Goal: Task Accomplishment & Management: Manage account settings

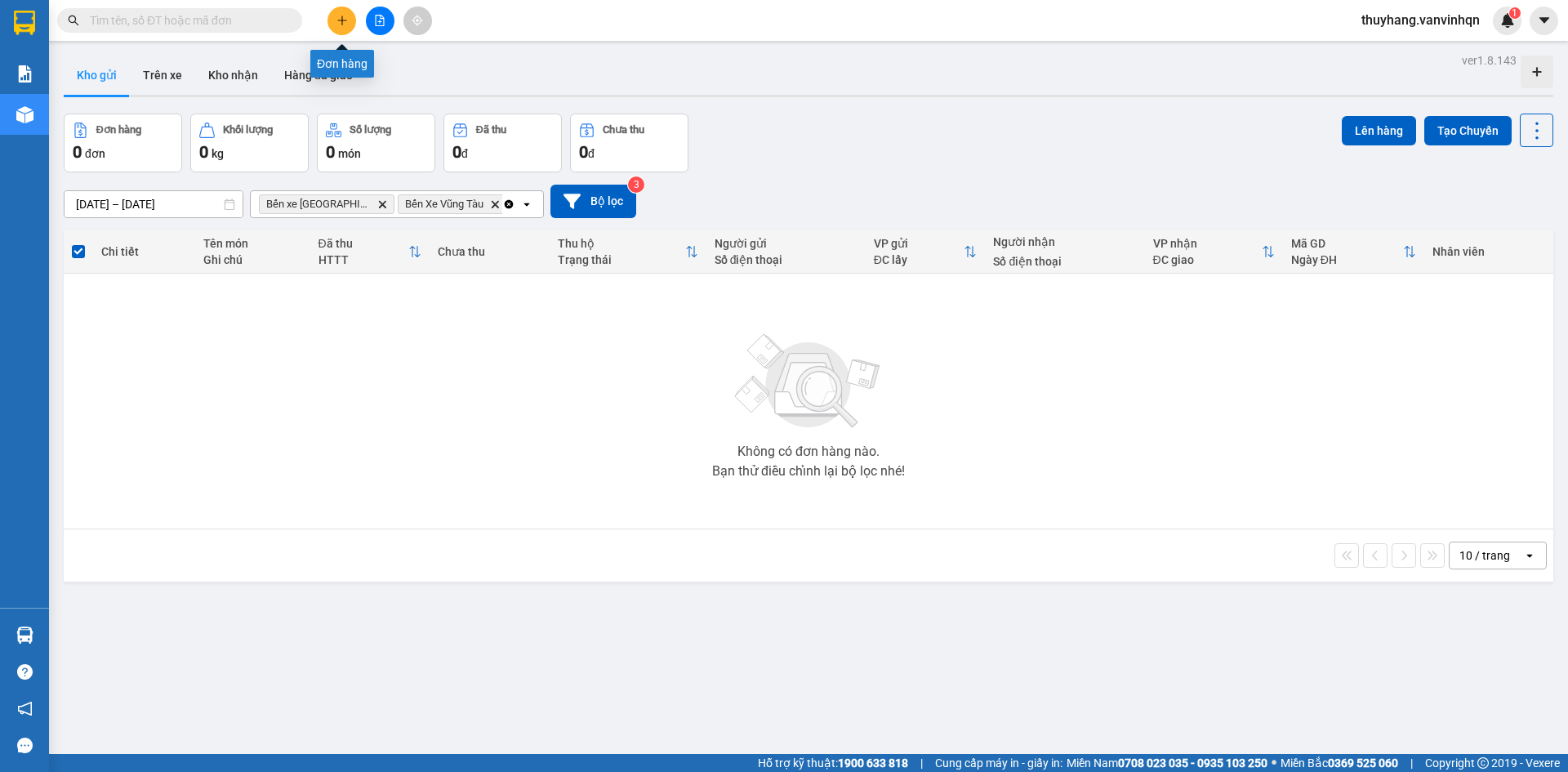
click at [342, 15] on icon "plus" at bounding box center [342, 20] width 12 height 12
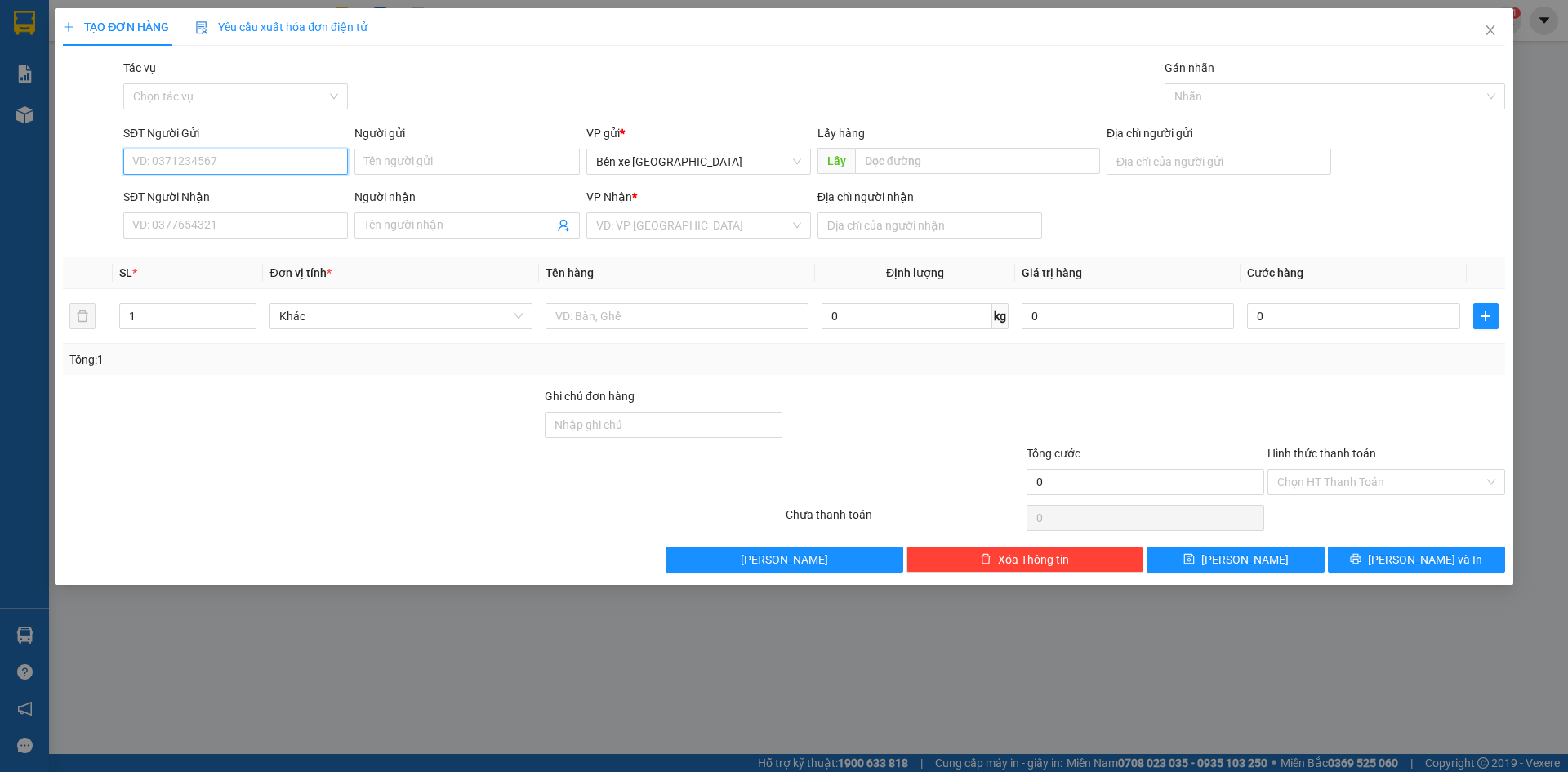
click at [271, 166] on input "SĐT Người Gửi" at bounding box center [235, 161] width 225 height 26
click at [630, 163] on span "Bến xe [GEOGRAPHIC_DATA]" at bounding box center [698, 161] width 205 height 25
type input "0349357034"
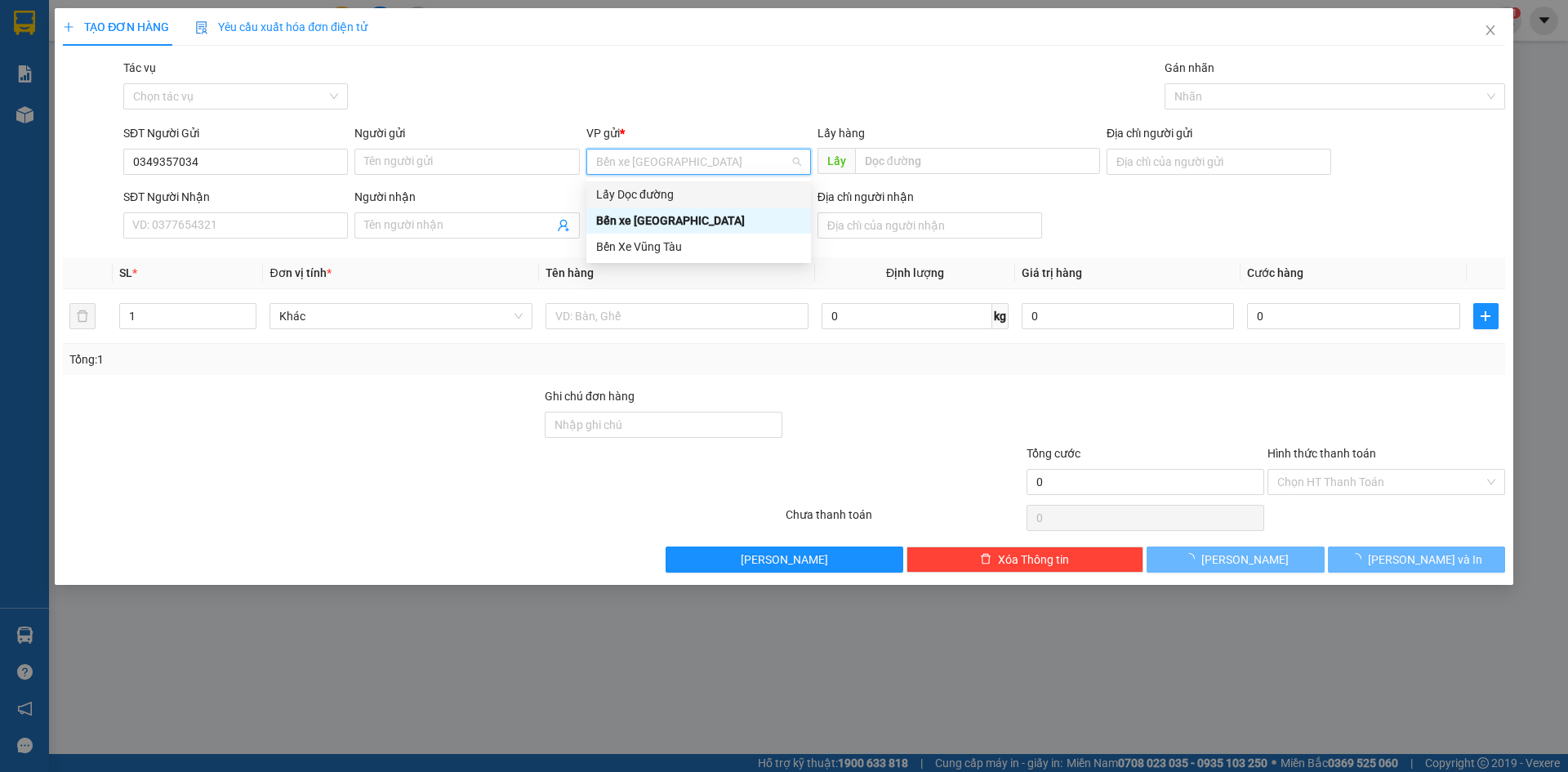
click at [650, 196] on div "Lấy Dọc đường" at bounding box center [698, 195] width 205 height 18
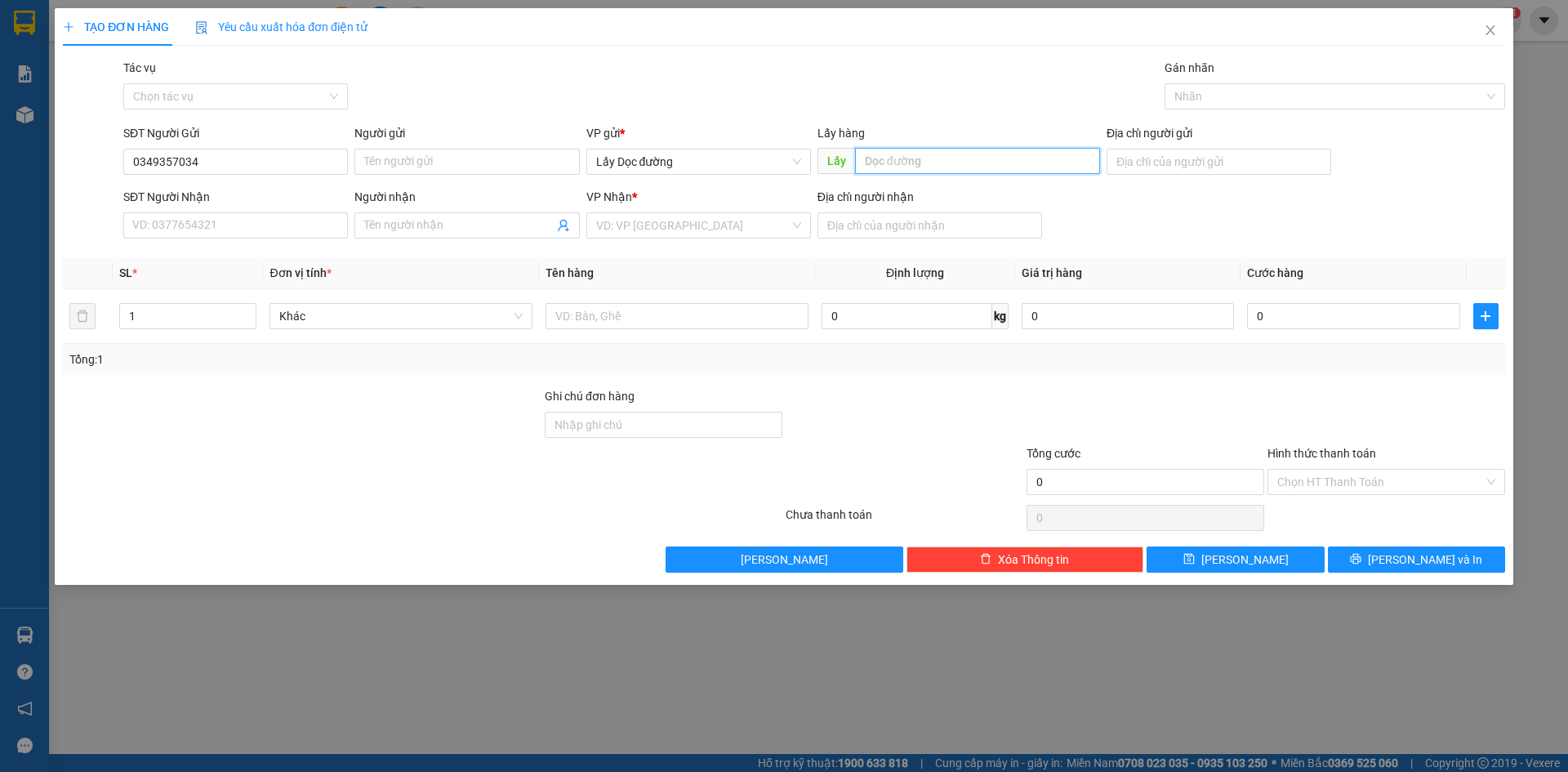
click at [886, 166] on input "text" at bounding box center [978, 160] width 245 height 26
type input "Ông đô"
click at [665, 231] on input "search" at bounding box center [692, 225] width 193 height 25
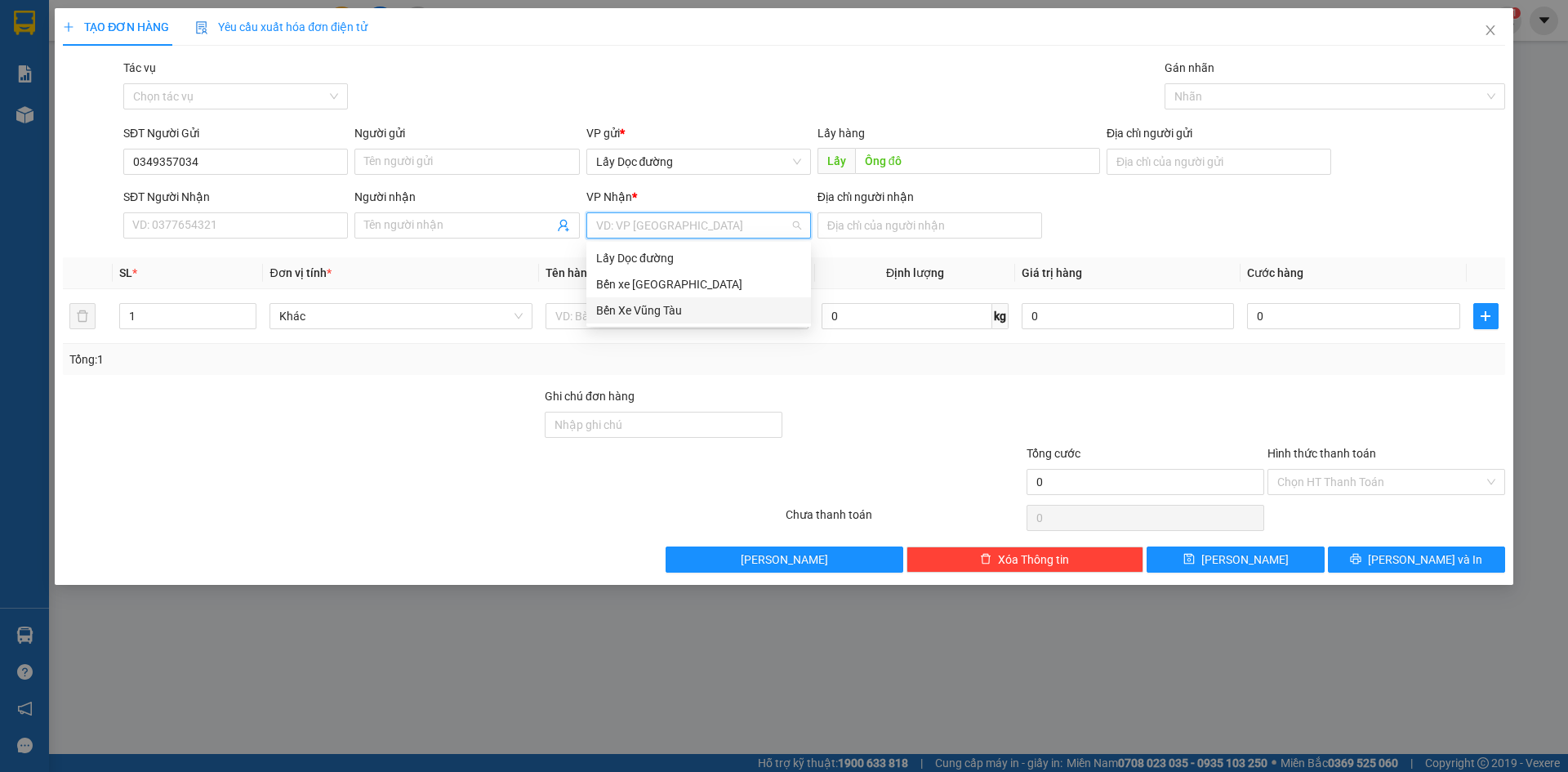
click at [677, 320] on div "Bến Xe Vũng Tàu" at bounding box center [699, 310] width 225 height 26
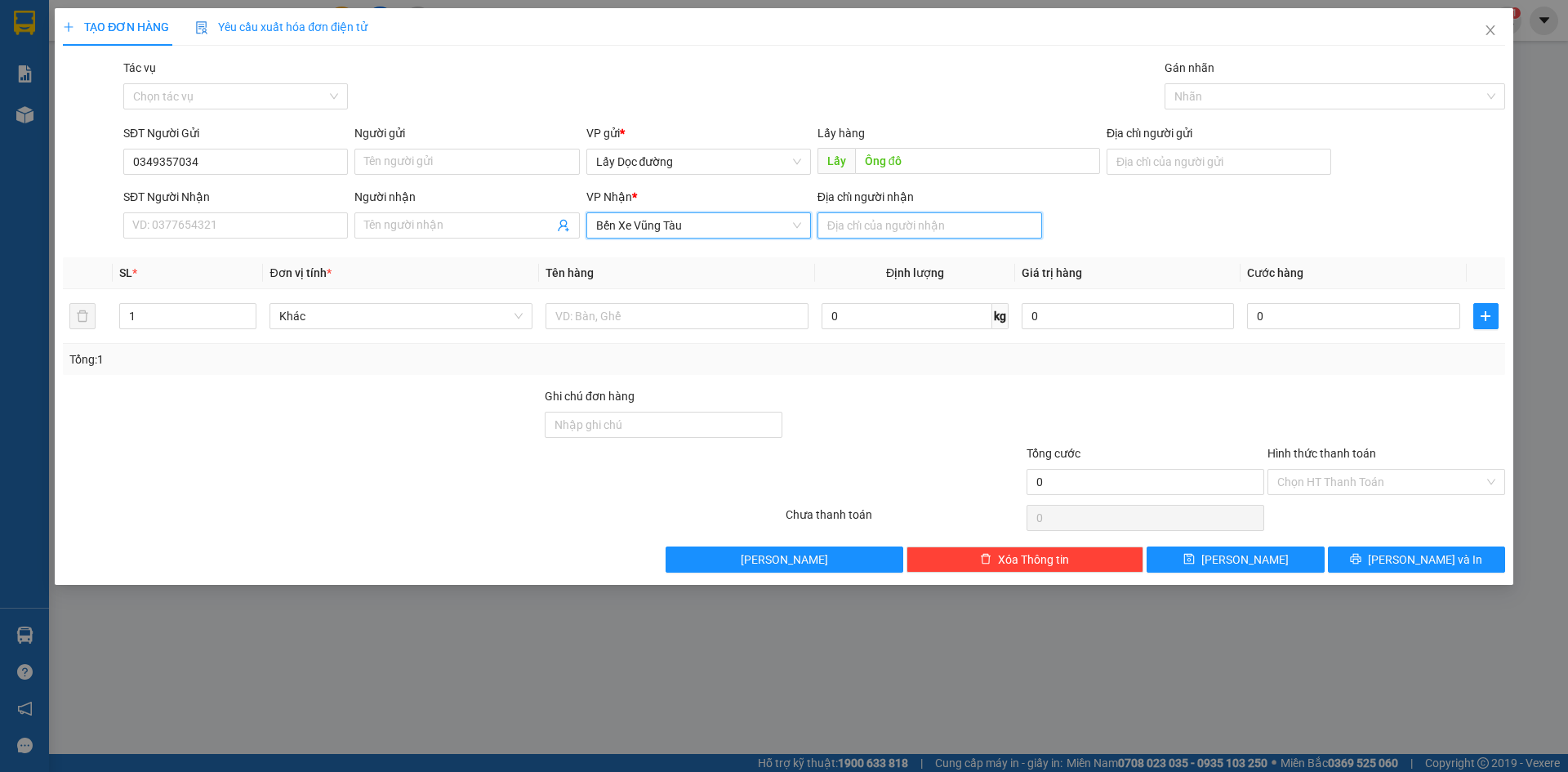
click at [902, 221] on input "Địa chỉ người nhận" at bounding box center [929, 225] width 225 height 26
type input "long hải"
click at [1191, 559] on button "[PERSON_NAME]" at bounding box center [1235, 560] width 178 height 26
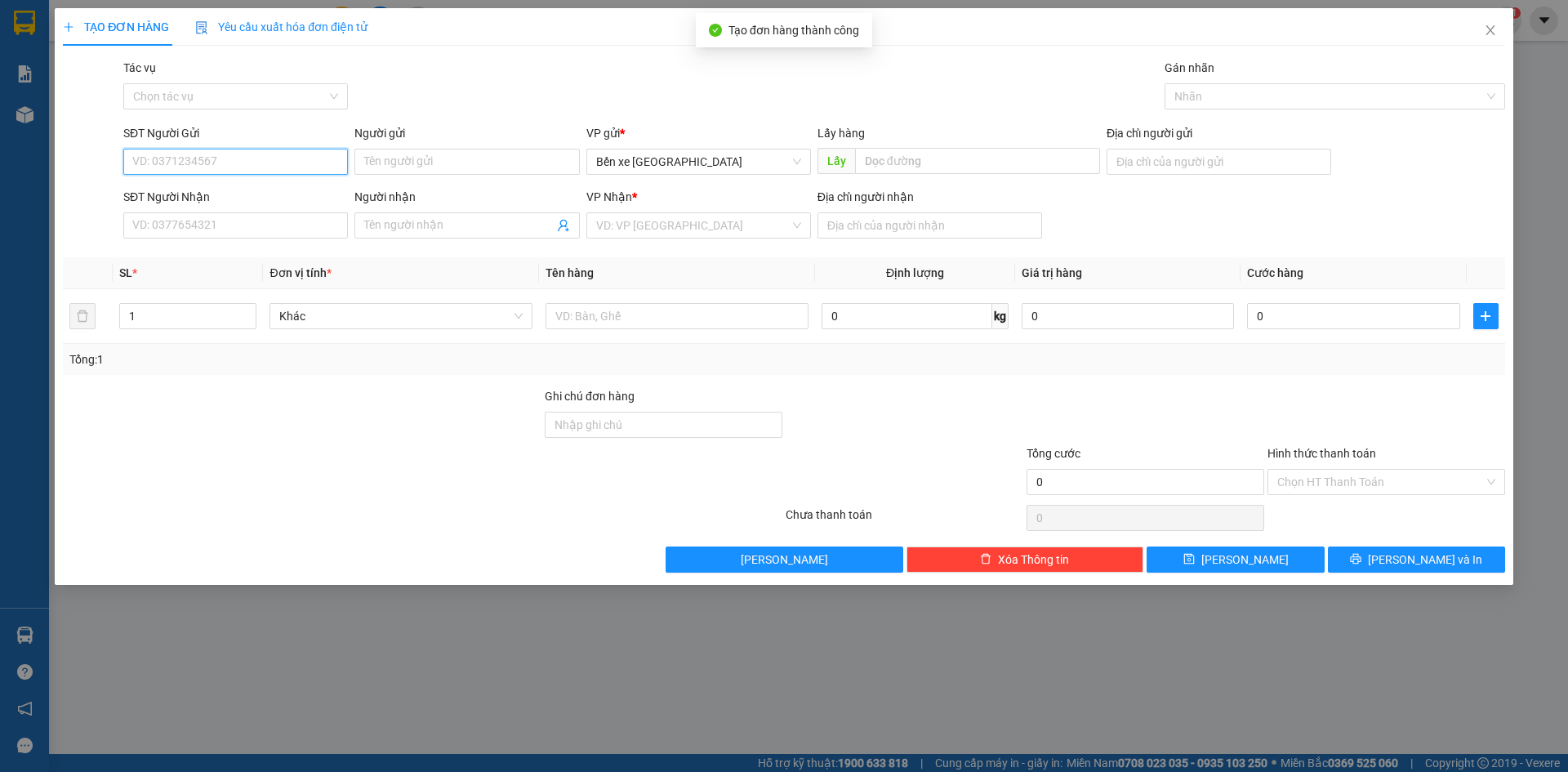
click at [268, 157] on input "SĐT Người Gửi" at bounding box center [235, 161] width 225 height 26
type input "0358113713"
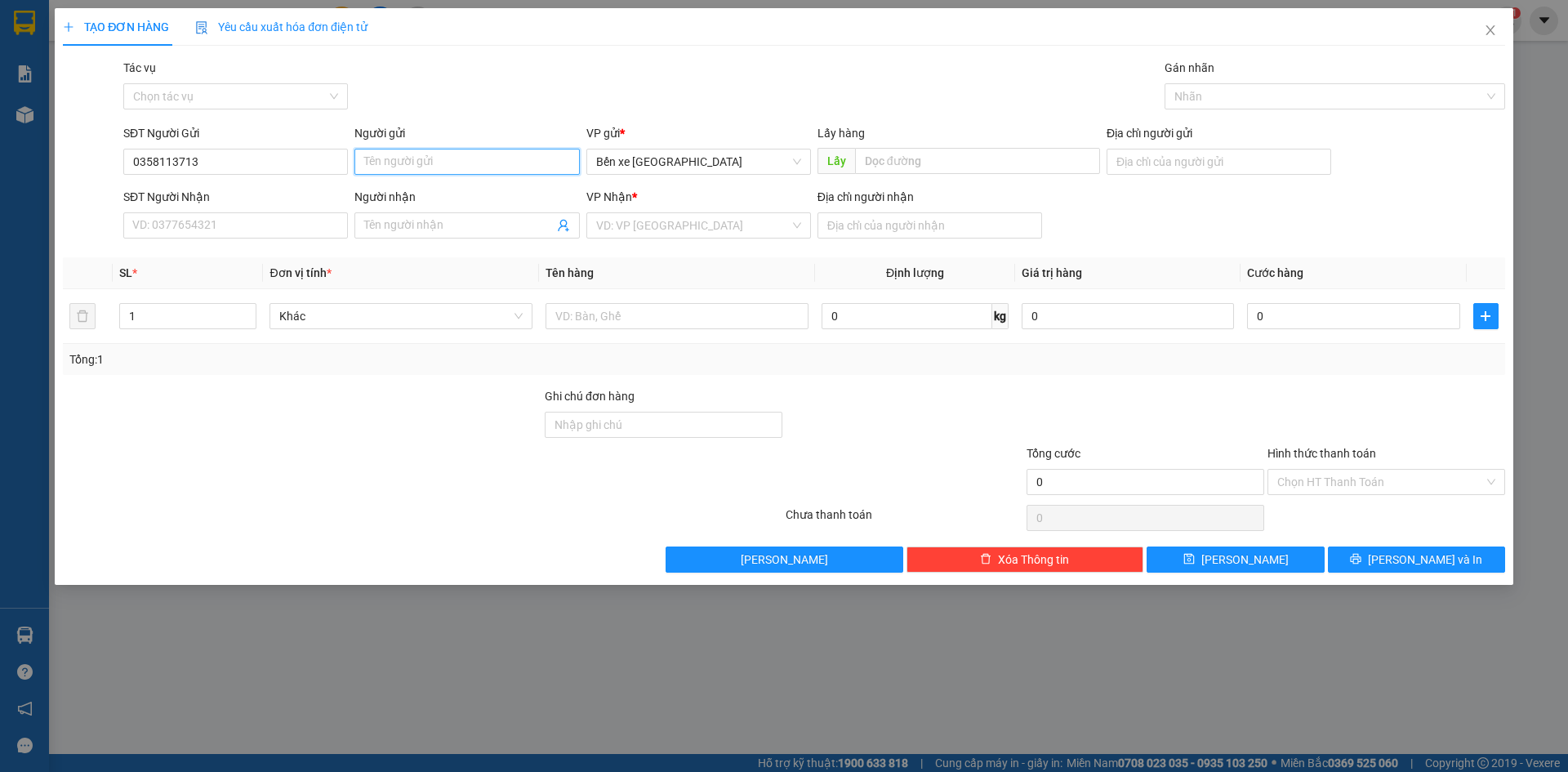
click at [512, 164] on input "Người gửi" at bounding box center [466, 161] width 225 height 26
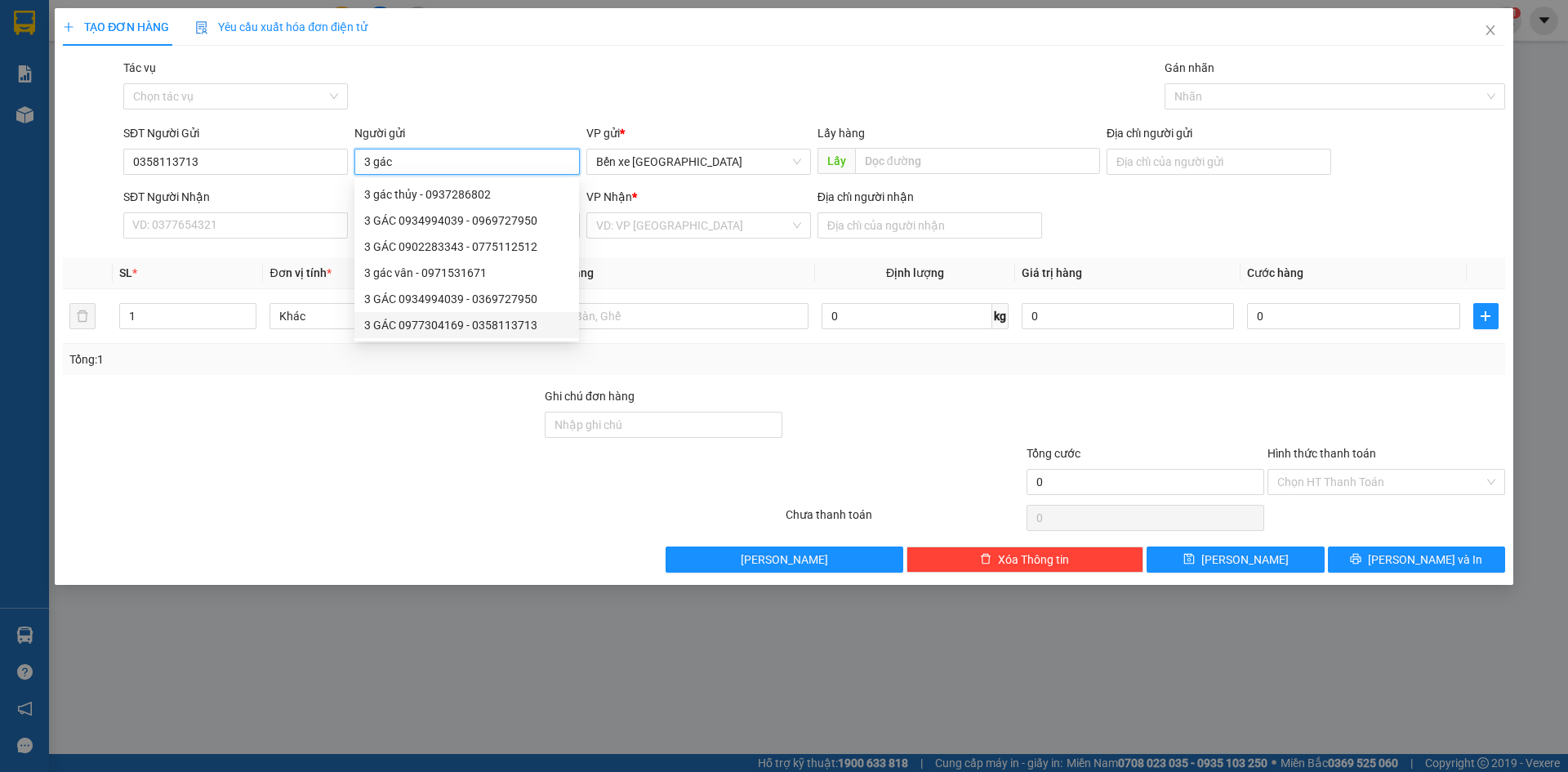
click at [541, 333] on div "3 GÁC 0977304169 - 0358113713" at bounding box center [466, 325] width 205 height 18
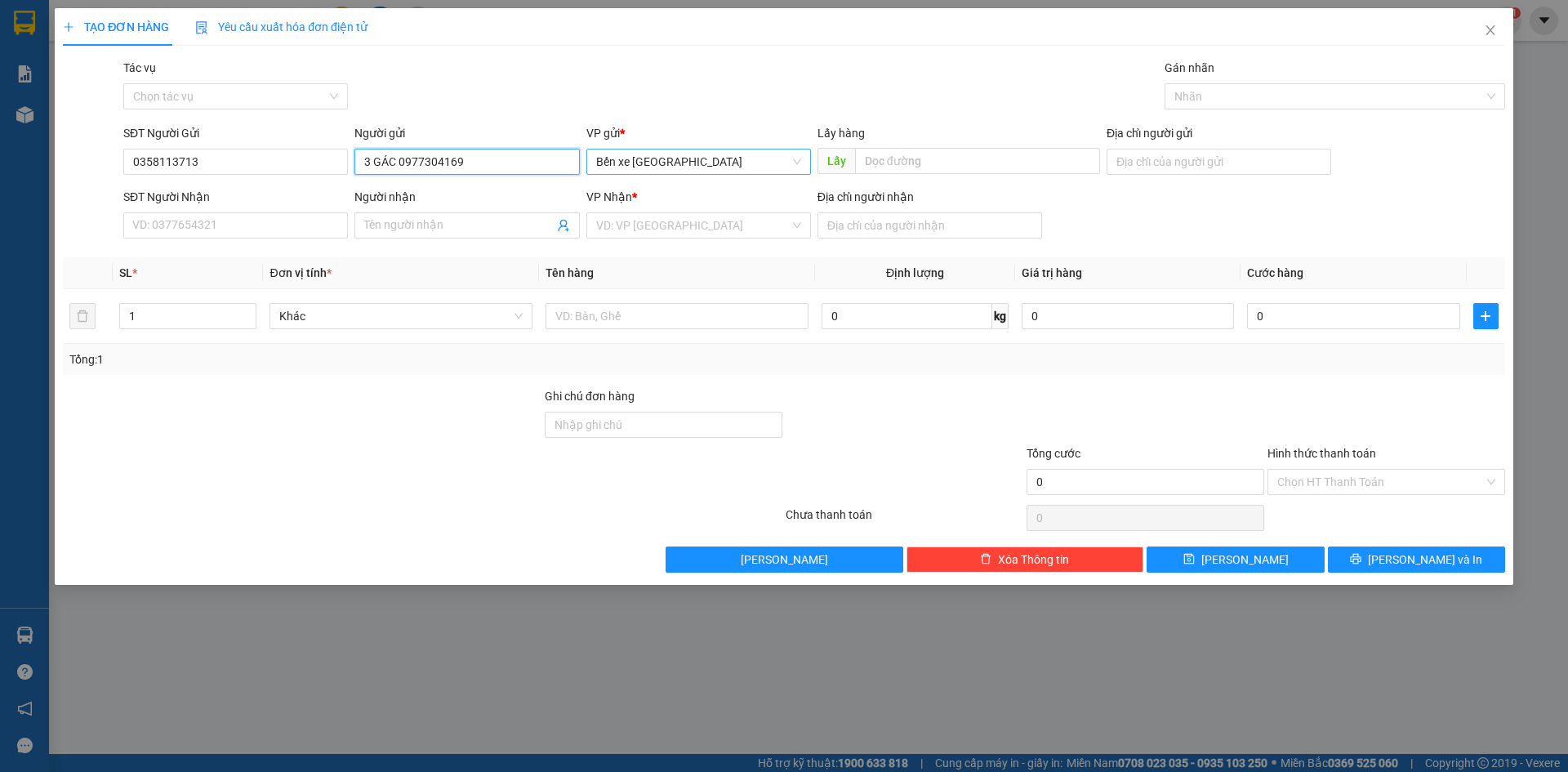
click at [703, 157] on span "Bến xe [GEOGRAPHIC_DATA]" at bounding box center [698, 161] width 205 height 25
type input "3 GÁC 0977304169"
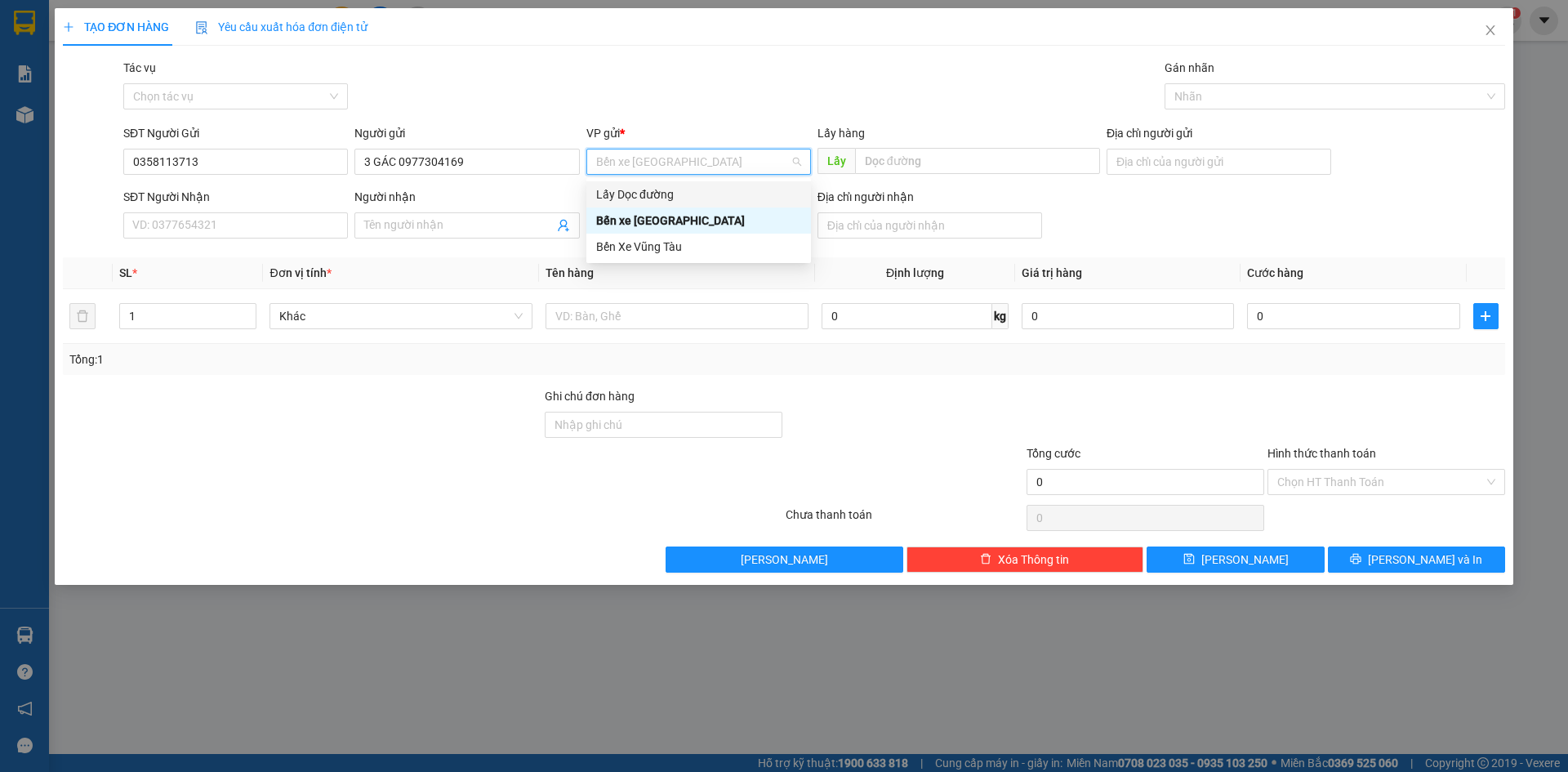
click at [672, 191] on div "Lấy Dọc đường" at bounding box center [698, 195] width 205 height 18
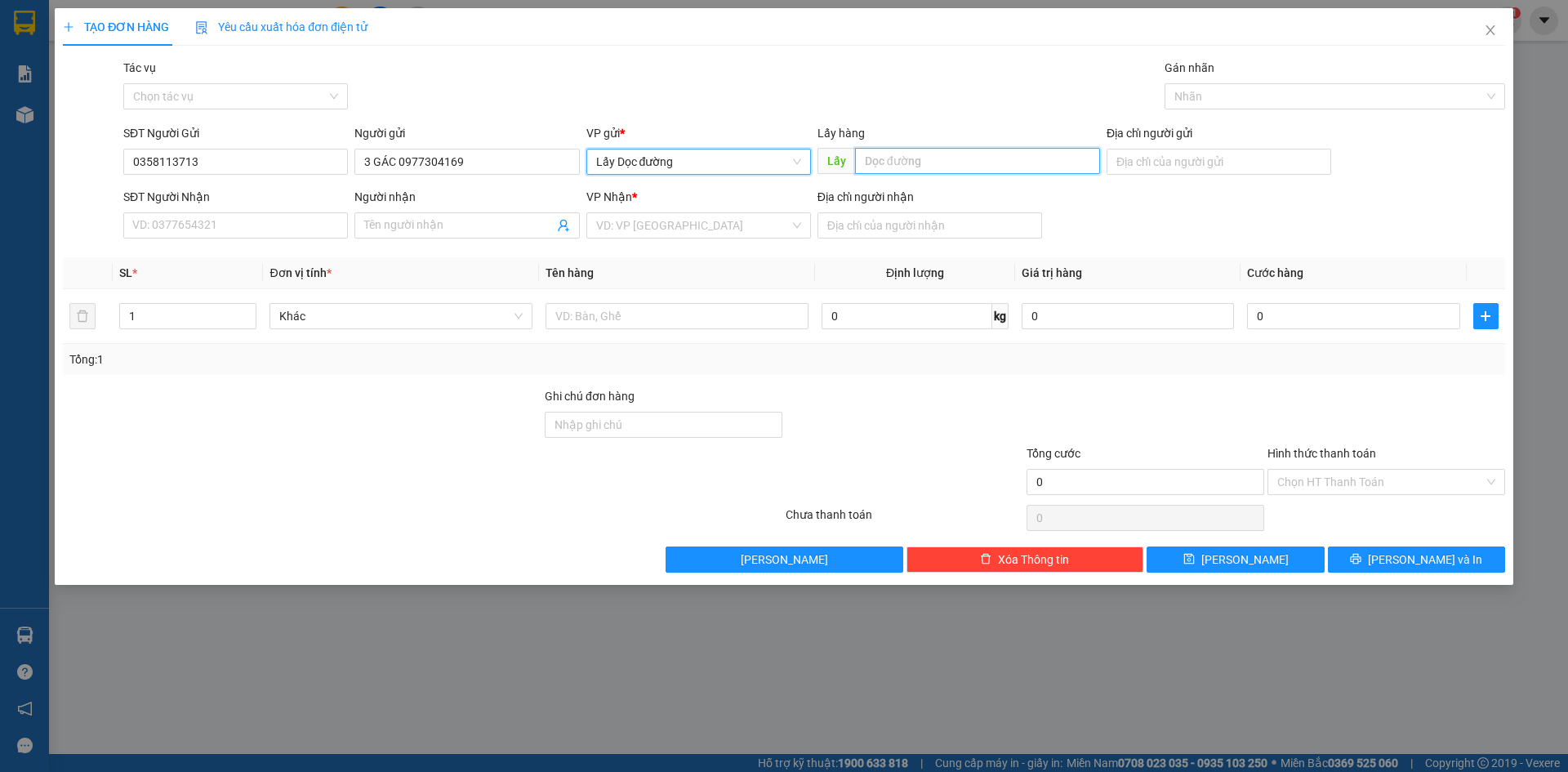
click at [860, 157] on input "text" at bounding box center [978, 160] width 245 height 26
type input "ông đô"
click at [740, 230] on input "search" at bounding box center [692, 225] width 193 height 25
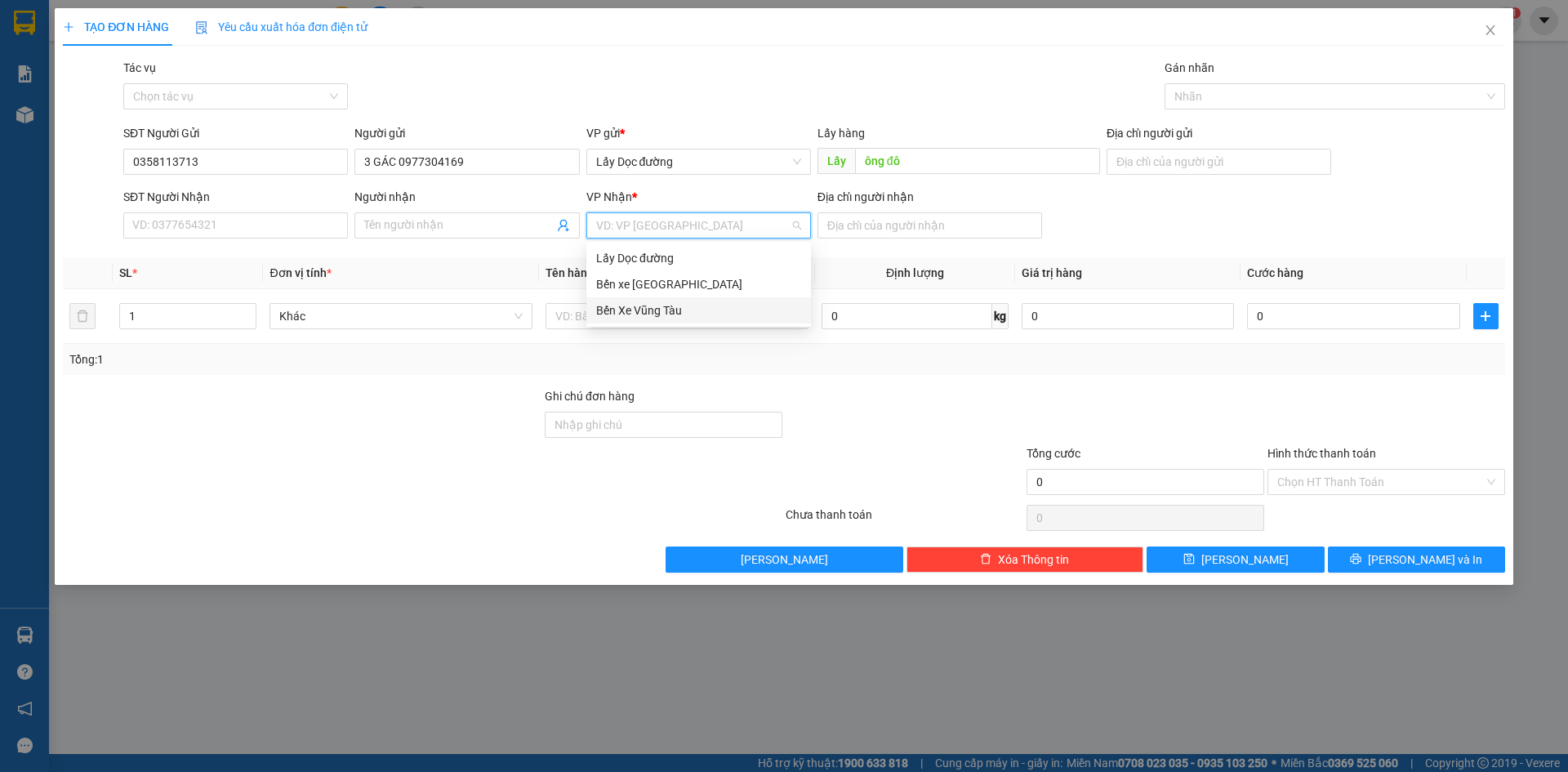
click at [682, 317] on div "Bến Xe Vũng Tàu" at bounding box center [698, 311] width 205 height 18
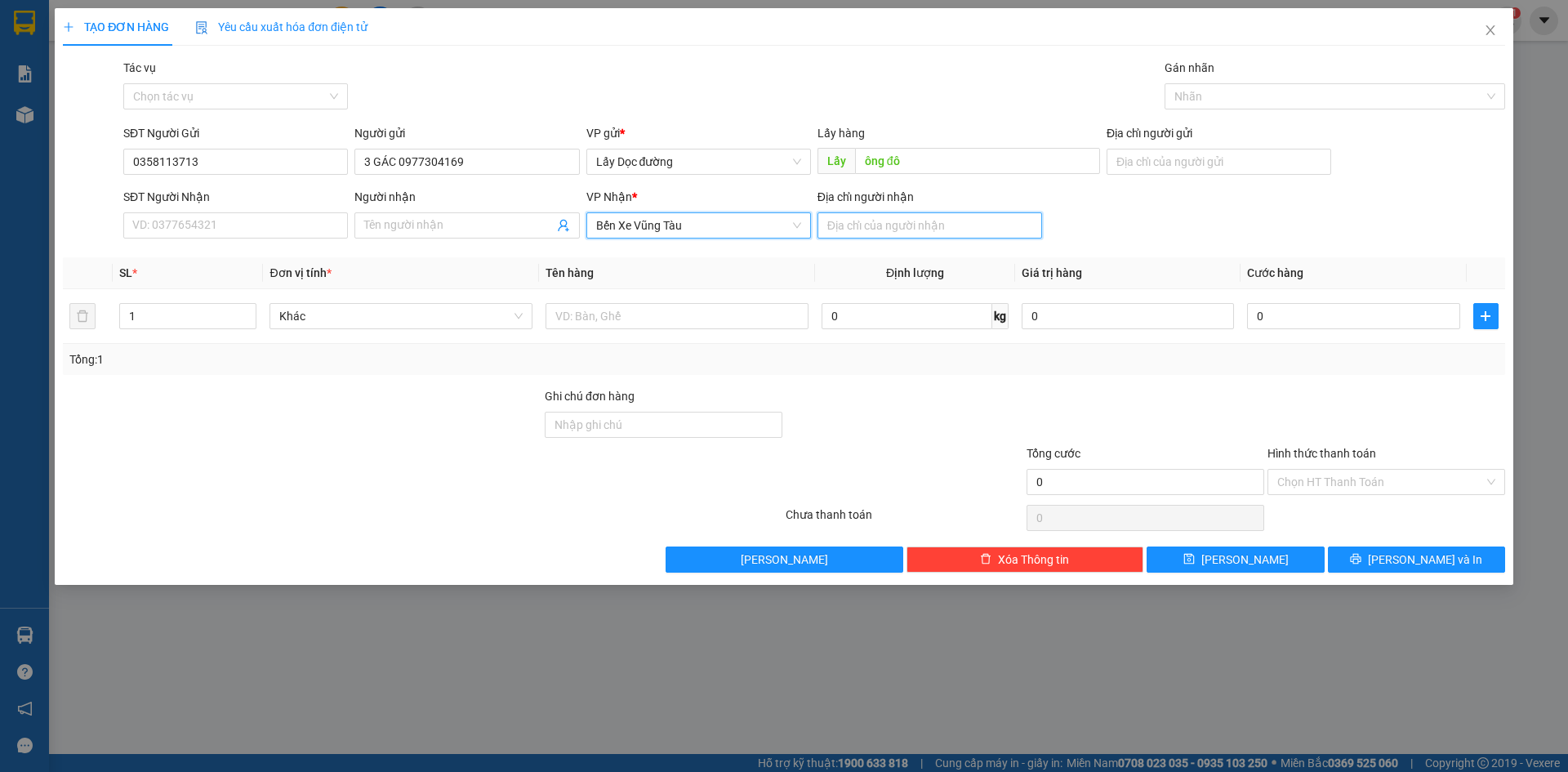
click at [852, 232] on input "Địa chỉ người nhận" at bounding box center [929, 225] width 225 height 26
type input "long hải"
click at [1261, 563] on button "[PERSON_NAME]" at bounding box center [1235, 560] width 178 height 26
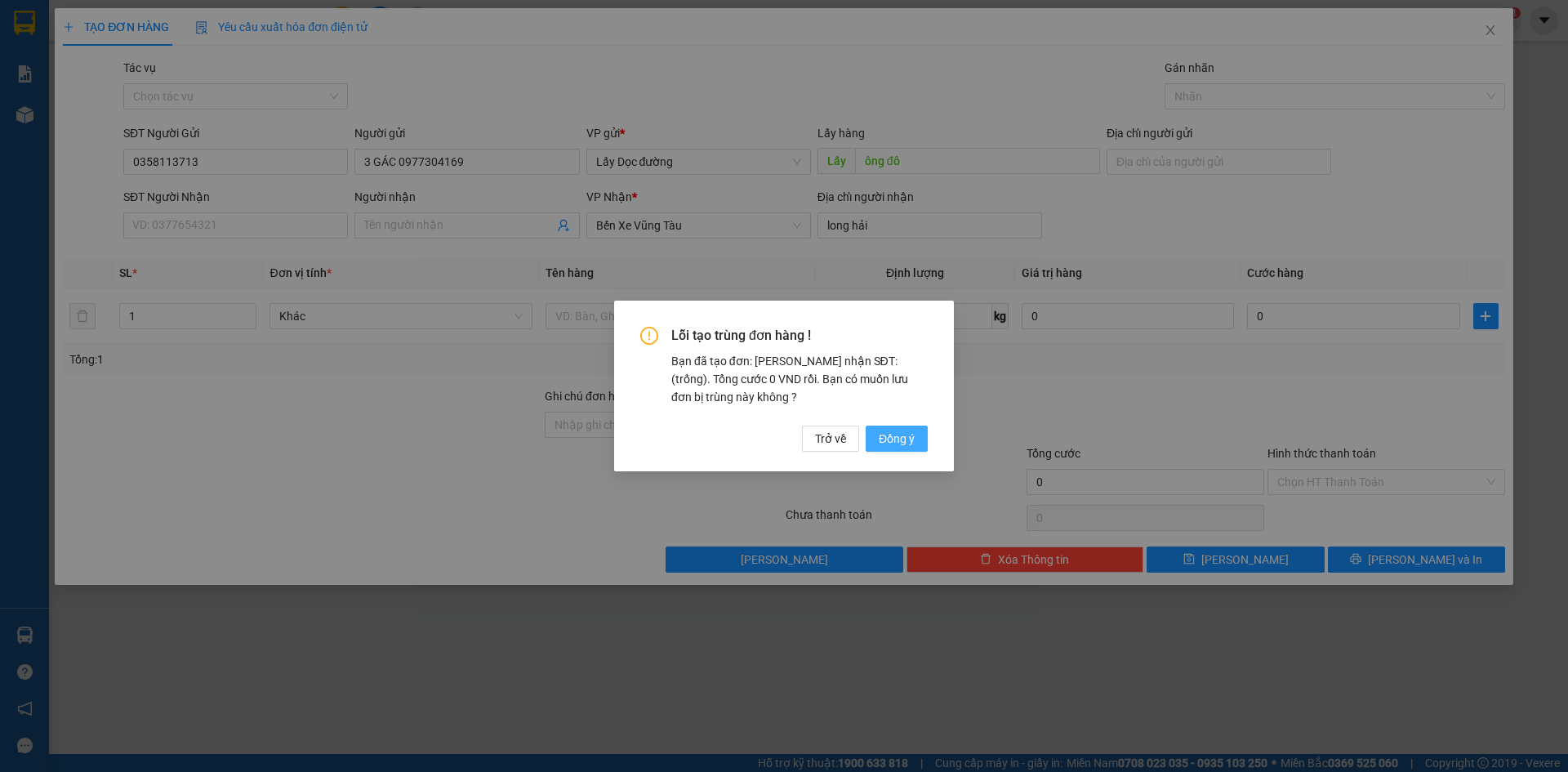
click at [904, 431] on span "Đồng ý" at bounding box center [897, 439] width 36 height 18
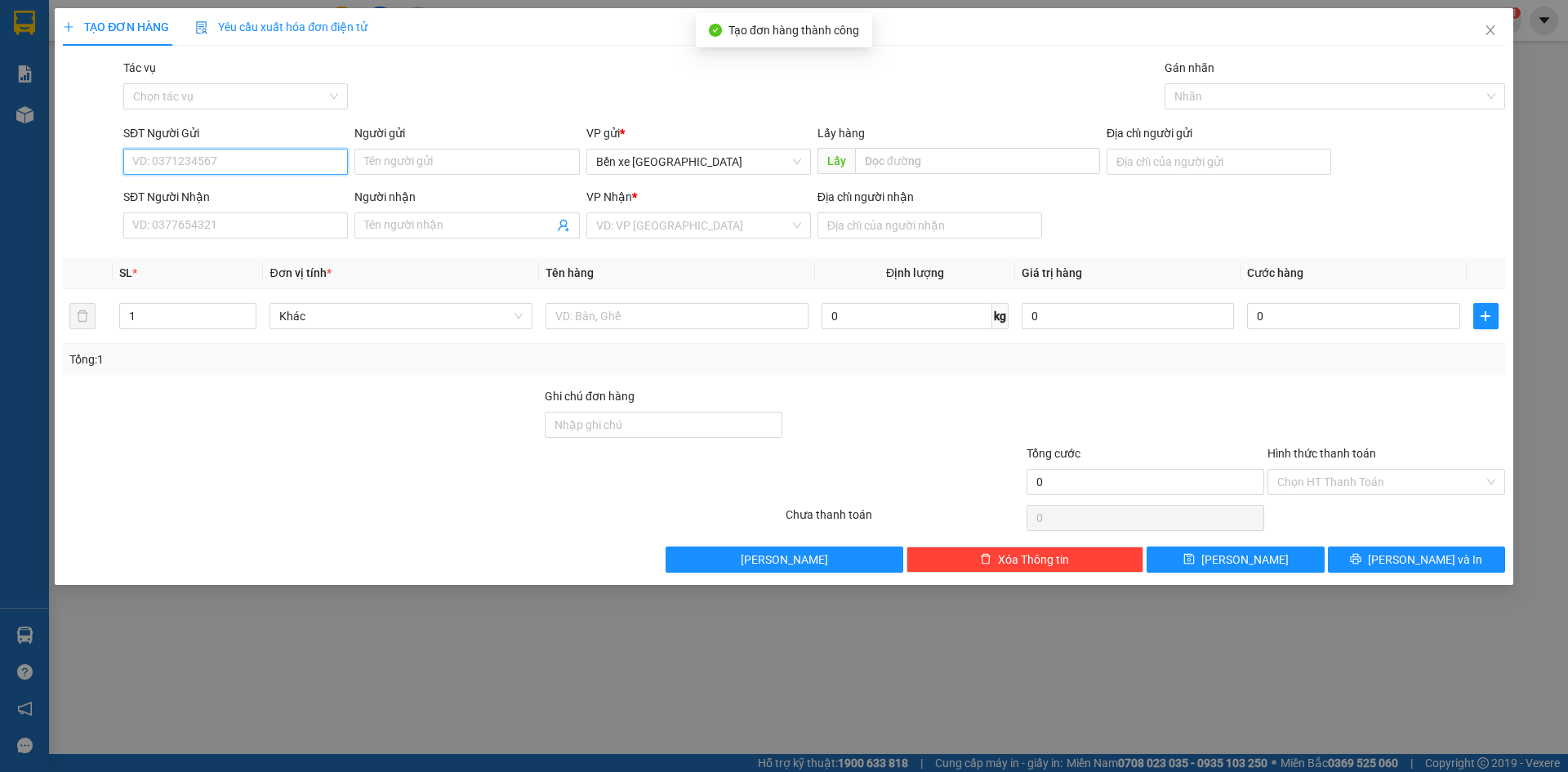
click at [279, 163] on input "SĐT Người Gửi" at bounding box center [235, 161] width 225 height 26
type input "0334402130"
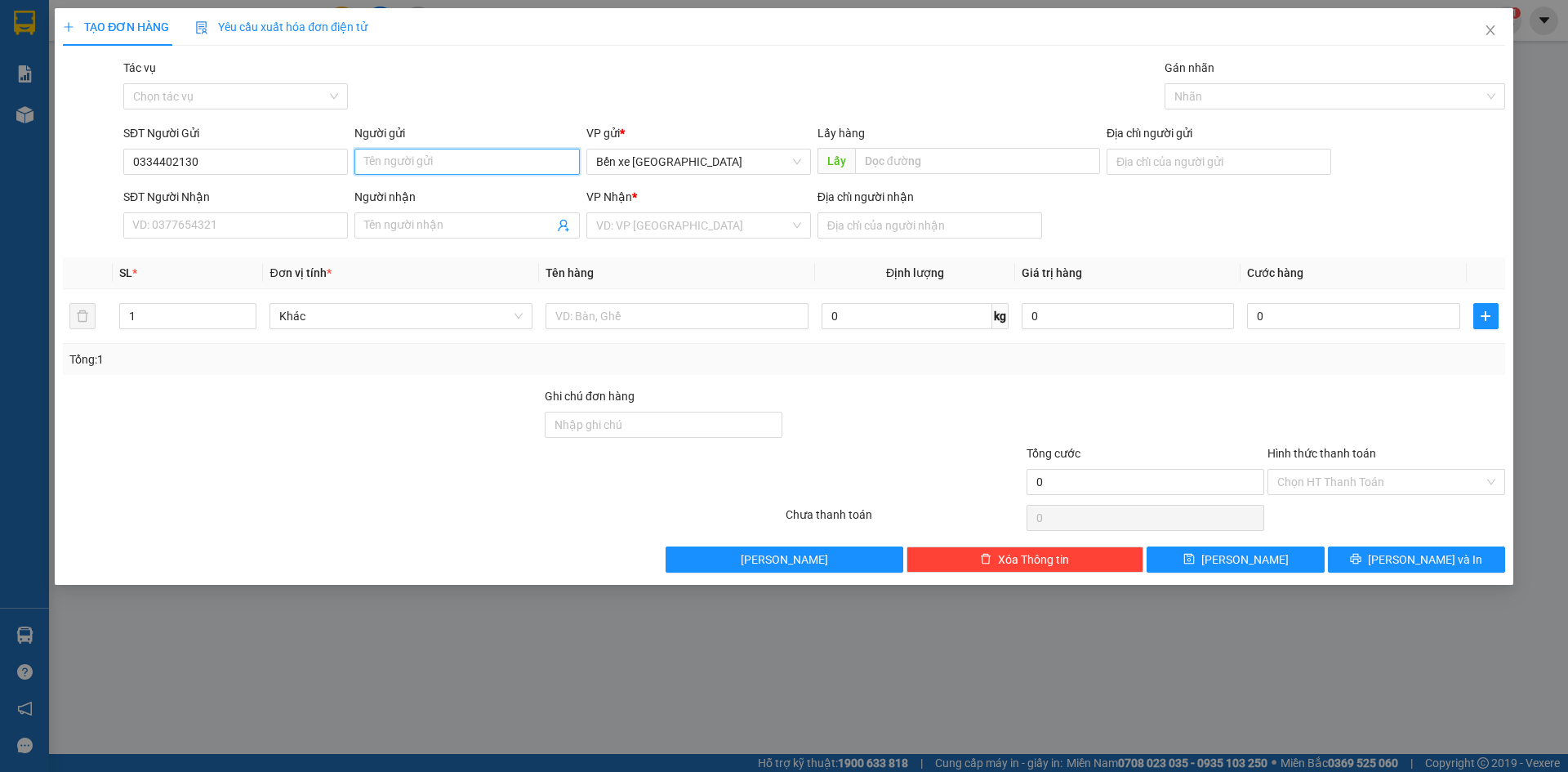
click at [454, 164] on input "Người gửi" at bounding box center [466, 161] width 225 height 26
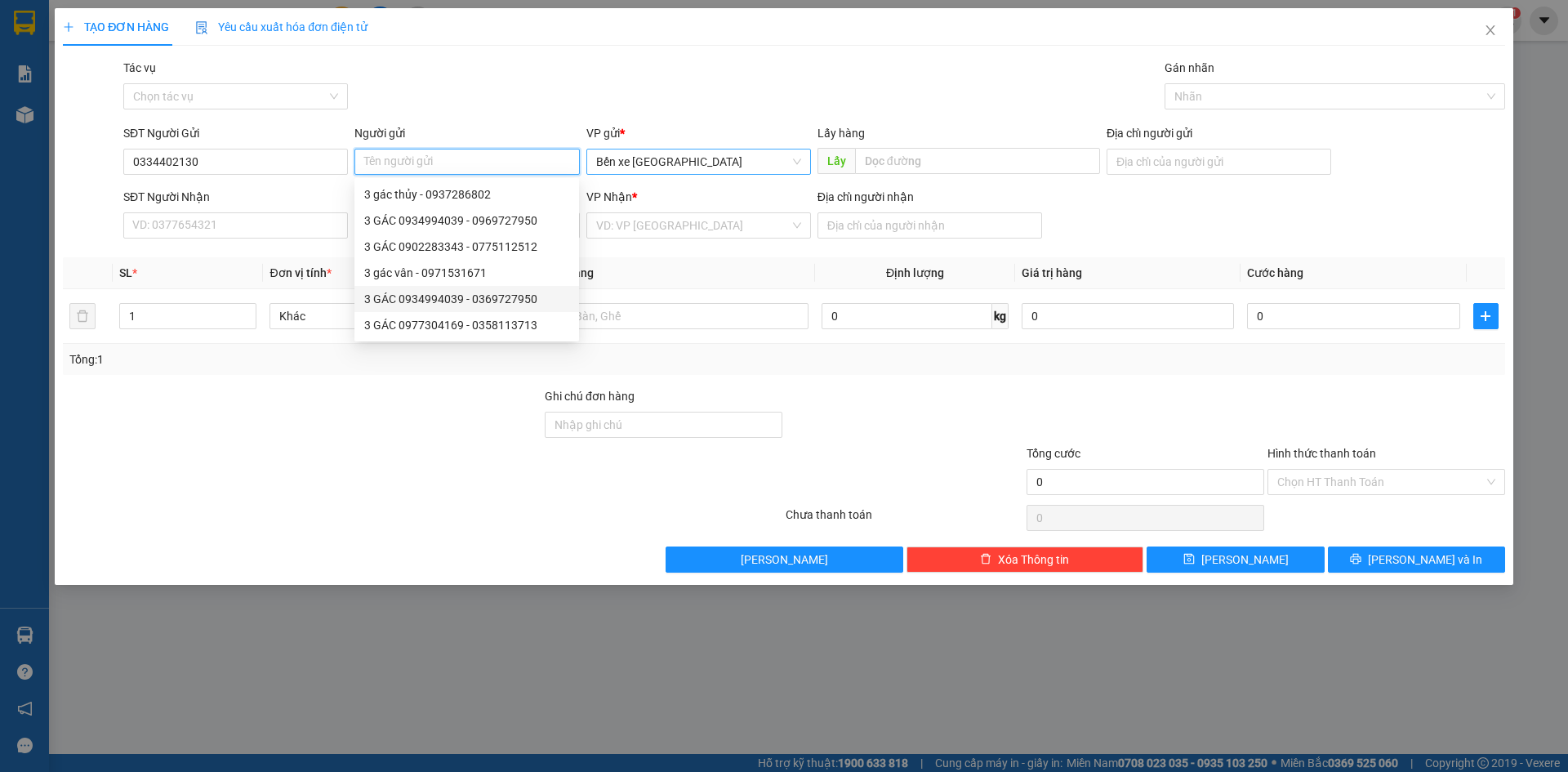
click at [663, 158] on span "Bến xe [GEOGRAPHIC_DATA]" at bounding box center [698, 161] width 205 height 25
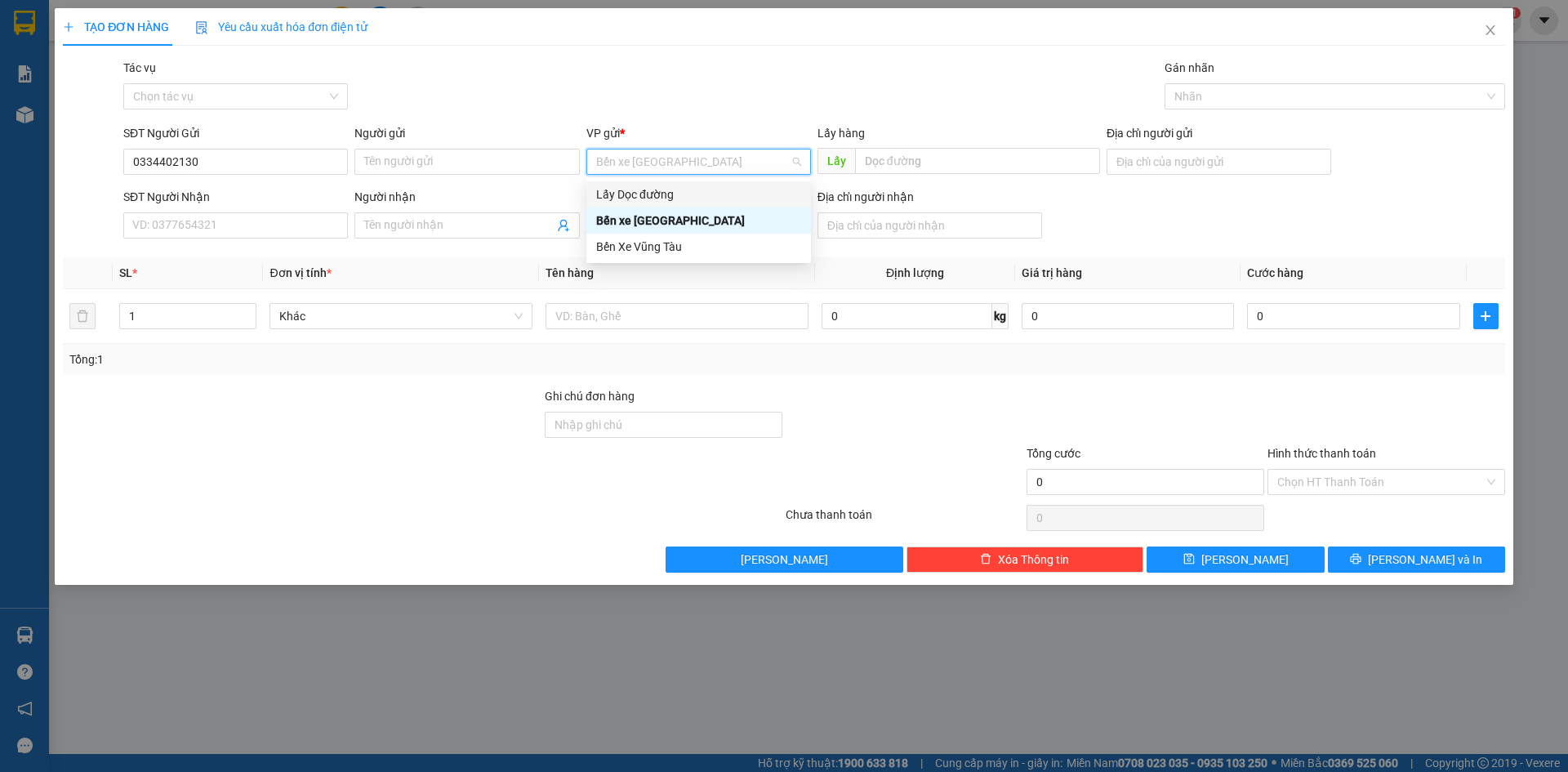
click at [651, 185] on div "Lấy Dọc đường" at bounding box center [699, 194] width 225 height 26
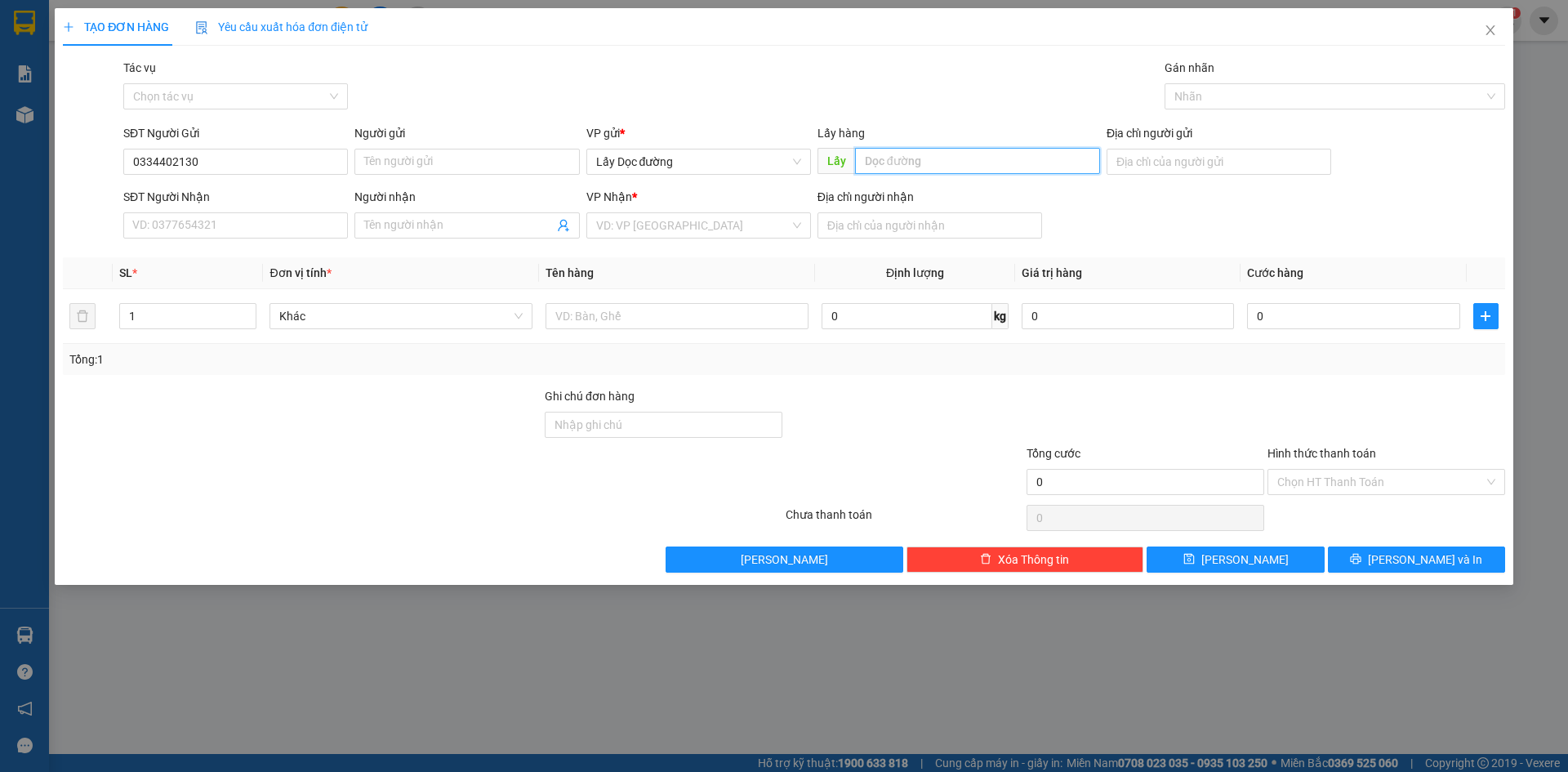
click at [893, 155] on input "text" at bounding box center [978, 160] width 245 height 26
type input "ông đô"
click at [760, 229] on input "search" at bounding box center [692, 225] width 193 height 25
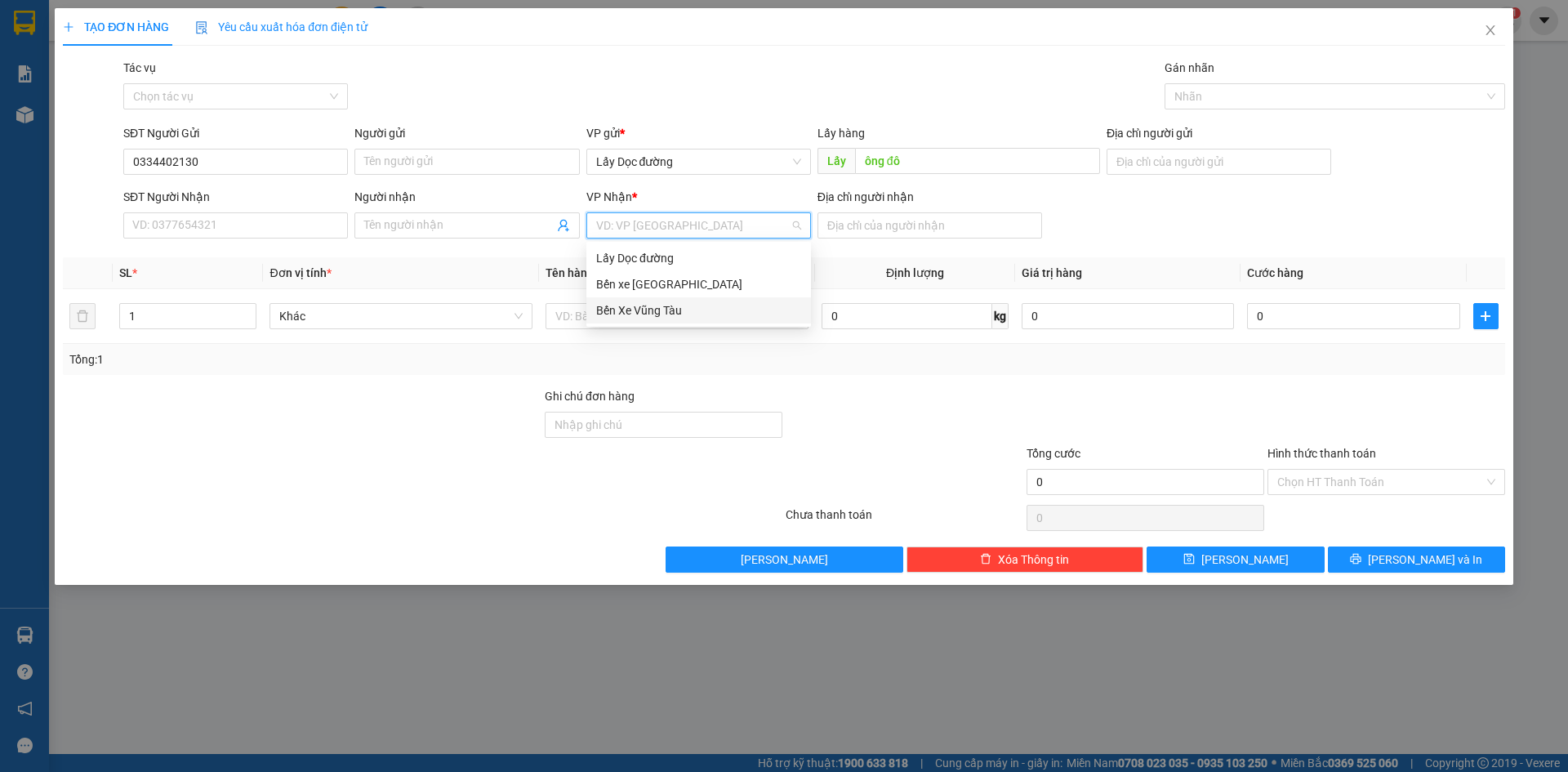
click at [707, 309] on div "Bến Xe Vũng Tàu" at bounding box center [698, 311] width 205 height 18
click at [895, 211] on div "Địa chỉ người nhận" at bounding box center [929, 200] width 225 height 25
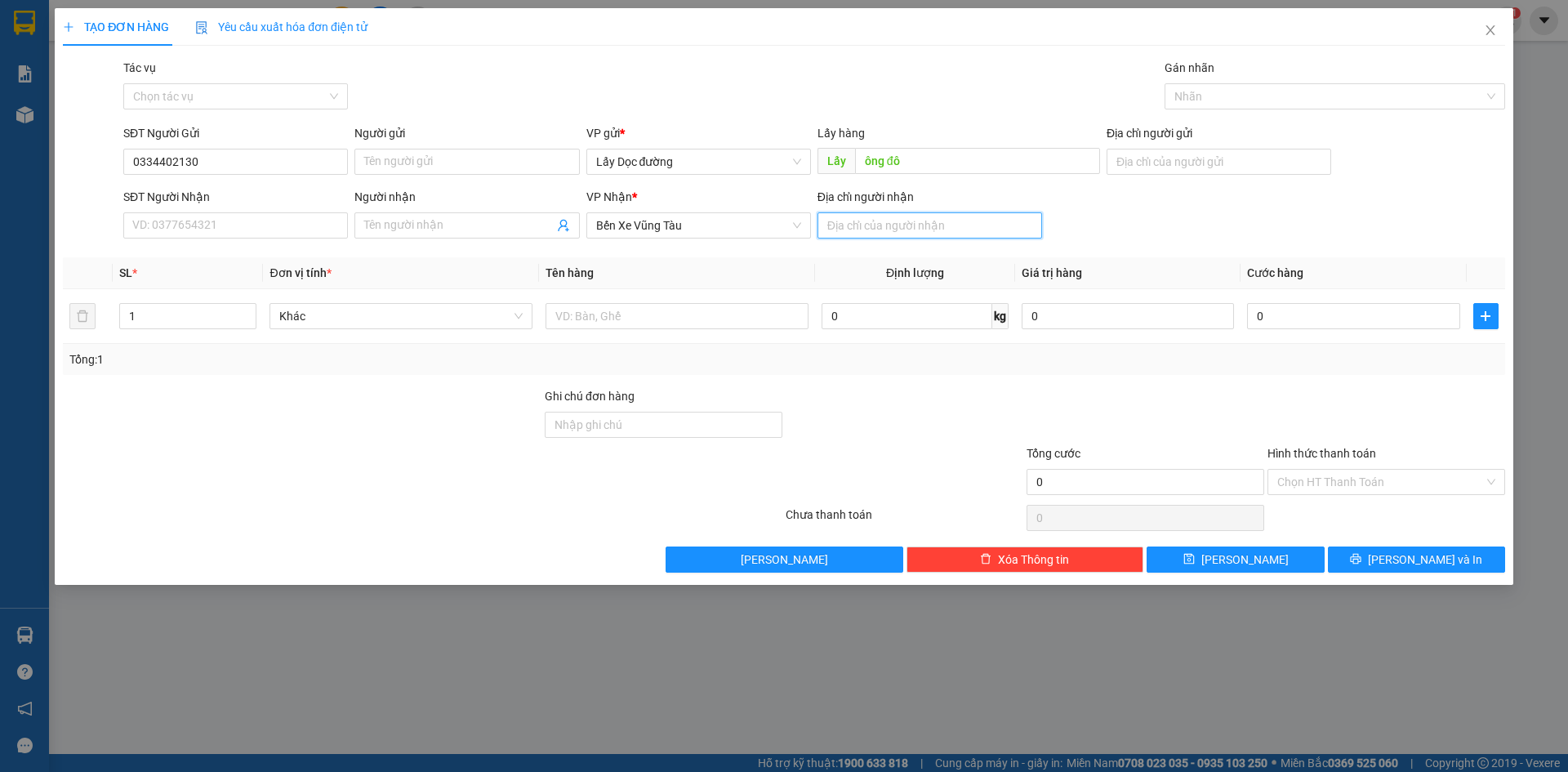
click at [888, 231] on input "Địa chỉ người nhận" at bounding box center [929, 225] width 225 height 26
click at [667, 319] on input "text" at bounding box center [677, 316] width 263 height 26
type input "phước hải"
click at [1489, 320] on icon "plus" at bounding box center [1486, 316] width 13 height 13
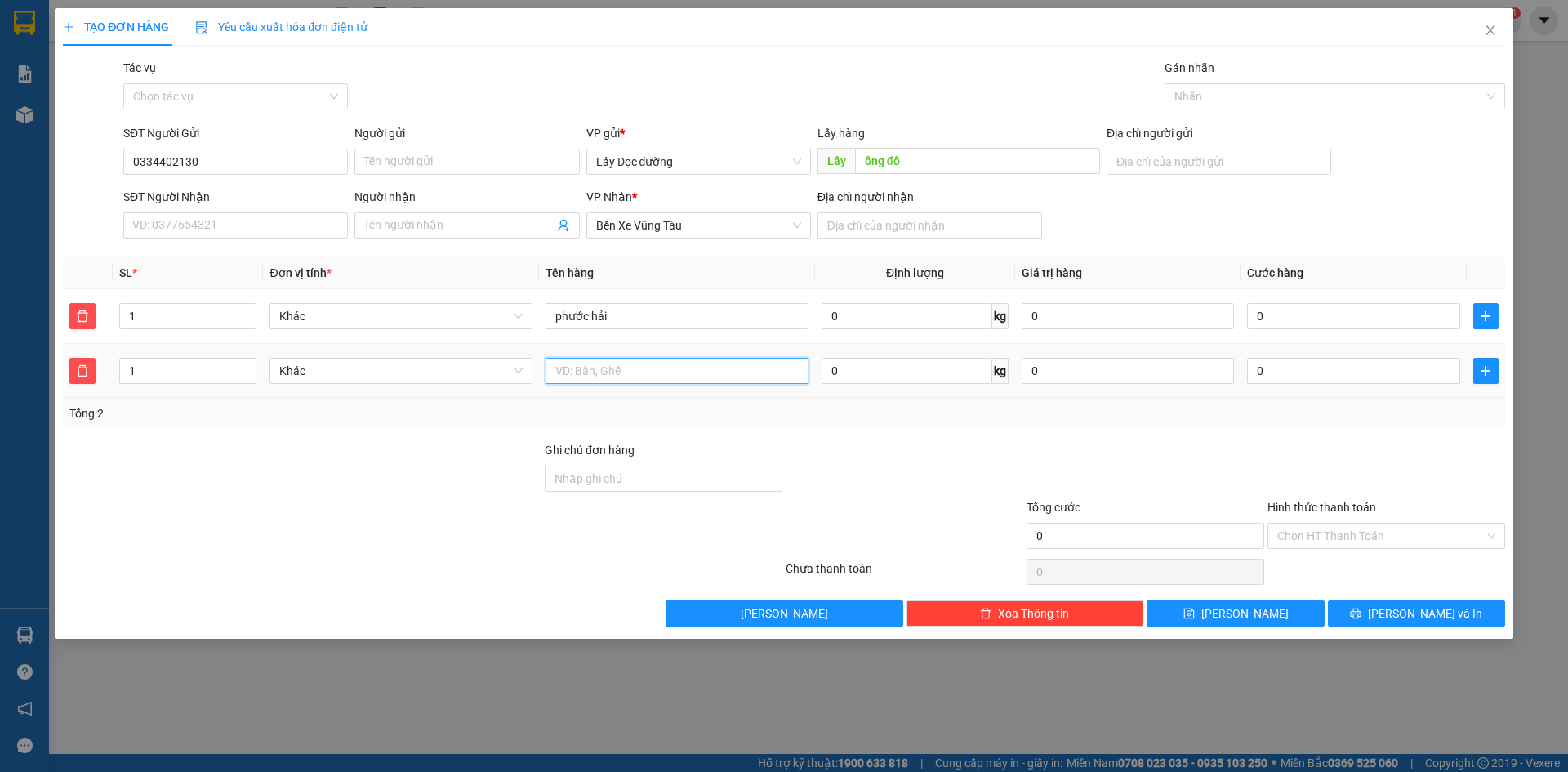
click at [685, 376] on input "text" at bounding box center [677, 371] width 263 height 26
type input "long hải"
click at [1174, 612] on button "[PERSON_NAME]" at bounding box center [1235, 613] width 178 height 26
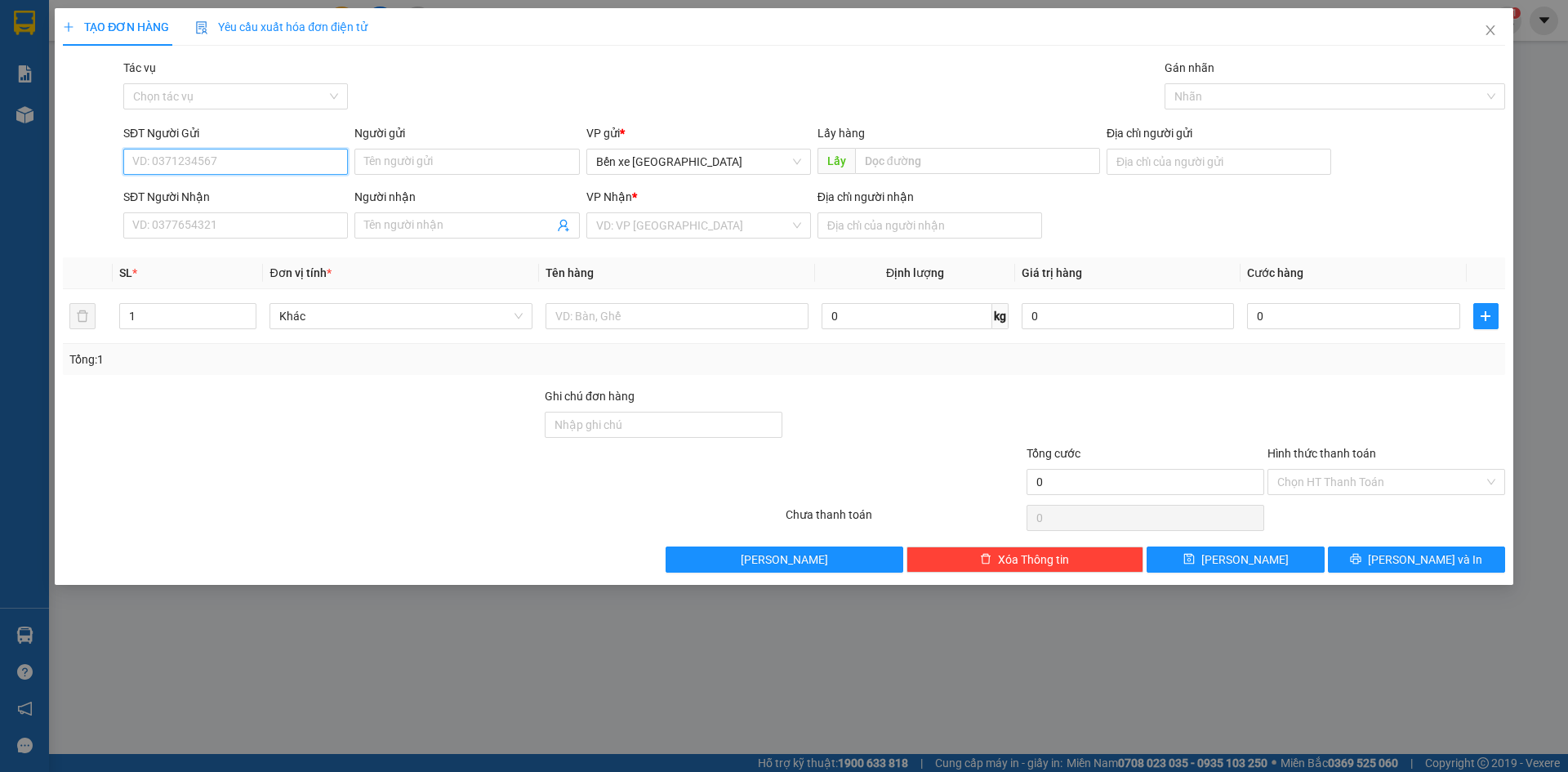
click at [152, 160] on input "SĐT Người Gửi" at bounding box center [235, 161] width 225 height 26
click at [707, 154] on span "Bến xe [GEOGRAPHIC_DATA]" at bounding box center [698, 161] width 205 height 25
type input "0773305809"
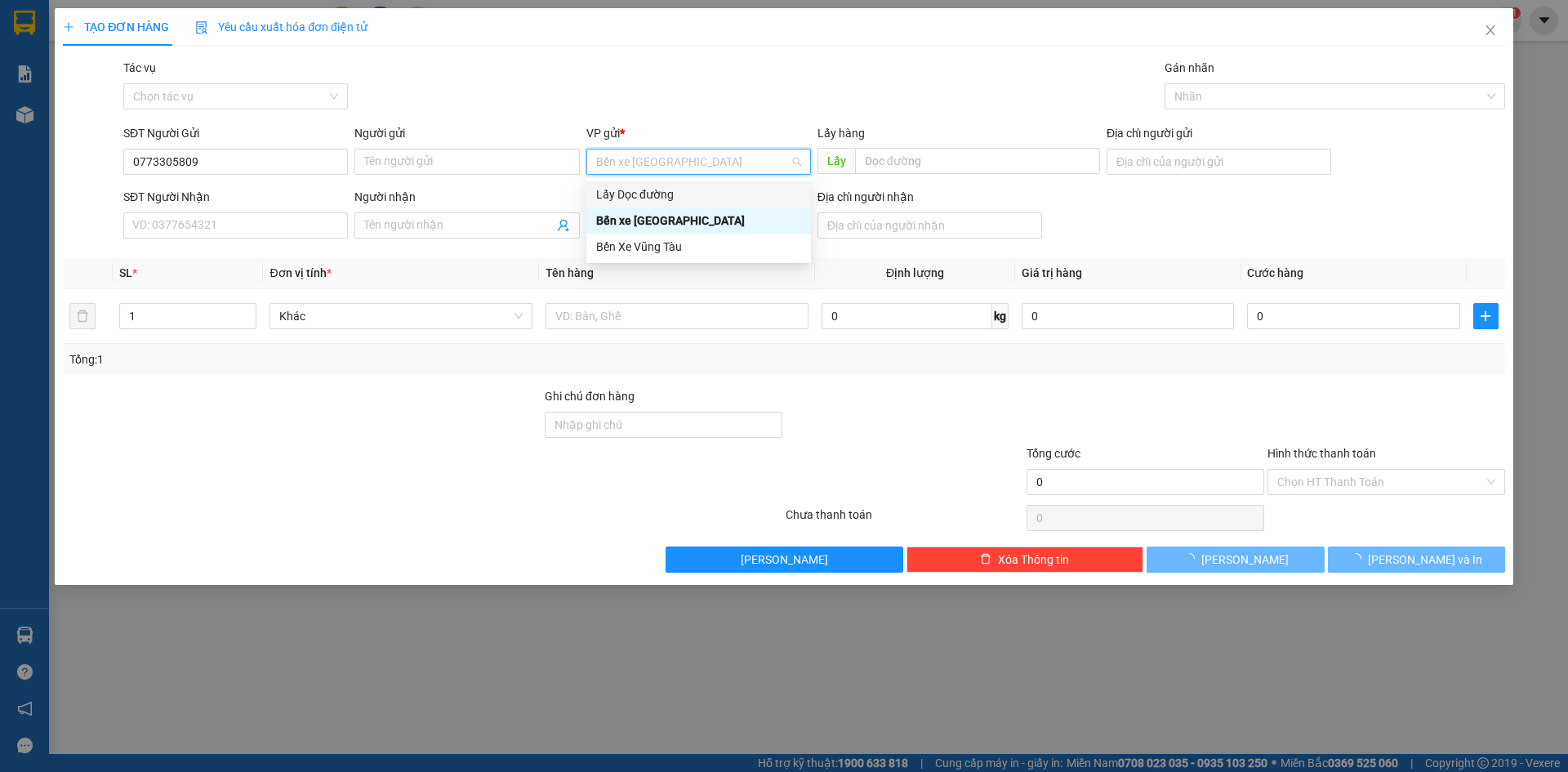
click at [689, 191] on div "Lấy Dọc đường" at bounding box center [698, 195] width 205 height 18
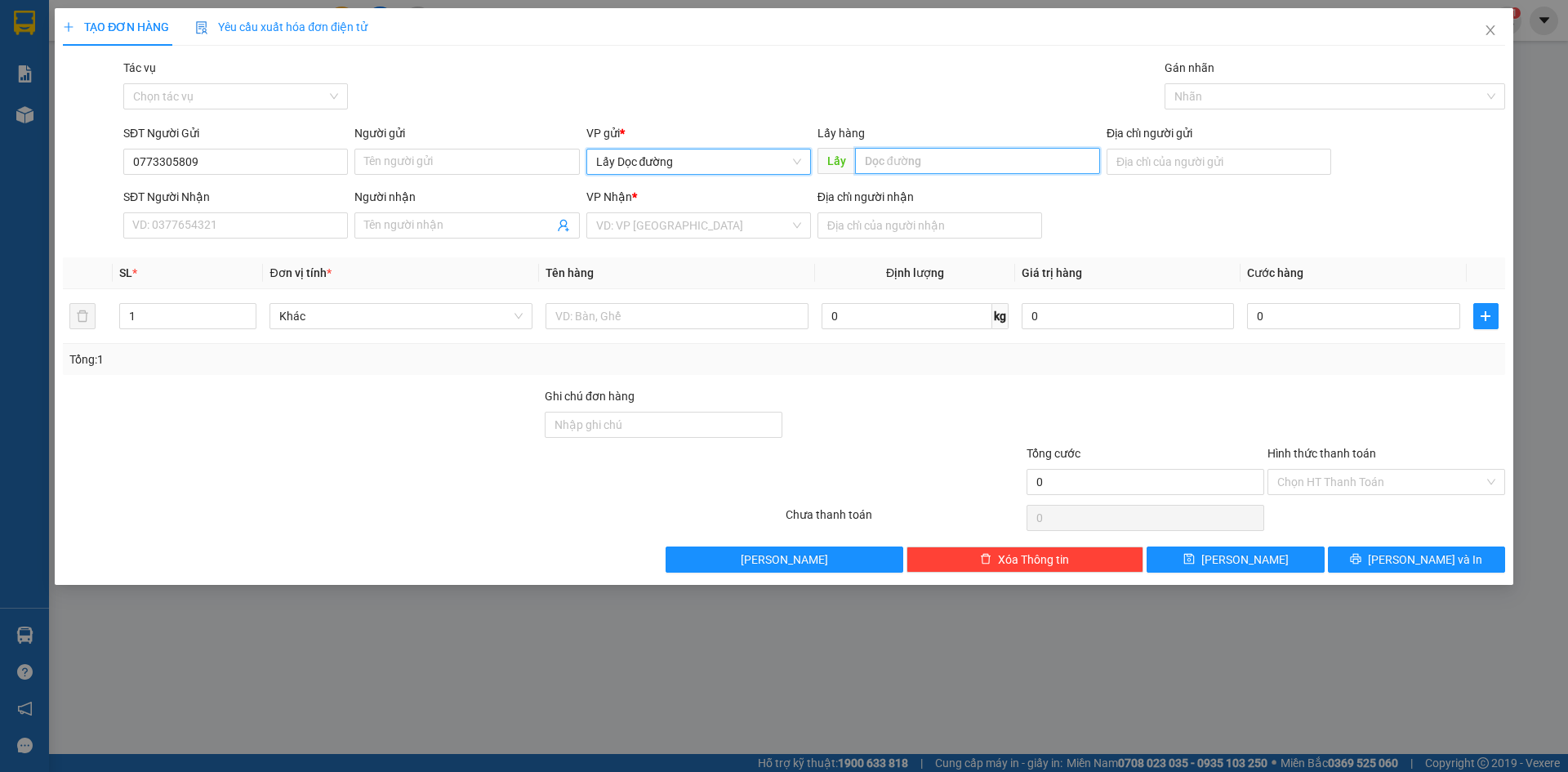
click at [905, 162] on input "text" at bounding box center [978, 160] width 245 height 26
type input "ông đô"
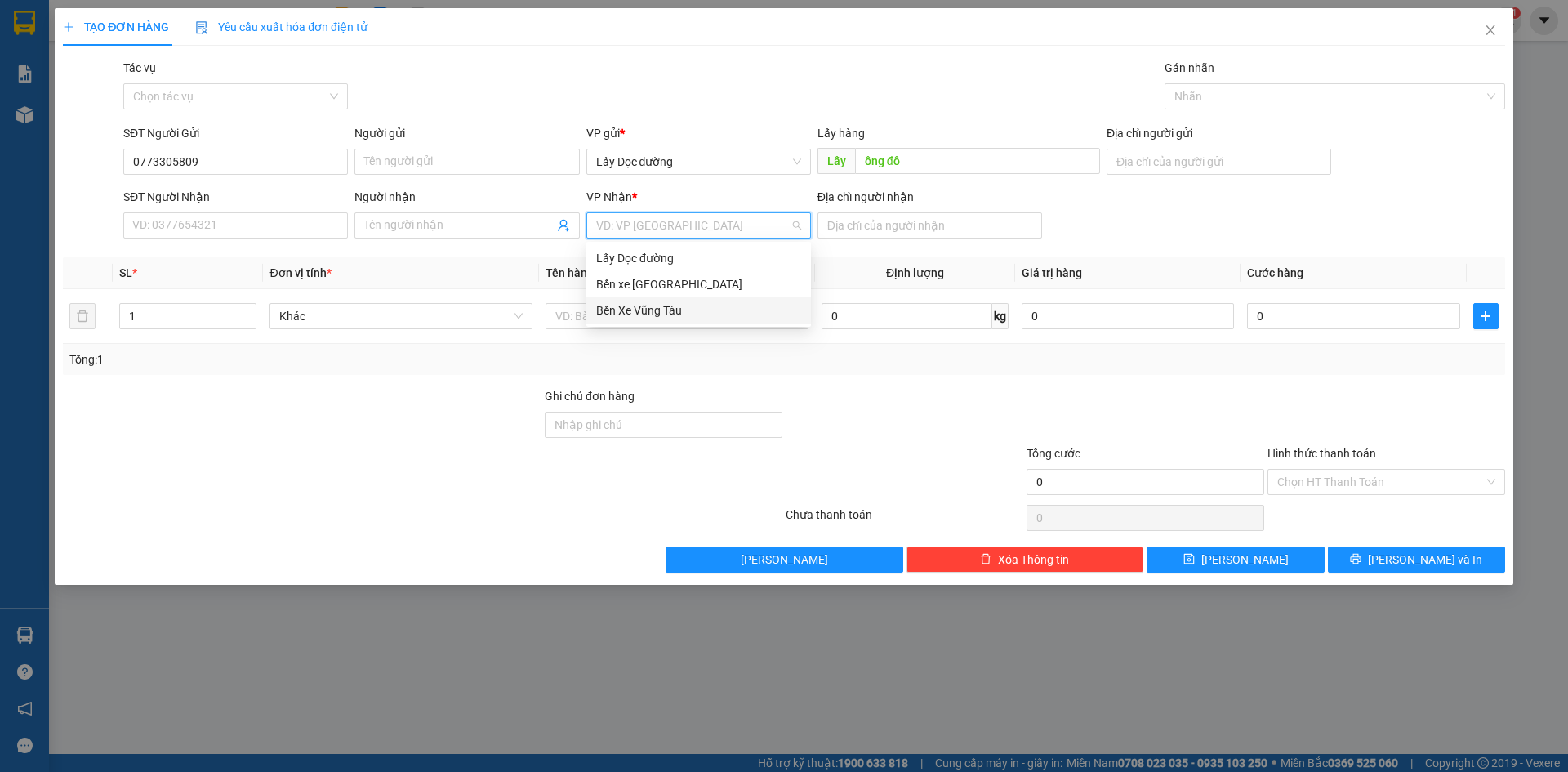
click at [714, 214] on input "search" at bounding box center [692, 225] width 193 height 25
click at [699, 304] on div "Bến Xe Vũng Tàu" at bounding box center [698, 311] width 205 height 18
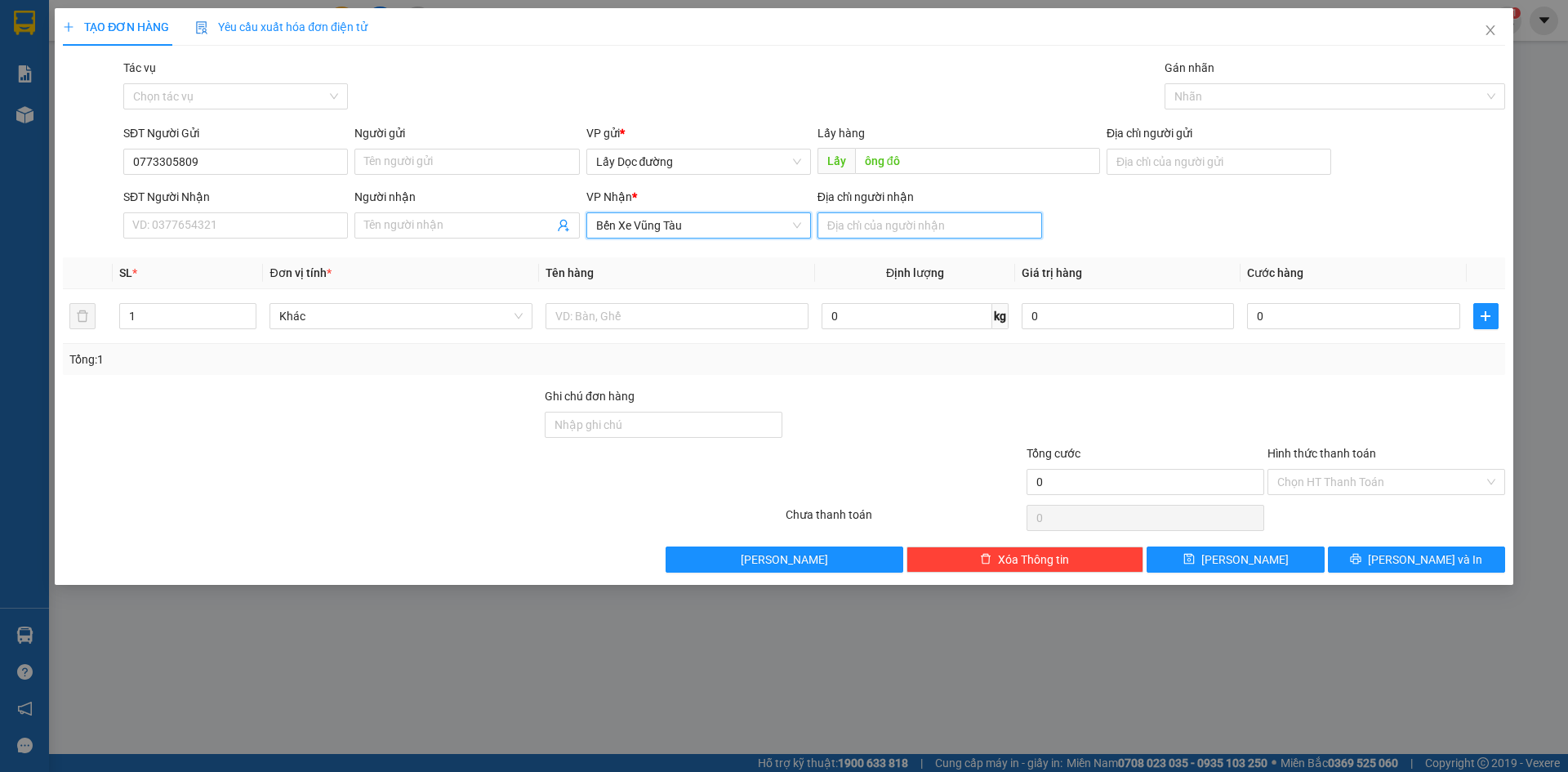
click at [867, 232] on input "Địa chỉ người nhận" at bounding box center [929, 225] width 225 height 26
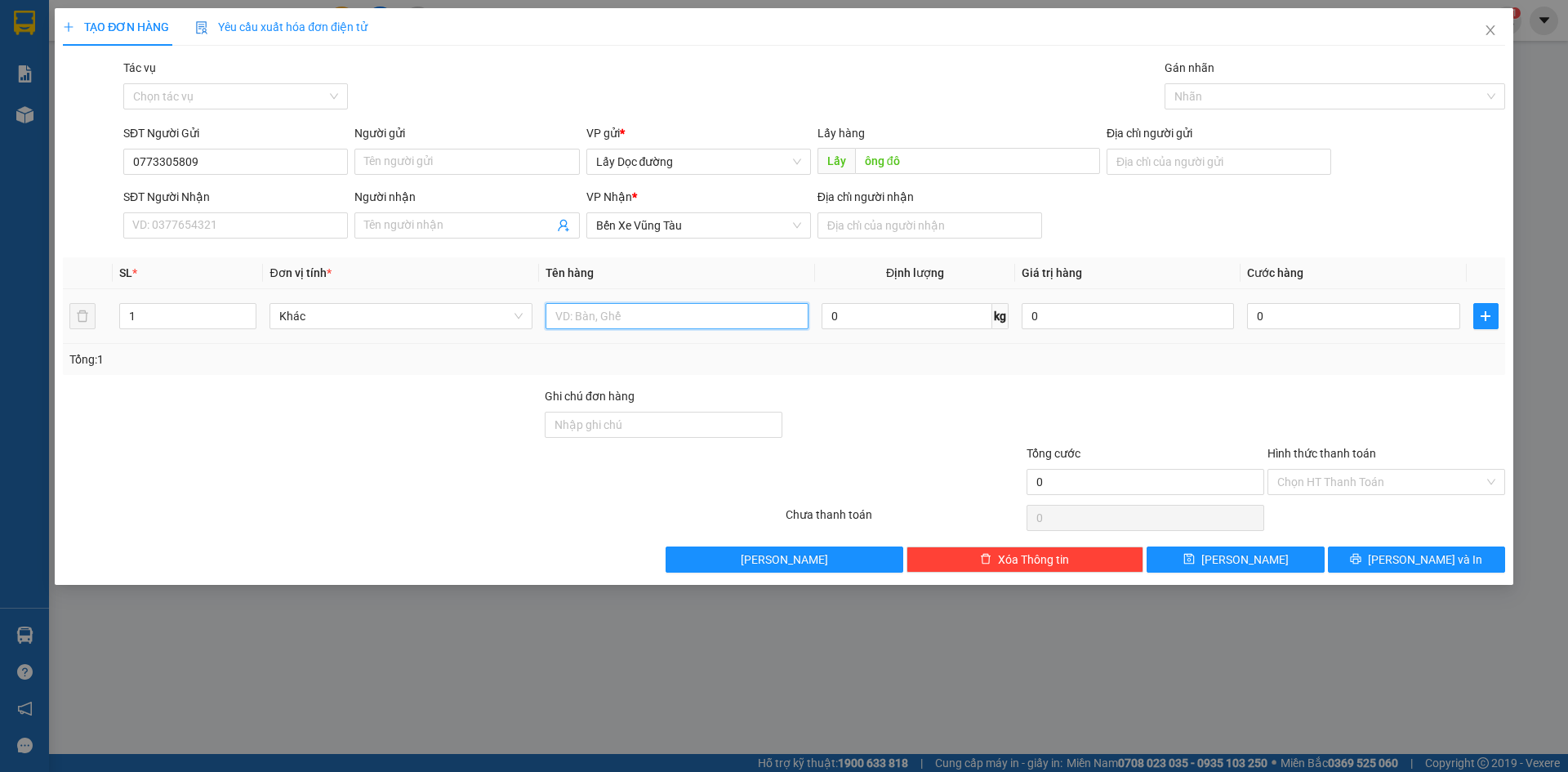
click at [753, 313] on input "text" at bounding box center [677, 316] width 263 height 26
type input "long hải"
click at [1491, 315] on icon "plus" at bounding box center [1486, 316] width 13 height 13
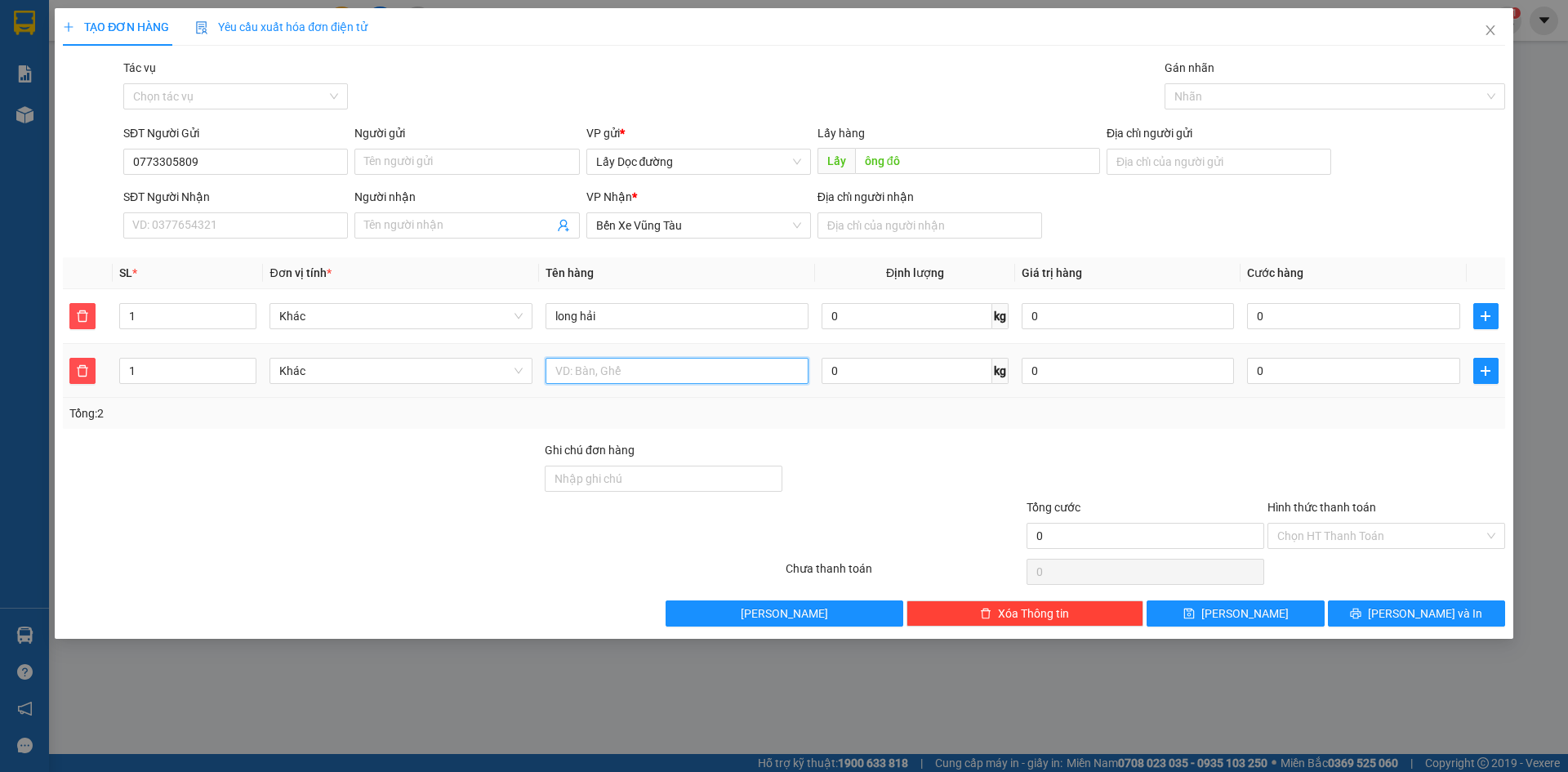
click at [610, 366] on input "text" at bounding box center [677, 371] width 263 height 26
type input "bình châu"
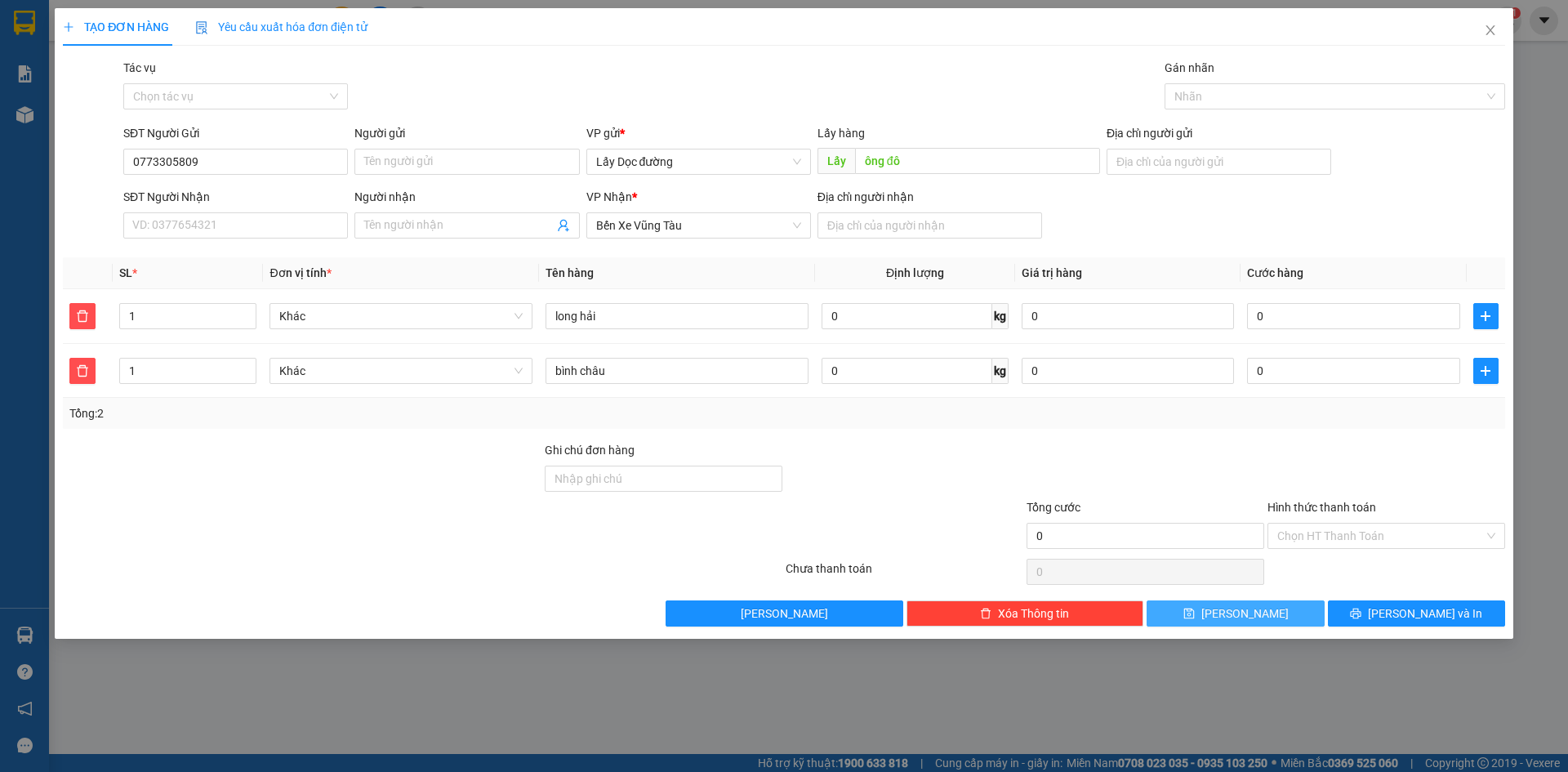
click at [1196, 612] on button "[PERSON_NAME]" at bounding box center [1235, 613] width 178 height 26
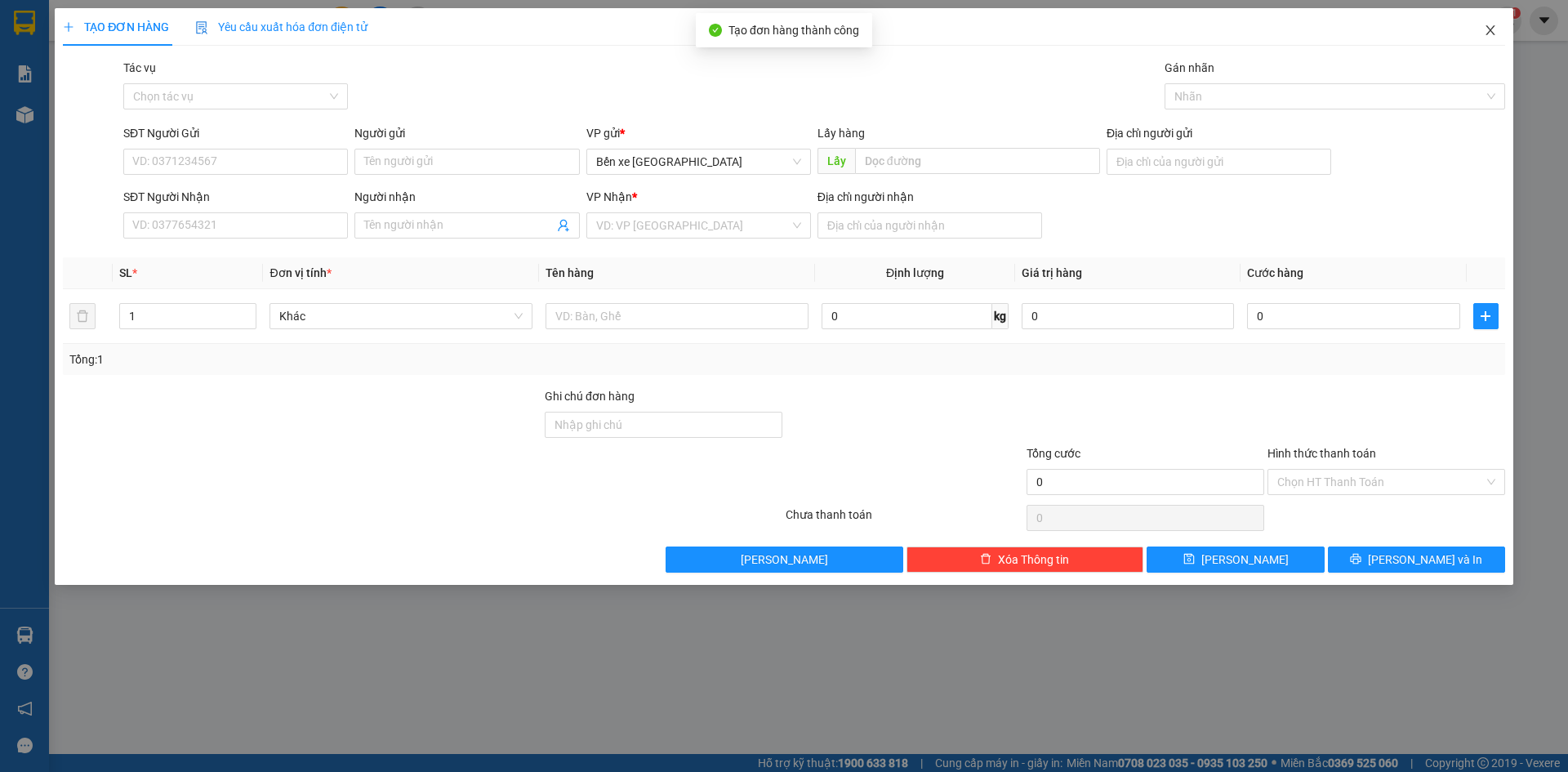
click at [1484, 25] on icon "close" at bounding box center [1491, 30] width 13 height 13
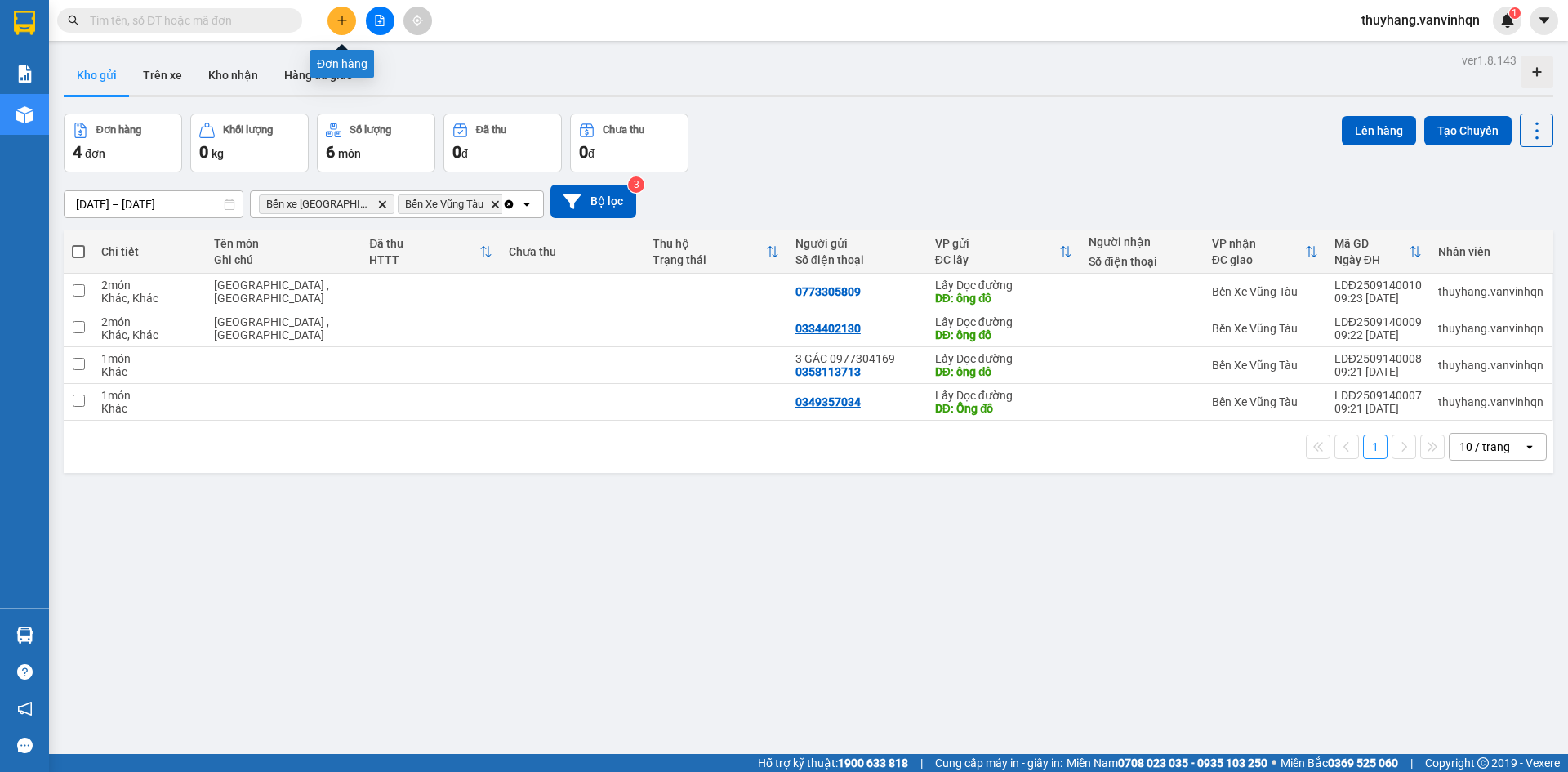
click at [349, 17] on button at bounding box center [342, 20] width 28 height 28
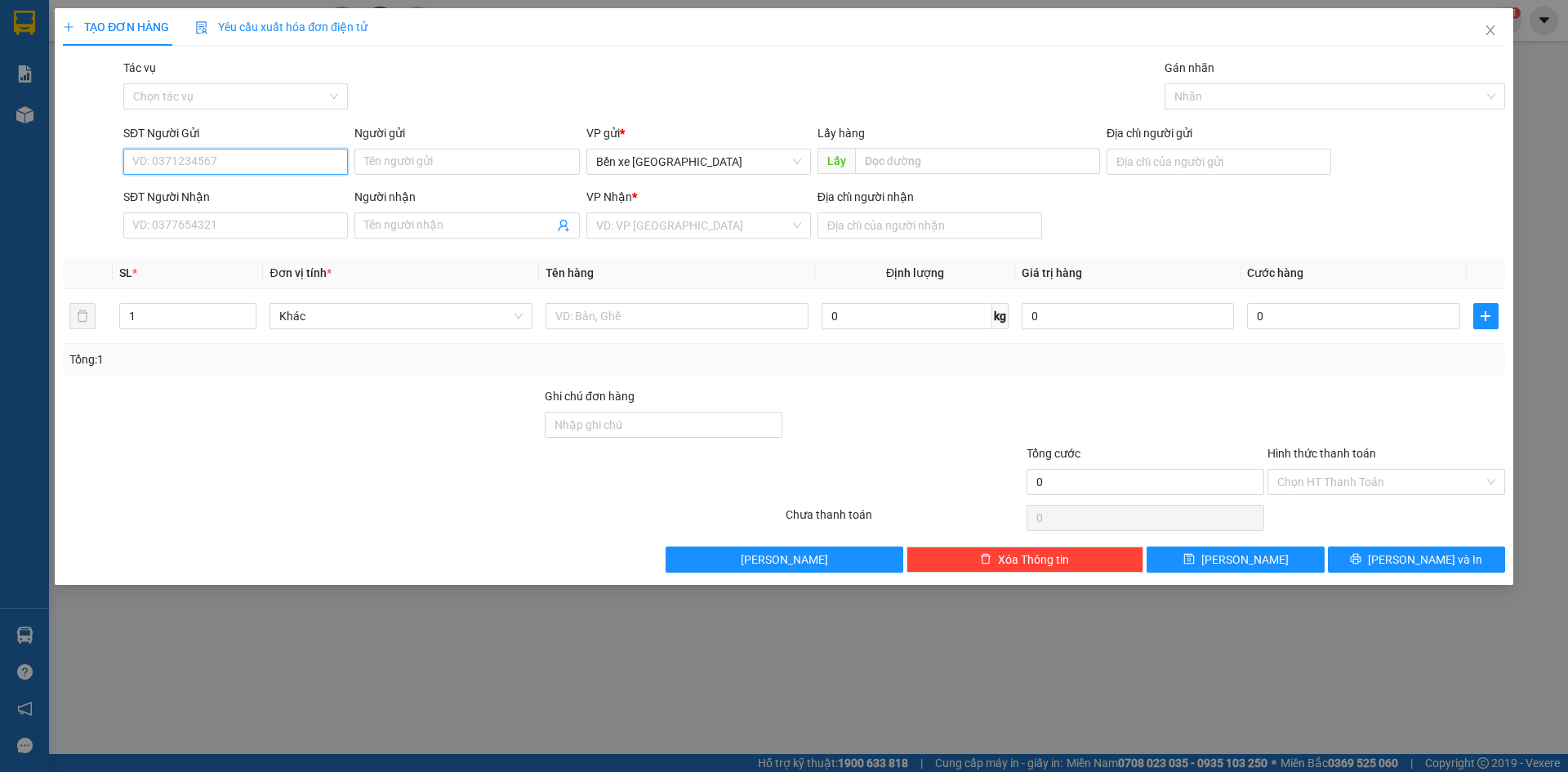
click at [284, 170] on input "SĐT Người Gửi" at bounding box center [235, 161] width 225 height 26
type input "0369727950"
click at [421, 170] on input "Người gửi" at bounding box center [466, 161] width 225 height 26
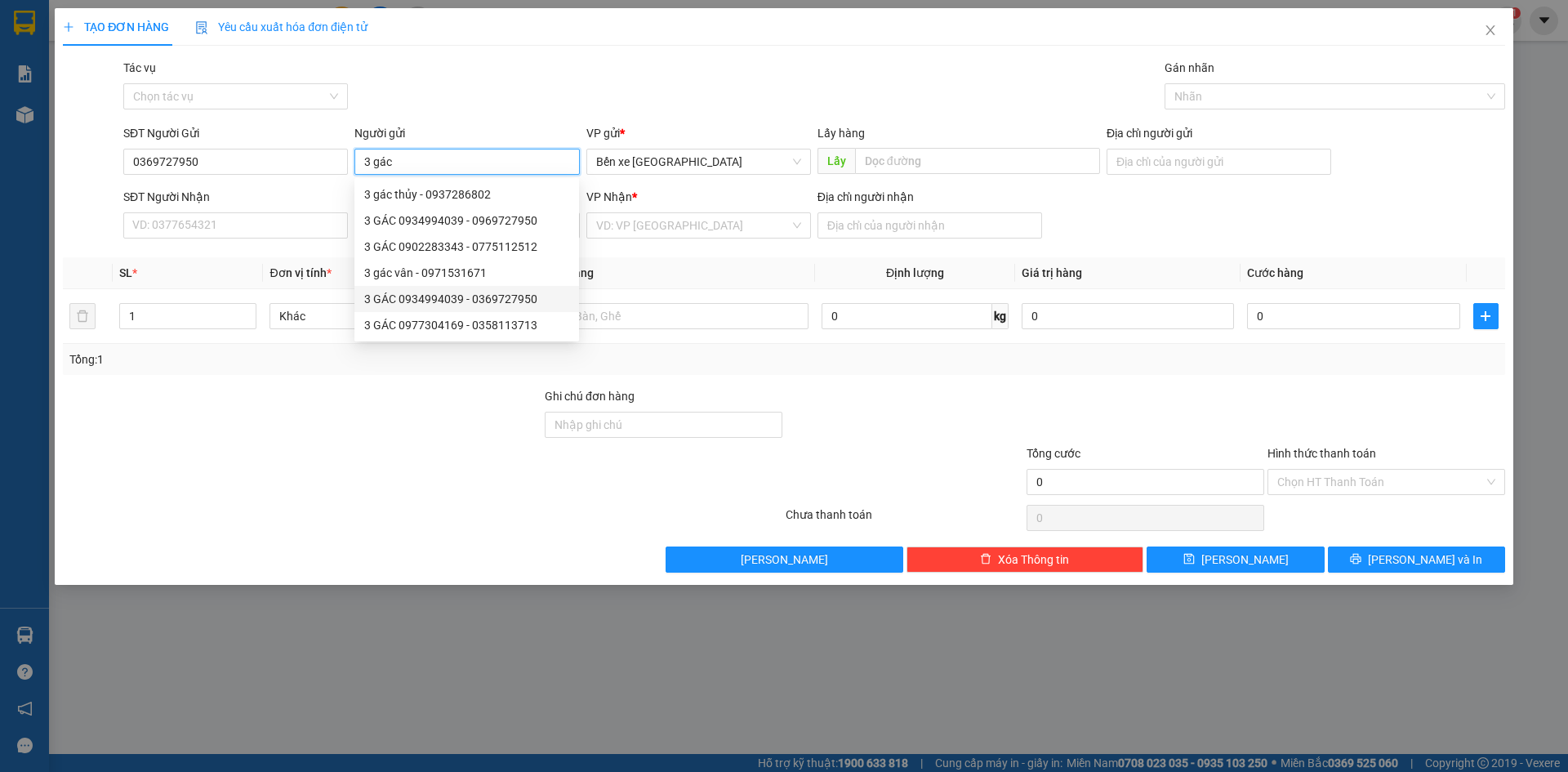
click at [452, 304] on div "3 GÁC 0934994039 - 0369727950" at bounding box center [466, 299] width 205 height 18
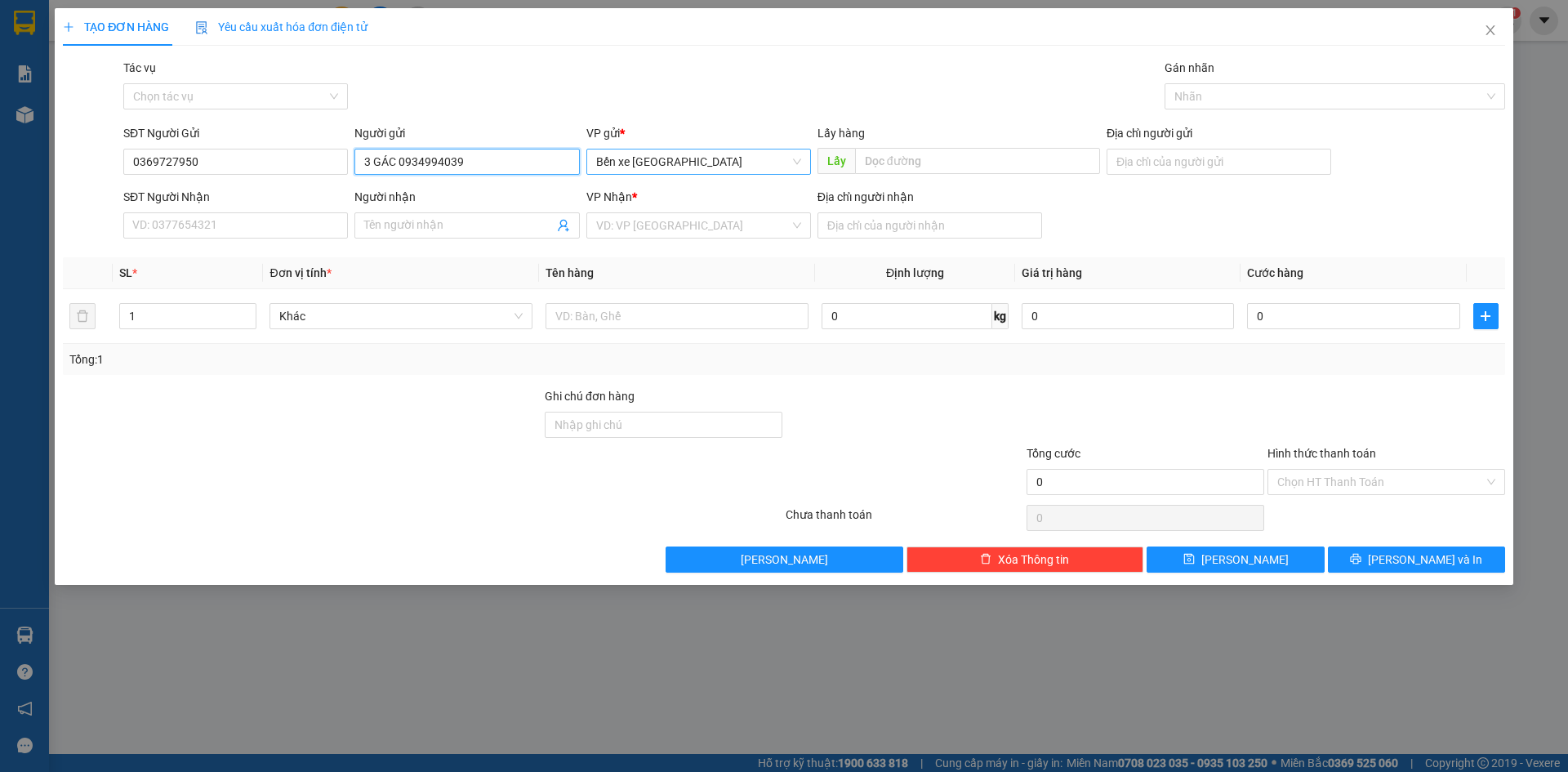
click at [665, 151] on span "Bến xe [GEOGRAPHIC_DATA]" at bounding box center [698, 161] width 205 height 25
type input "3 GÁC 0934994039"
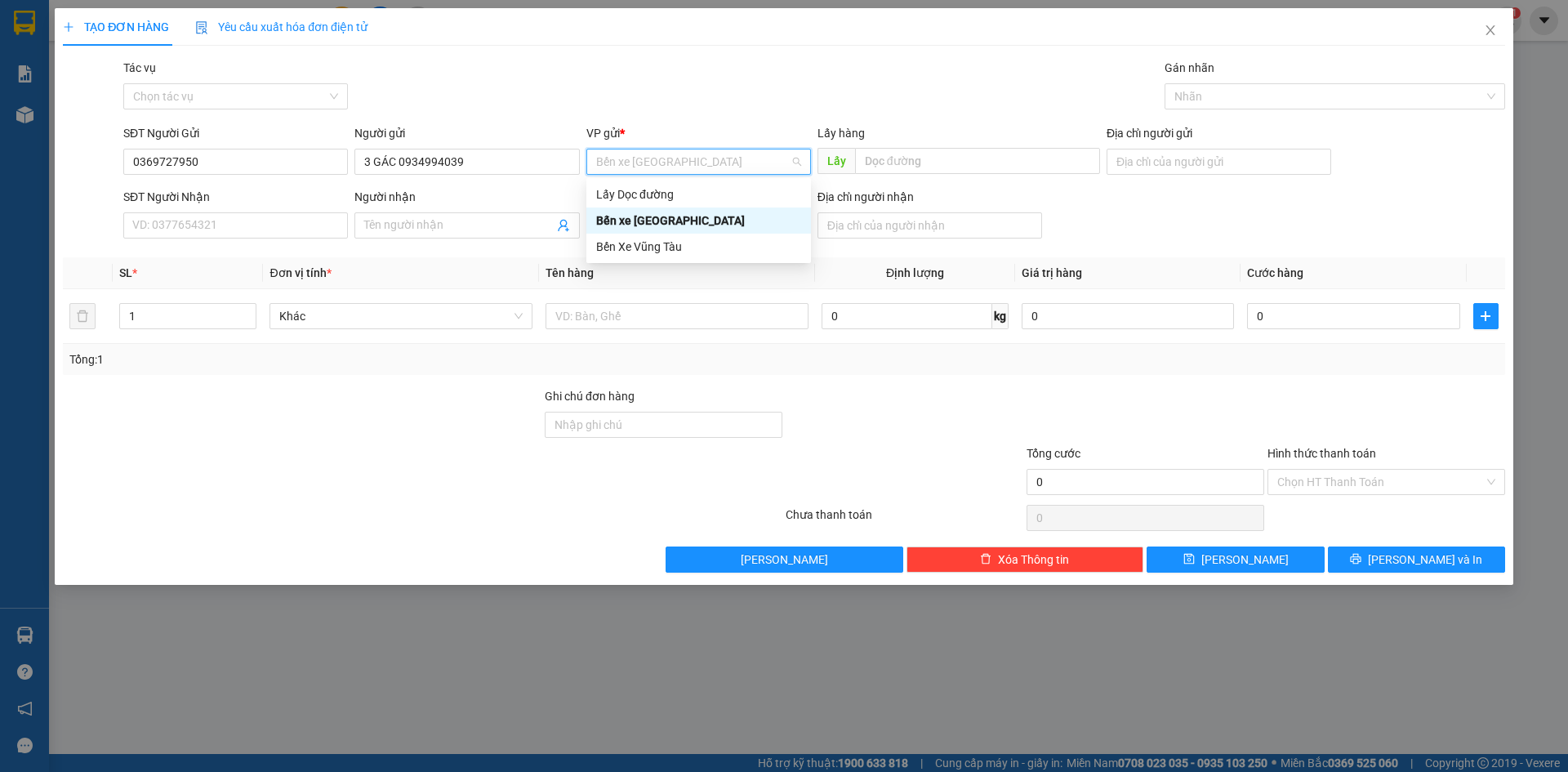
click at [676, 165] on span "Bến xe [GEOGRAPHIC_DATA]" at bounding box center [698, 161] width 205 height 25
click at [675, 191] on div "Lấy Dọc đường" at bounding box center [698, 195] width 205 height 18
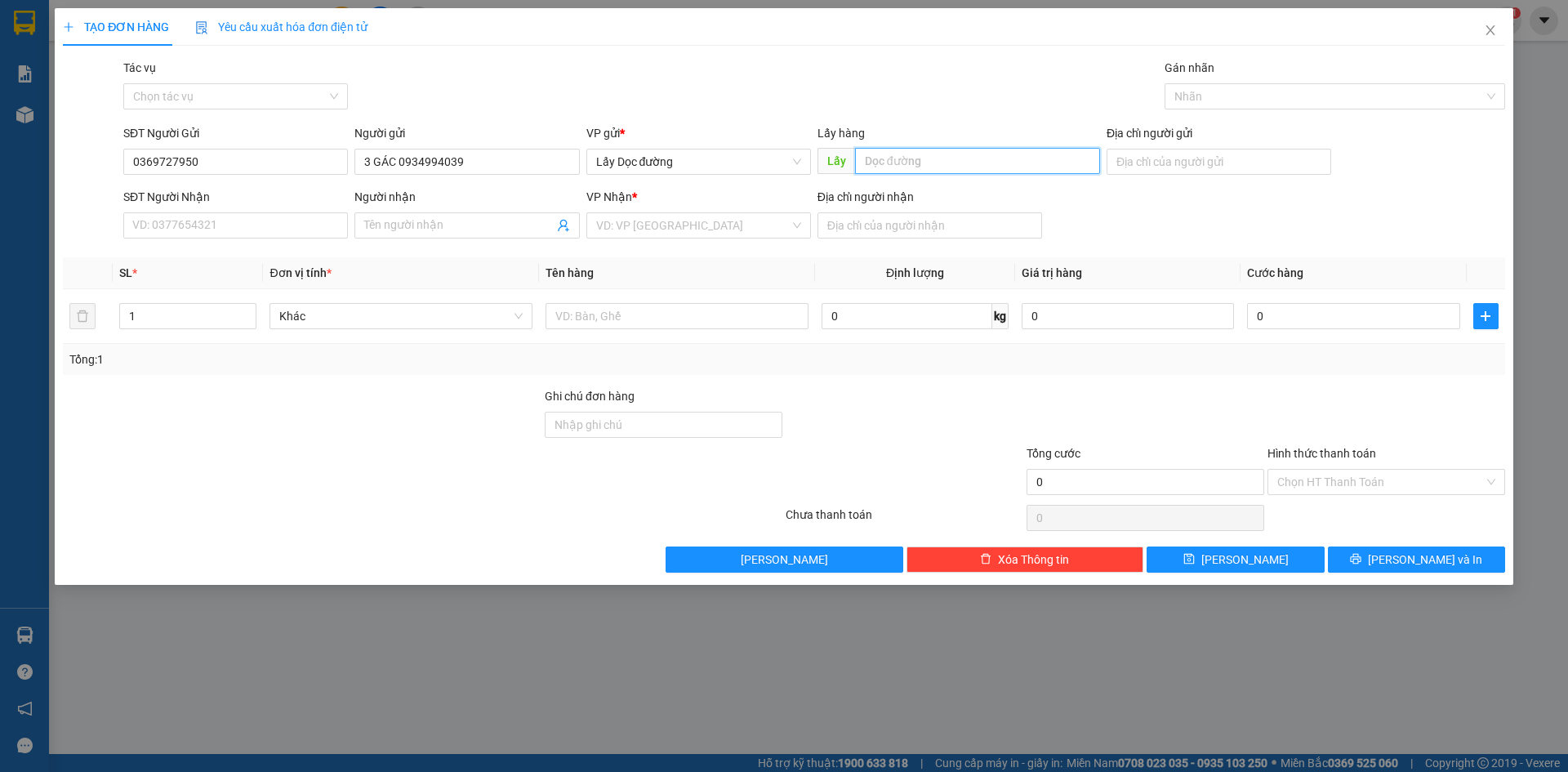
click at [897, 160] on input "text" at bounding box center [978, 160] width 245 height 26
type input "ông đô"
click at [682, 224] on input "search" at bounding box center [692, 225] width 193 height 25
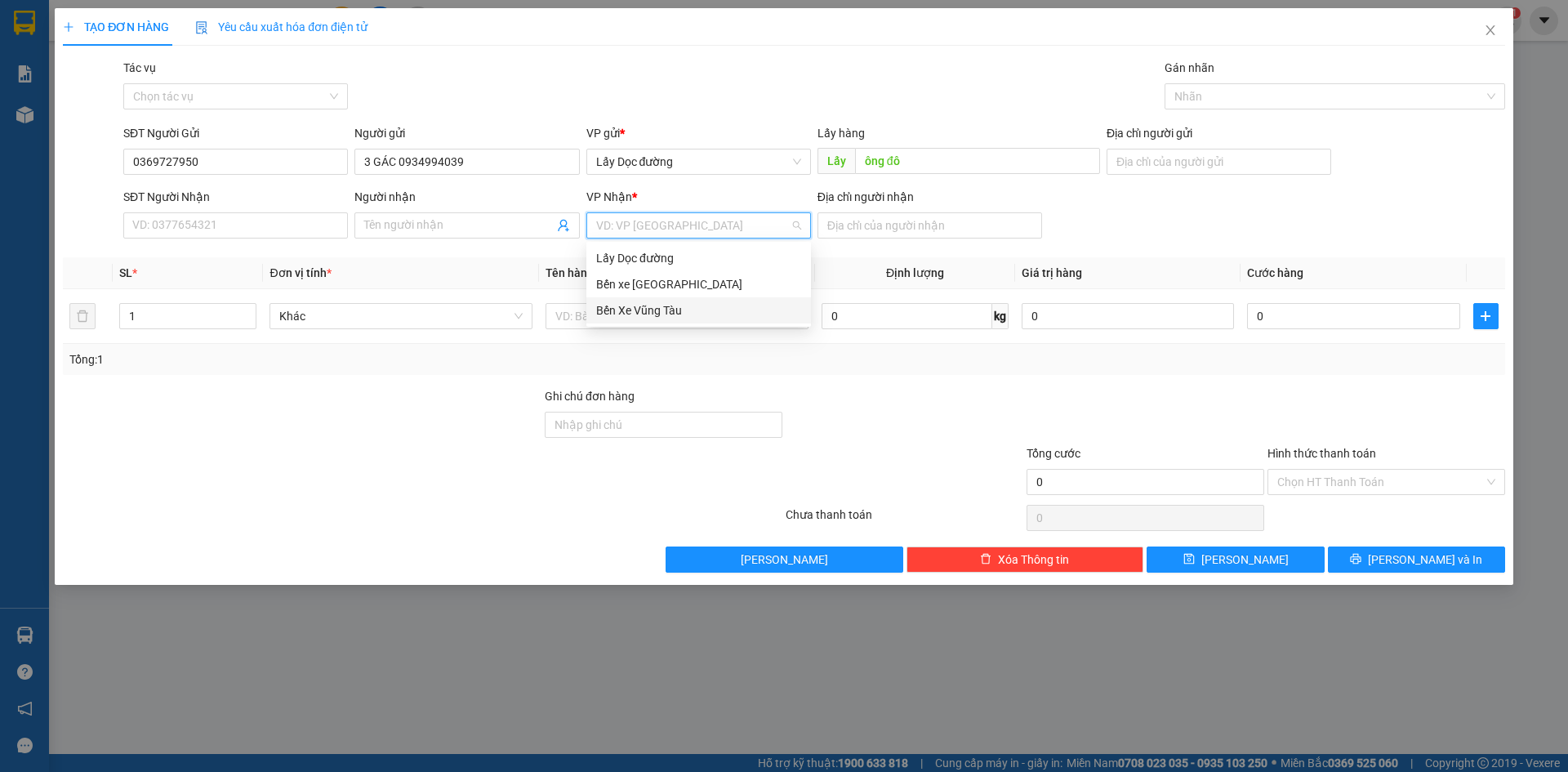
click at [666, 311] on div "Bến Xe Vũng Tàu" at bounding box center [698, 311] width 205 height 18
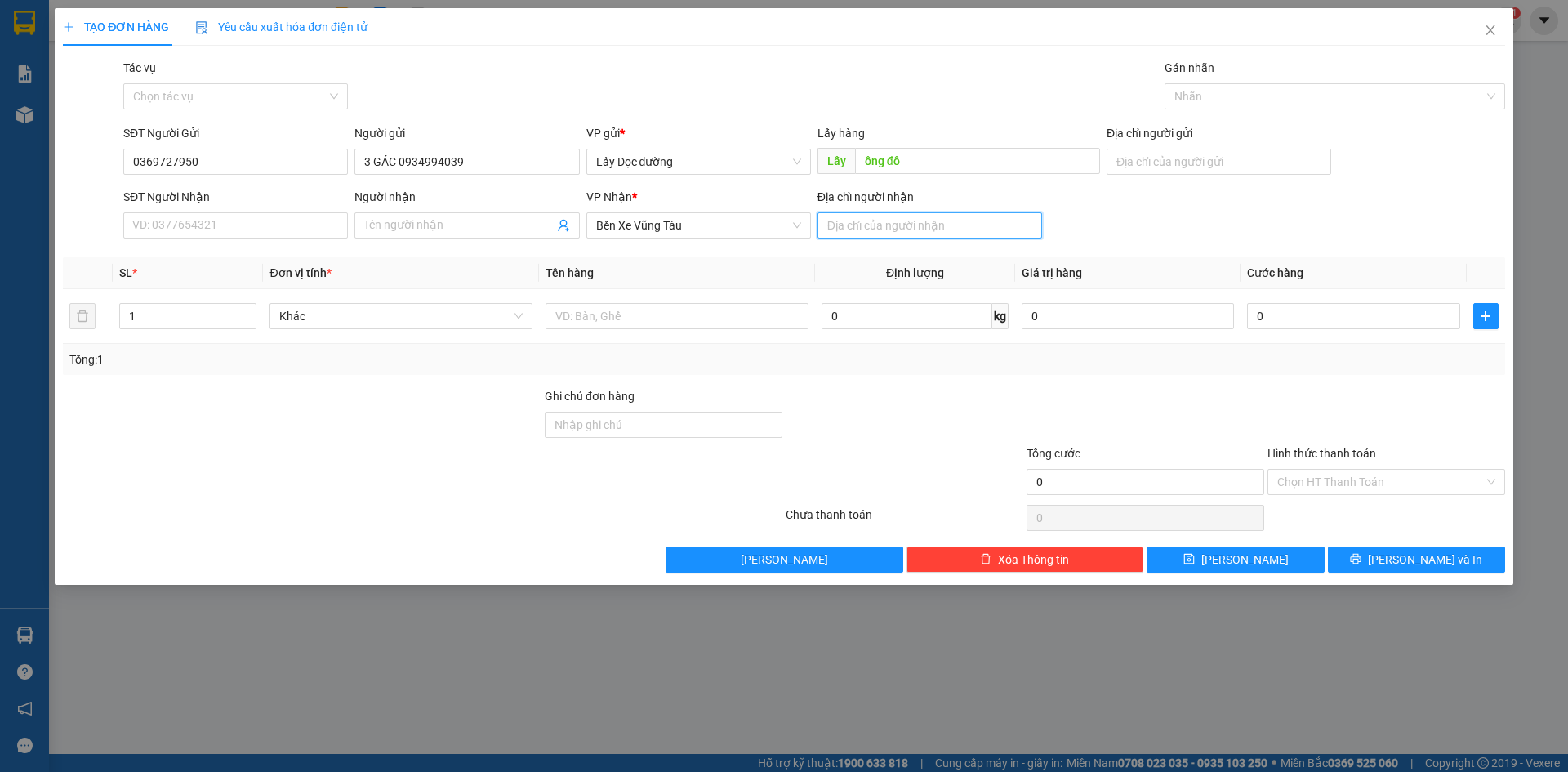
click at [872, 223] on input "Địa chỉ người nhận" at bounding box center [929, 225] width 225 height 26
type input "phước hải"
click at [740, 317] on input "text" at bounding box center [677, 316] width 263 height 26
type input "1T"
click at [1180, 551] on button "[PERSON_NAME]" at bounding box center [1235, 560] width 178 height 26
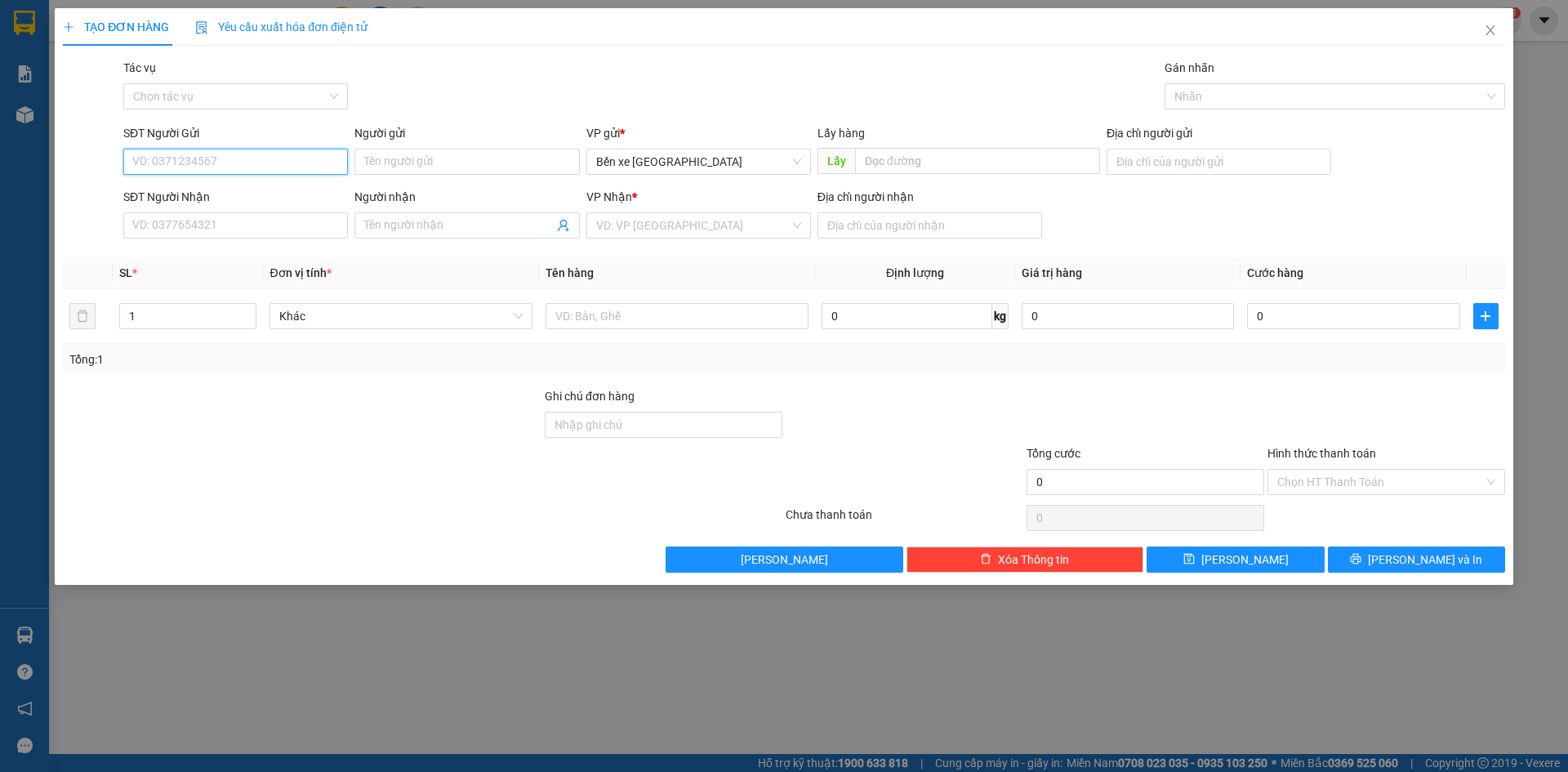
click at [278, 161] on input "SĐT Người Gửi" at bounding box center [235, 161] width 225 height 26
click at [726, 156] on span "Bến xe [GEOGRAPHIC_DATA]" at bounding box center [698, 161] width 205 height 25
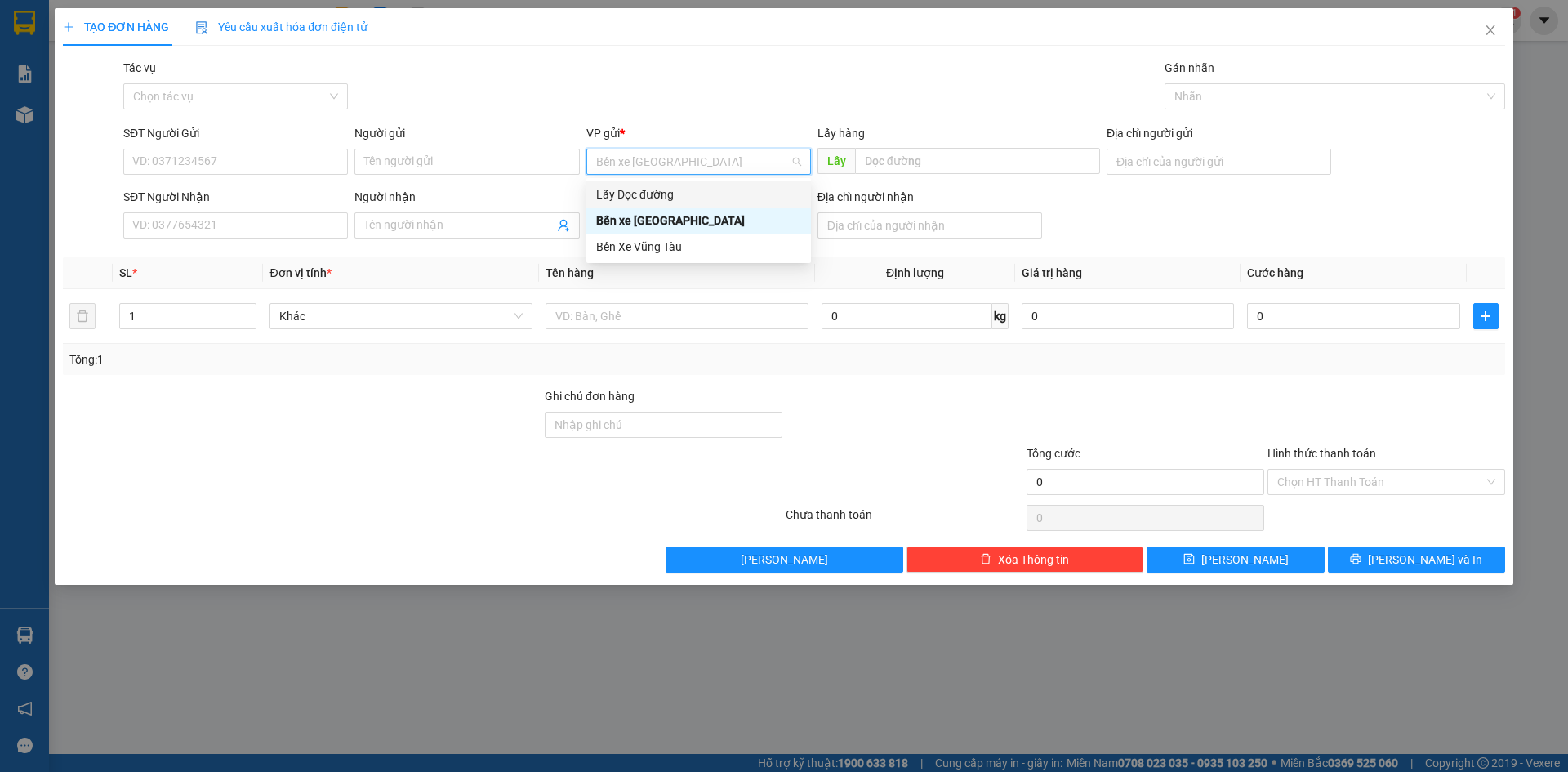
click at [696, 193] on div "Lấy Dọc đường" at bounding box center [698, 195] width 205 height 18
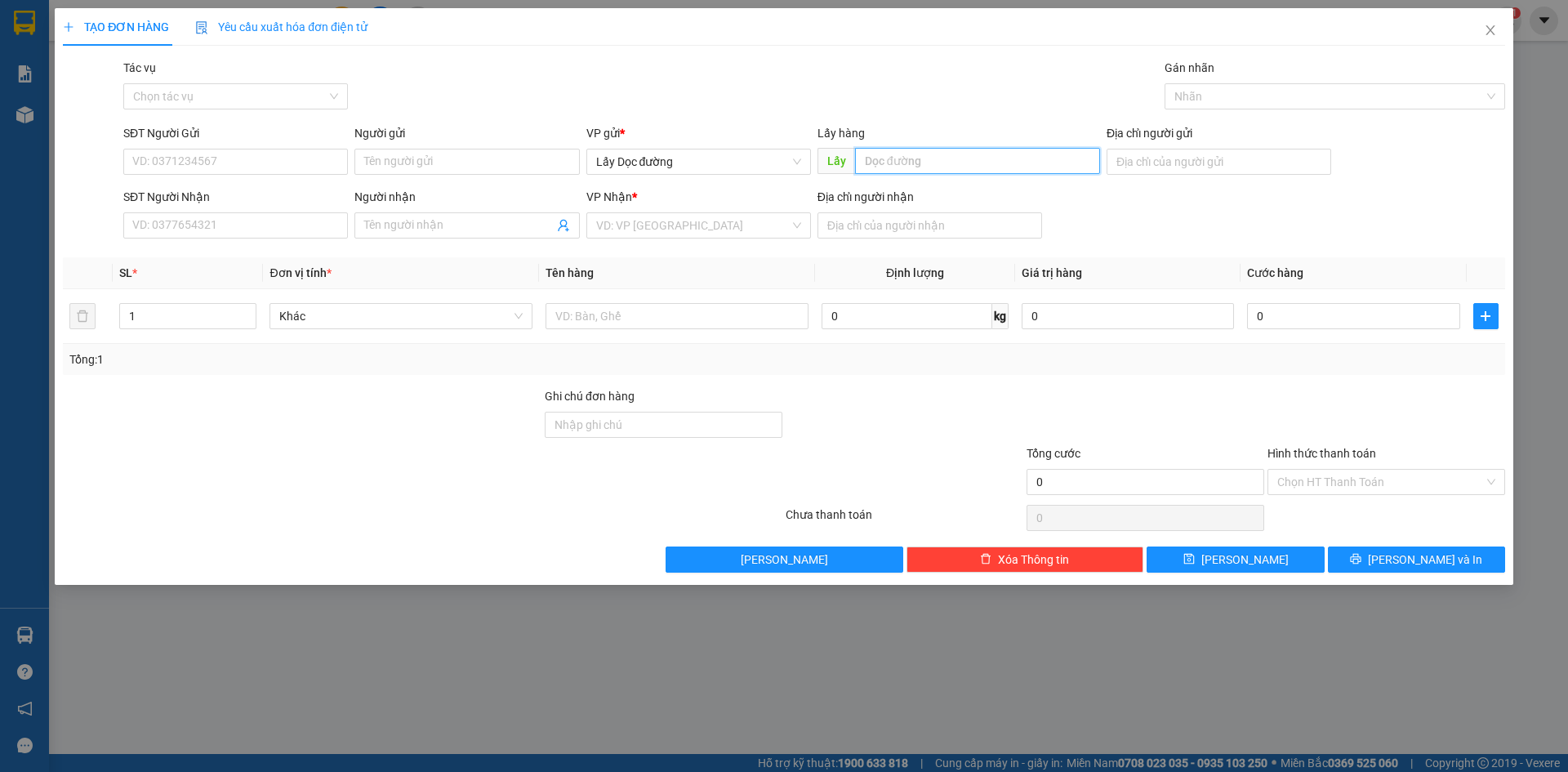
click at [879, 163] on input "text" at bounding box center [978, 160] width 245 height 26
type input "[PERSON_NAME]"
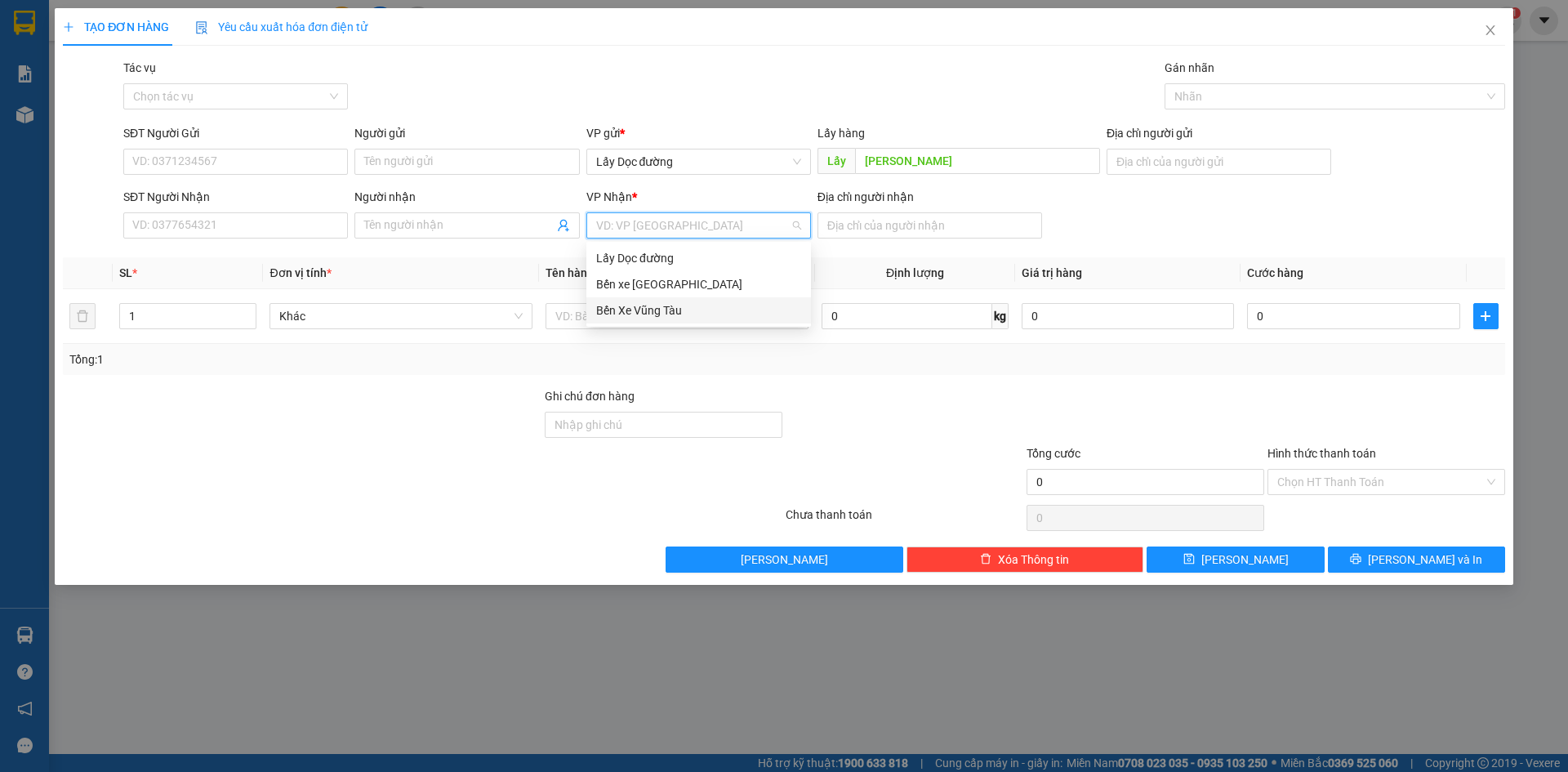
click at [765, 218] on input "search" at bounding box center [692, 225] width 193 height 25
click at [704, 319] on div "Bến Xe Vũng Tàu" at bounding box center [698, 311] width 205 height 18
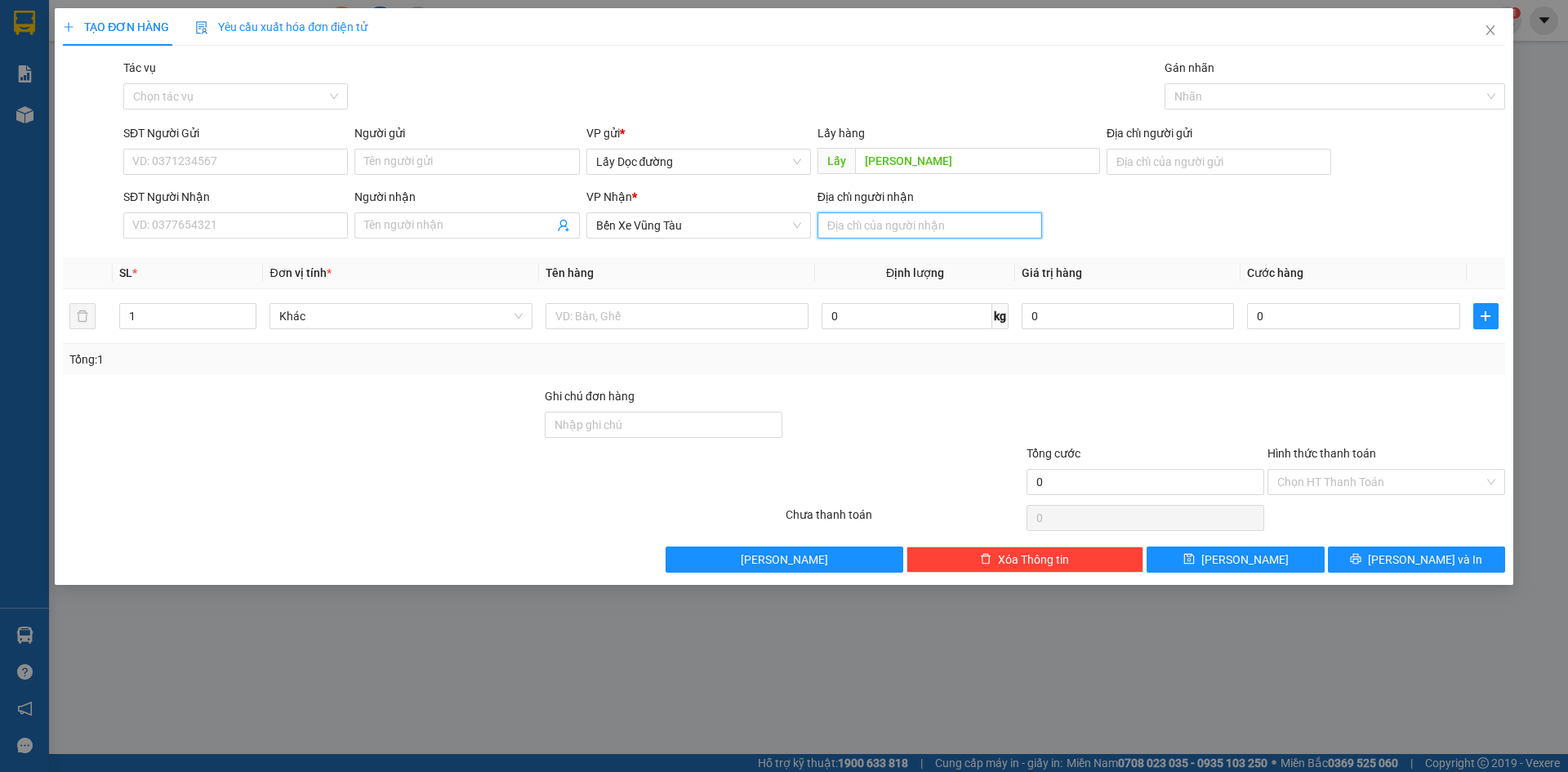
click at [836, 236] on input "Địa chỉ người nhận" at bounding box center [929, 225] width 225 height 26
type input "Long thành"
click at [305, 169] on input "SĐT Người Gửi" at bounding box center [235, 161] width 225 height 26
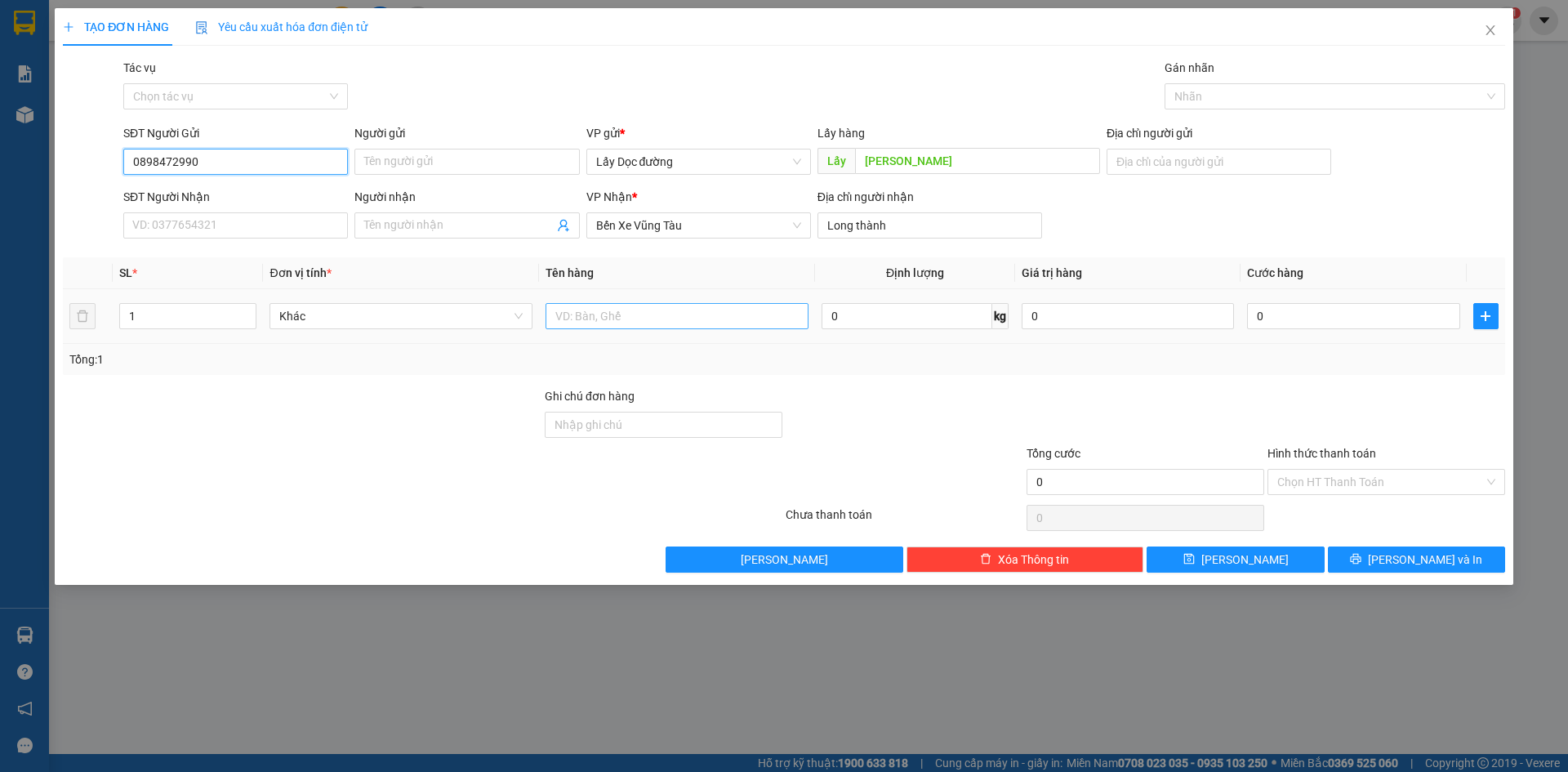
type input "0898472990"
click at [618, 306] on input "text" at bounding box center [677, 316] width 263 height 26
type input "xe vario"
click at [1307, 328] on input "0" at bounding box center [1353, 316] width 212 height 26
type input "007"
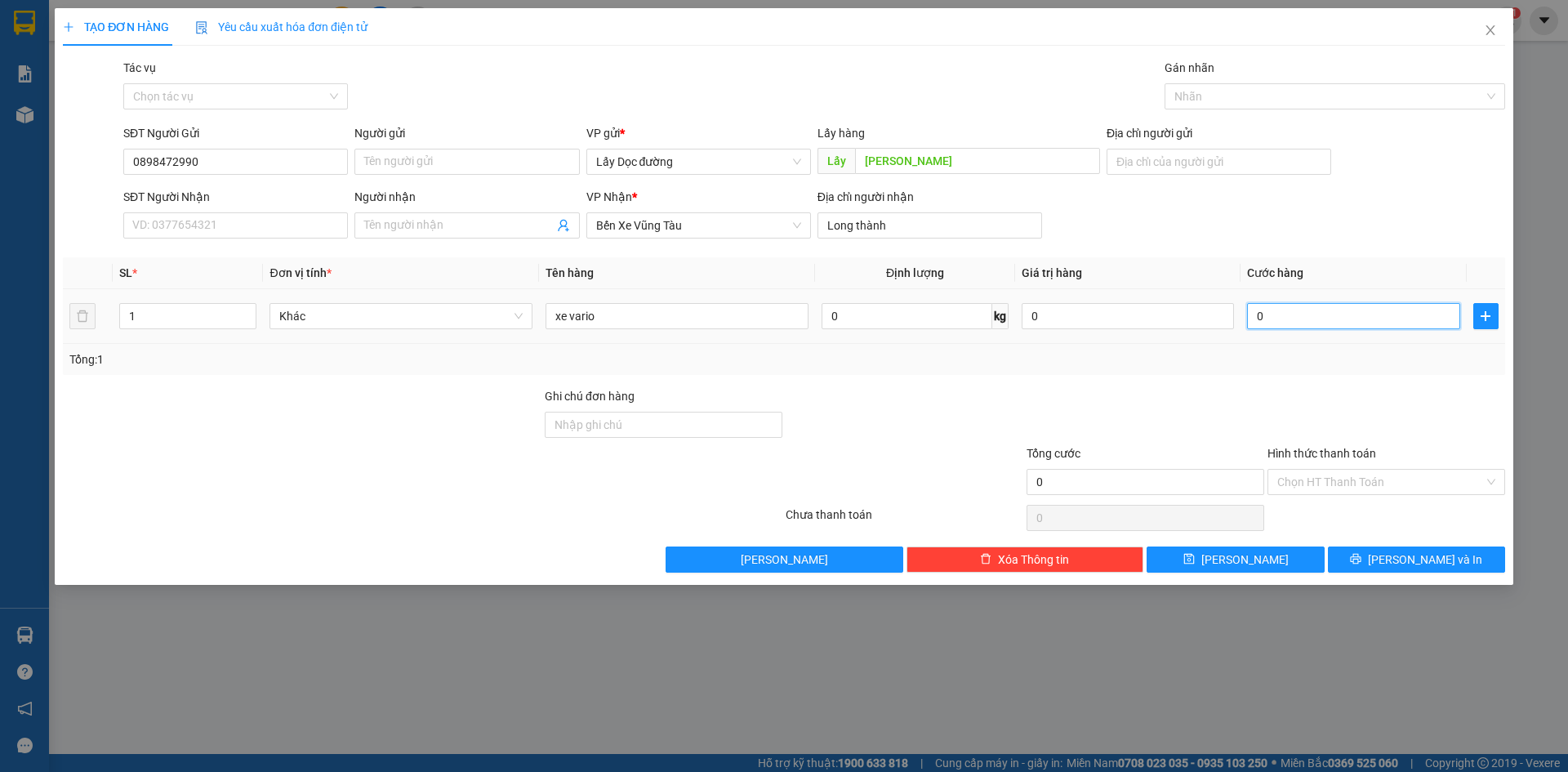
type input "7"
type input "0.070"
type input "70"
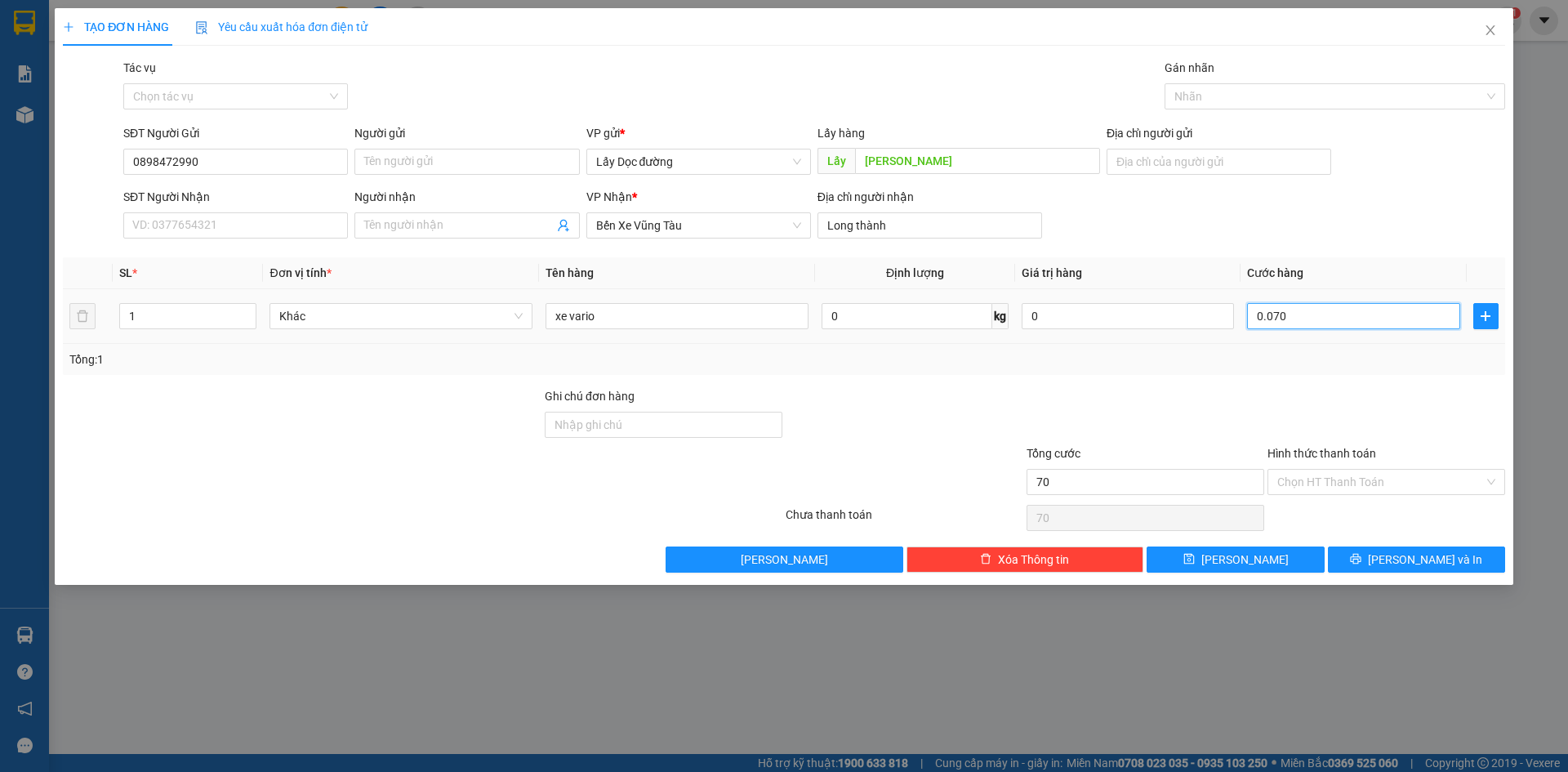
type input "00.700"
type input "700"
type input "700.000"
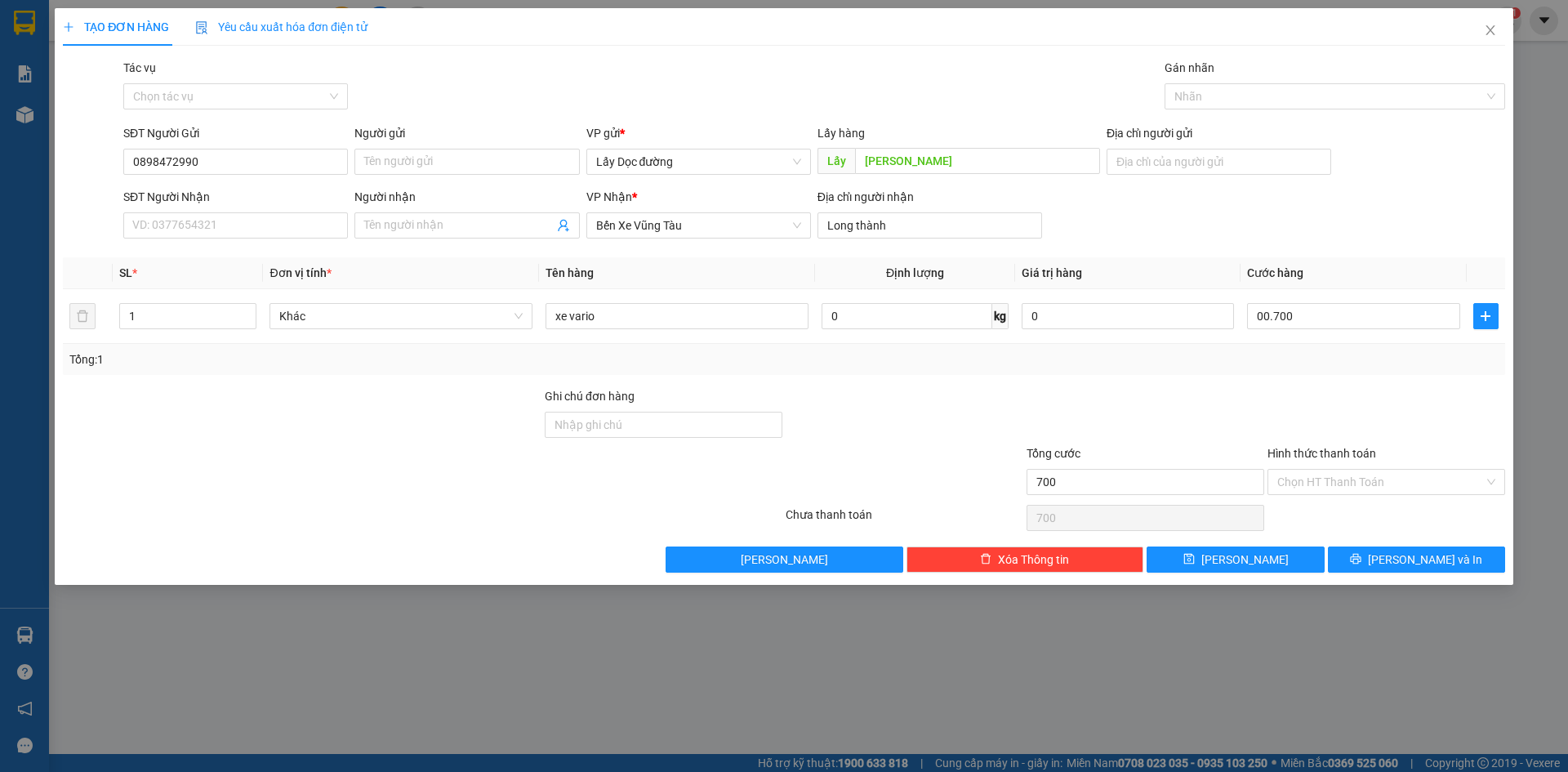
type input "700.000"
click at [1331, 362] on div "Tổng: 1" at bounding box center [784, 360] width 1430 height 18
click at [1247, 557] on span "[PERSON_NAME]" at bounding box center [1245, 560] width 87 height 18
type input "0"
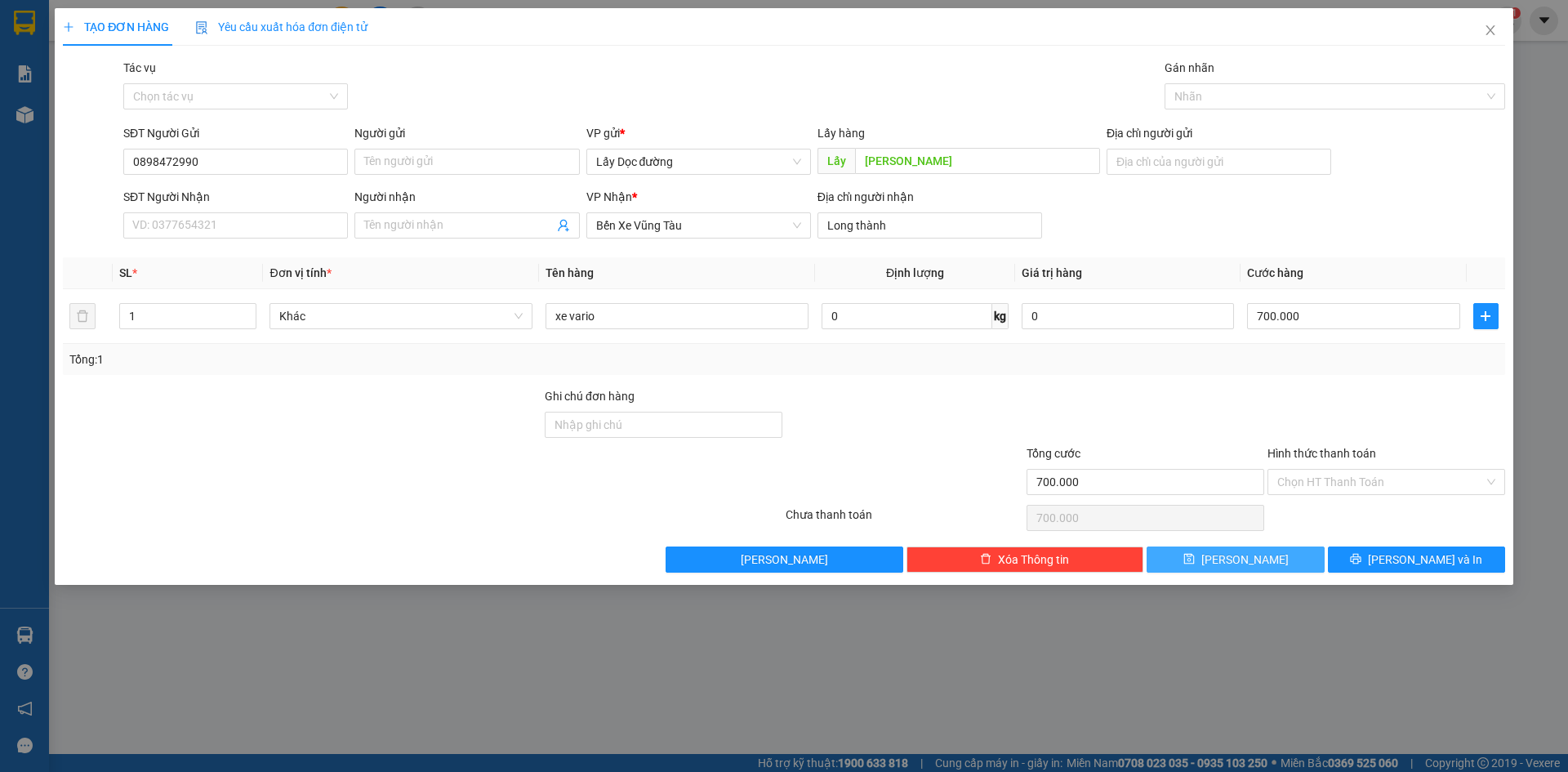
type input "0"
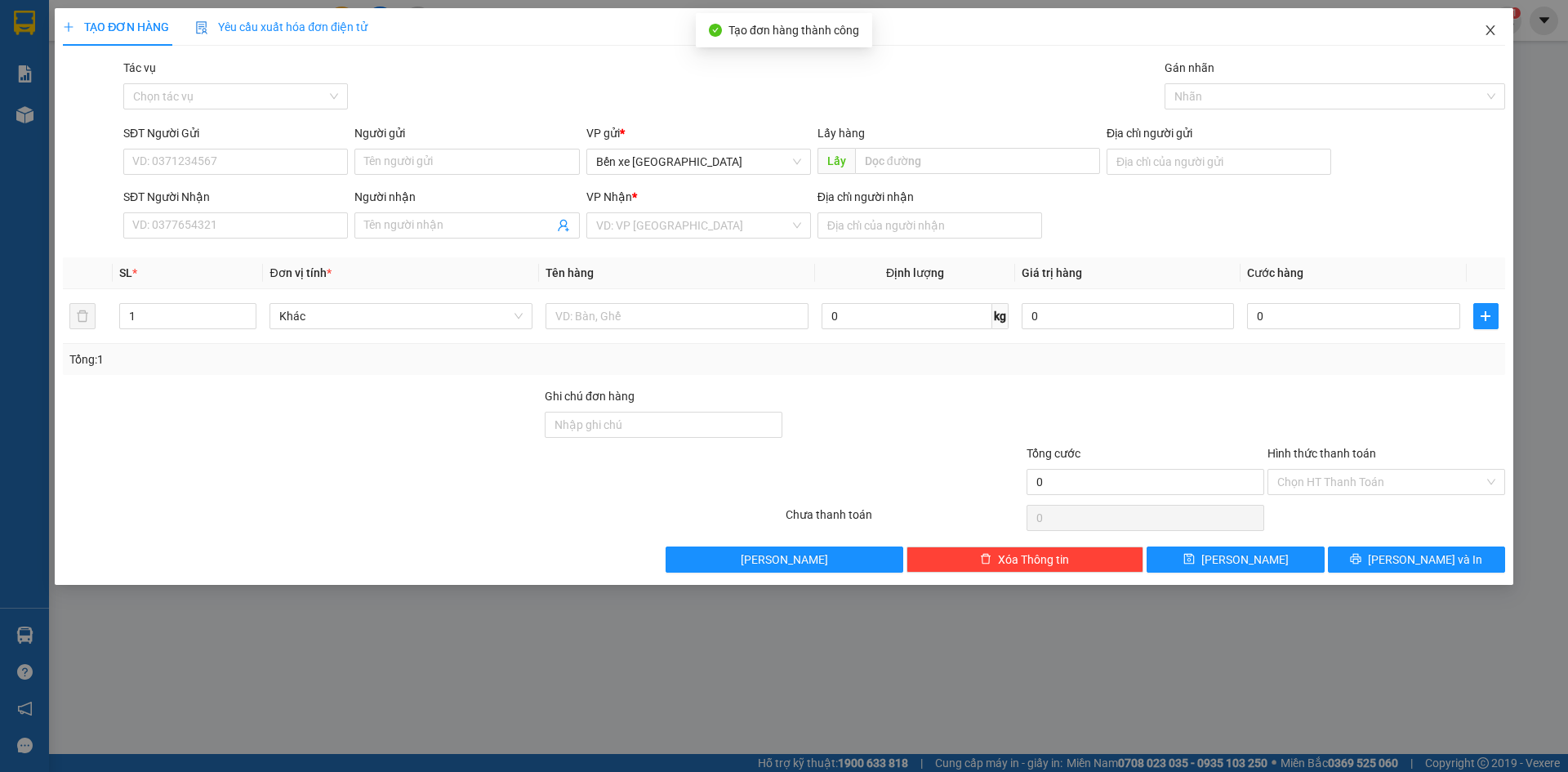
click at [1488, 36] on icon "close" at bounding box center [1491, 30] width 13 height 13
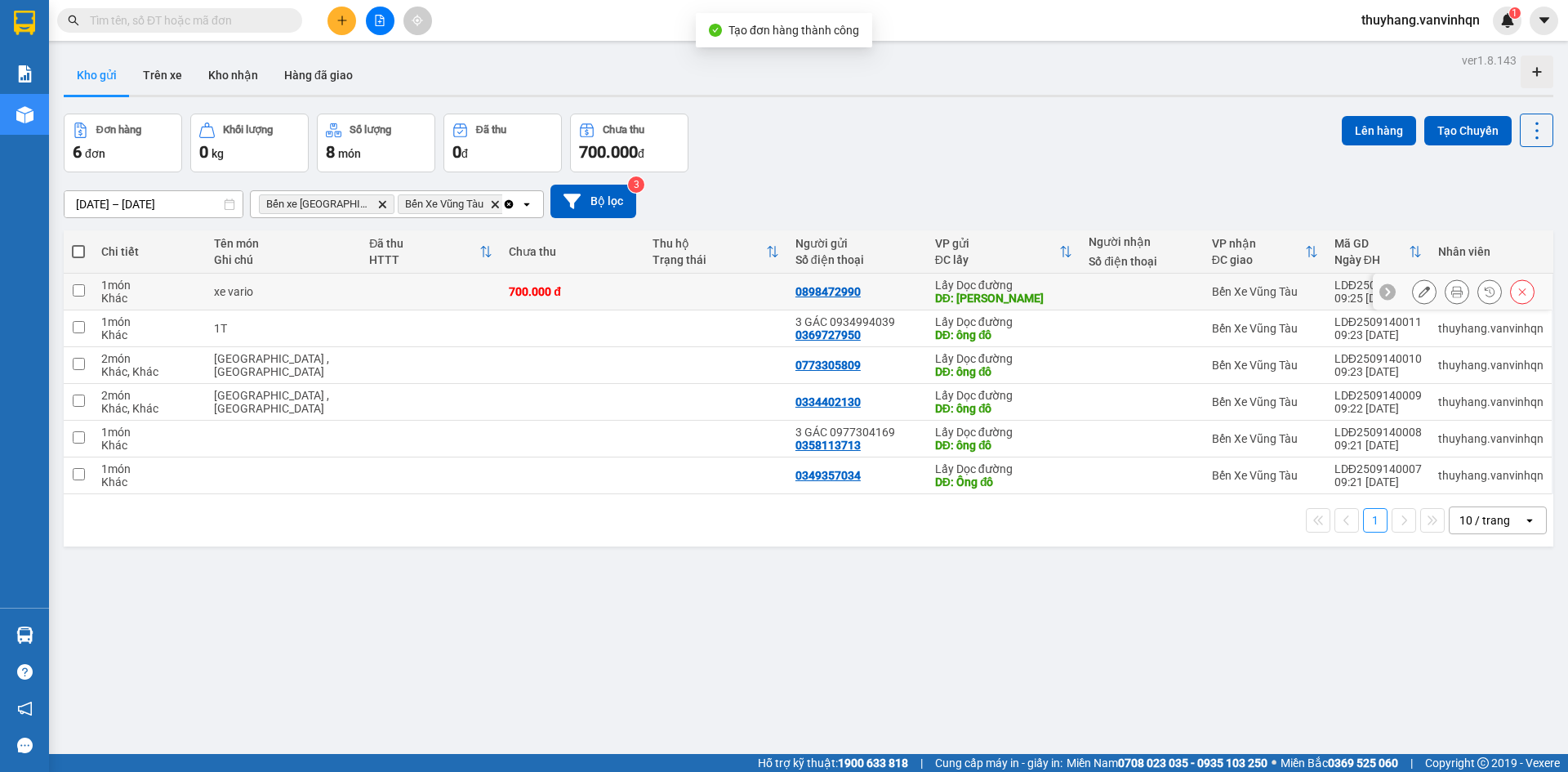
click at [289, 300] on td "xe vario" at bounding box center [283, 292] width 156 height 36
checkbox input "true"
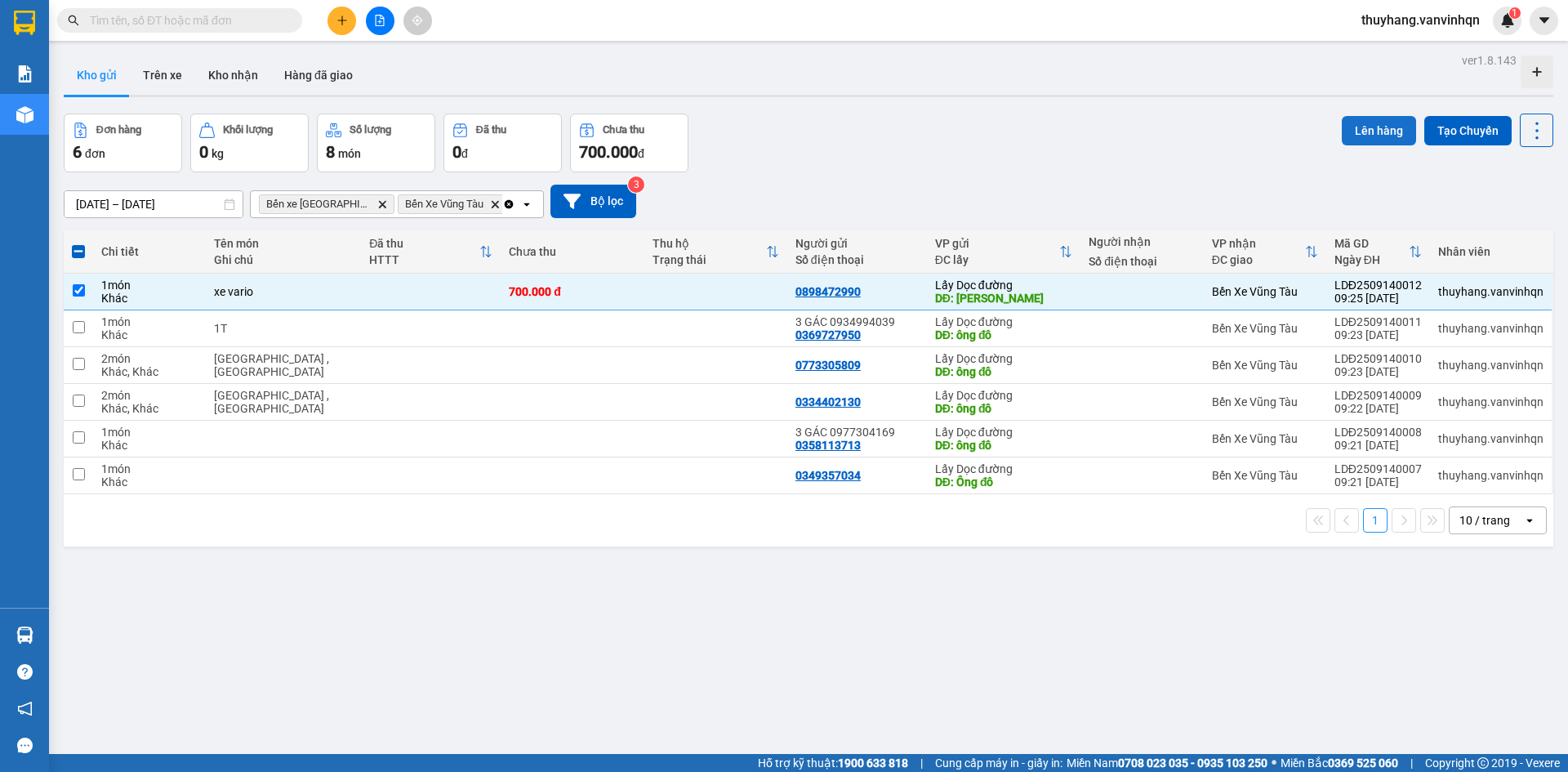
click at [1367, 133] on button "Lên hàng" at bounding box center [1379, 130] width 75 height 29
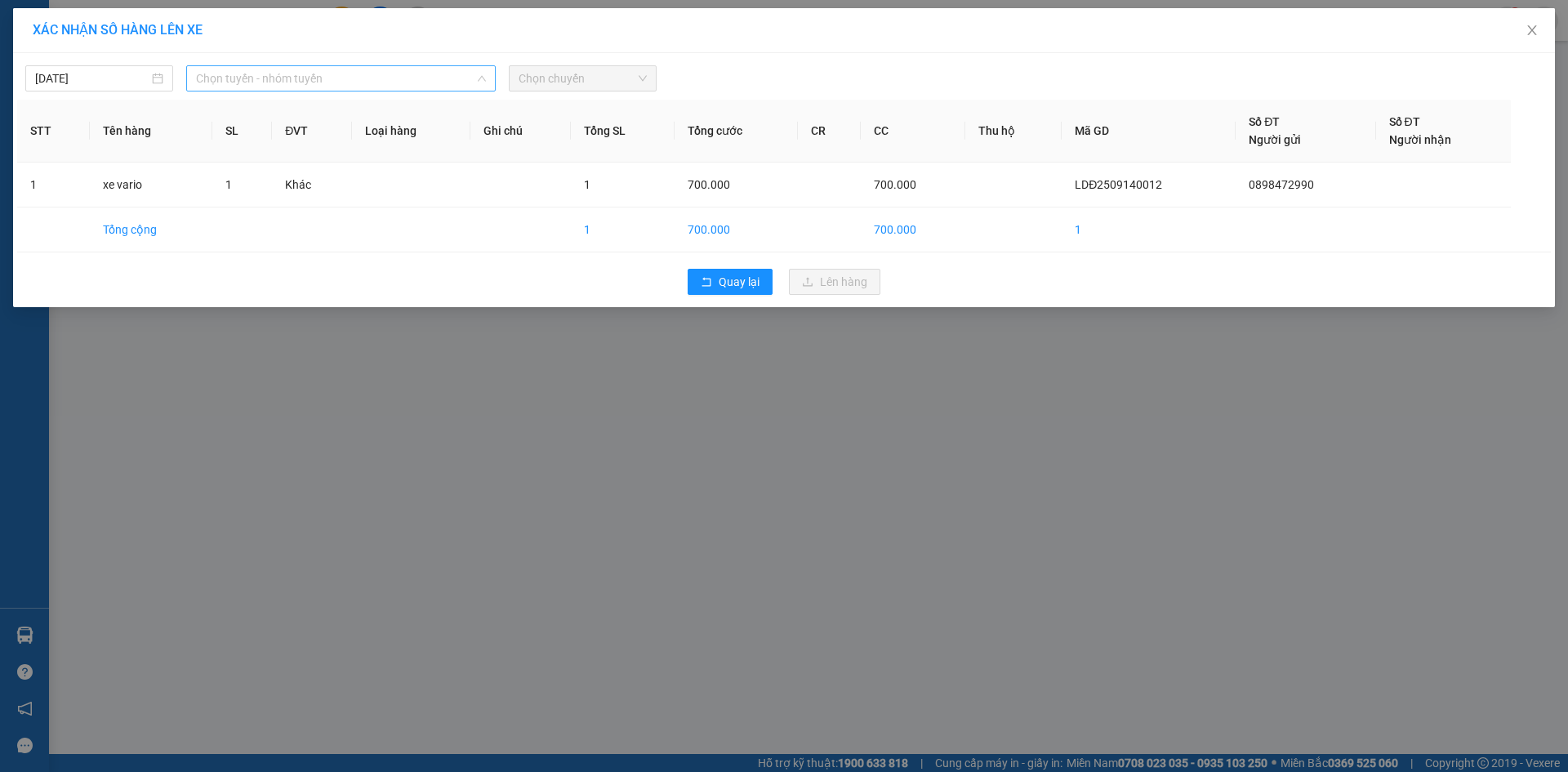
click at [395, 83] on span "Chọn tuyến - nhóm tuyến" at bounding box center [341, 78] width 290 height 25
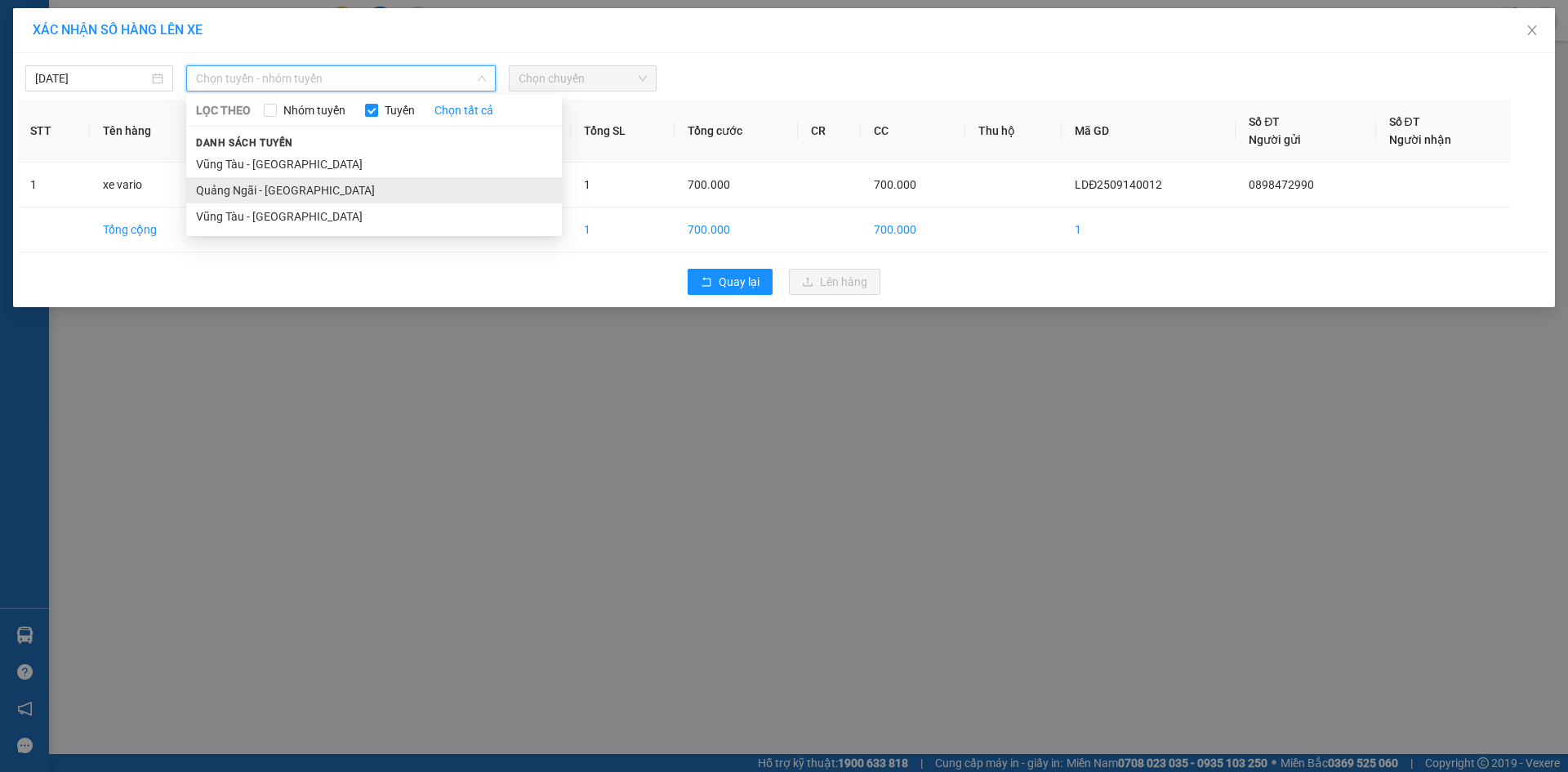
click at [368, 190] on li "Quảng Ngãi - [GEOGRAPHIC_DATA]" at bounding box center [374, 190] width 375 height 26
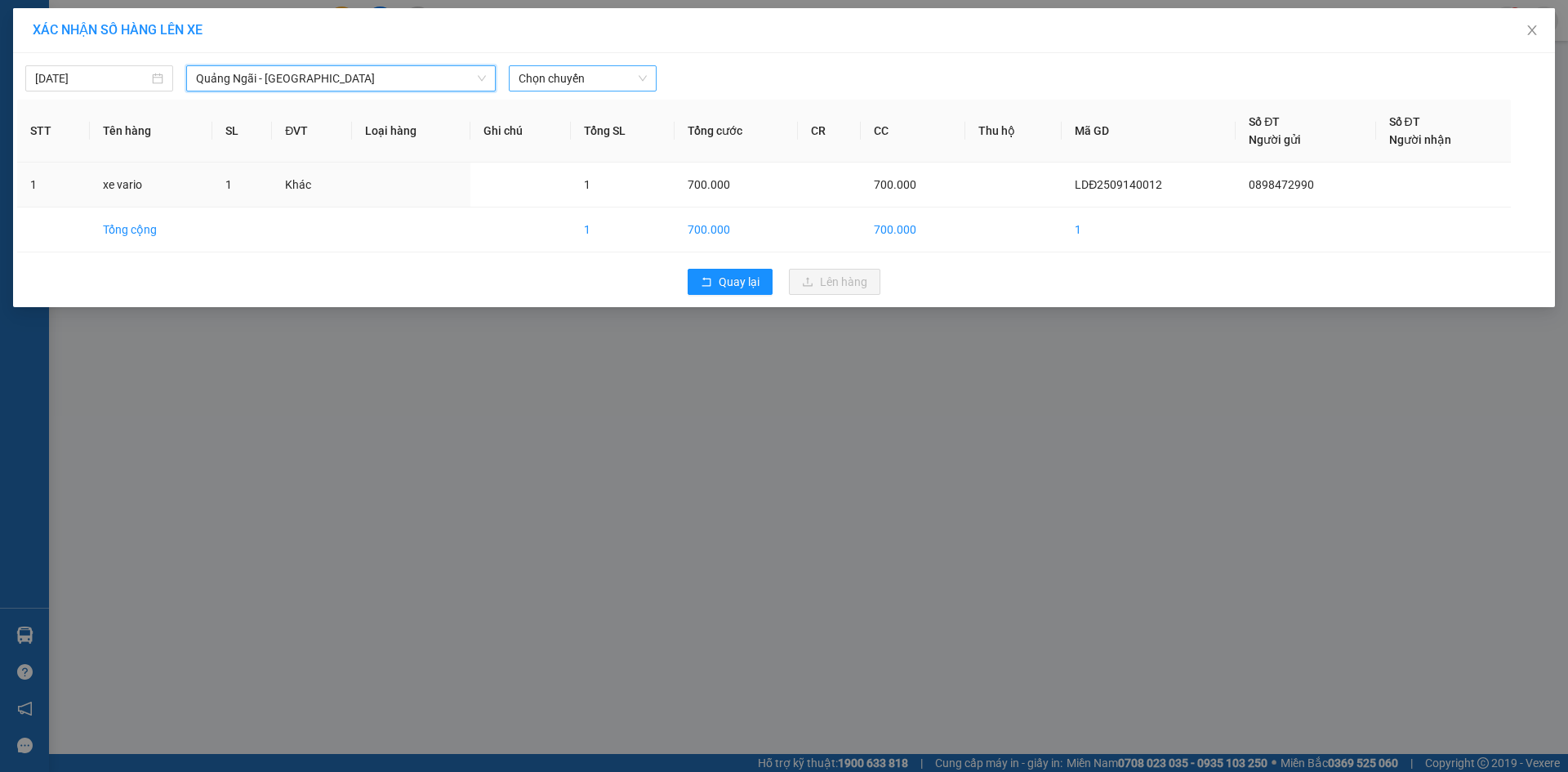
click at [564, 74] on span "Chọn chuyến" at bounding box center [582, 78] width 128 height 25
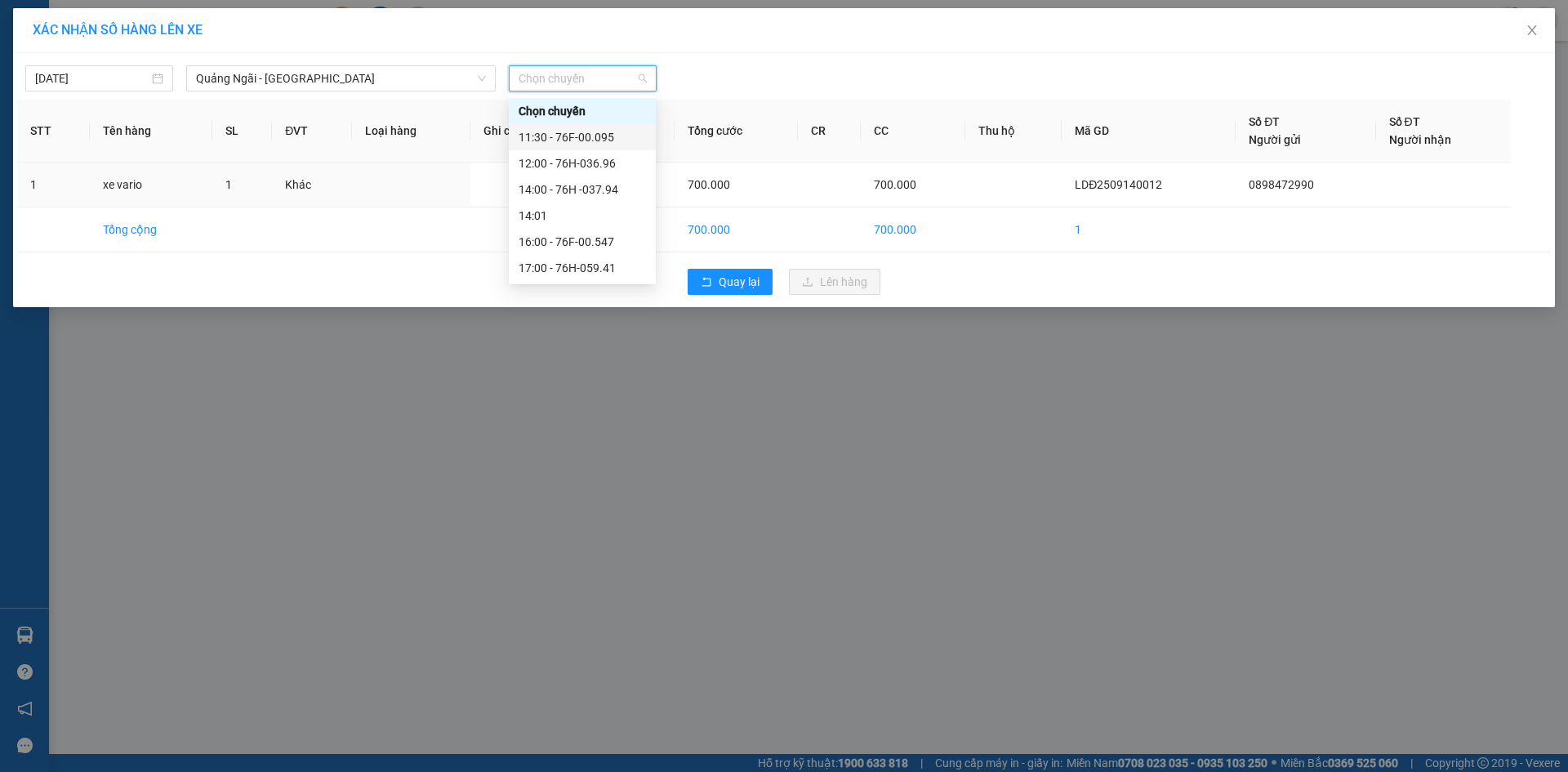
drag, startPoint x: 586, startPoint y: 134, endPoint x: 598, endPoint y: 139, distance: 13.0
click at [587, 135] on div "11:30 - 76F-00.095" at bounding box center [582, 138] width 128 height 18
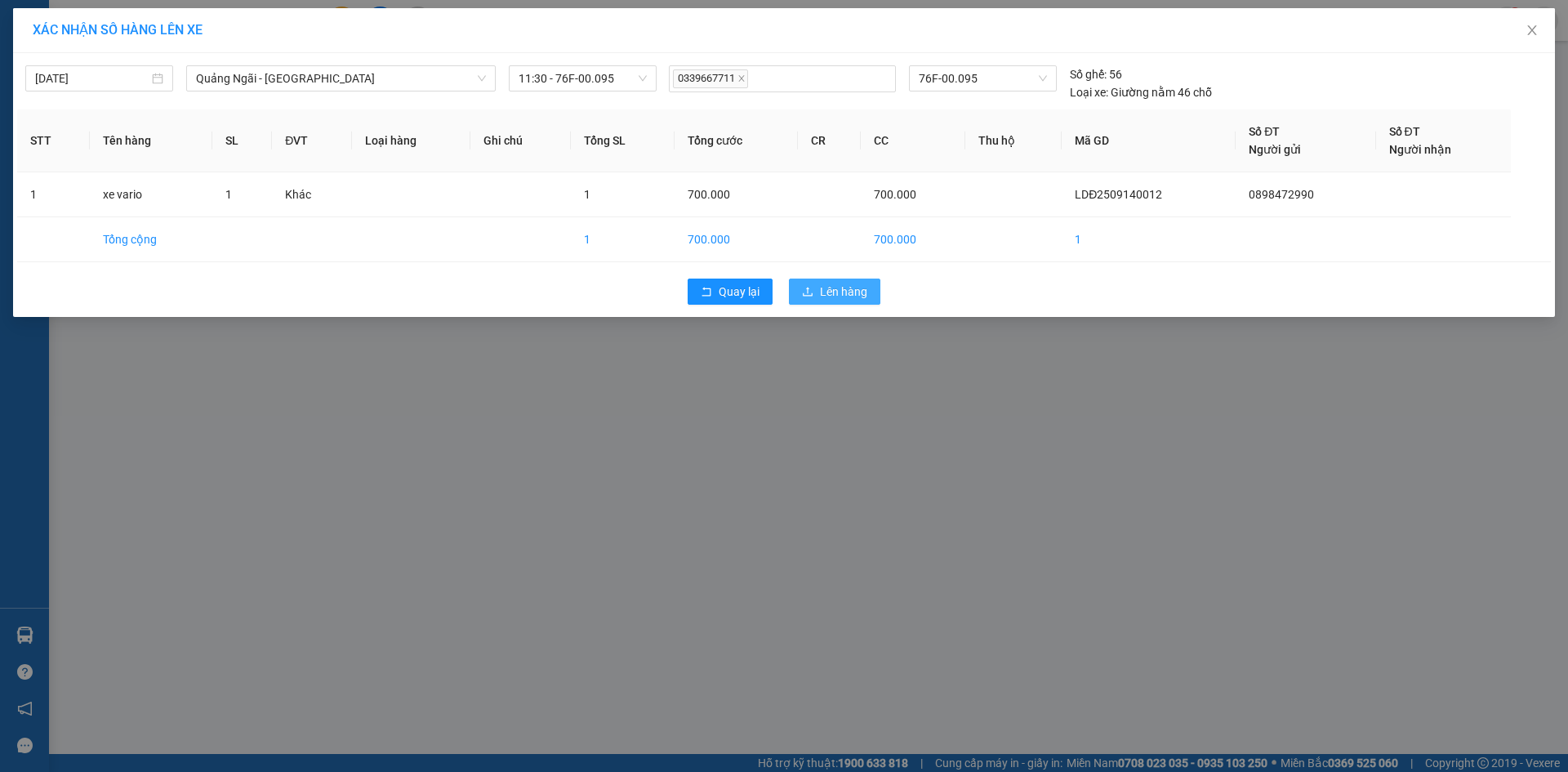
click at [837, 291] on span "Lên hàng" at bounding box center [844, 292] width 47 height 18
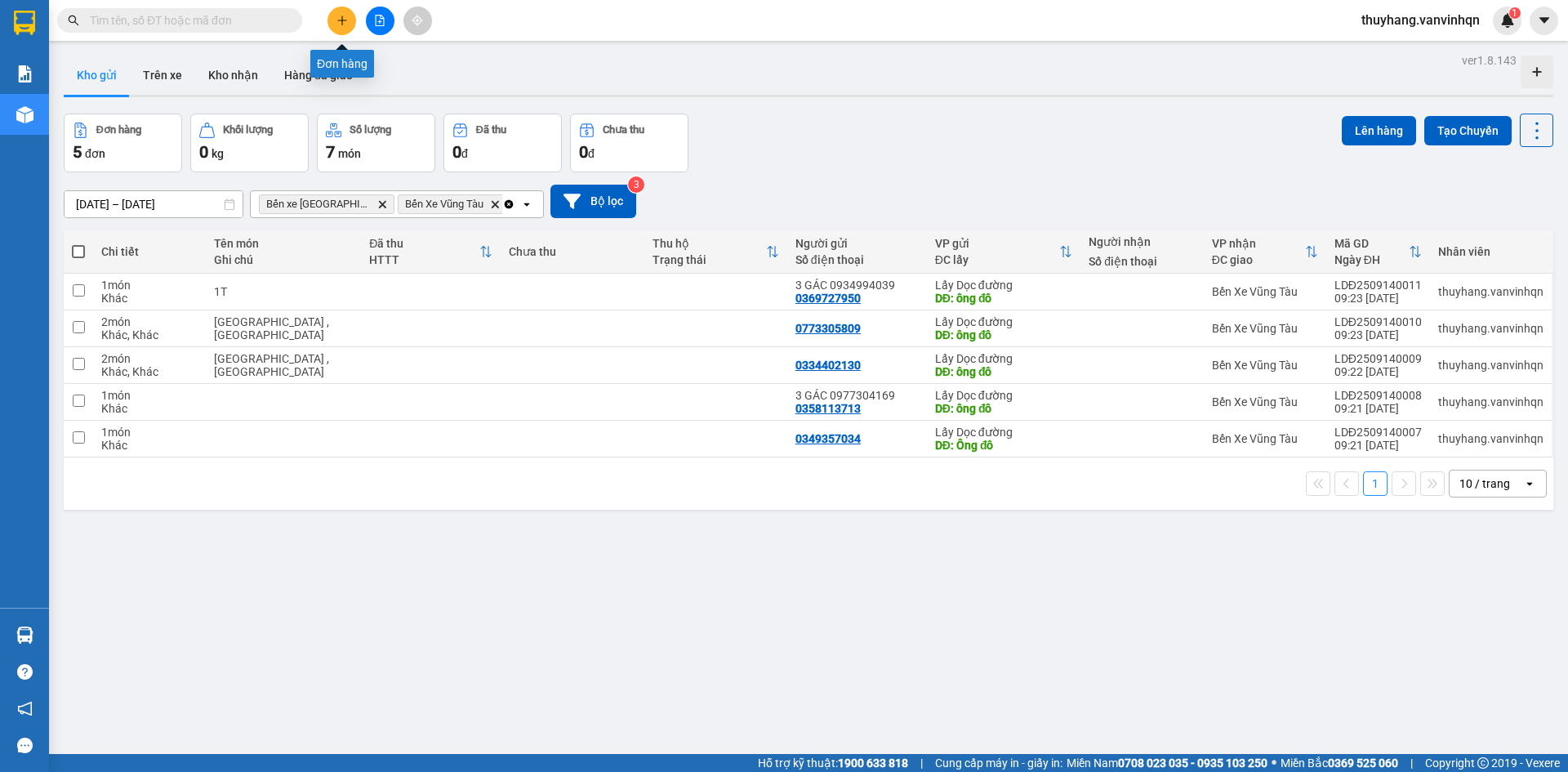
click at [343, 22] on icon "plus" at bounding box center [342, 20] width 12 height 12
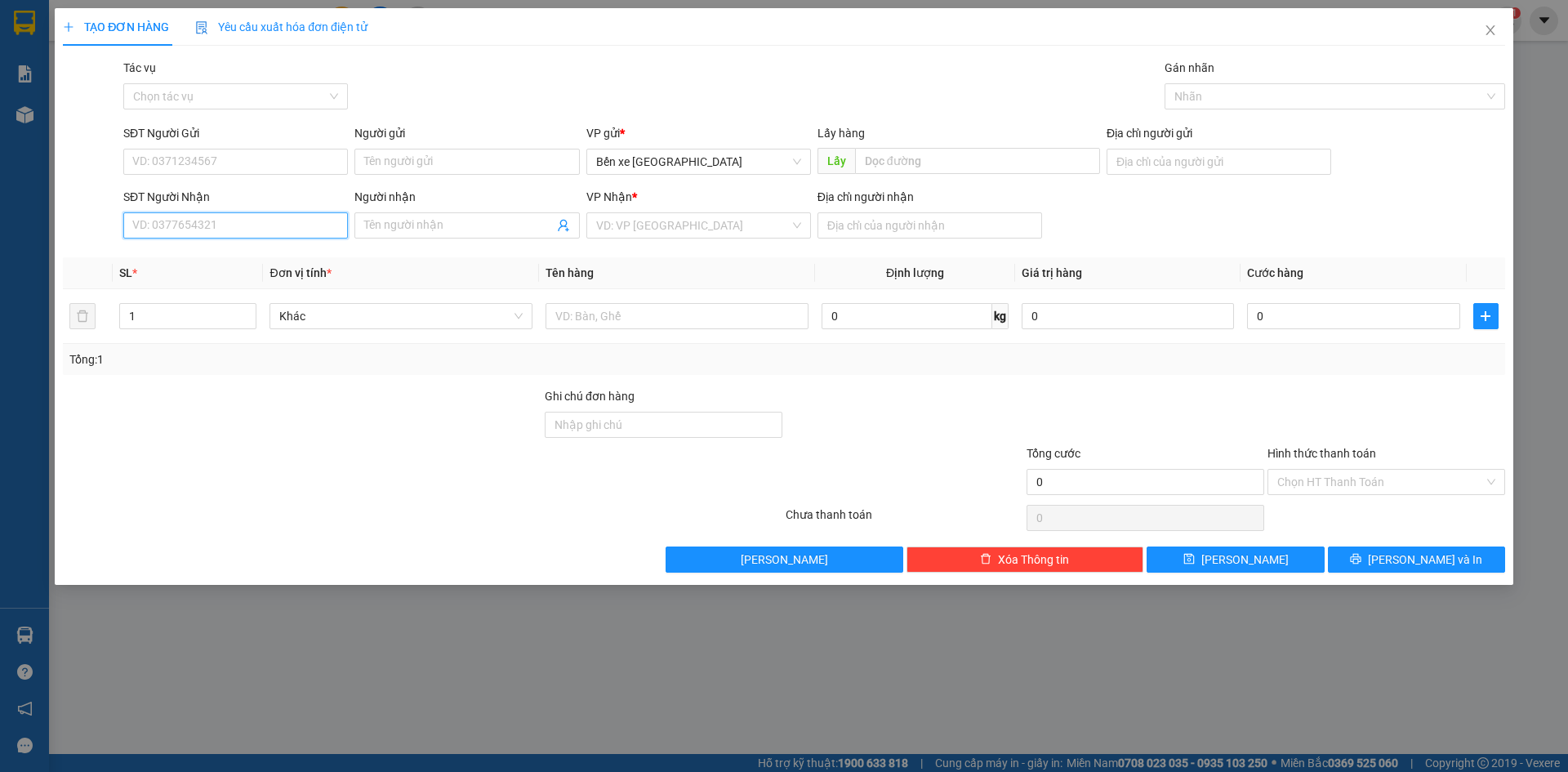
click at [231, 227] on input "SĐT Người Nhận" at bounding box center [235, 225] width 225 height 26
type input "0396740052"
click at [396, 221] on input "Người nhận" at bounding box center [458, 226] width 189 height 18
type input "0373759131"
click at [1169, 161] on input "Địa chỉ người gửi" at bounding box center [1219, 161] width 225 height 26
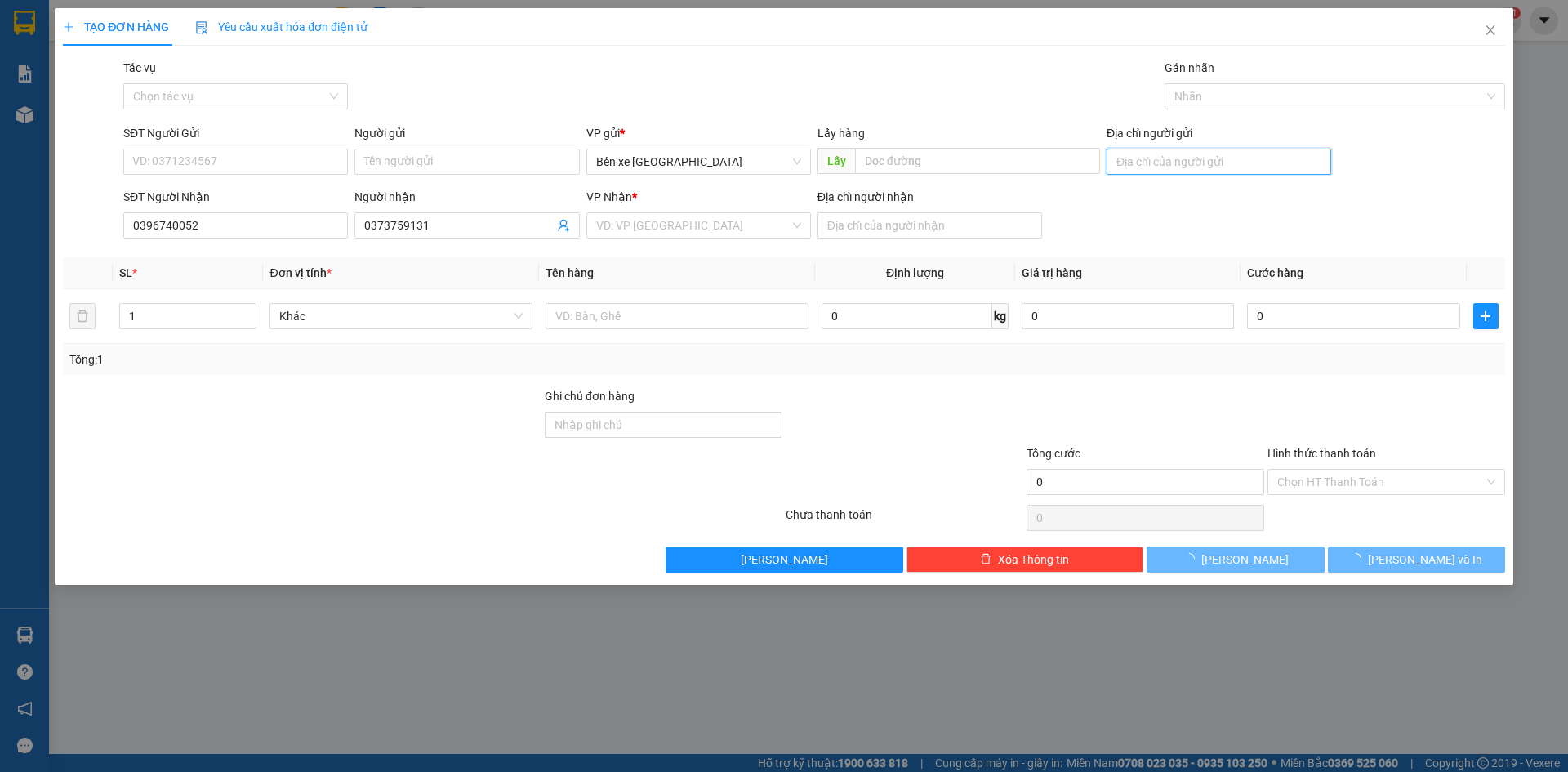
click at [1216, 170] on input "Địa chỉ người gửi" at bounding box center [1219, 161] width 225 height 26
type input "bxqn"
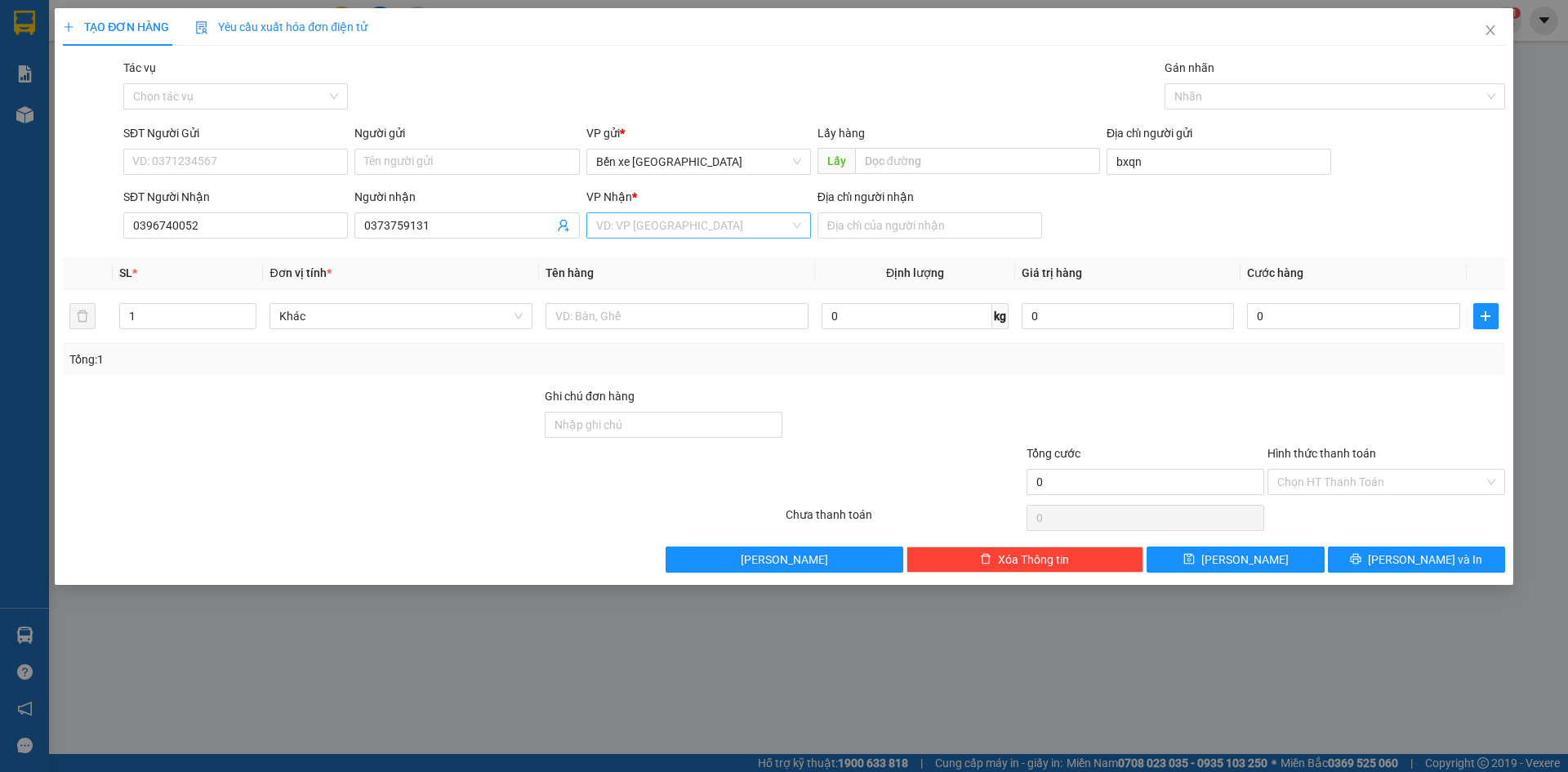
click at [691, 215] on input "search" at bounding box center [692, 225] width 193 height 25
click at [660, 318] on div "Bến Xe Vũng Tàu" at bounding box center [698, 311] width 205 height 18
click at [940, 226] on input "Địa chỉ người nhận" at bounding box center [929, 225] width 225 height 26
type input "ngai giao"
click at [198, 158] on input "SĐT Người Gửi" at bounding box center [235, 161] width 225 height 26
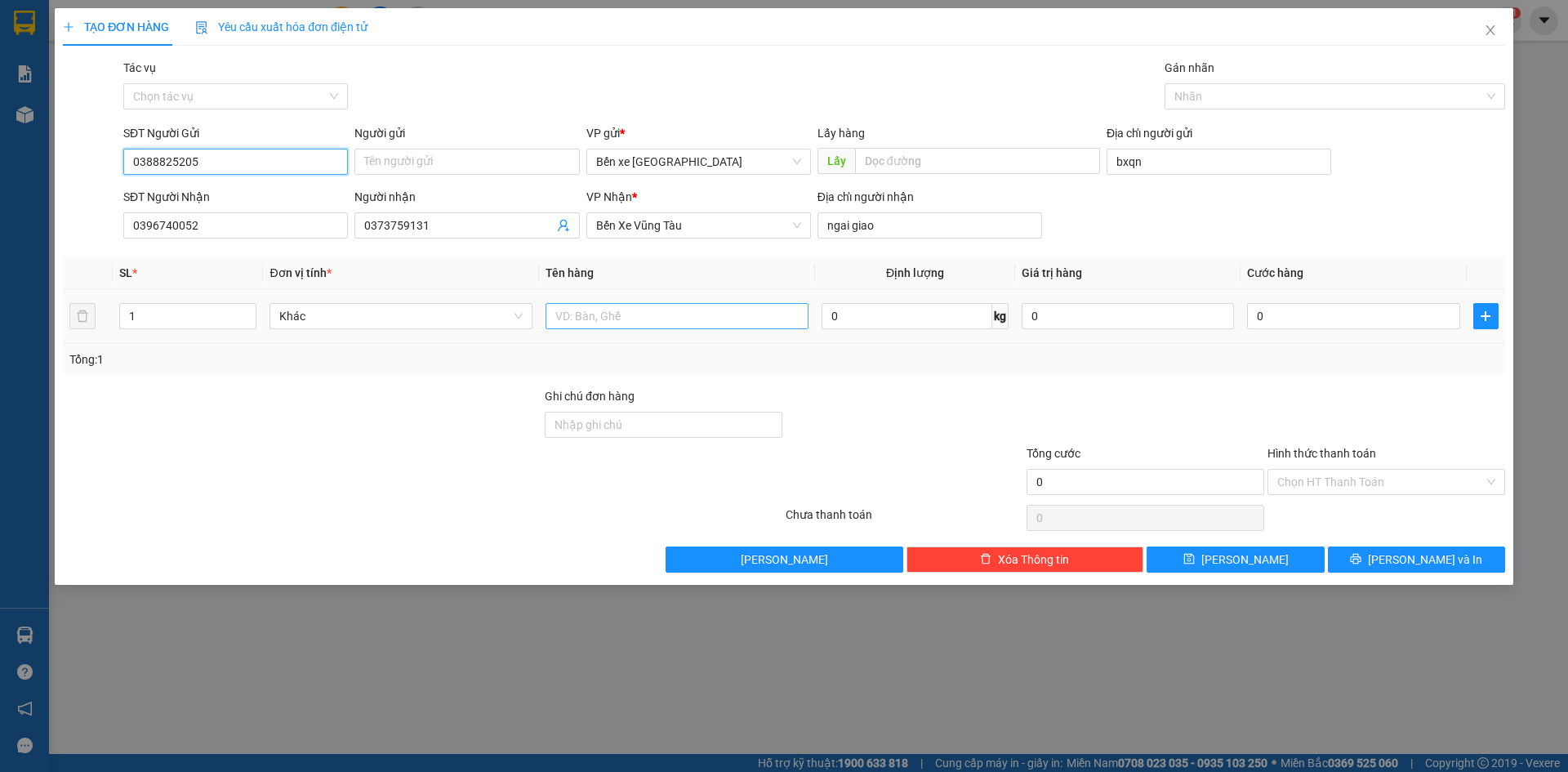
type input "0388825205"
click at [705, 314] on input "text" at bounding box center [677, 316] width 263 height 26
type input "1 xốp"
click at [1270, 304] on input "0" at bounding box center [1353, 316] width 212 height 26
type input "001"
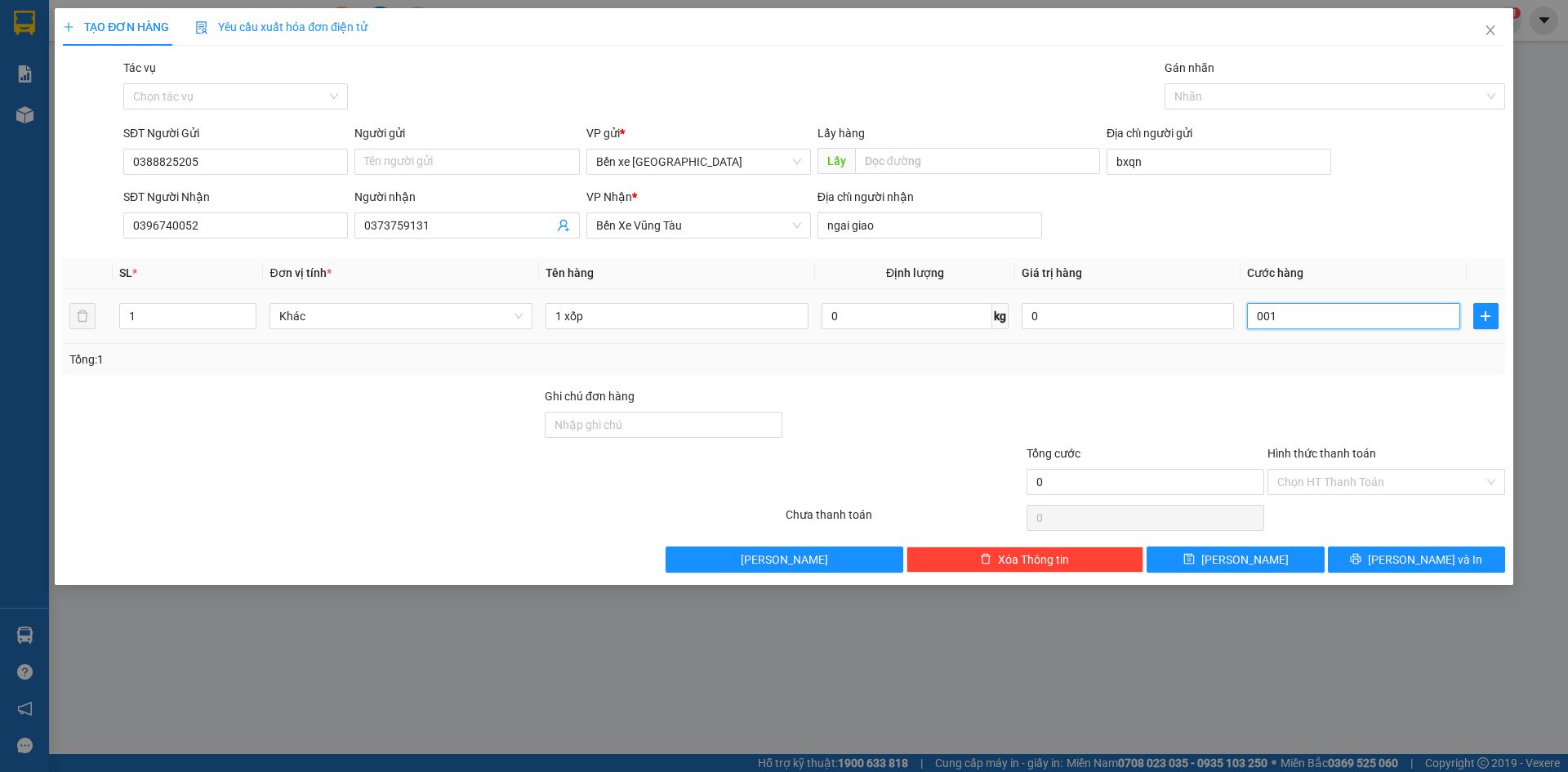
type input "1"
type input "0.010"
type input "10"
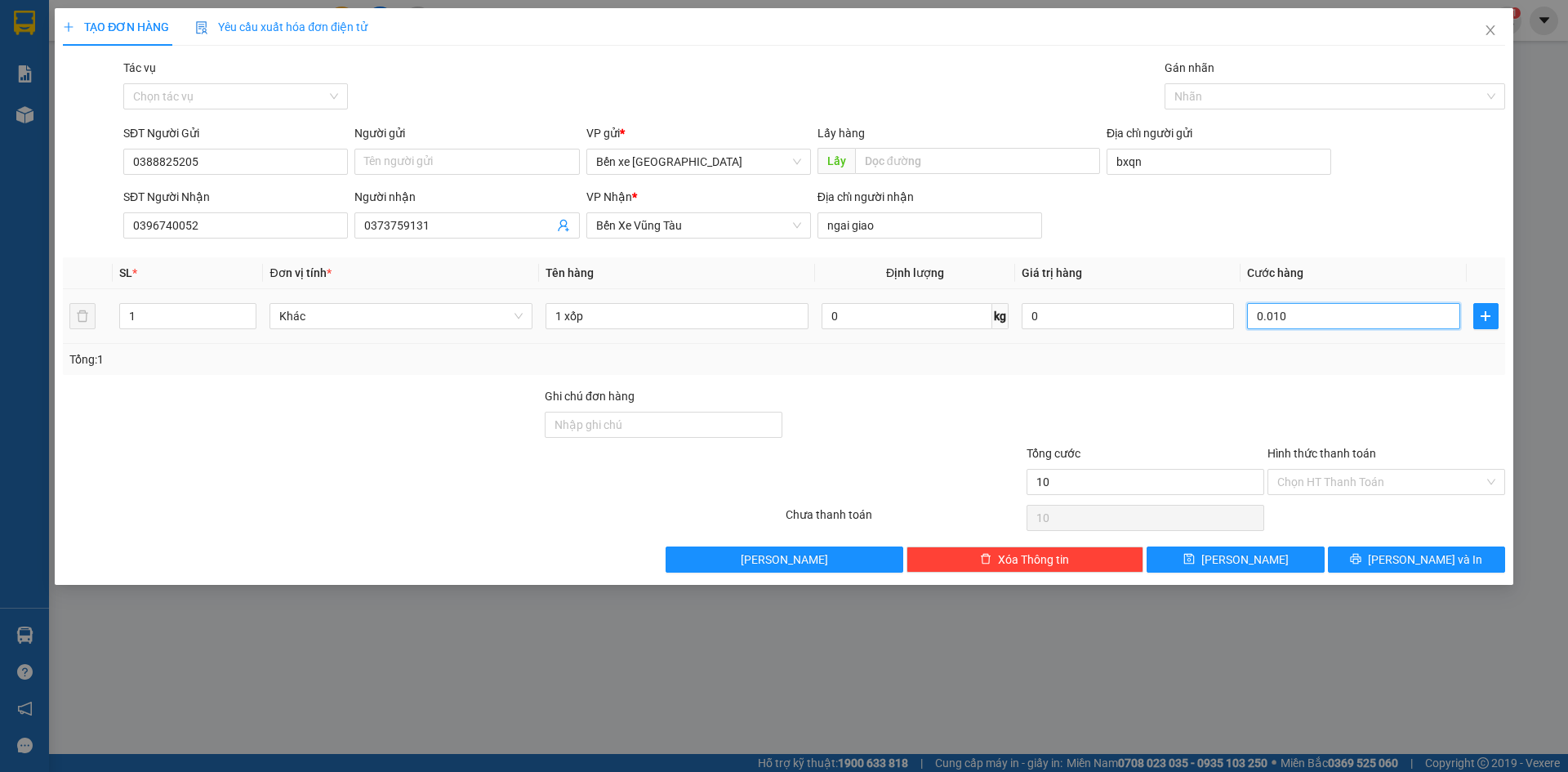
type input "00.100"
type input "100"
type input "100.000"
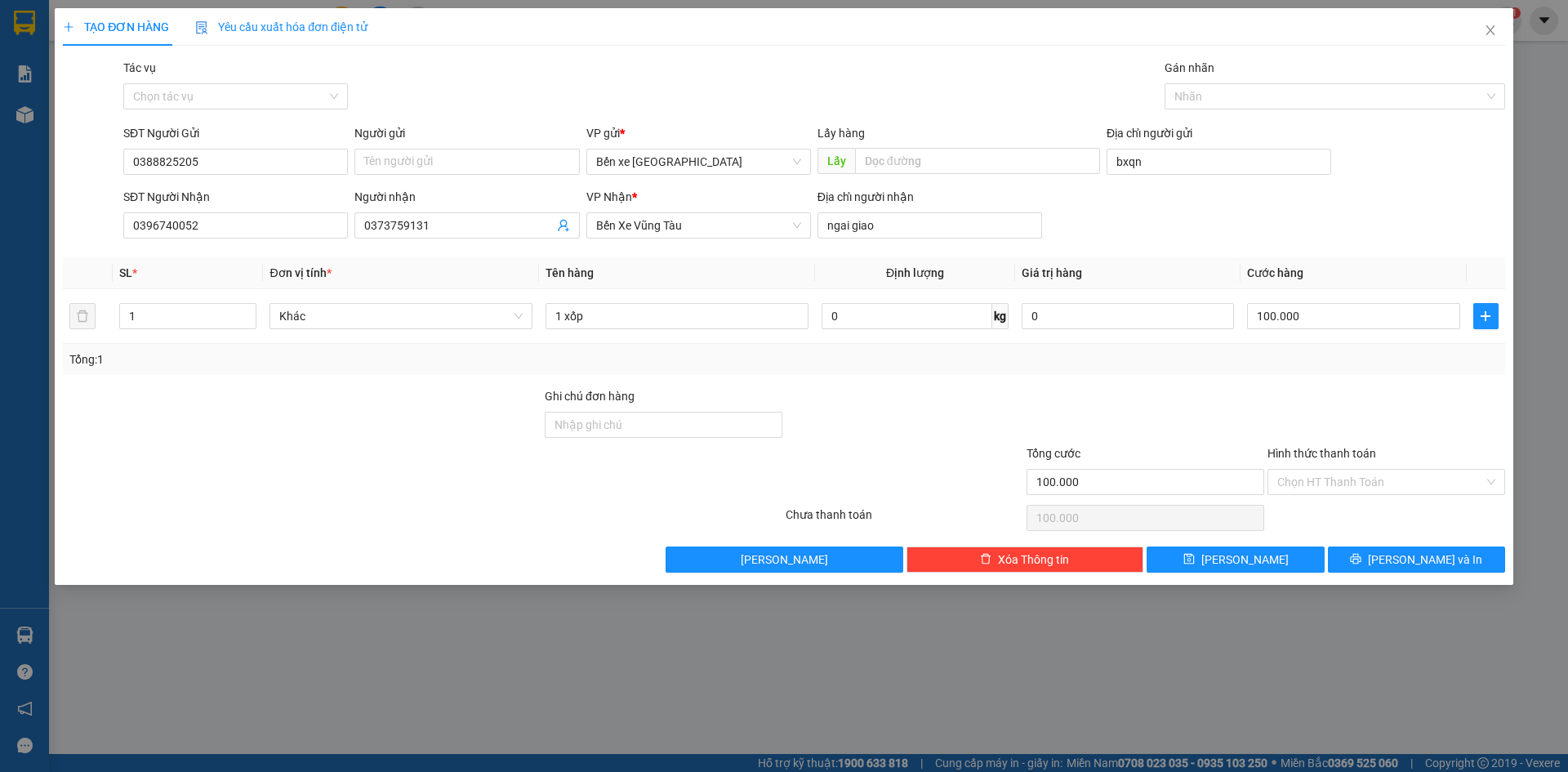
click at [1388, 383] on div "Transit Pickup Surcharge Ids Transit Deliver Surcharge Ids Transit Deliver Surc…" at bounding box center [784, 316] width 1442 height 514
click at [1338, 477] on input "Hình thức thanh toán" at bounding box center [1380, 482] width 207 height 25
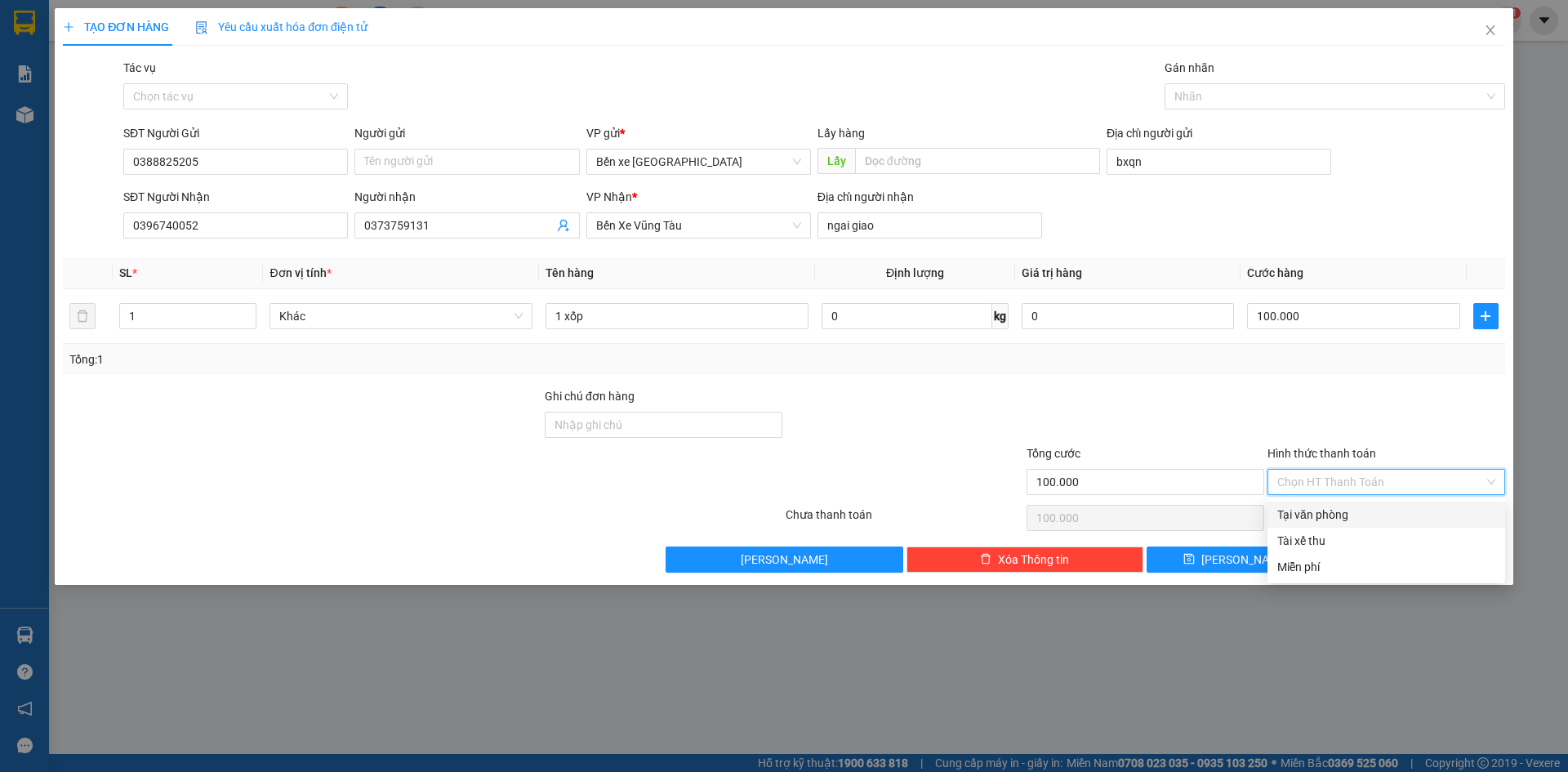
click at [1338, 518] on div "Tại văn phòng" at bounding box center [1386, 515] width 218 height 18
type input "0"
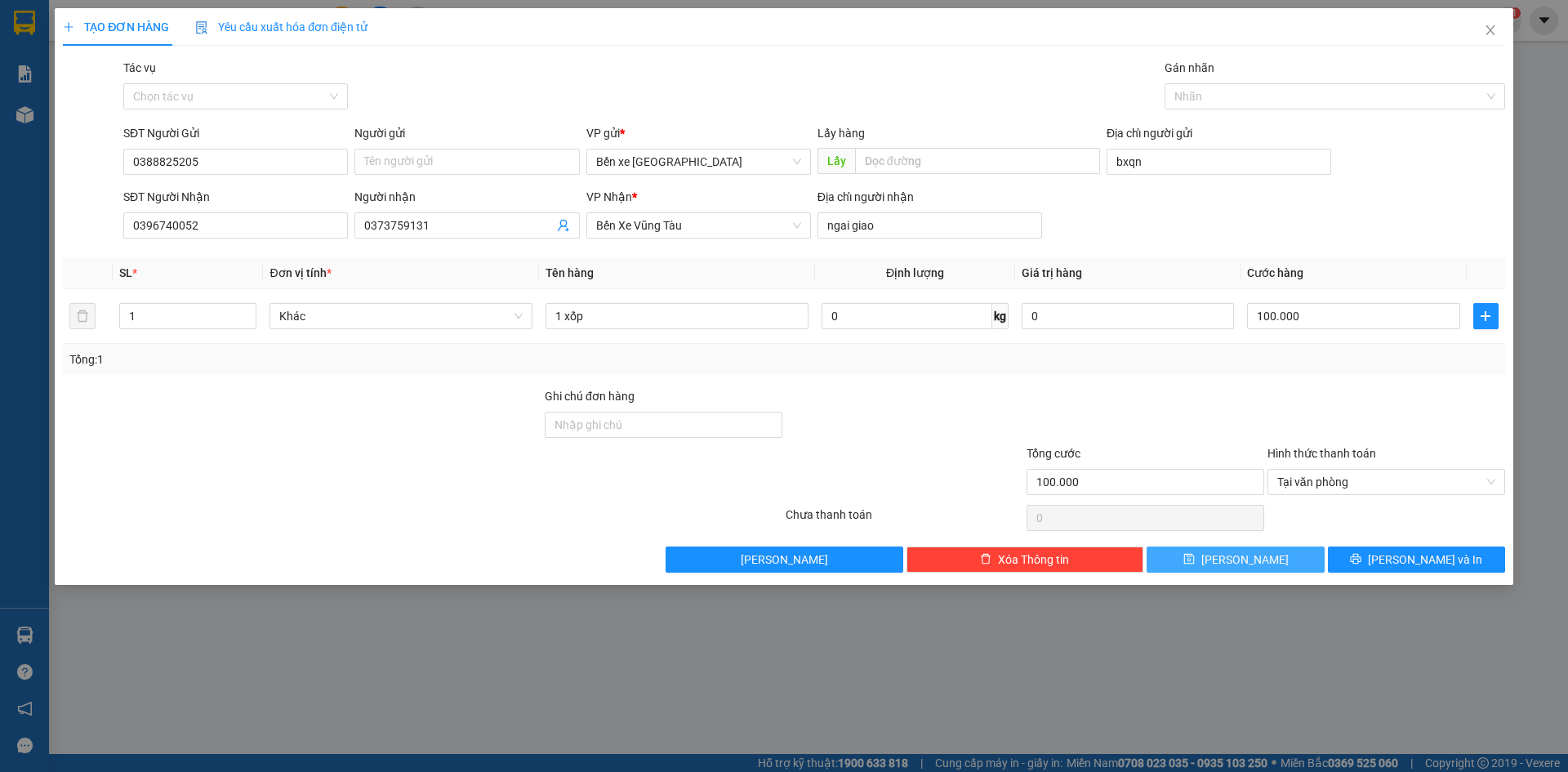
click at [1276, 554] on button "[PERSON_NAME]" at bounding box center [1235, 560] width 178 height 26
type input "0"
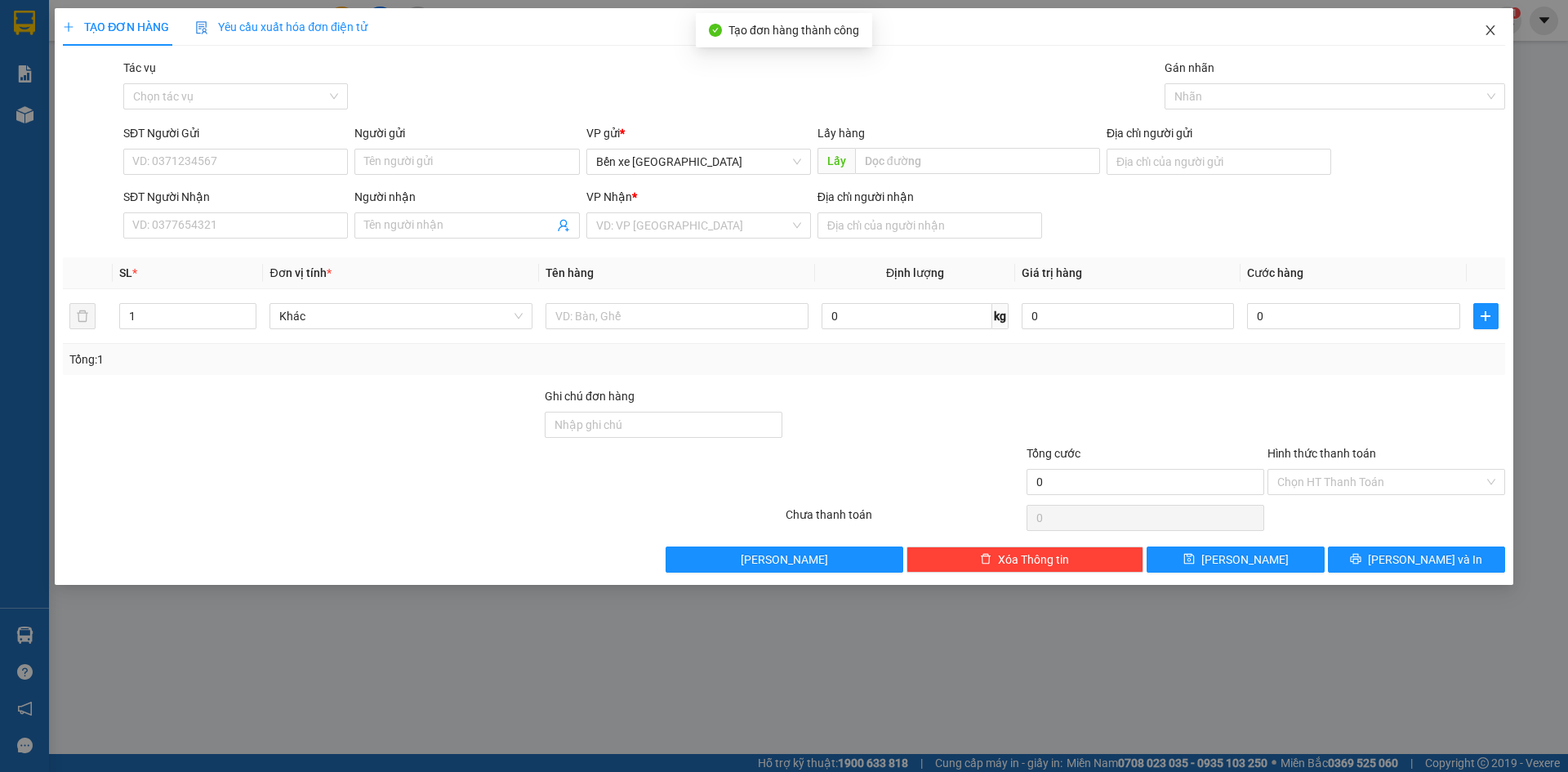
click at [1491, 21] on span "Close" at bounding box center [1491, 31] width 46 height 46
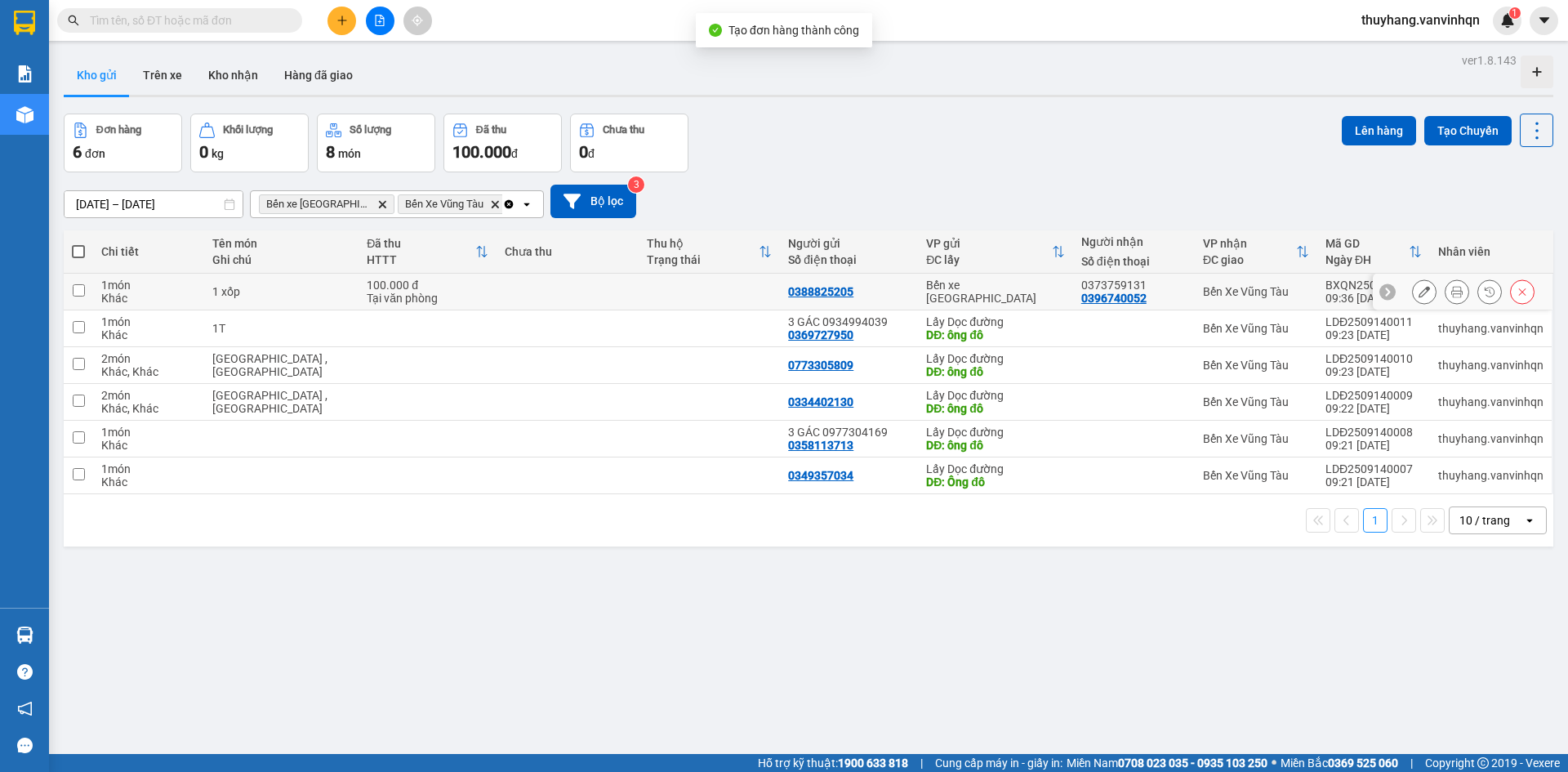
click at [252, 302] on td "1 xốp" at bounding box center [282, 292] width 155 height 36
checkbox input "true"
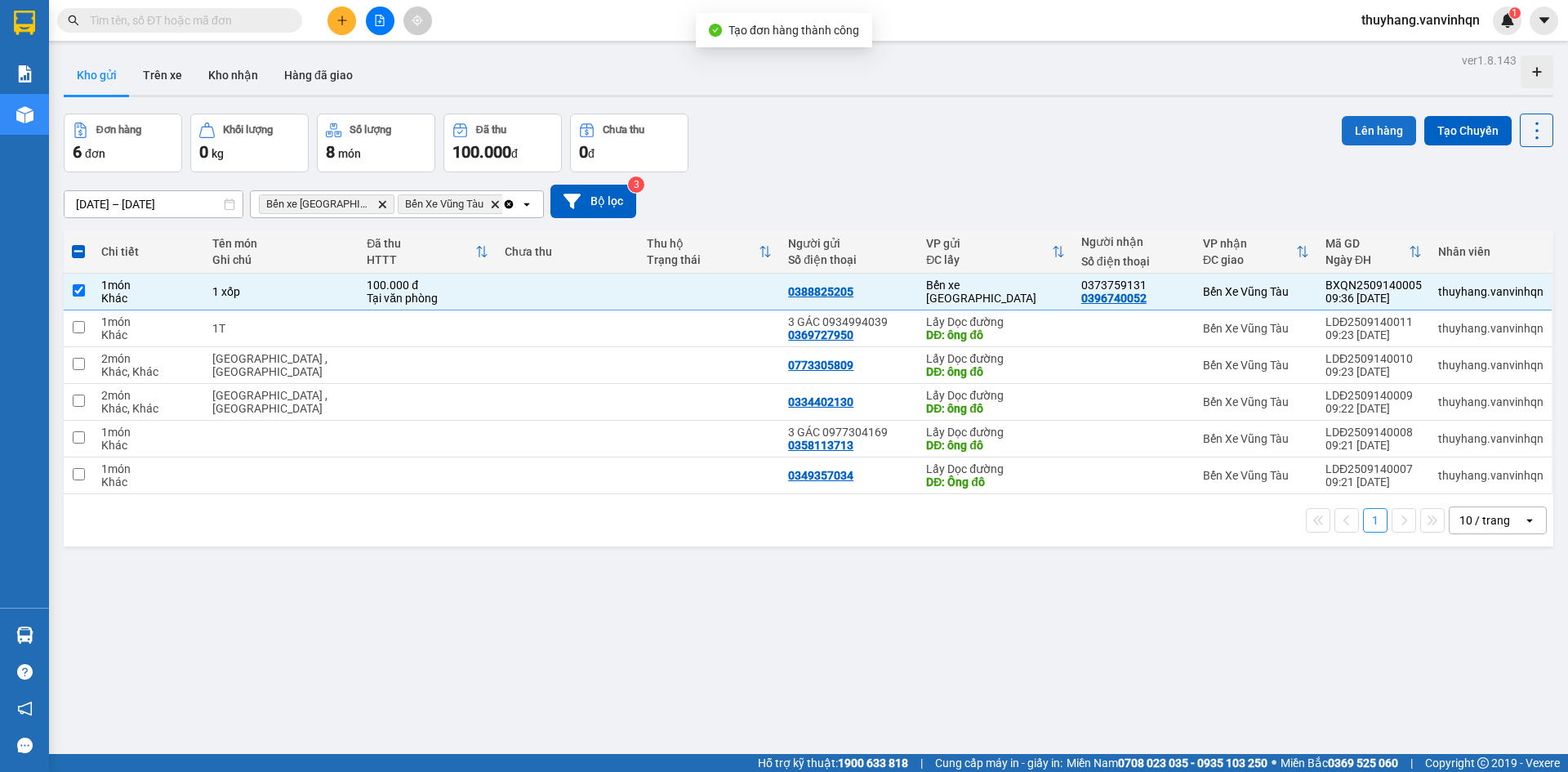
click at [1354, 129] on button "Lên hàng" at bounding box center [1379, 130] width 75 height 29
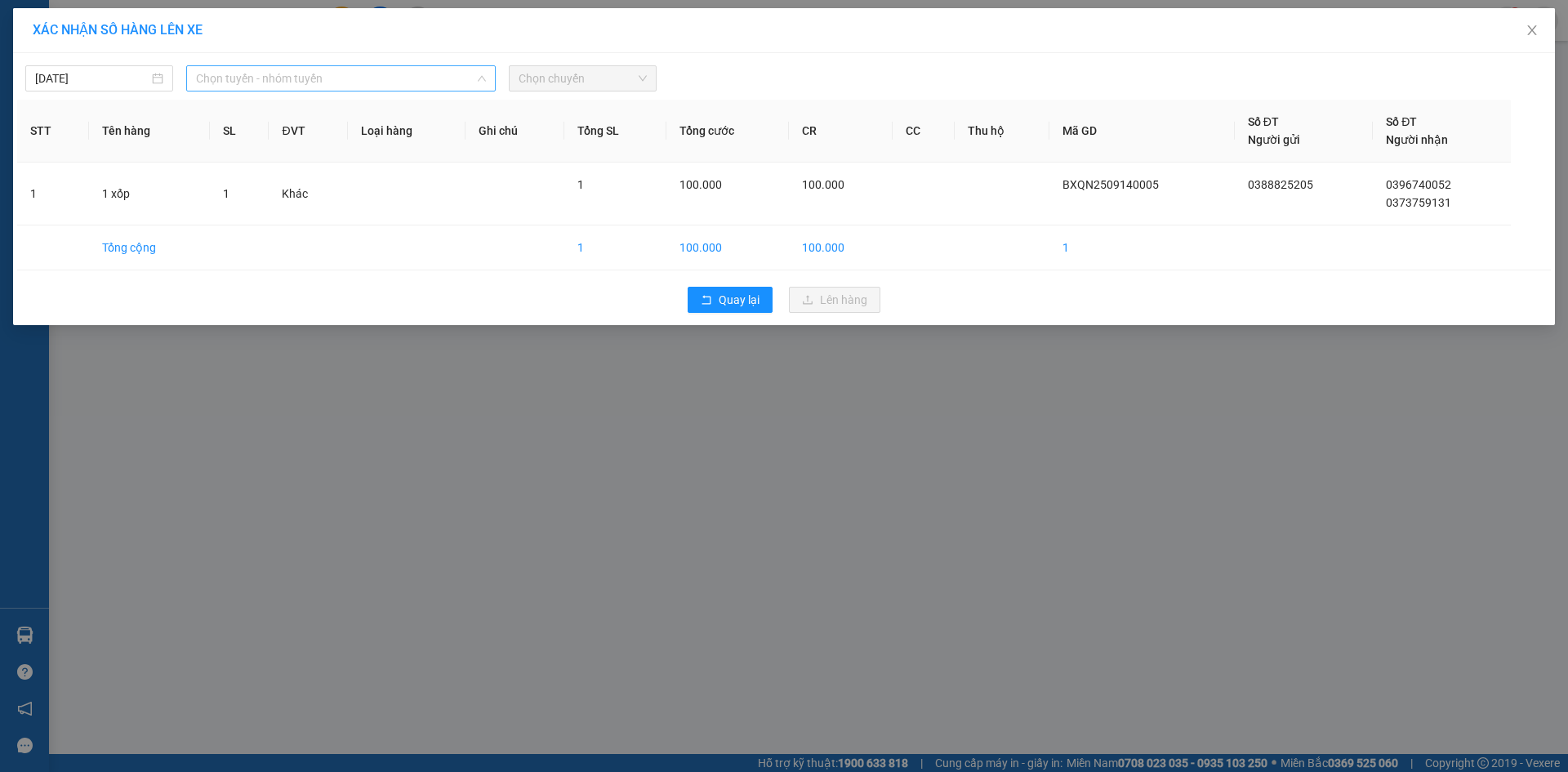
click at [384, 85] on span "Chọn tuyến - nhóm tuyến" at bounding box center [341, 78] width 290 height 25
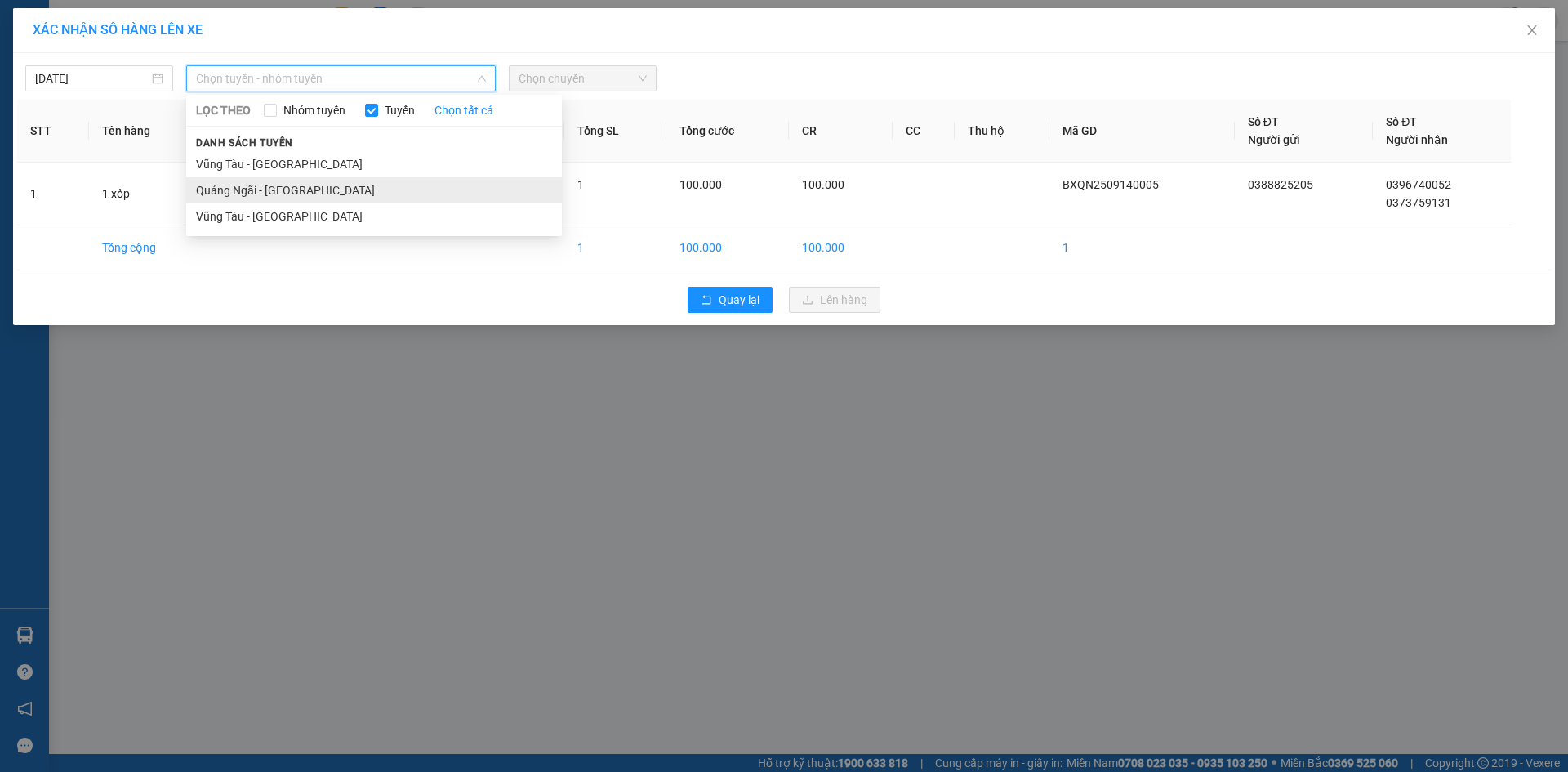
click at [352, 190] on li "Quảng Ngãi - [GEOGRAPHIC_DATA]" at bounding box center [374, 190] width 375 height 26
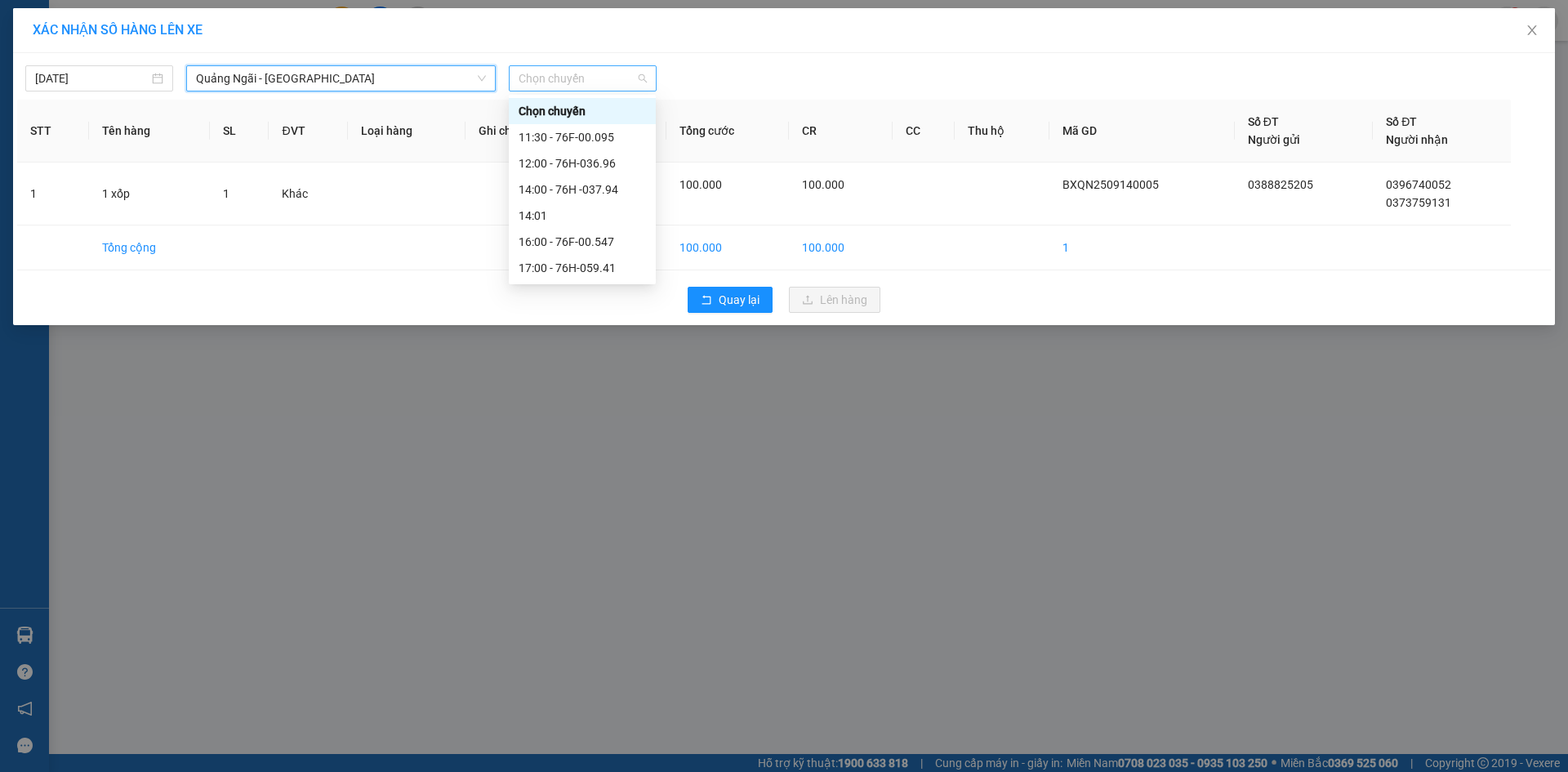
click at [634, 79] on span "Chọn chuyến" at bounding box center [582, 78] width 128 height 25
click at [630, 154] on div "12:00 - 76H-036.96" at bounding box center [582, 163] width 147 height 26
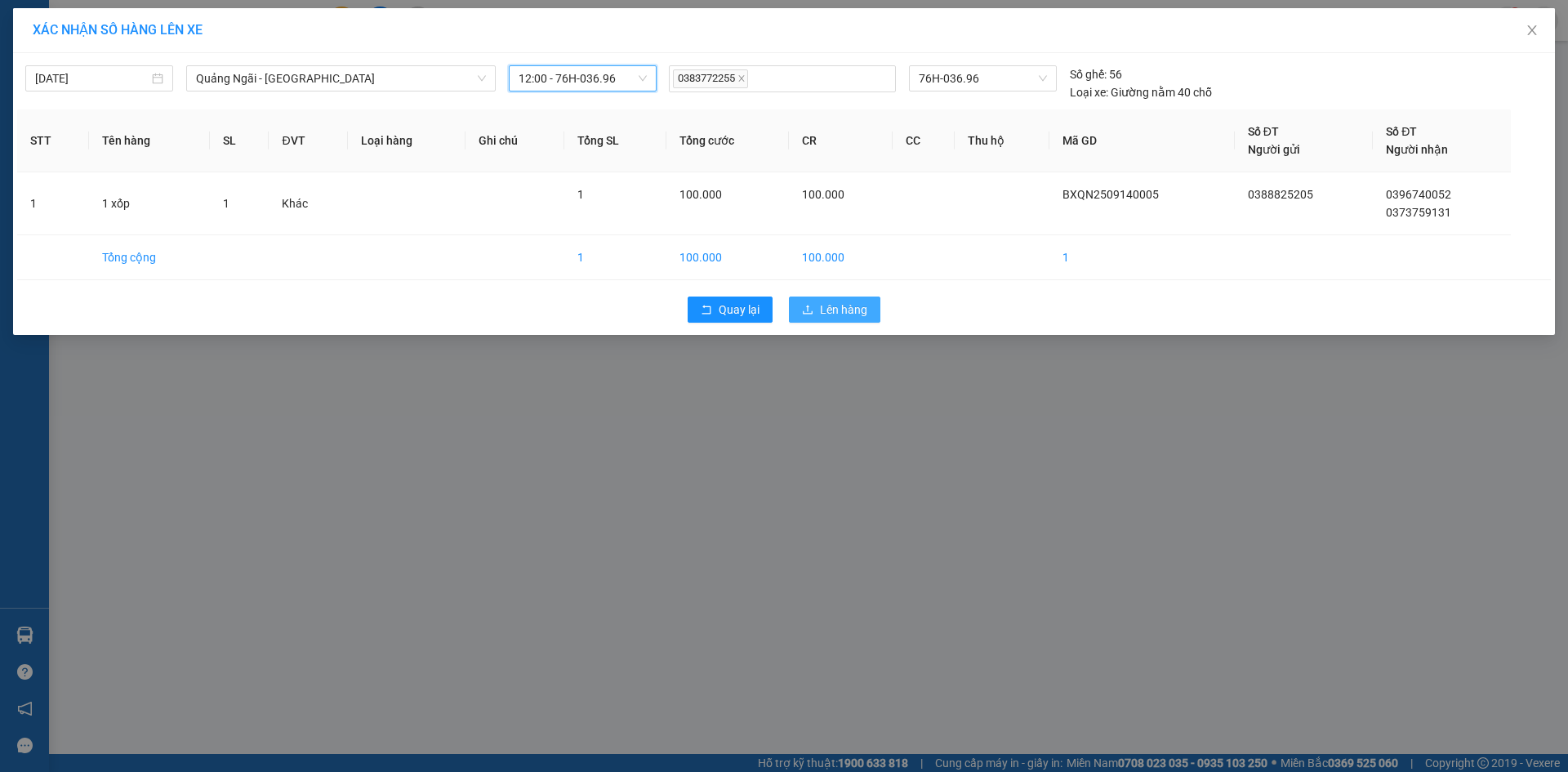
drag, startPoint x: 856, startPoint y: 318, endPoint x: 873, endPoint y: 313, distance: 17.7
click at [864, 316] on span "Lên hàng" at bounding box center [844, 310] width 47 height 18
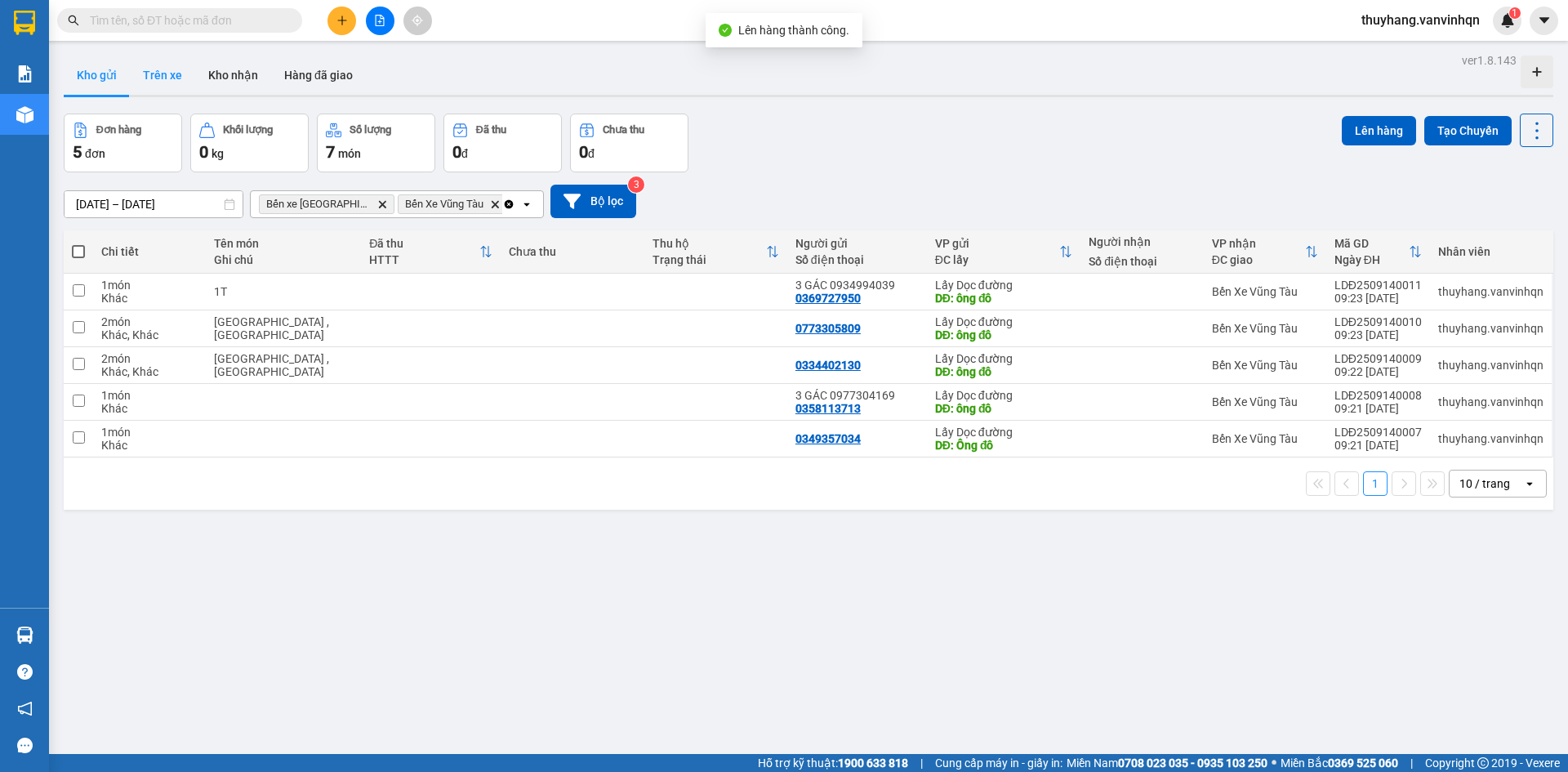
click at [155, 67] on button "Trên xe" at bounding box center [163, 75] width 66 height 39
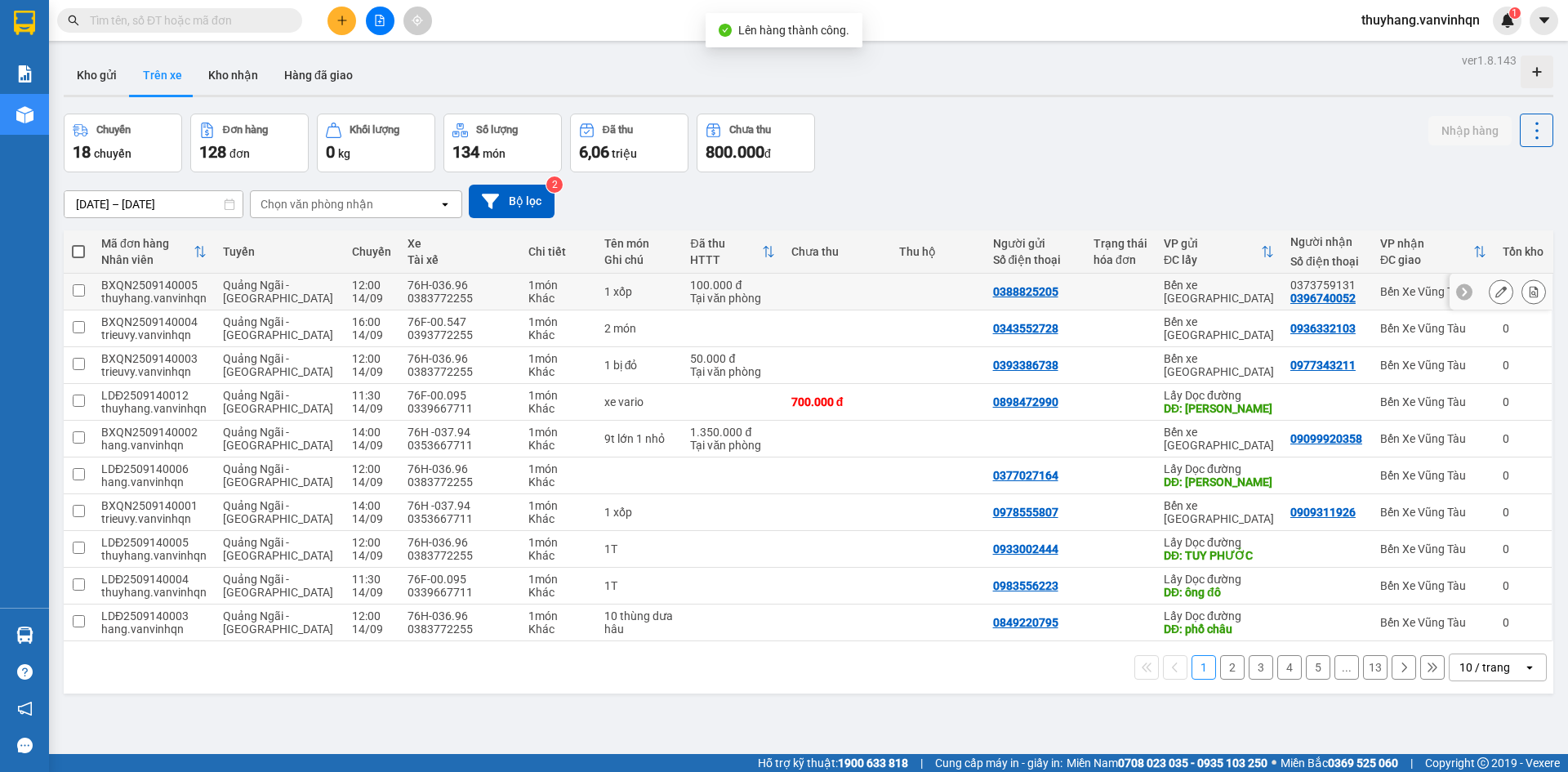
click at [1497, 290] on button at bounding box center [1501, 292] width 23 height 28
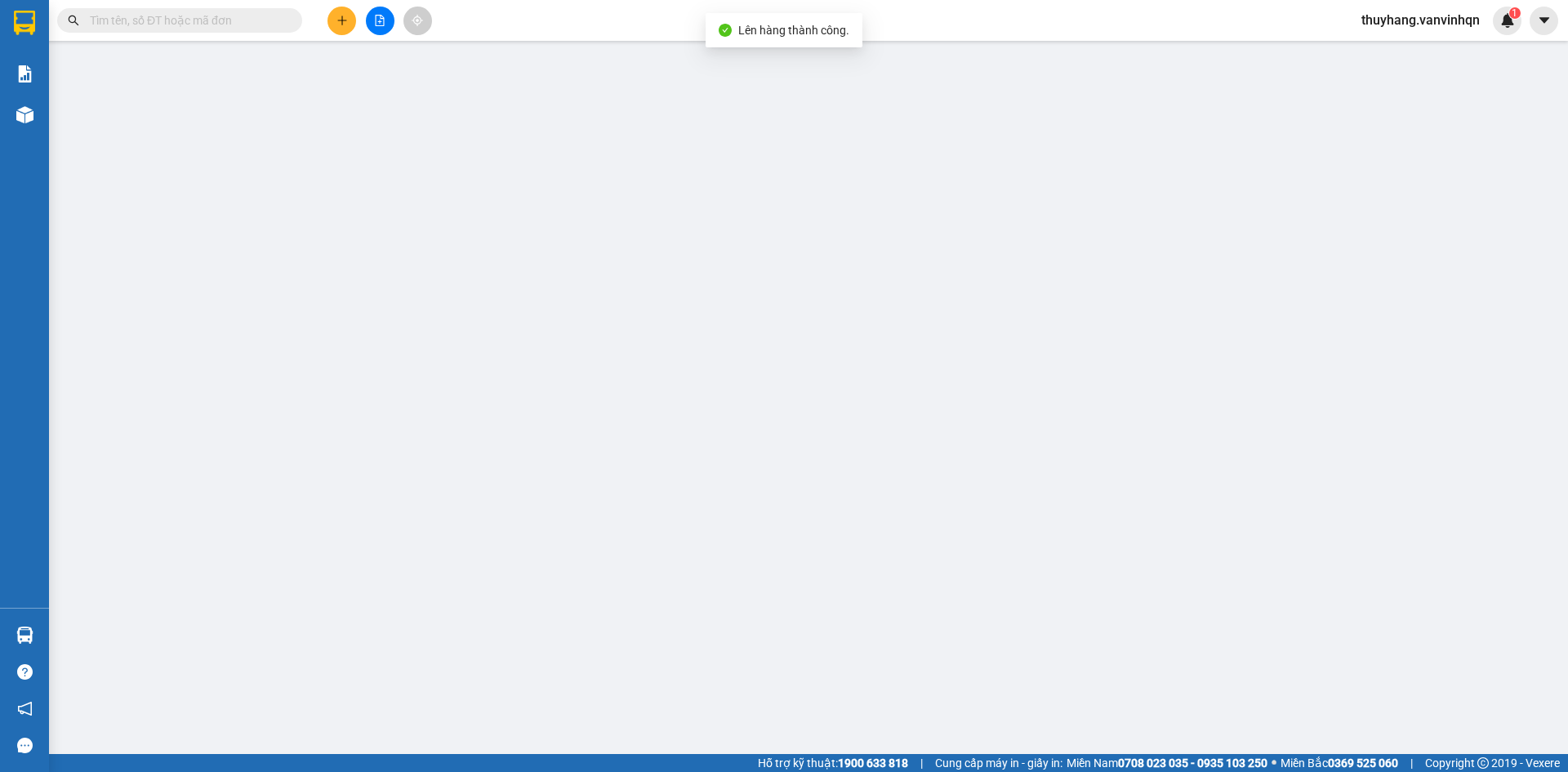
type input "0388825205"
type input "bxqn"
type input "0396740052"
type input "0373759131"
type input "ngai giao"
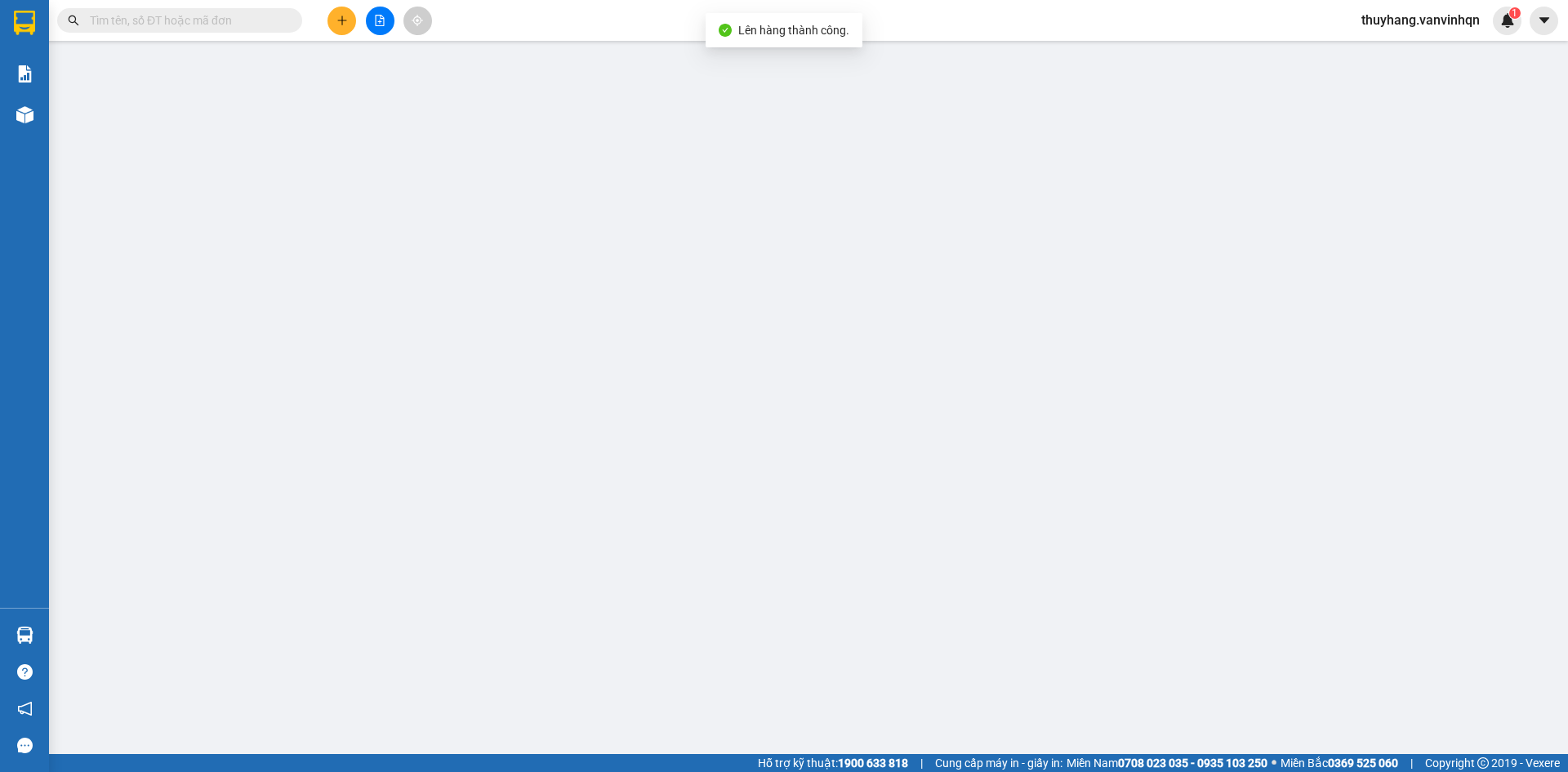
type input "100.000"
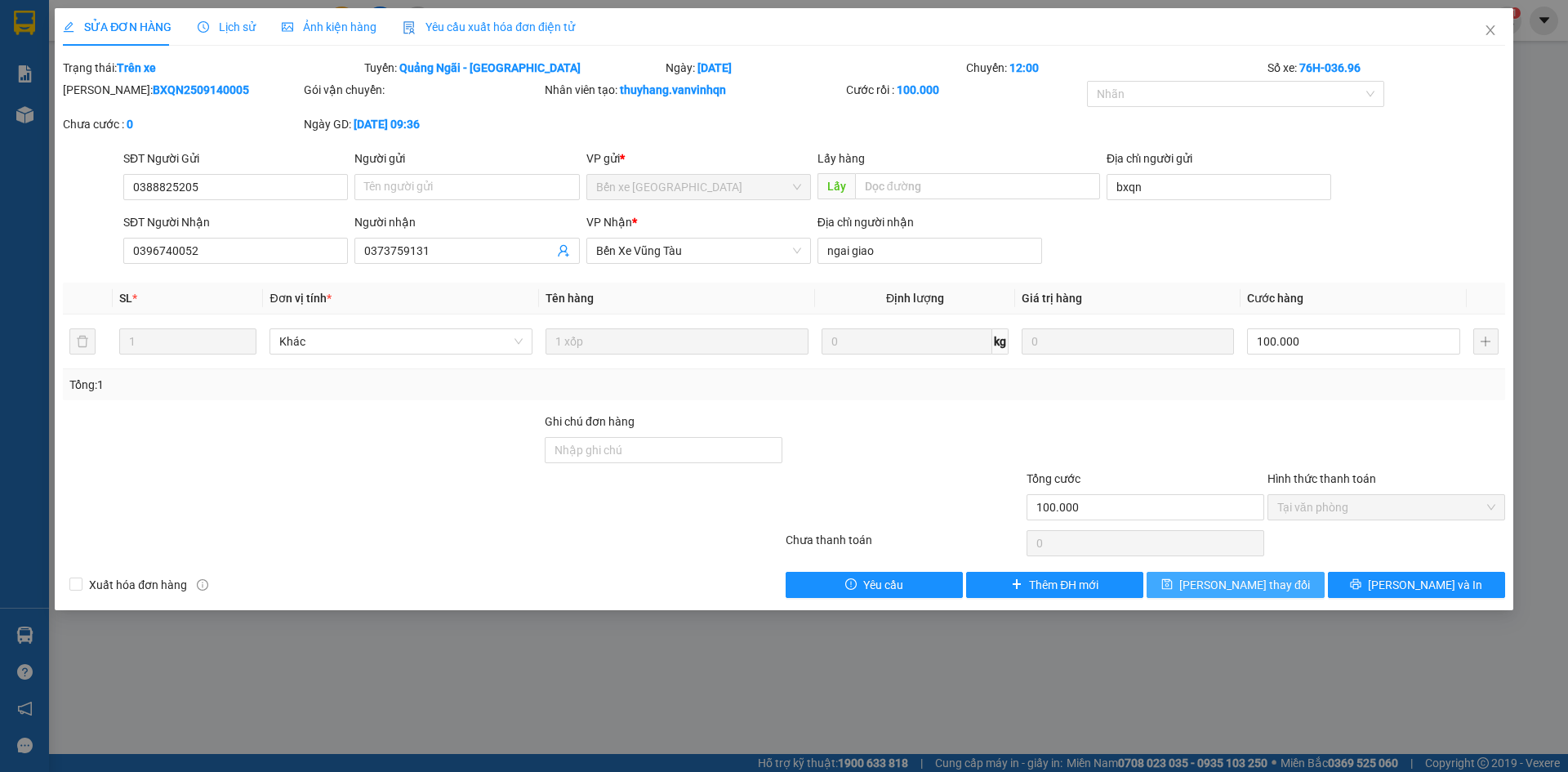
click at [1266, 585] on span "[PERSON_NAME] thay đổi" at bounding box center [1245, 585] width 130 height 18
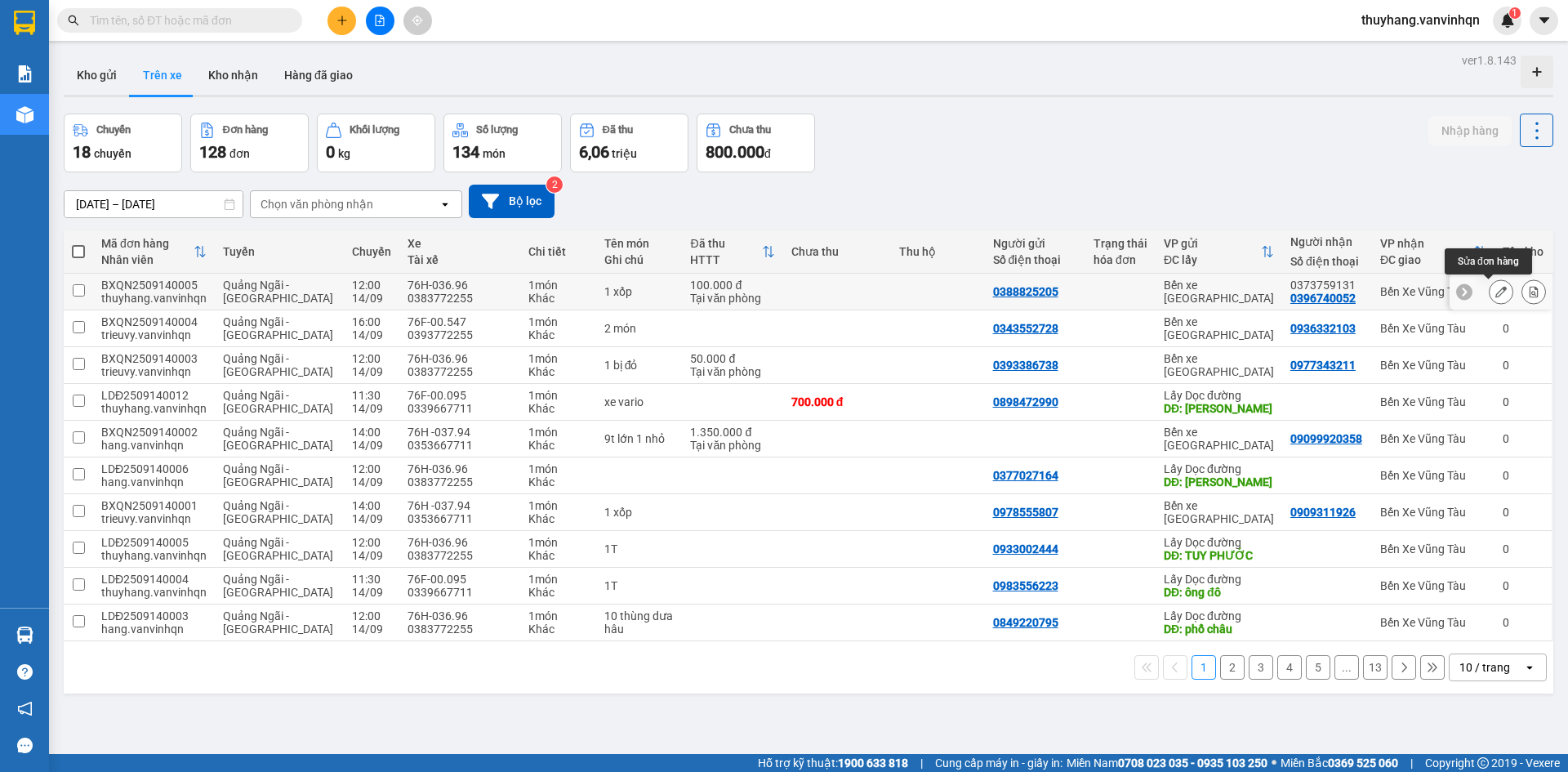
click at [1496, 295] on icon at bounding box center [1501, 292] width 12 height 12
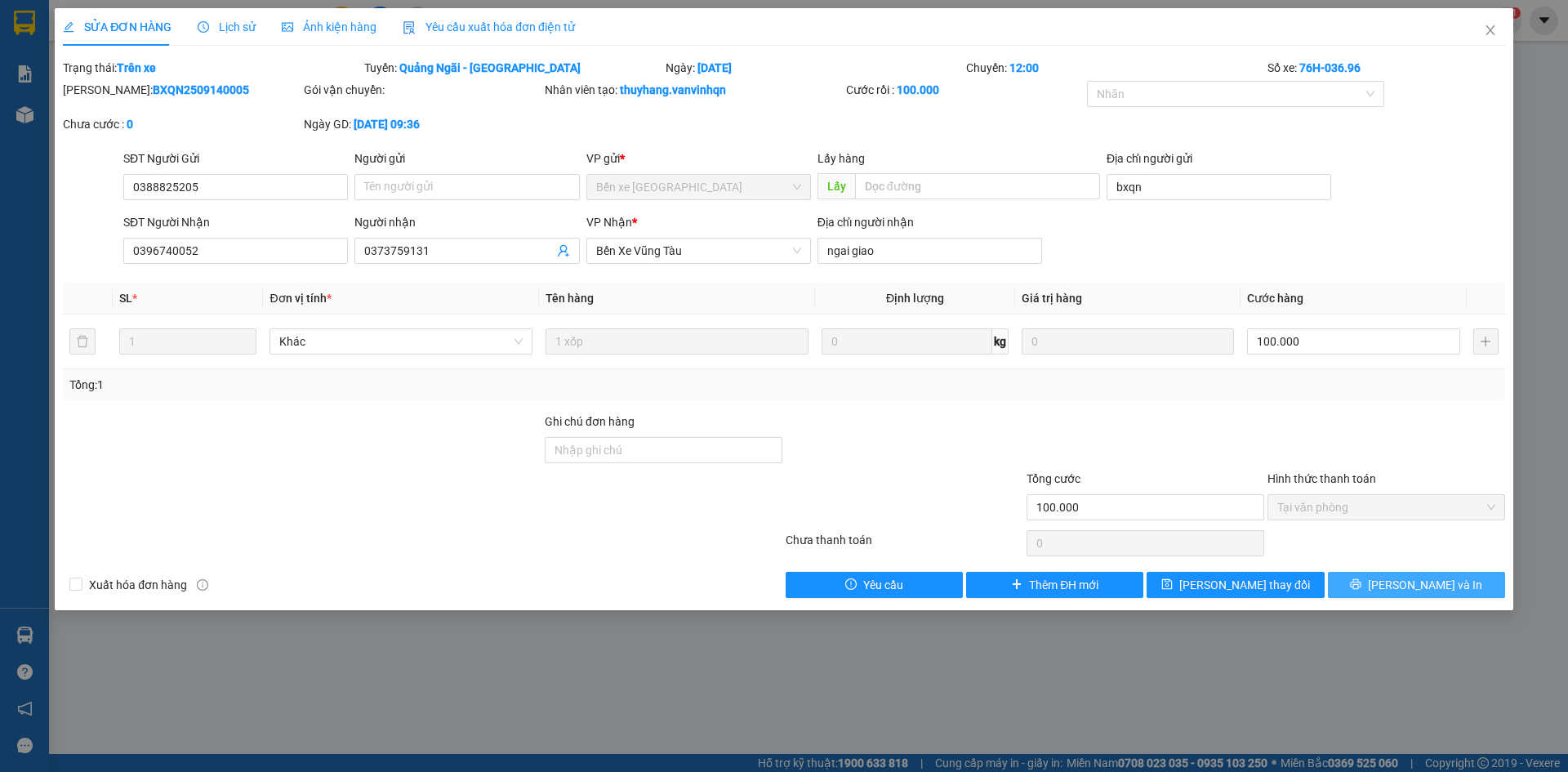
click at [1368, 589] on button "[PERSON_NAME] và In" at bounding box center [1417, 585] width 178 height 26
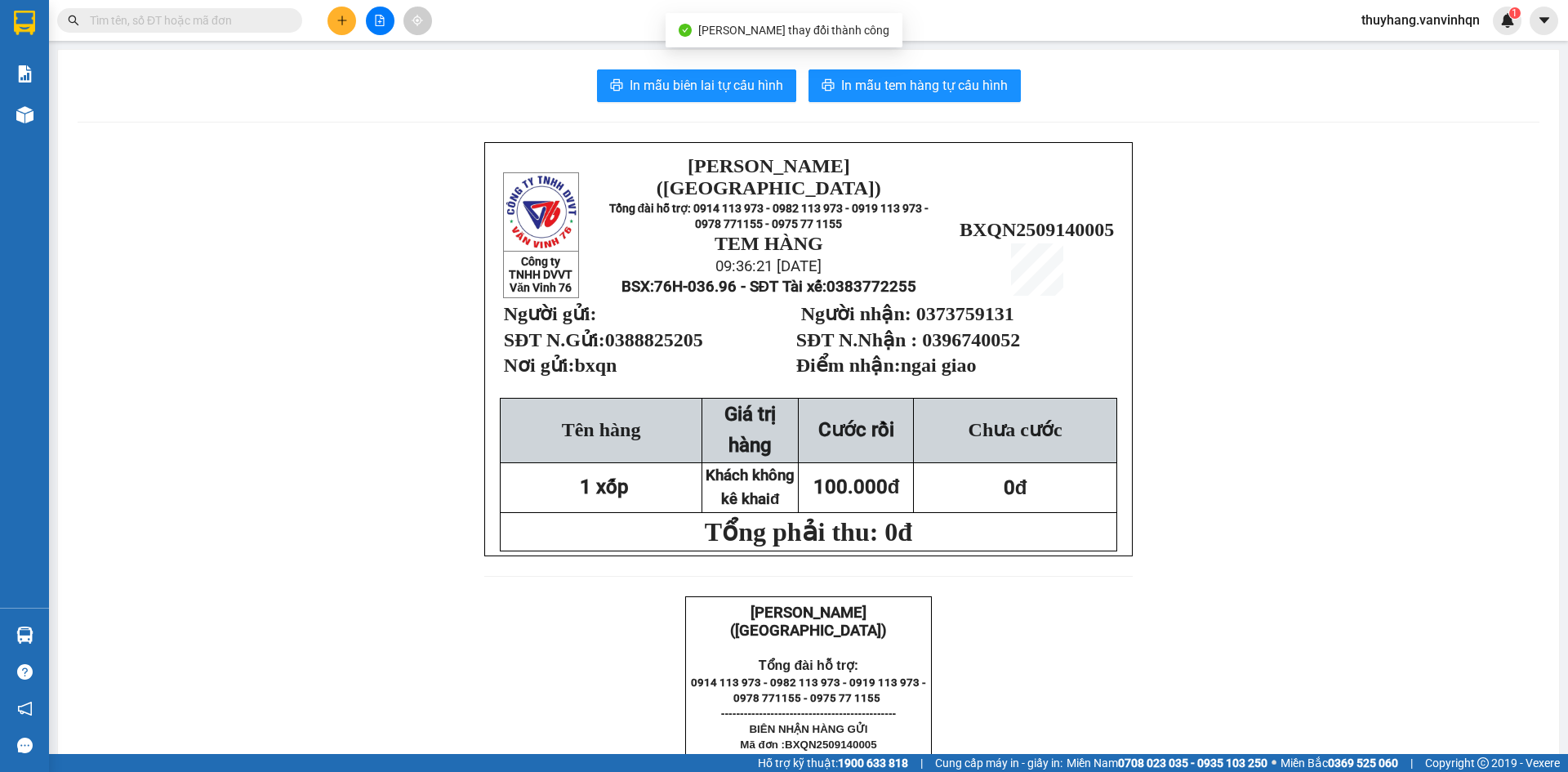
click at [746, 66] on div "In mẫu biên lai tự cấu hình In mẫu tem hàng tự cấu hình Công ty TNHH DVVT Văn V…" at bounding box center [809, 774] width 1501 height 1447
click at [712, 86] on span "In mẫu biên lai tự cấu hình" at bounding box center [706, 85] width 154 height 20
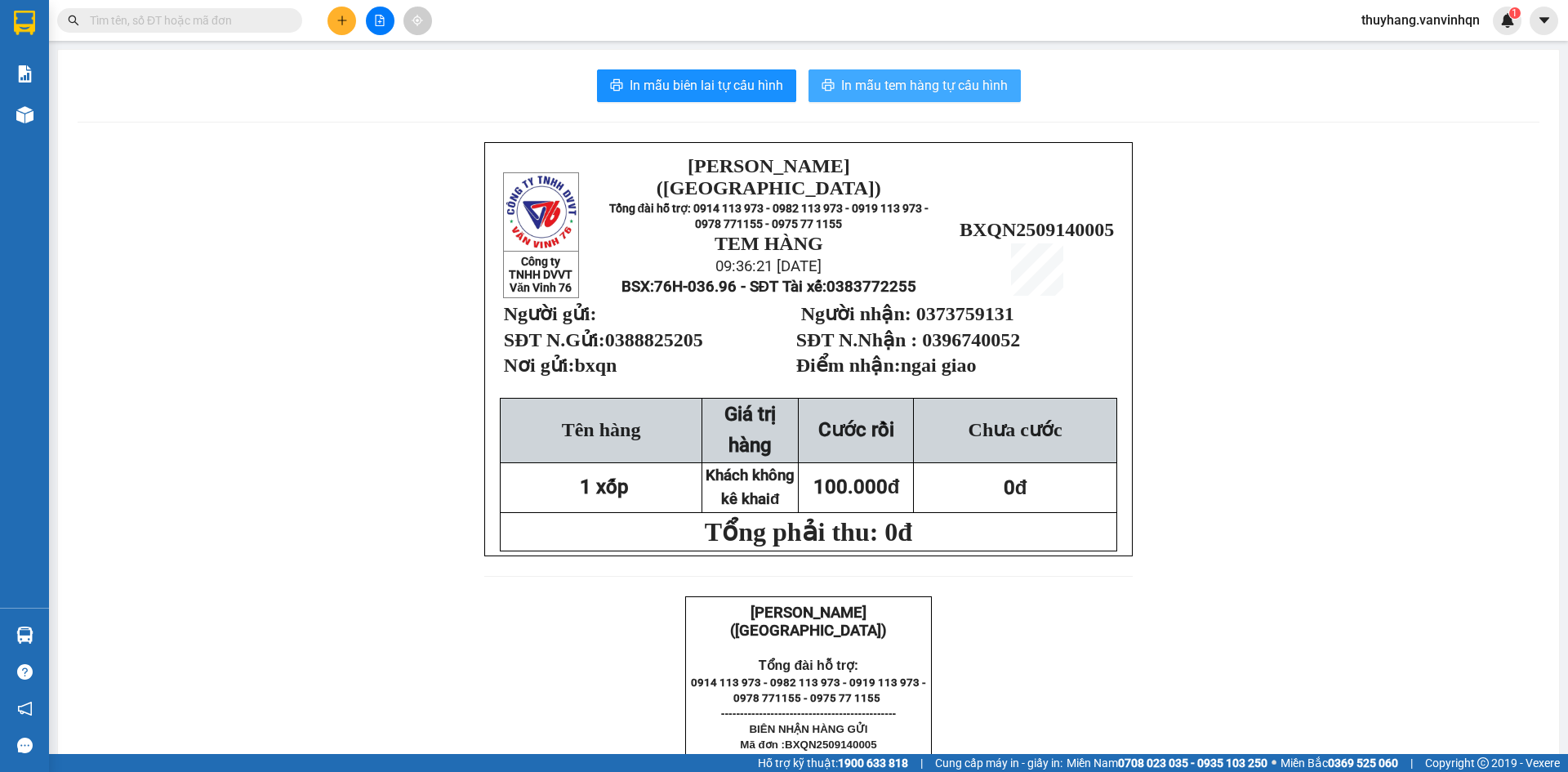
click at [944, 75] on button "In mẫu tem hàng tự cấu hình" at bounding box center [915, 86] width 212 height 33
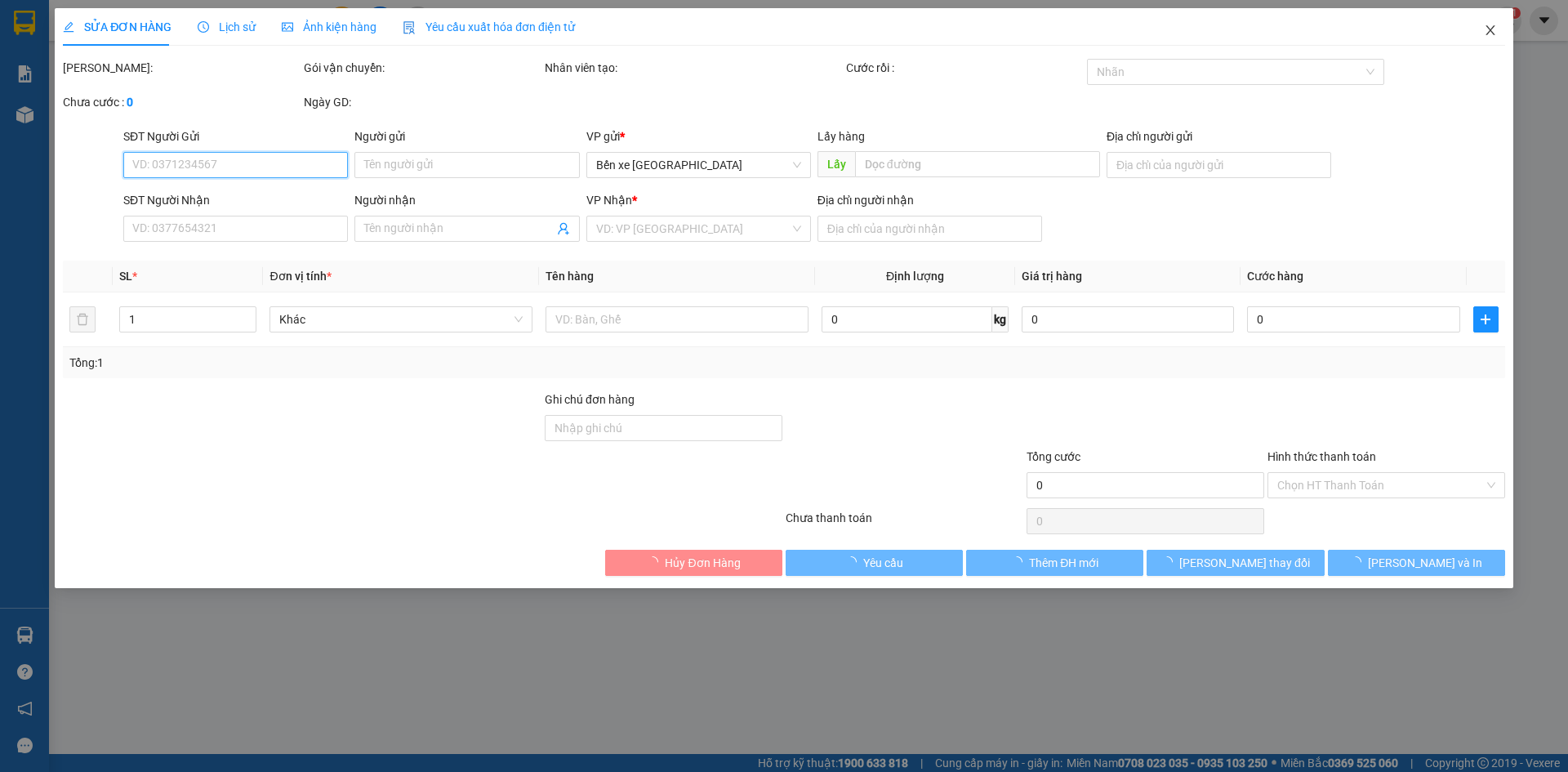
type input "0388825205"
type input "bxqn"
type input "0396740052"
type input "0373759131"
type input "ngai giao"
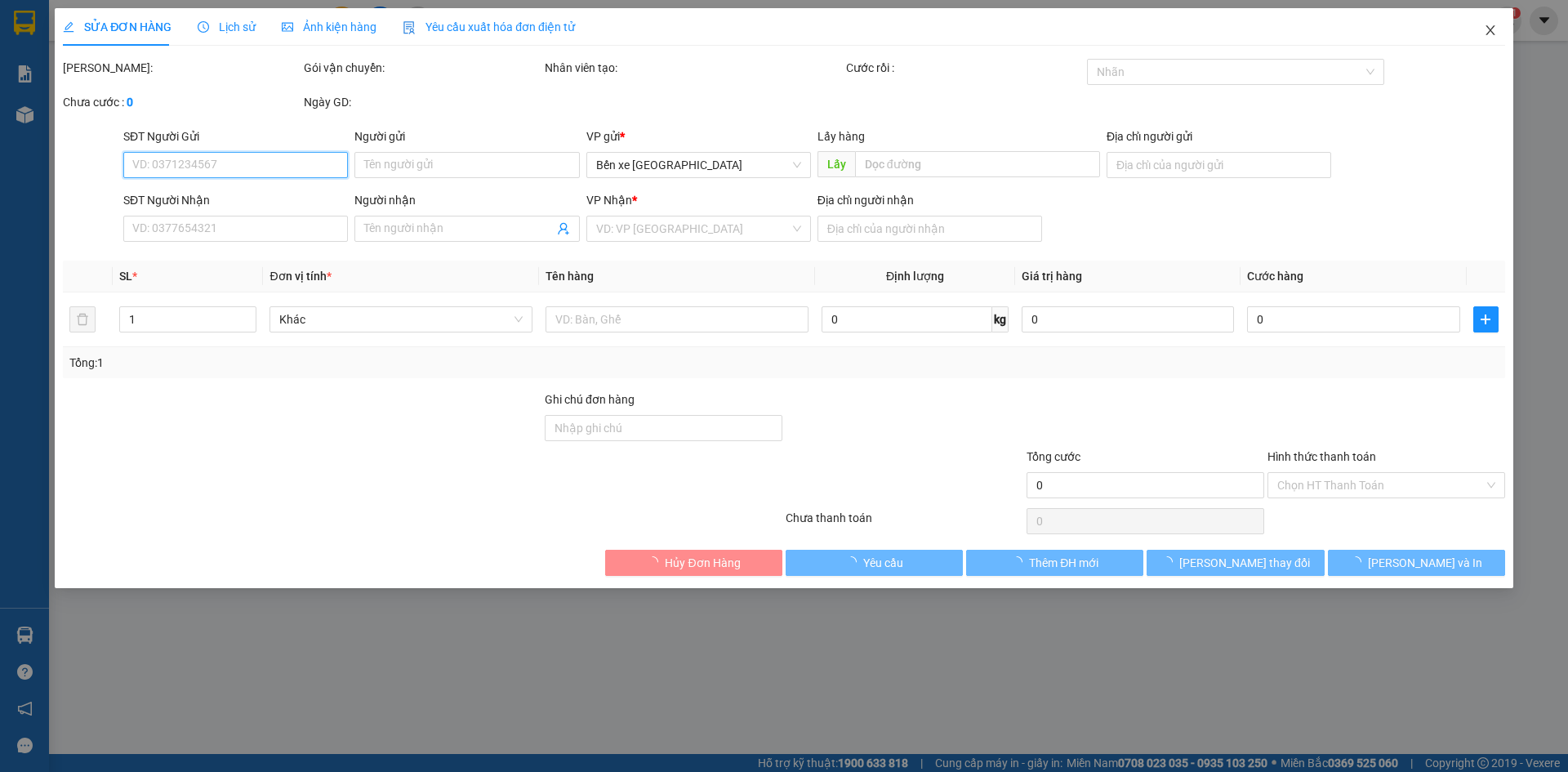
type input "100.000"
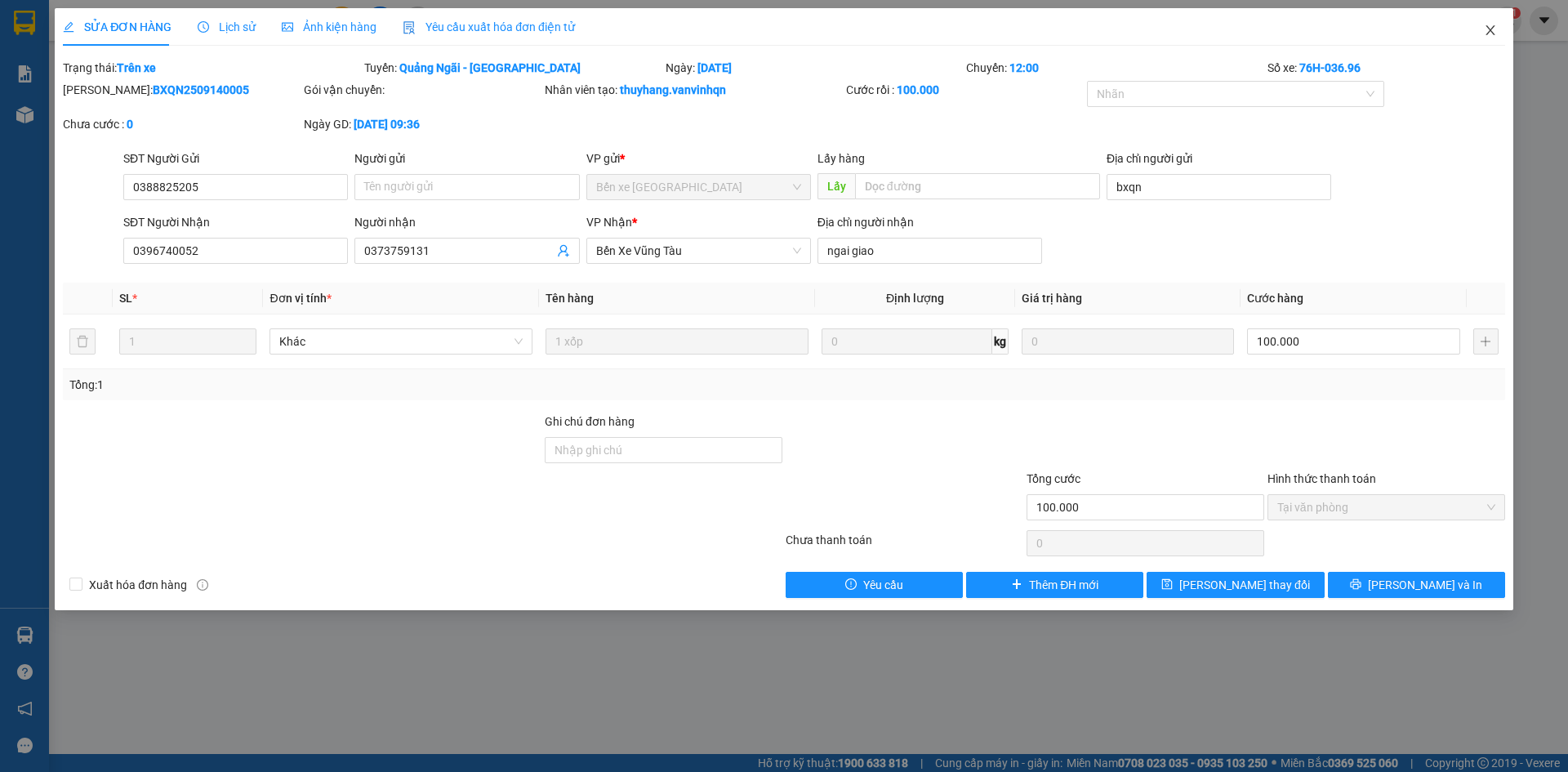
click at [1493, 23] on span "Close" at bounding box center [1491, 31] width 46 height 46
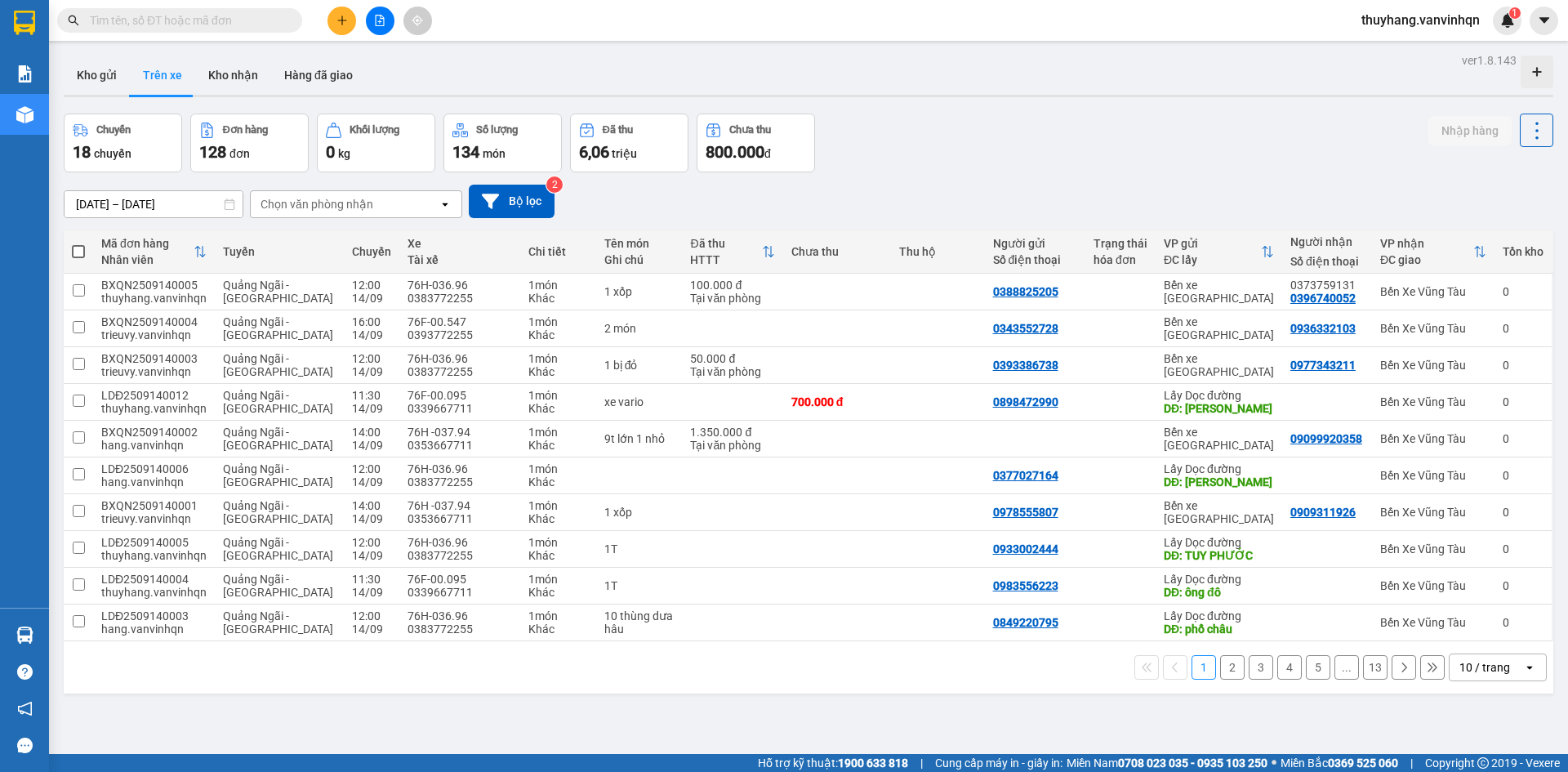
click at [507, 715] on div "ver 1.8.143 Kho gửi Trên xe Kho nhận Hàng đã giao Chuyến 18 chuyến Đơn hàng 128…" at bounding box center [809, 435] width 1503 height 772
click at [113, 76] on button "Kho gửi" at bounding box center [97, 75] width 67 height 39
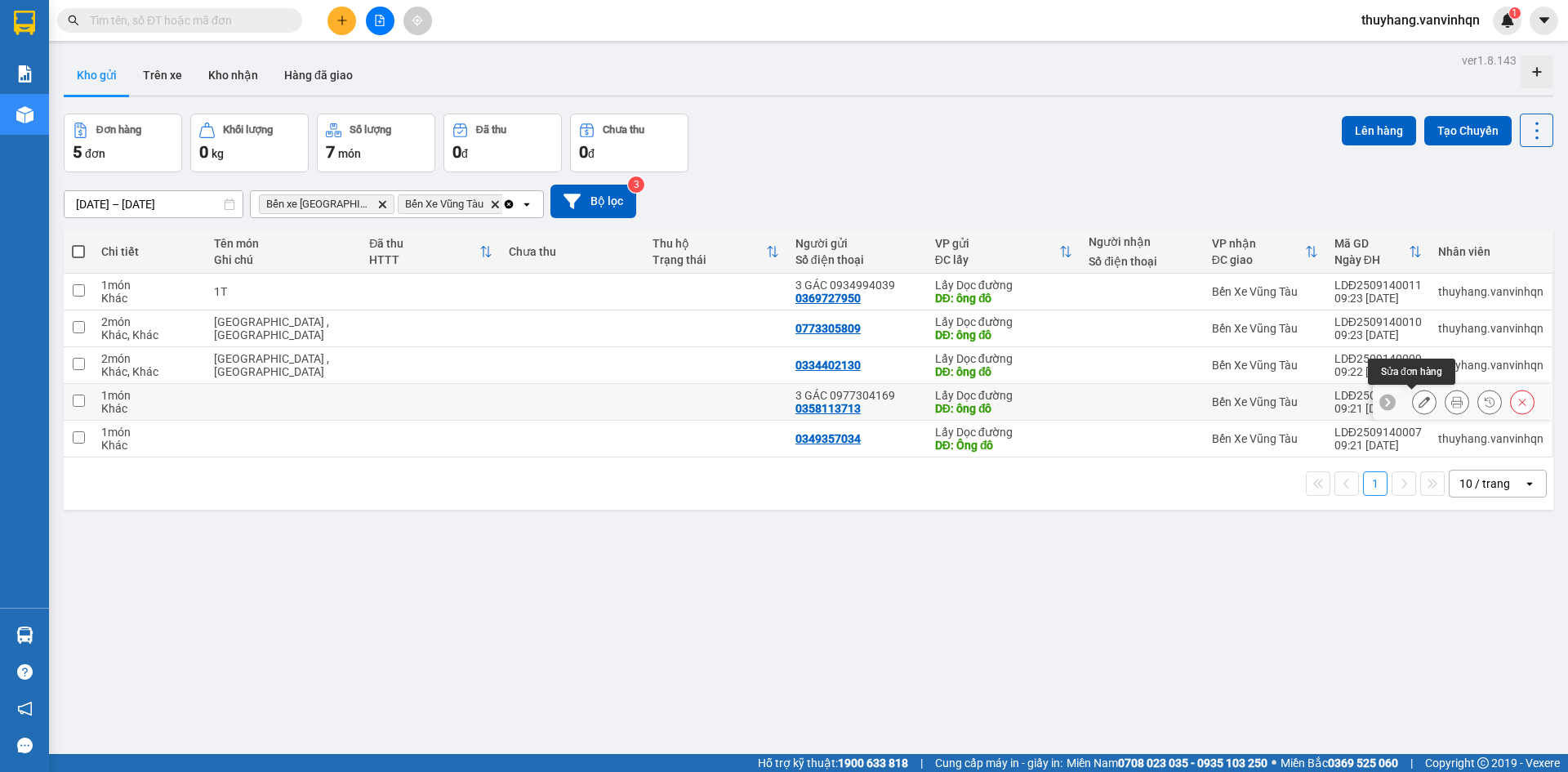
click at [1419, 407] on icon at bounding box center [1424, 402] width 12 height 12
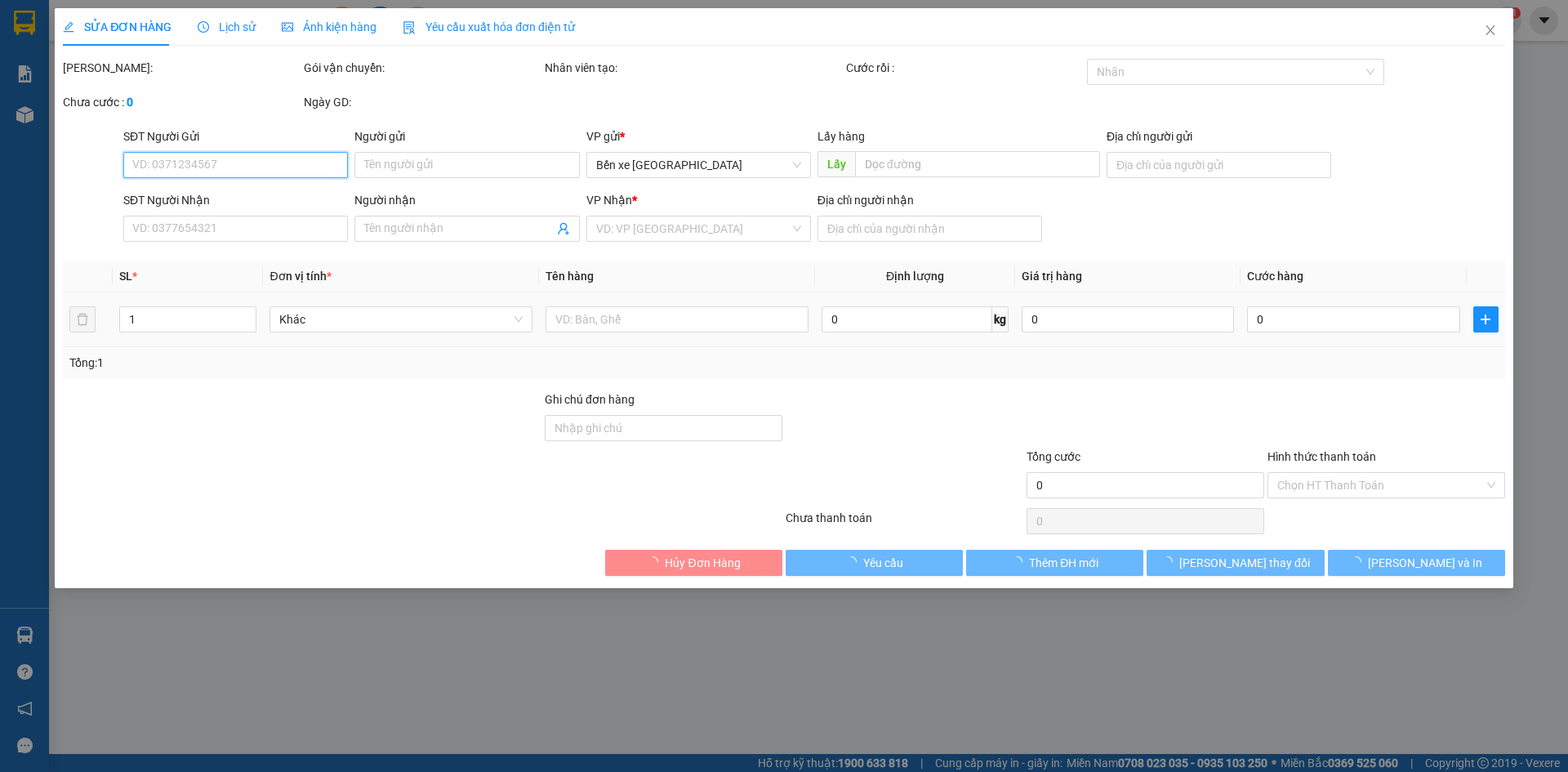
type input "0358113713"
type input "3 GÁC 0977304169"
type input "ông đô"
type input "long hải"
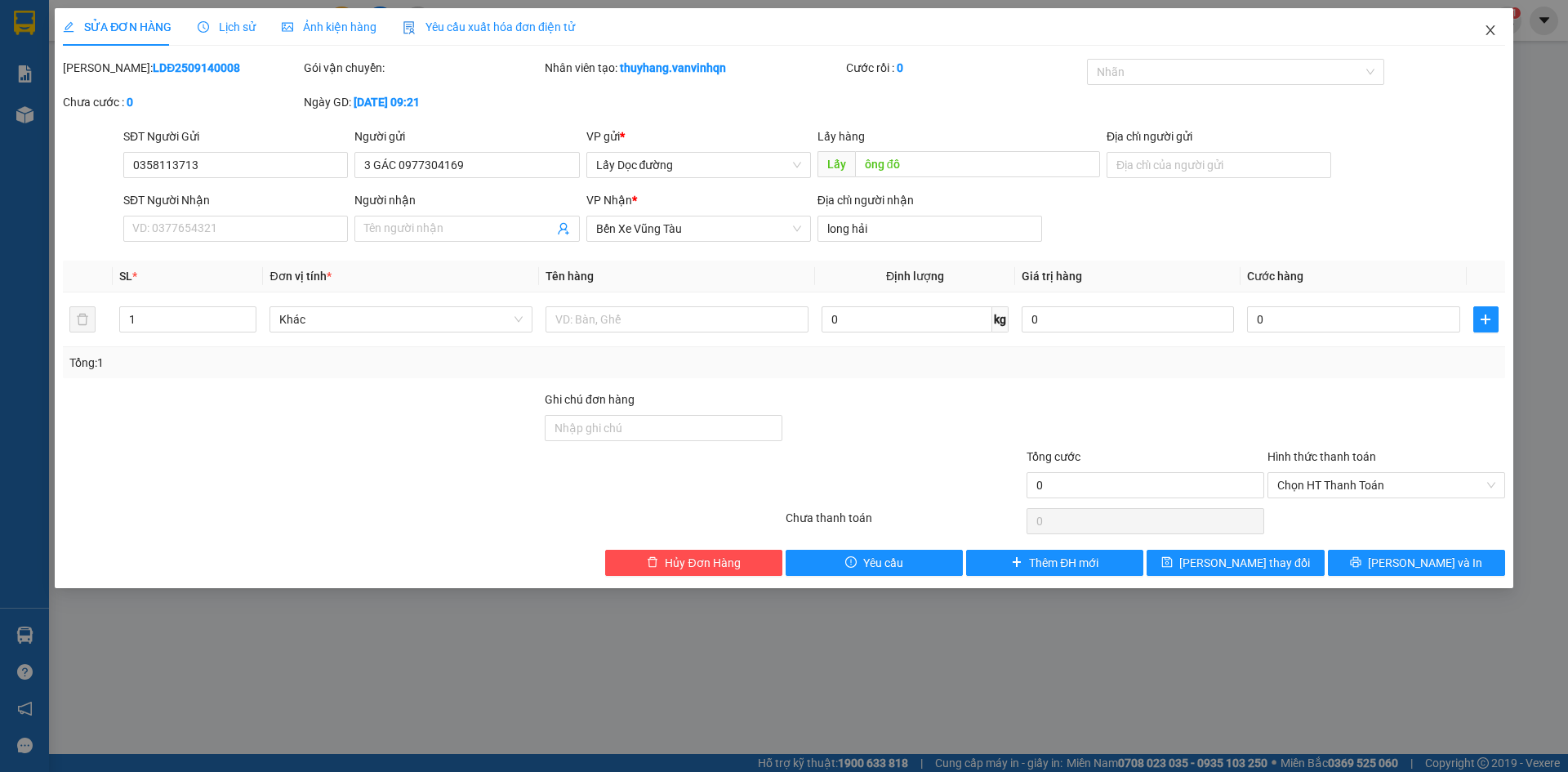
click at [1497, 29] on span "Close" at bounding box center [1491, 31] width 46 height 46
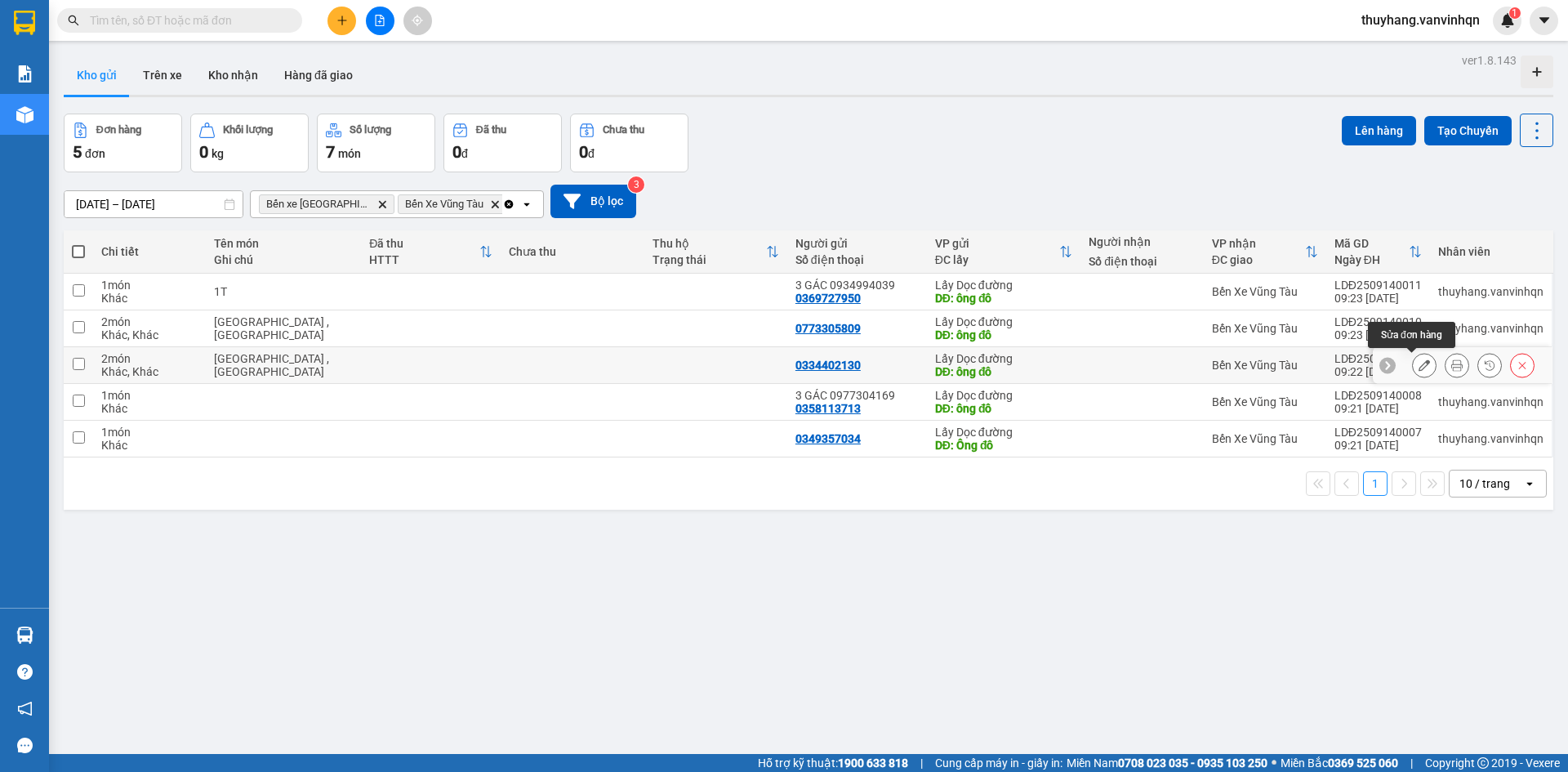
click at [1419, 365] on icon at bounding box center [1424, 365] width 12 height 12
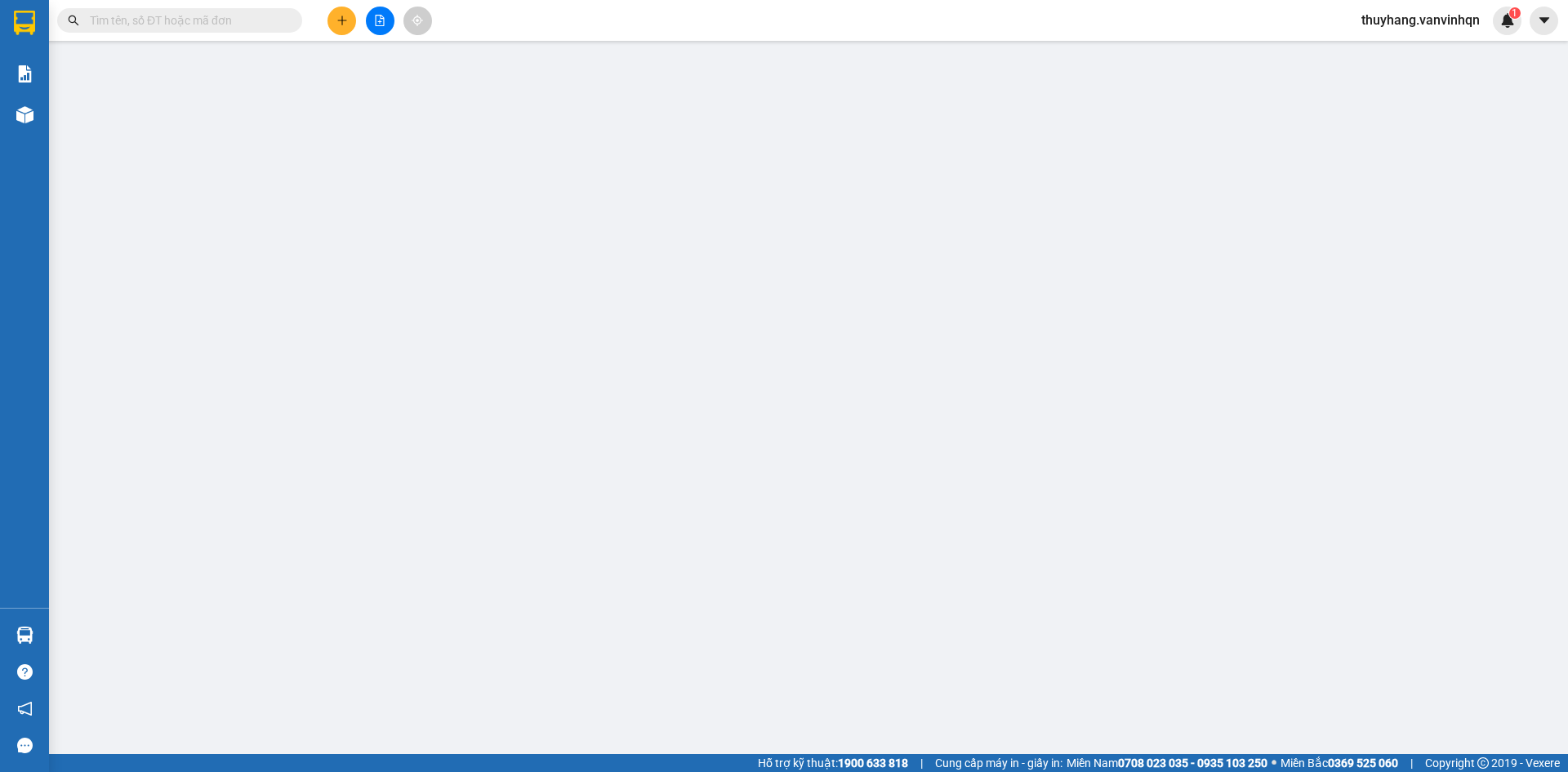
type input "0334402130"
type input "ông đô"
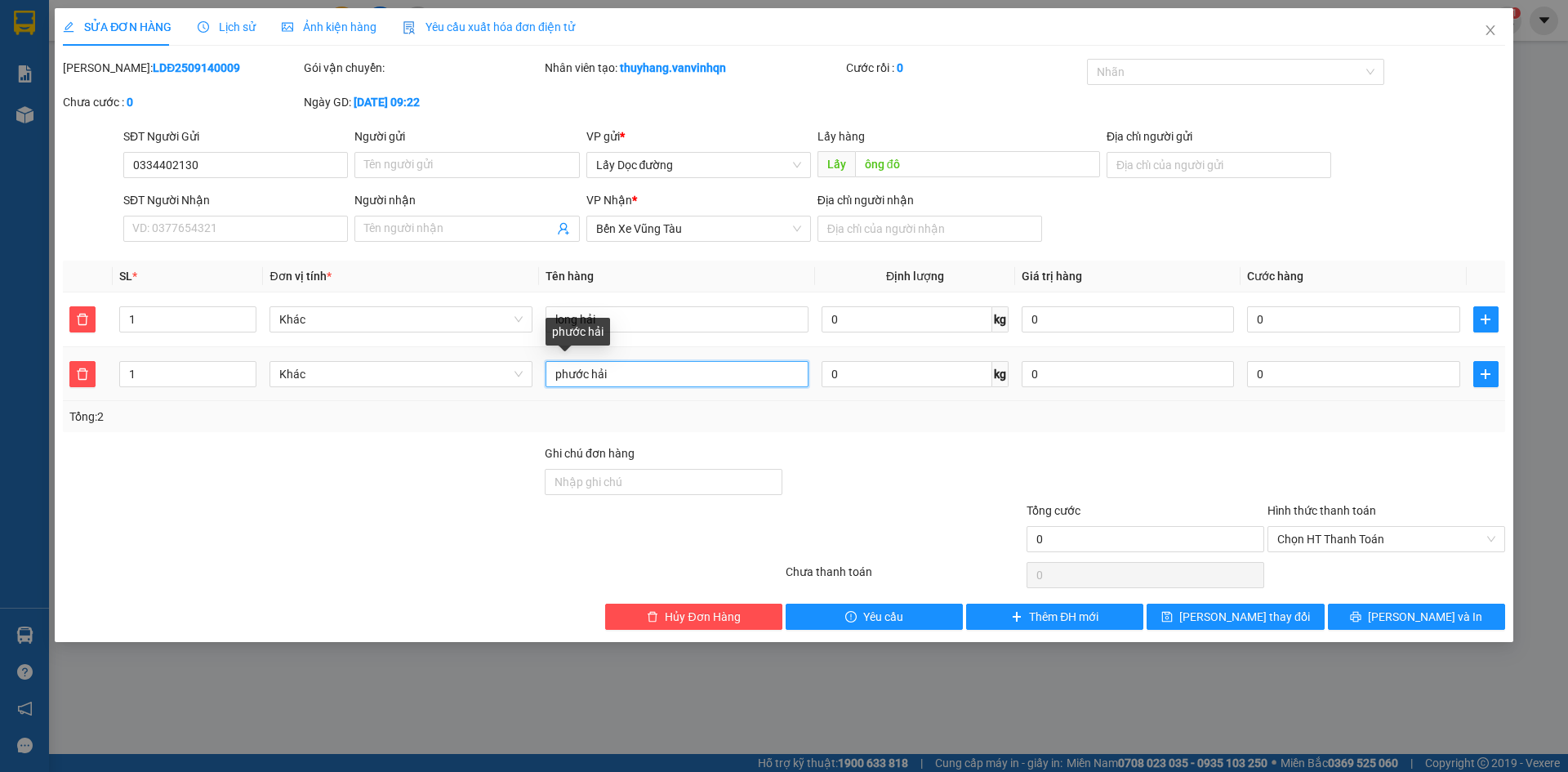
click at [548, 375] on input "phước hải" at bounding box center [677, 374] width 263 height 26
type input "6t phước hải"
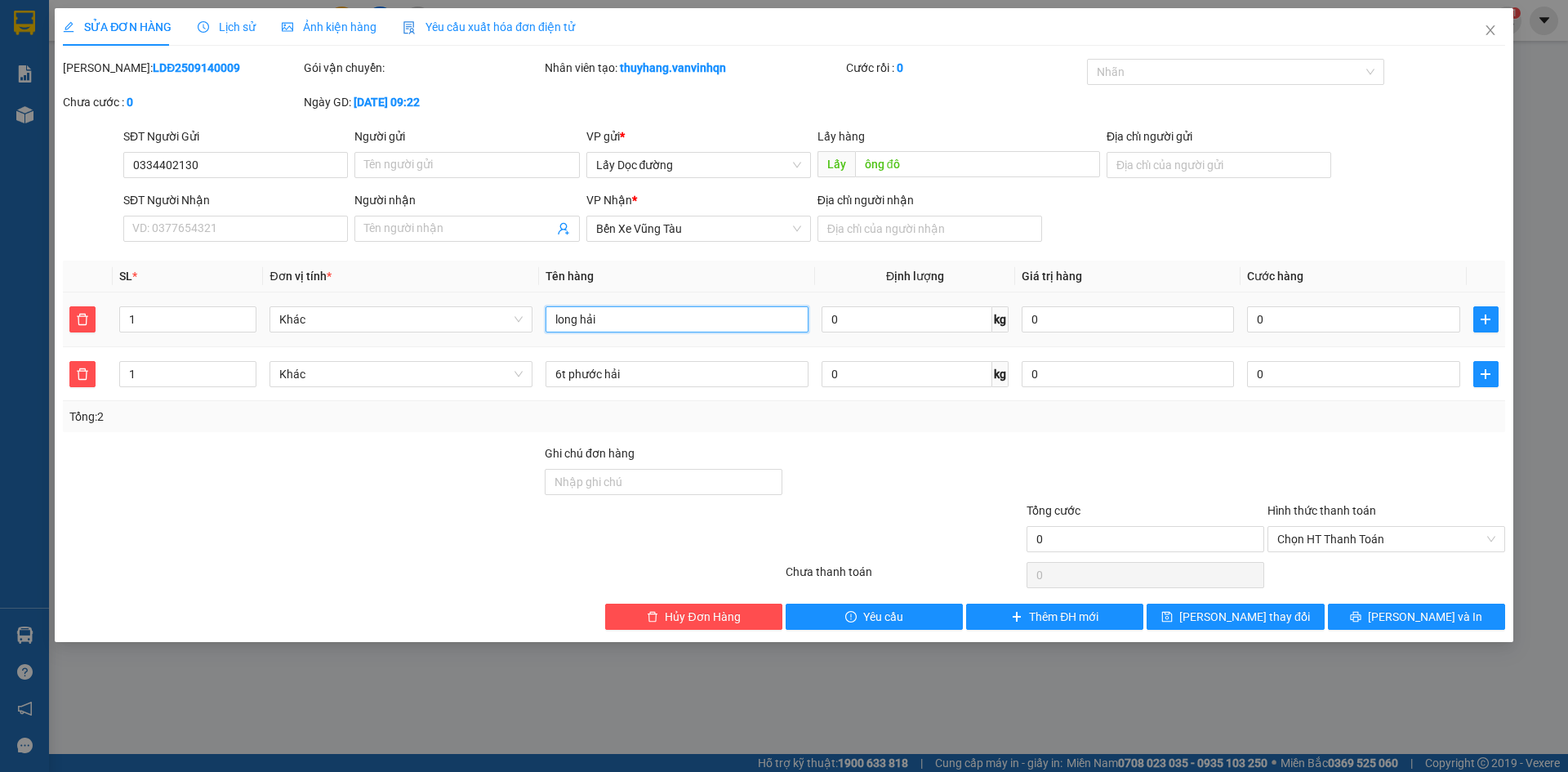
click at [551, 312] on input "long hải" at bounding box center [677, 319] width 263 height 26
type input "1t long hải"
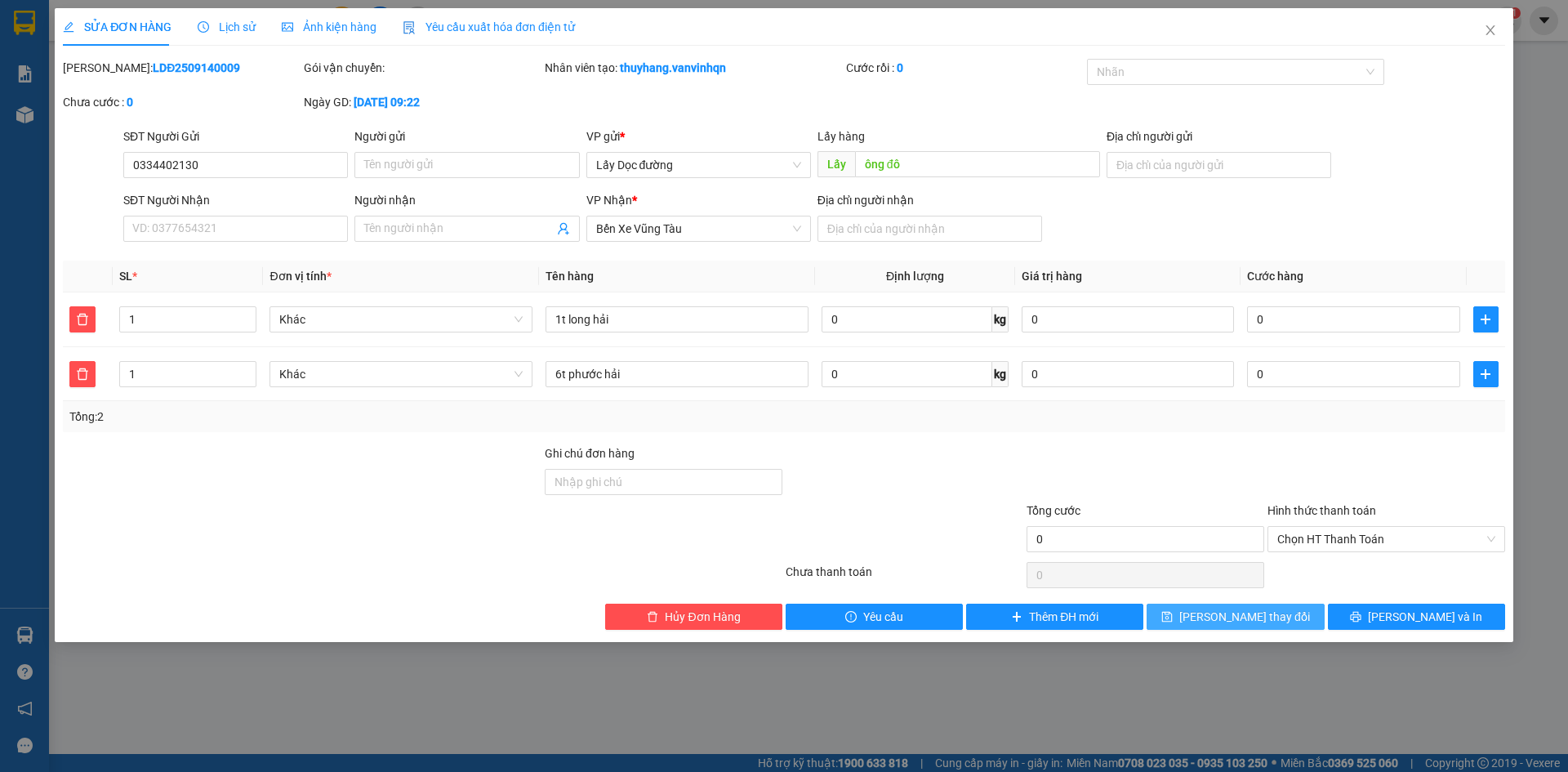
click at [1173, 617] on icon "save" at bounding box center [1167, 617] width 12 height 12
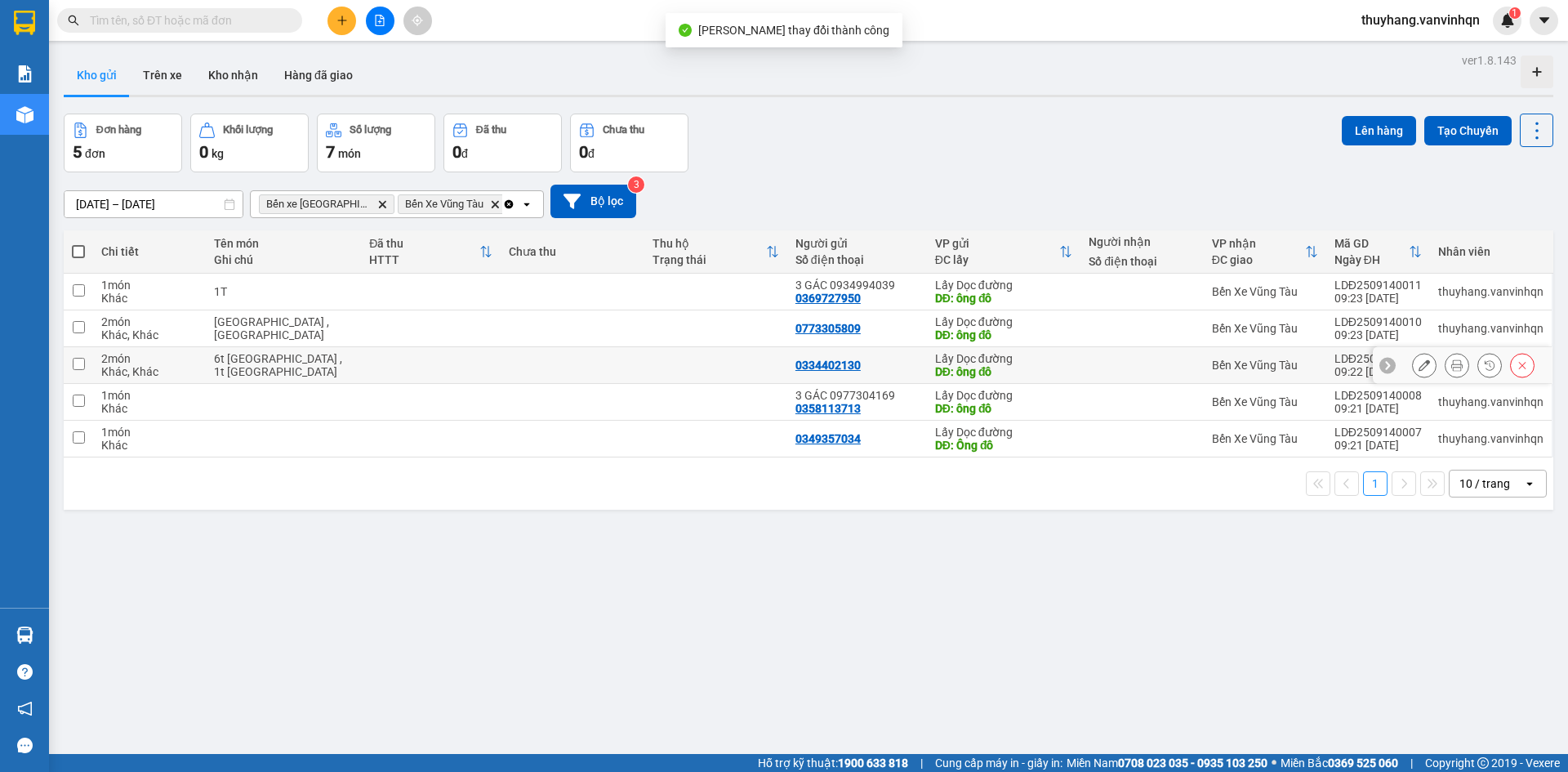
click at [396, 358] on td at bounding box center [430, 365] width 139 height 36
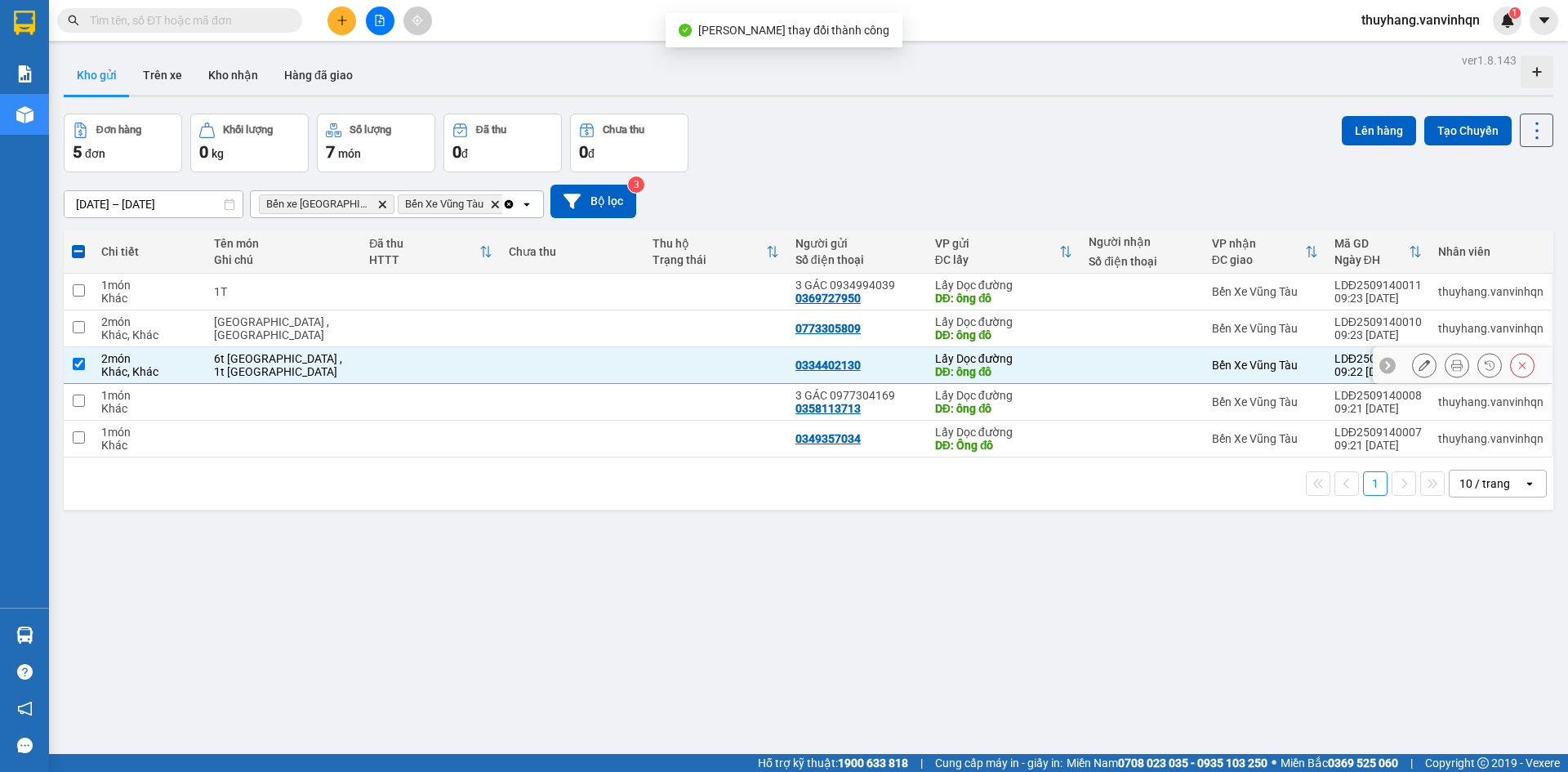
click at [580, 358] on td at bounding box center [572, 365] width 143 height 36
checkbox input "false"
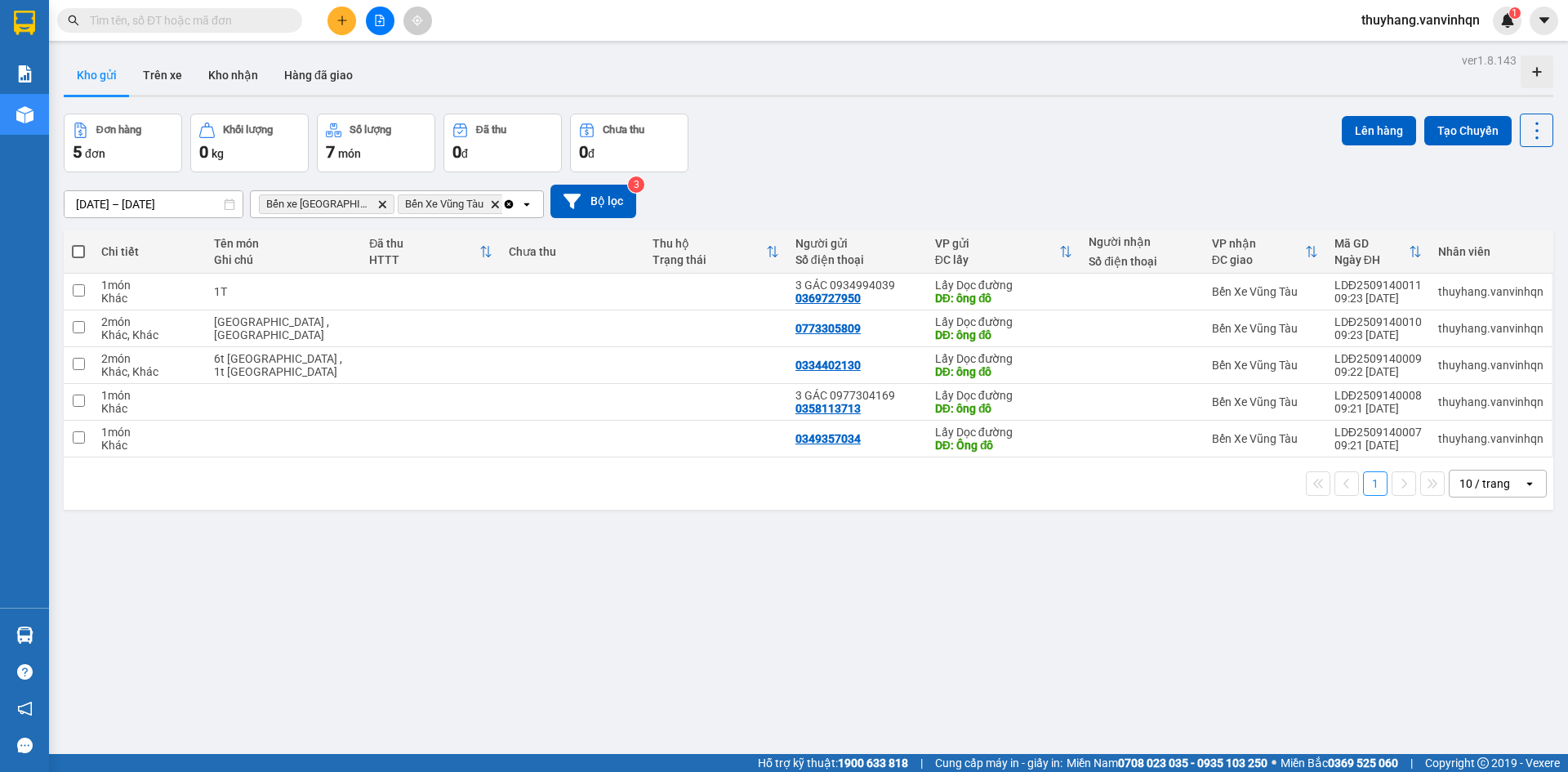
click at [334, 36] on div "Kết quả tìm kiếm ( 0 ) Bộ lọc No Data thuyhang.vanvinhqn 1" at bounding box center [784, 20] width 1568 height 41
click at [334, 28] on button at bounding box center [342, 20] width 28 height 28
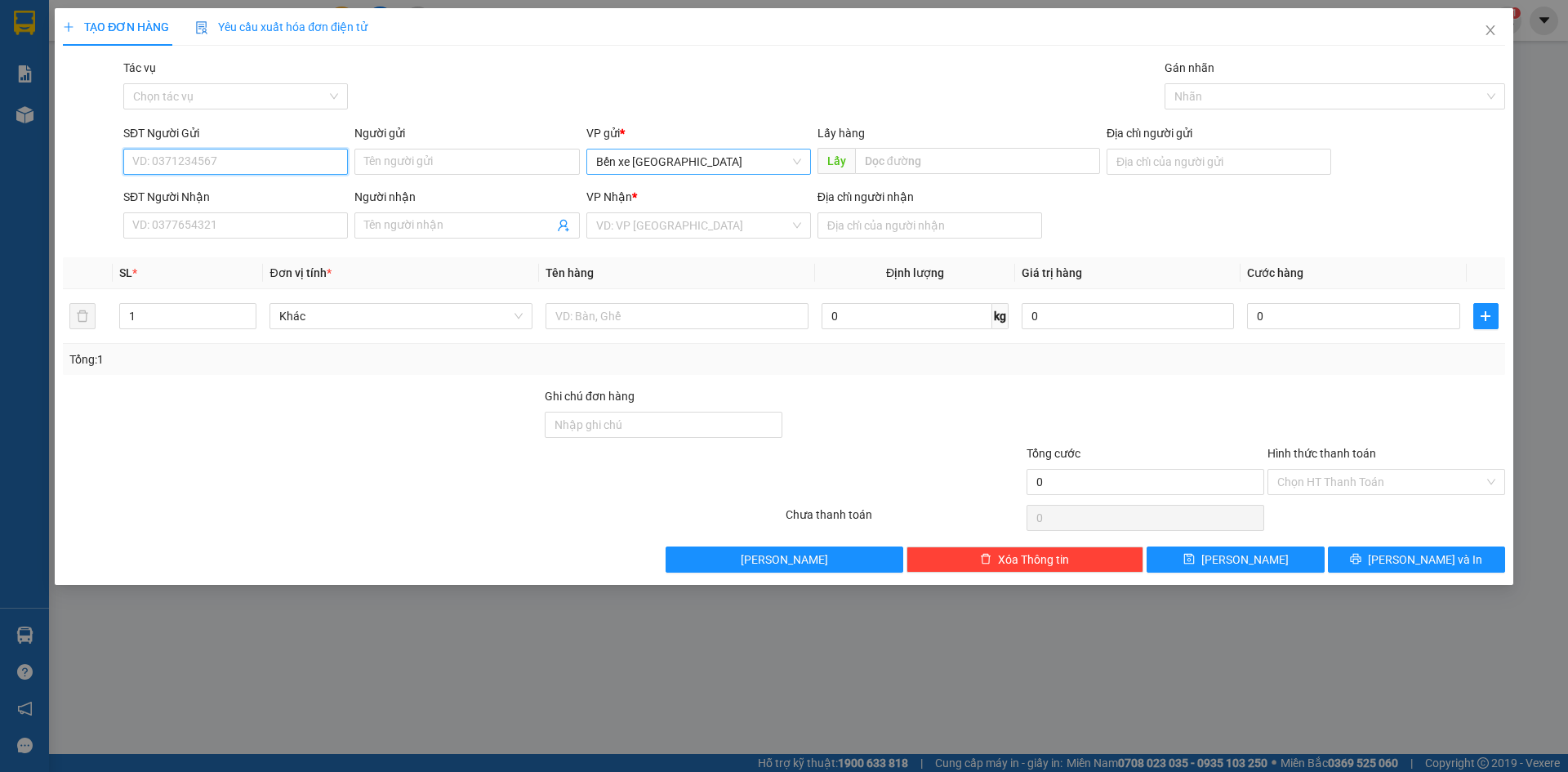
click at [728, 162] on span "Bến xe [GEOGRAPHIC_DATA]" at bounding box center [698, 161] width 205 height 25
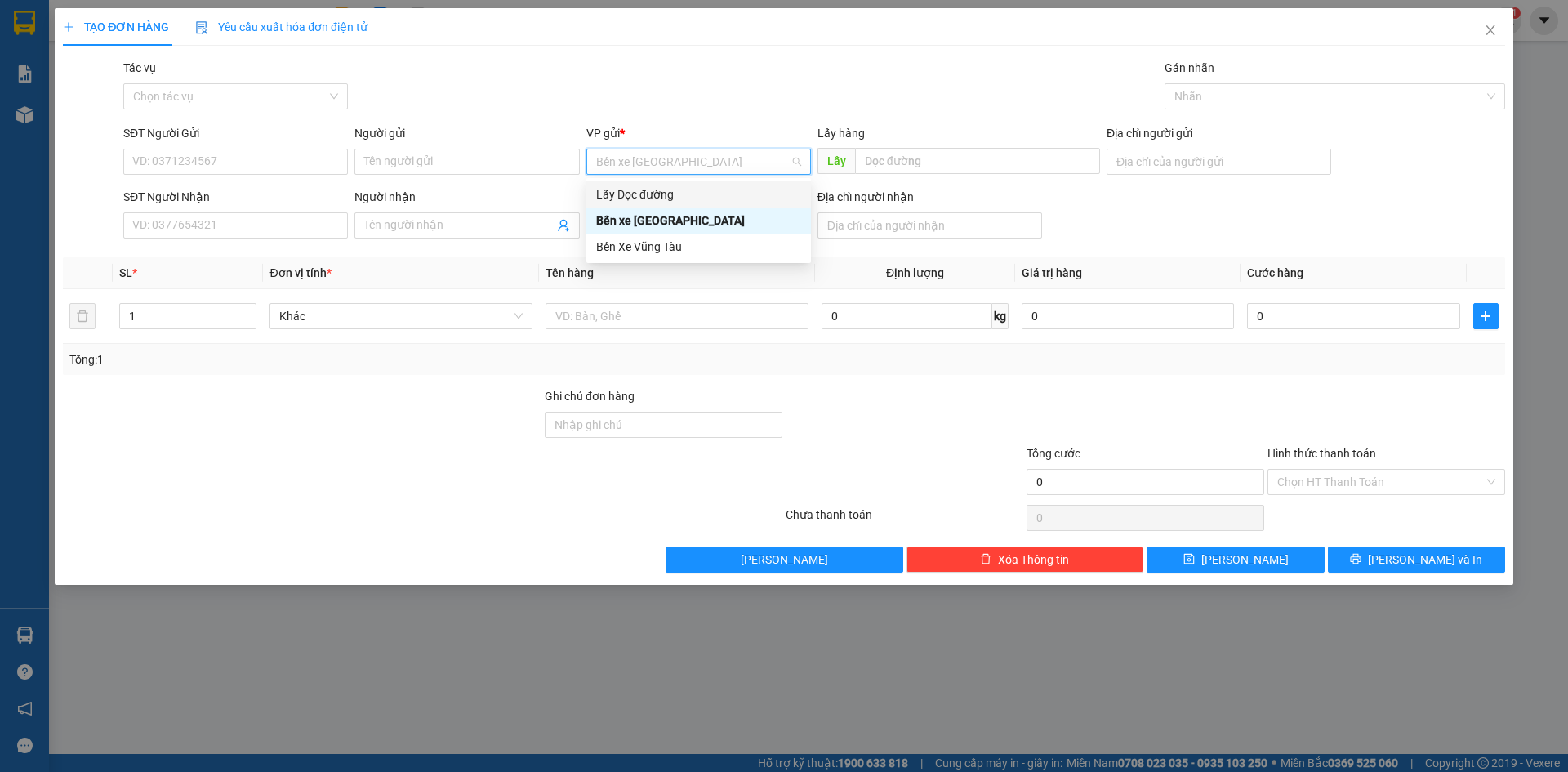
click at [681, 190] on div "Lấy Dọc đường" at bounding box center [698, 195] width 205 height 18
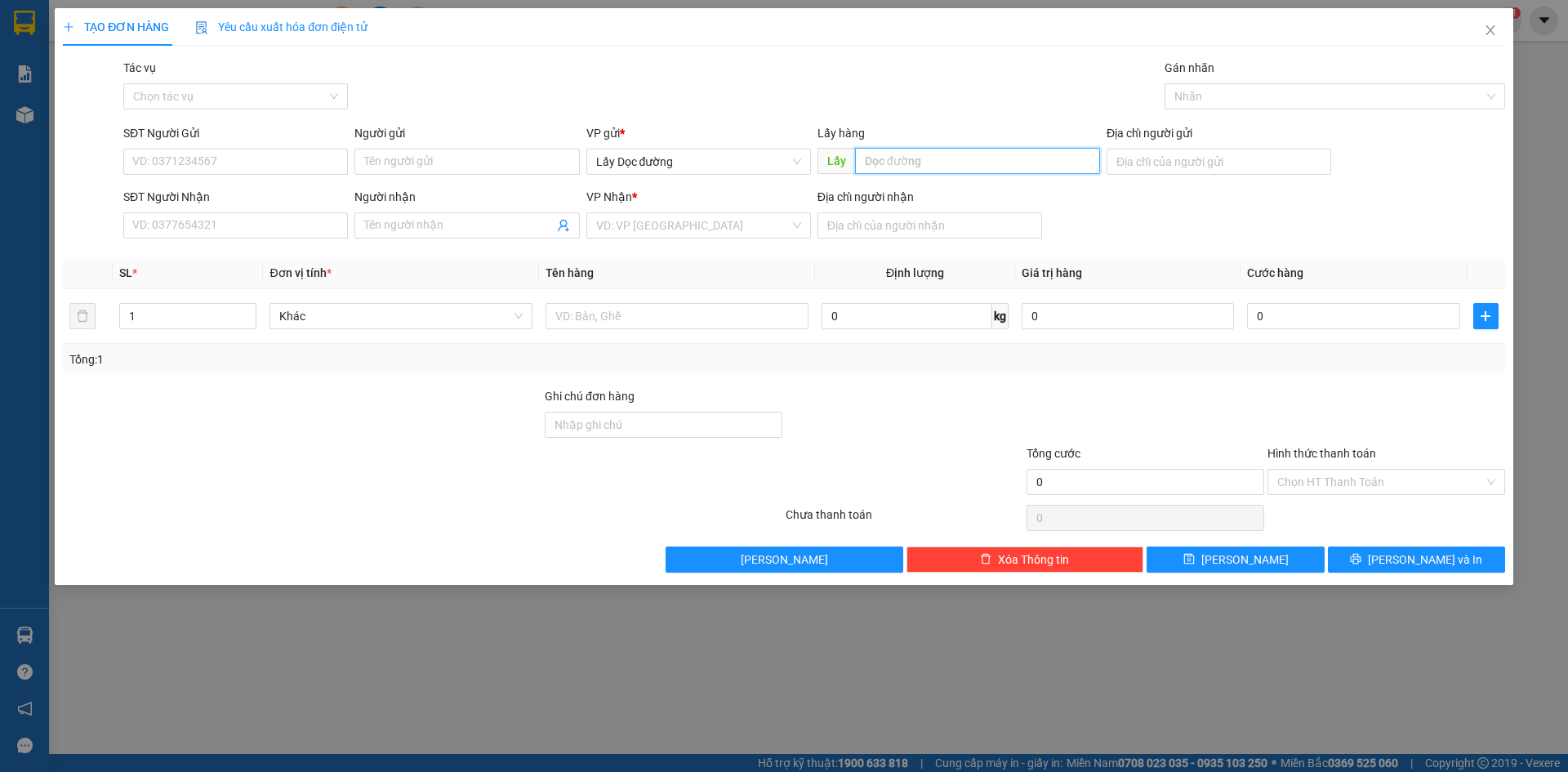
click at [918, 170] on input "text" at bounding box center [978, 160] width 245 height 26
type input "[PERSON_NAME]"
click at [698, 226] on input "search" at bounding box center [692, 225] width 193 height 25
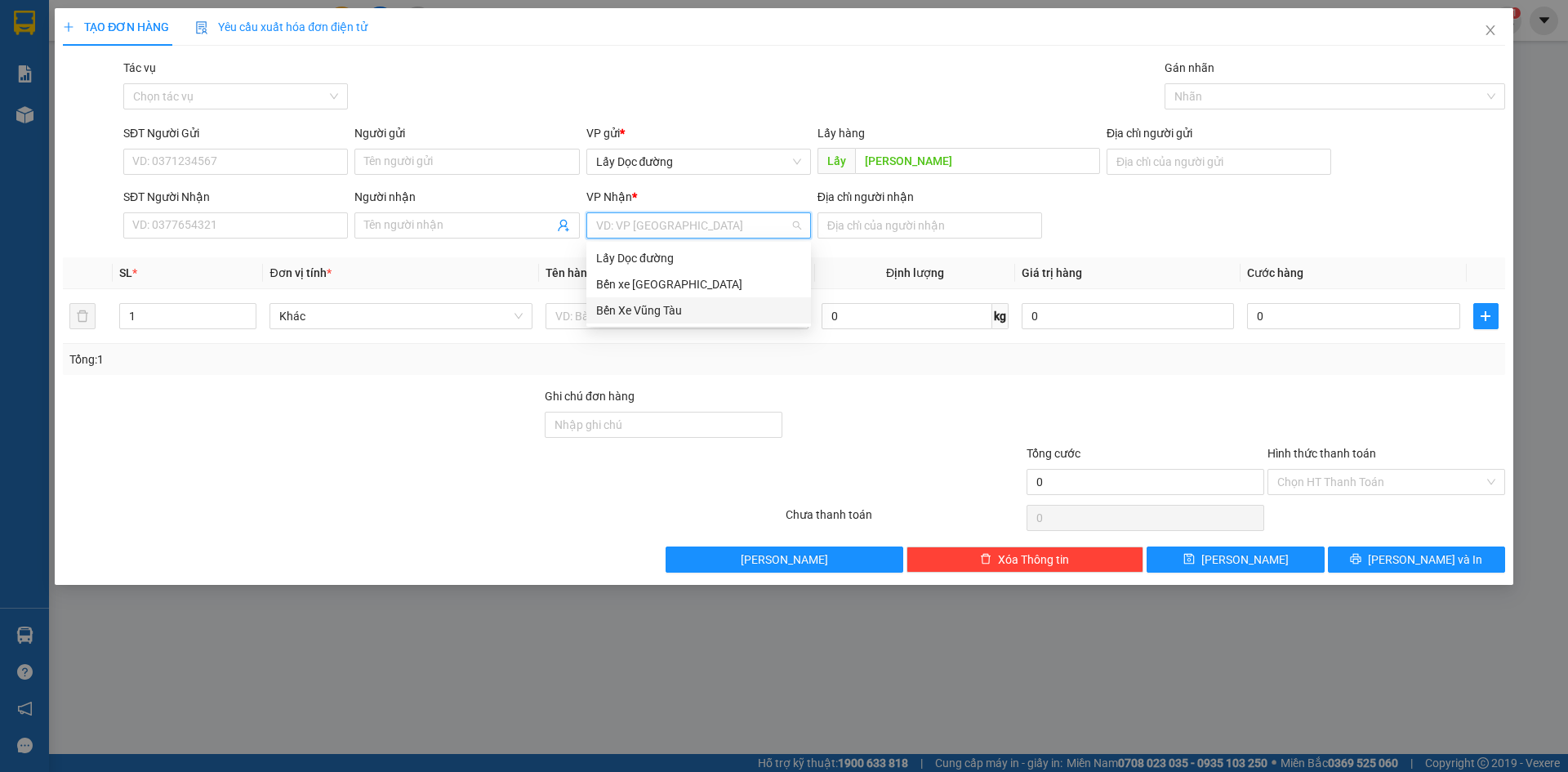
click at [682, 314] on div "Bến Xe Vũng Tàu" at bounding box center [698, 311] width 205 height 18
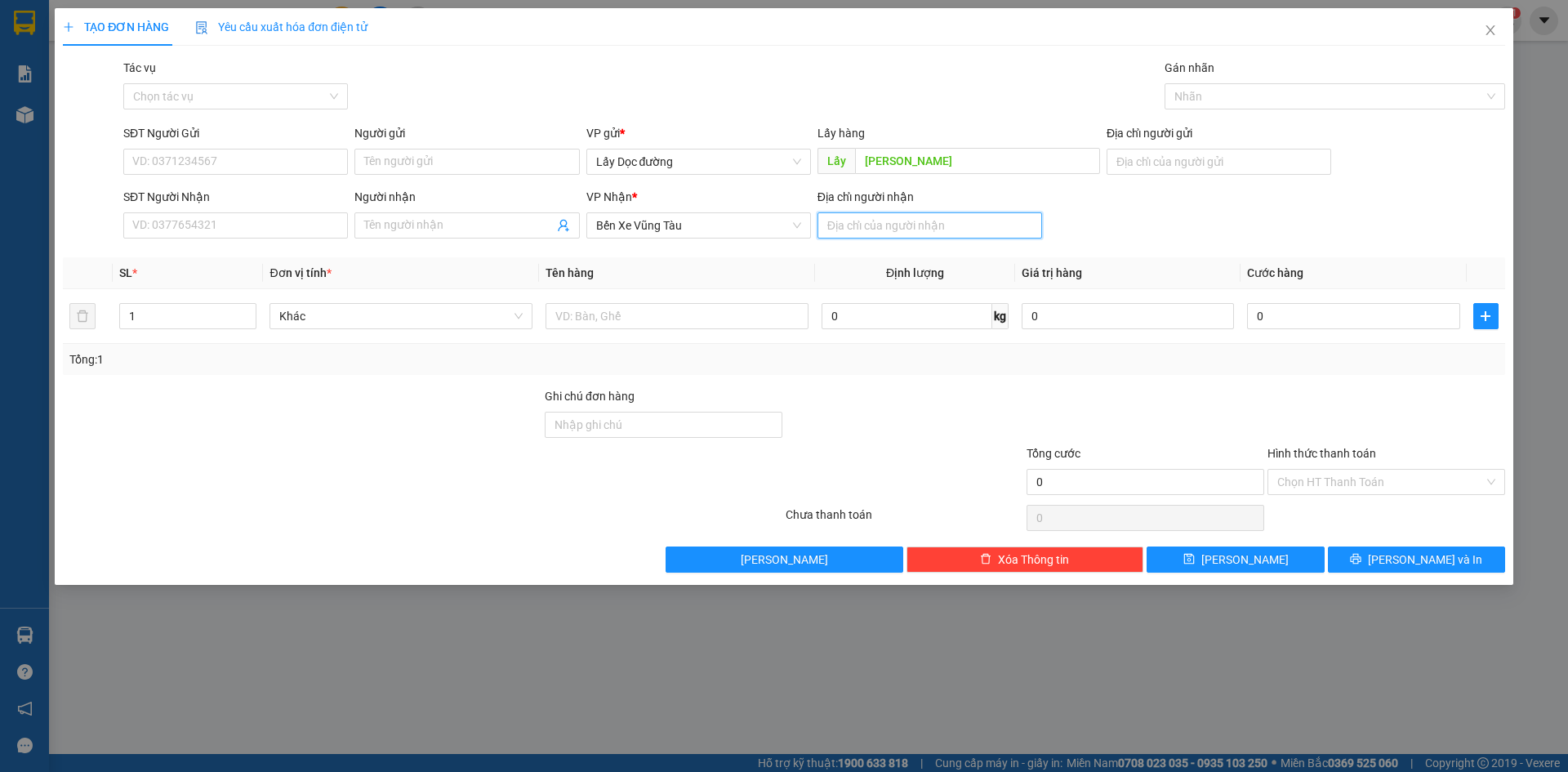
click at [927, 225] on input "Địa chỉ người nhận" at bounding box center [929, 225] width 225 height 26
type input "[GEOGRAPHIC_DATA]"
click at [771, 324] on input "text" at bounding box center [677, 316] width 263 height 26
type input "1t"
click at [226, 168] on input "SĐT Người Gửi" at bounding box center [235, 161] width 225 height 26
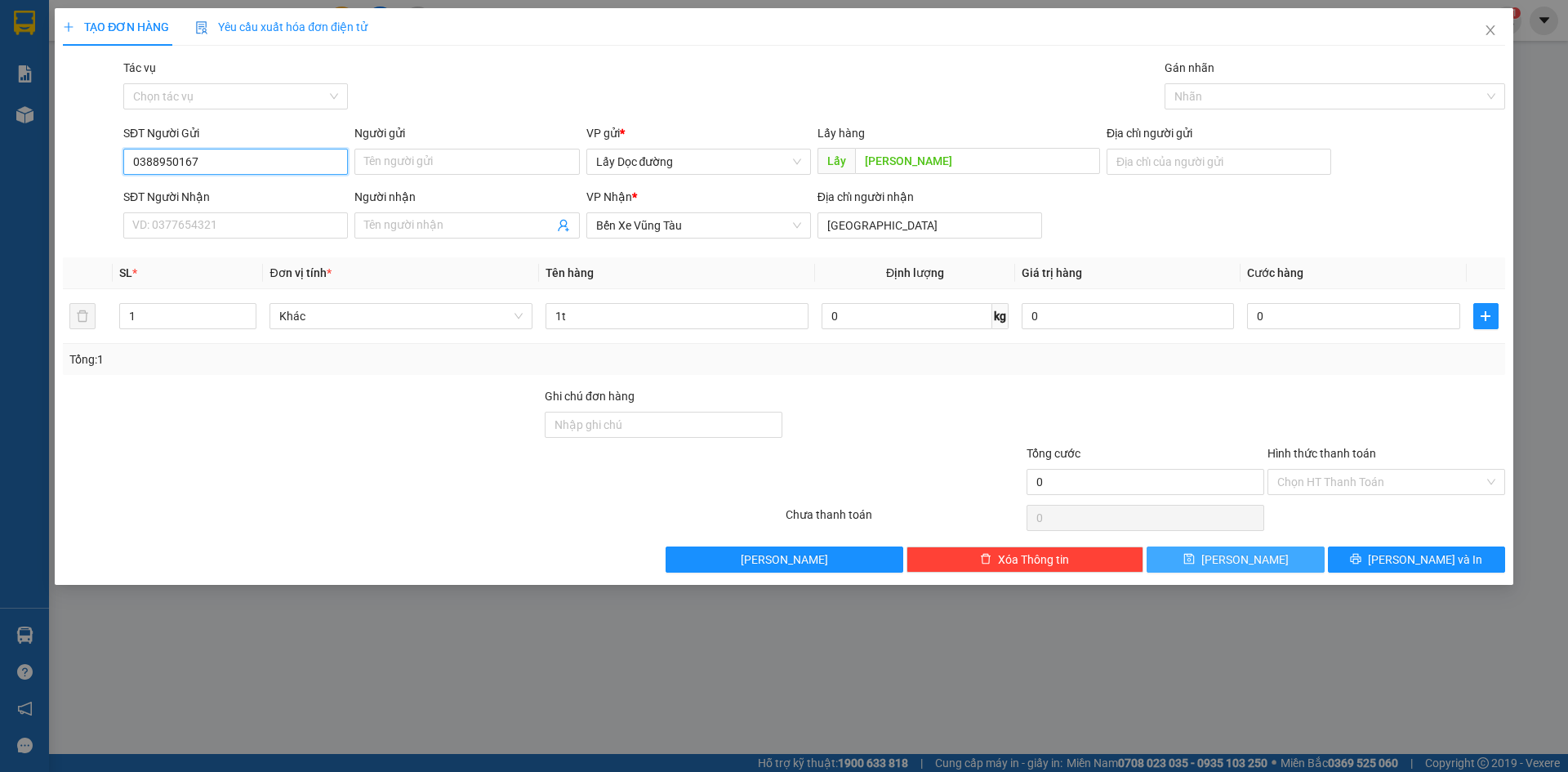
type input "0388950167"
click at [1200, 554] on button "[PERSON_NAME]" at bounding box center [1235, 560] width 178 height 26
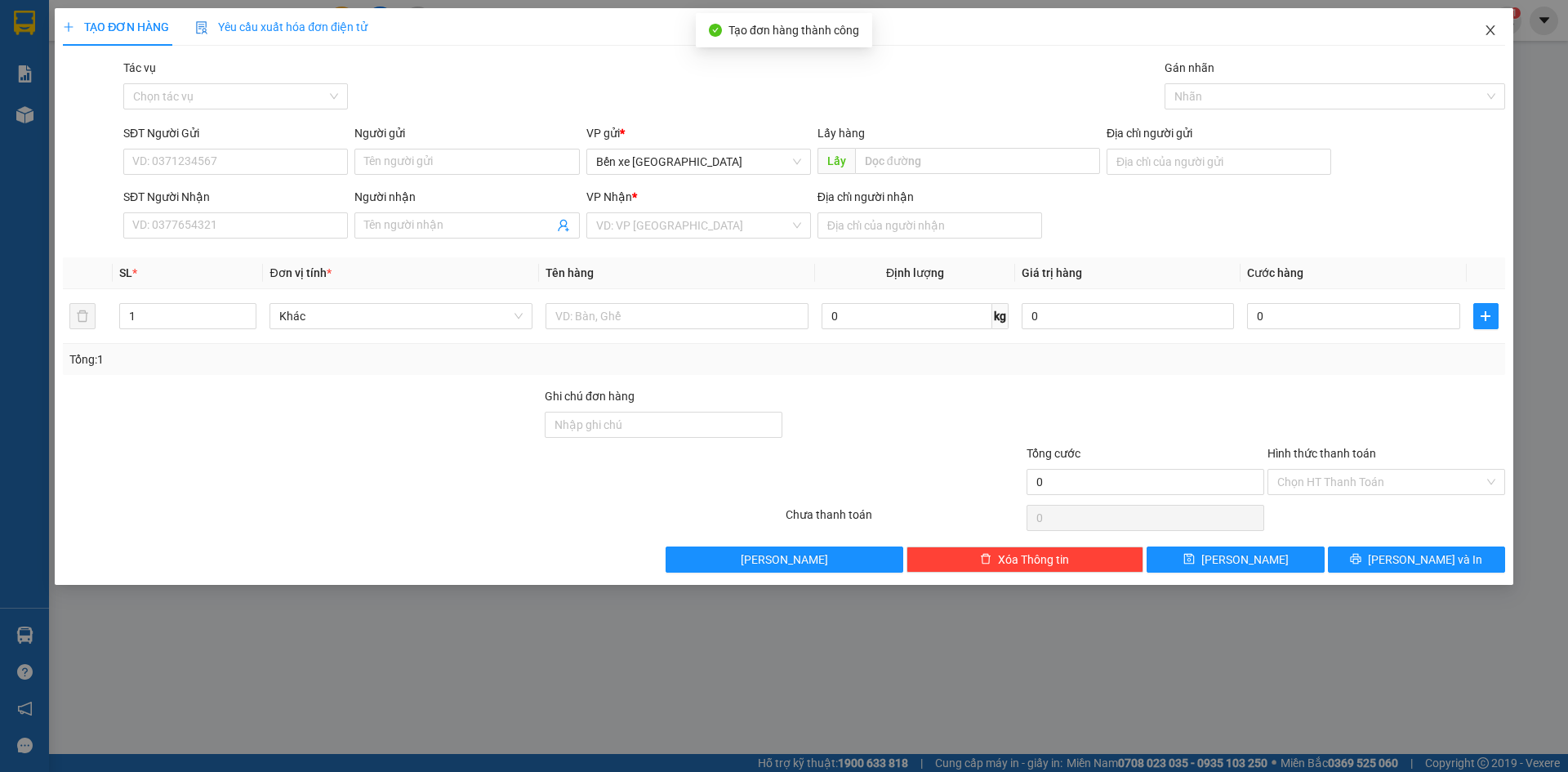
click at [1493, 30] on icon "close" at bounding box center [1491, 30] width 13 height 13
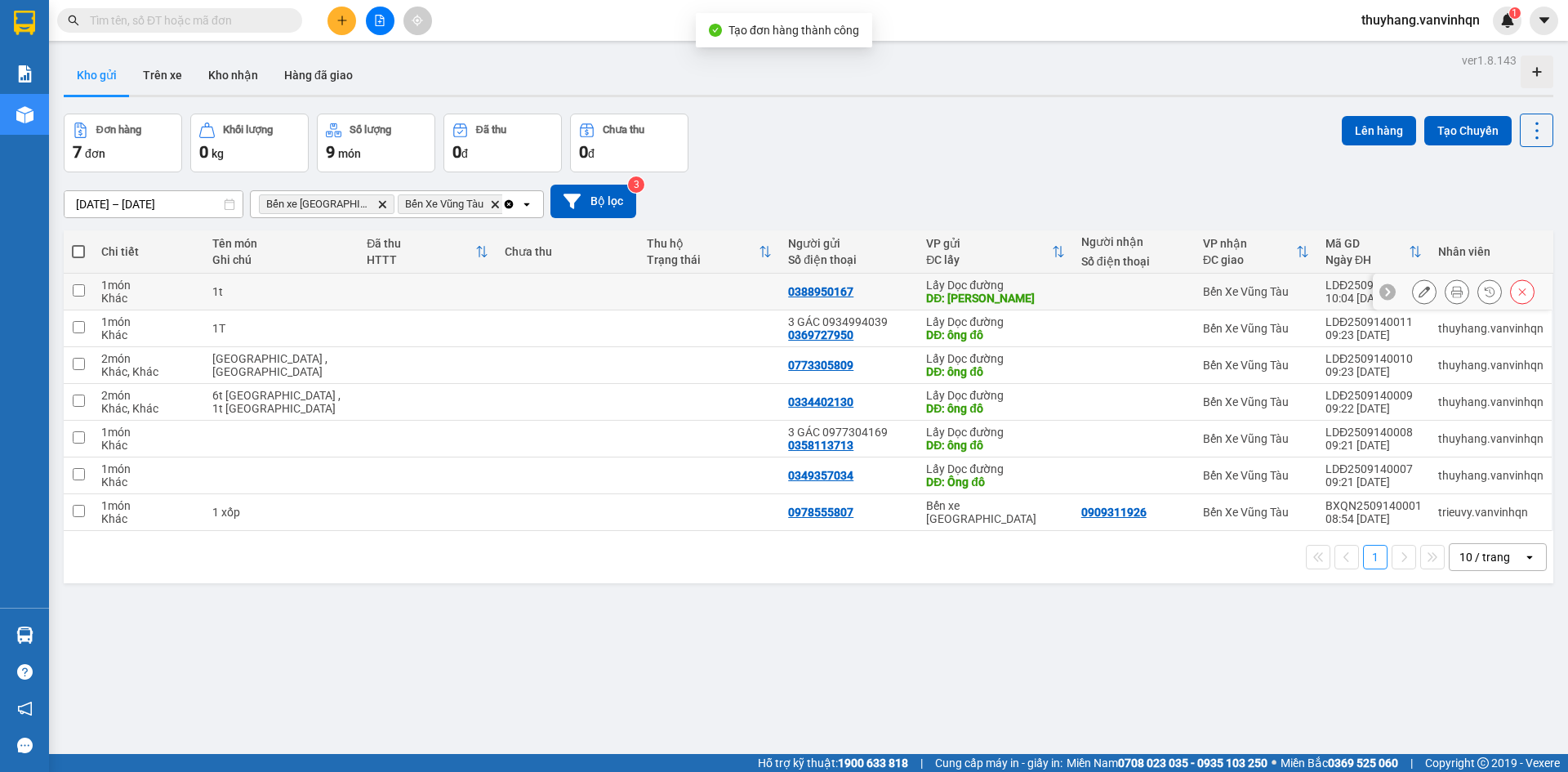
click at [315, 293] on div "1t" at bounding box center [282, 292] width 138 height 13
checkbox input "true"
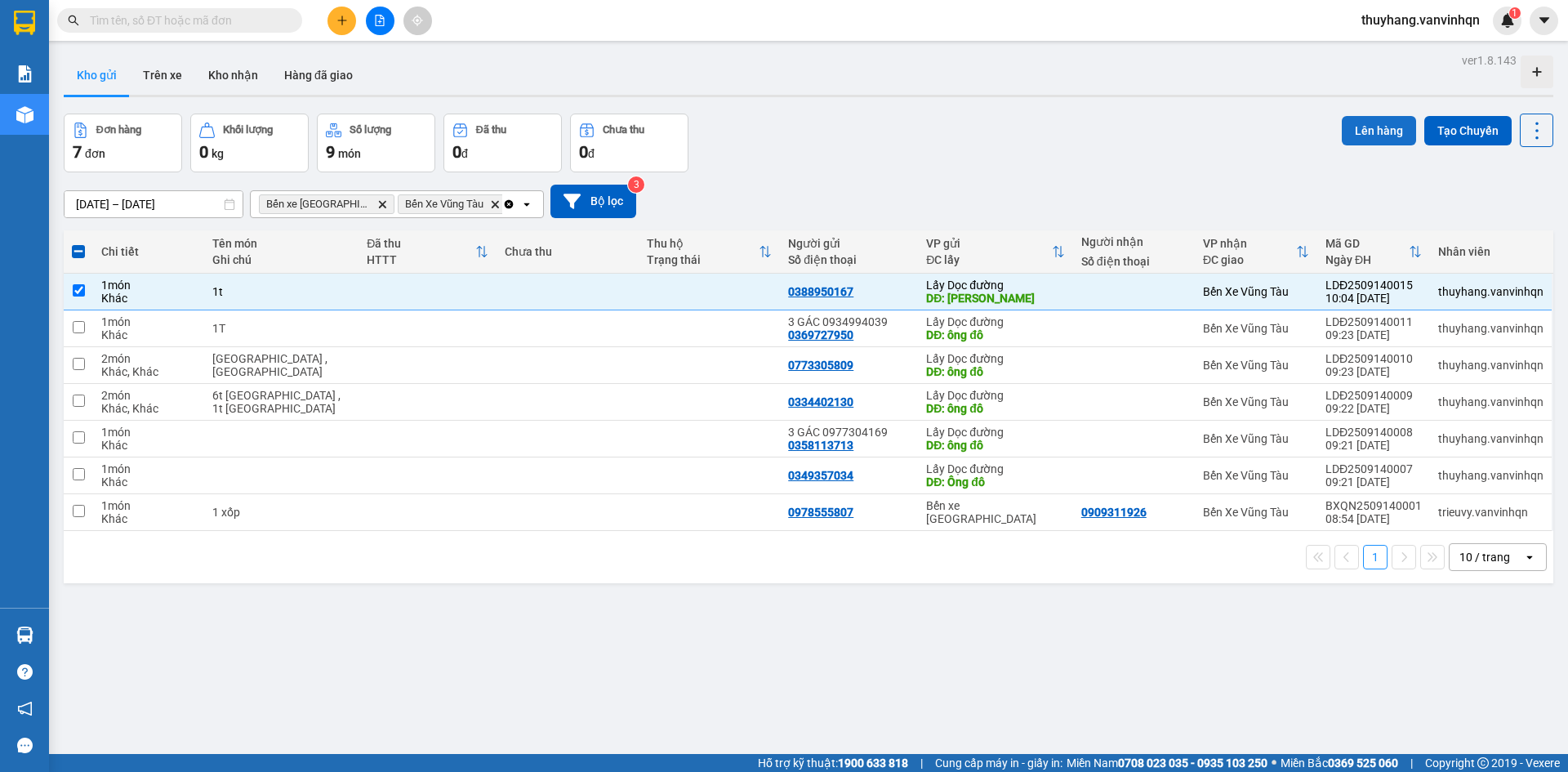
click at [1355, 130] on button "Lên hàng" at bounding box center [1379, 130] width 75 height 29
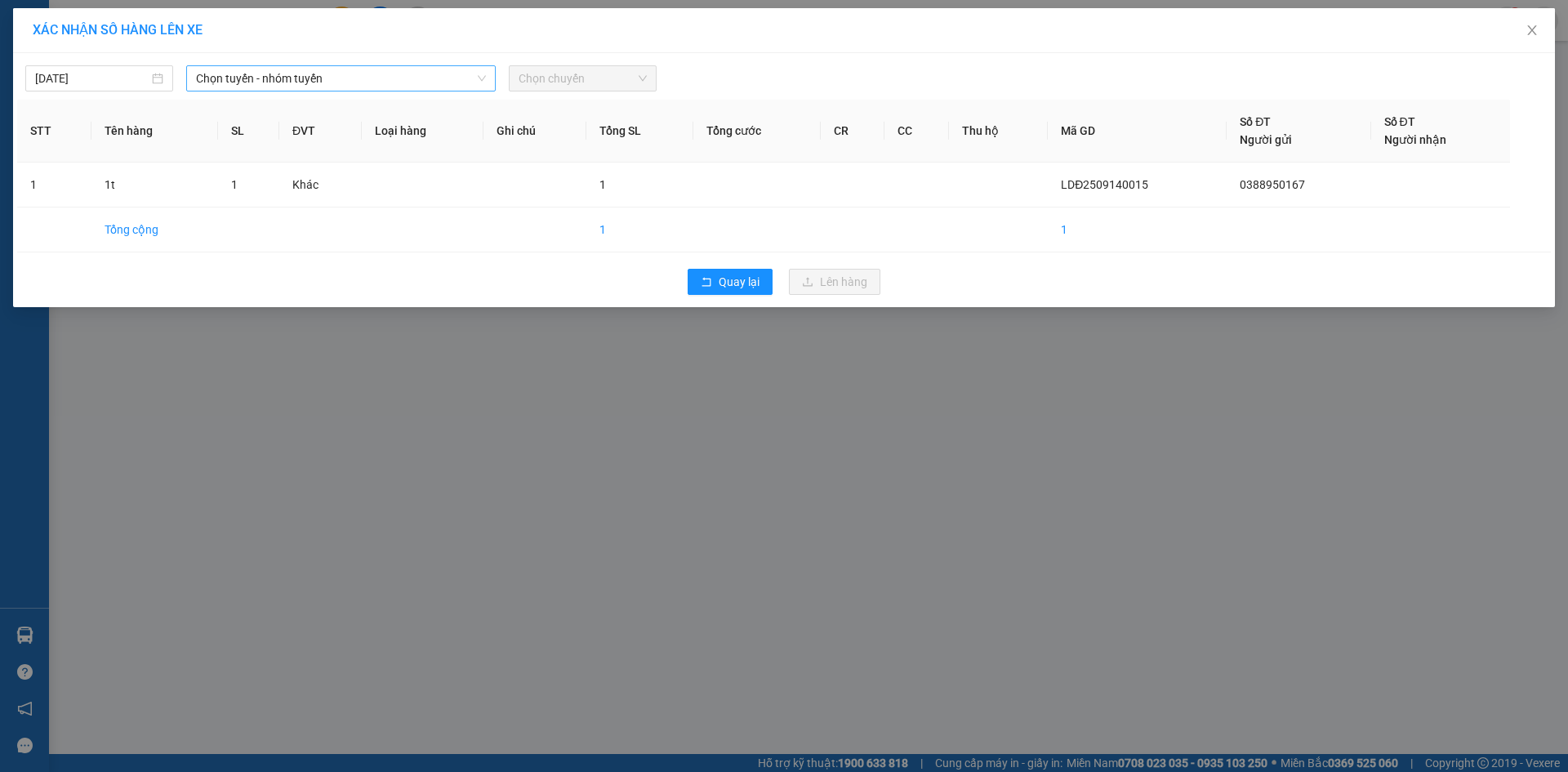
click at [352, 77] on span "Chọn tuyến - nhóm tuyến" at bounding box center [341, 78] width 290 height 25
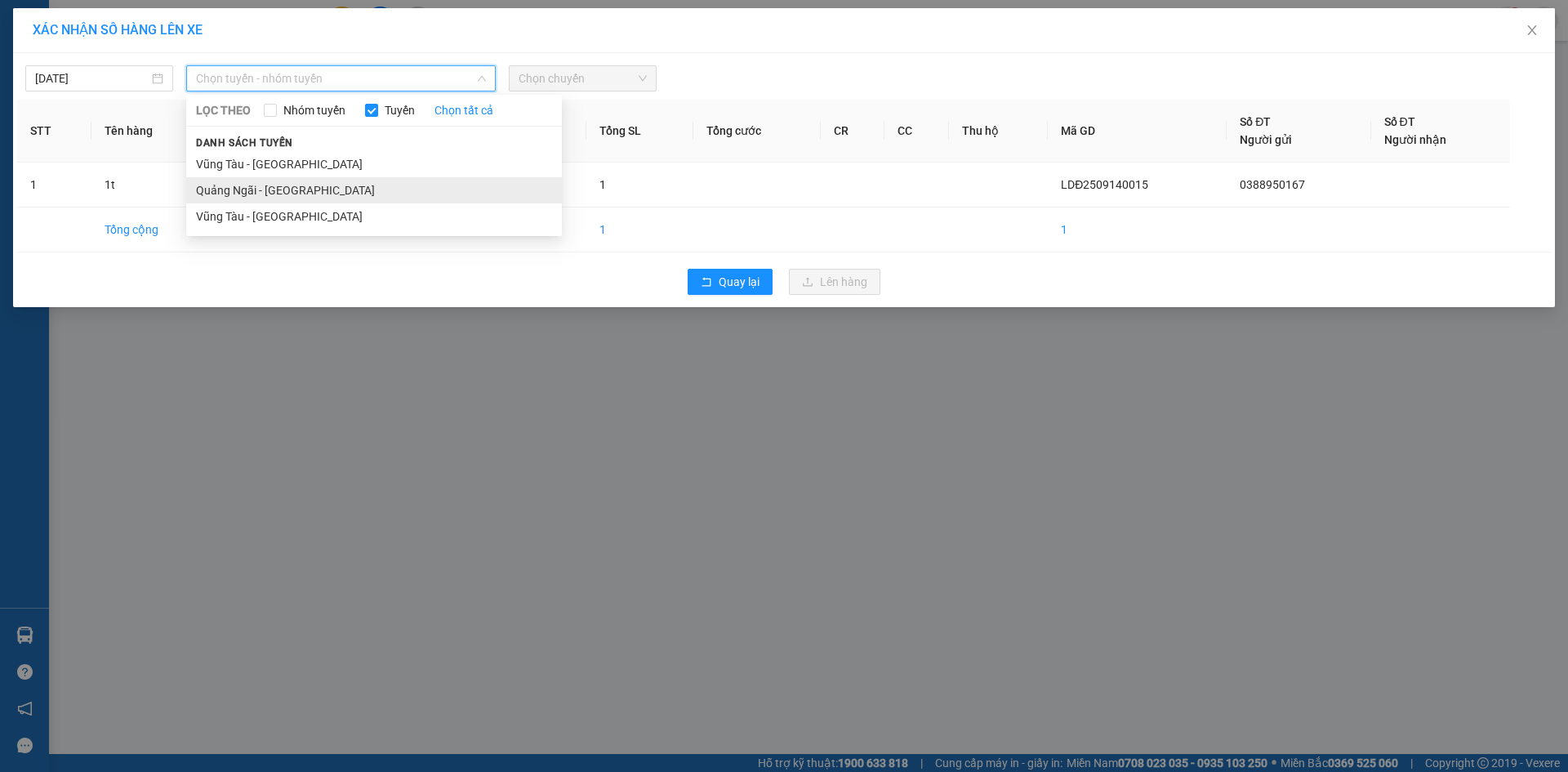
click at [327, 185] on li "Quảng Ngãi - [GEOGRAPHIC_DATA]" at bounding box center [374, 190] width 375 height 26
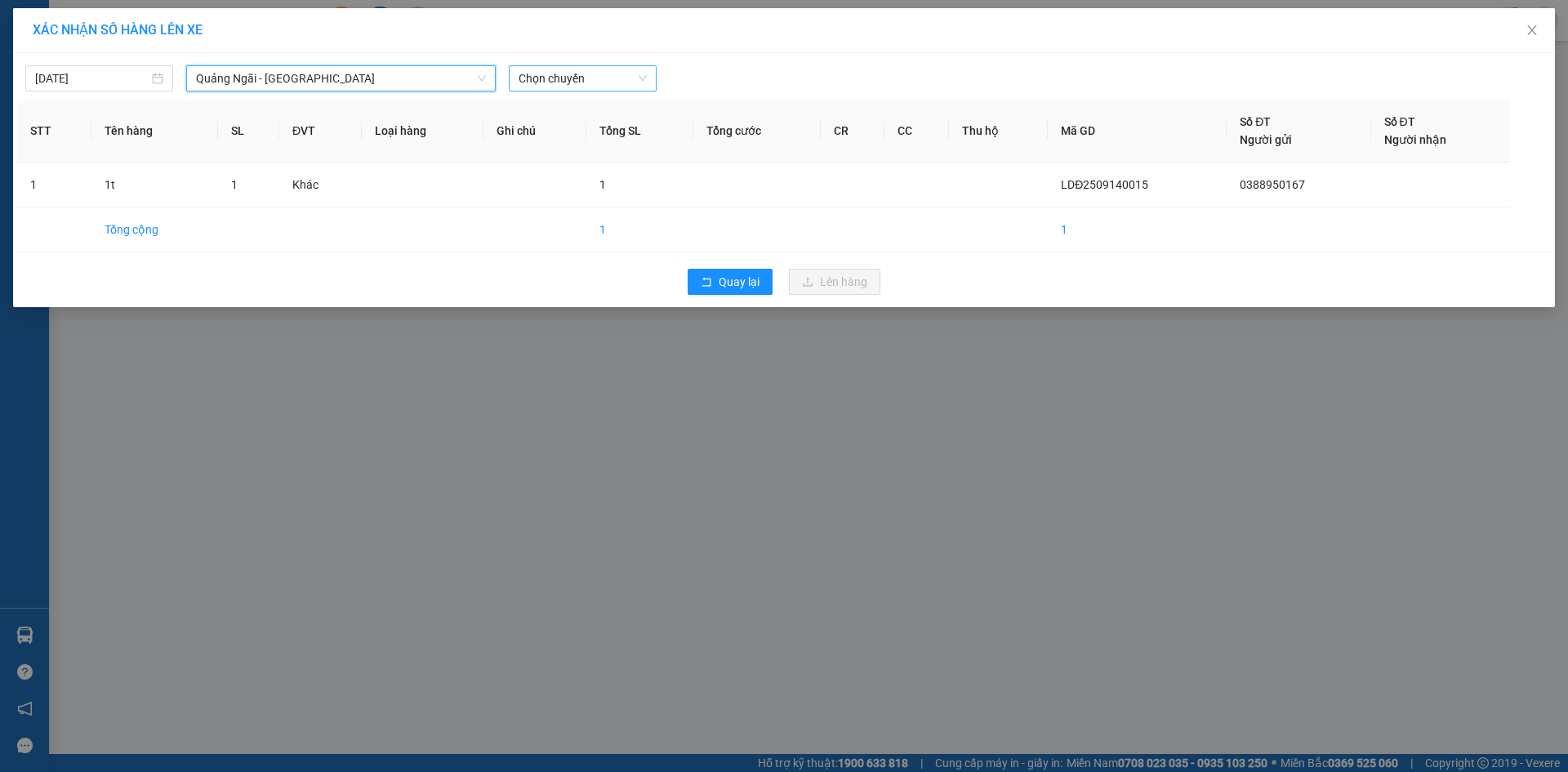
click at [612, 83] on span "Chọn chuyến" at bounding box center [582, 78] width 128 height 25
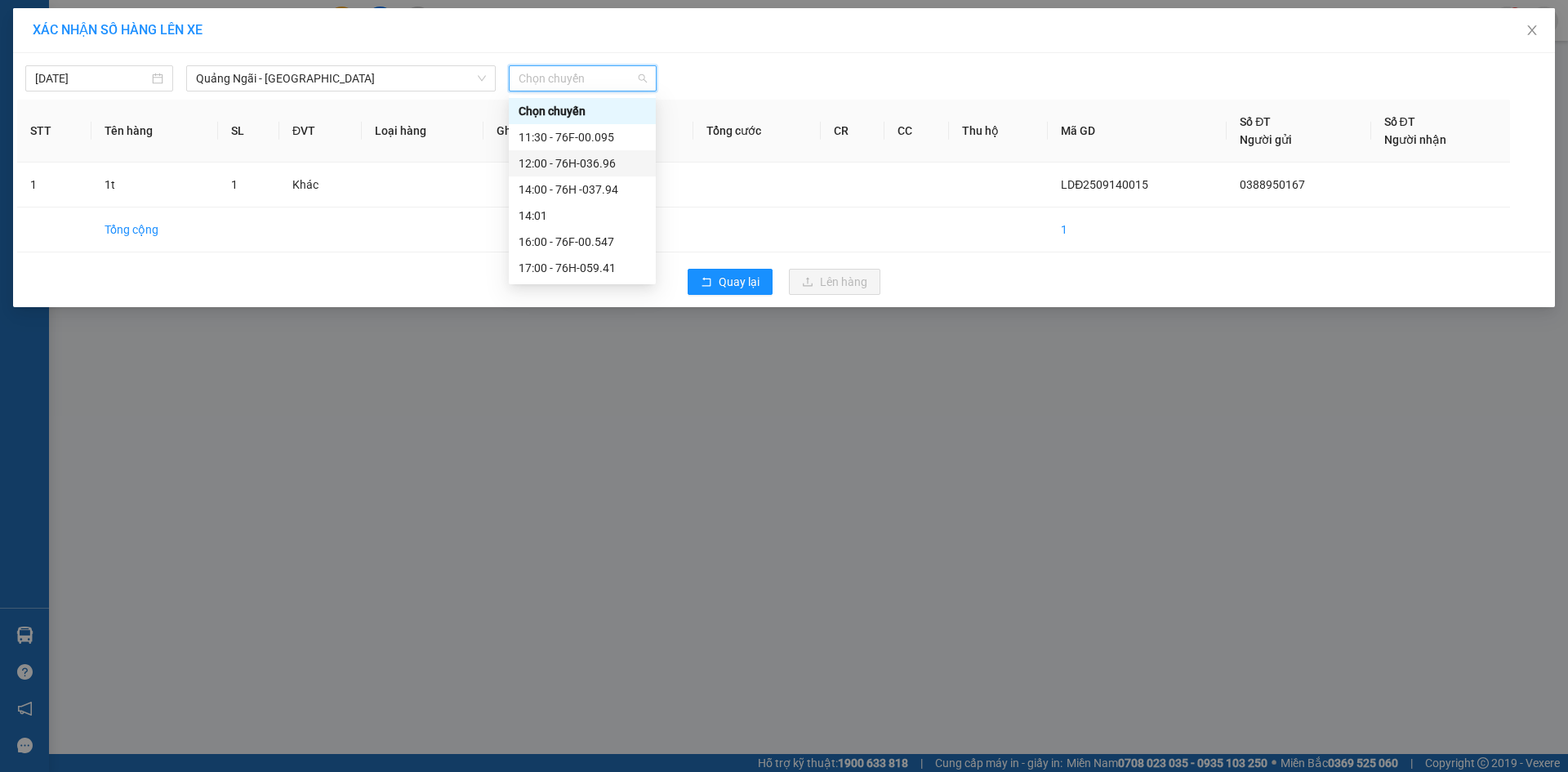
click at [610, 163] on div "12:00 - 76H-036.96" at bounding box center [582, 163] width 128 height 18
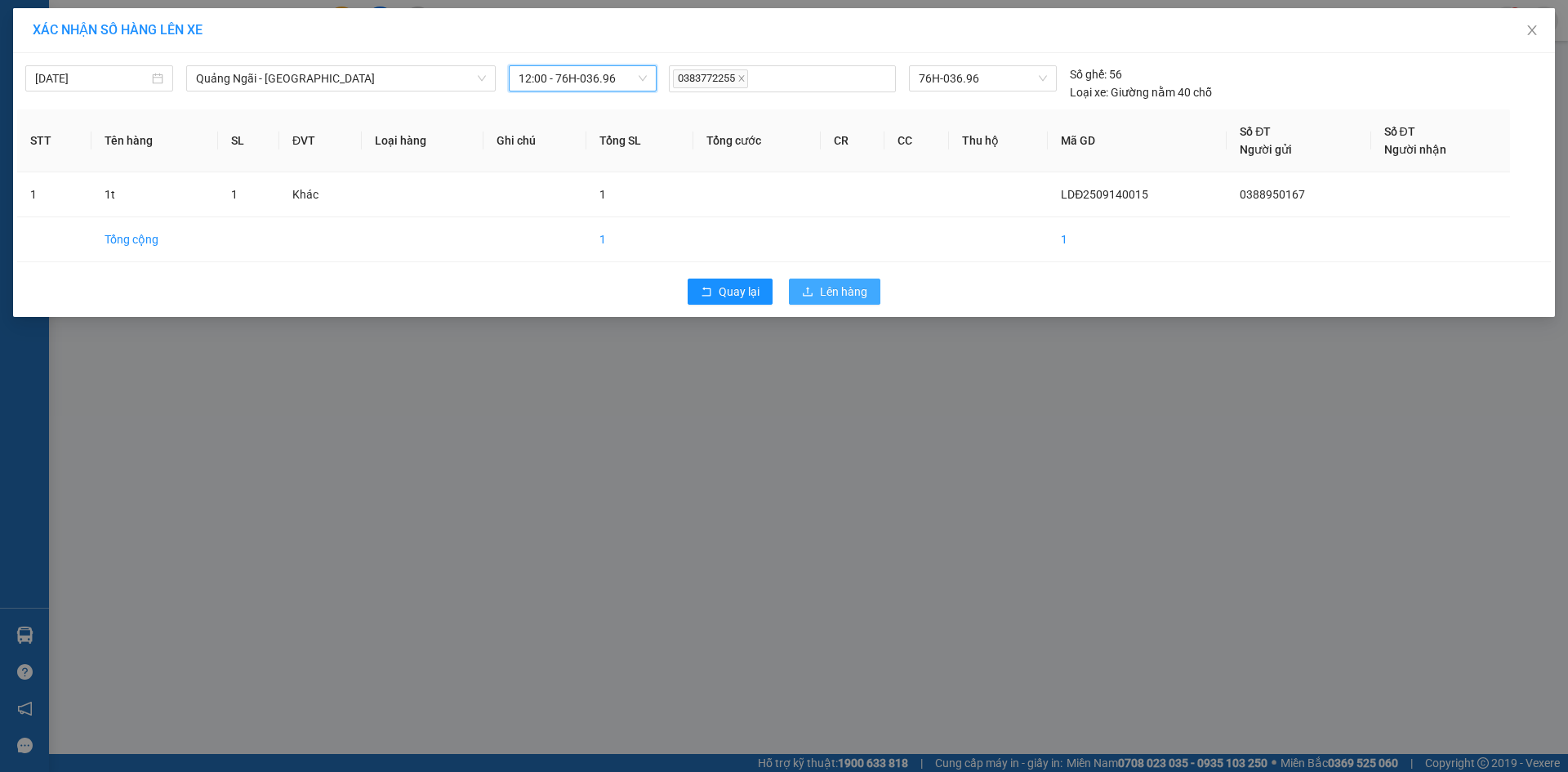
click at [849, 282] on button "Lên hàng" at bounding box center [835, 292] width 91 height 26
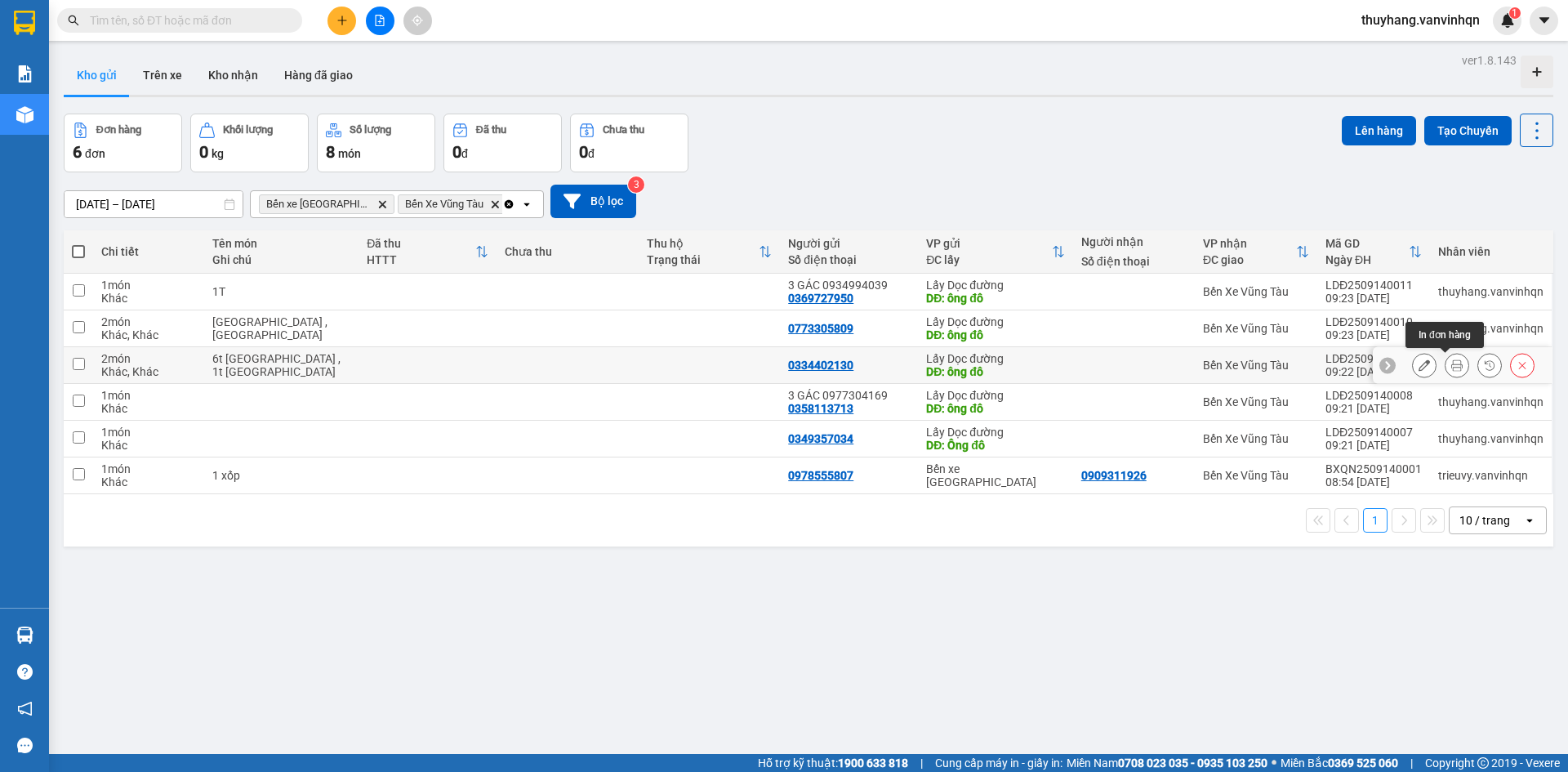
click at [1419, 367] on icon at bounding box center [1424, 365] width 12 height 12
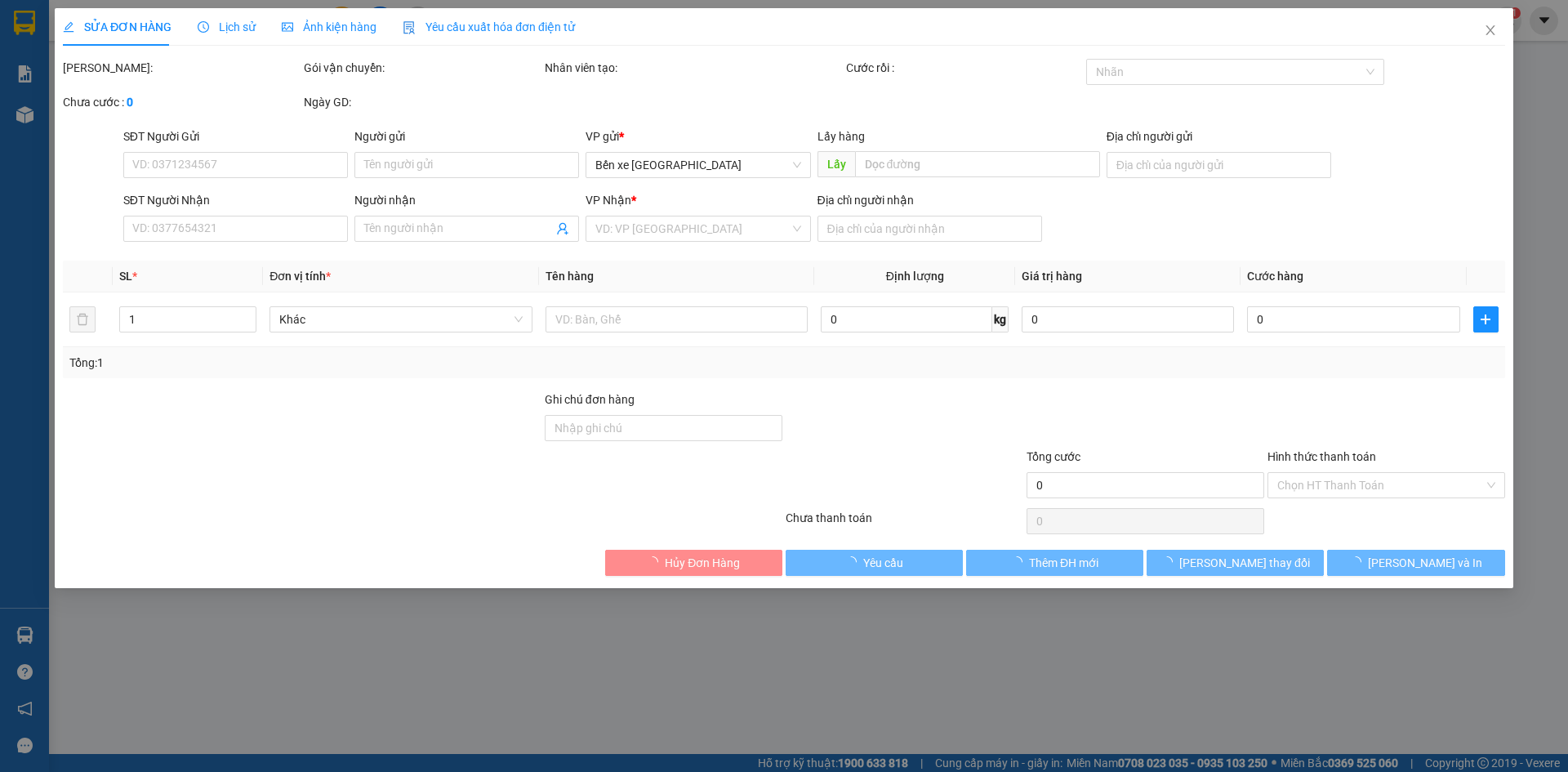
type input "0334402130"
type input "ông đô"
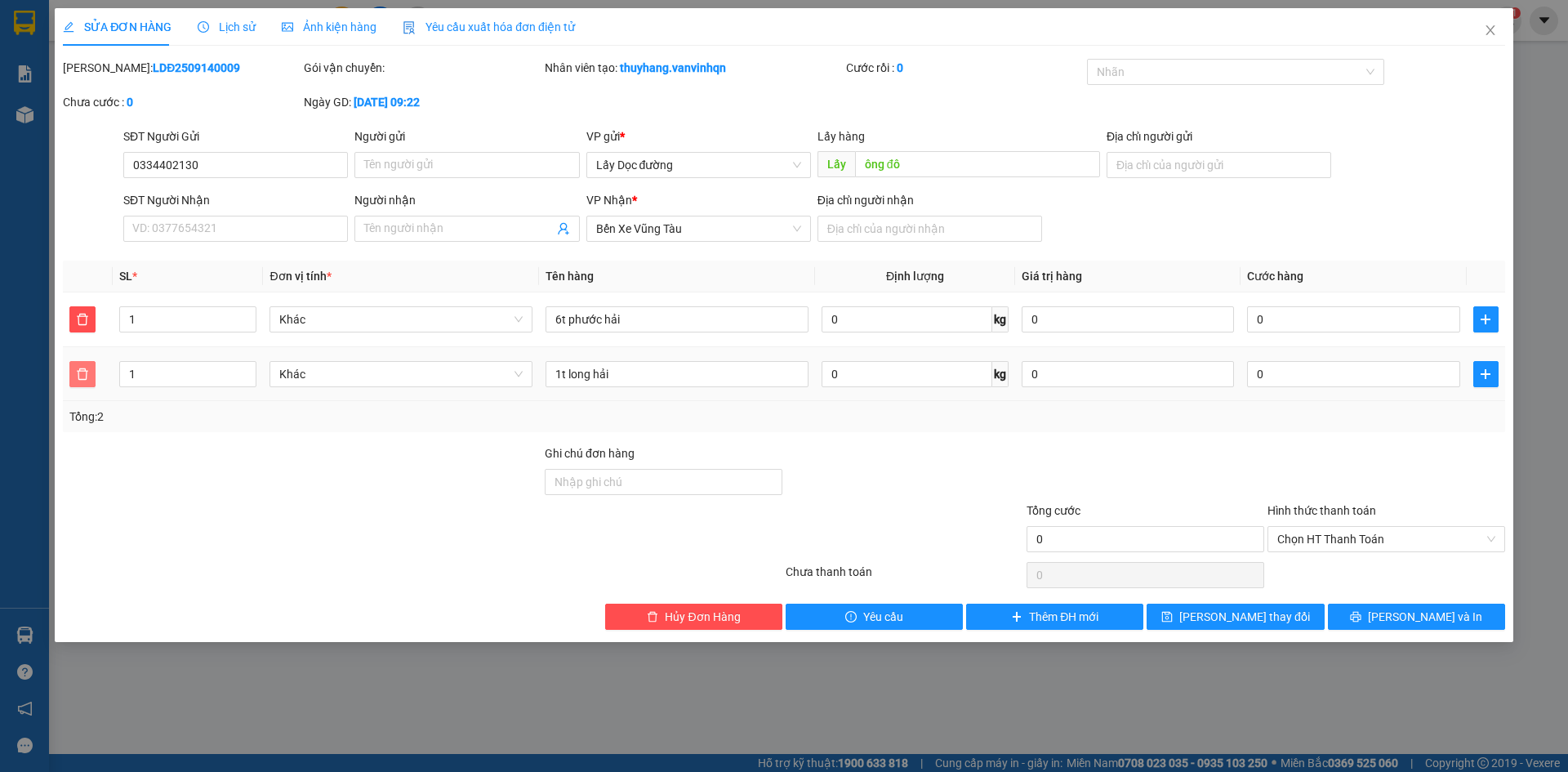
click at [79, 372] on icon "delete" at bounding box center [82, 374] width 13 height 13
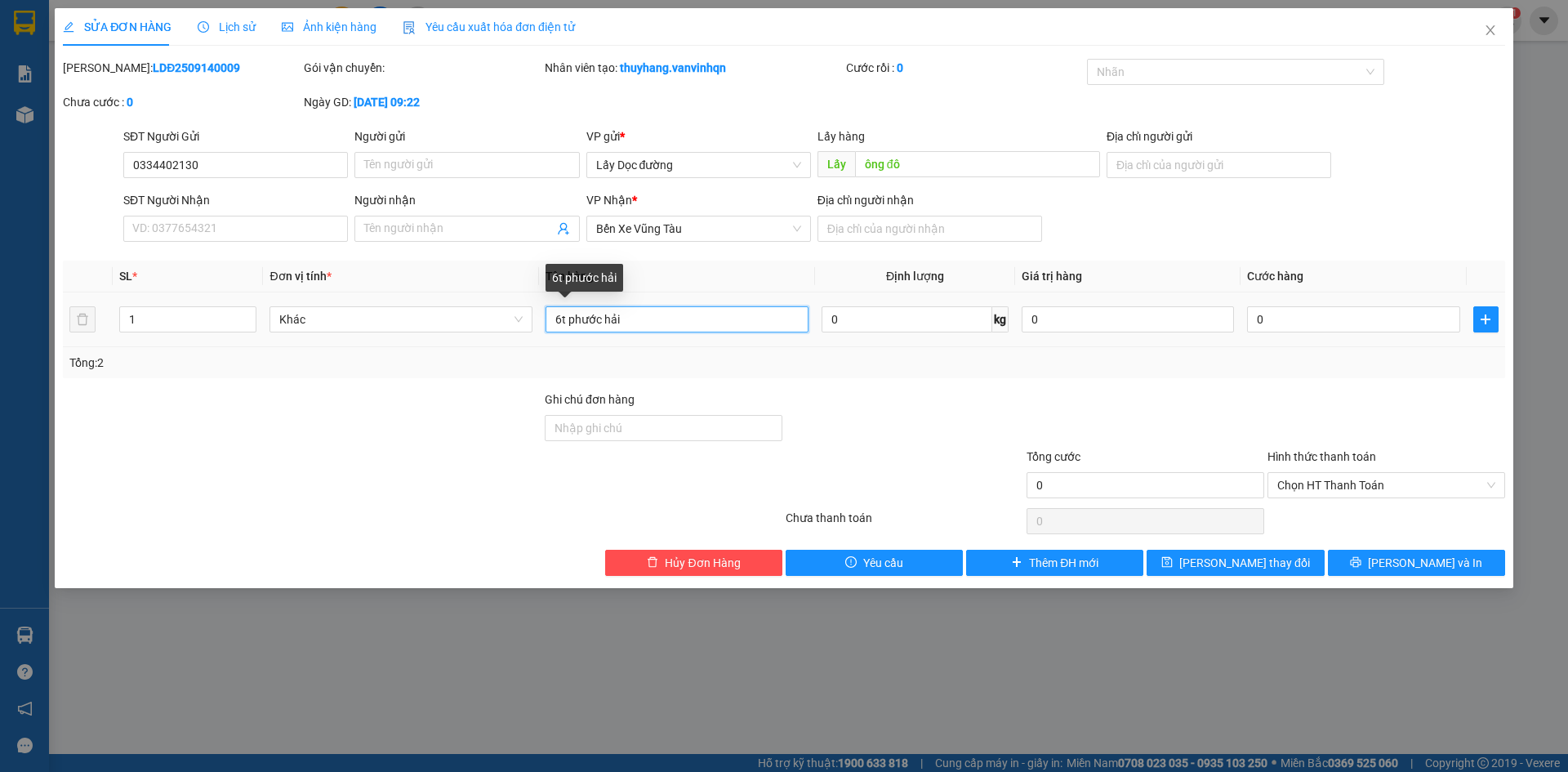
drag, startPoint x: 566, startPoint y: 314, endPoint x: 623, endPoint y: 316, distance: 57.0
click at [623, 316] on input "6t phước hải" at bounding box center [677, 319] width 263 height 26
type input "6t"
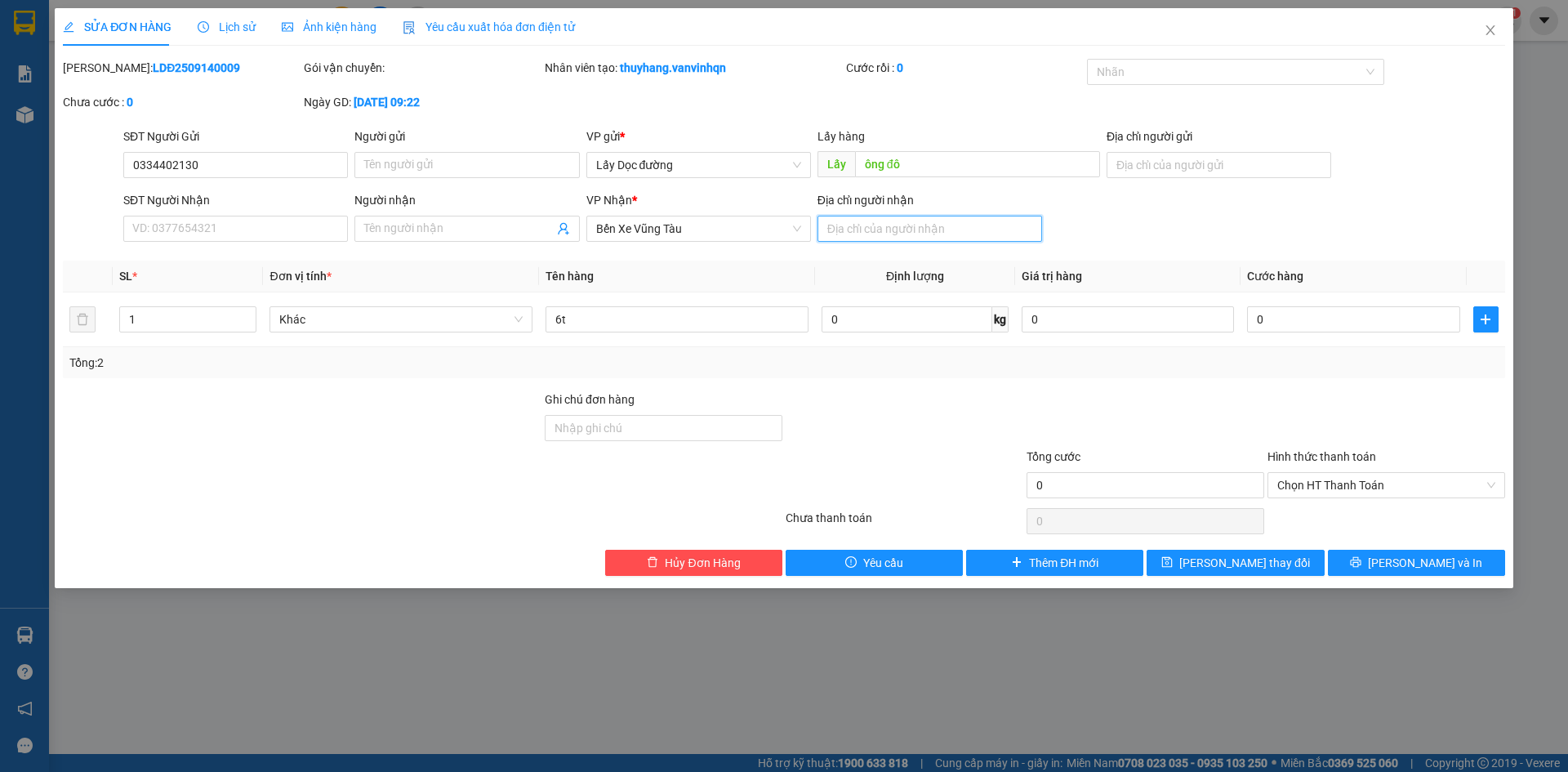
click at [866, 226] on input "Địa chỉ người nhận" at bounding box center [929, 229] width 225 height 26
paste input "phước hải"
type input "phước hải"
click at [1236, 570] on span "[PERSON_NAME] thay đổi" at bounding box center [1245, 563] width 130 height 18
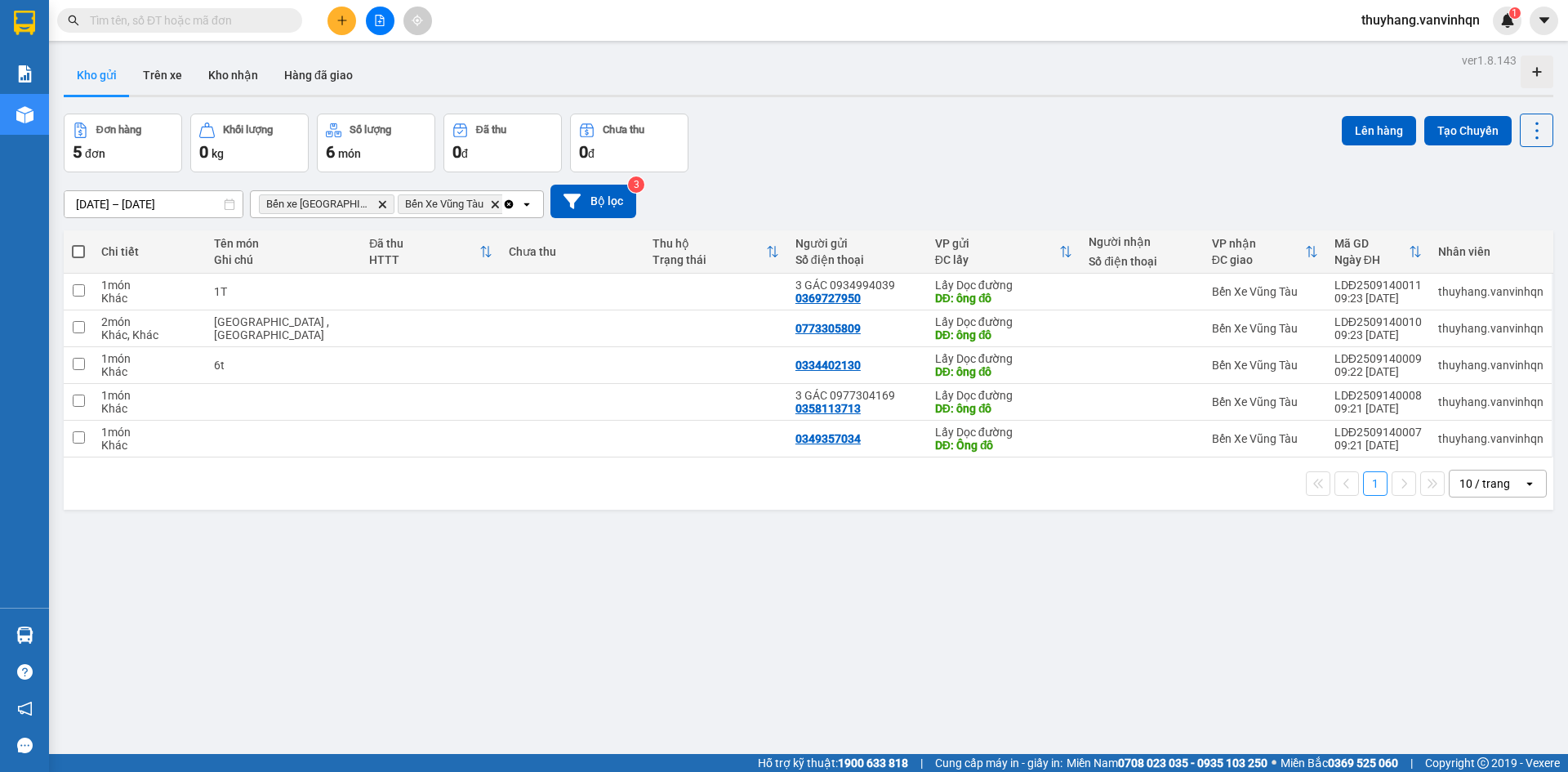
click at [1175, 571] on div "ver 1.8.143 Kho gửi Trên xe Kho nhận Hàng đã giao Đơn hàng 5 đơn Khối lượng 0 k…" at bounding box center [809, 435] width 1503 height 772
click at [1174, 571] on div "ver 1.8.143 Kho gửi Trên xe Kho nhận Hàng đã giao Đơn hàng 5 đơn Khối lượng 0 k…" at bounding box center [809, 435] width 1503 height 772
click at [375, 13] on button at bounding box center [380, 20] width 28 height 28
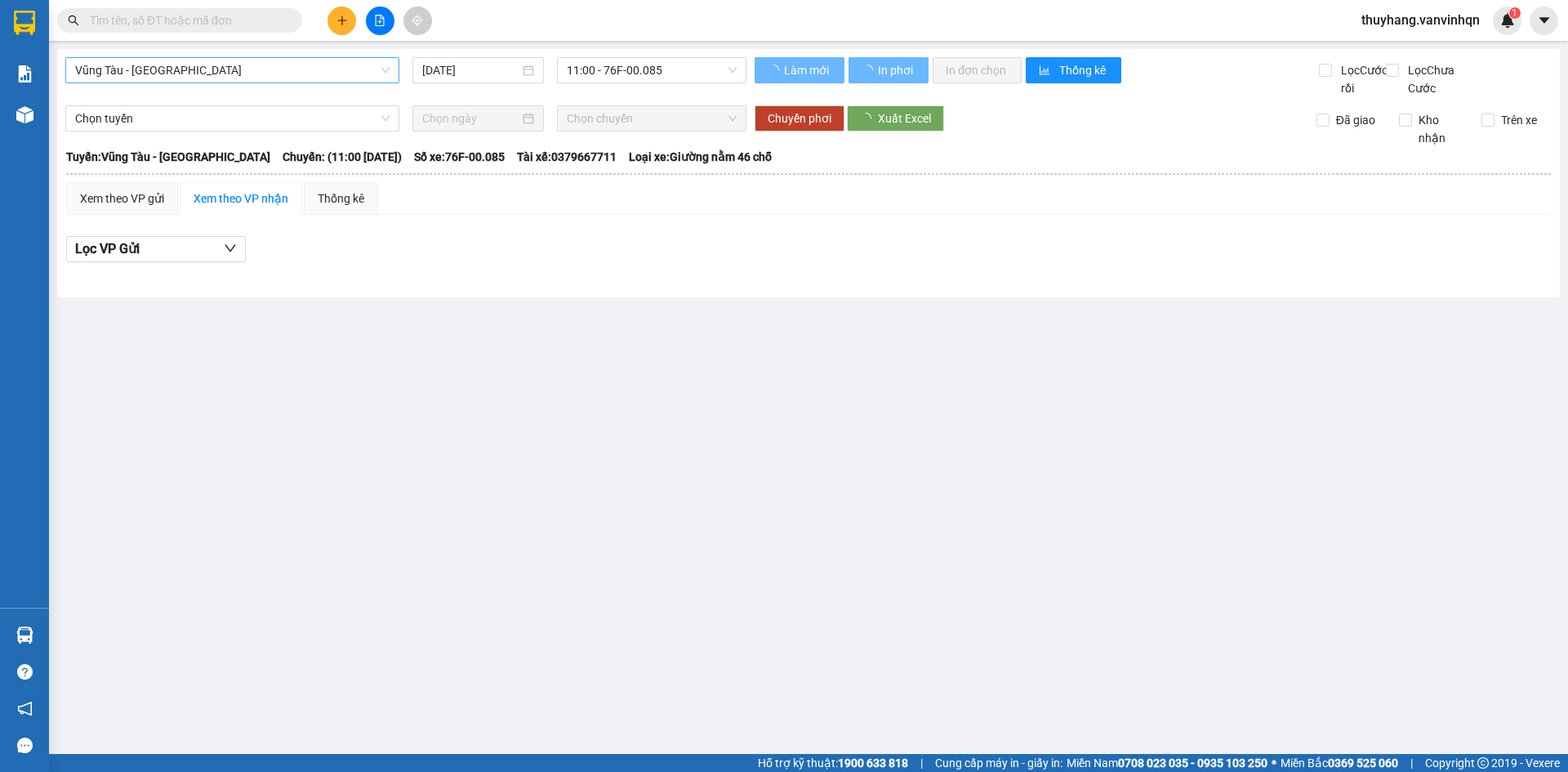
click at [292, 70] on span "Vũng Tàu - [GEOGRAPHIC_DATA]" at bounding box center [231, 70] width 314 height 25
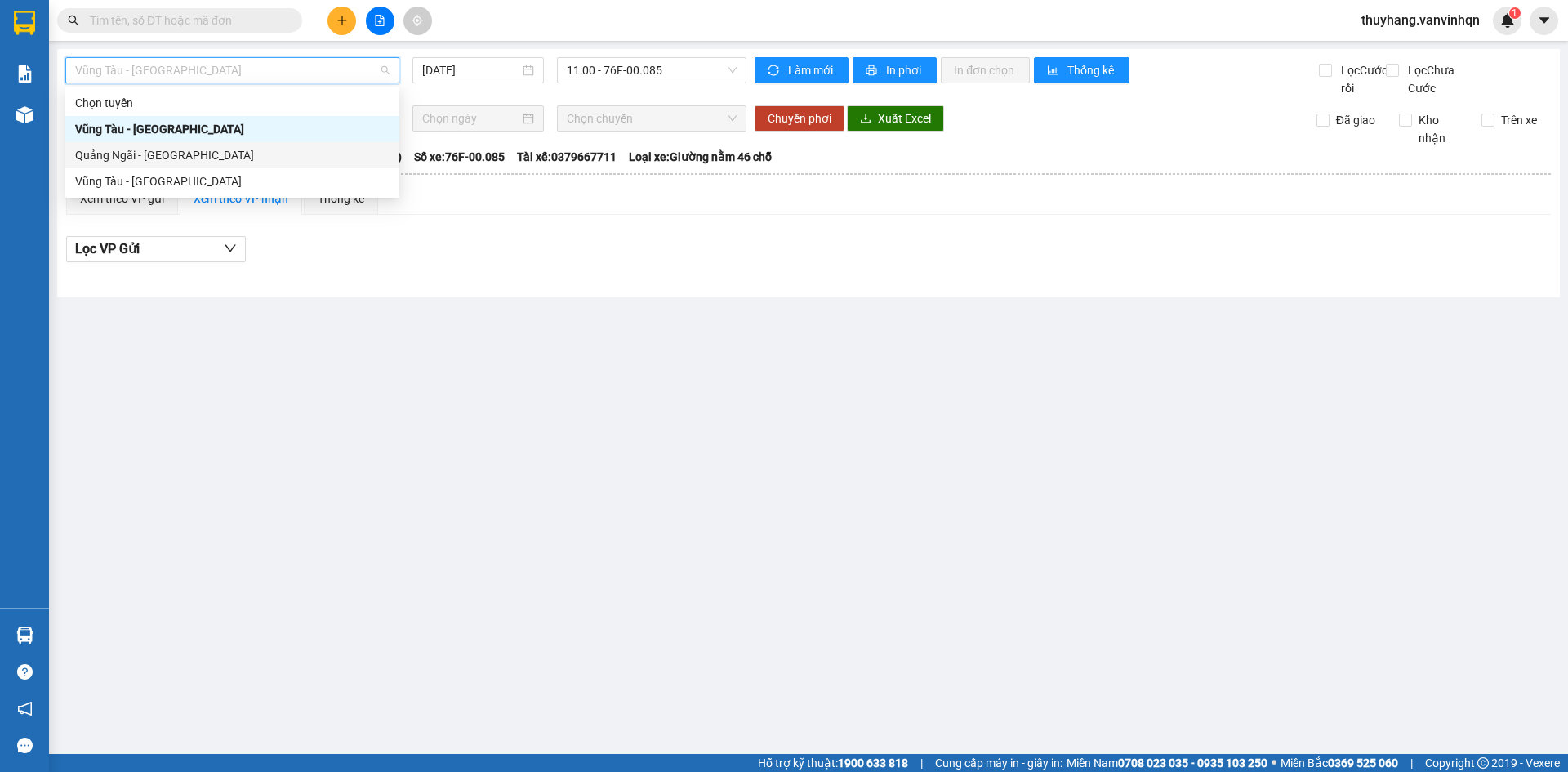
click at [279, 156] on div "Quảng Ngãi - [GEOGRAPHIC_DATA]" at bounding box center [231, 155] width 314 height 18
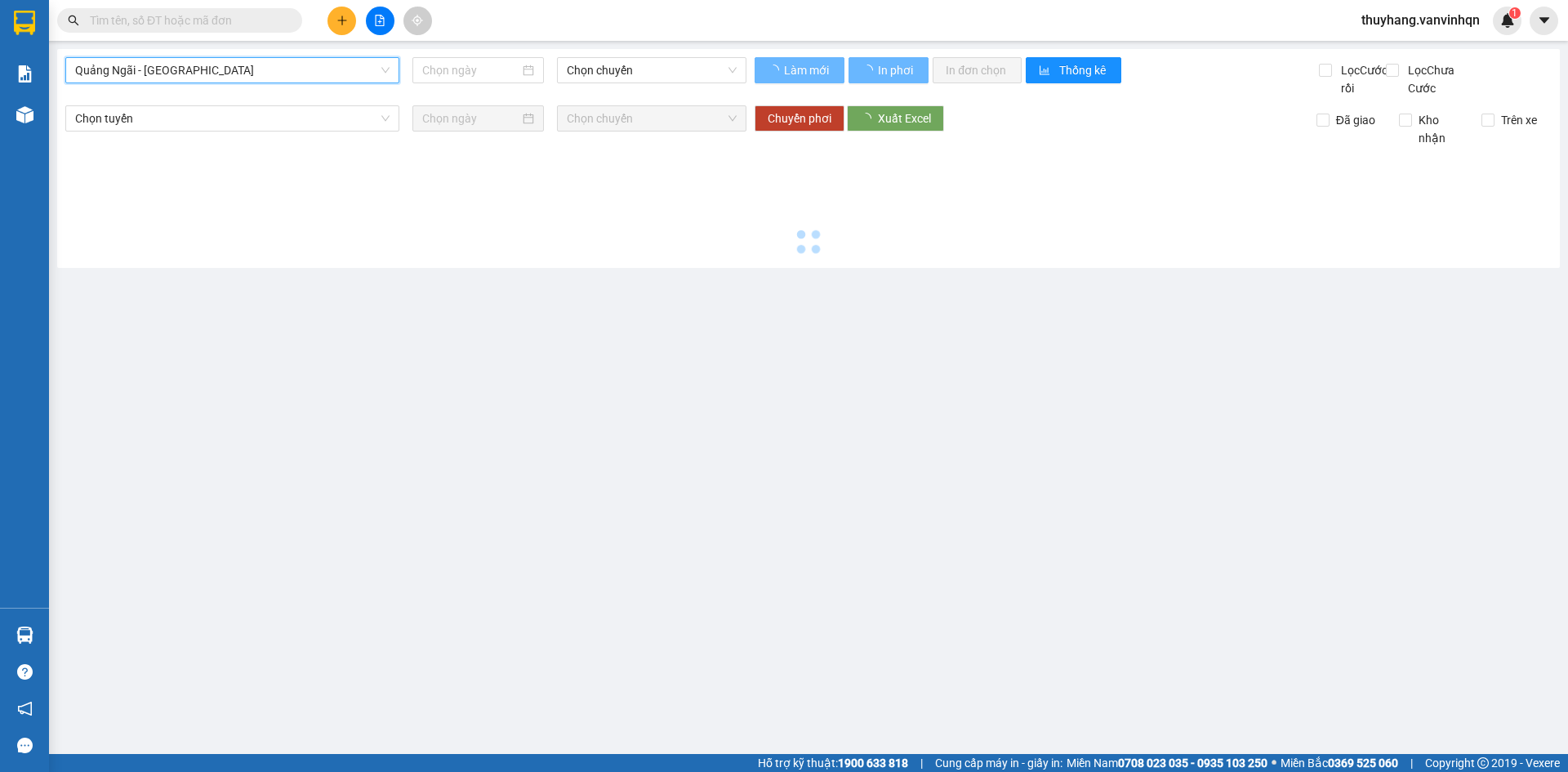
type input "[DATE]"
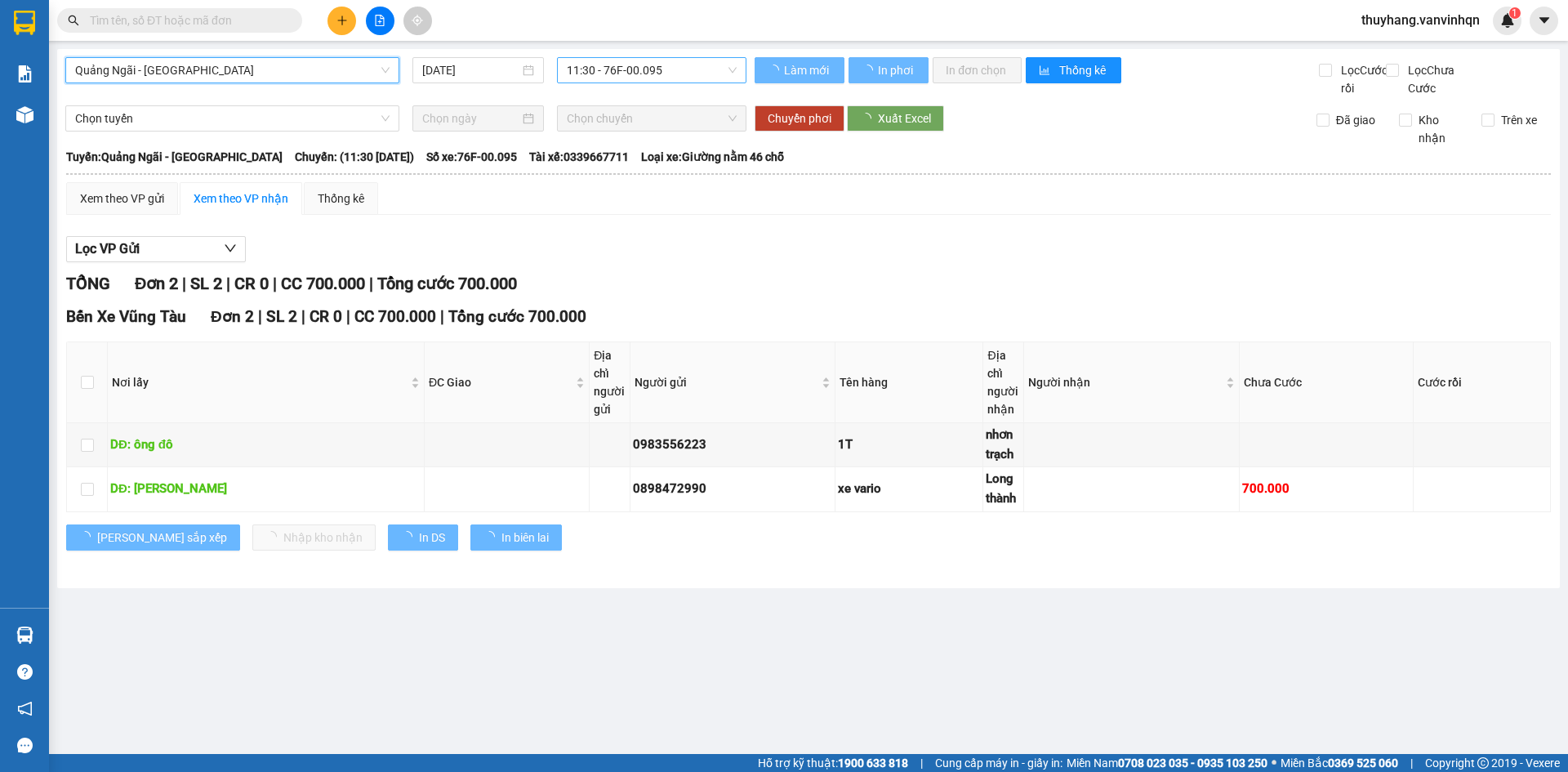
click at [641, 68] on span "11:30 - 76F-00.095" at bounding box center [651, 70] width 169 height 25
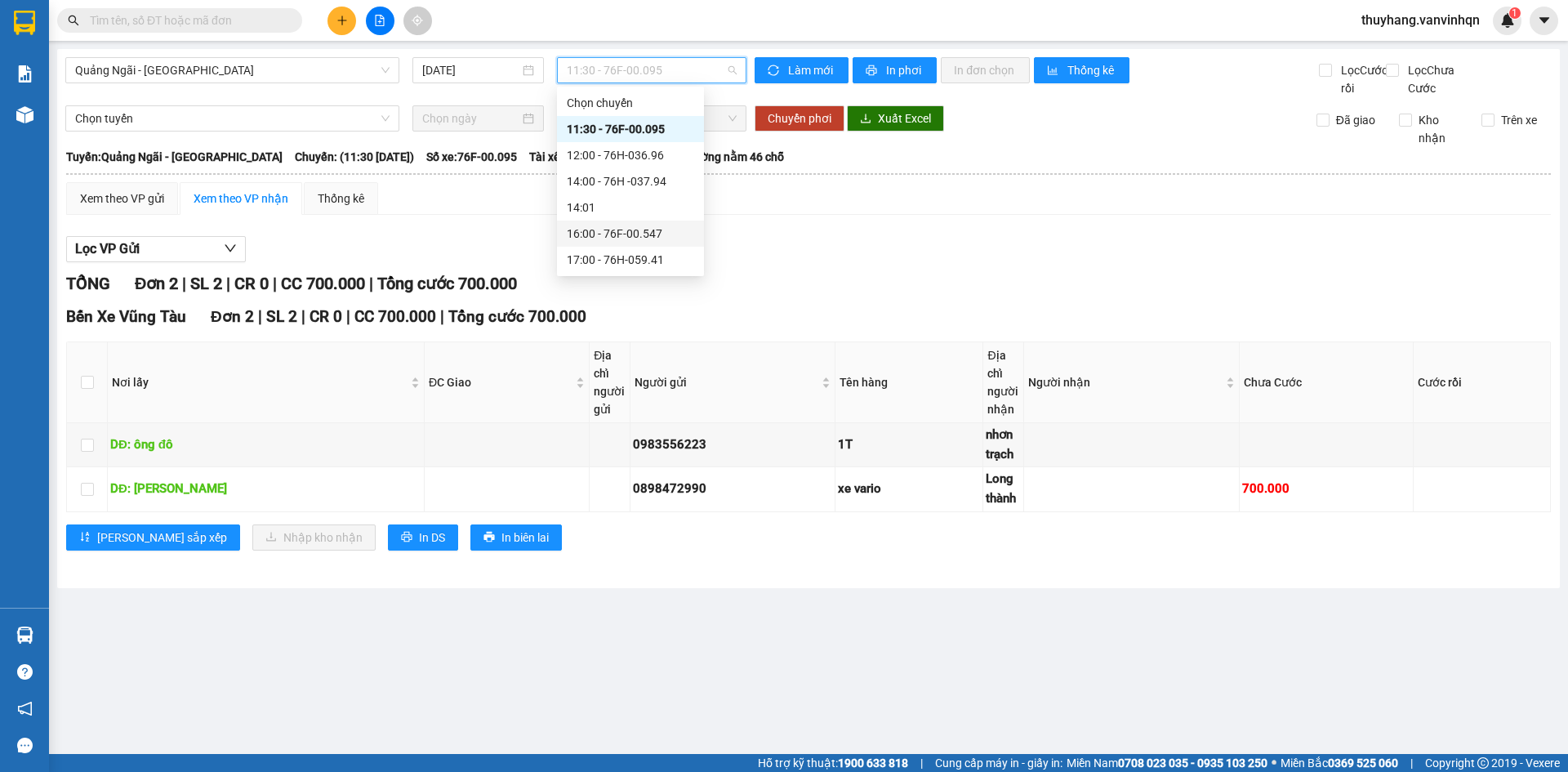
click at [651, 242] on div "16:00 - 76F-00.547" at bounding box center [630, 234] width 128 height 18
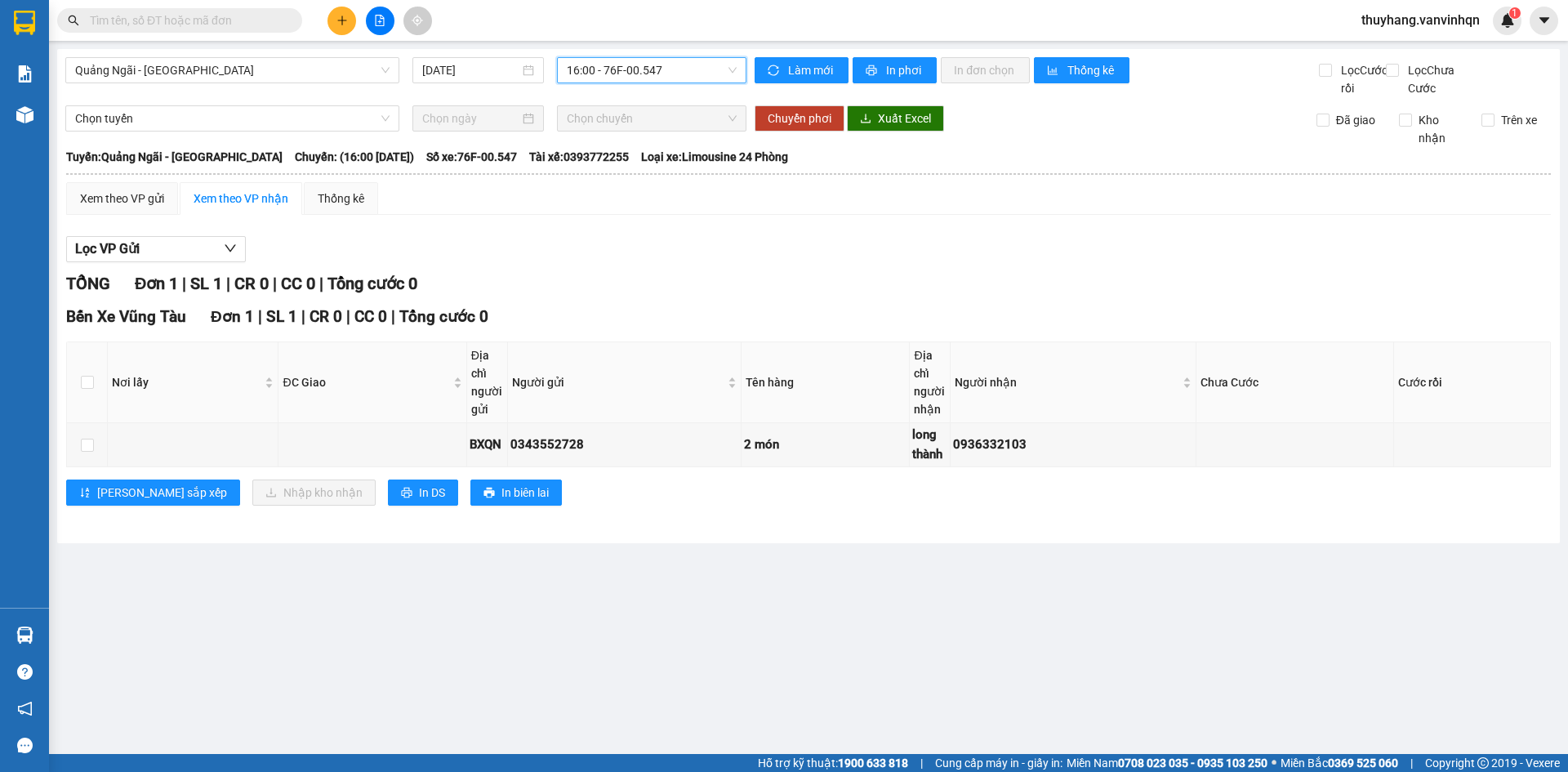
click at [646, 66] on span "16:00 - 76F-00.547" at bounding box center [651, 70] width 169 height 25
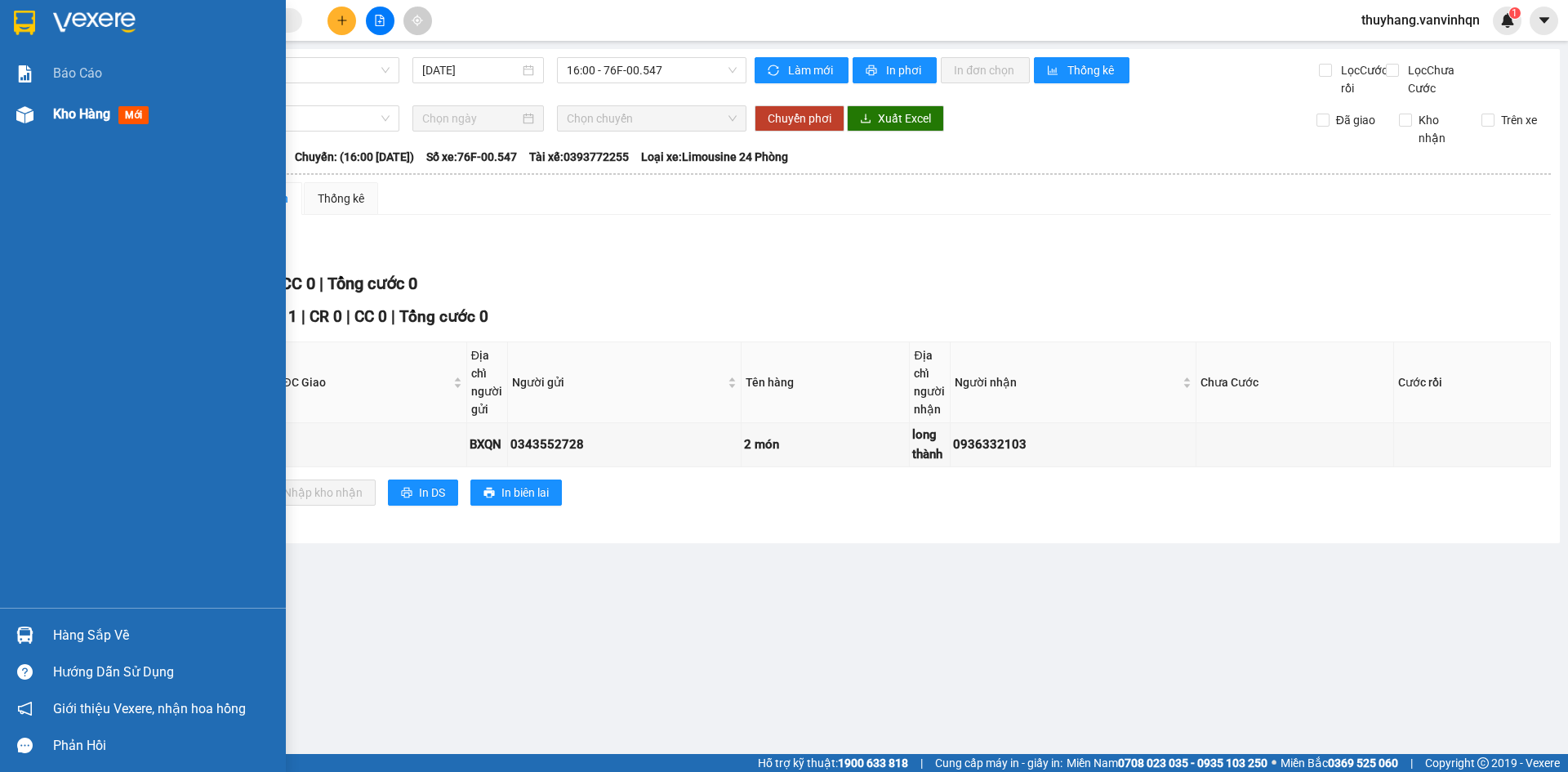
click at [9, 111] on div "Kho hàng mới" at bounding box center [143, 114] width 286 height 41
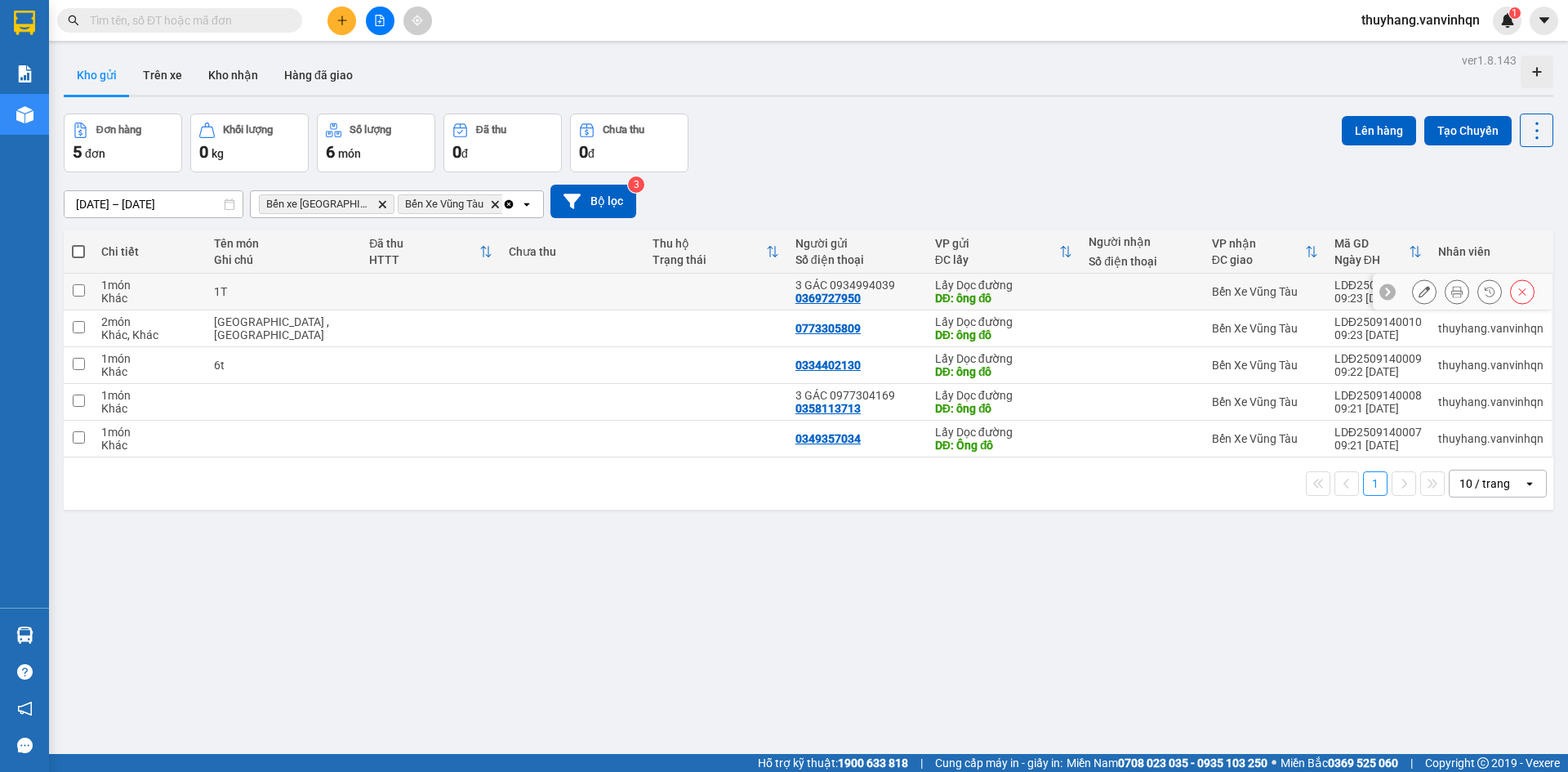
click at [375, 288] on td at bounding box center [430, 292] width 139 height 36
checkbox input "true"
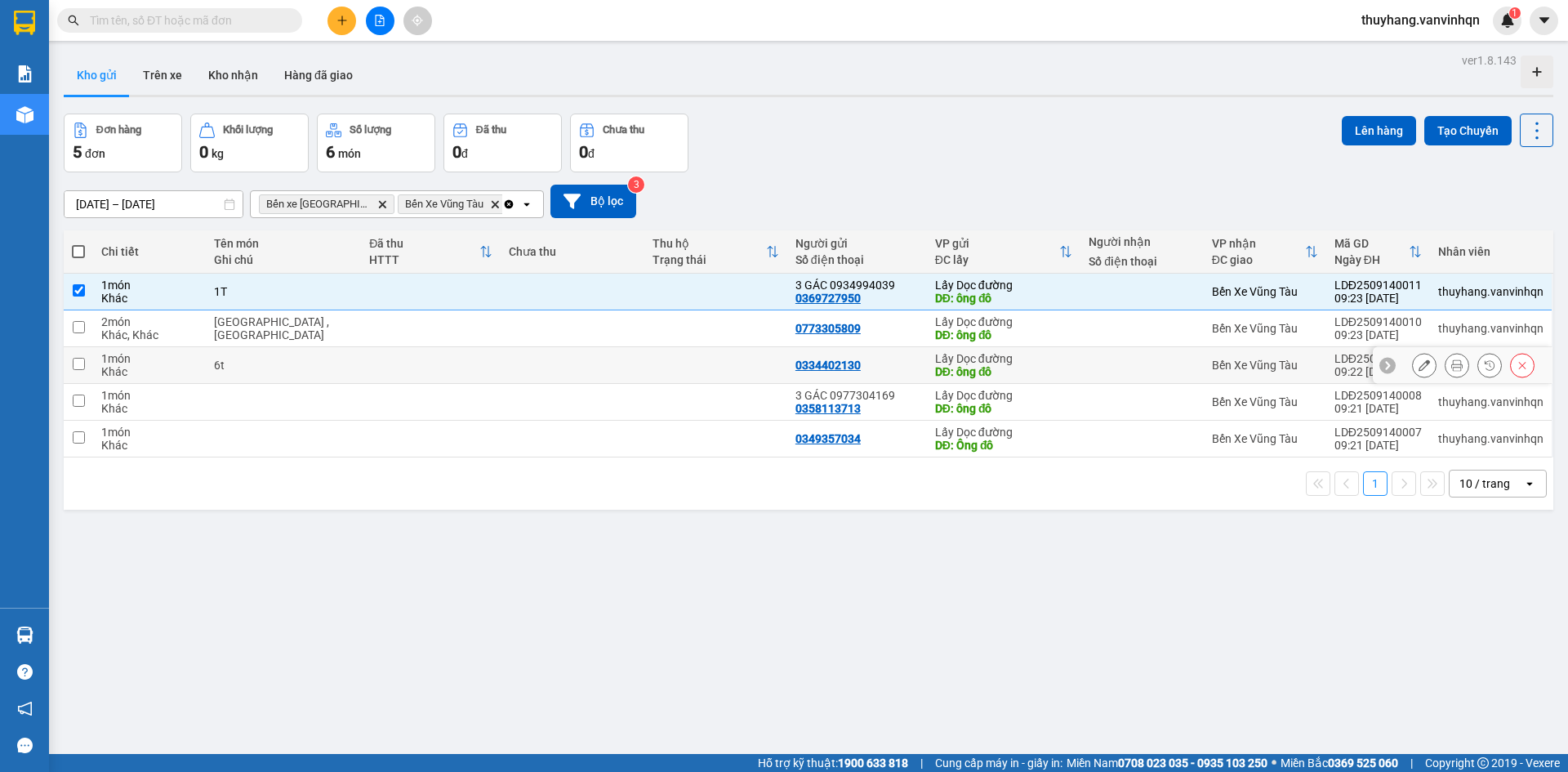
click at [375, 371] on td at bounding box center [430, 365] width 139 height 36
checkbox input "true"
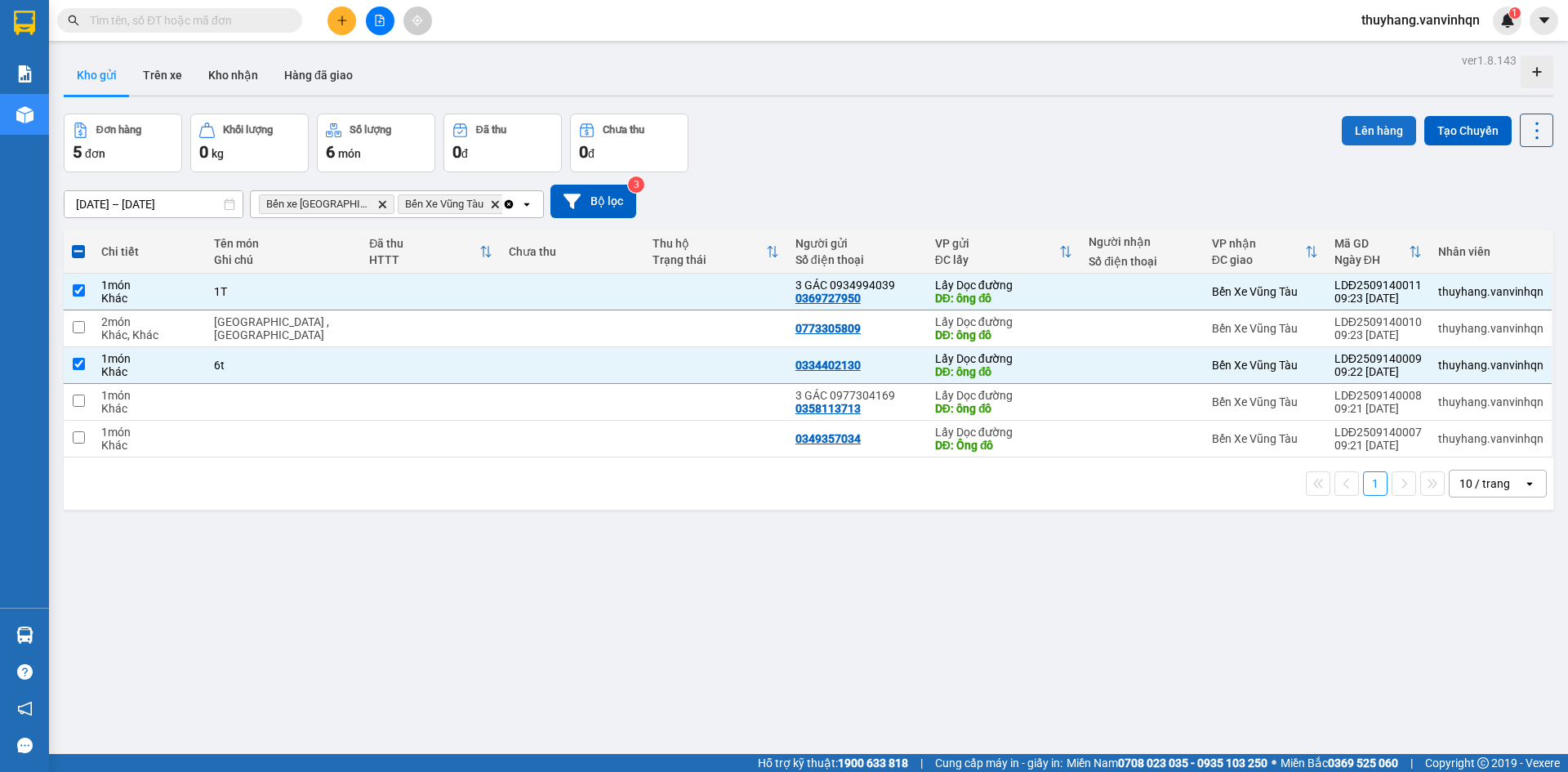
click at [1381, 123] on button "Lên hàng" at bounding box center [1379, 130] width 75 height 29
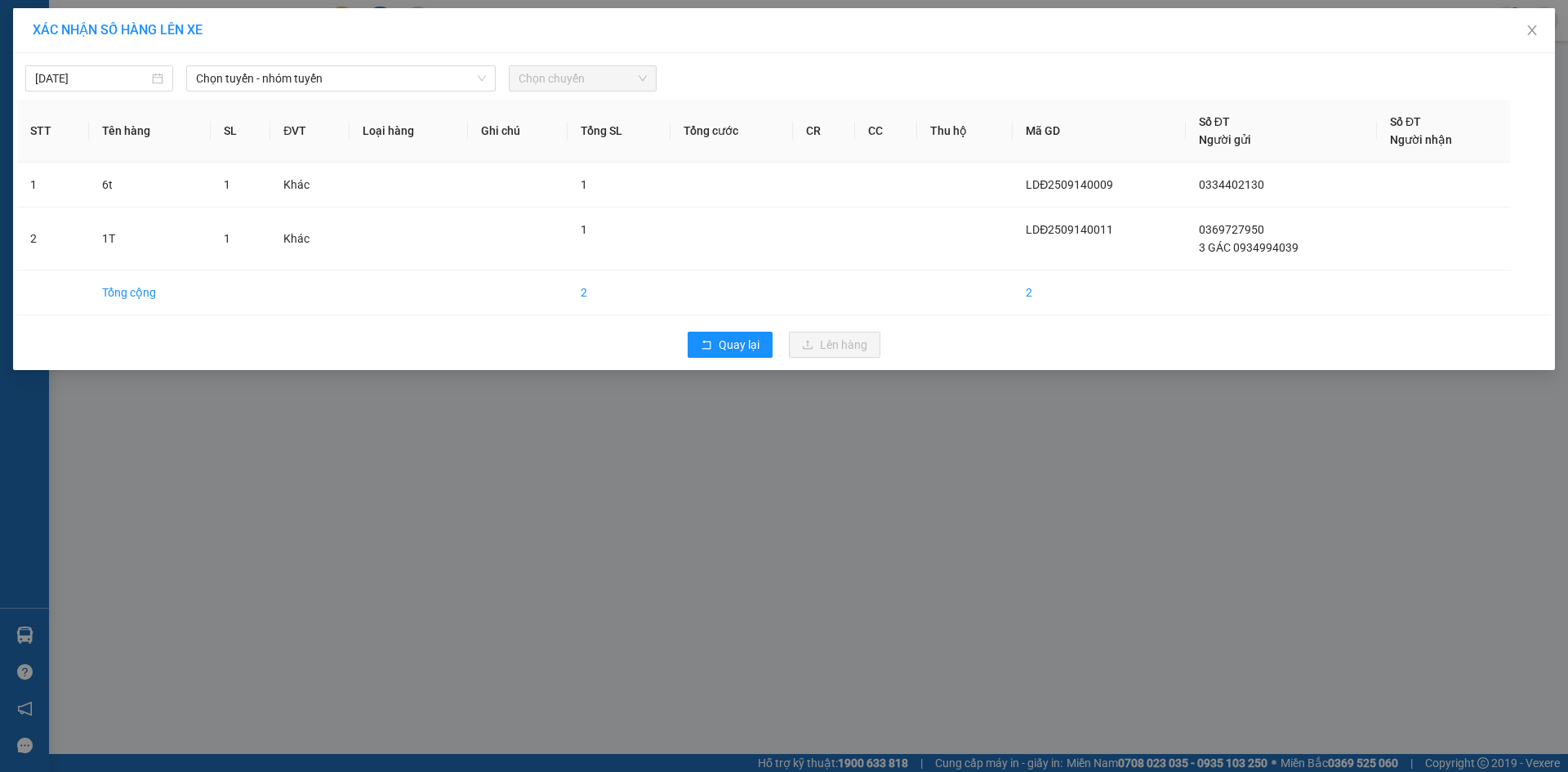
click at [352, 91] on div "[DATE] Chọn tuyến - nhóm tuyến Chọn chuyến STT Tên hàng SL ĐVT Loại hàng Ghi ch…" at bounding box center [784, 211] width 1542 height 317
drag, startPoint x: 320, startPoint y: 80, endPoint x: 322, endPoint y: 94, distance: 14.1
click at [320, 79] on span "Chọn tuyến - nhóm tuyến" at bounding box center [341, 78] width 290 height 25
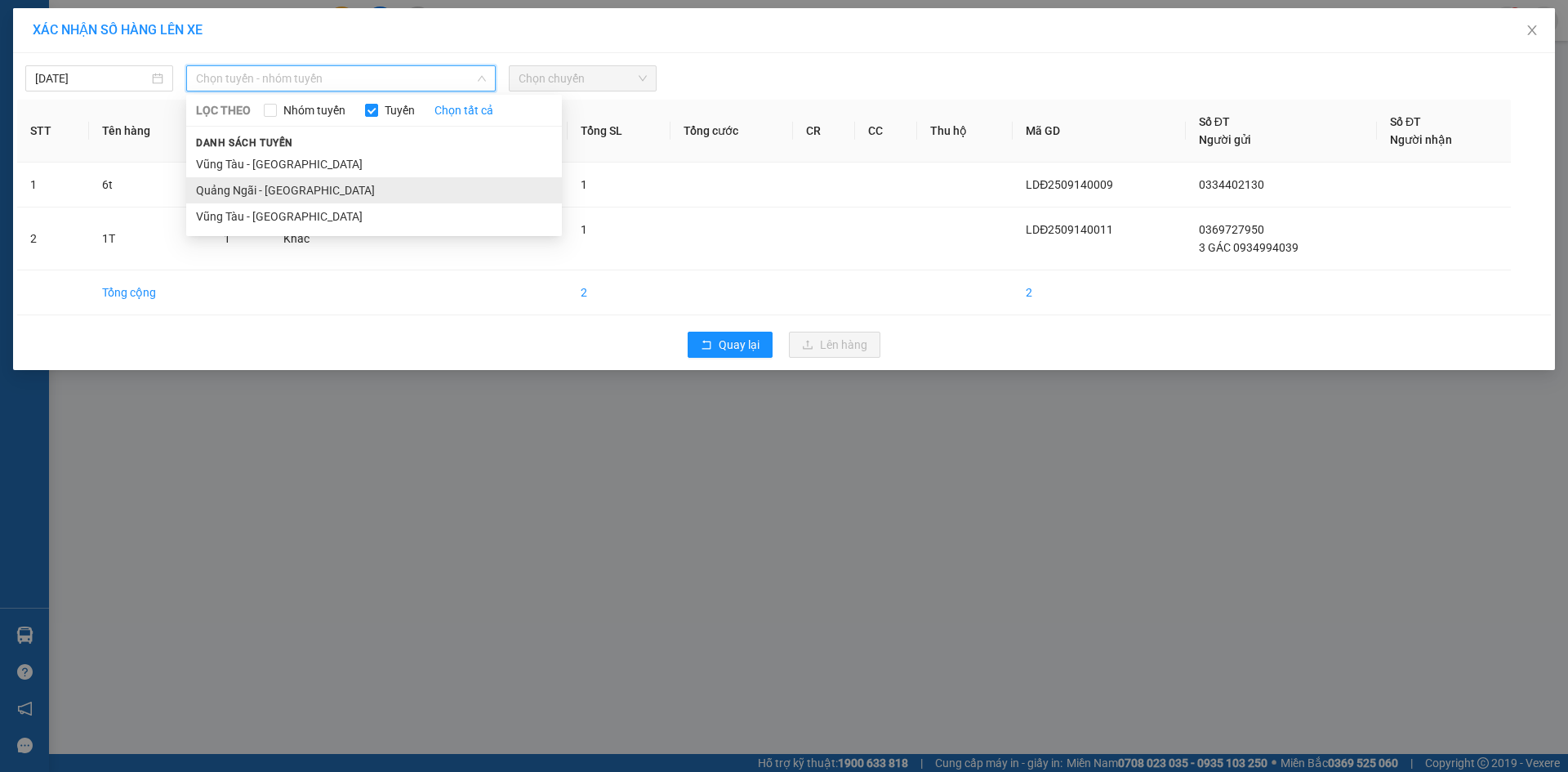
click at [322, 191] on li "Quảng Ngãi - [GEOGRAPHIC_DATA]" at bounding box center [374, 190] width 375 height 26
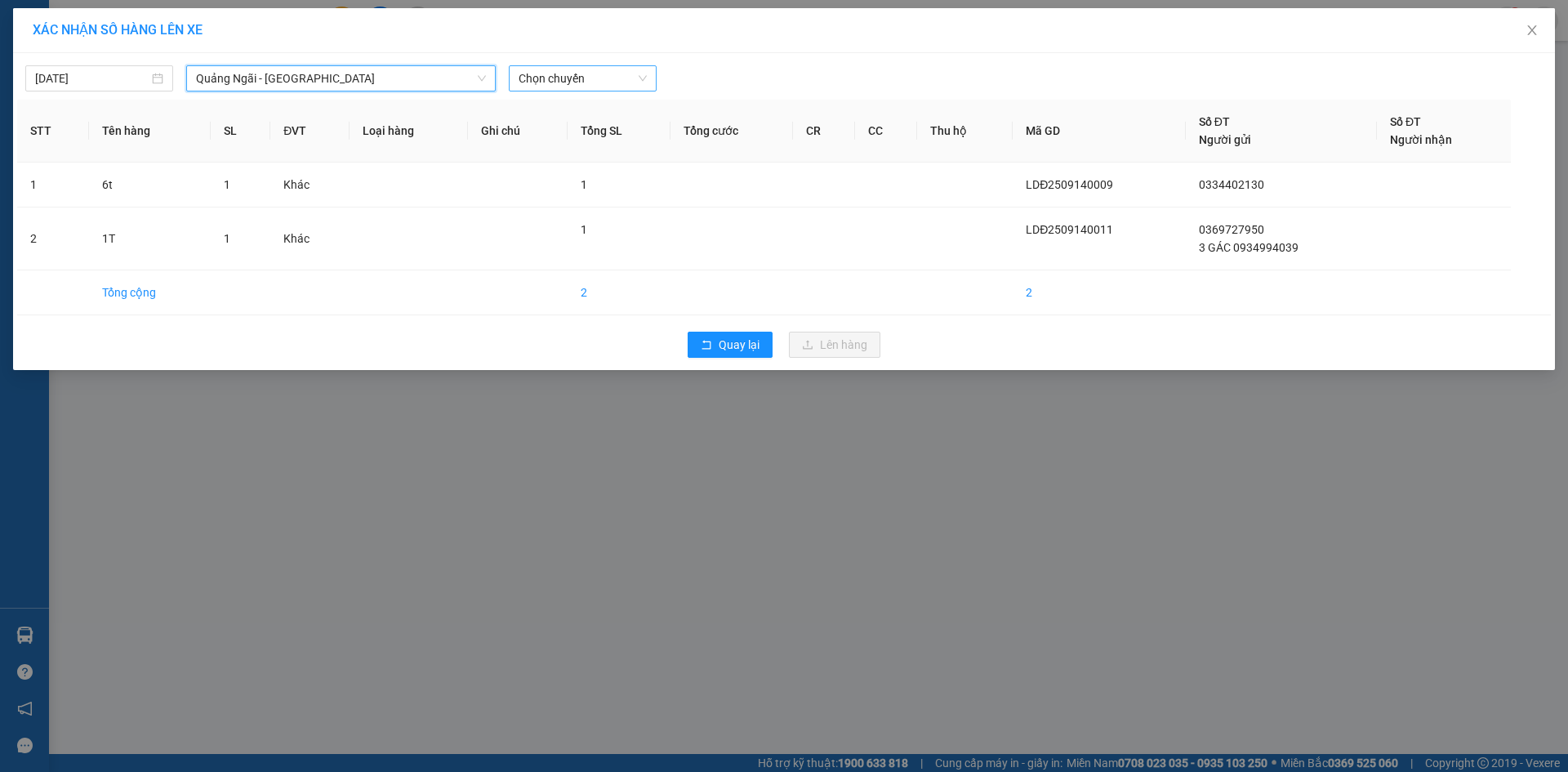
click at [594, 78] on span "Chọn chuyến" at bounding box center [582, 78] width 128 height 25
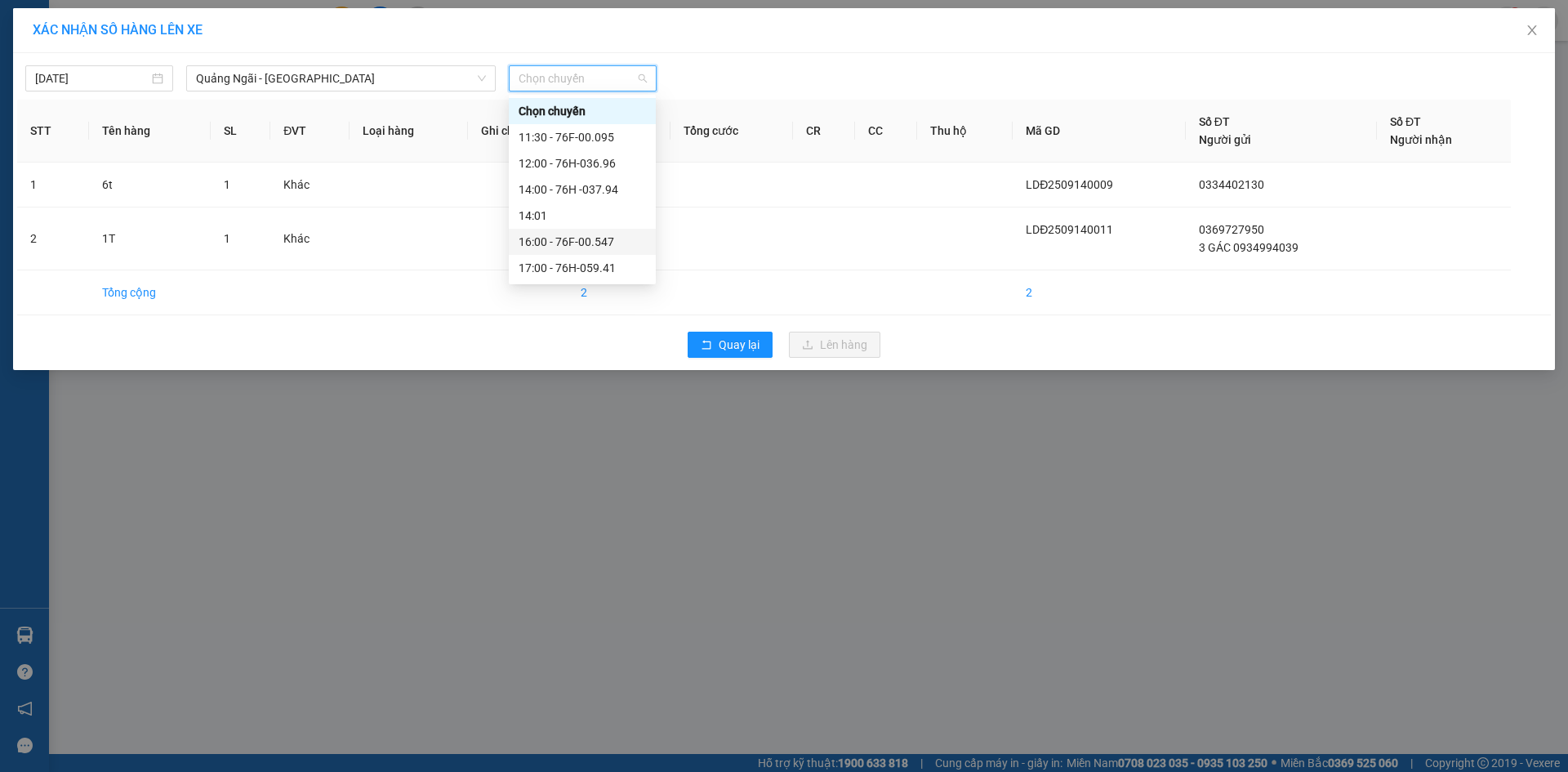
click at [612, 241] on div "16:00 - 76F-00.547" at bounding box center [582, 242] width 128 height 18
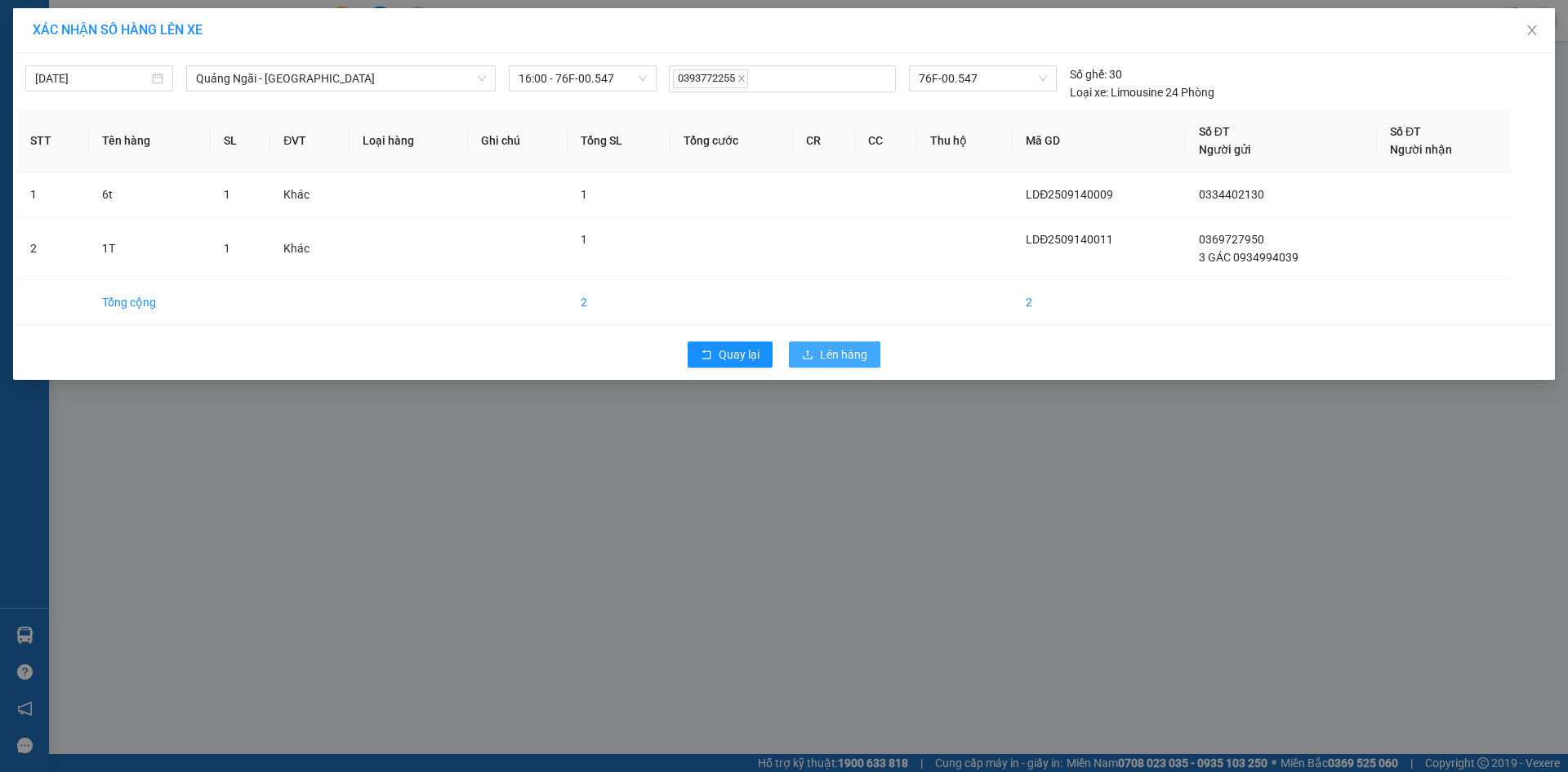
click at [856, 345] on span "Lên hàng" at bounding box center [844, 355] width 47 height 18
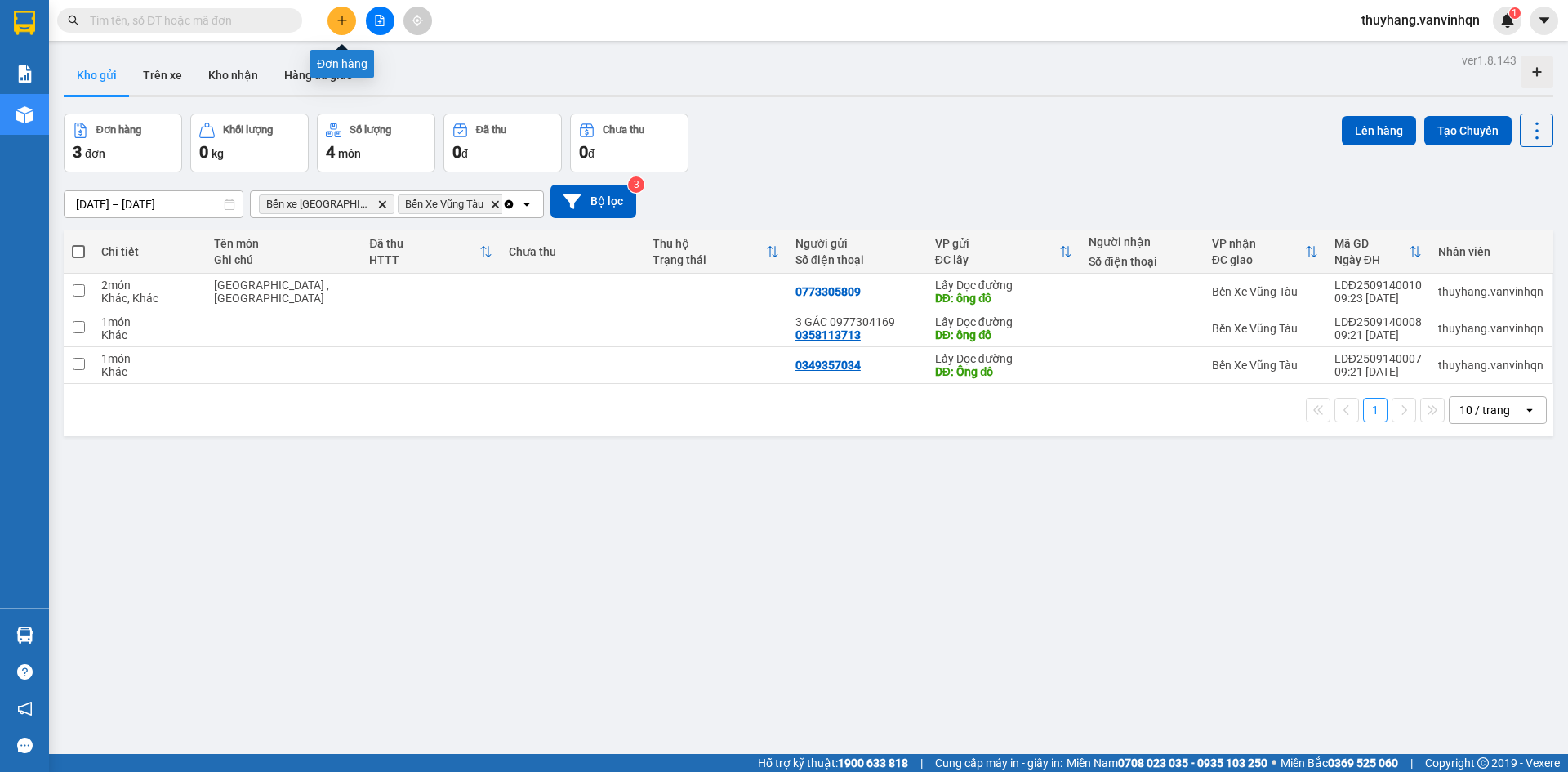
click at [339, 22] on icon "plus" at bounding box center [342, 20] width 12 height 12
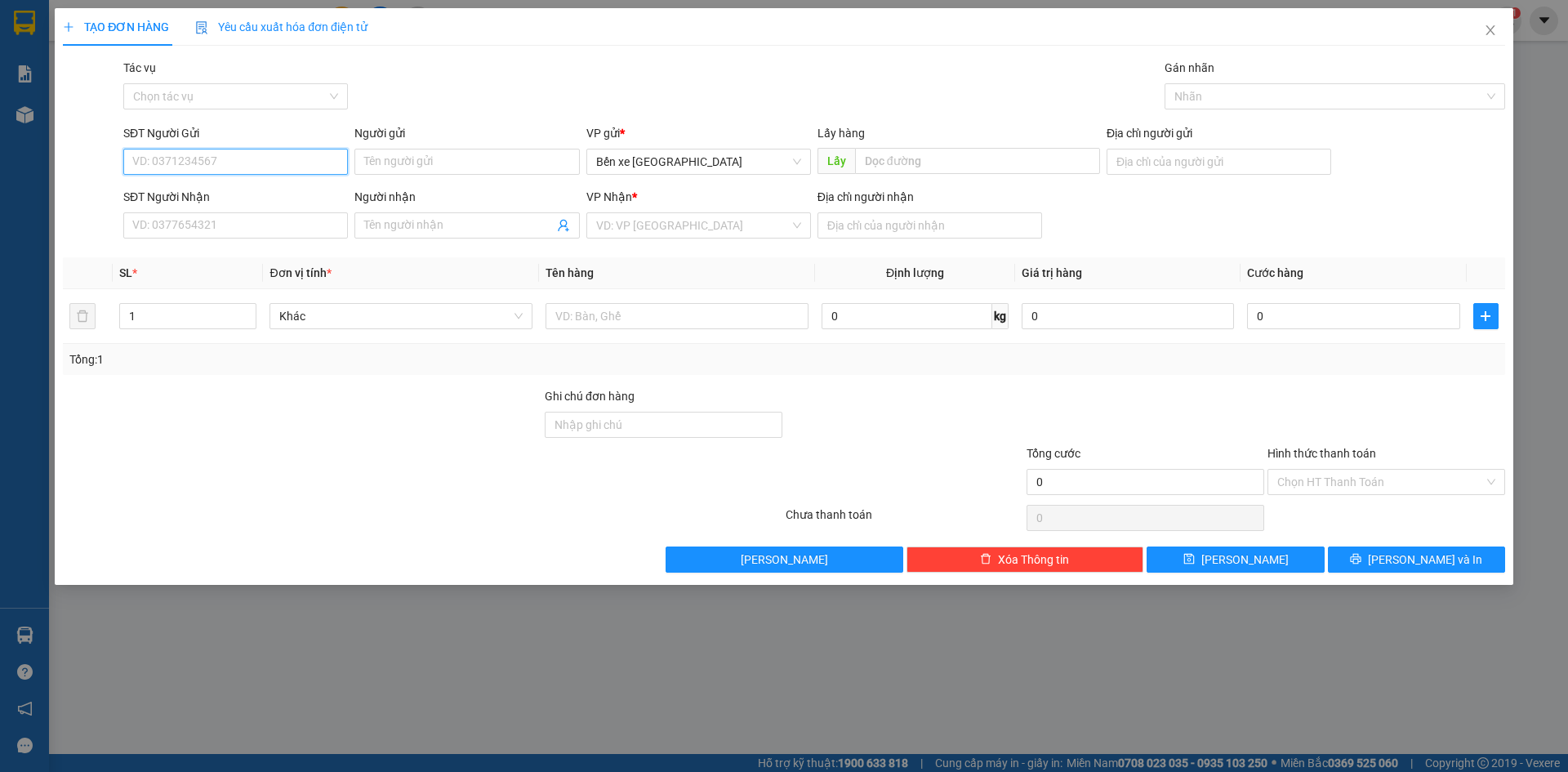
click at [292, 155] on input "SĐT Người Gửi" at bounding box center [235, 161] width 225 height 26
click at [632, 164] on span "Bến xe [GEOGRAPHIC_DATA]" at bounding box center [698, 161] width 205 height 25
type input "0984263809"
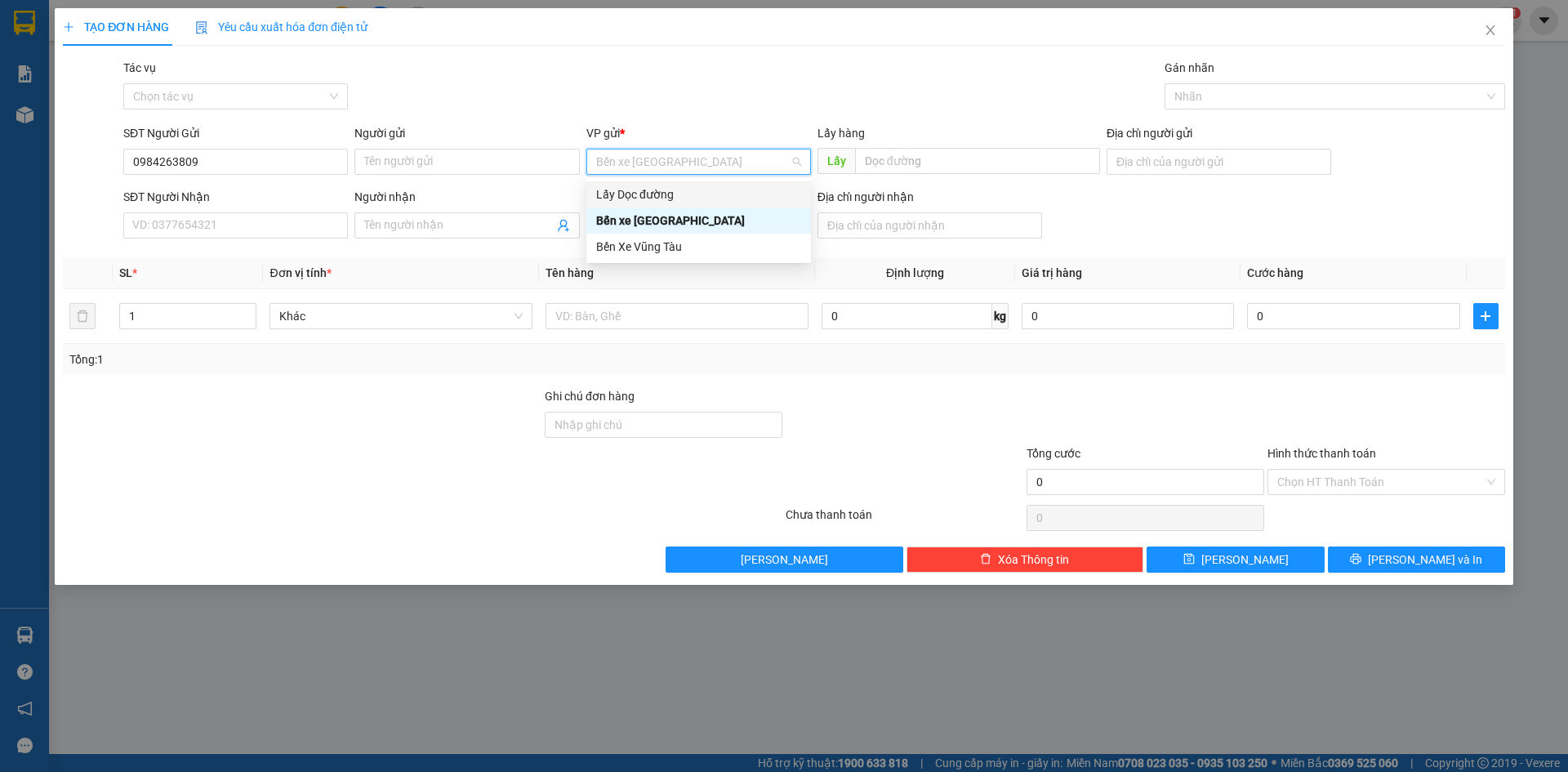
click at [644, 195] on div "Lấy Dọc đường" at bounding box center [698, 195] width 205 height 18
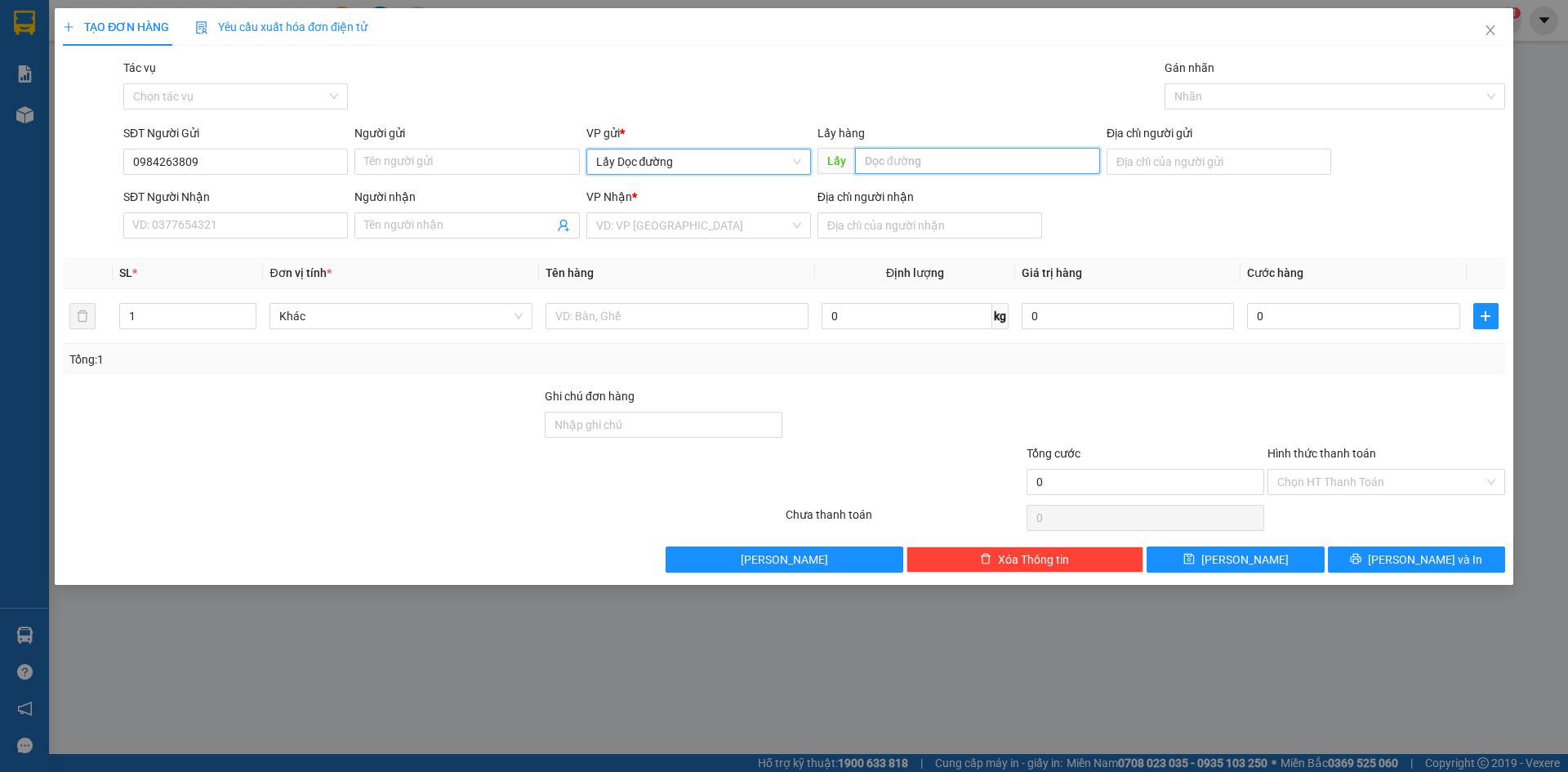
click at [983, 170] on input "text" at bounding box center [978, 160] width 245 height 26
type input "đl vạn giã"
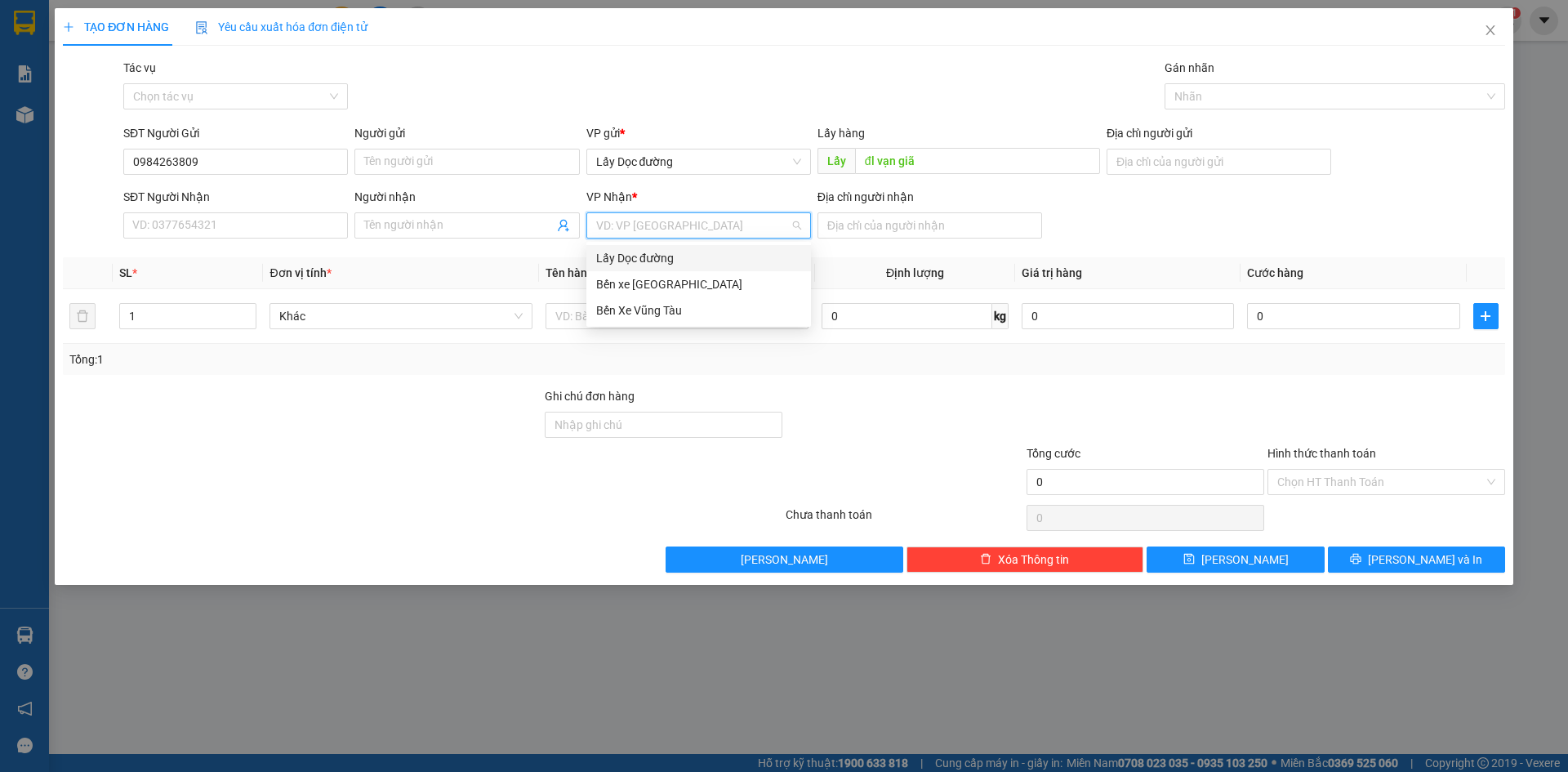
click at [755, 215] on input "search" at bounding box center [692, 225] width 193 height 25
click at [736, 321] on div "Bến Xe Vũng Tàu" at bounding box center [699, 310] width 225 height 26
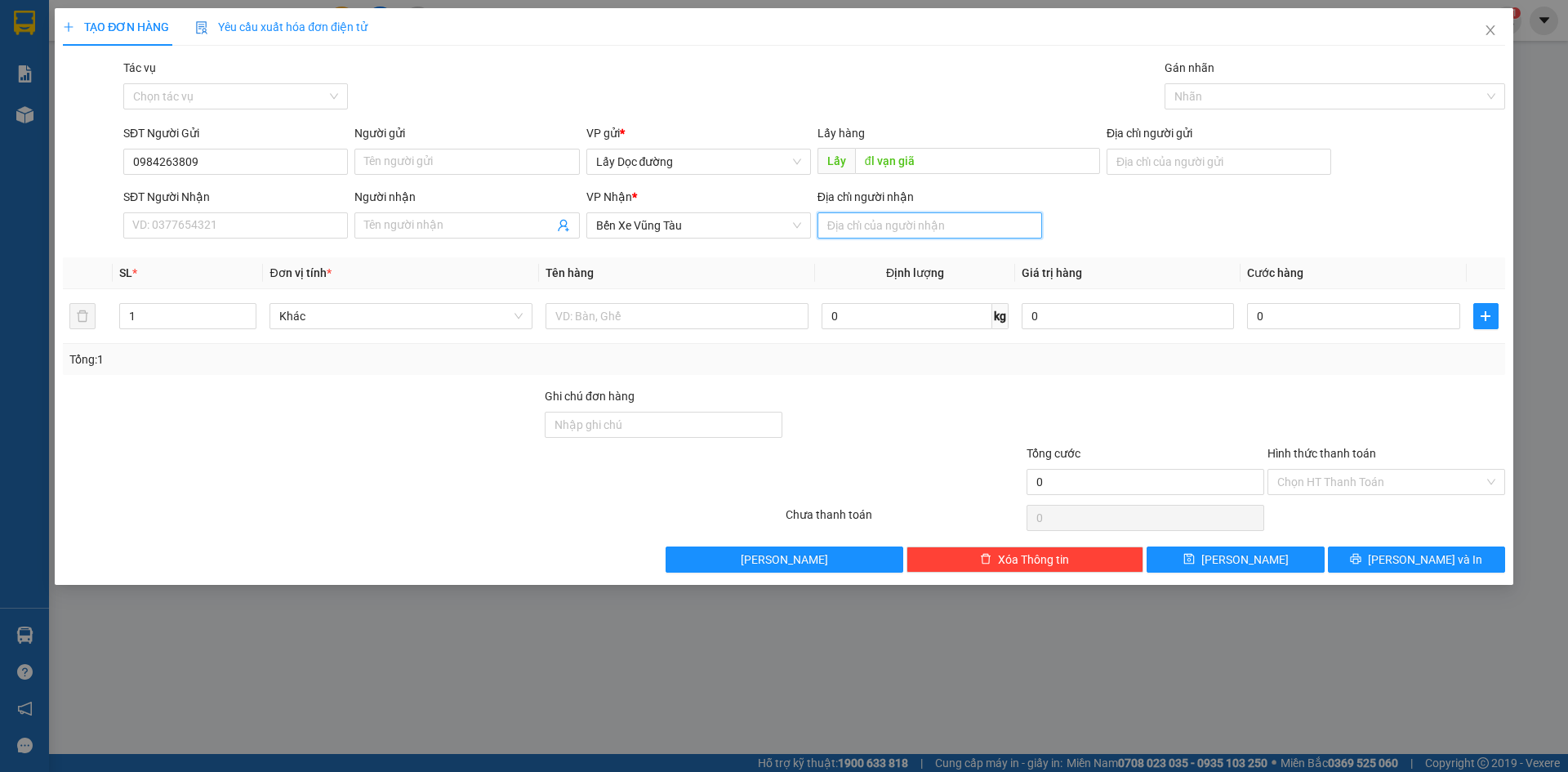
click at [879, 227] on input "Địa chỉ người nhận" at bounding box center [929, 225] width 225 height 26
type input "phước hải"
click at [736, 311] on input "text" at bounding box center [677, 316] width 263 height 26
type input "1T"
click at [1290, 548] on button "[PERSON_NAME]" at bounding box center [1235, 560] width 178 height 26
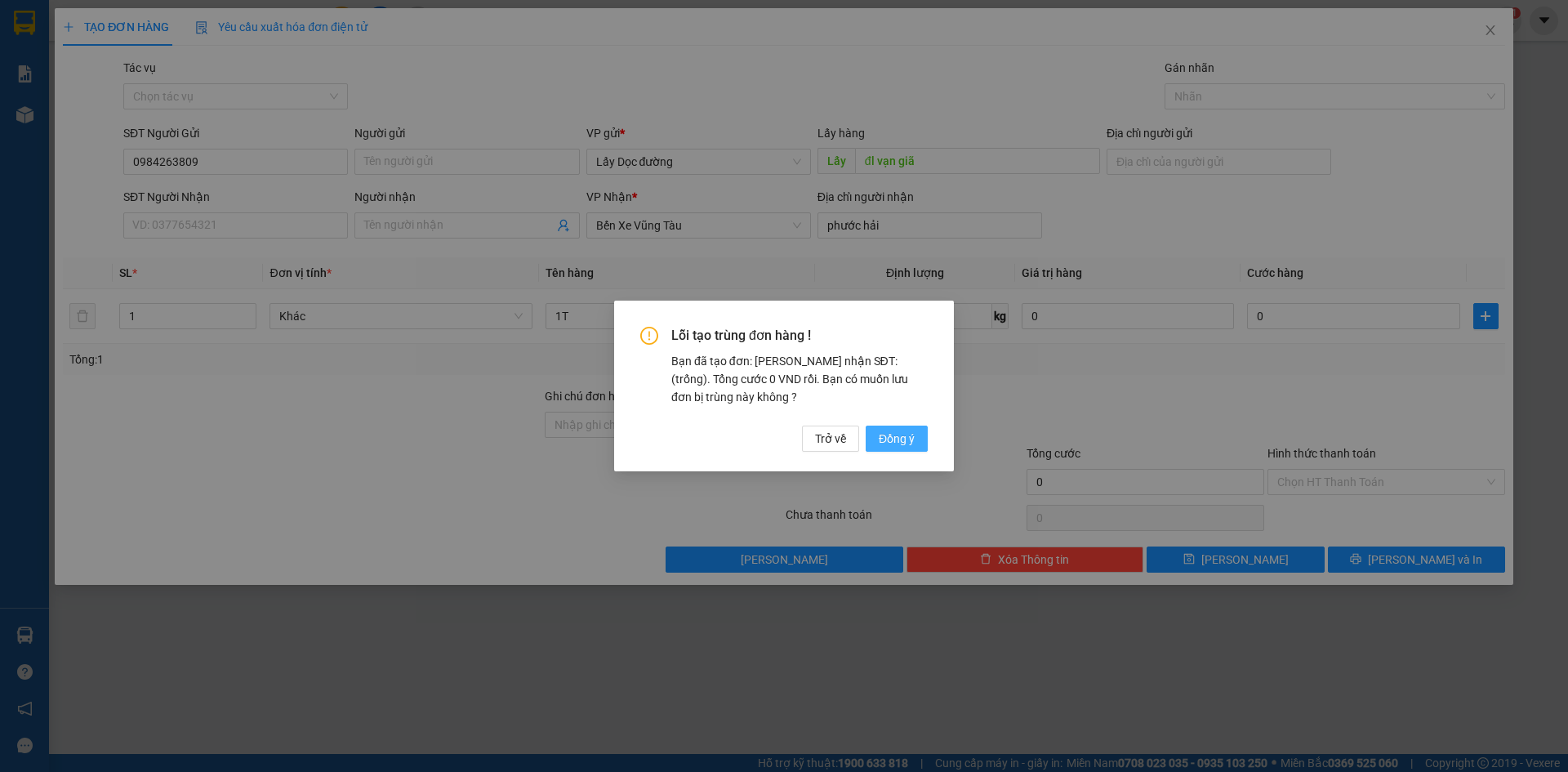
click at [898, 434] on span "Đồng ý" at bounding box center [897, 439] width 36 height 18
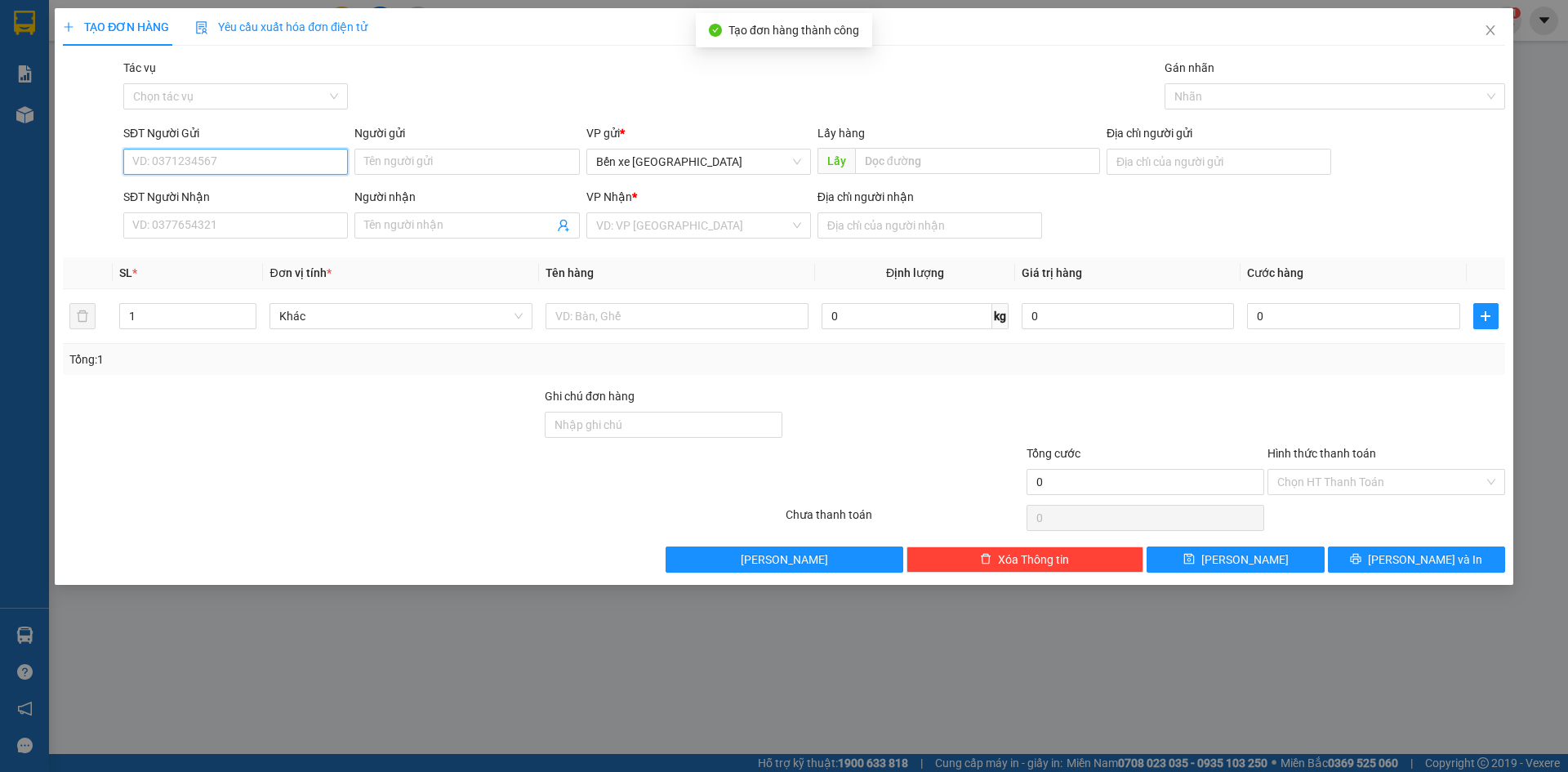
click at [241, 163] on input "SĐT Người Gửi" at bounding box center [235, 161] width 225 height 26
click at [715, 162] on span "Bến xe [GEOGRAPHIC_DATA]" at bounding box center [698, 161] width 205 height 25
type input "0984263809"
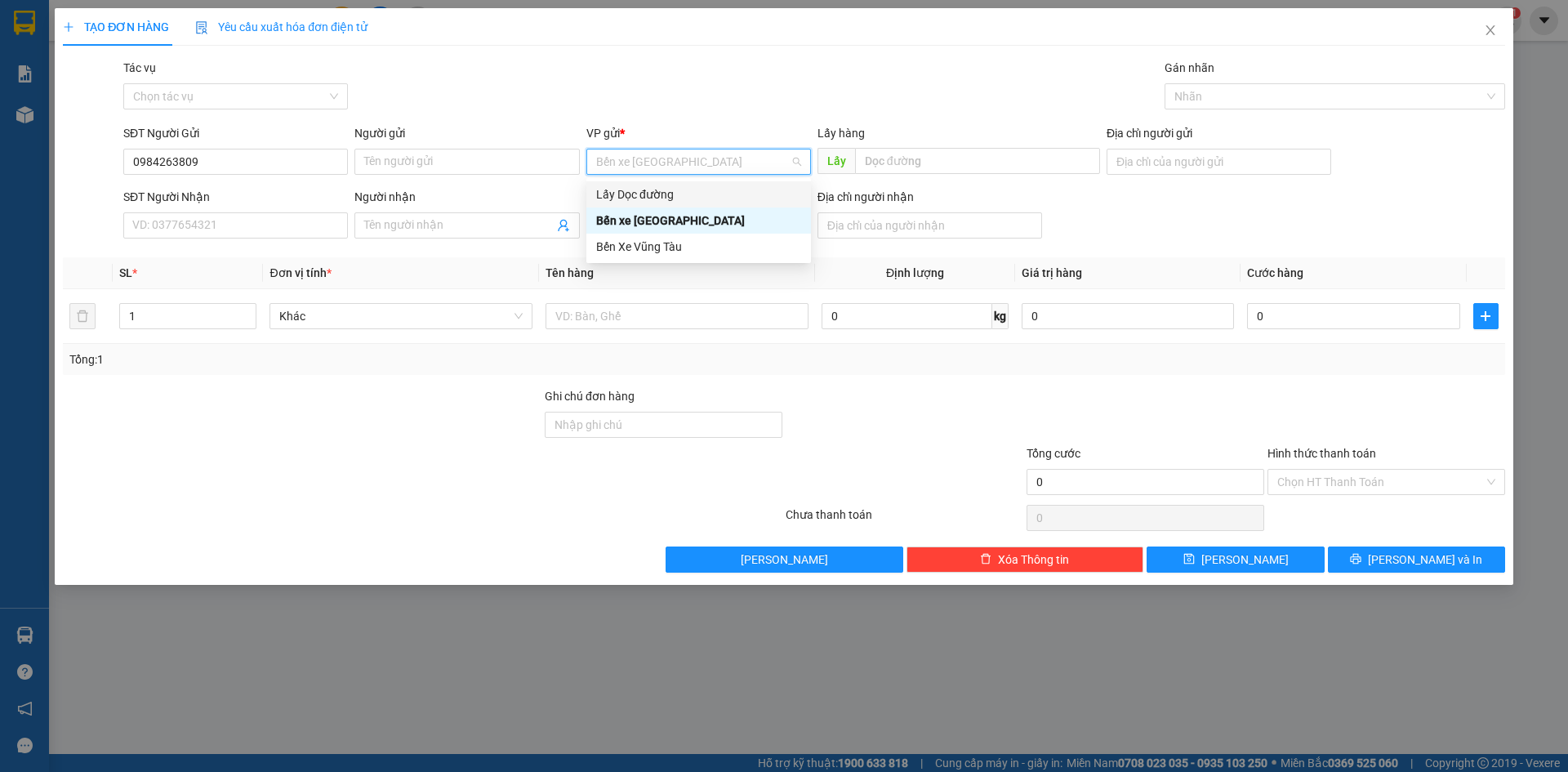
click at [681, 200] on div "Lấy Dọc đường" at bounding box center [698, 195] width 205 height 18
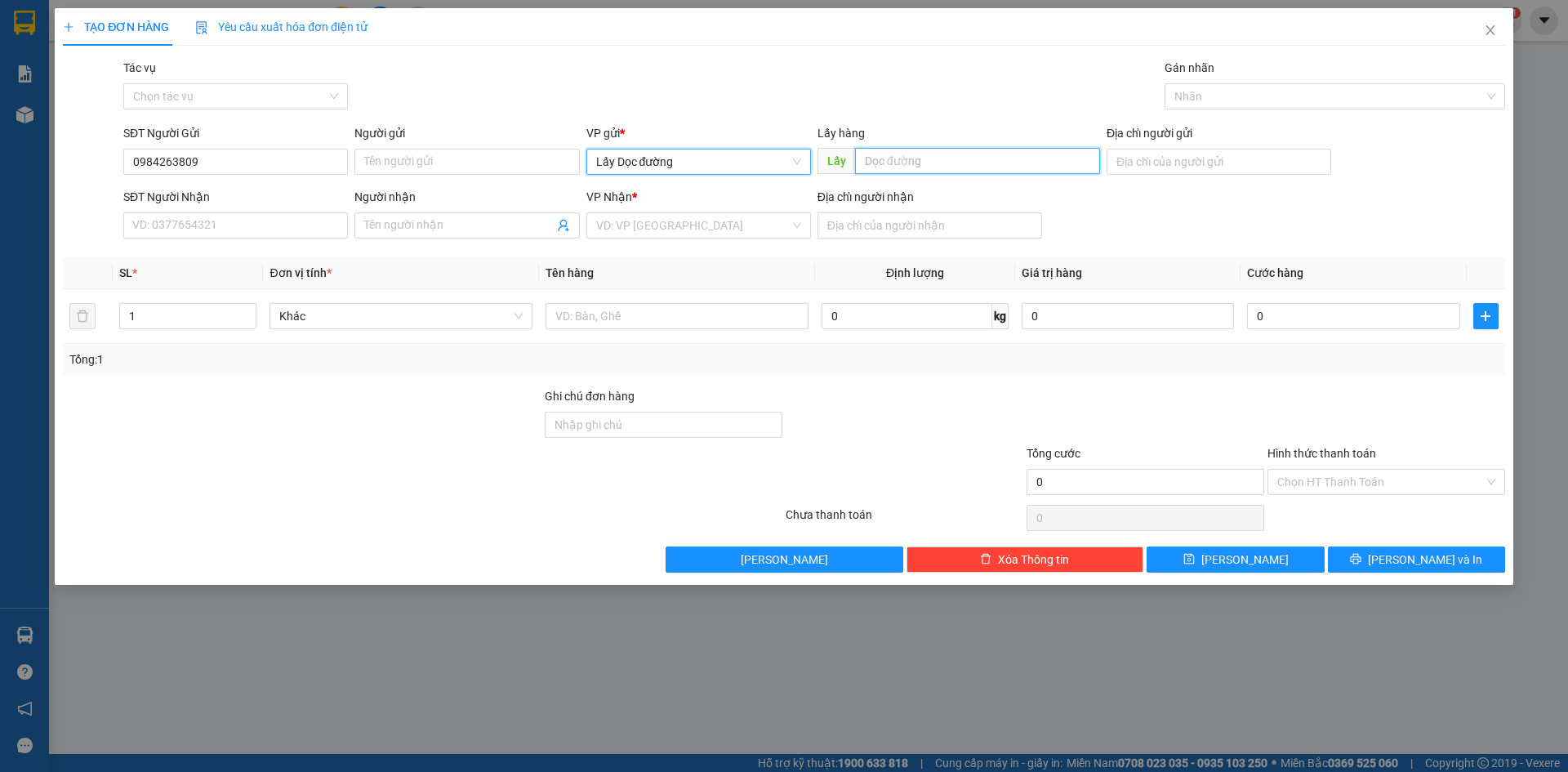
click at [920, 149] on input "text" at bounding box center [978, 160] width 245 height 26
type input "ĐL VẠN GIÃ"
drag, startPoint x: 771, startPoint y: 229, endPoint x: 701, endPoint y: 320, distance: 114.8
click at [770, 229] on input "search" at bounding box center [692, 225] width 193 height 25
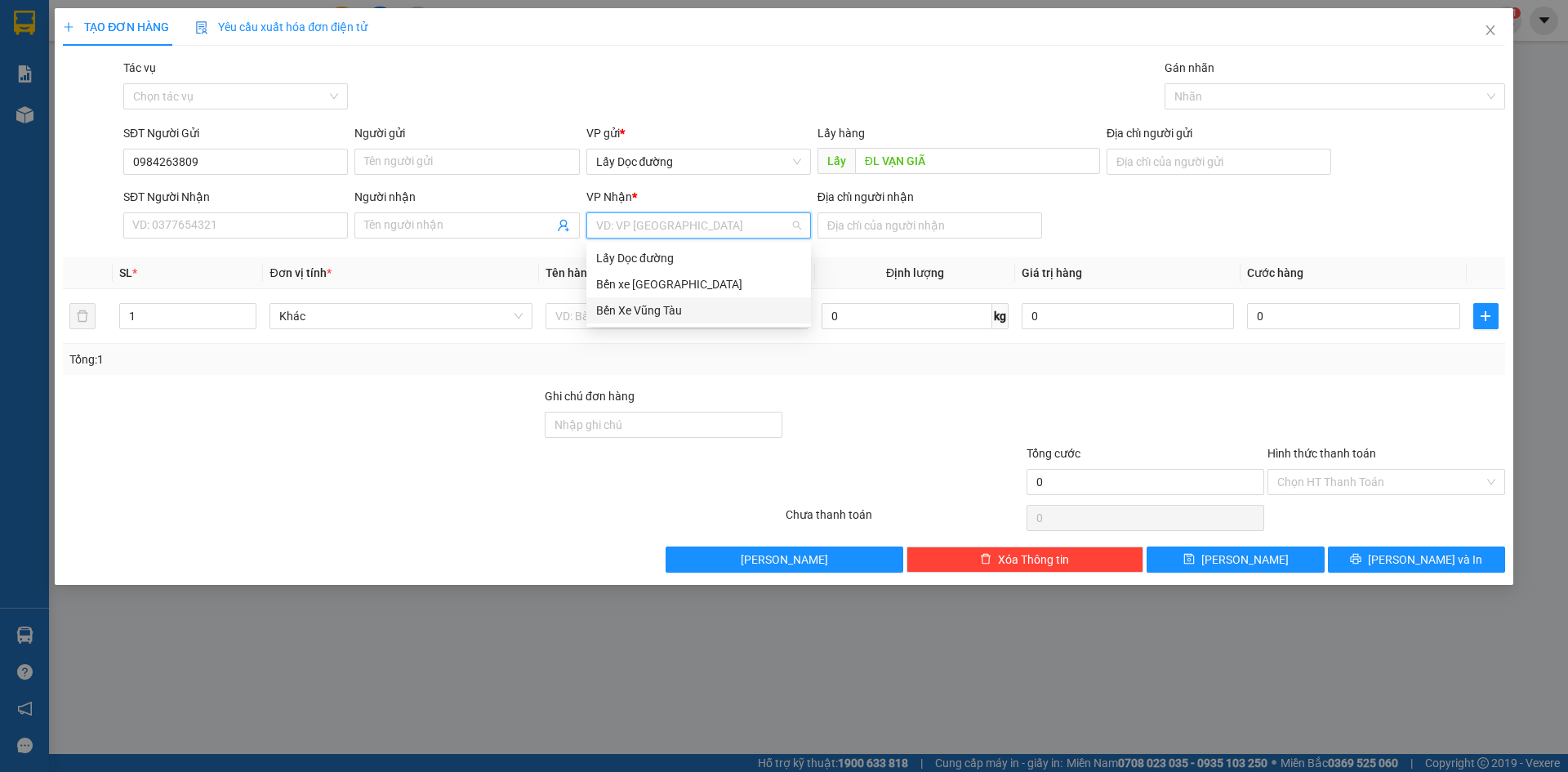
click at [699, 322] on div "Bến Xe Vũng Tàu" at bounding box center [699, 310] width 225 height 26
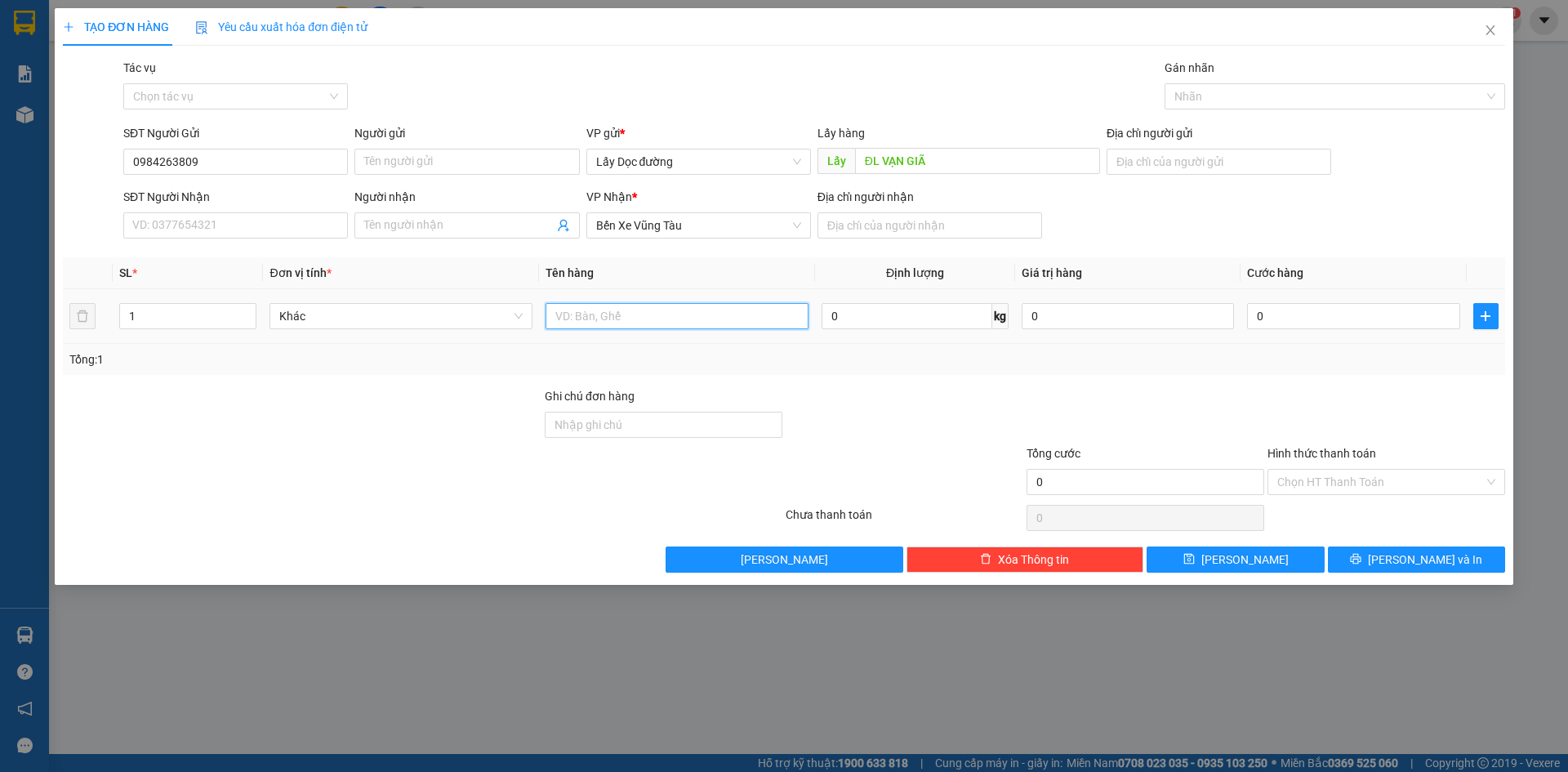
click at [721, 326] on input "text" at bounding box center [677, 316] width 263 height 26
type input "2T LAGI"
click at [1499, 319] on td at bounding box center [1486, 316] width 38 height 55
click at [1489, 314] on icon "plus" at bounding box center [1486, 316] width 13 height 13
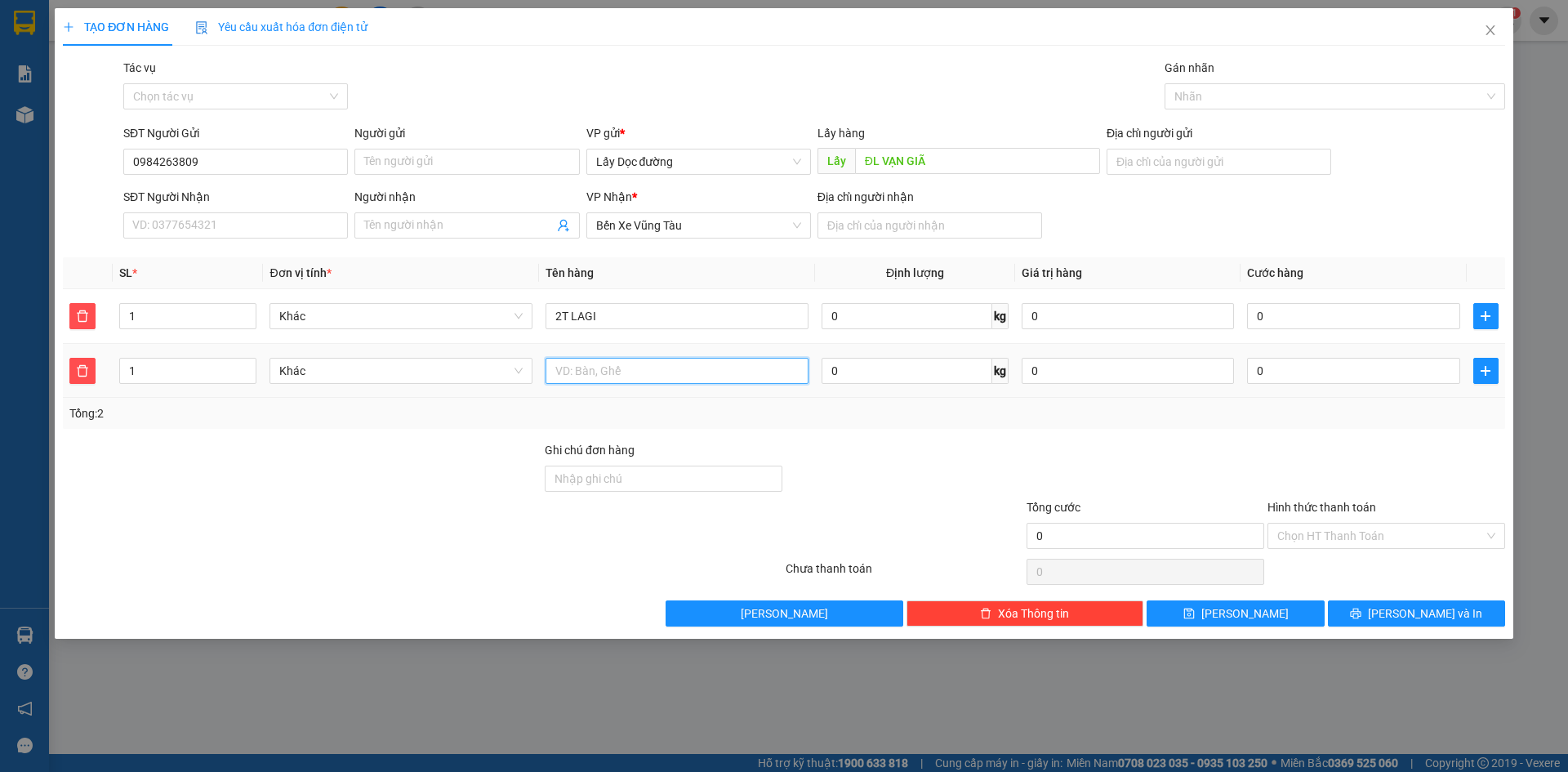
drag, startPoint x: 658, startPoint y: 371, endPoint x: 651, endPoint y: 365, distance: 9.2
click at [657, 371] on input "text" at bounding box center [677, 371] width 263 height 26
type input "1T BÀ RỊA"
click at [1189, 612] on button "[PERSON_NAME]" at bounding box center [1235, 613] width 178 height 26
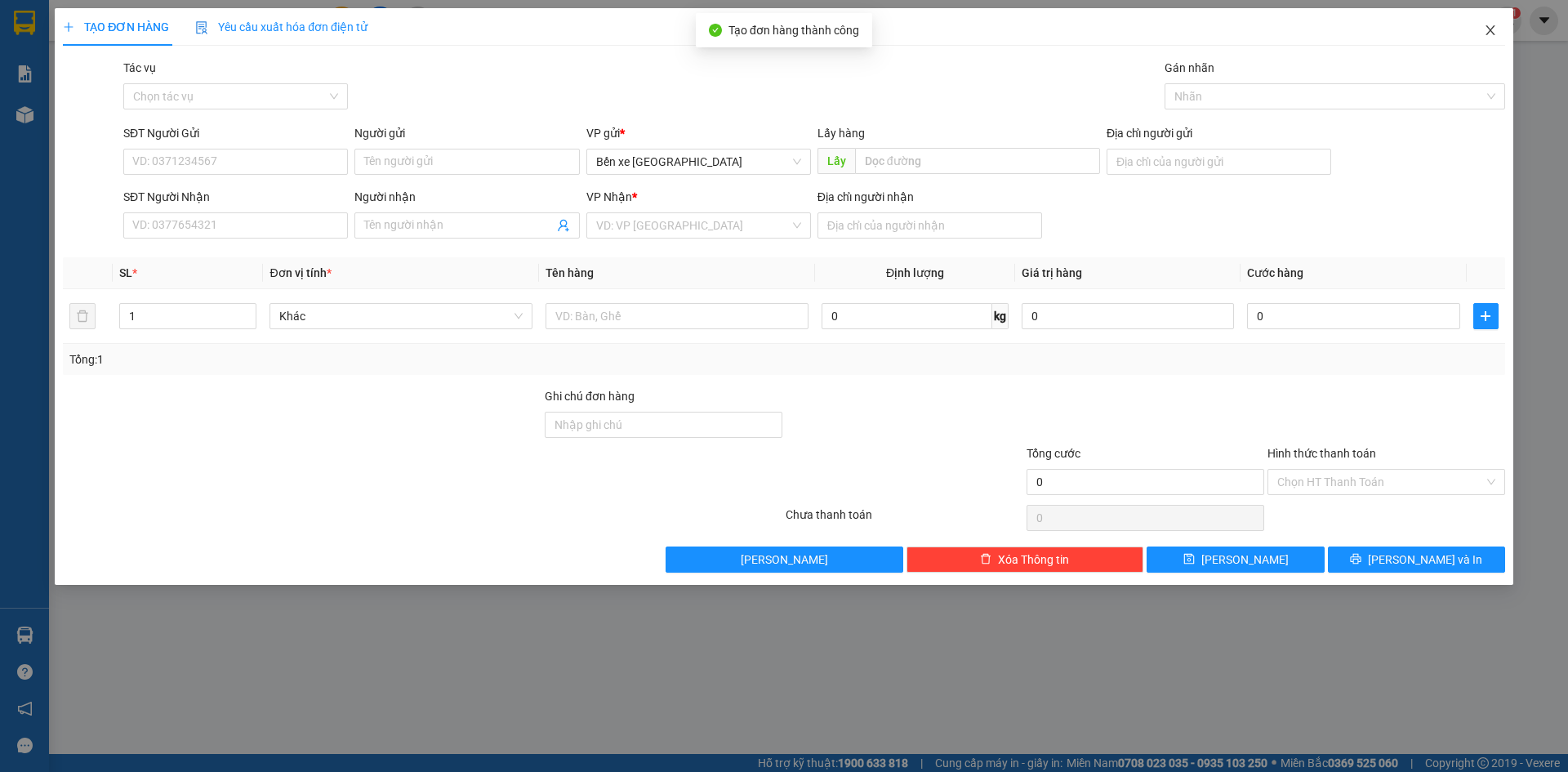
click at [1484, 30] on icon "close" at bounding box center [1491, 30] width 13 height 13
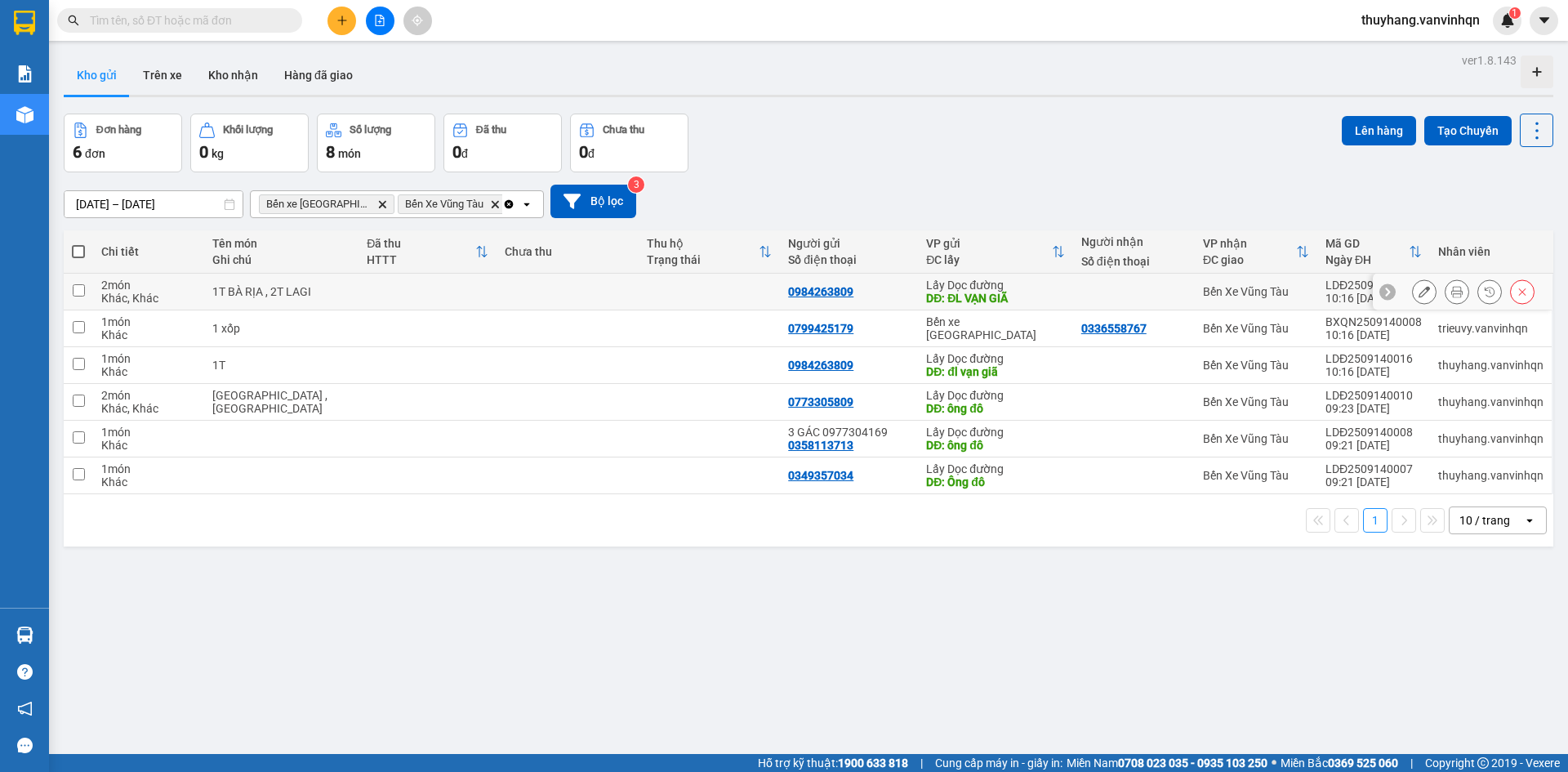
click at [292, 290] on div "1T BÀ RỊA , 2T LAGI" at bounding box center [282, 292] width 138 height 13
checkbox input "true"
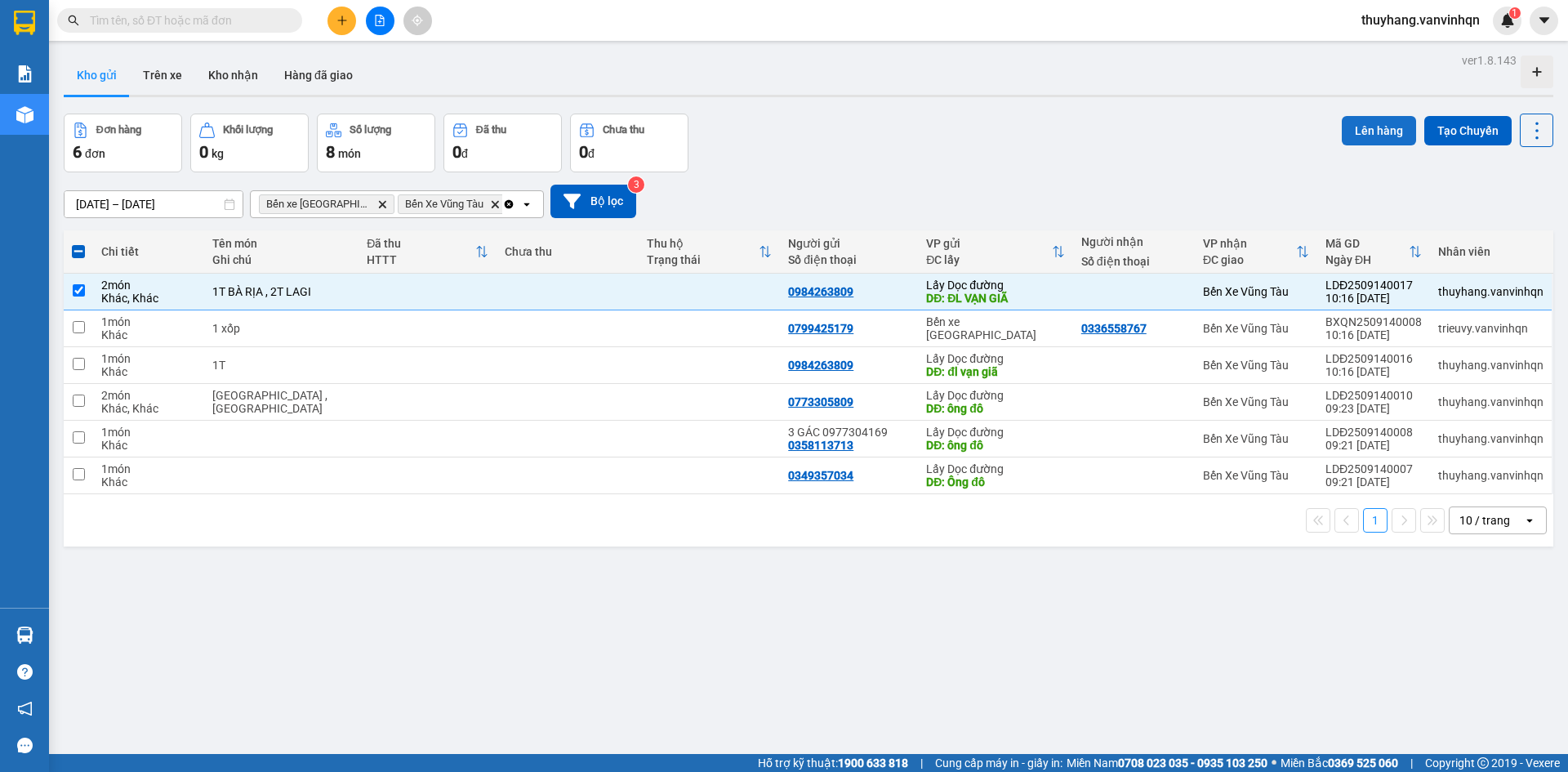
click at [1375, 129] on button "Lên hàng" at bounding box center [1379, 130] width 75 height 29
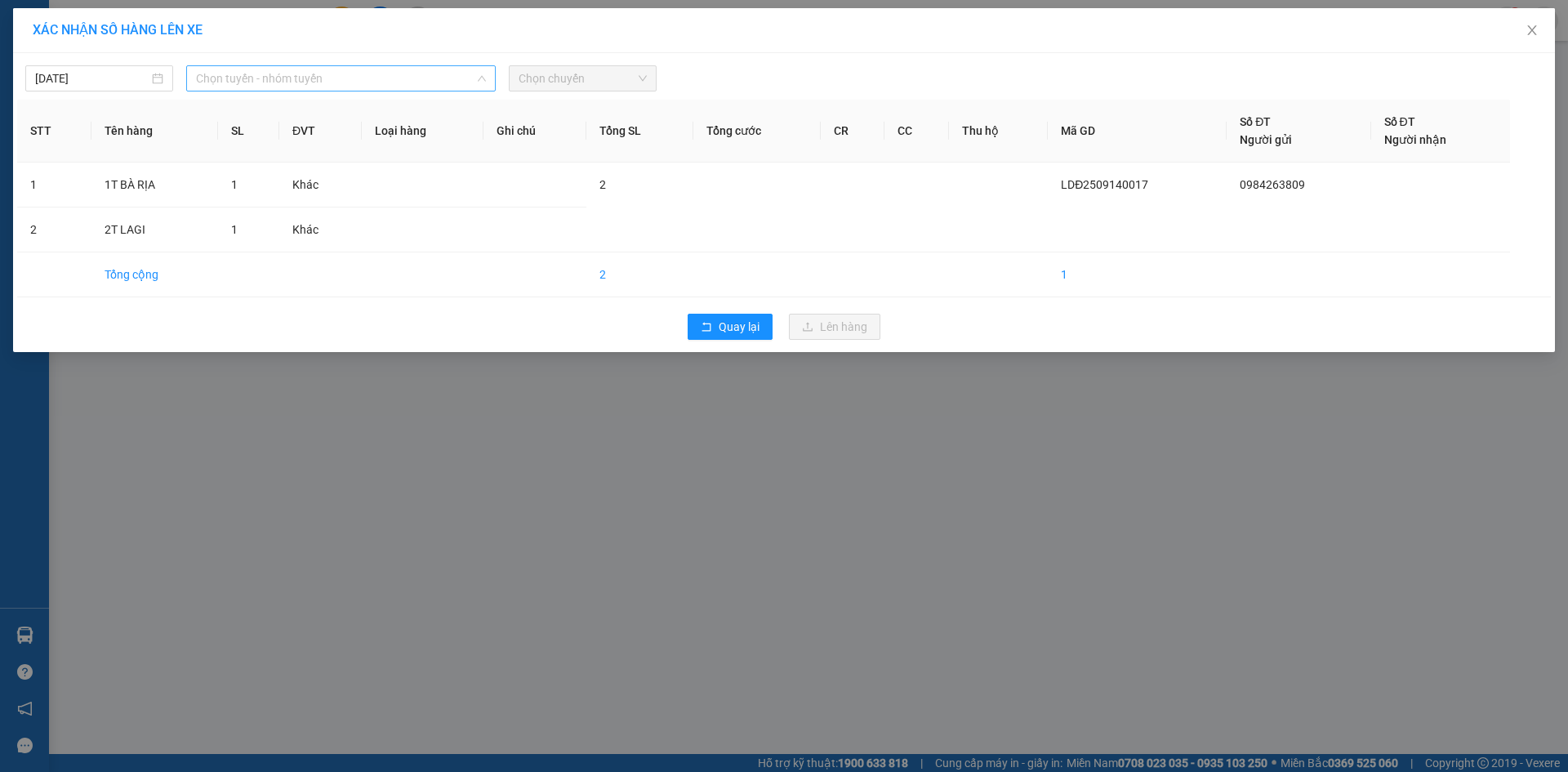
click at [382, 77] on span "Chọn tuyến - nhóm tuyến" at bounding box center [341, 78] width 290 height 25
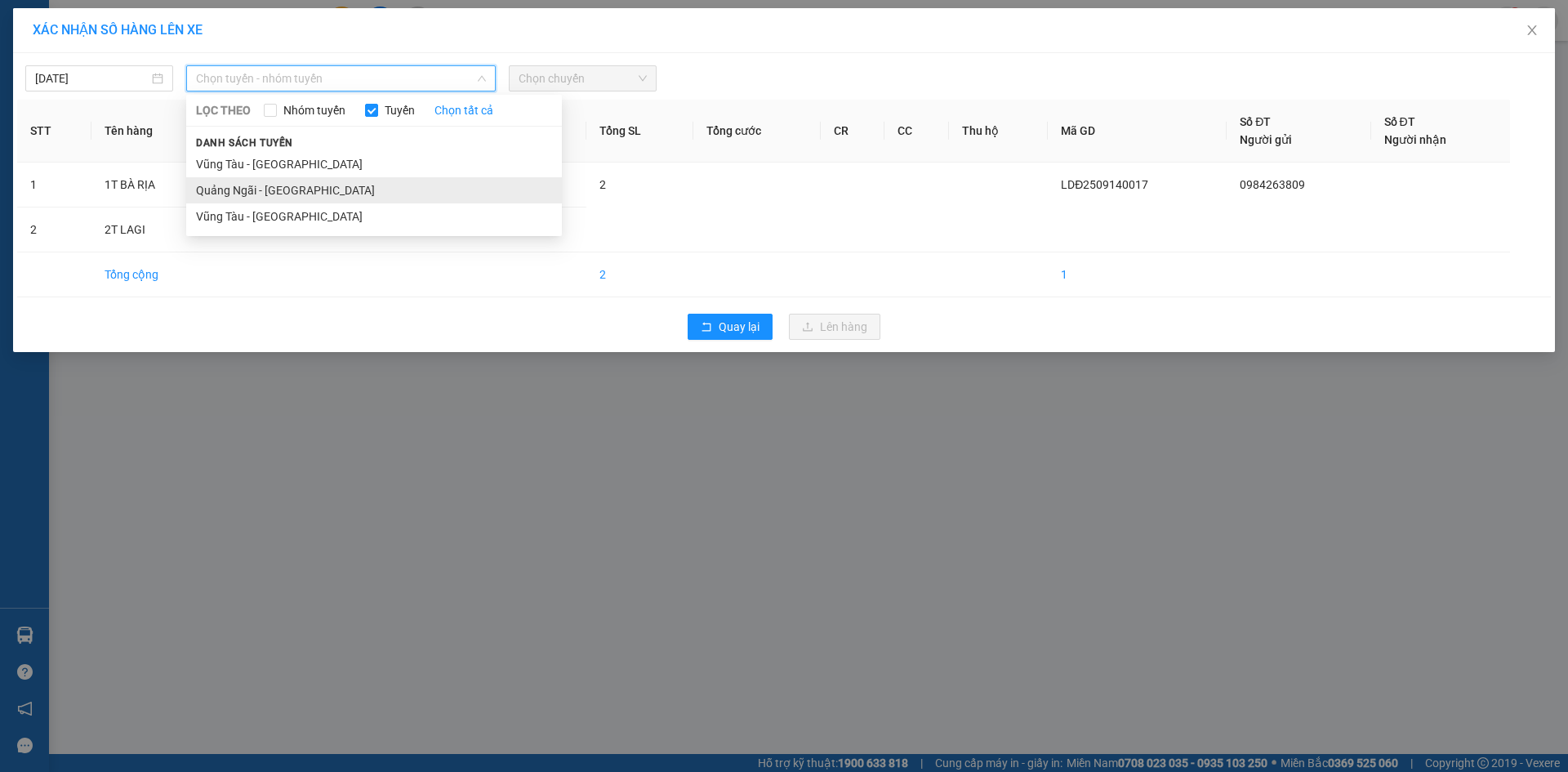
click at [332, 188] on li "Quảng Ngãi - [GEOGRAPHIC_DATA]" at bounding box center [374, 190] width 375 height 26
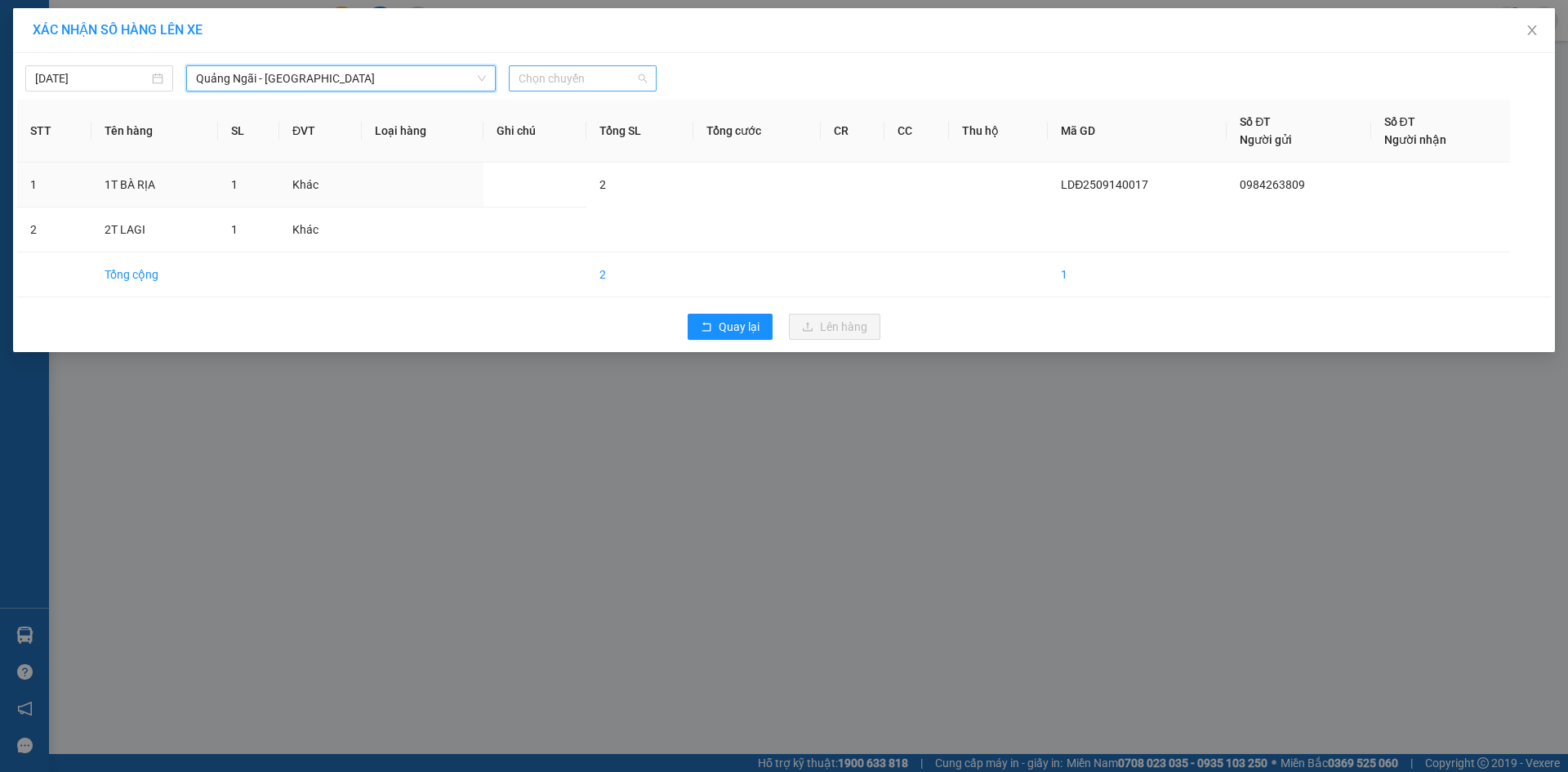
click at [566, 81] on span "Chọn chuyến" at bounding box center [582, 78] width 128 height 25
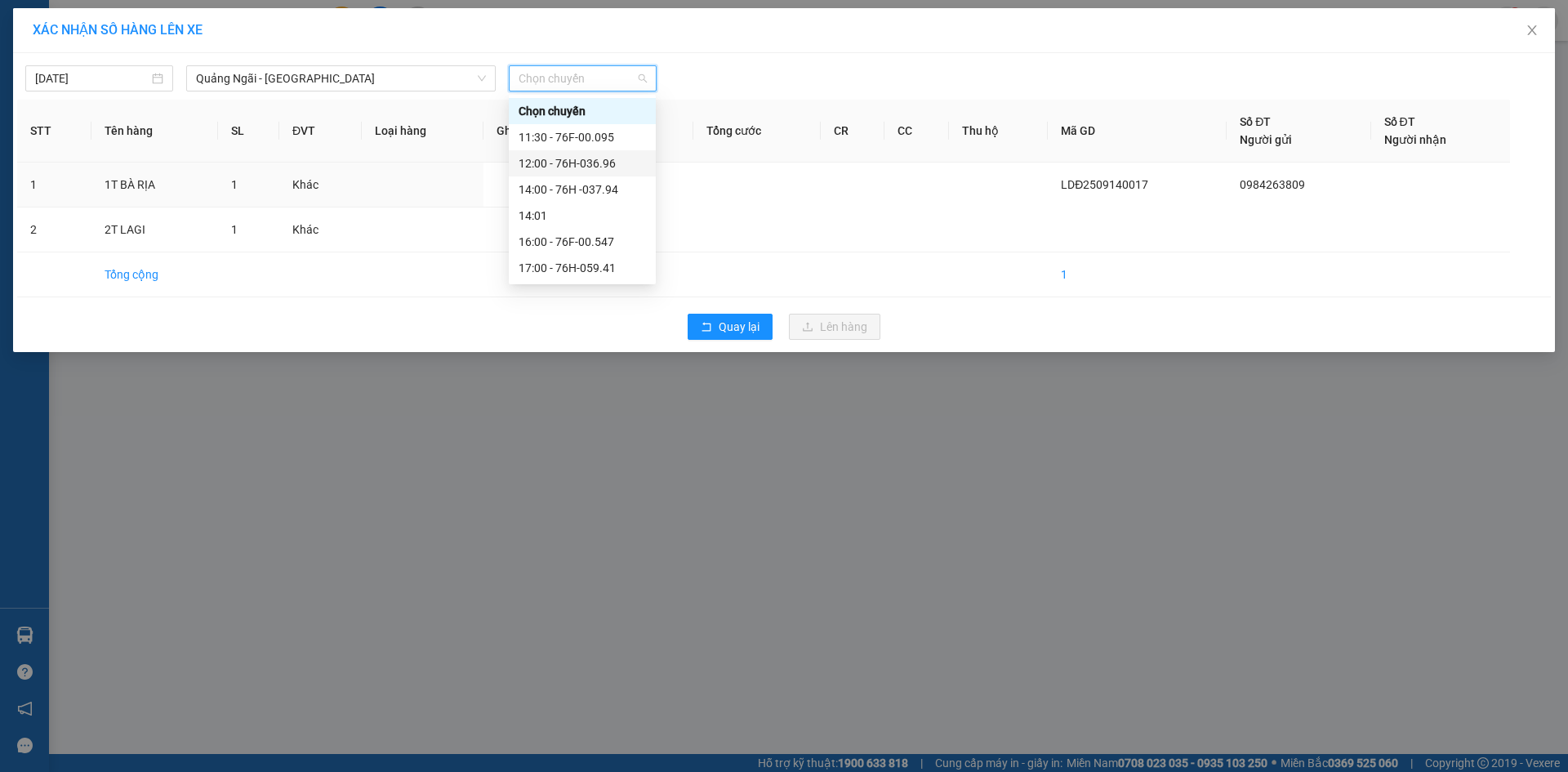
click at [610, 168] on div "12:00 - 76H-036.96" at bounding box center [582, 163] width 128 height 18
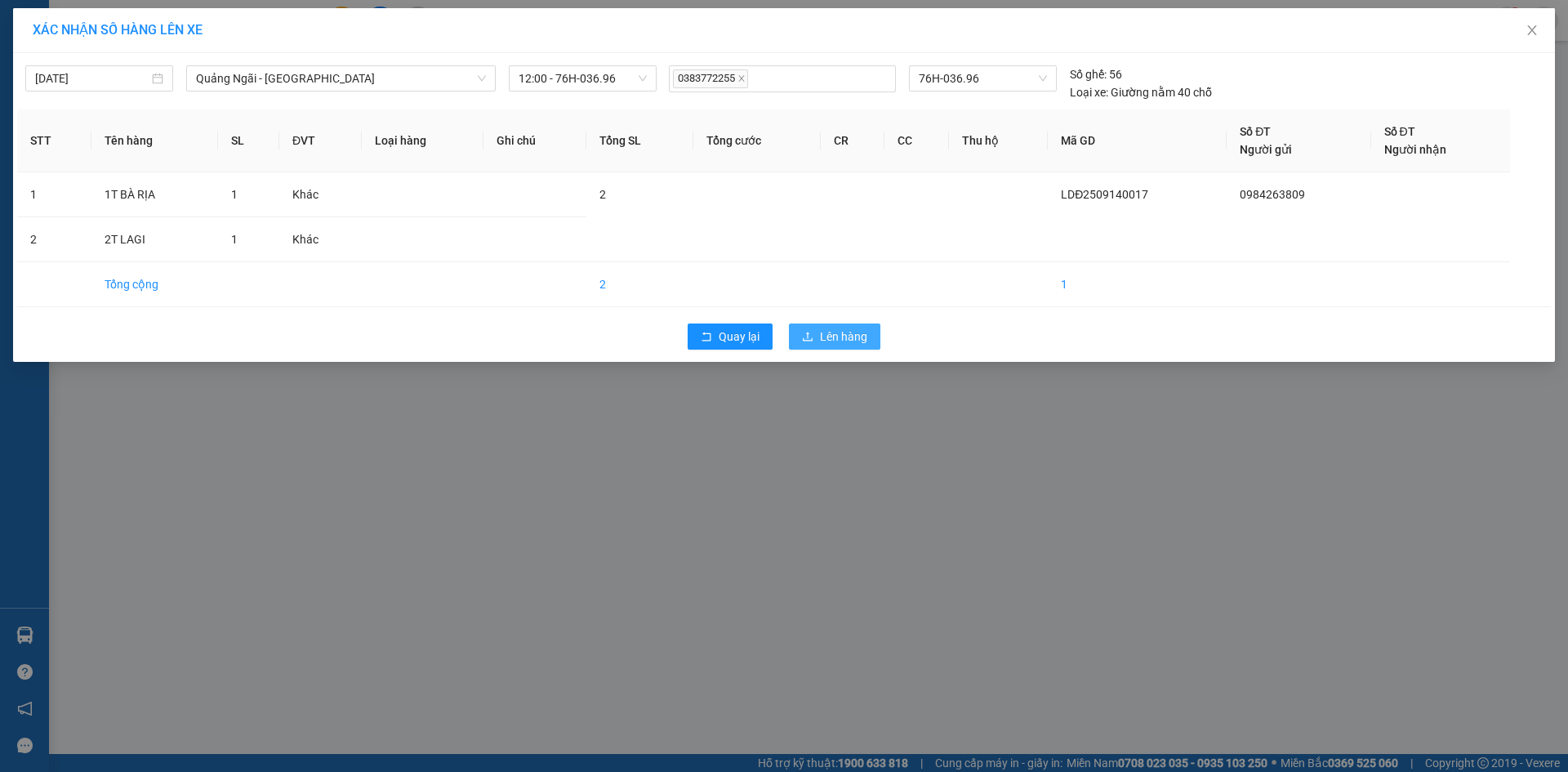
click at [809, 335] on icon "upload" at bounding box center [807, 336] width 10 height 9
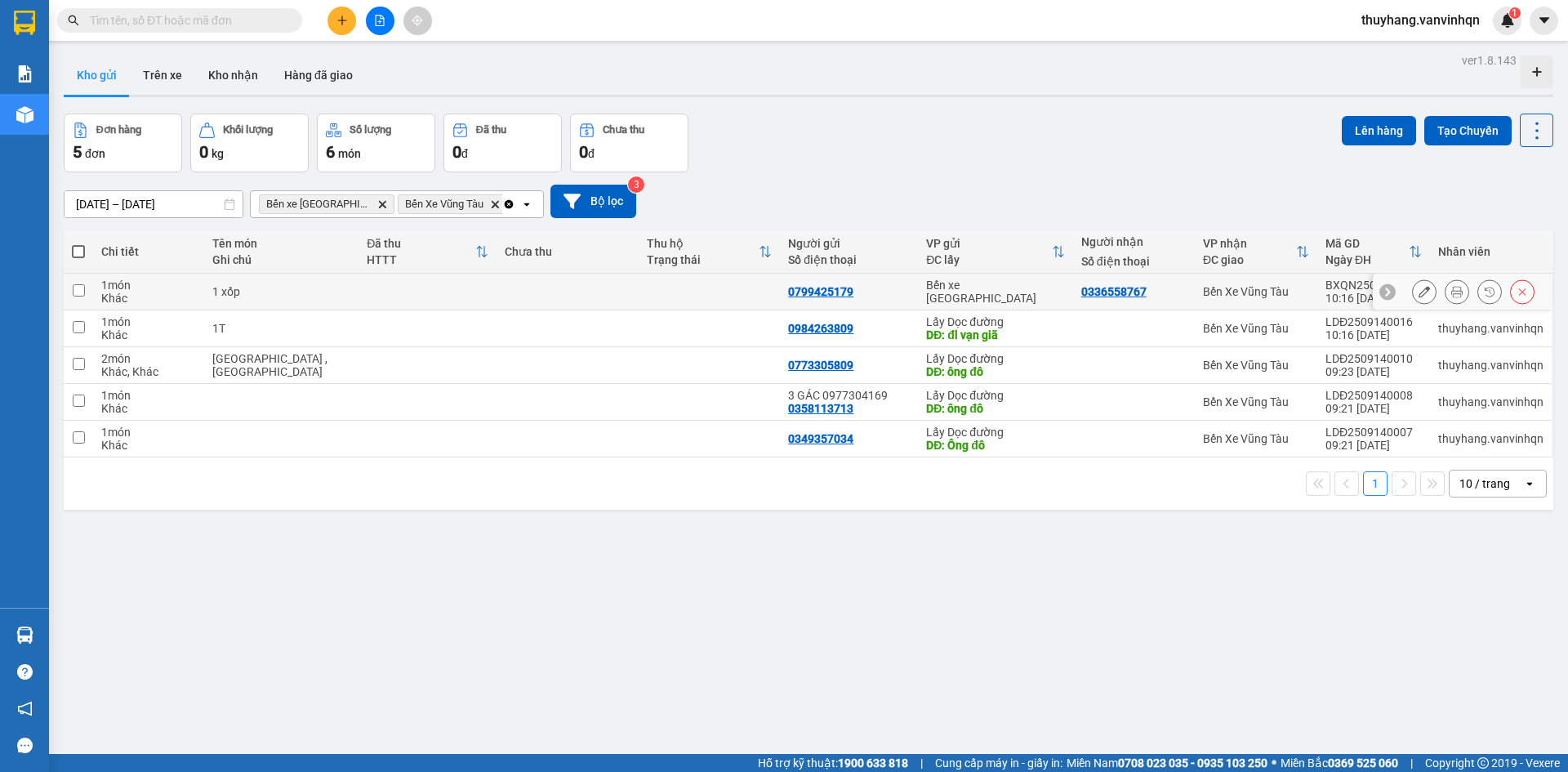
click at [404, 288] on td at bounding box center [428, 292] width 138 height 36
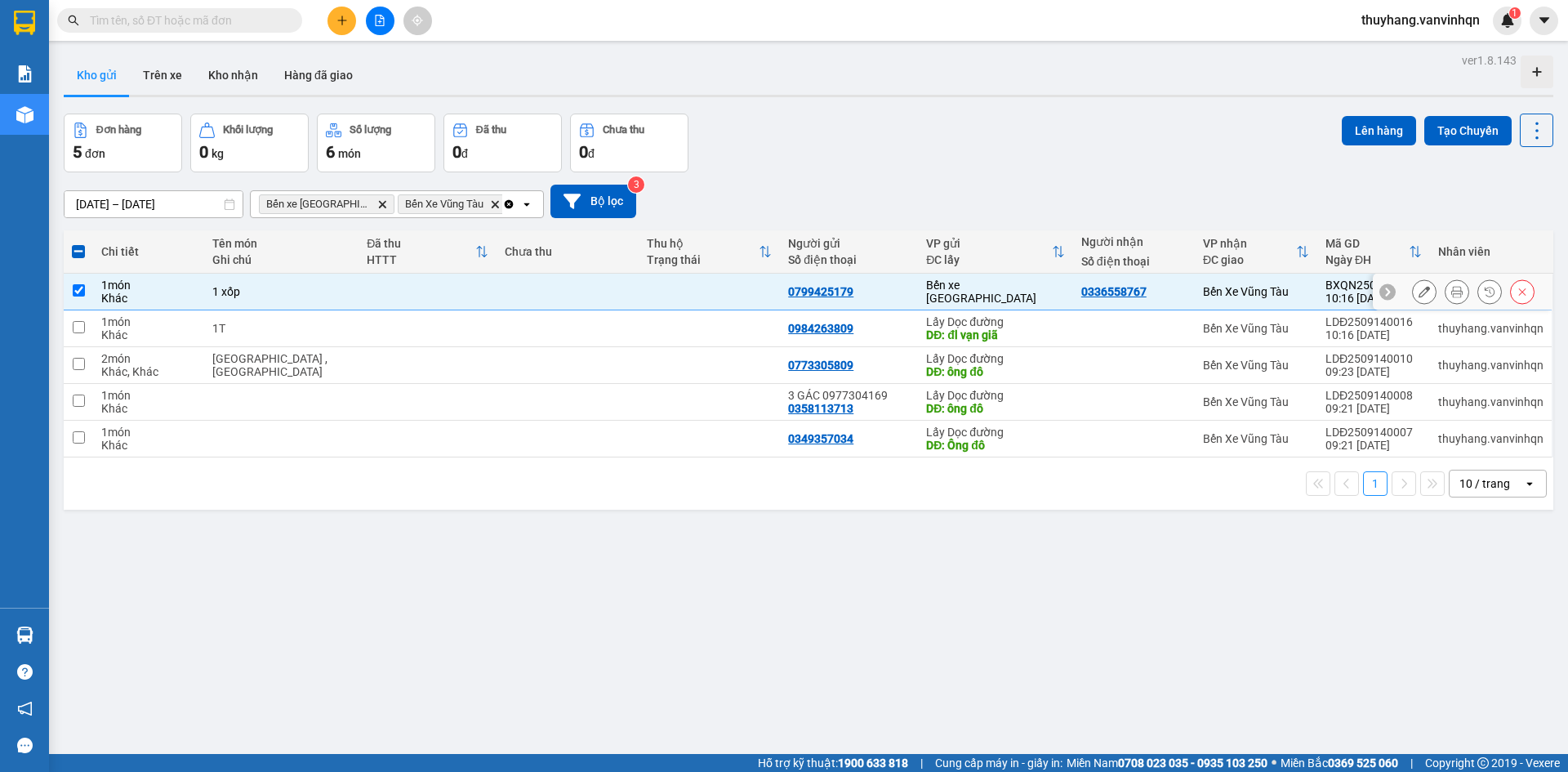
click at [245, 293] on div "1 xốp" at bounding box center [282, 292] width 138 height 13
checkbox input "false"
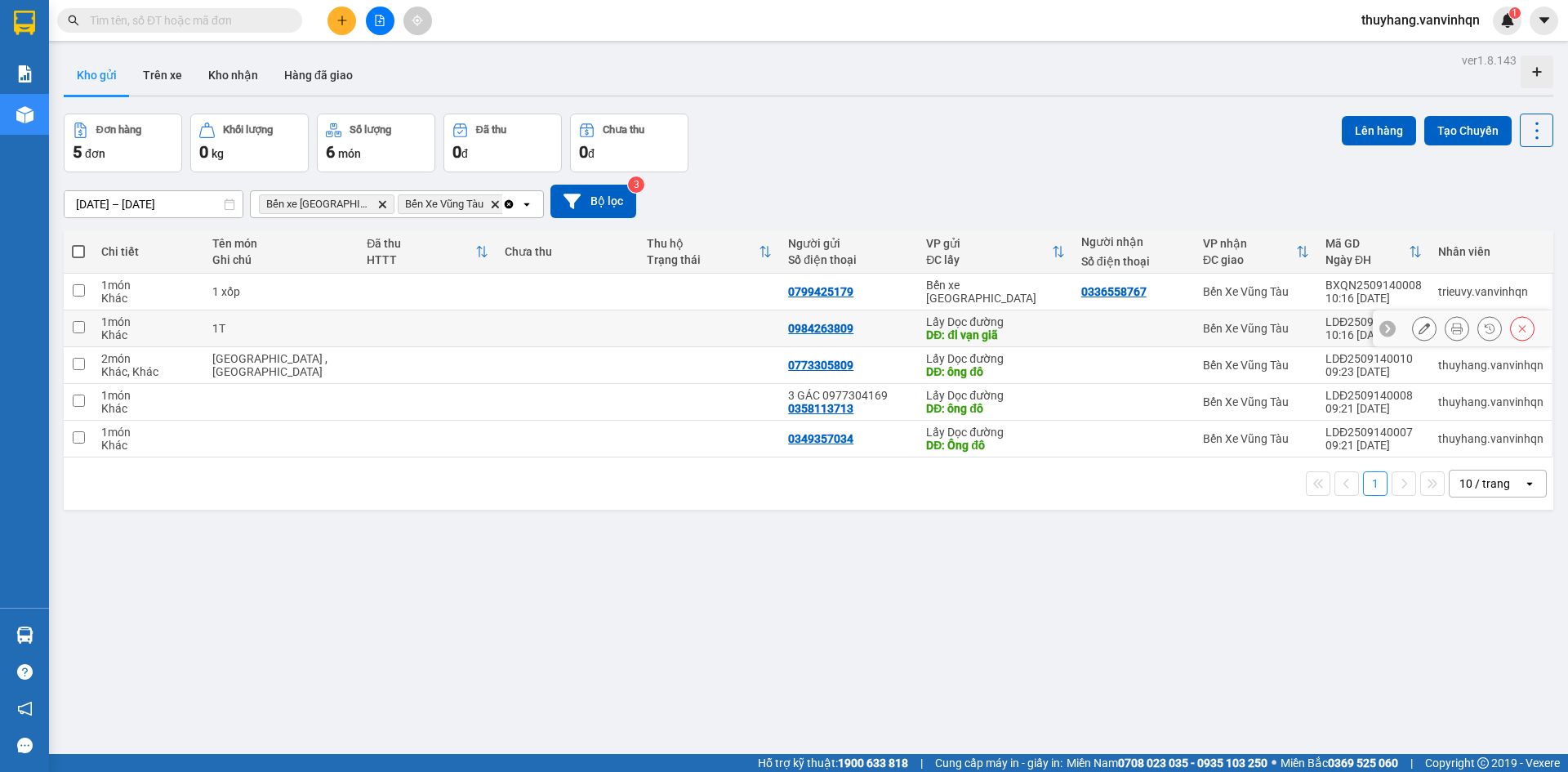
click at [291, 328] on div "1T" at bounding box center [282, 328] width 138 height 13
checkbox input "true"
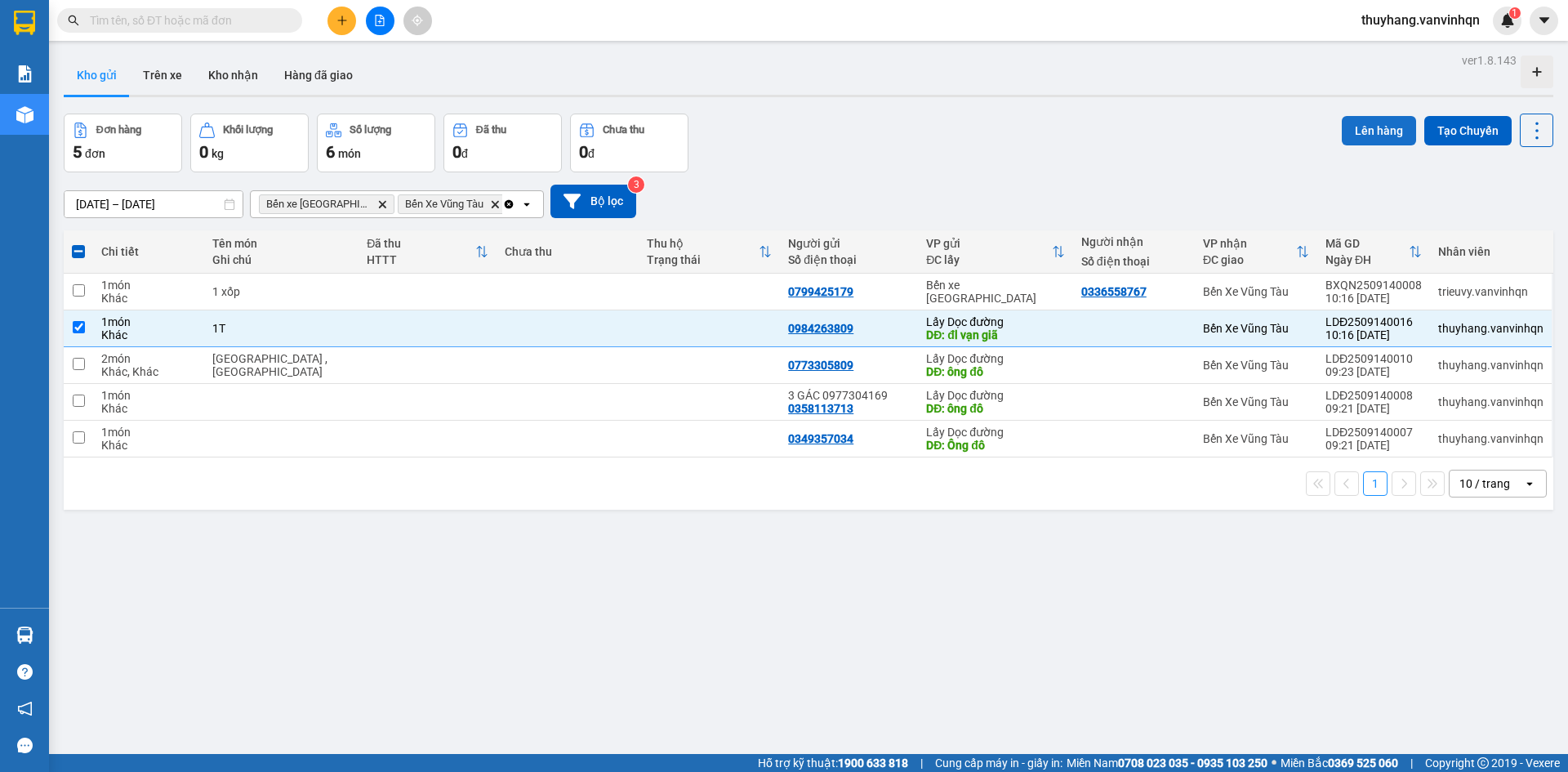
click at [1355, 129] on button "Lên hàng" at bounding box center [1379, 130] width 75 height 29
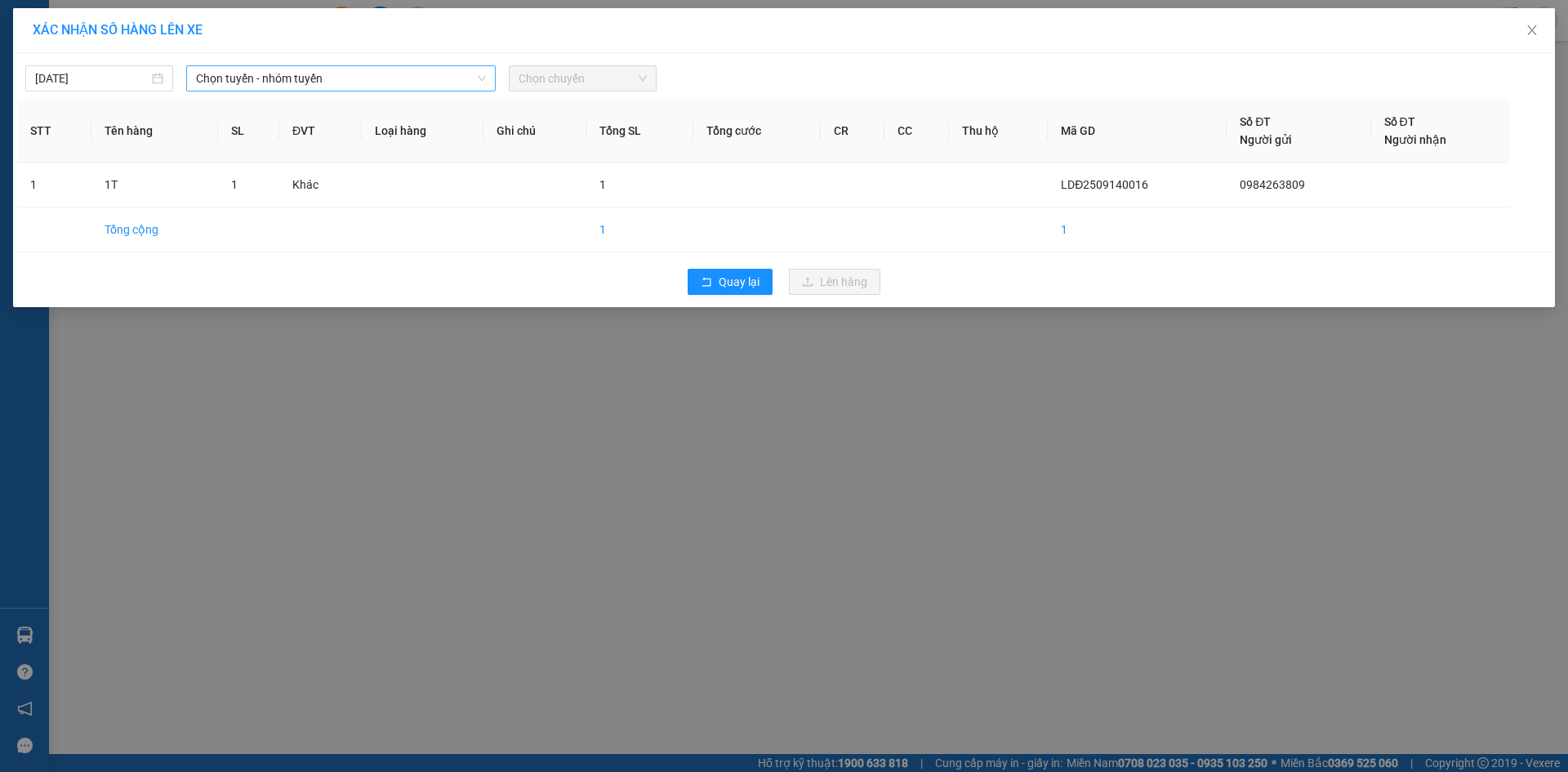
click at [377, 79] on span "Chọn tuyến - nhóm tuyến" at bounding box center [341, 78] width 290 height 25
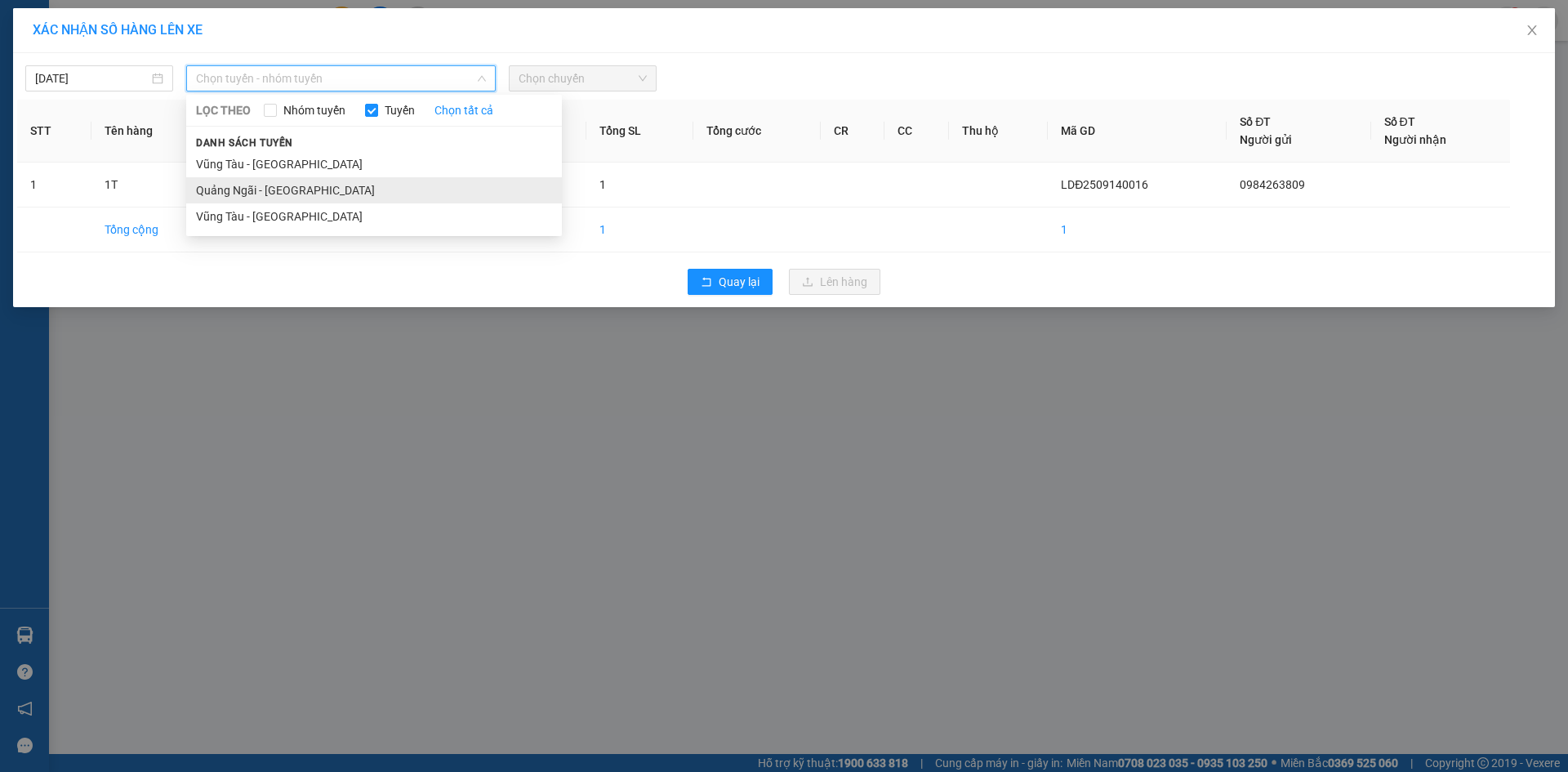
click at [334, 197] on li "Quảng Ngãi - [GEOGRAPHIC_DATA]" at bounding box center [374, 190] width 375 height 26
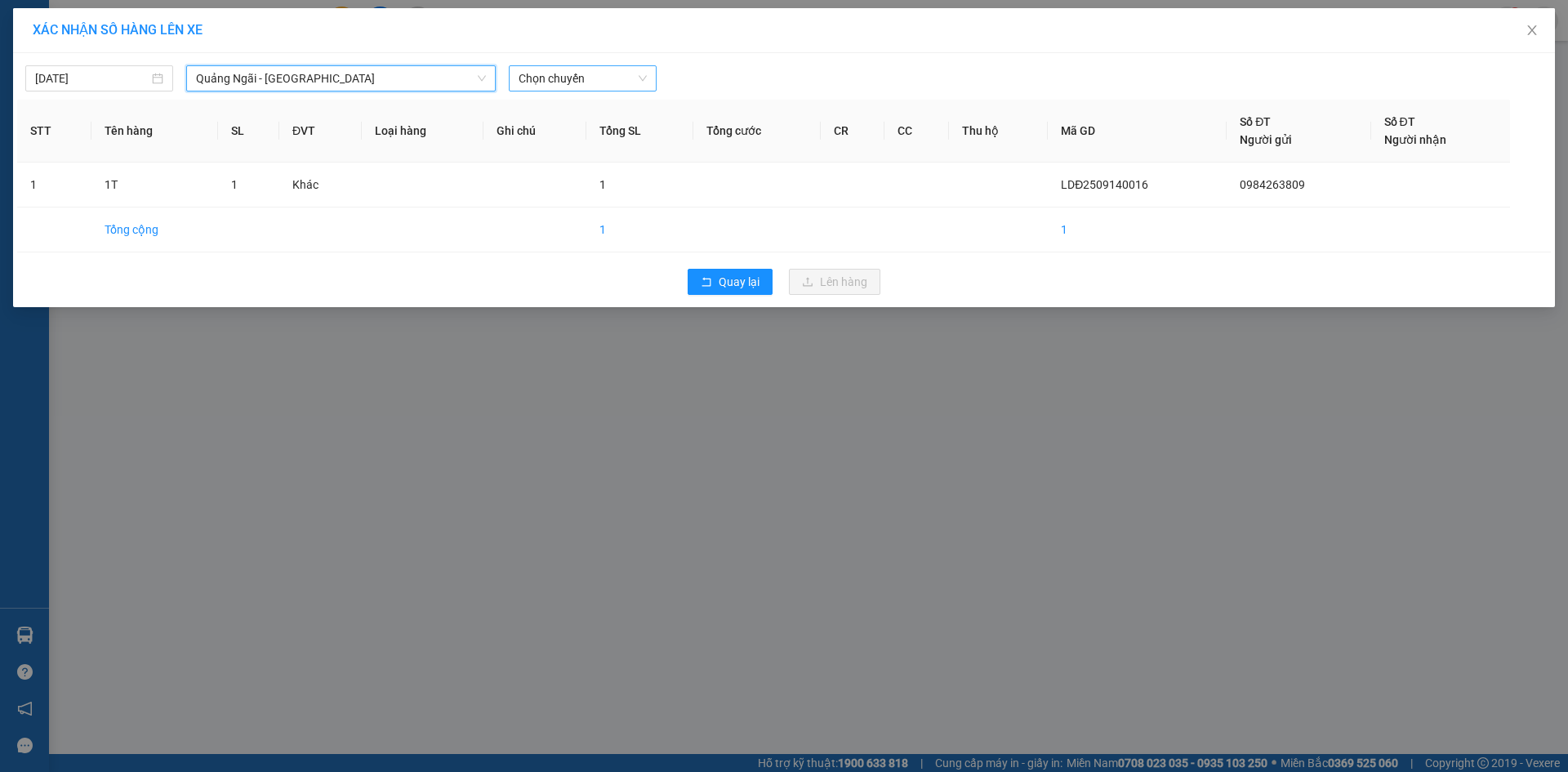
click at [592, 82] on span "Chọn chuyến" at bounding box center [582, 78] width 128 height 25
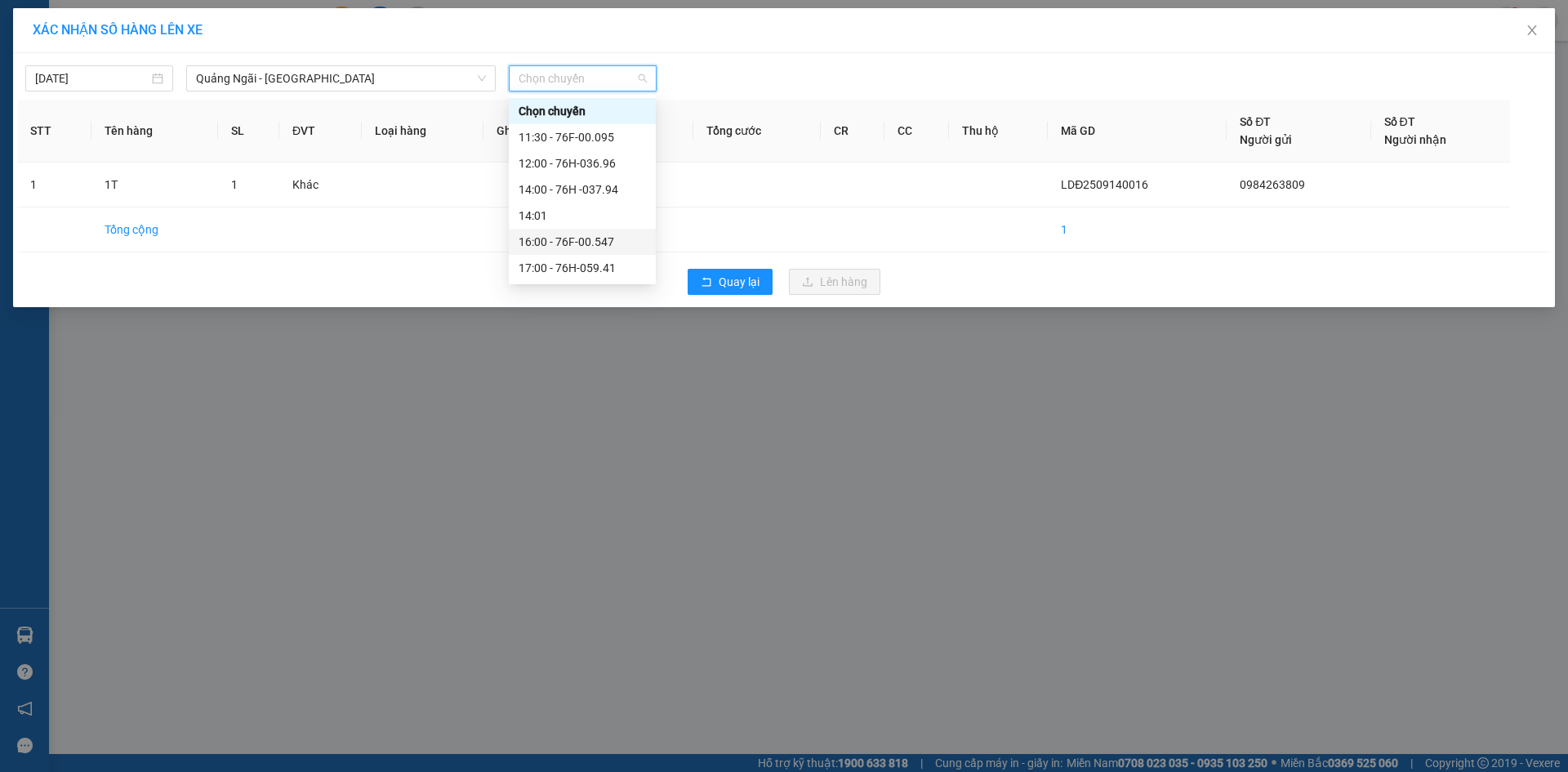
click at [603, 241] on div "16:00 - 76F-00.547" at bounding box center [582, 242] width 128 height 18
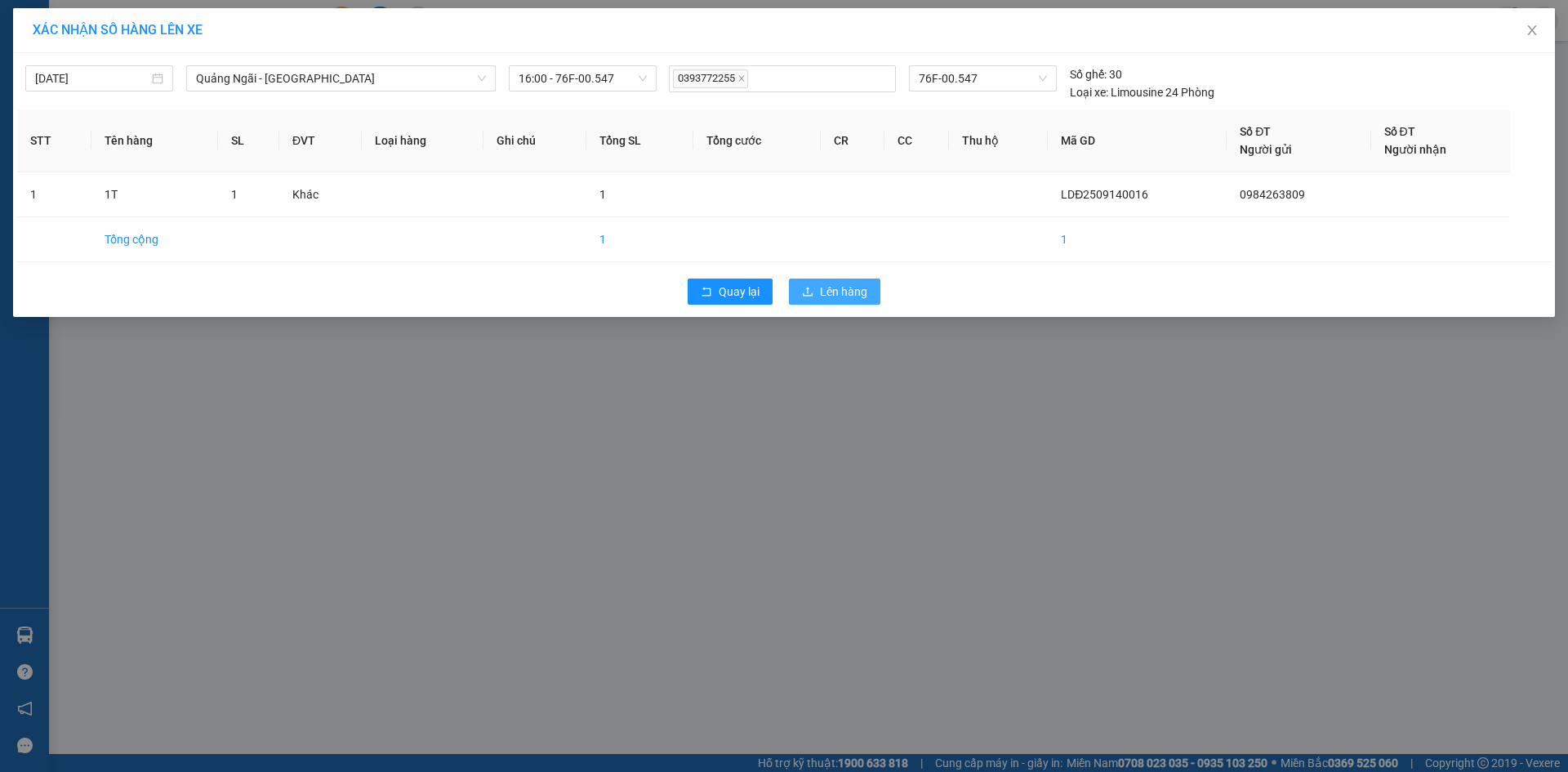
click at [833, 290] on span "Lên hàng" at bounding box center [844, 292] width 47 height 18
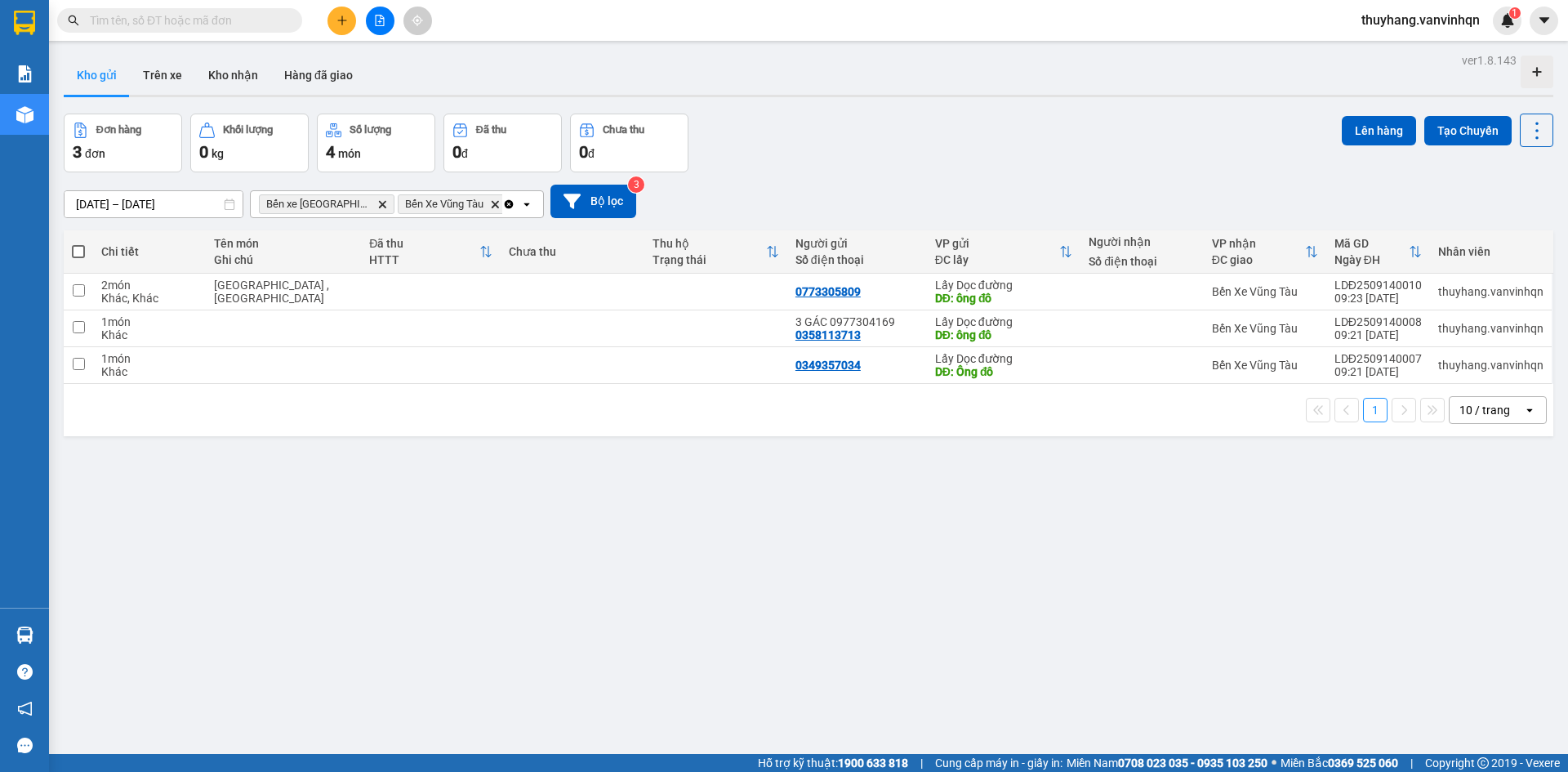
click at [374, 19] on button at bounding box center [380, 20] width 28 height 28
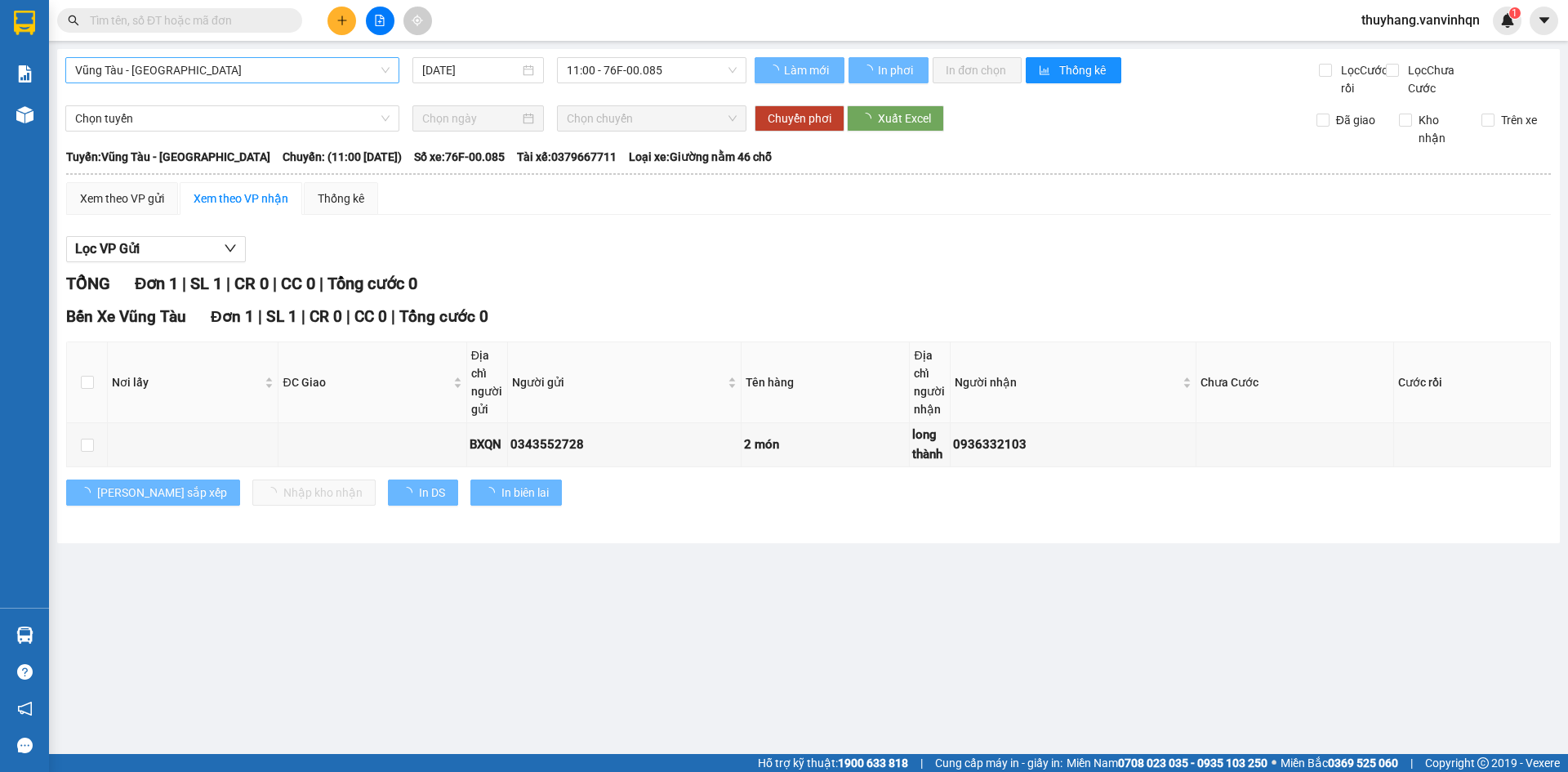
click at [237, 76] on span "Vũng Tàu - [GEOGRAPHIC_DATA]" at bounding box center [231, 70] width 314 height 25
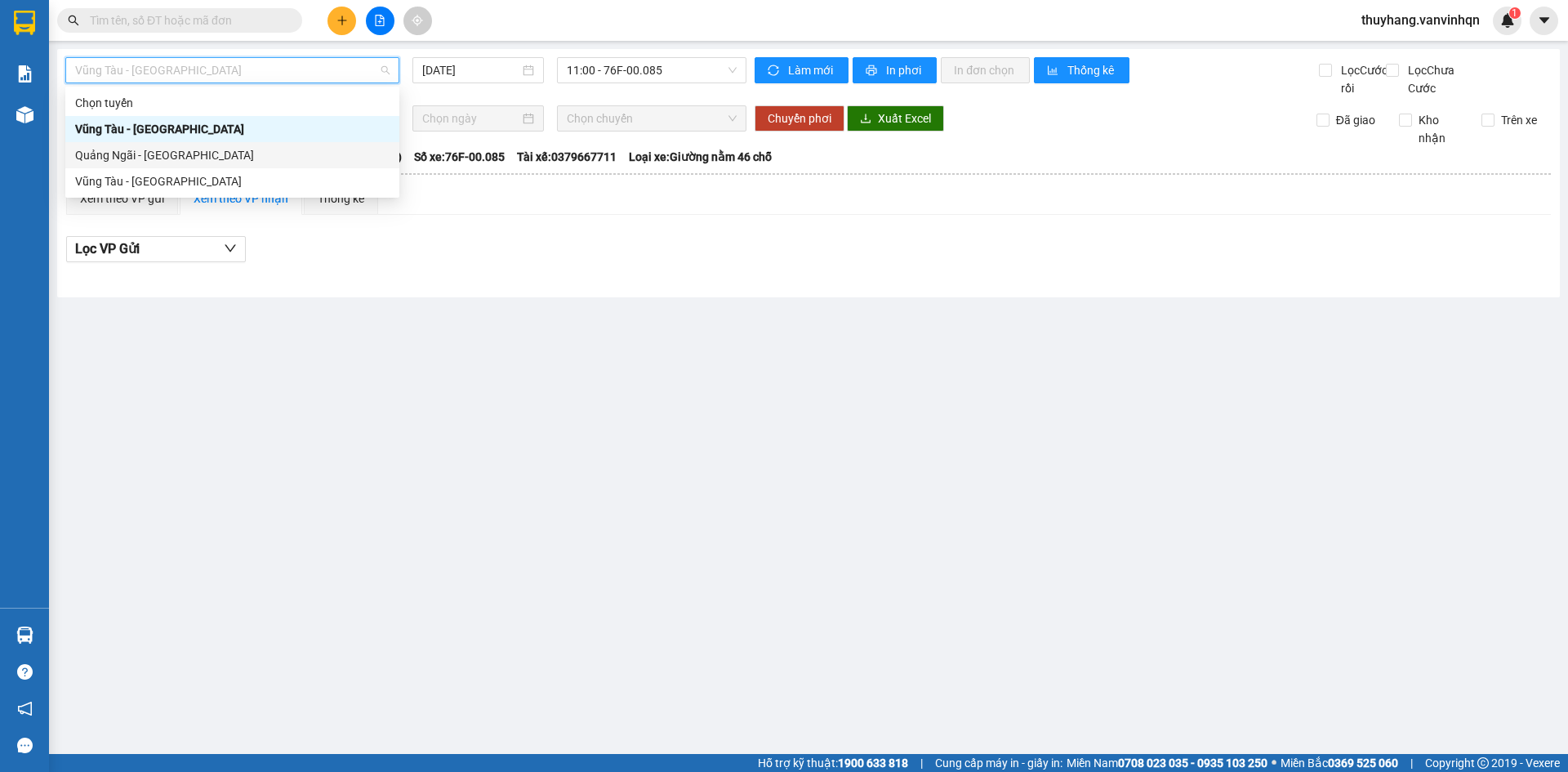
click at [230, 154] on div "Quảng Ngãi - [GEOGRAPHIC_DATA]" at bounding box center [231, 155] width 314 height 18
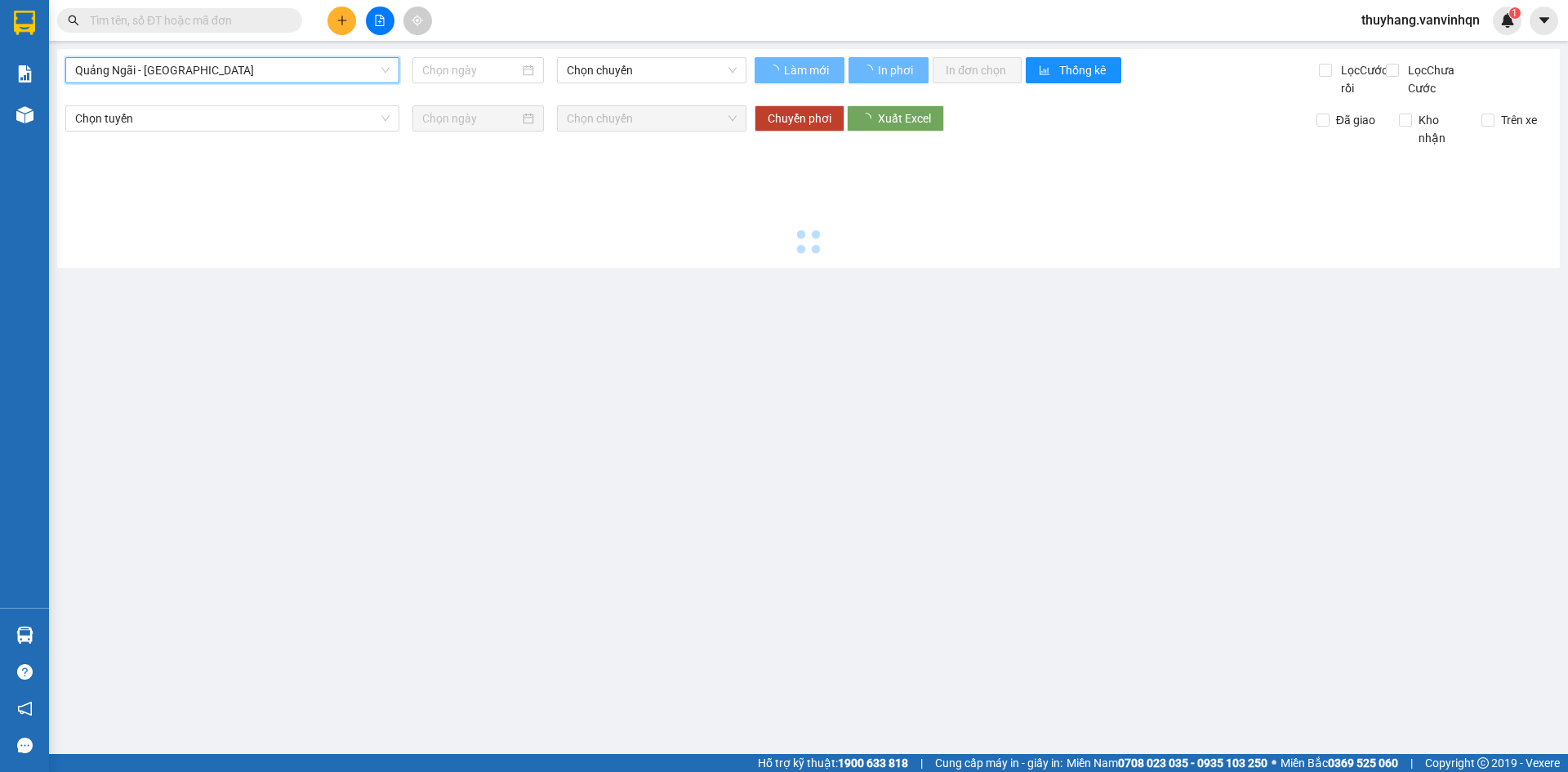
type input "[DATE]"
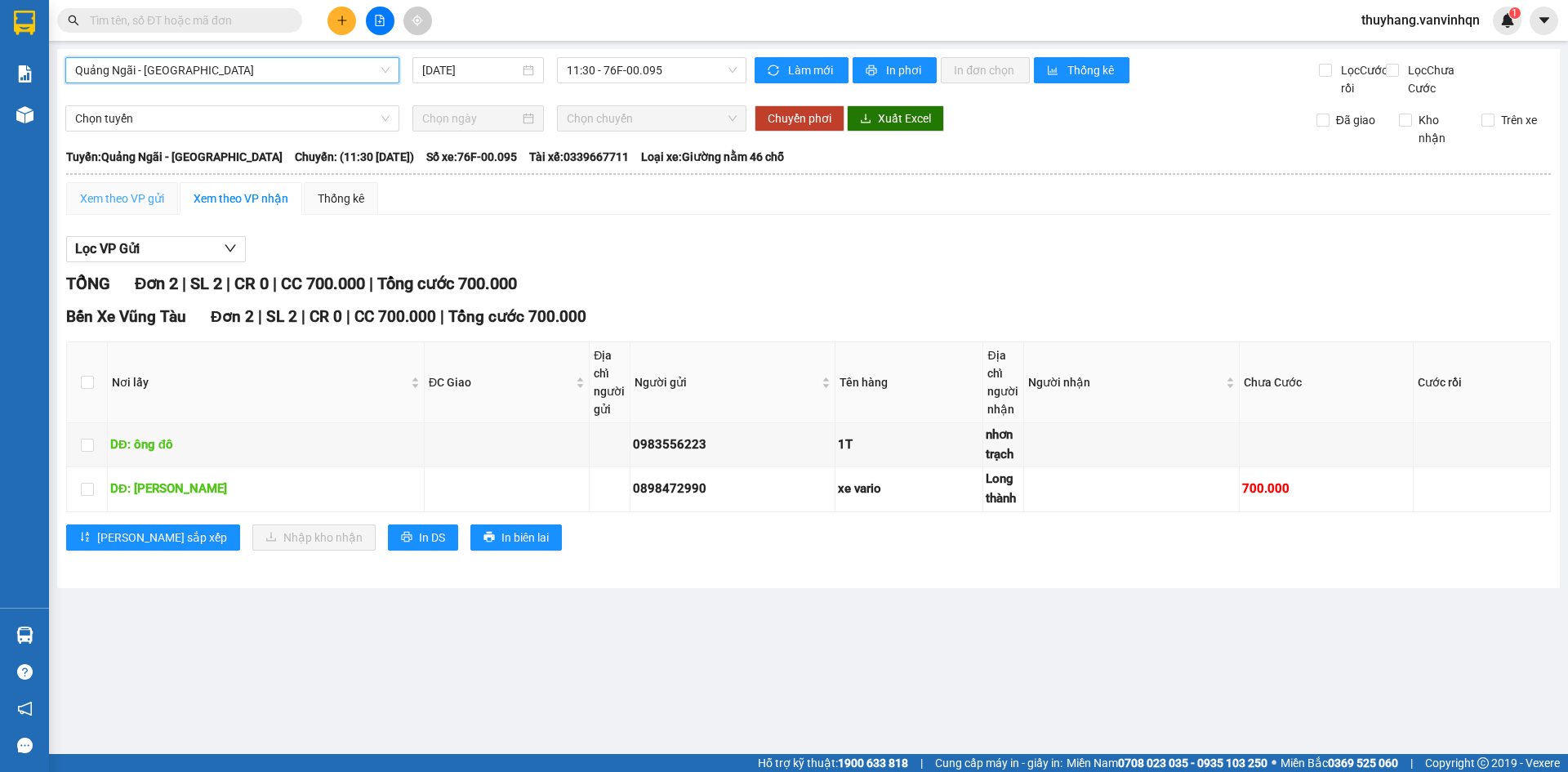
click at [147, 202] on div "Xem theo VP gửi" at bounding box center [122, 199] width 112 height 33
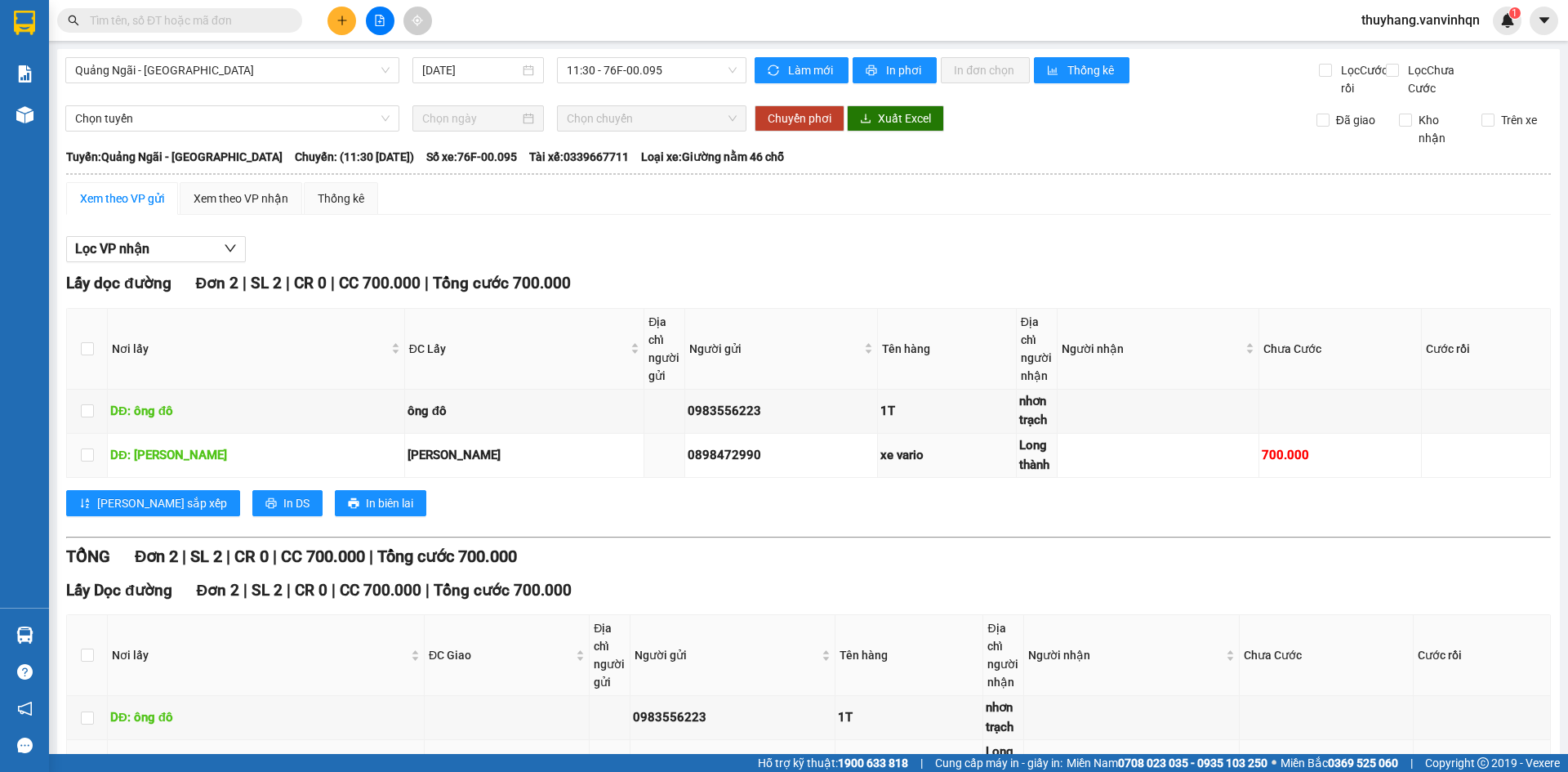
scroll to position [133, 0]
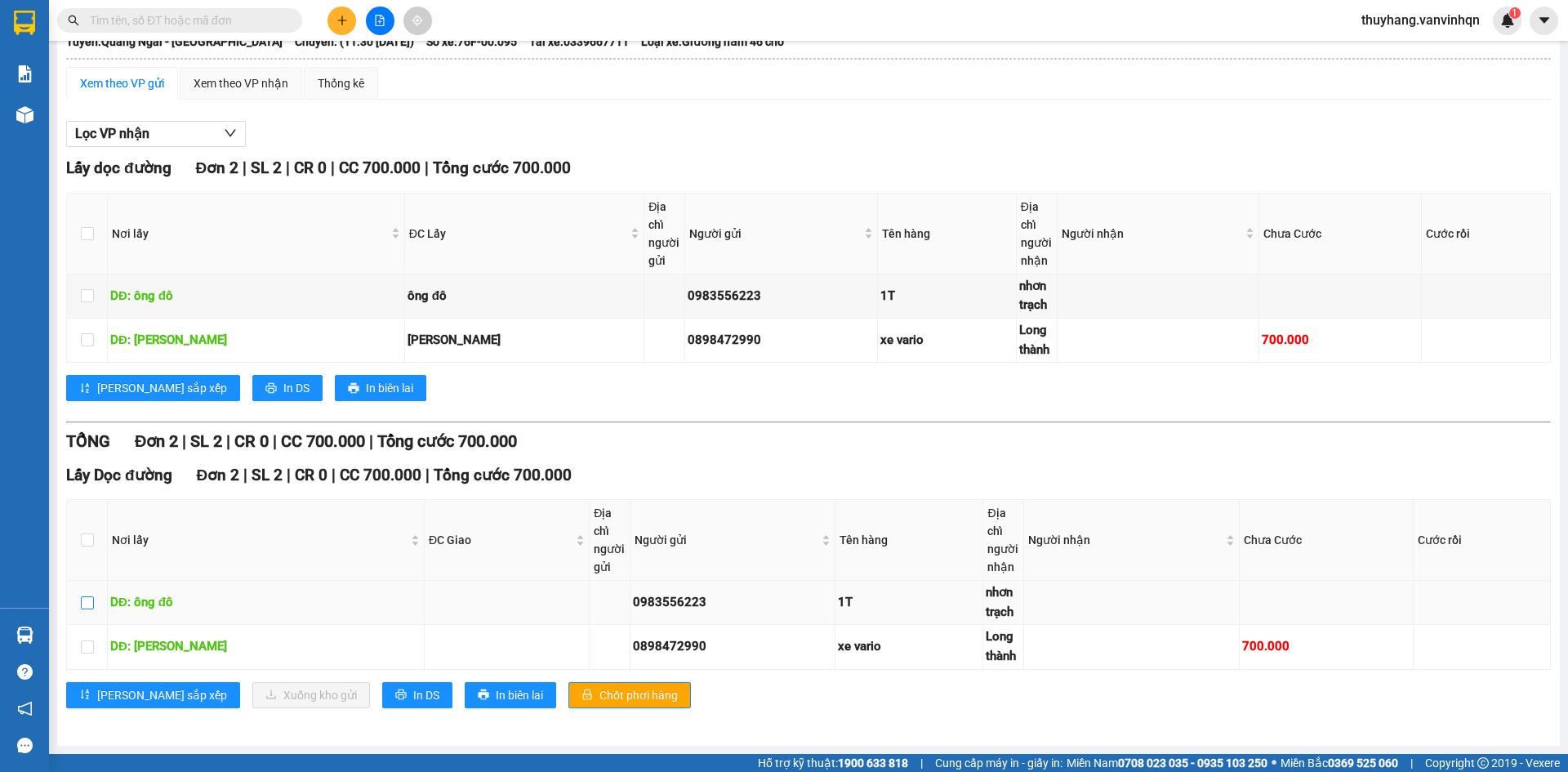
click at [84, 598] on input "checkbox" at bounding box center [87, 602] width 13 height 13
checkbox input "true"
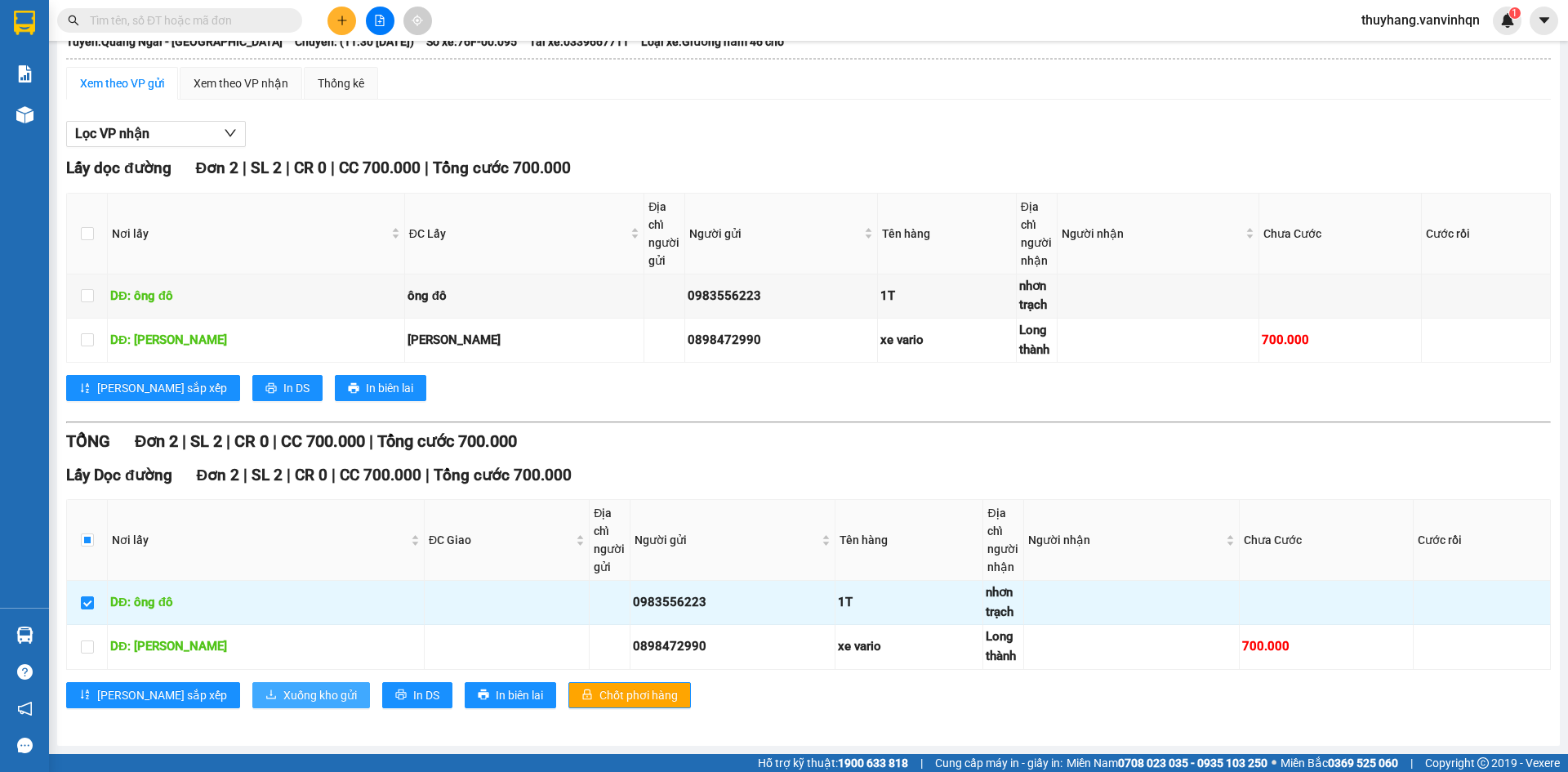
click at [283, 694] on span "Xuống kho gửi" at bounding box center [320, 695] width 74 height 18
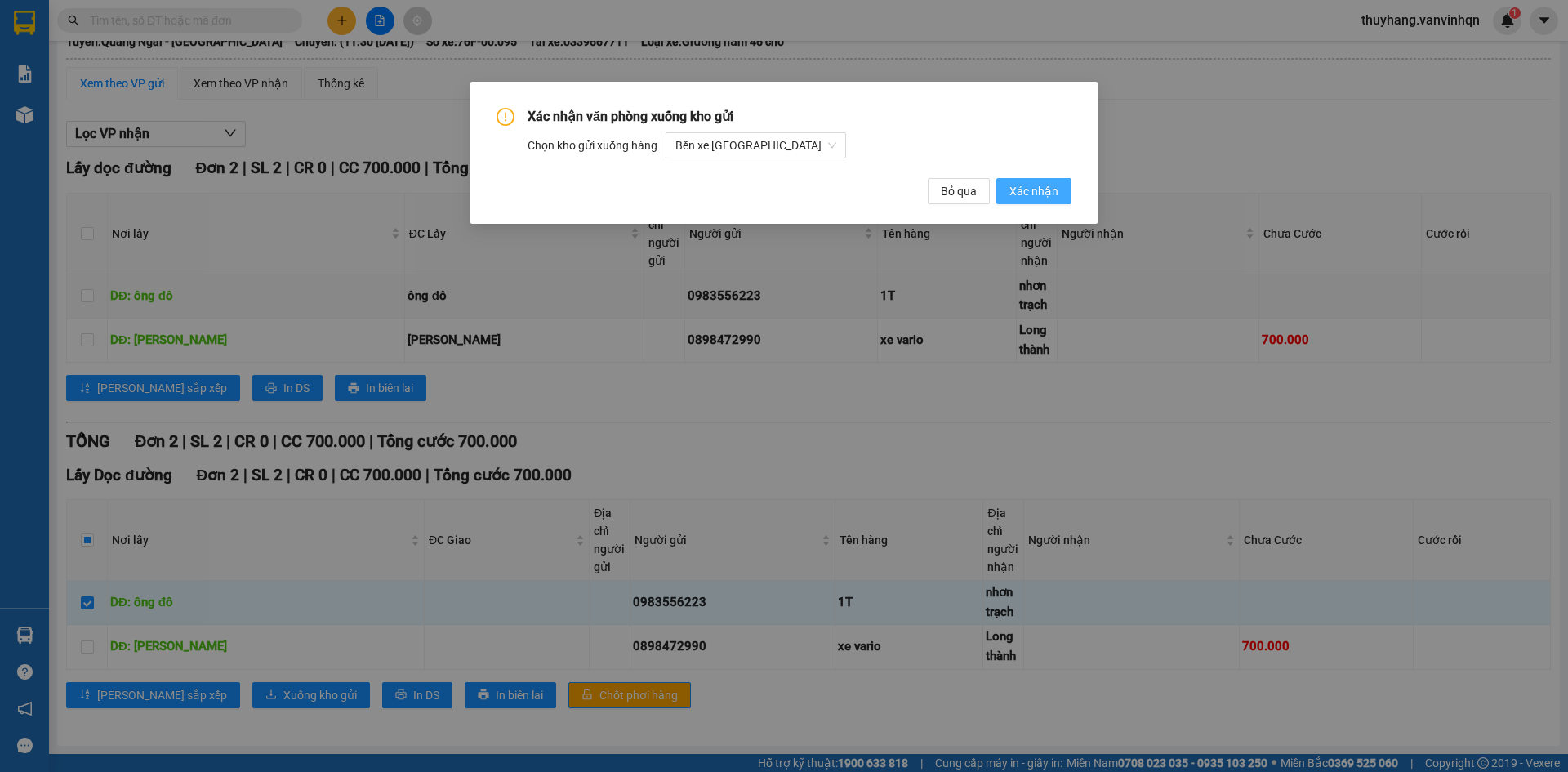
click at [1035, 186] on span "Xác nhận" at bounding box center [1034, 191] width 49 height 18
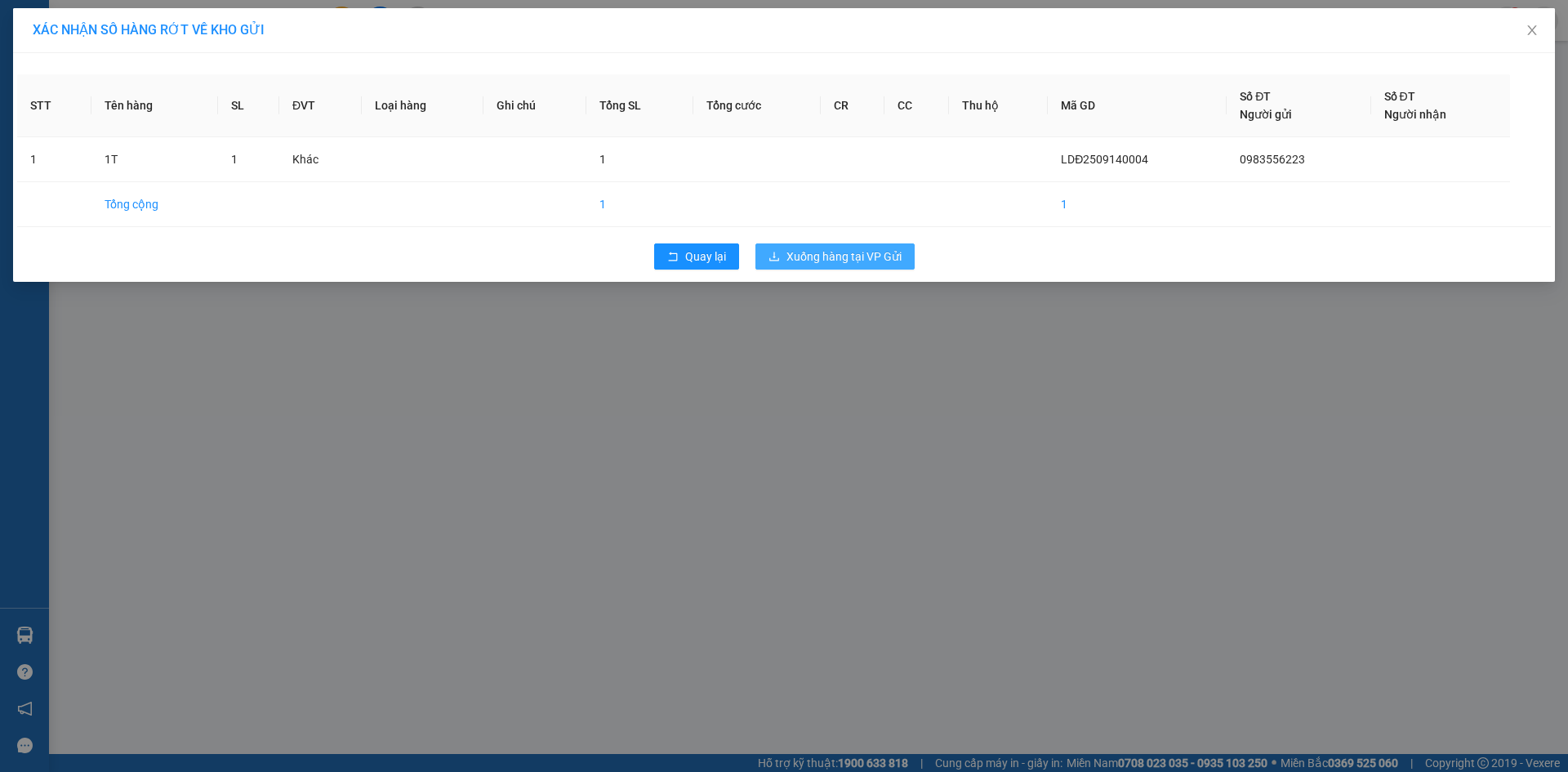
click at [854, 260] on span "Xuống hàng tại VP Gửi" at bounding box center [844, 257] width 115 height 18
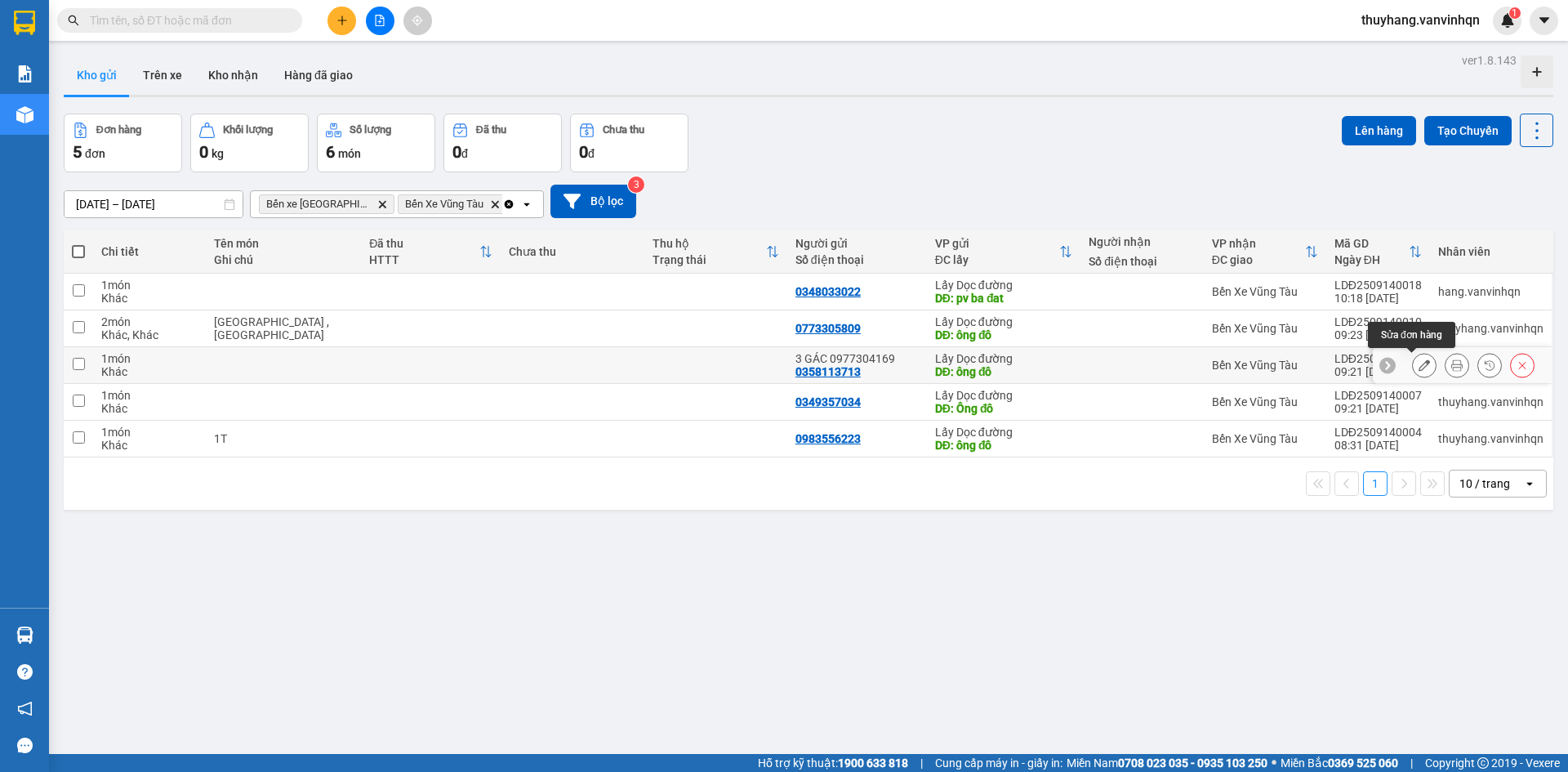
click at [1419, 366] on button at bounding box center [1424, 365] width 23 height 28
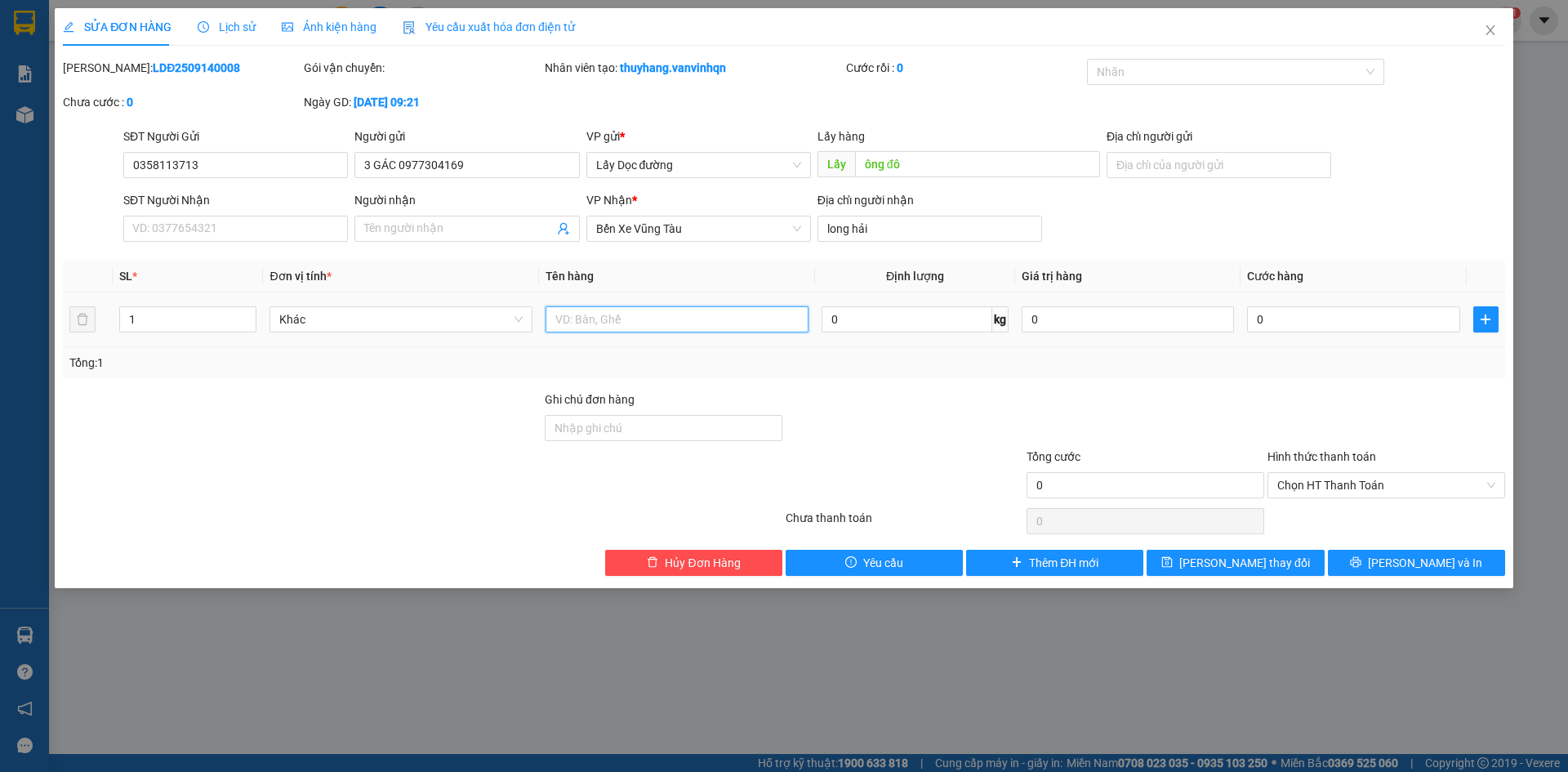
click at [600, 324] on input "text" at bounding box center [677, 319] width 263 height 26
type input "2t"
click at [1208, 552] on button "[PERSON_NAME] thay đổi" at bounding box center [1235, 562] width 178 height 26
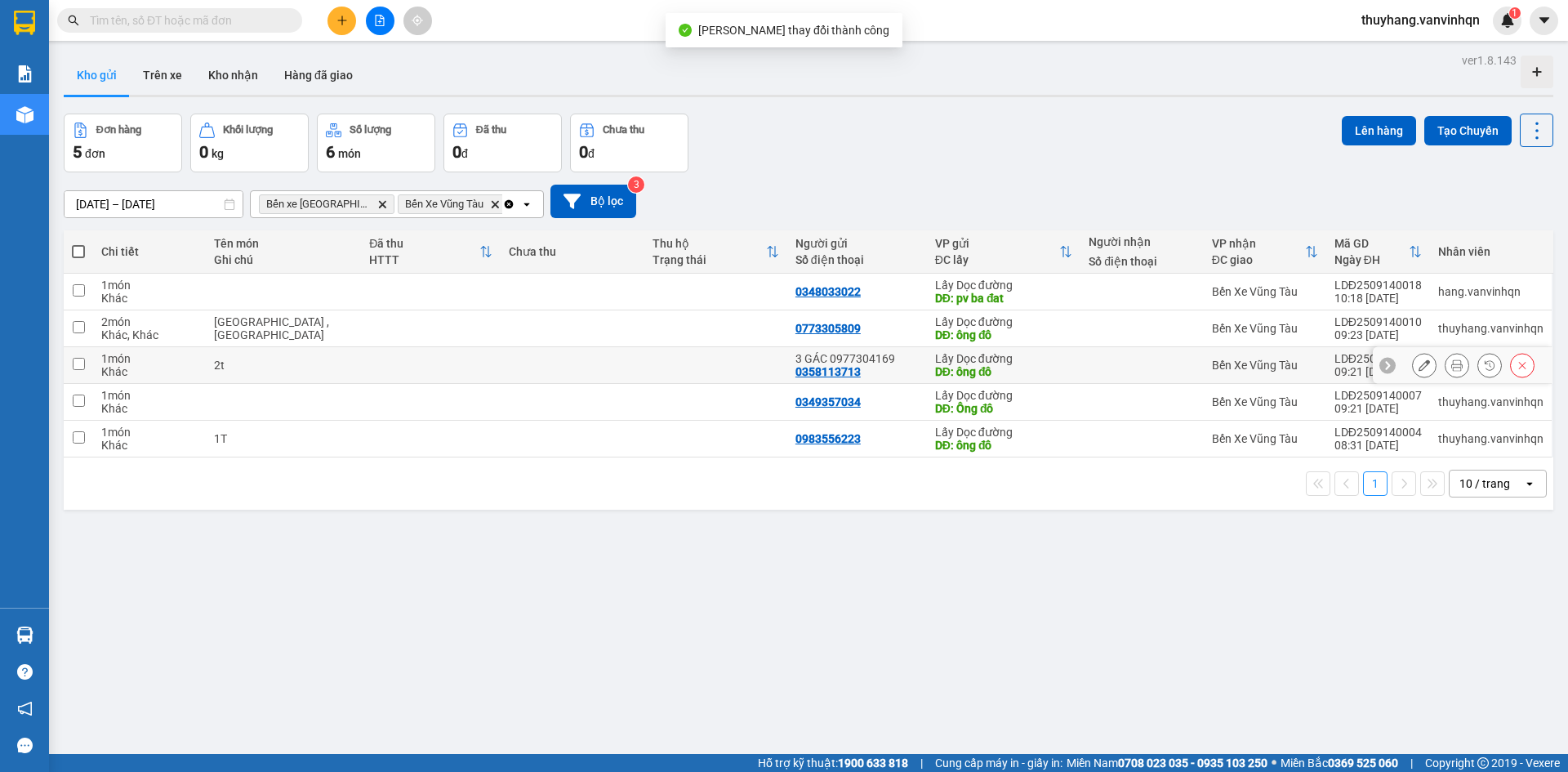
click at [371, 365] on td at bounding box center [430, 365] width 139 height 36
checkbox input "true"
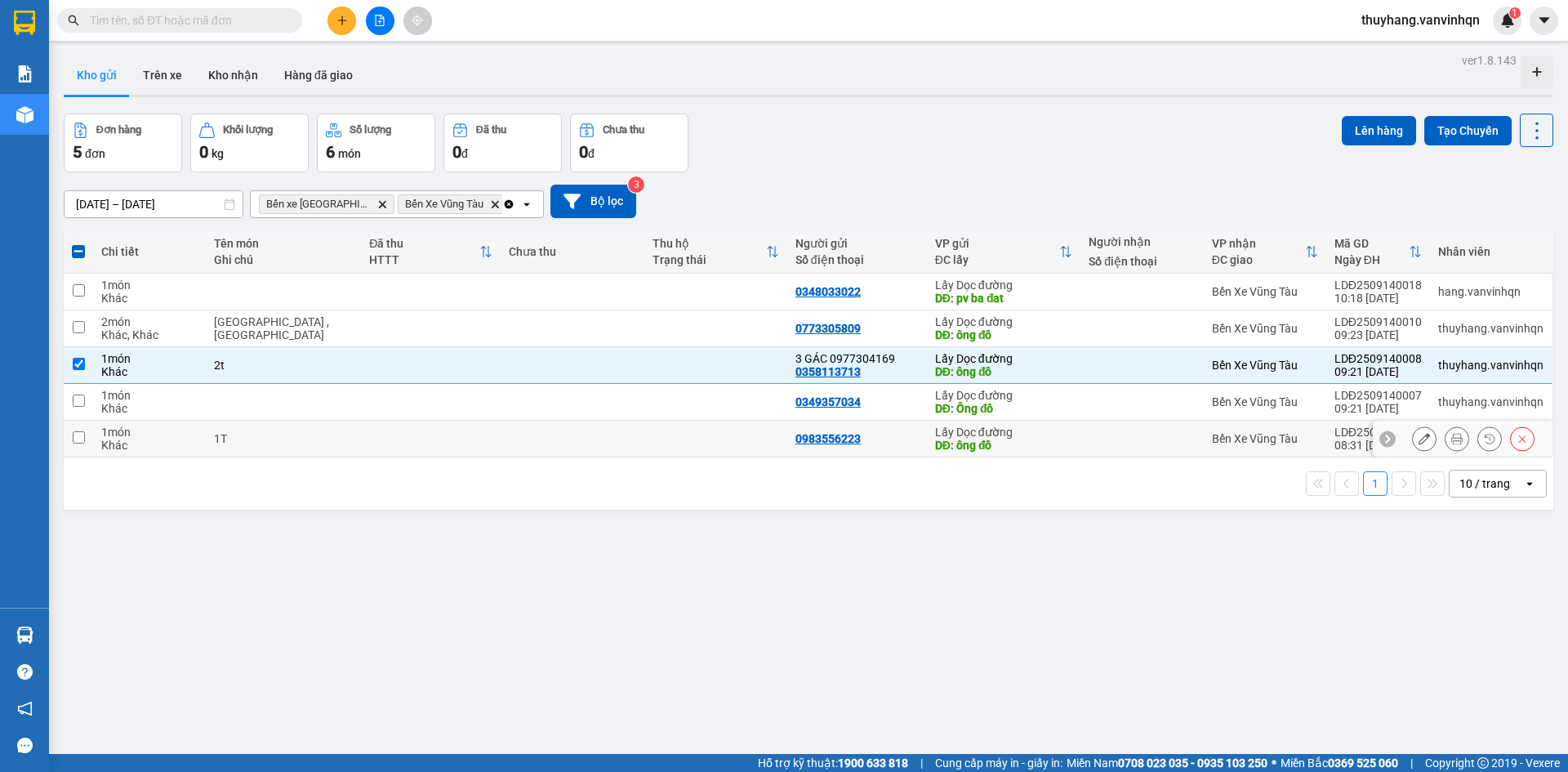
click at [365, 433] on td at bounding box center [430, 439] width 139 height 36
checkbox input "true"
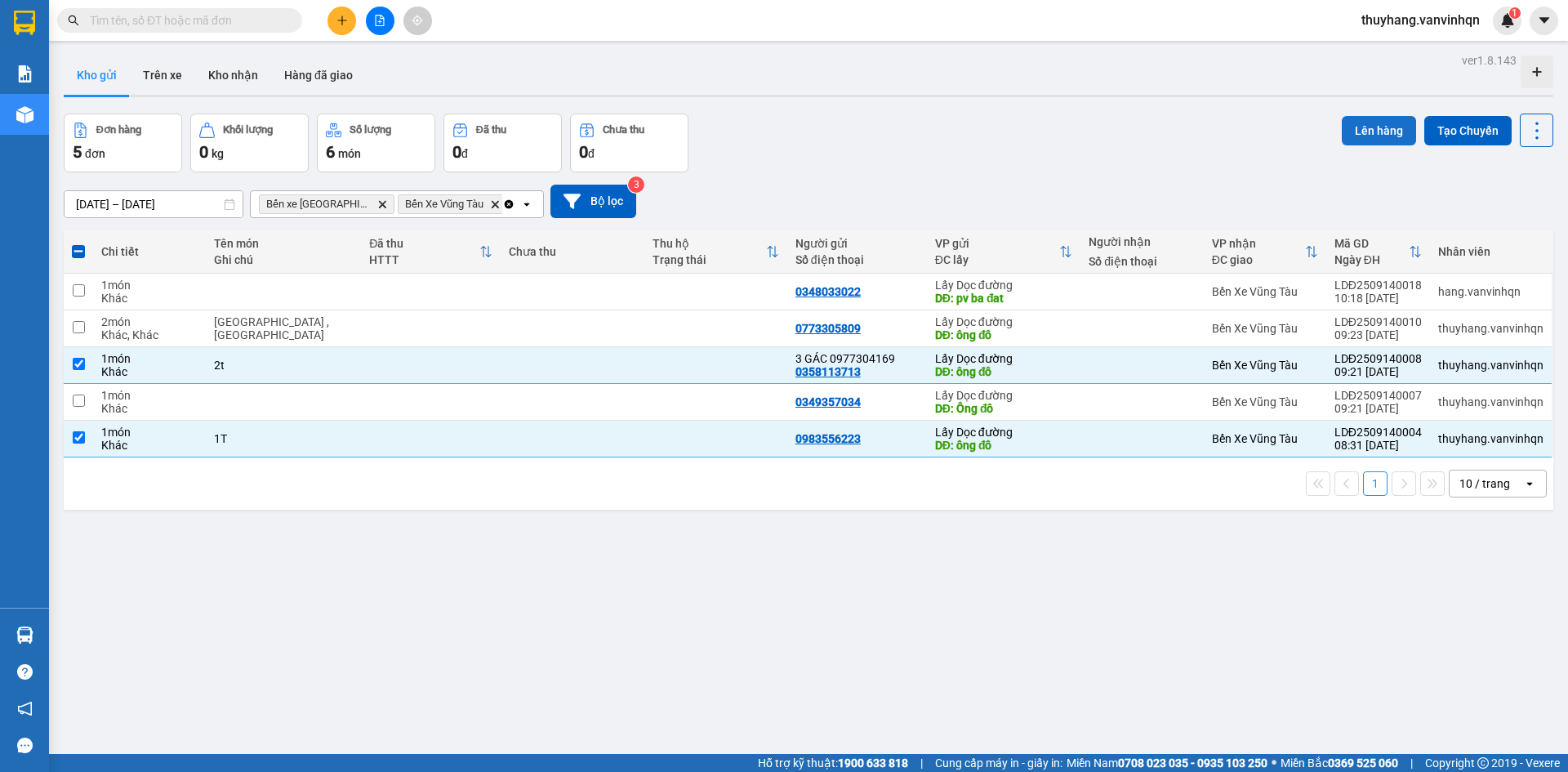
click at [1344, 128] on button "Lên hàng" at bounding box center [1379, 130] width 75 height 29
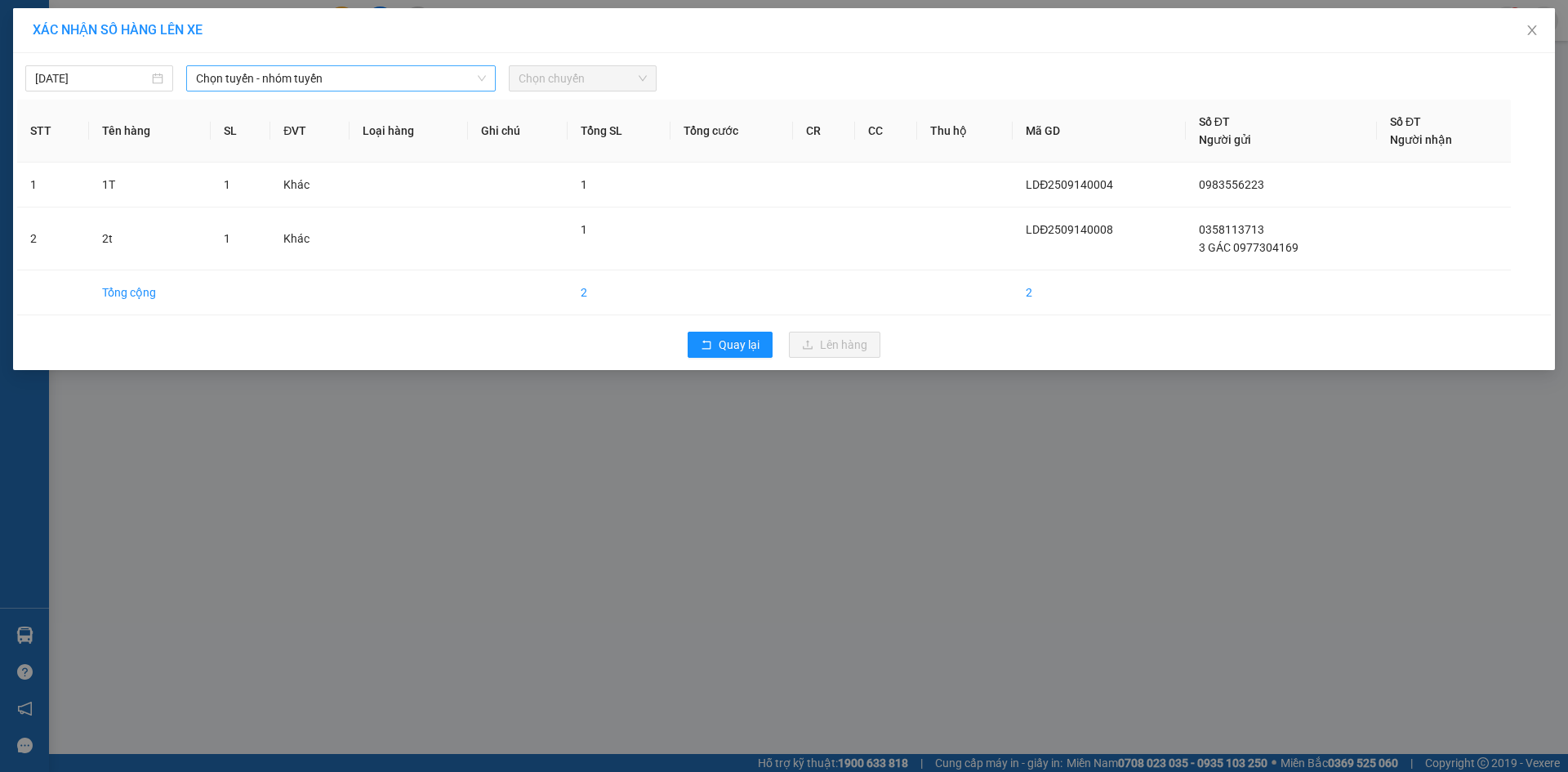
drag, startPoint x: 277, startPoint y: 78, endPoint x: 282, endPoint y: 89, distance: 12.1
click at [278, 77] on span "Chọn tuyến - nhóm tuyến" at bounding box center [341, 78] width 290 height 25
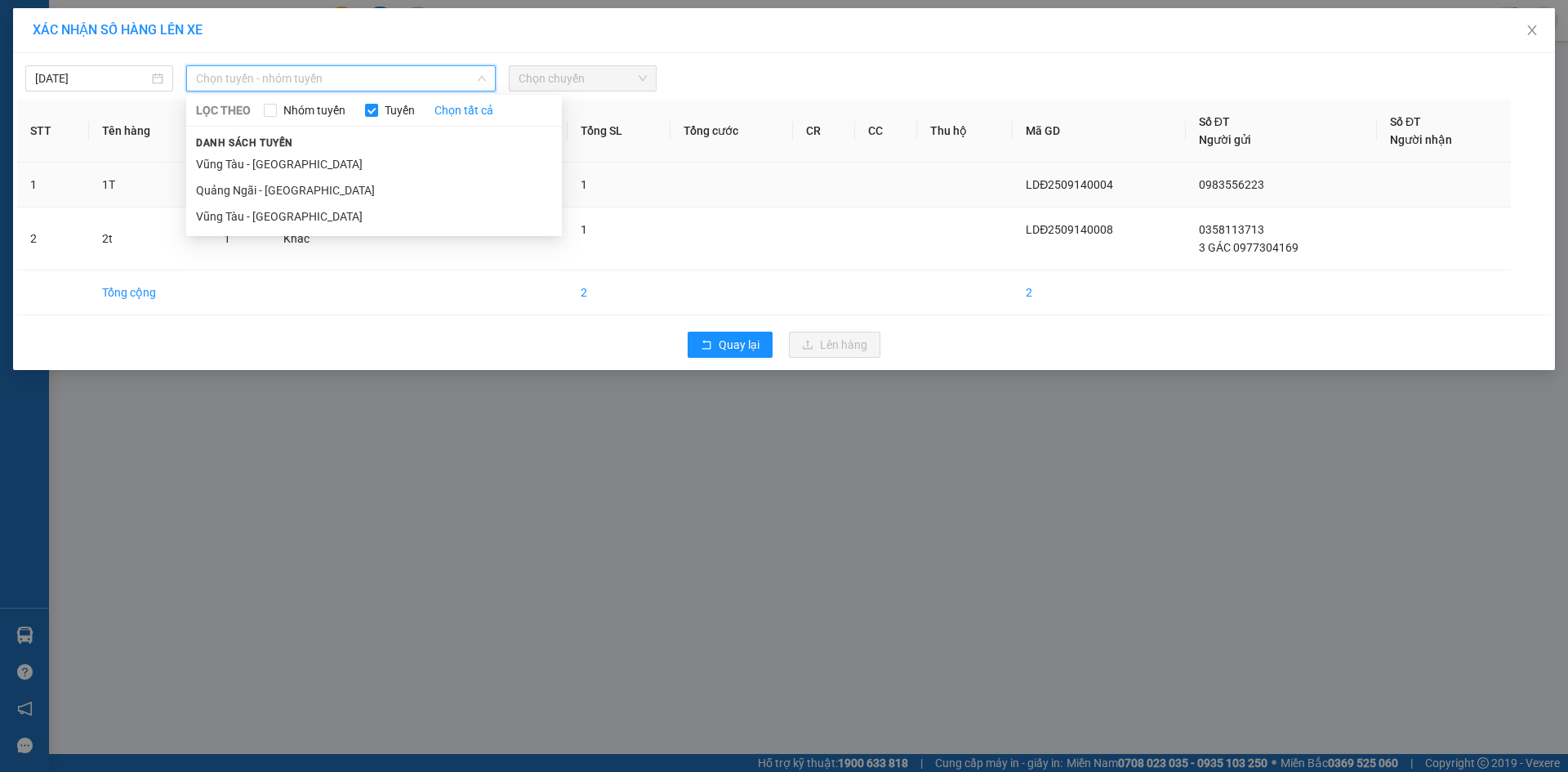
drag, startPoint x: 302, startPoint y: 188, endPoint x: 311, endPoint y: 185, distance: 9.5
click at [303, 189] on li "Quảng Ngãi - [GEOGRAPHIC_DATA]" at bounding box center [374, 190] width 375 height 26
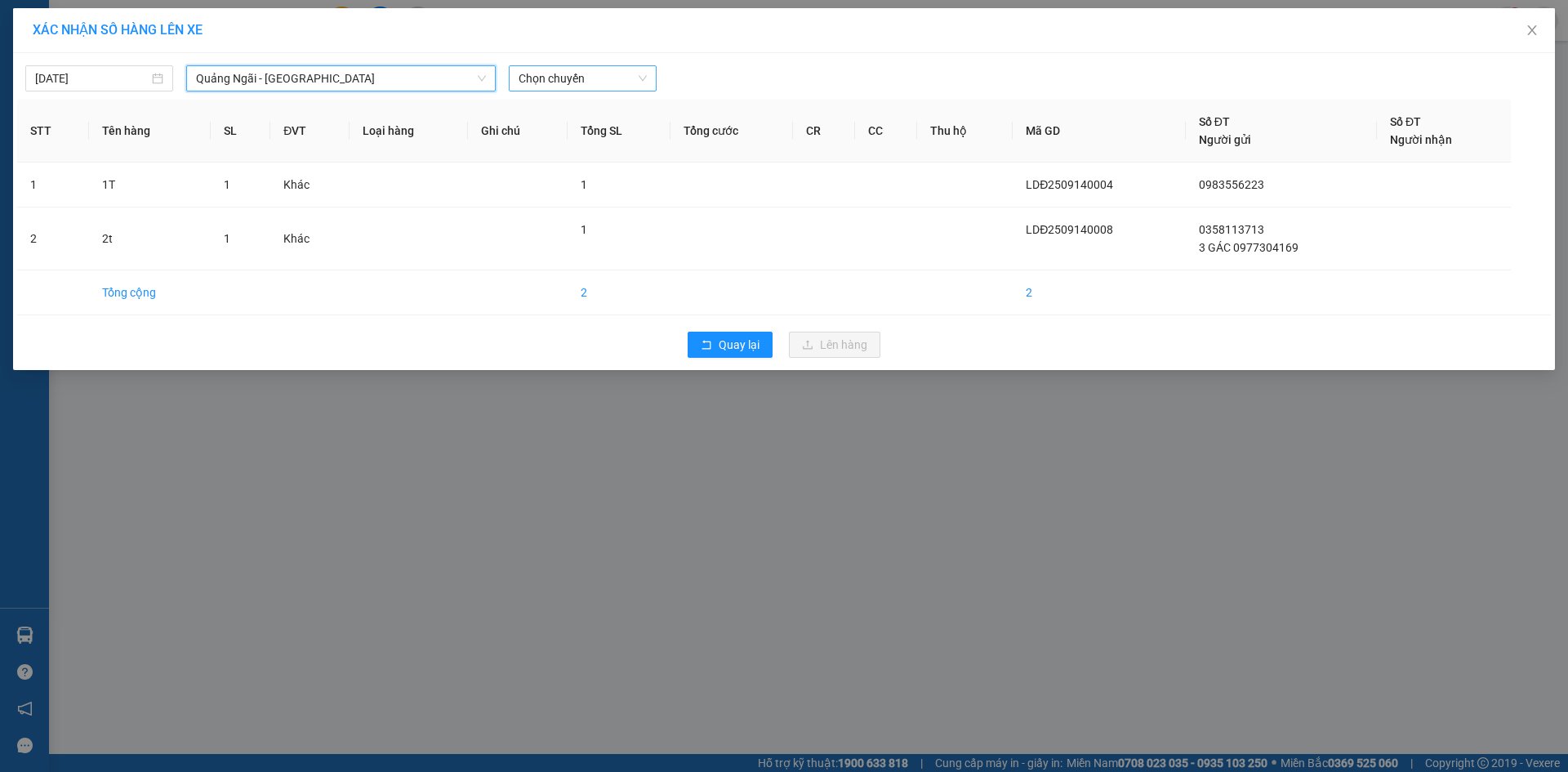
click at [612, 79] on span "Chọn chuyến" at bounding box center [582, 78] width 128 height 25
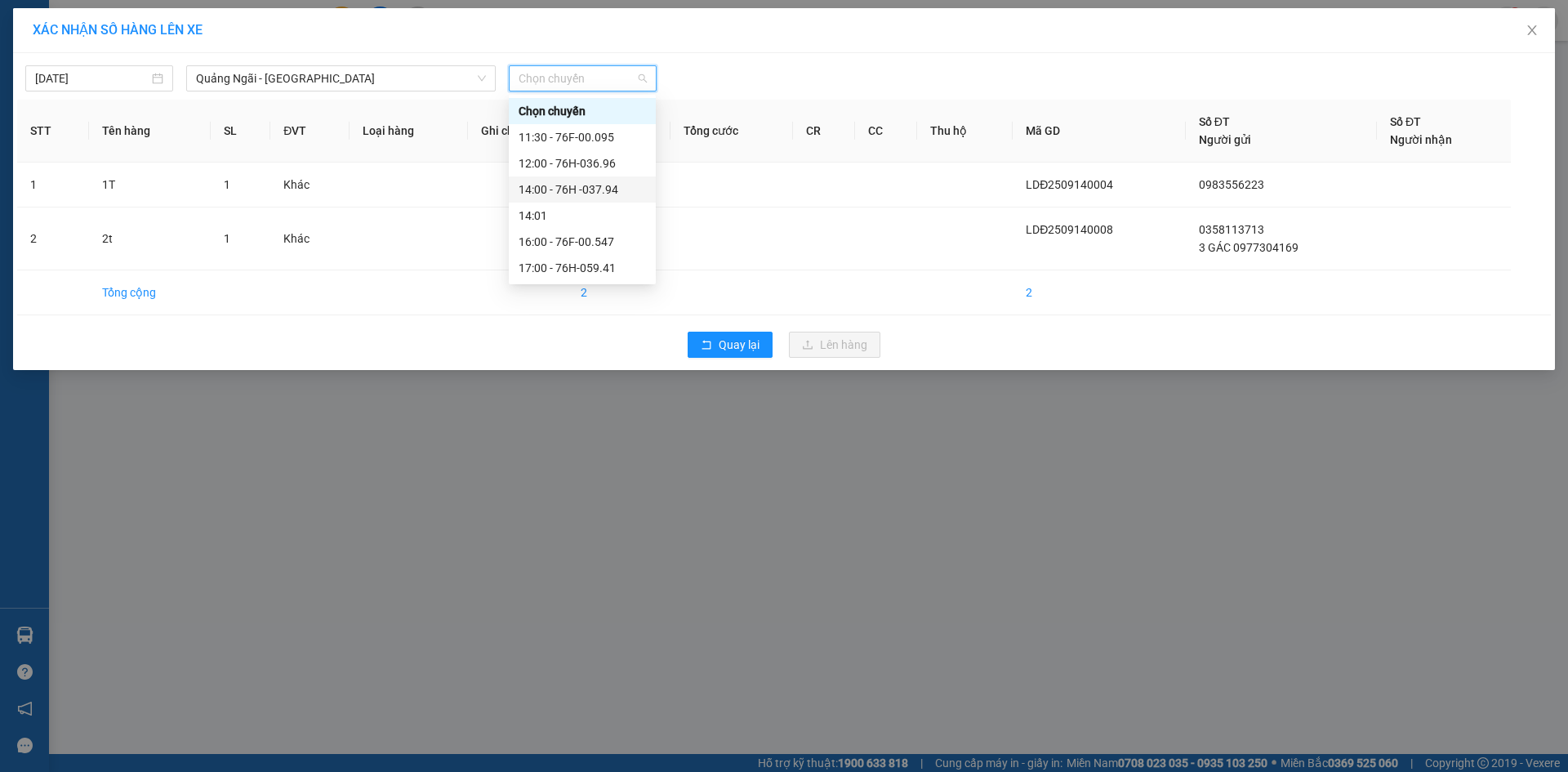
click at [626, 193] on div "14:00 - 76H -037.94" at bounding box center [582, 190] width 128 height 18
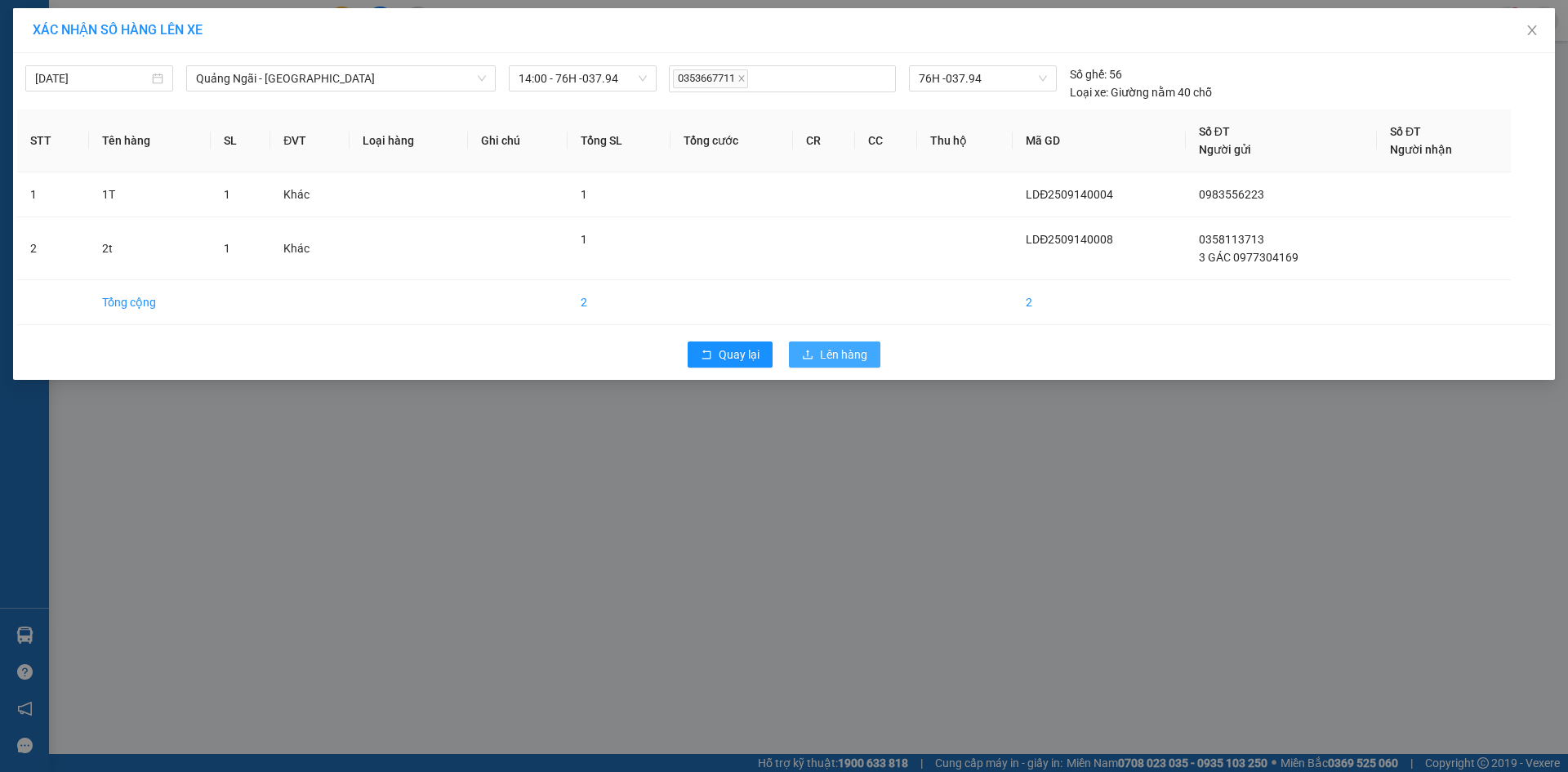
click at [836, 353] on span "Lên hàng" at bounding box center [844, 355] width 47 height 18
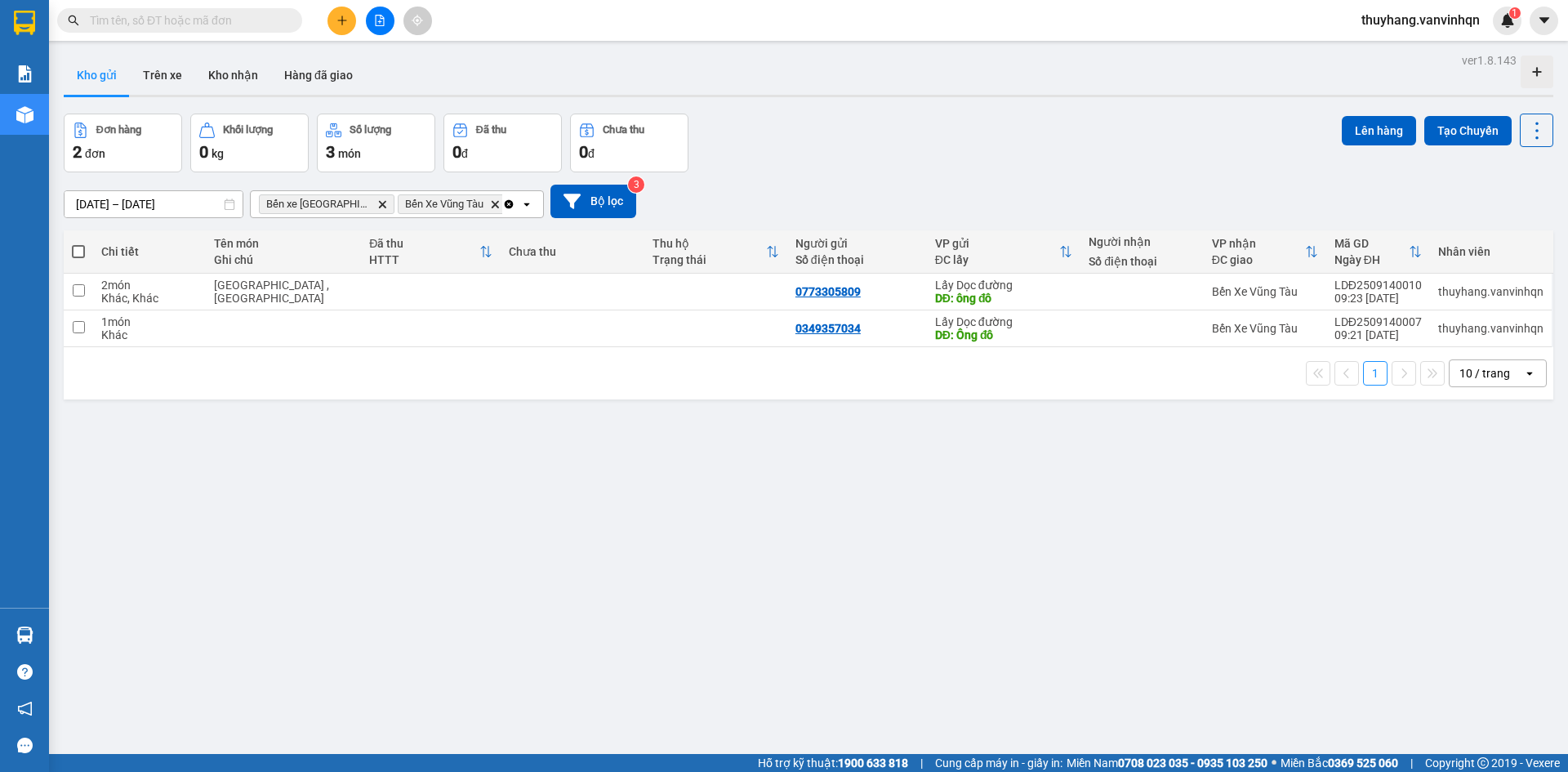
click at [1165, 499] on div "ver 1.8.143 Kho gửi Trên xe Kho nhận Hàng đã giao Đơn hàng 2 đơn Khối lượng 0 k…" at bounding box center [809, 435] width 1503 height 772
click at [1149, 501] on div "ver 1.8.143 Kho gửi Trên xe Kho nhận Hàng đã giao Đơn hàng 2 đơn Khối lượng 0 k…" at bounding box center [809, 435] width 1503 height 772
click at [835, 518] on div "ver 1.8.143 Kho gửi Trên xe Kho nhận Hàng đã giao Đơn hàng 2 đơn Khối lượng 0 k…" at bounding box center [809, 435] width 1503 height 772
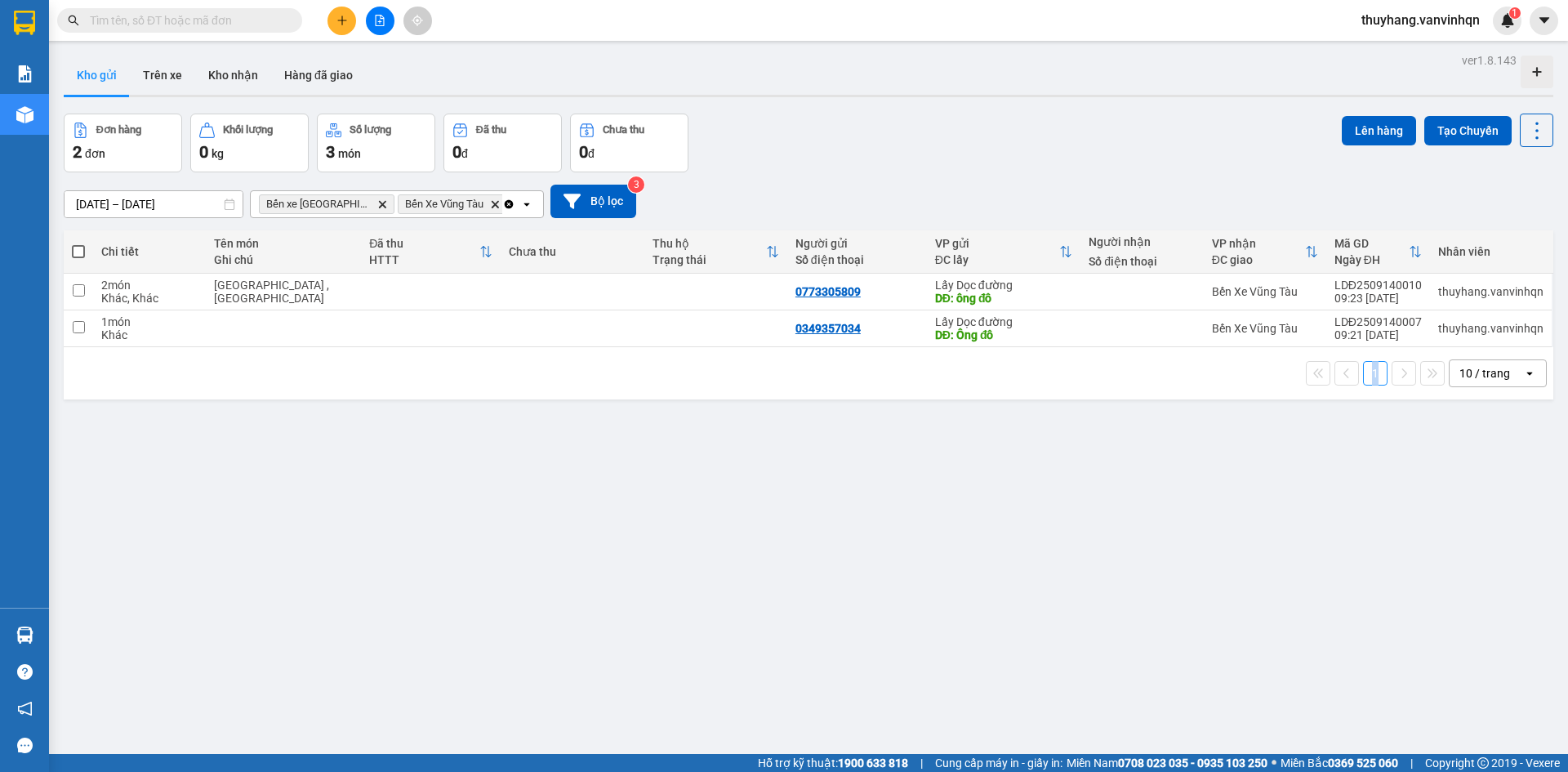
drag, startPoint x: 835, startPoint y: 518, endPoint x: 672, endPoint y: 350, distance: 234.1
click at [834, 518] on div "ver 1.8.143 Kho gửi Trên xe Kho nhận Hàng đã giao Đơn hàng 2 đơn Khối lượng 0 k…" at bounding box center [809, 435] width 1503 height 772
click at [382, 16] on icon "file-add" at bounding box center [380, 20] width 12 height 12
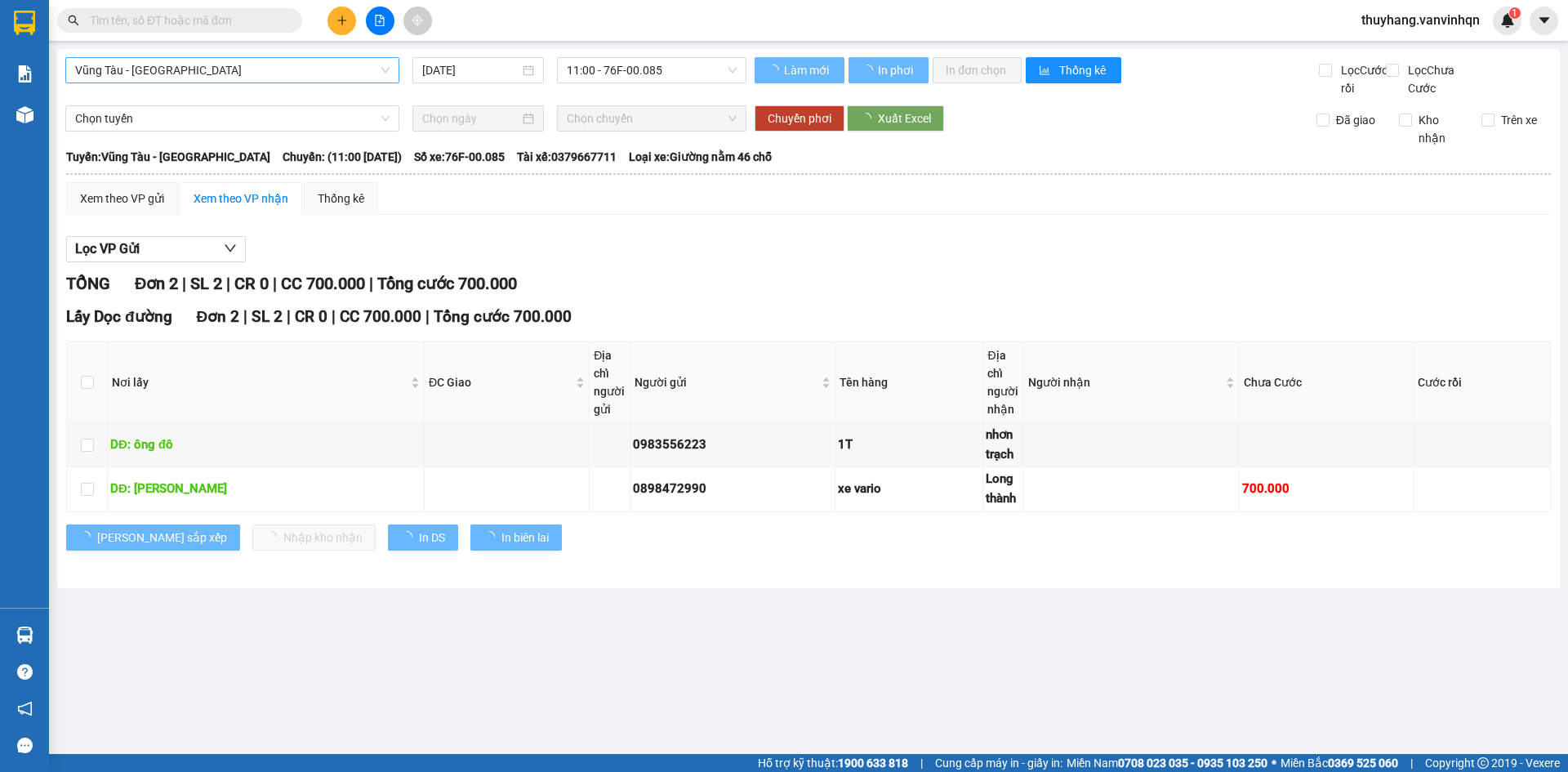
click at [221, 69] on span "Vũng Tàu - [GEOGRAPHIC_DATA]" at bounding box center [231, 70] width 314 height 25
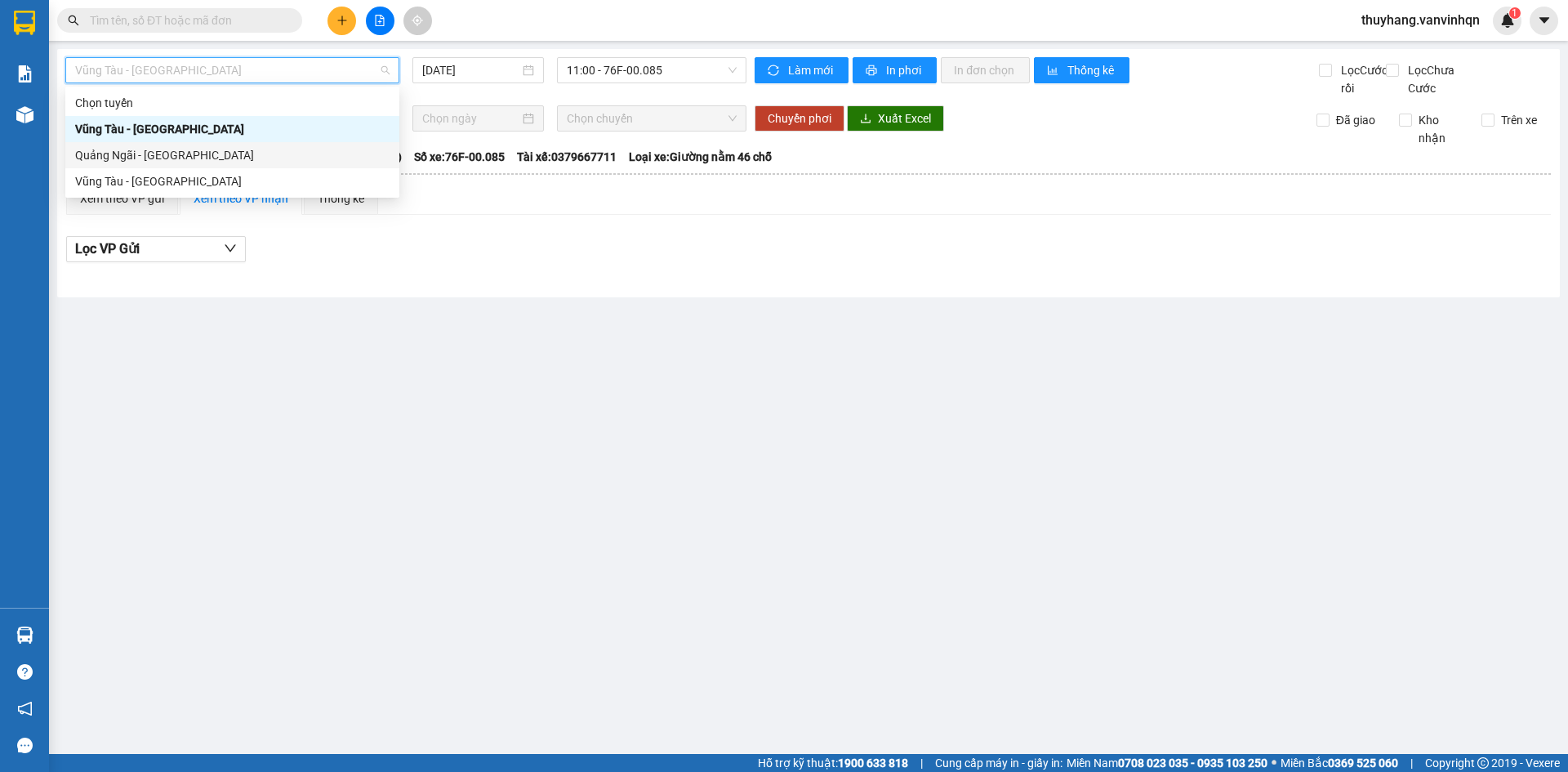
click at [219, 161] on div "Quảng Ngãi - [GEOGRAPHIC_DATA]" at bounding box center [231, 155] width 314 height 18
type input "[DATE]"
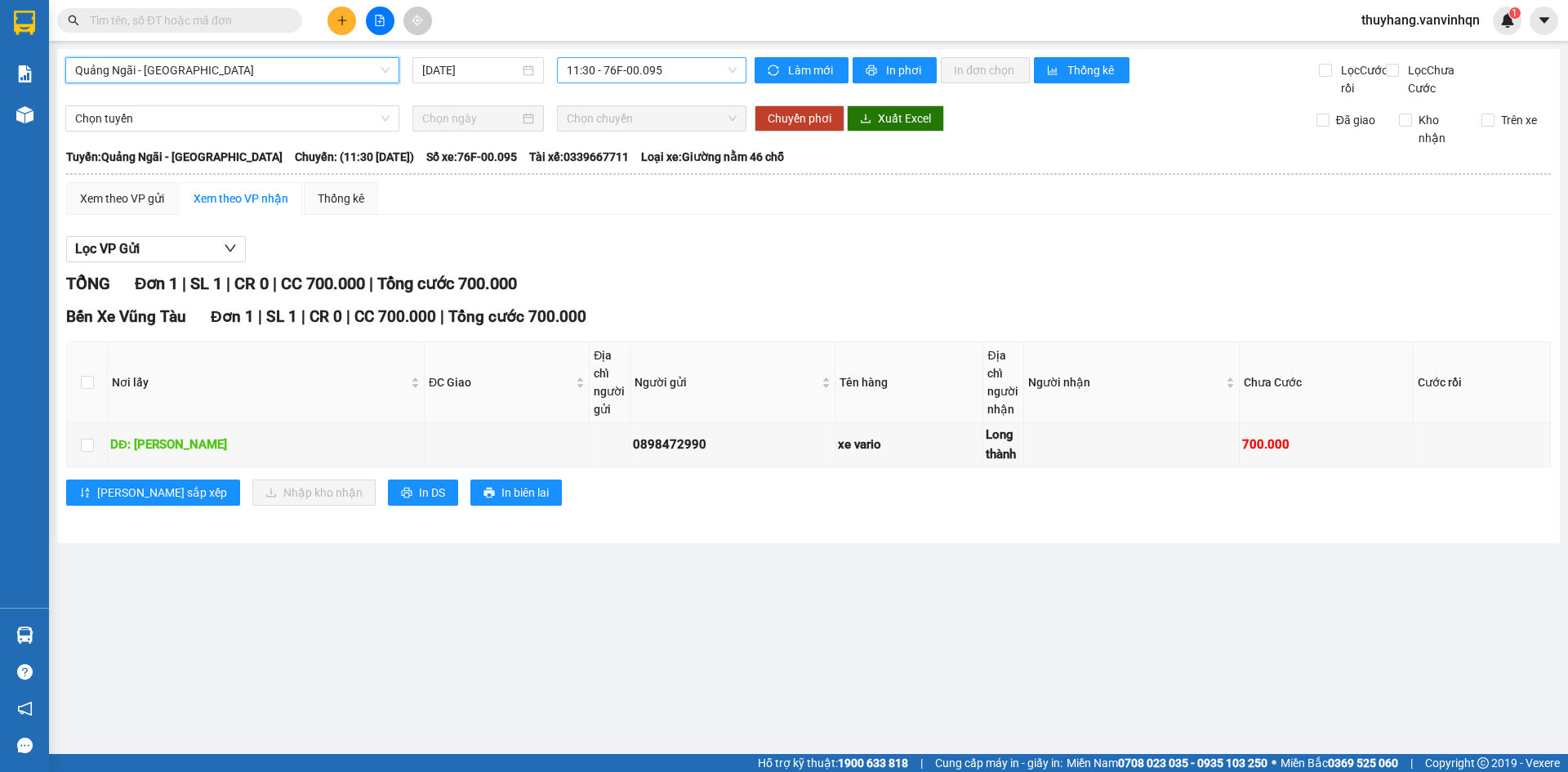
click at [583, 75] on span "11:30 - 76F-00.095" at bounding box center [651, 70] width 169 height 25
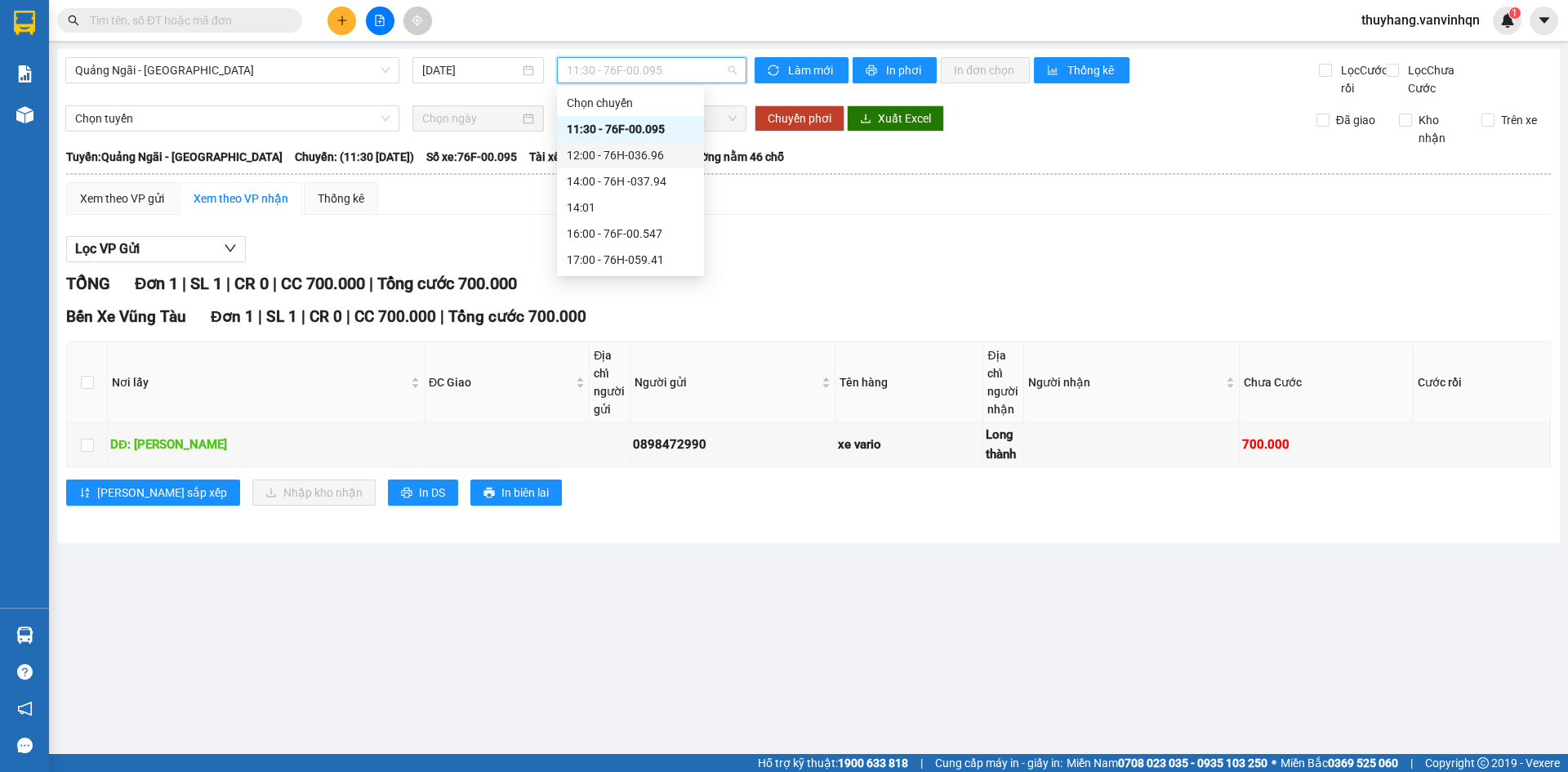
click at [628, 164] on div "12:00 - 76H-036.96" at bounding box center [630, 155] width 147 height 26
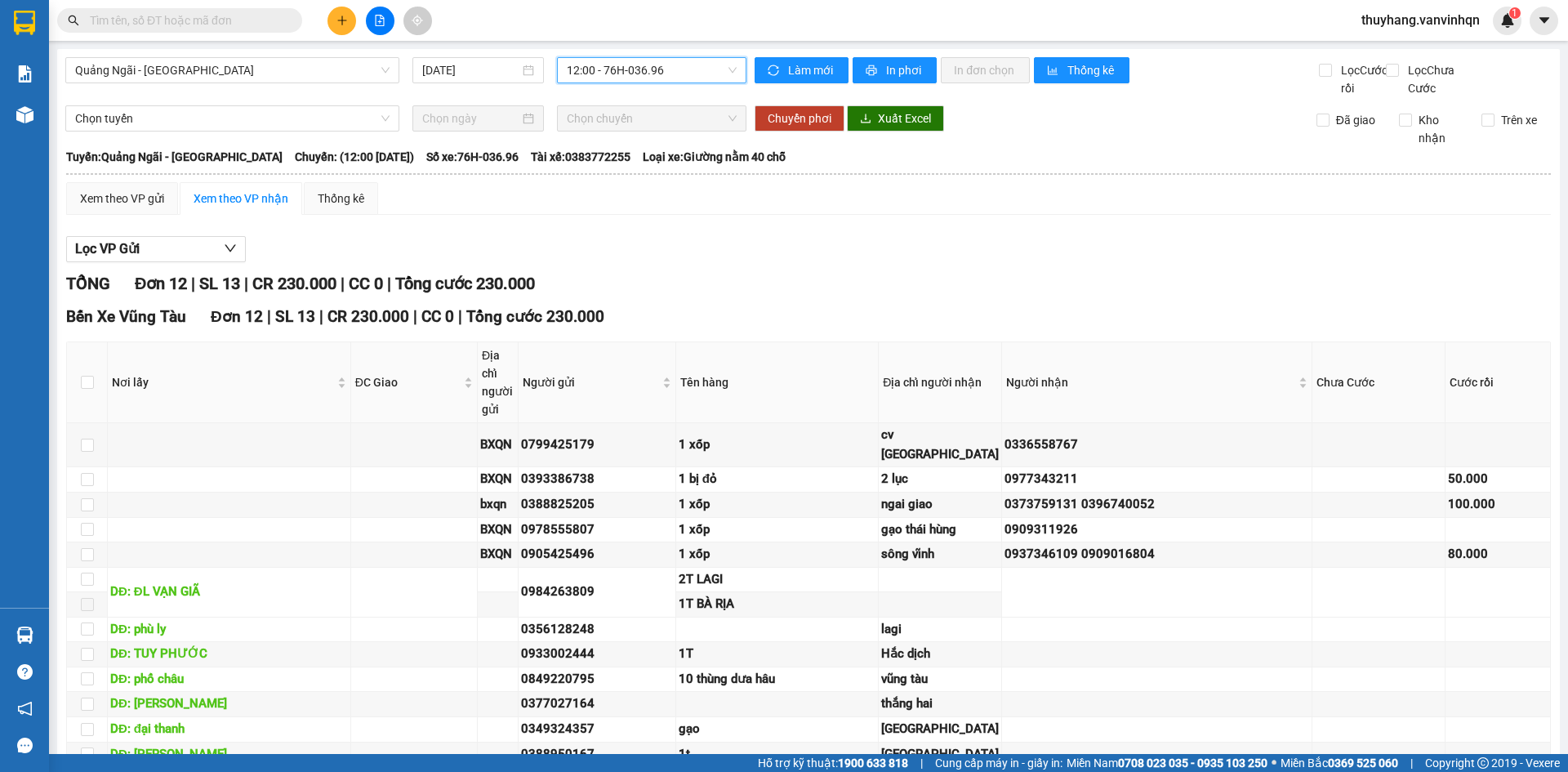
click at [775, 263] on div "Lọc VP Gửi" at bounding box center [809, 250] width 1485 height 27
click at [680, 284] on div "Lọc VP Gửi TỔNG Đơn 12 | SL 13 | CR 230.000 | CC 0 | Tổng cước 230.000 Bến Xe …" at bounding box center [809, 527] width 1485 height 598
click at [339, 20] on icon "plus" at bounding box center [342, 20] width 9 height 1
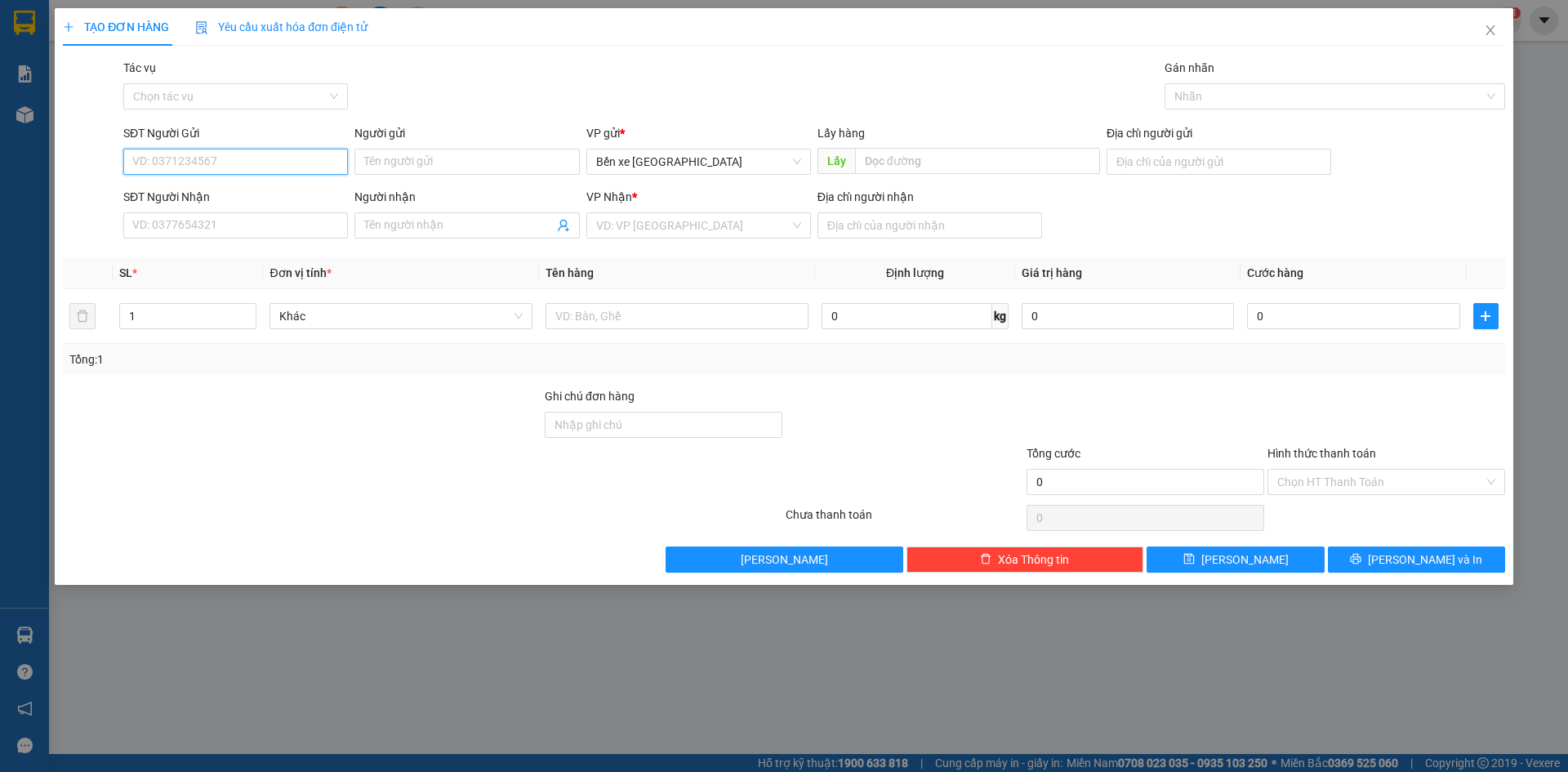
click at [182, 161] on input "SĐT Người Gửi" at bounding box center [235, 161] width 225 height 26
click at [644, 167] on span "Bến xe [GEOGRAPHIC_DATA]" at bounding box center [698, 161] width 205 height 25
type input "0917388960"
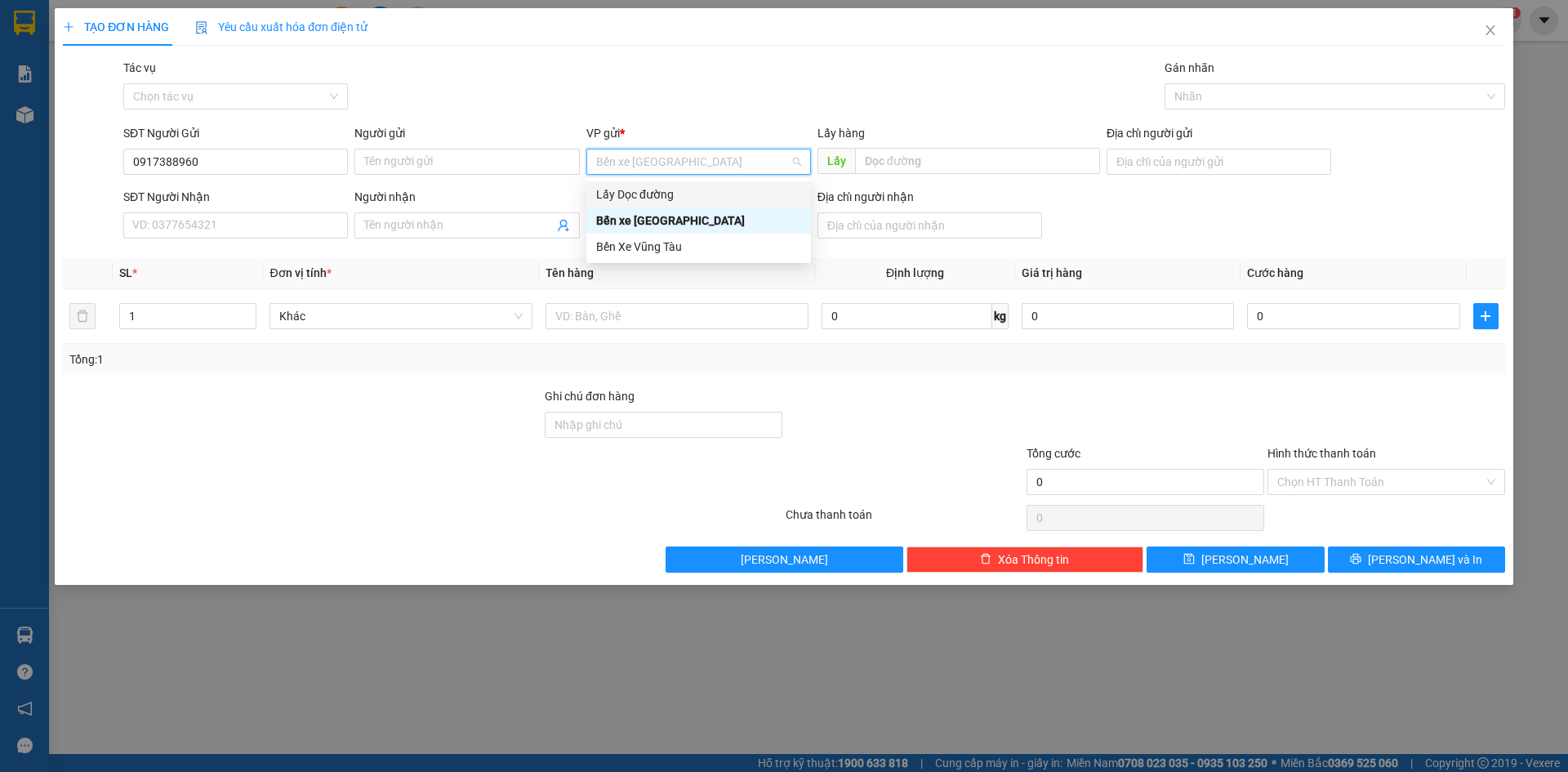
click at [651, 195] on div "Lấy Dọc đường" at bounding box center [698, 195] width 205 height 18
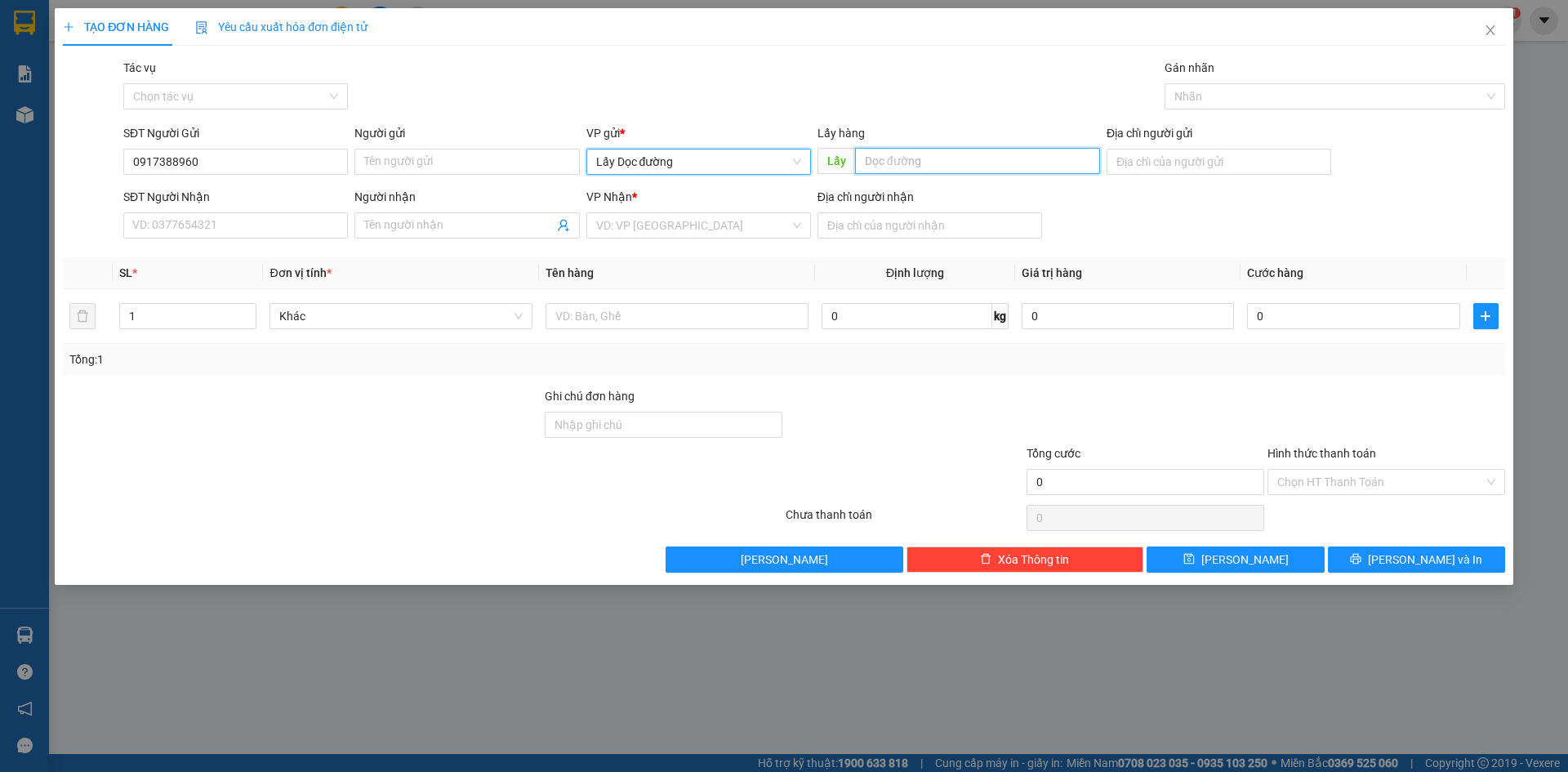
click at [869, 162] on input "text" at bounding box center [978, 160] width 245 height 26
type input "pv quán hồng"
click at [715, 231] on input "search" at bounding box center [692, 225] width 193 height 25
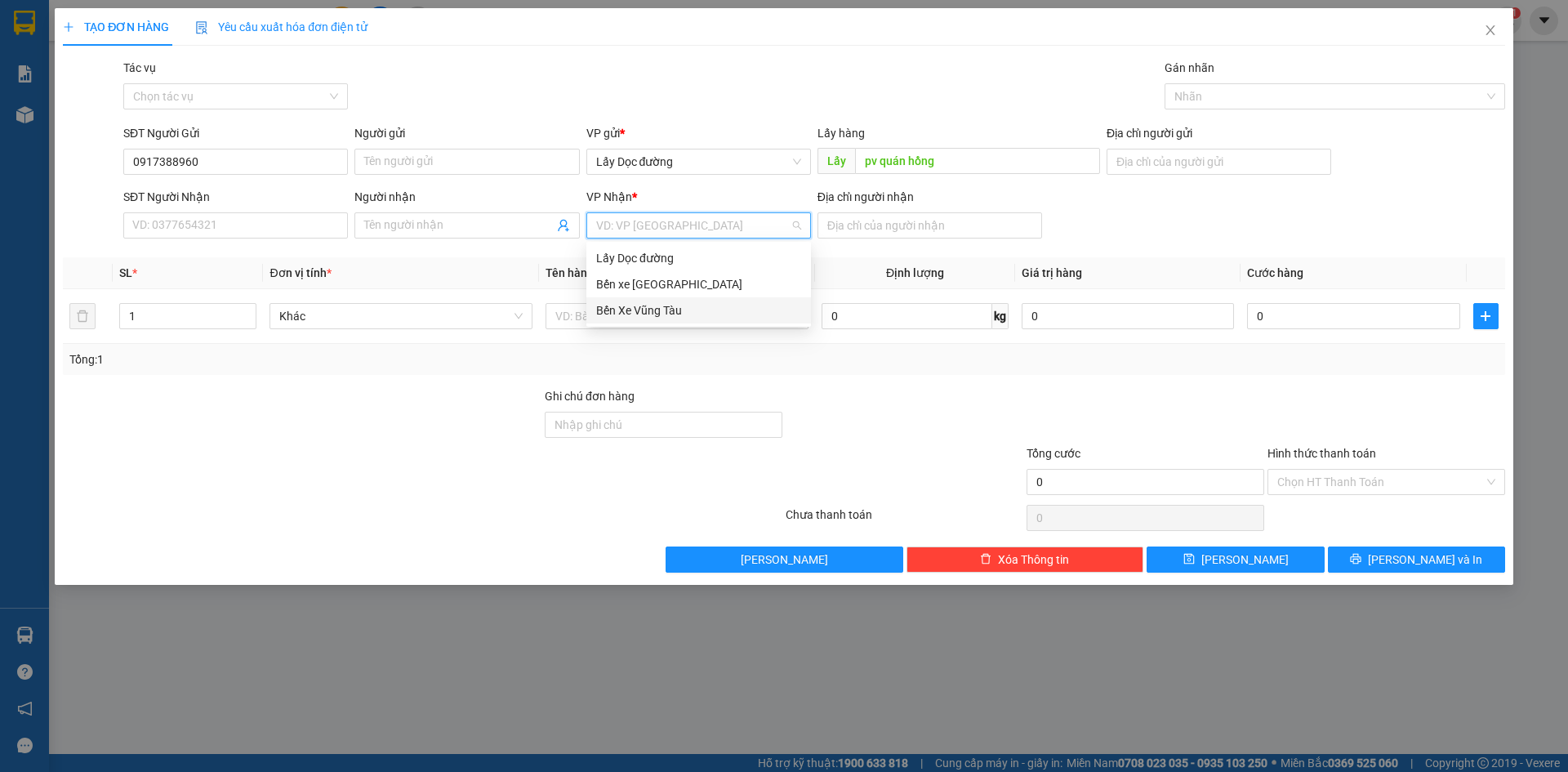
click at [707, 312] on div "Bến Xe Vũng Tàu" at bounding box center [698, 311] width 205 height 18
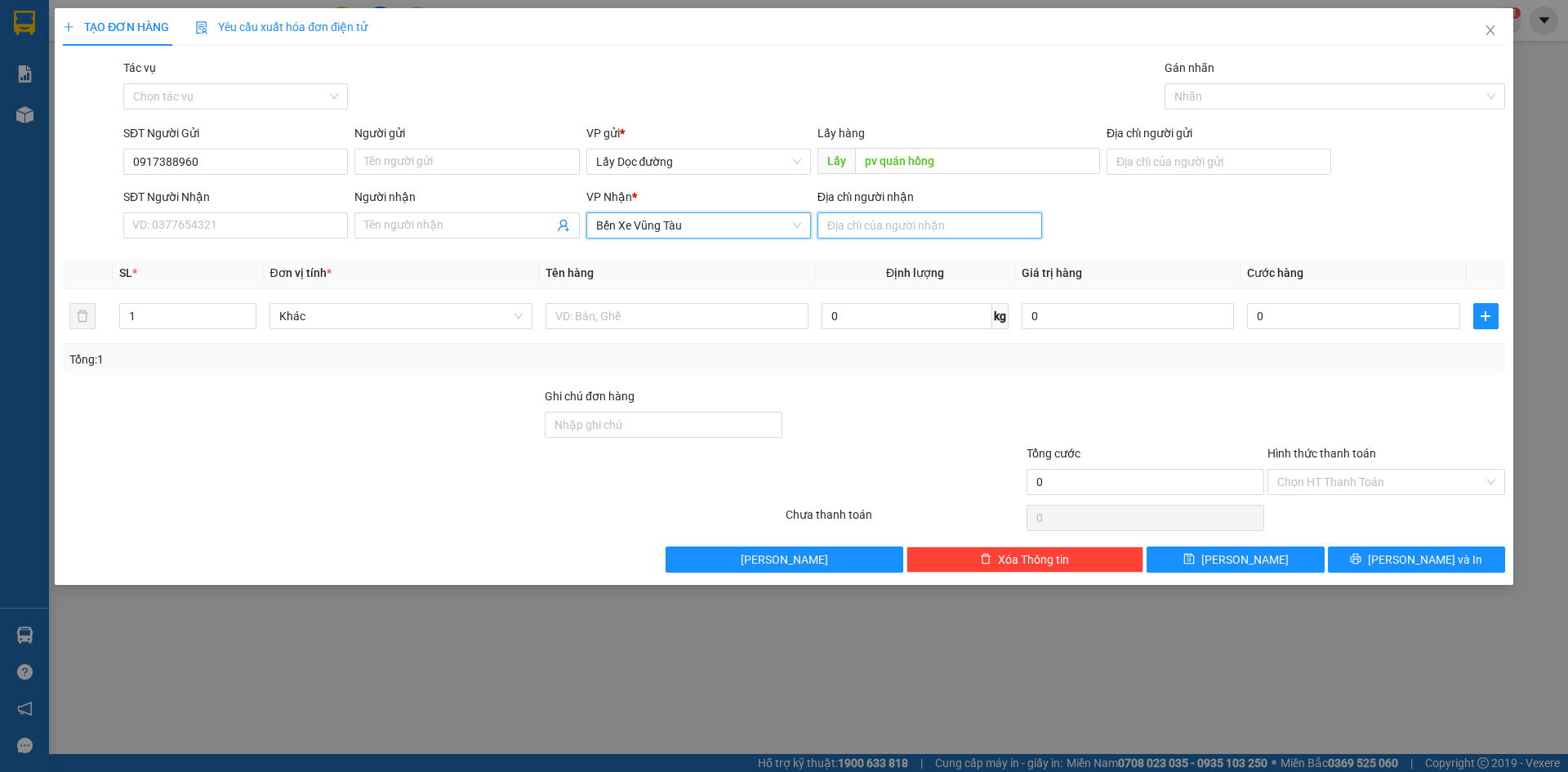
click at [866, 223] on input "Địa chỉ người nhận" at bounding box center [929, 225] width 225 height 26
type input "n"
type input "bà rịa"
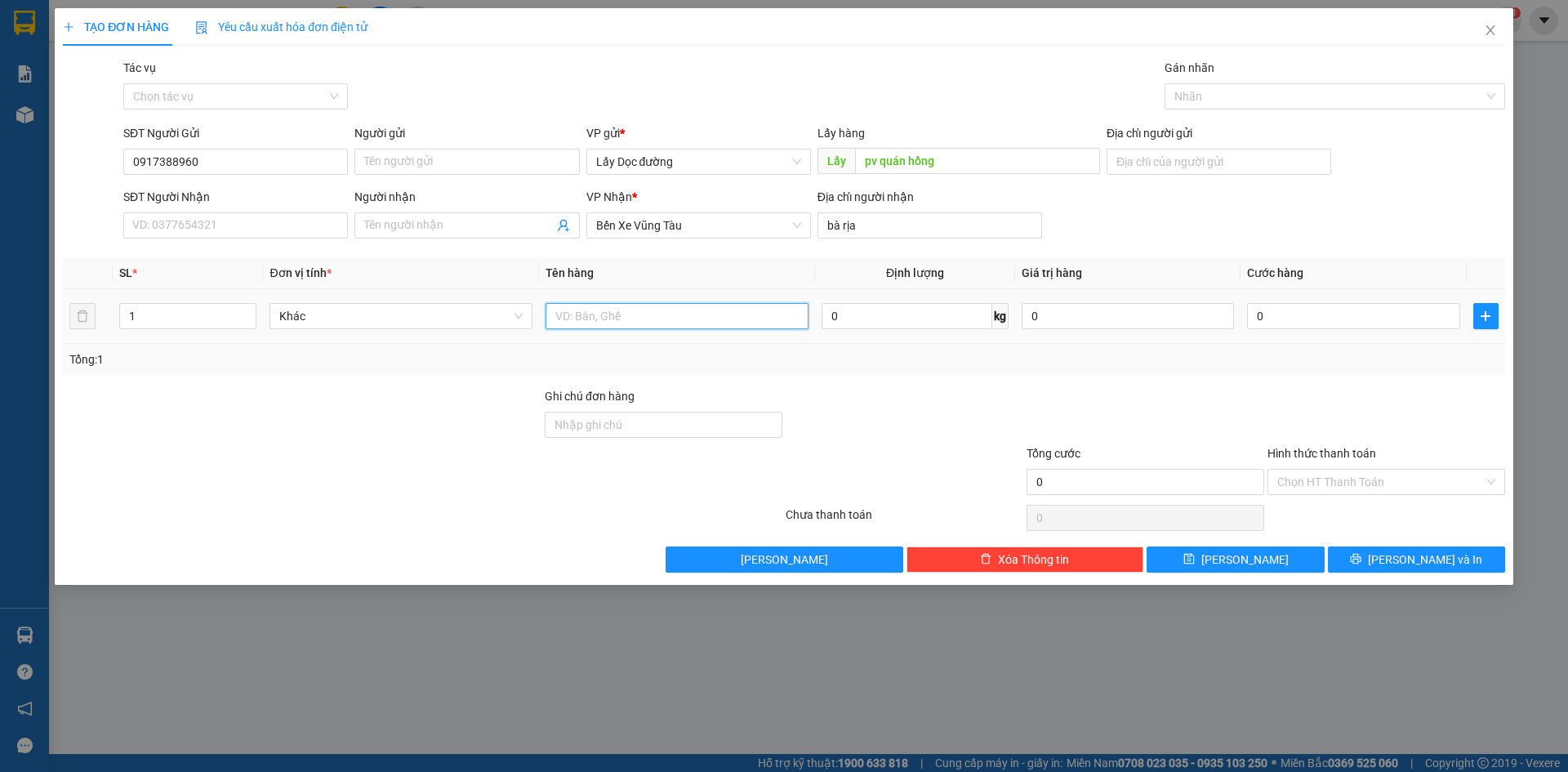
click at [759, 309] on input "text" at bounding box center [677, 316] width 263 height 26
type input "1T"
click at [1179, 564] on button "[PERSON_NAME]" at bounding box center [1235, 560] width 178 height 26
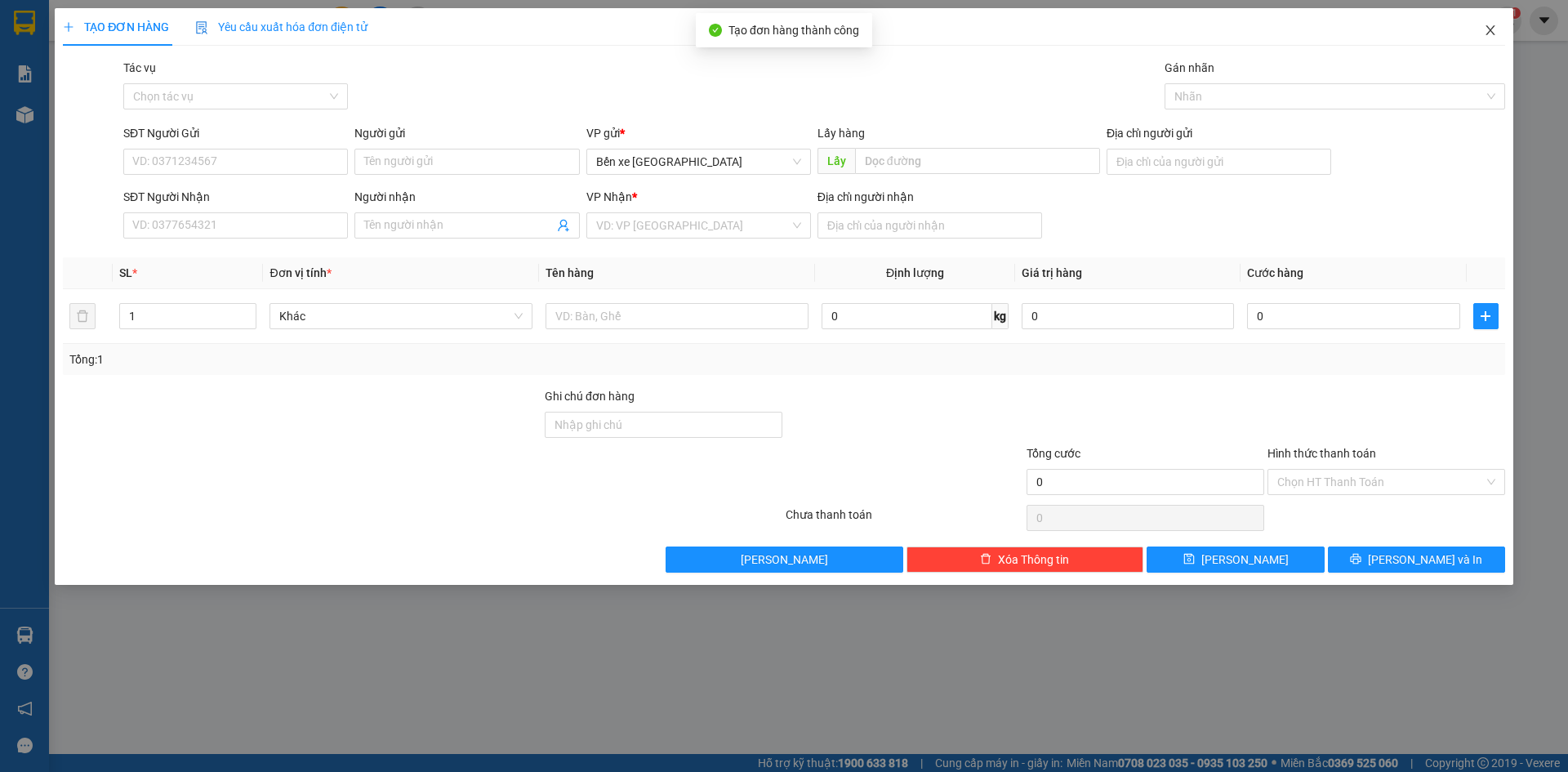
click at [1496, 30] on icon "close" at bounding box center [1491, 30] width 13 height 13
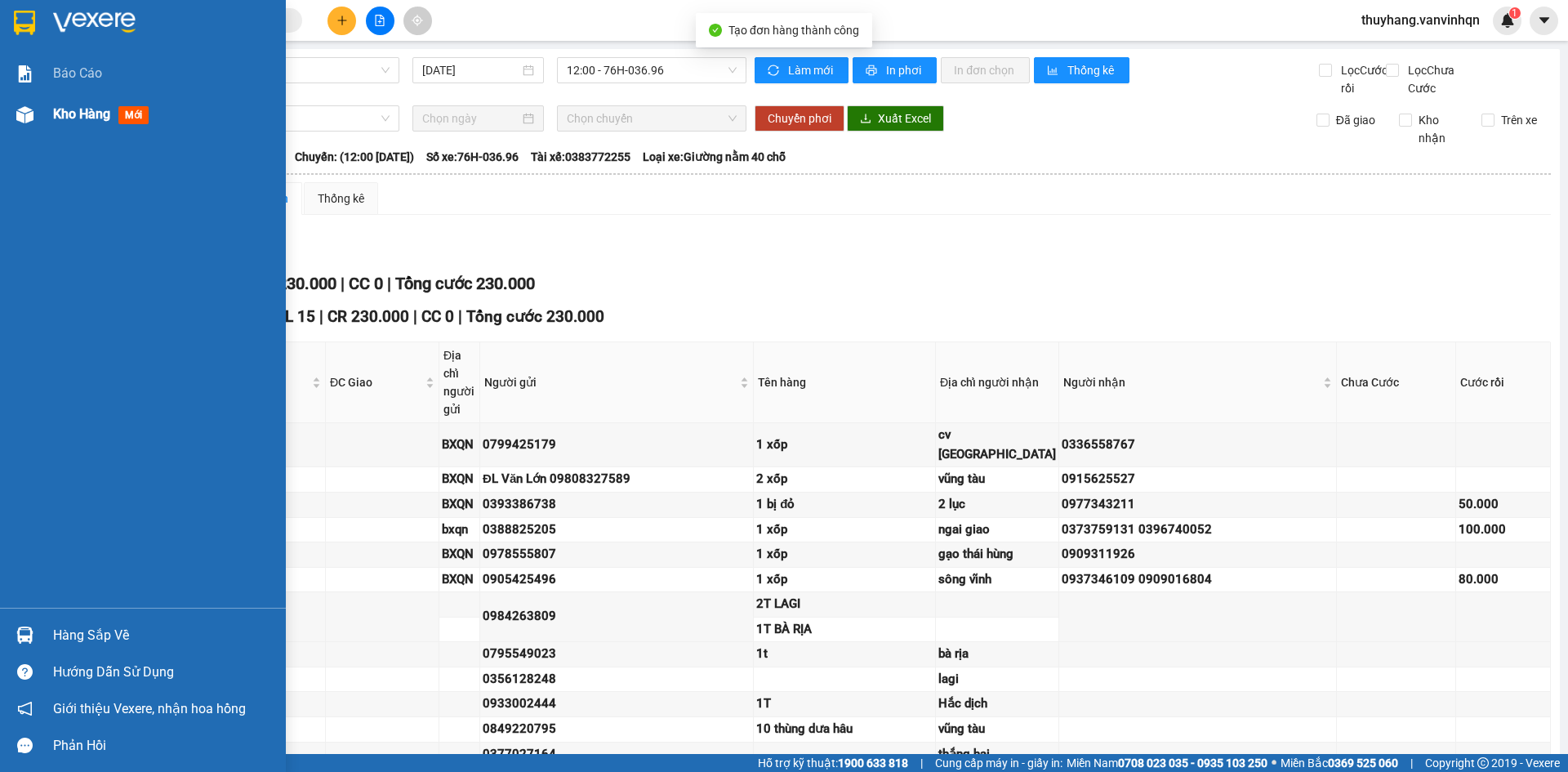
click at [43, 117] on div "Kho hàng mới" at bounding box center [143, 114] width 286 height 41
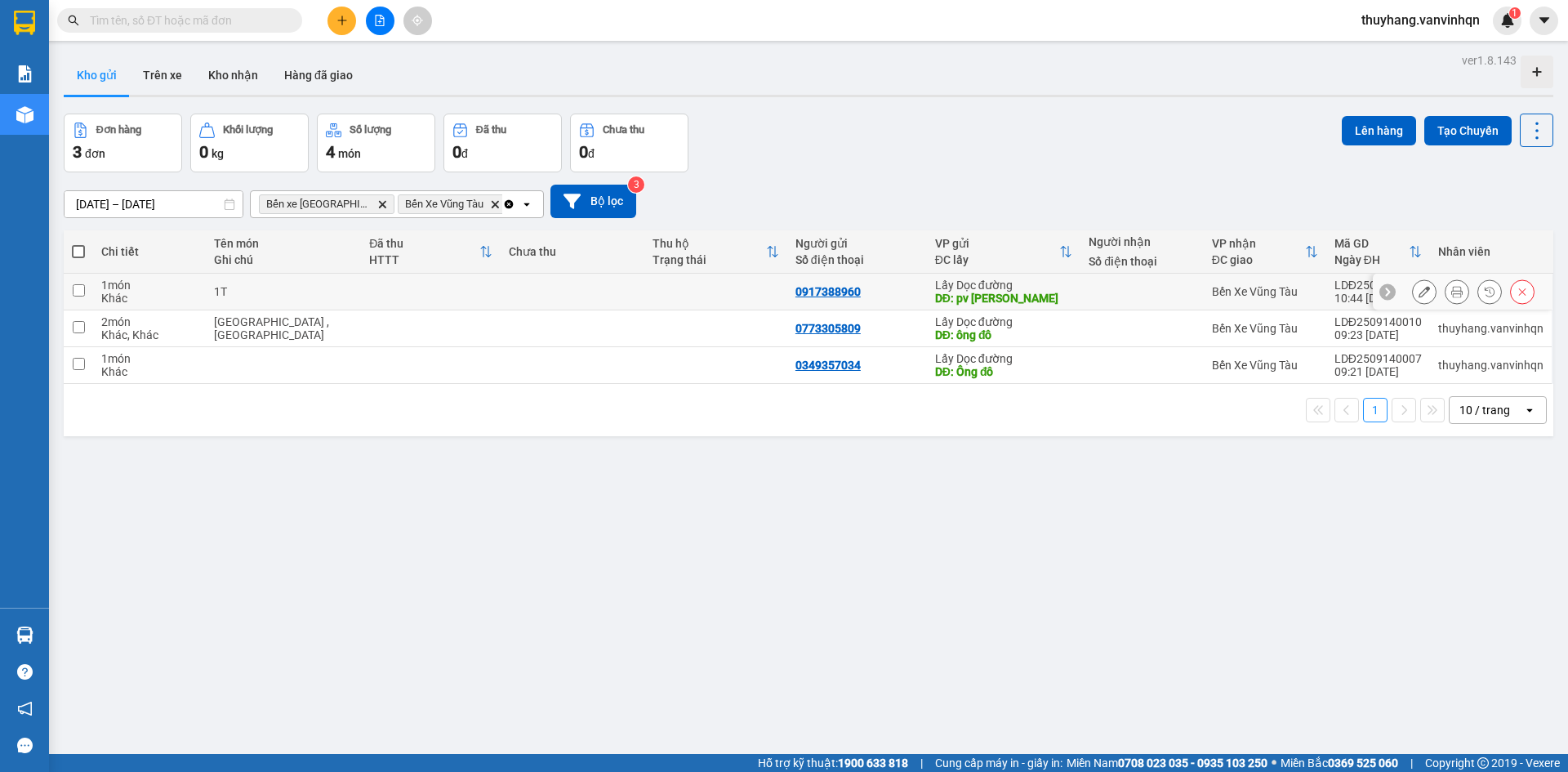
click at [377, 300] on td at bounding box center [430, 292] width 139 height 36
checkbox input "true"
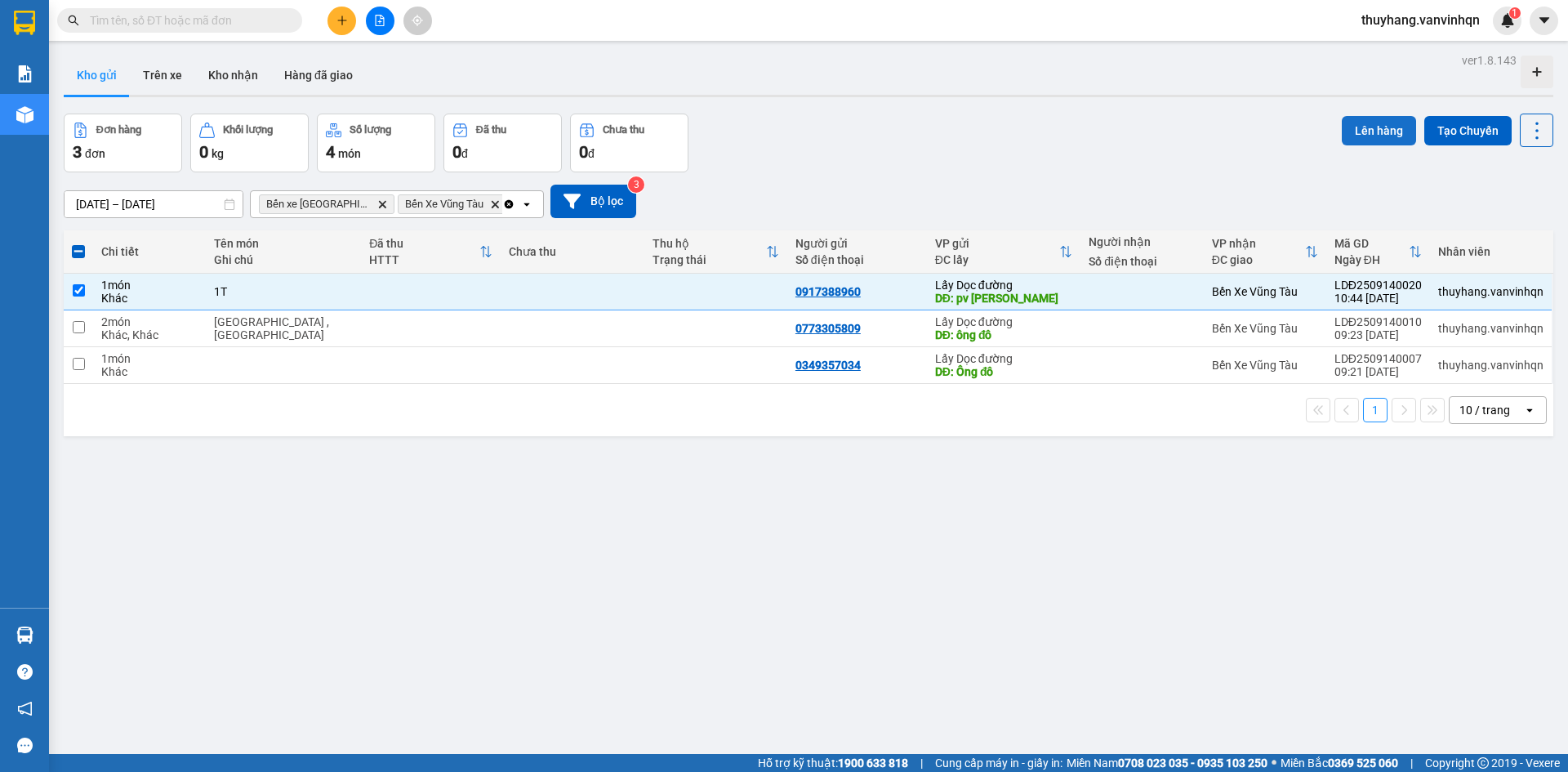
click at [1354, 121] on button "Lên hàng" at bounding box center [1379, 130] width 75 height 29
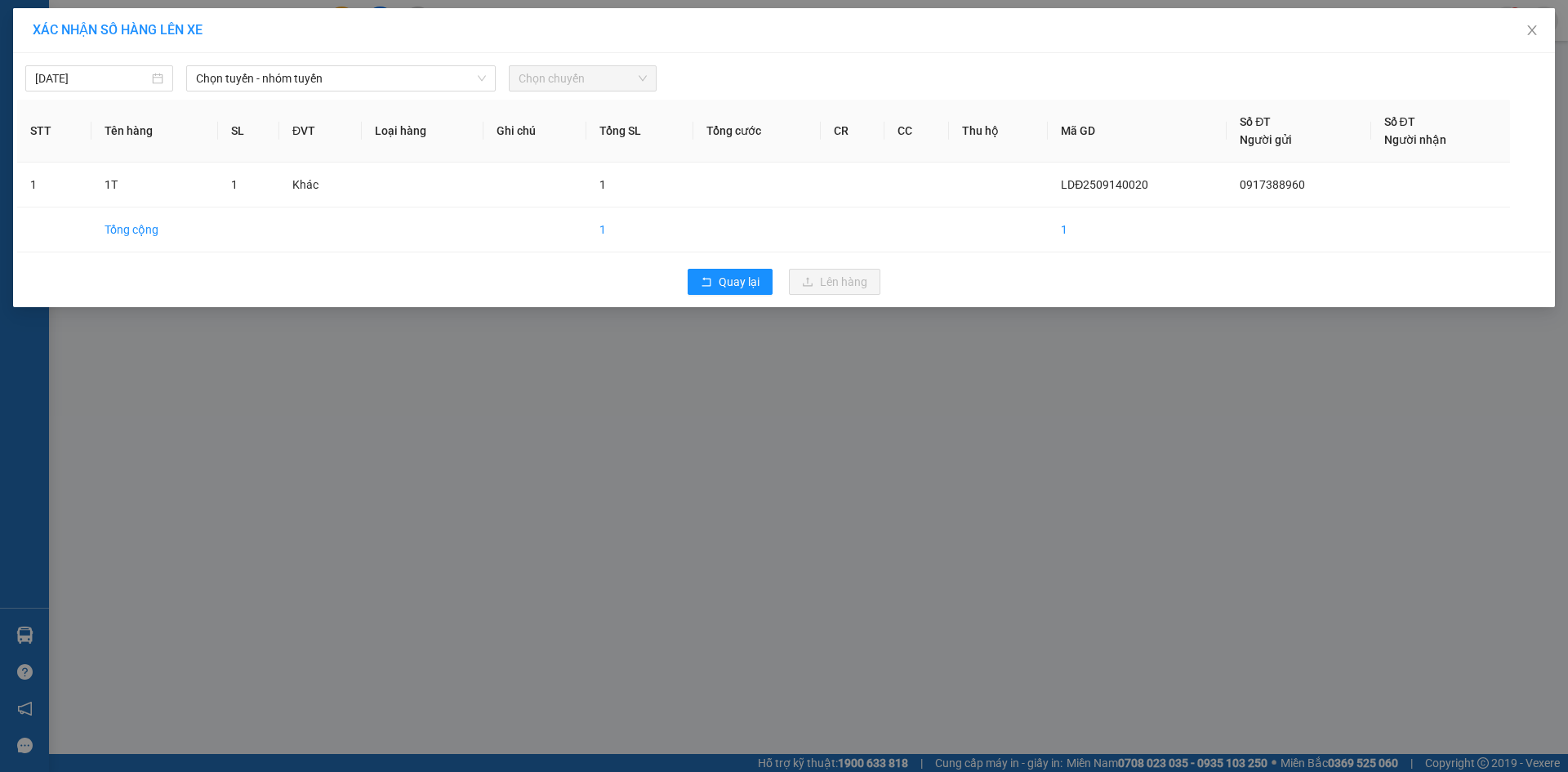
drag, startPoint x: 340, startPoint y: 80, endPoint x: 340, endPoint y: 92, distance: 12.0
click at [340, 79] on span "Chọn tuyến - nhóm tuyến" at bounding box center [341, 78] width 290 height 25
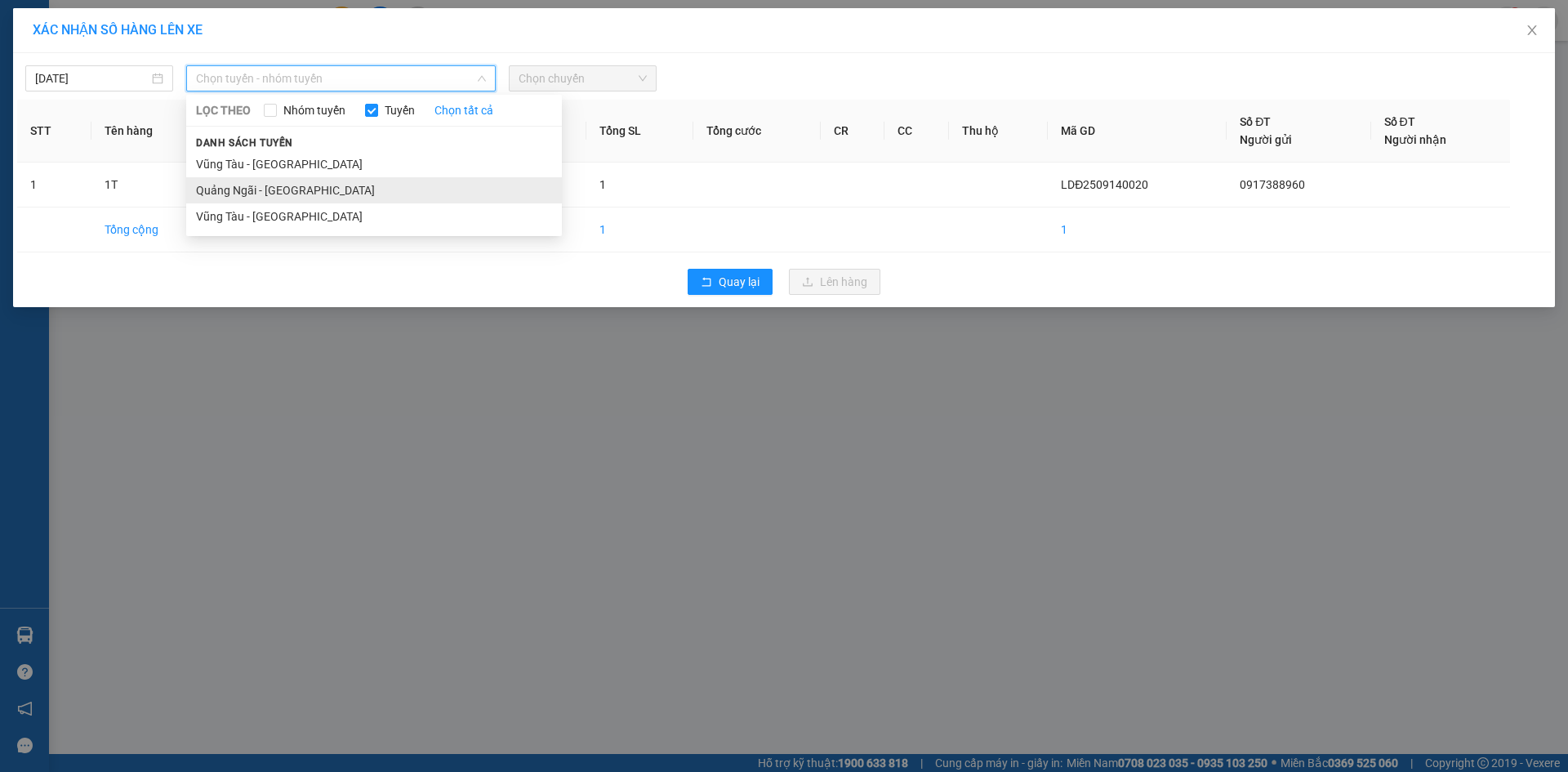
click at [337, 193] on li "Quảng Ngãi - [GEOGRAPHIC_DATA]" at bounding box center [374, 190] width 375 height 26
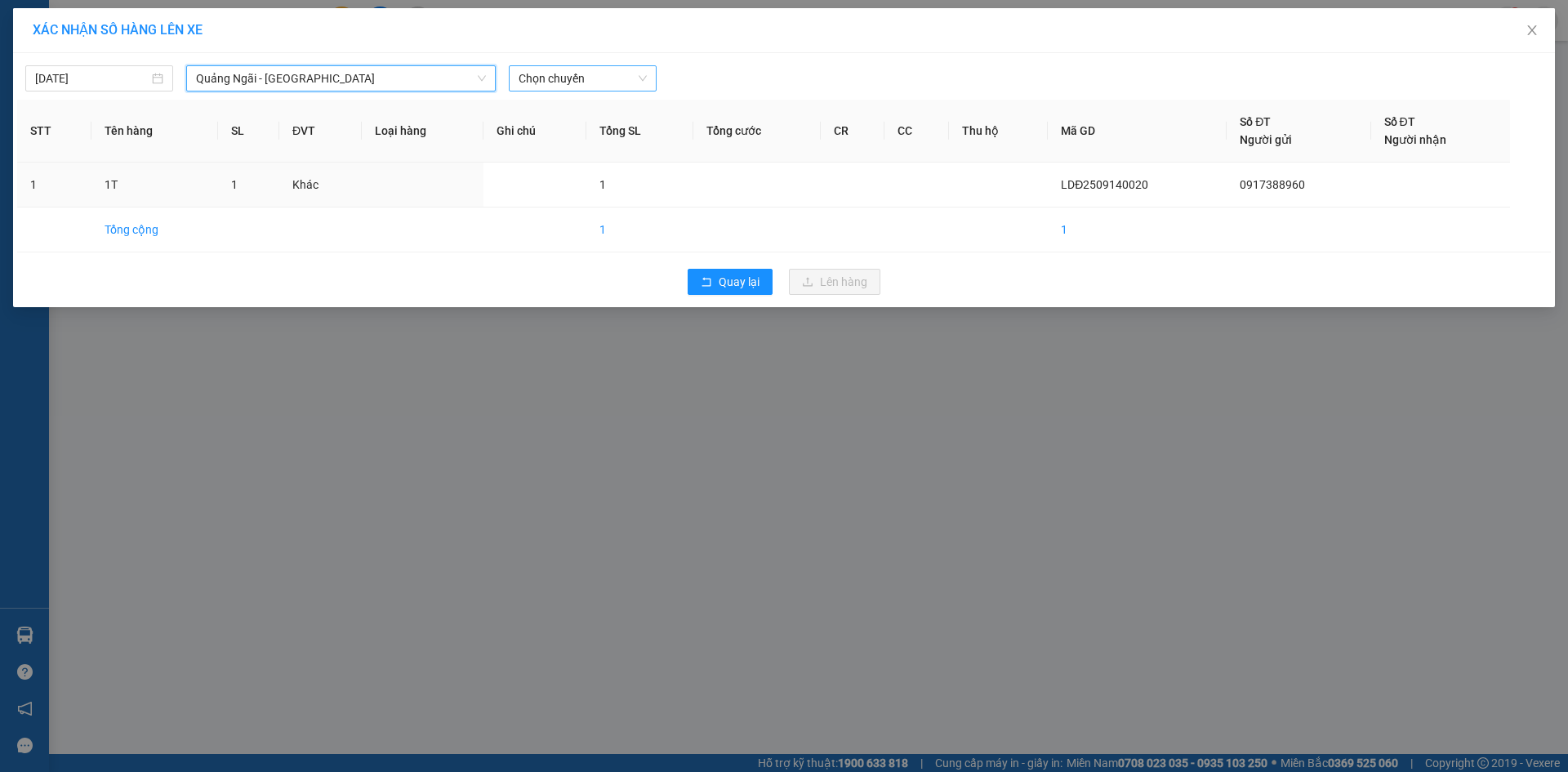
click at [611, 77] on span "Chọn chuyến" at bounding box center [582, 78] width 128 height 25
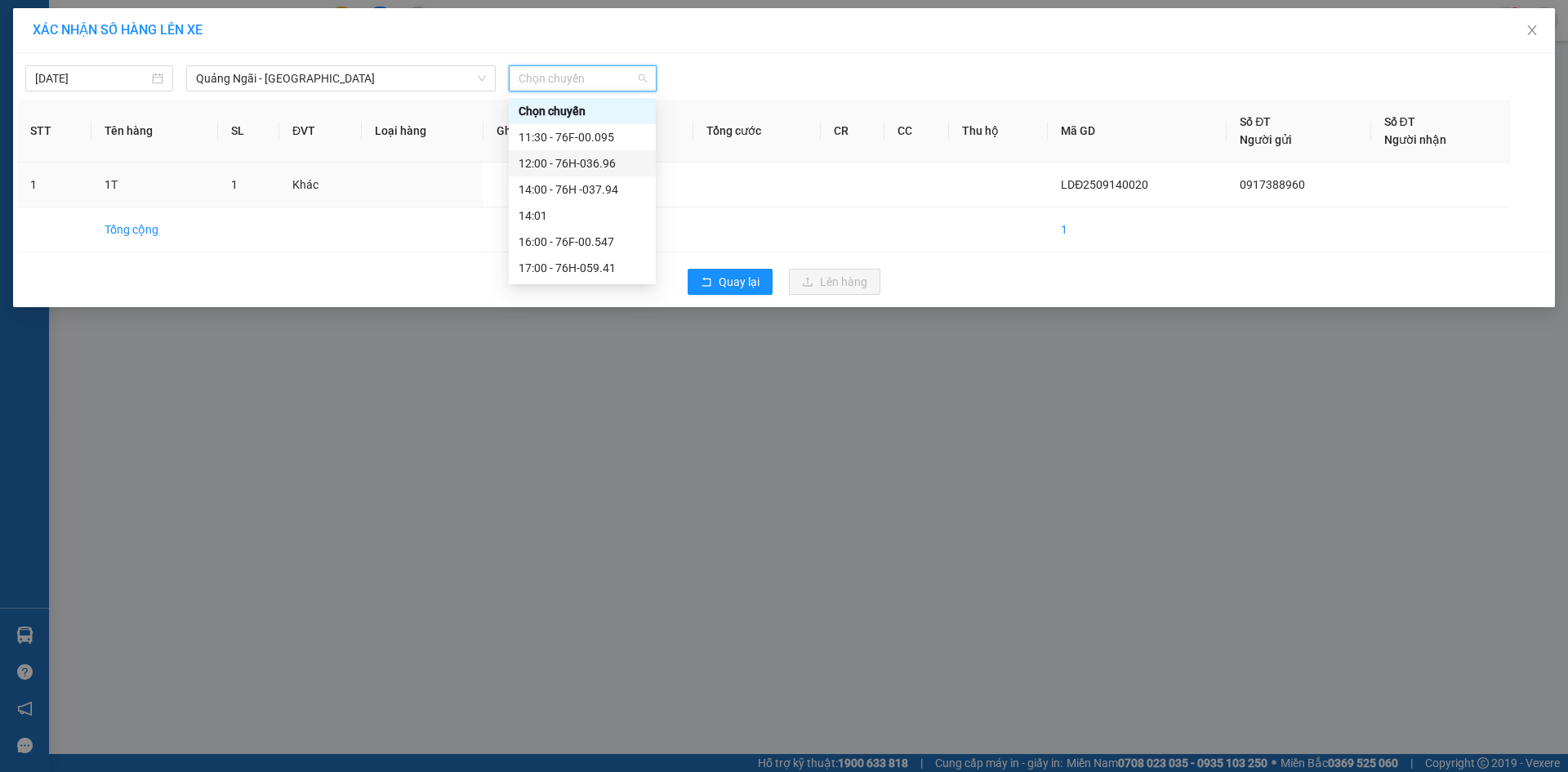
click at [616, 157] on div "12:00 - 76H-036.96" at bounding box center [582, 163] width 128 height 18
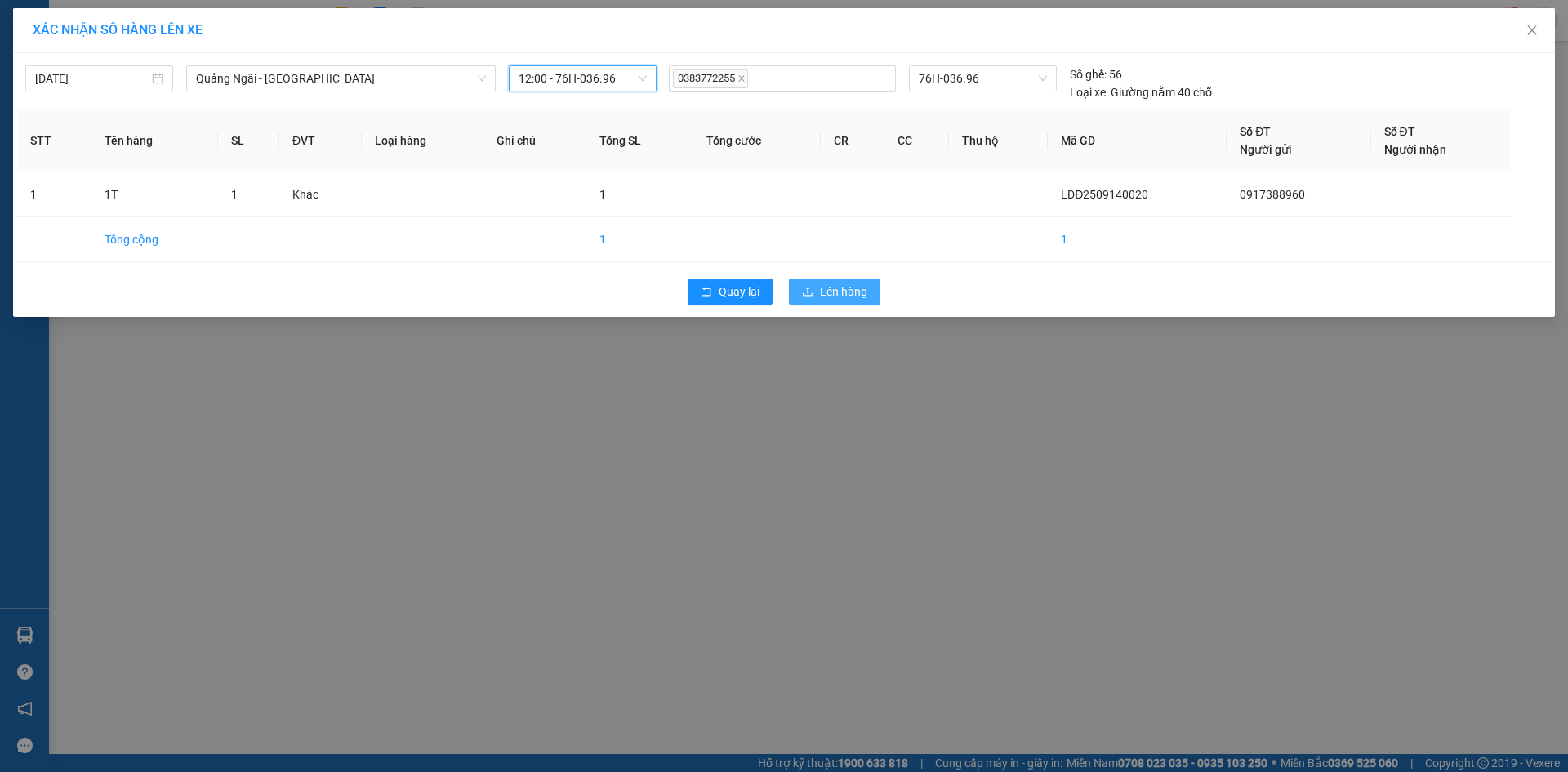
click at [841, 297] on span "Lên hàng" at bounding box center [844, 292] width 47 height 18
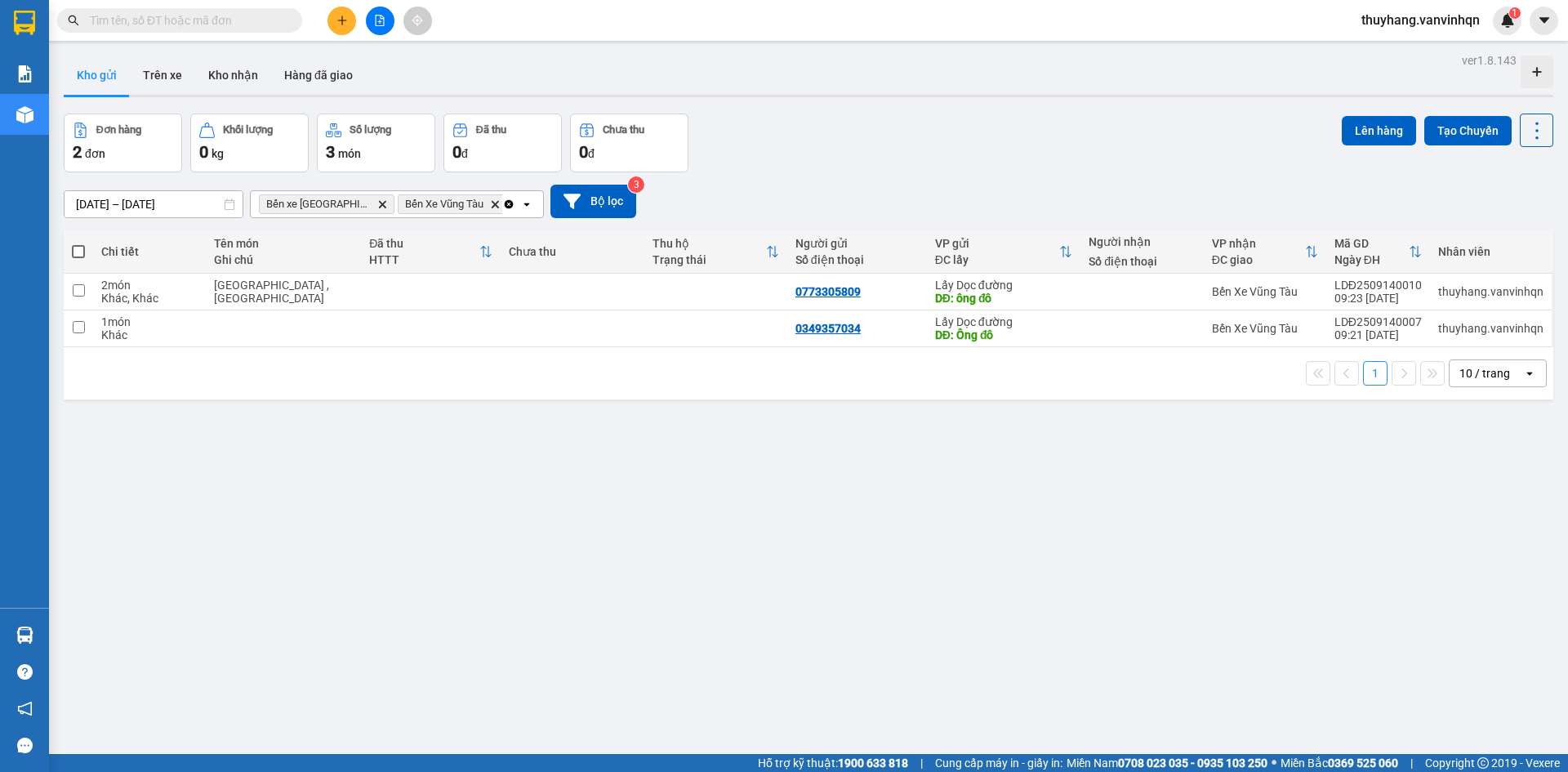
drag, startPoint x: 376, startPoint y: 31, endPoint x: 364, endPoint y: 47, distance: 20.0
click at [377, 31] on button at bounding box center [380, 20] width 28 height 28
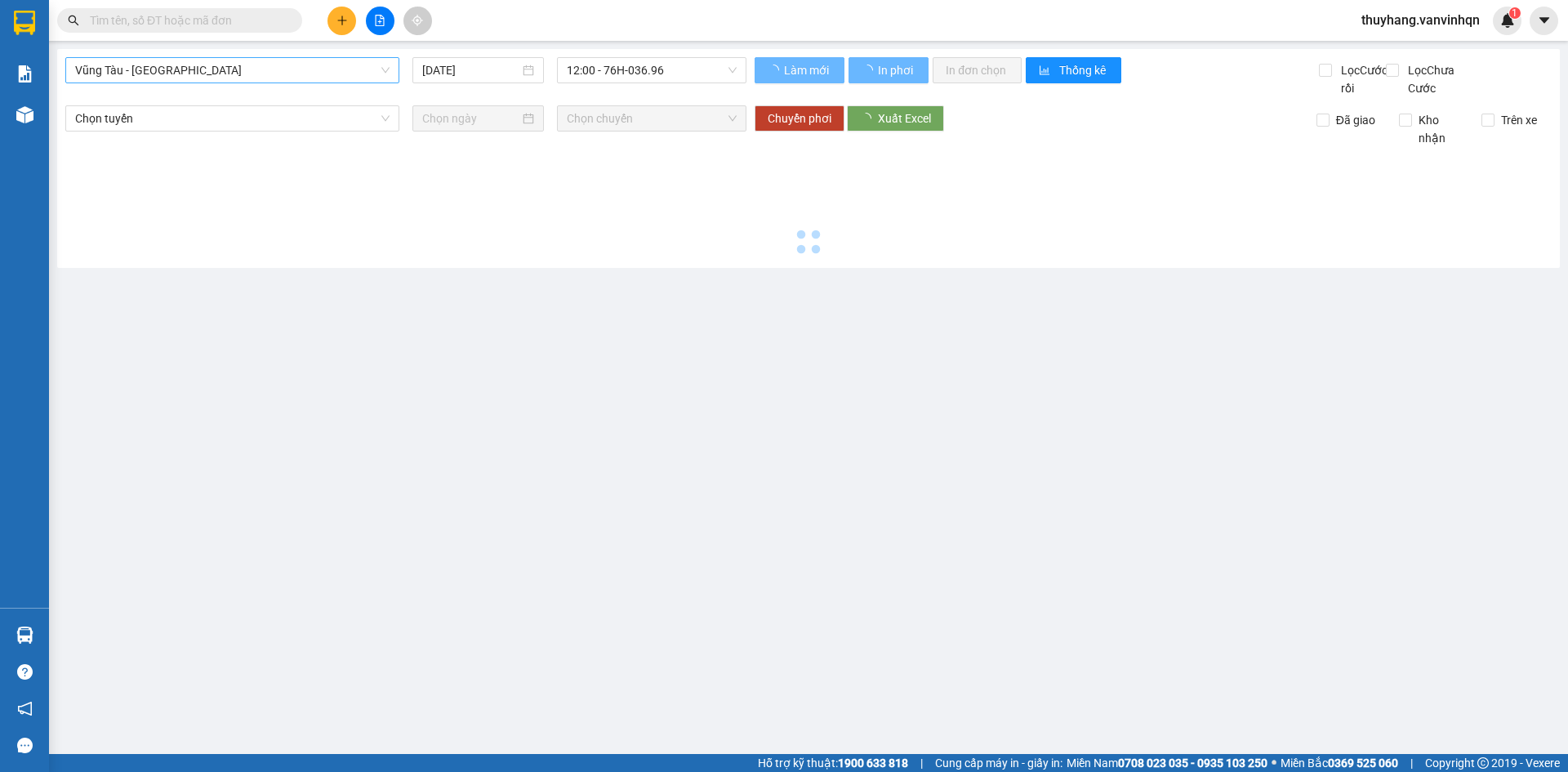
click at [251, 67] on span "Vũng Tàu - [GEOGRAPHIC_DATA]" at bounding box center [231, 70] width 314 height 25
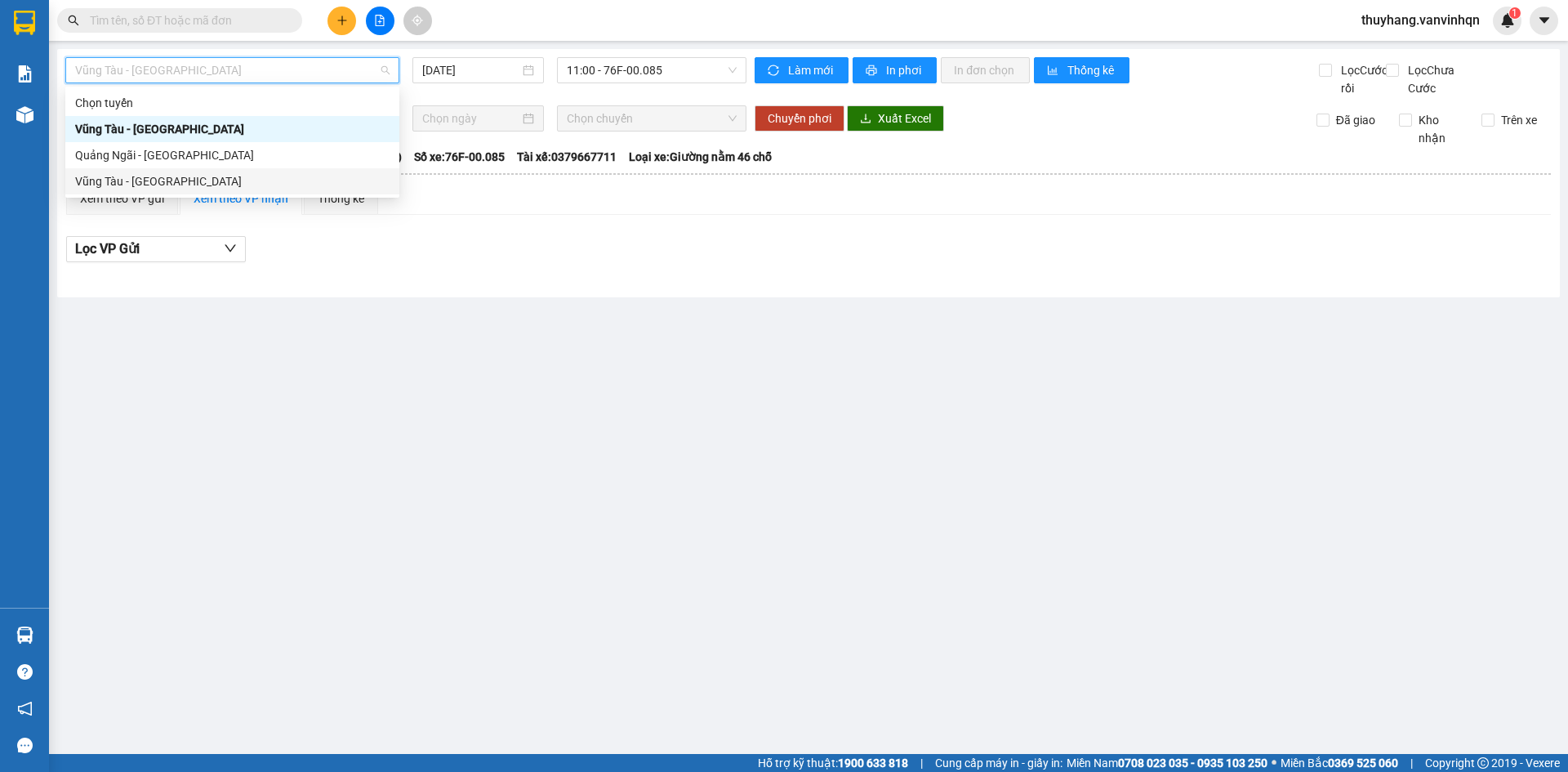
click at [262, 170] on div "Vũng Tàu - [GEOGRAPHIC_DATA]" at bounding box center [232, 181] width 334 height 26
type input "[DATE]"
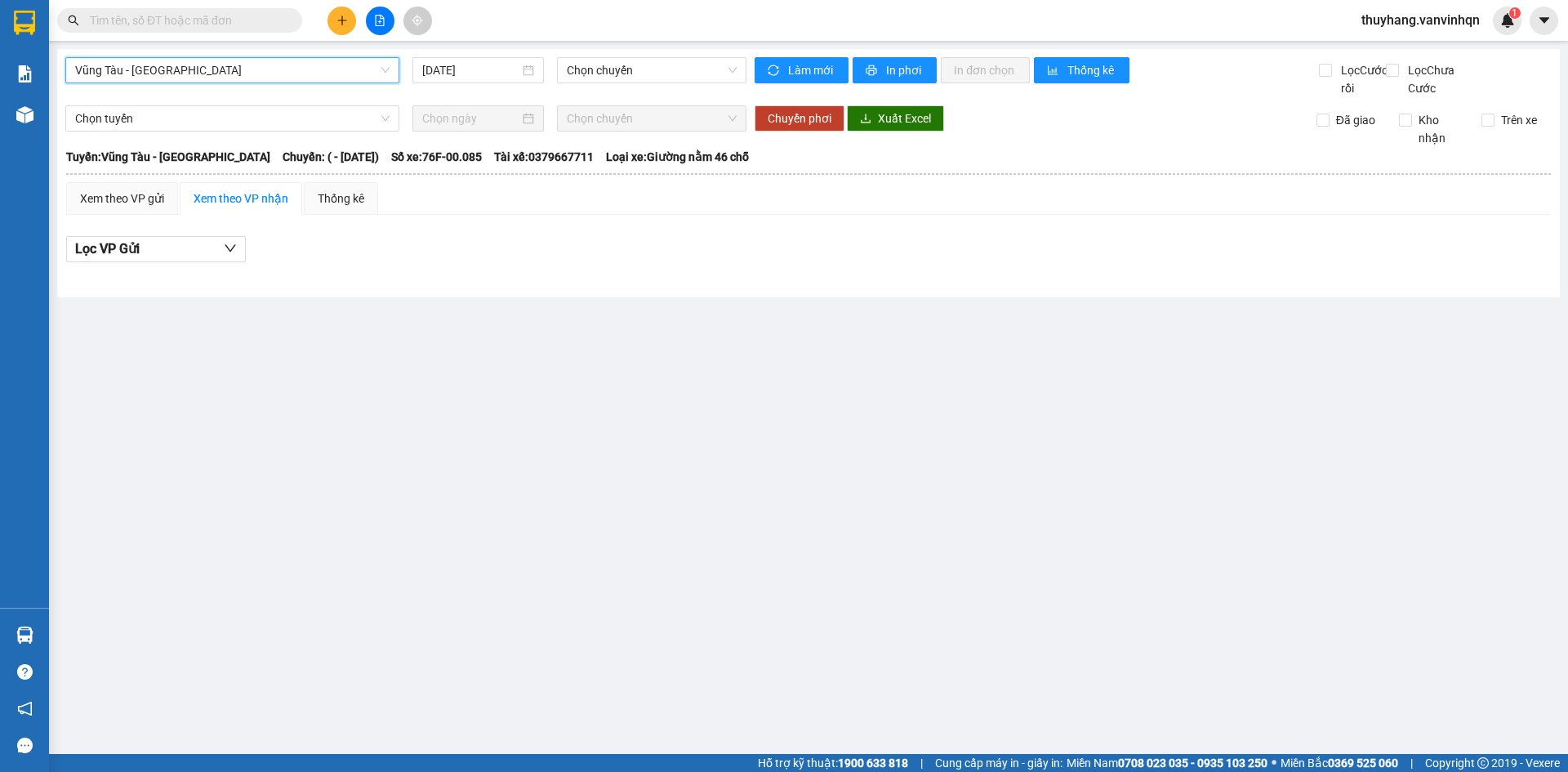
click at [237, 78] on span "Vũng Tàu - [GEOGRAPHIC_DATA]" at bounding box center [231, 70] width 314 height 25
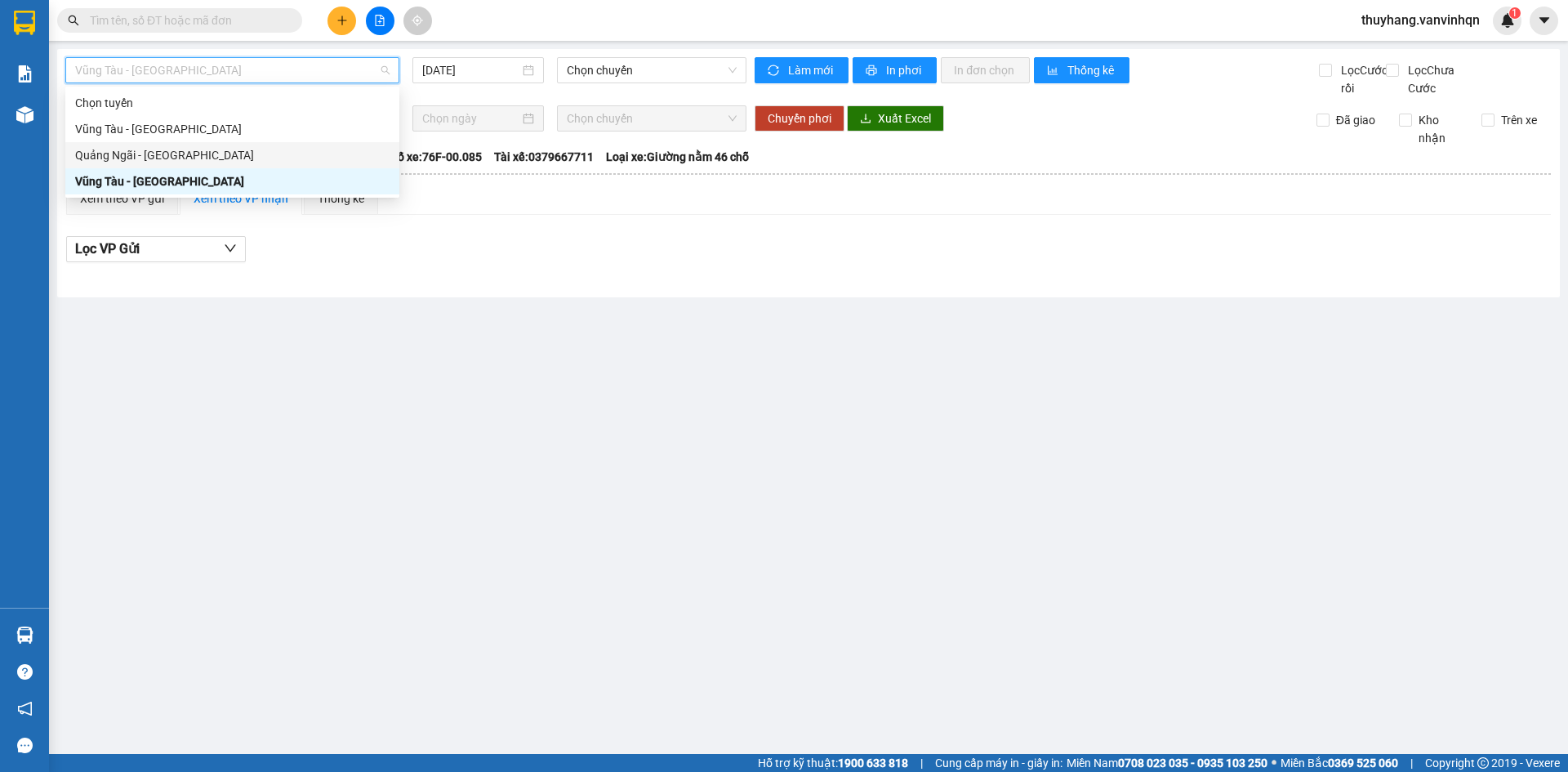
click at [237, 154] on div "Quảng Ngãi - [GEOGRAPHIC_DATA]" at bounding box center [231, 155] width 314 height 18
type input "[DATE]"
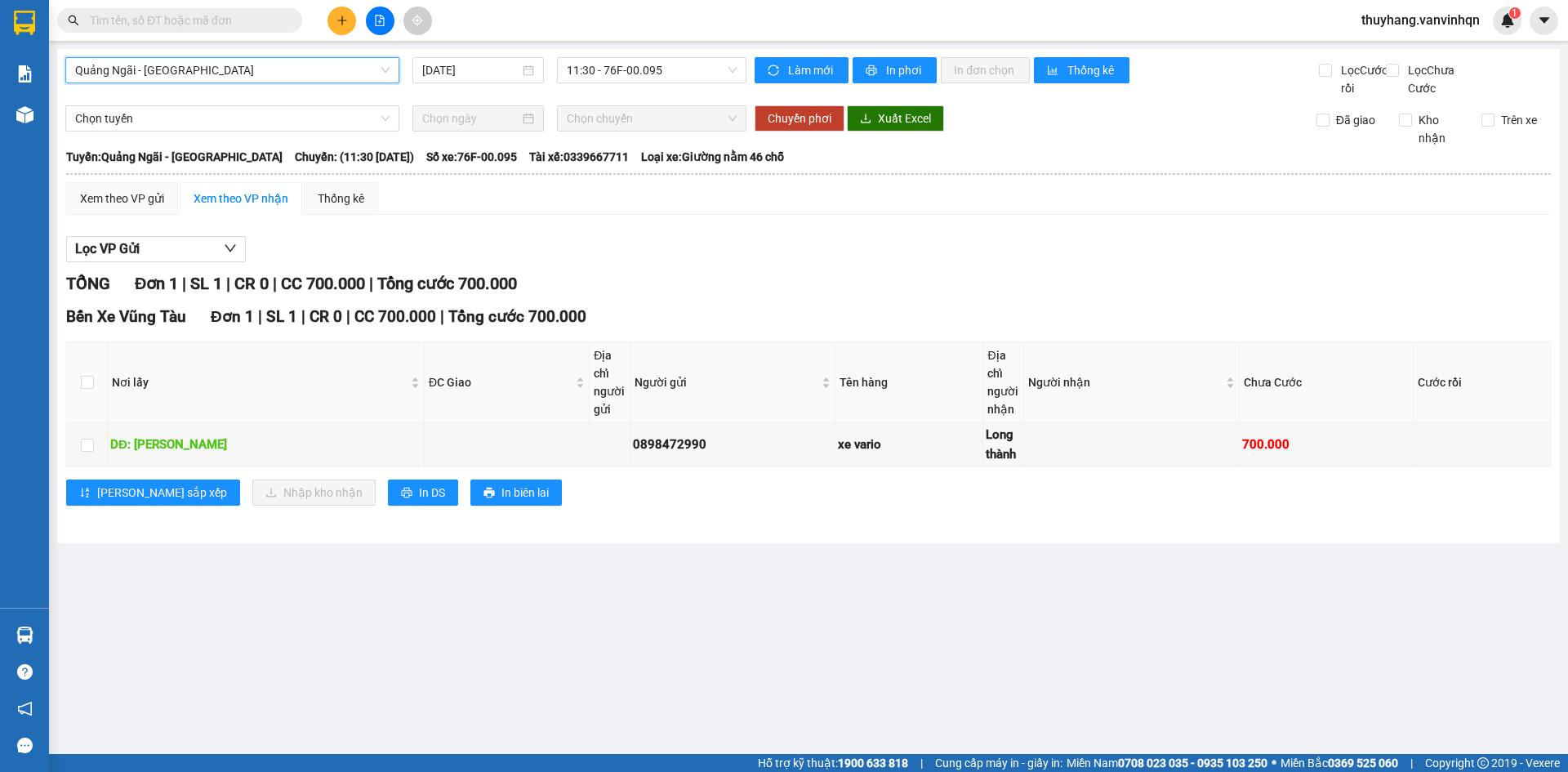
click at [692, 263] on div "Lọc VP Gửi" at bounding box center [809, 250] width 1485 height 27
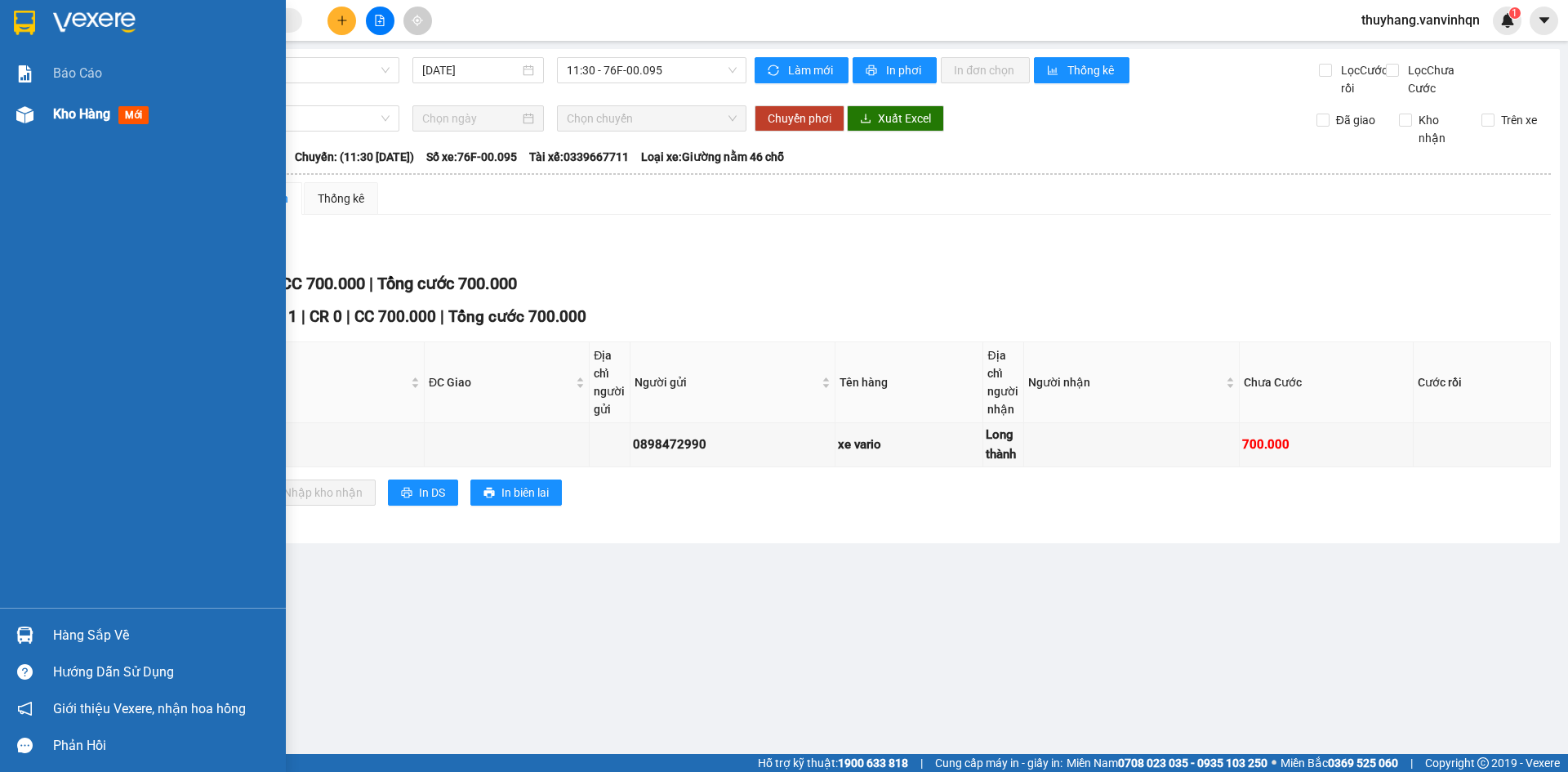
click at [35, 114] on div at bounding box center [25, 114] width 28 height 28
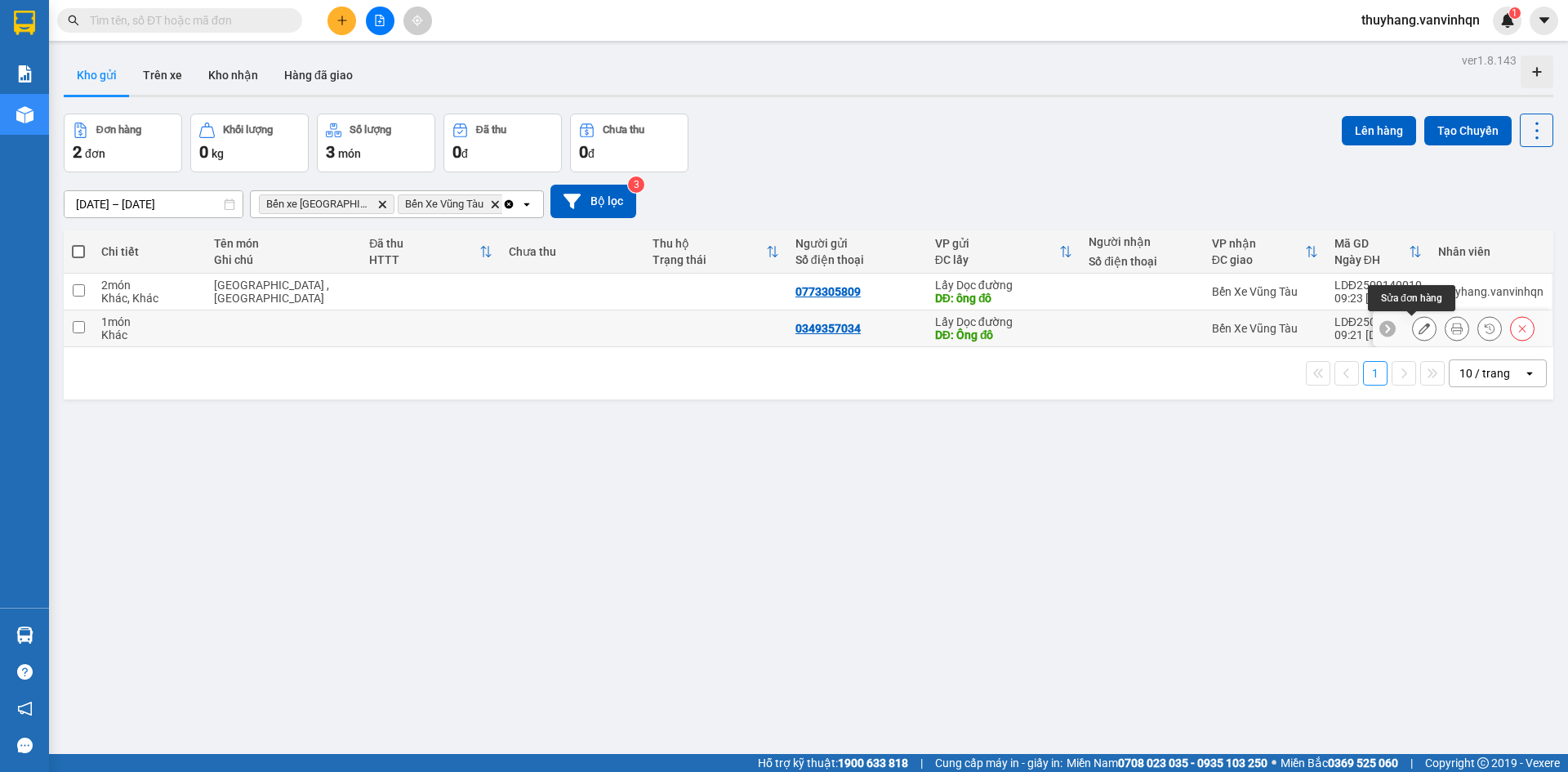
click at [1419, 326] on icon at bounding box center [1424, 328] width 12 height 12
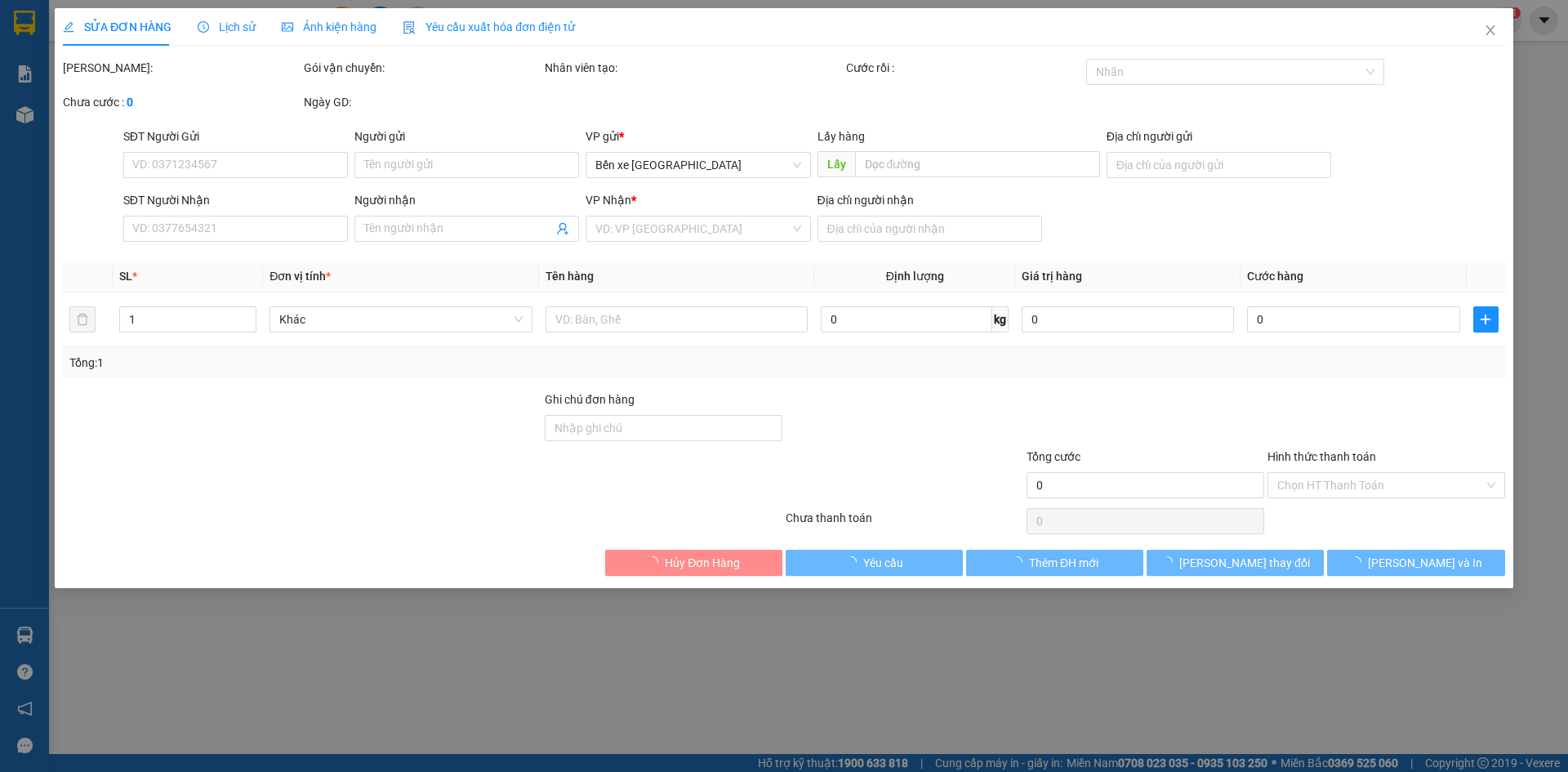
type input "0349357034"
type input "Ông đô"
type input "long hải"
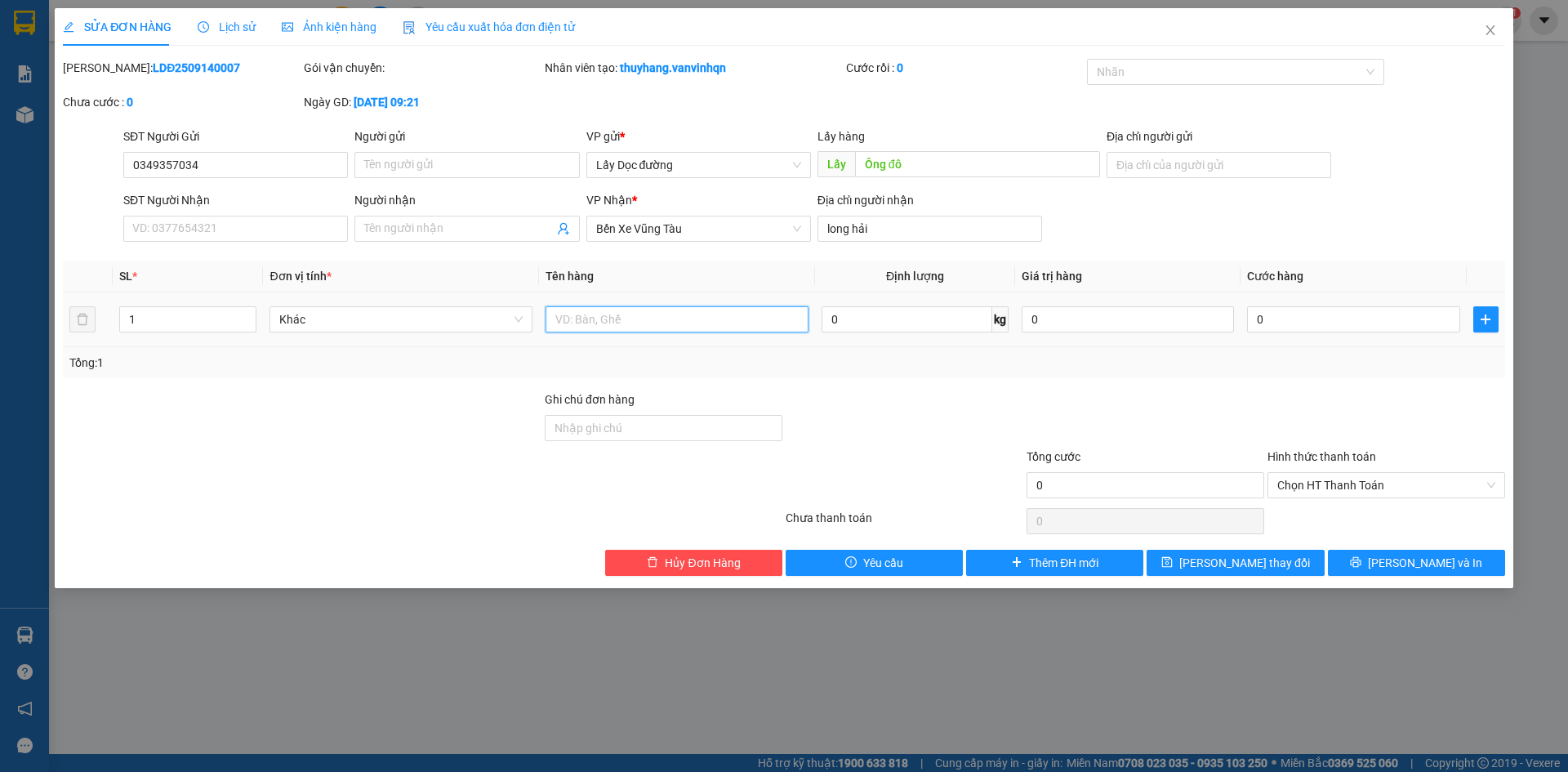
click at [596, 328] on input "text" at bounding box center [677, 319] width 263 height 26
type input "2t"
click at [1180, 562] on button "[PERSON_NAME] thay đổi" at bounding box center [1235, 562] width 178 height 26
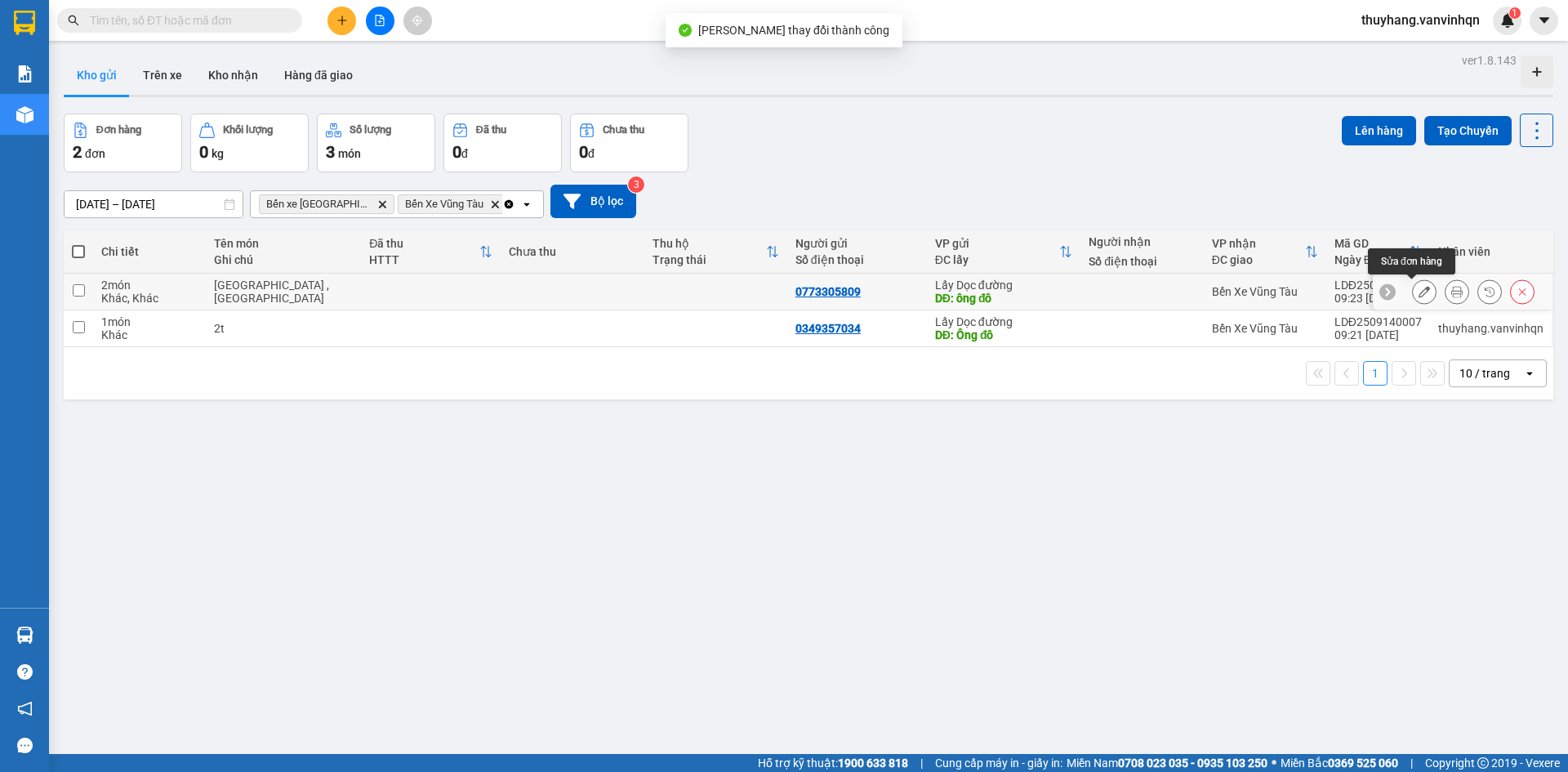
click at [1419, 293] on icon at bounding box center [1424, 292] width 12 height 12
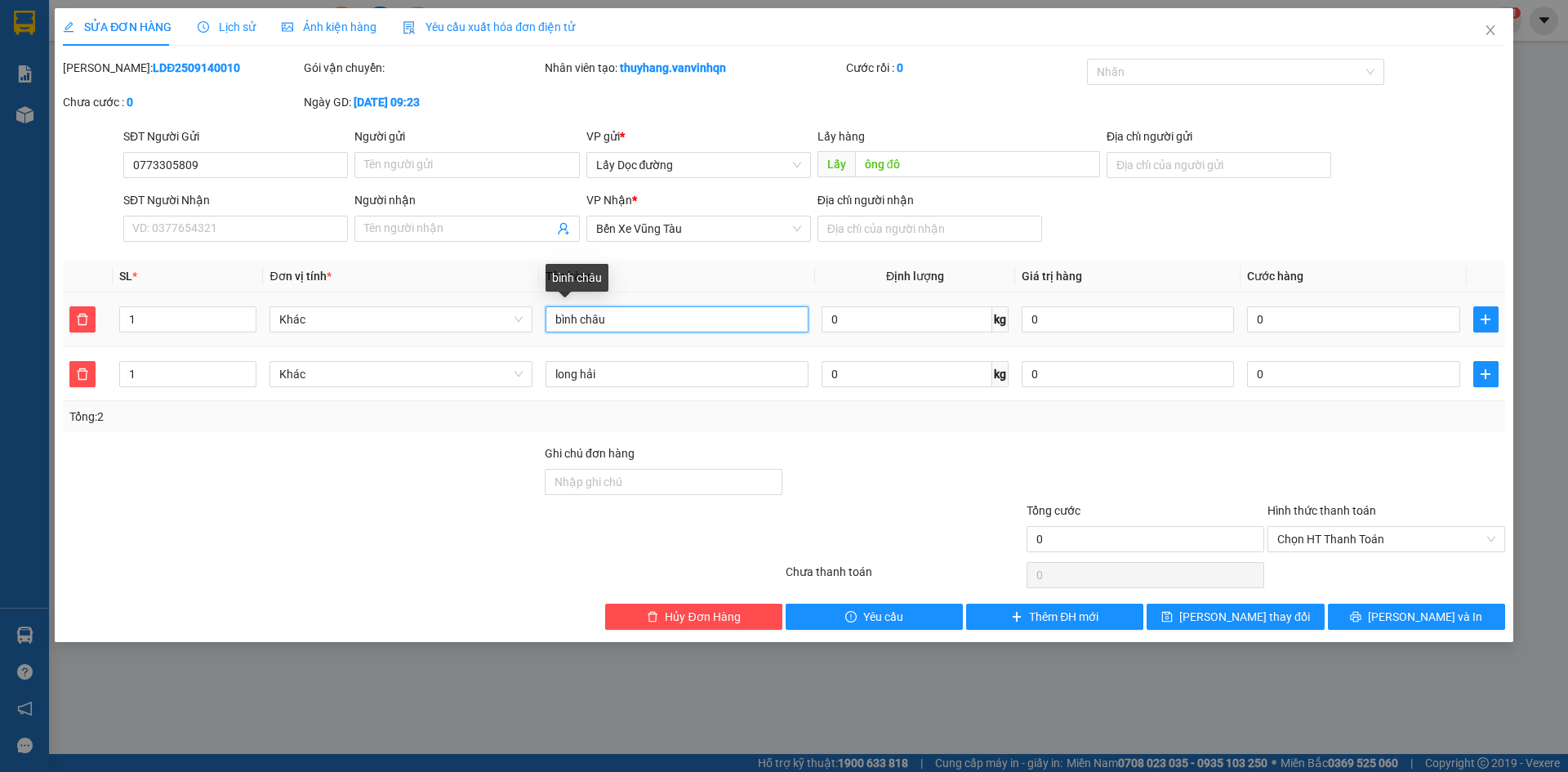
click at [551, 320] on input "bình châu" at bounding box center [677, 319] width 263 height 26
type input "3t bình châu"
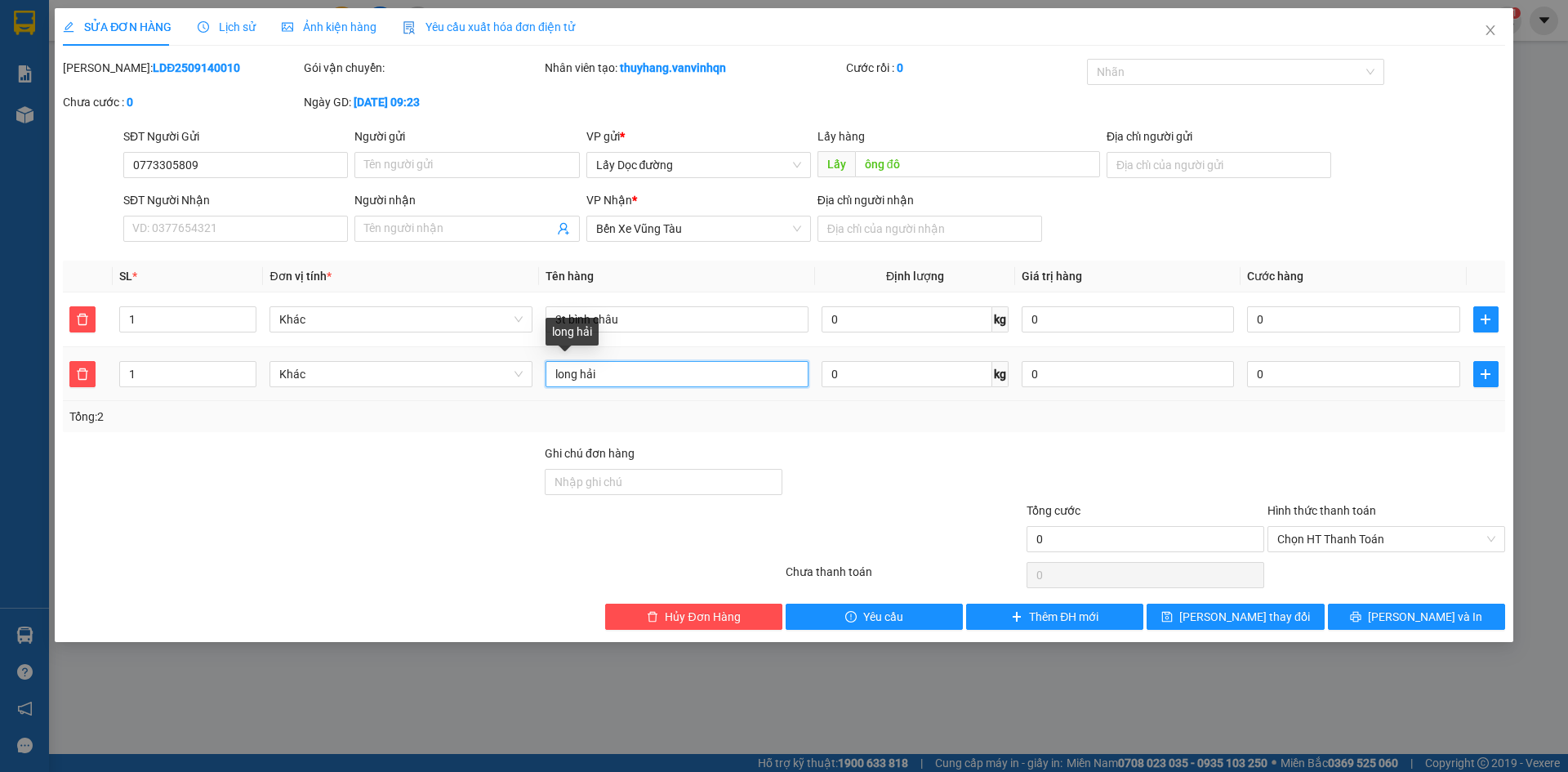
click at [552, 368] on input "long hải" at bounding box center [677, 374] width 263 height 26
type input "3t long hải"
click at [1220, 619] on span "[PERSON_NAME] thay đổi" at bounding box center [1245, 617] width 130 height 18
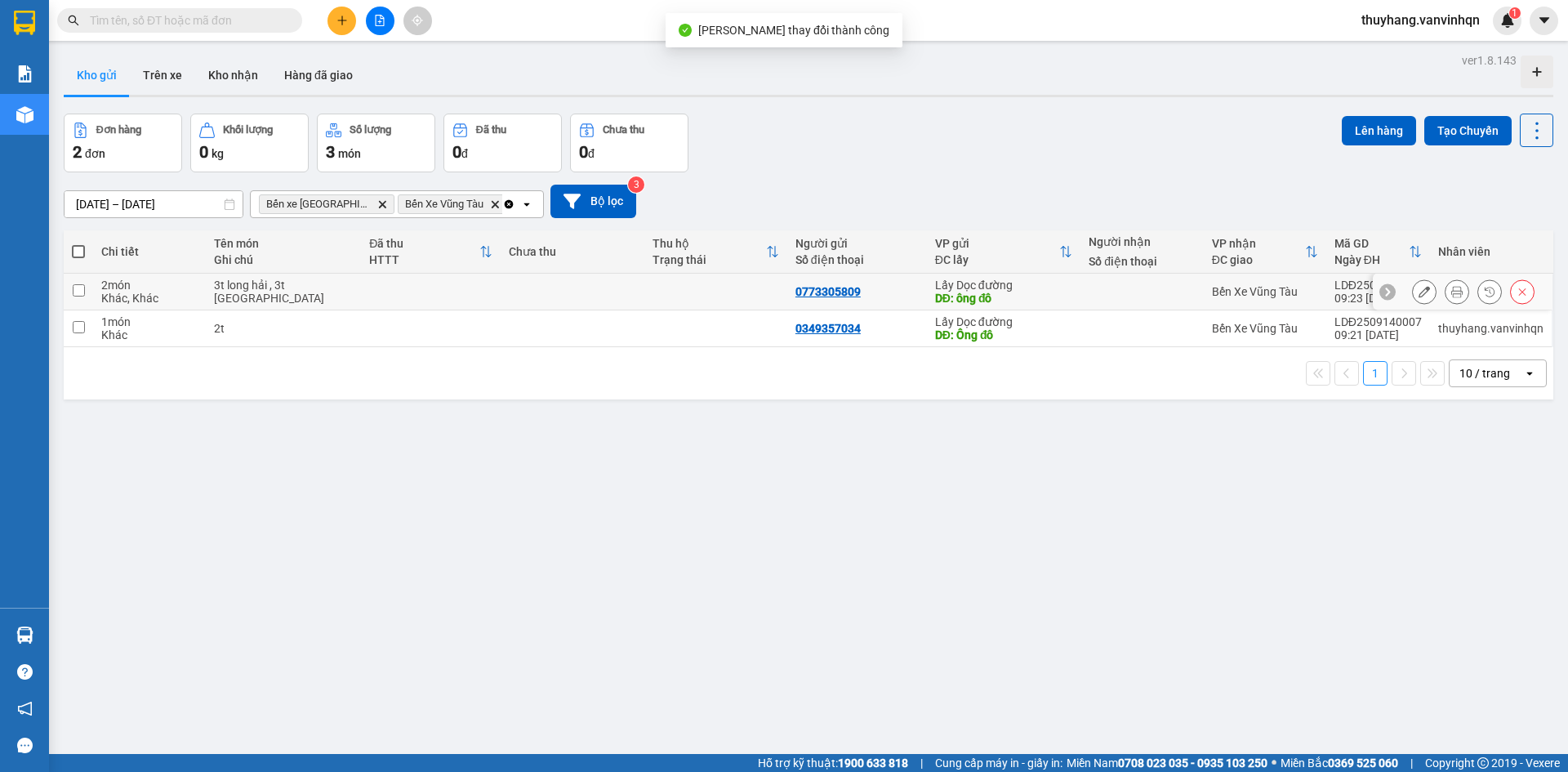
click at [305, 291] on div "3t long hải , 3t [GEOGRAPHIC_DATA]" at bounding box center [283, 292] width 139 height 26
checkbox input "true"
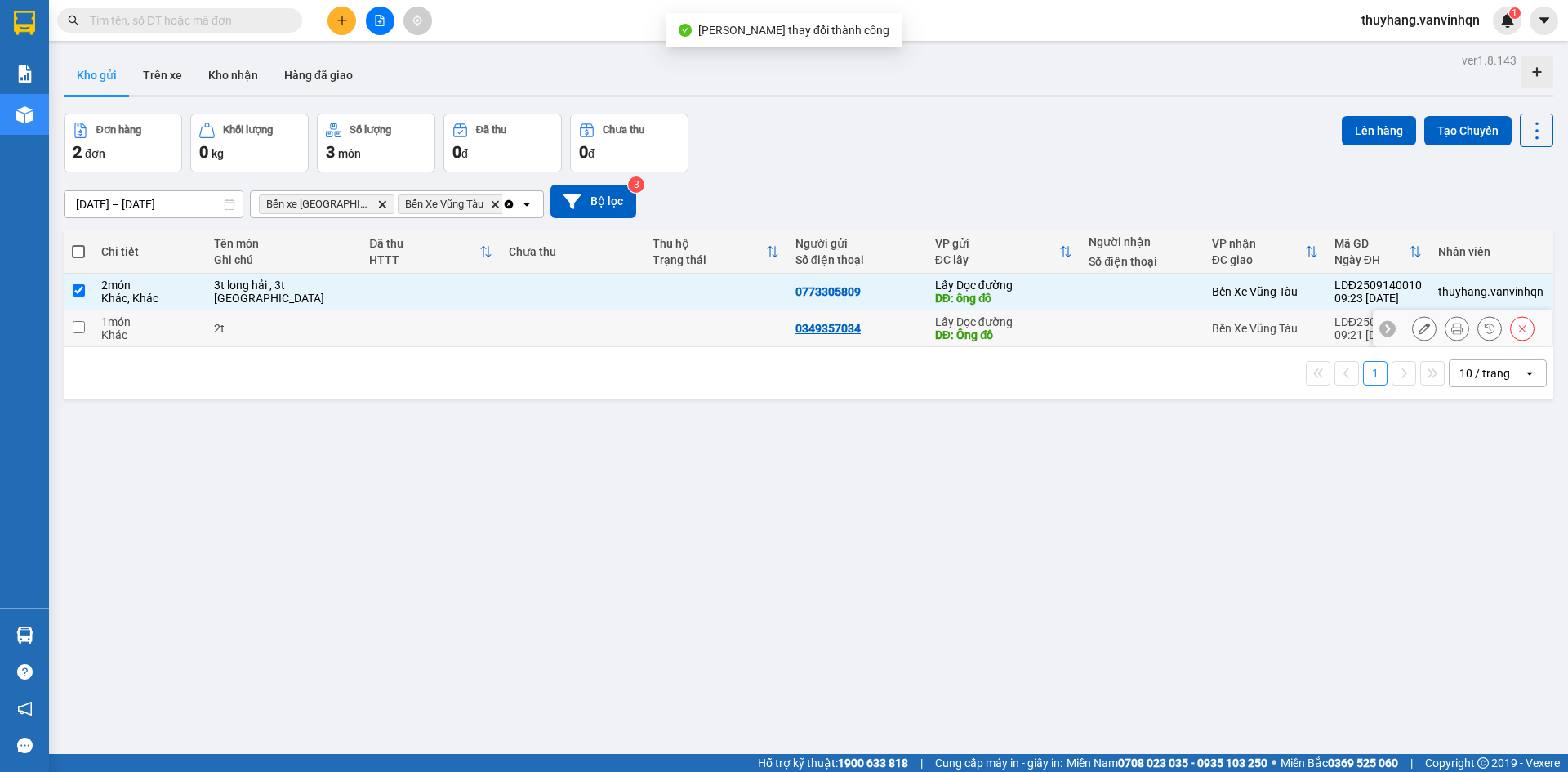
click at [289, 344] on td "2t" at bounding box center [283, 329] width 156 height 36
checkbox input "true"
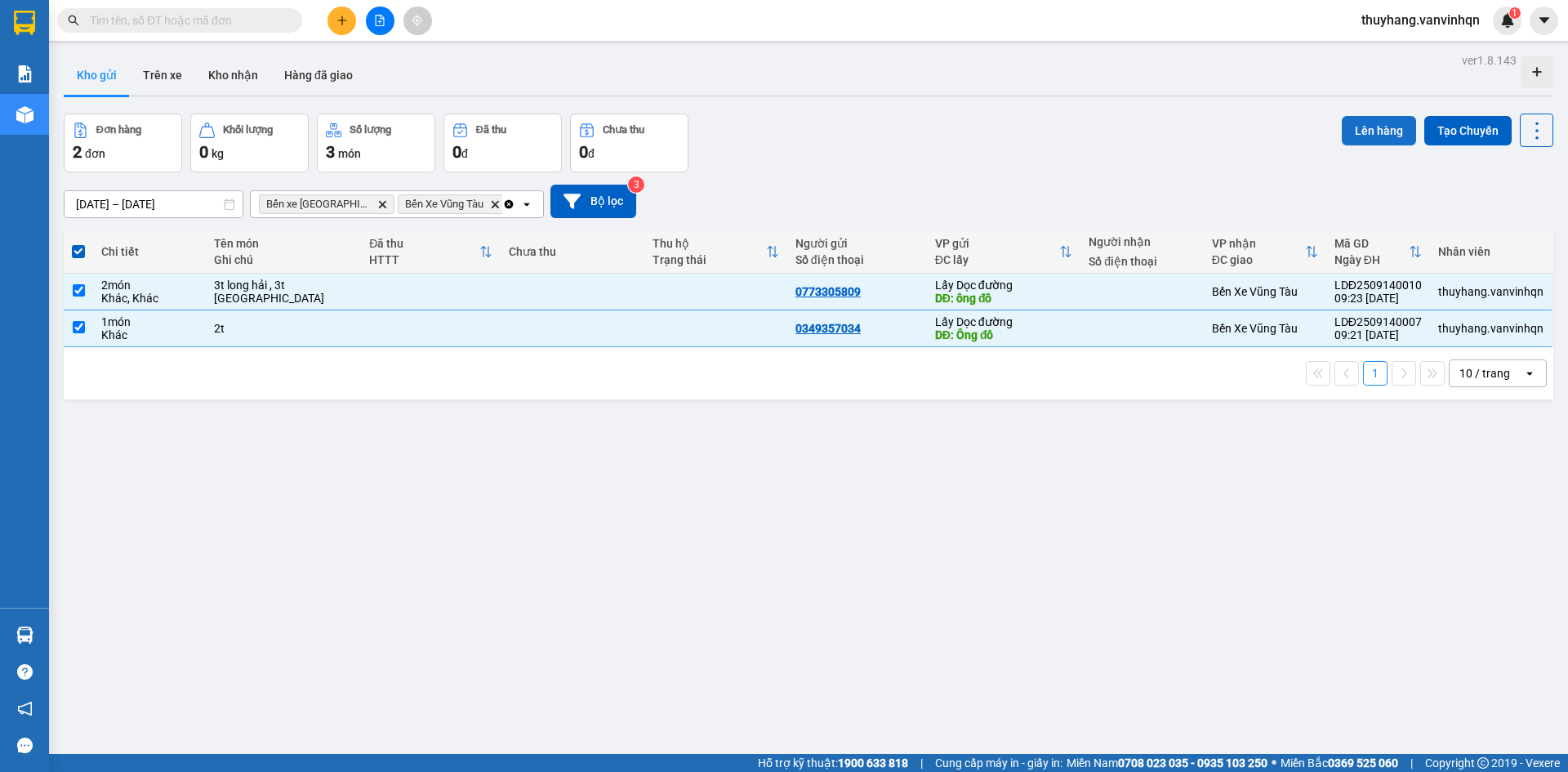
click at [1345, 126] on button "Lên hàng" at bounding box center [1379, 130] width 75 height 29
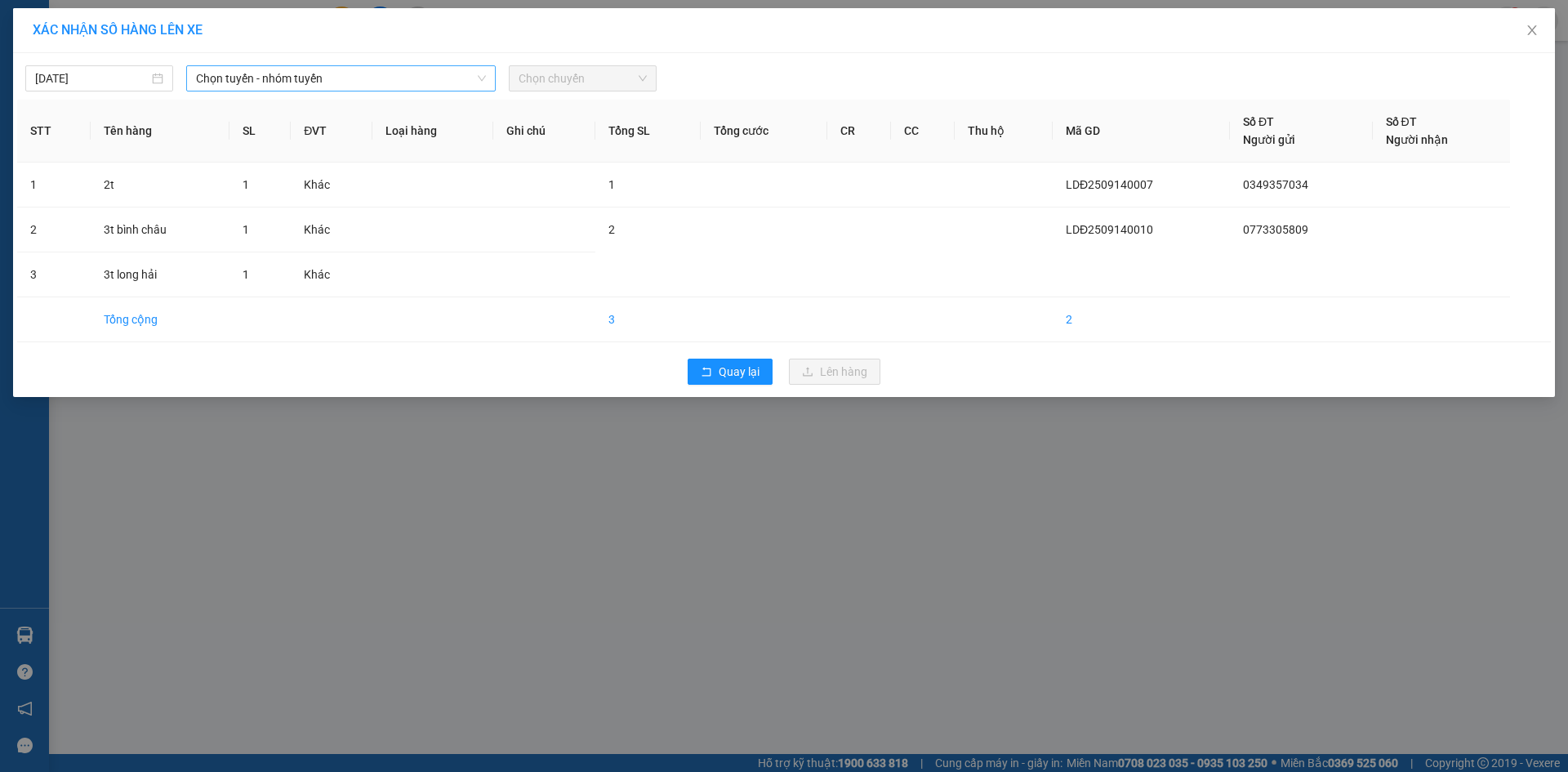
click at [252, 77] on span "Chọn tuyến - nhóm tuyến" at bounding box center [341, 78] width 290 height 25
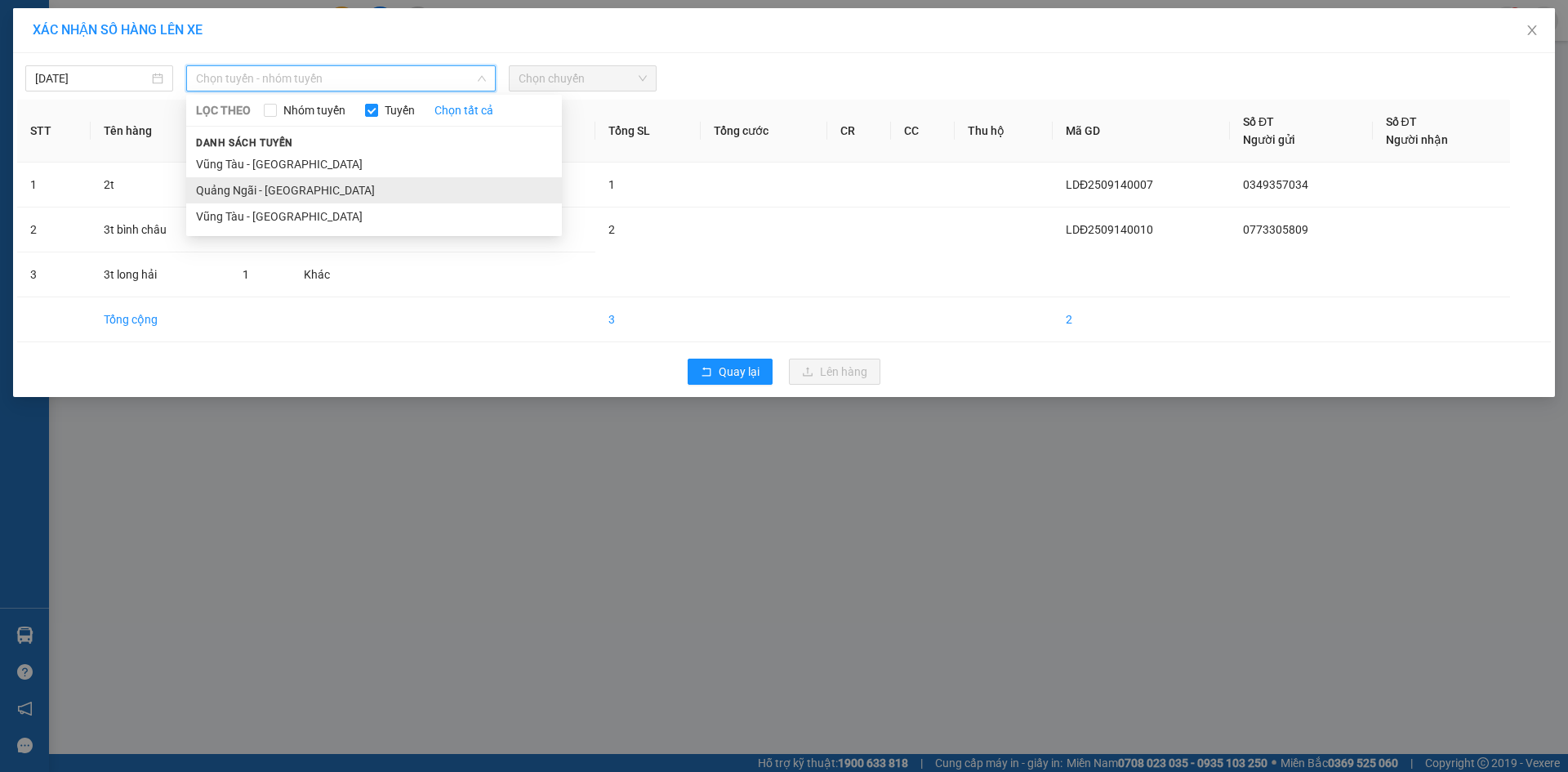
click at [289, 193] on li "Quảng Ngãi - [GEOGRAPHIC_DATA]" at bounding box center [374, 190] width 375 height 26
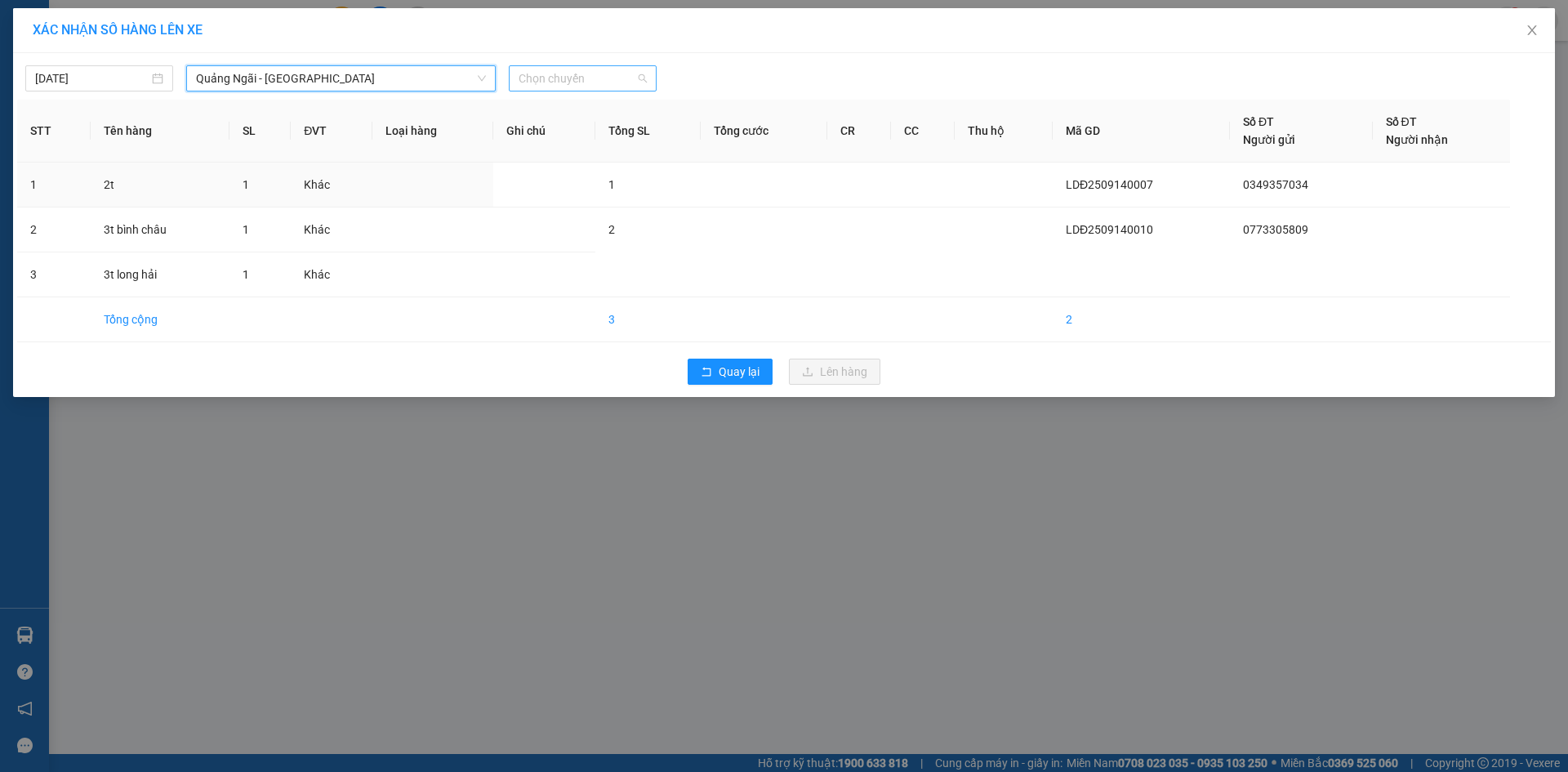
click at [577, 83] on span "Chọn chuyến" at bounding box center [582, 78] width 128 height 25
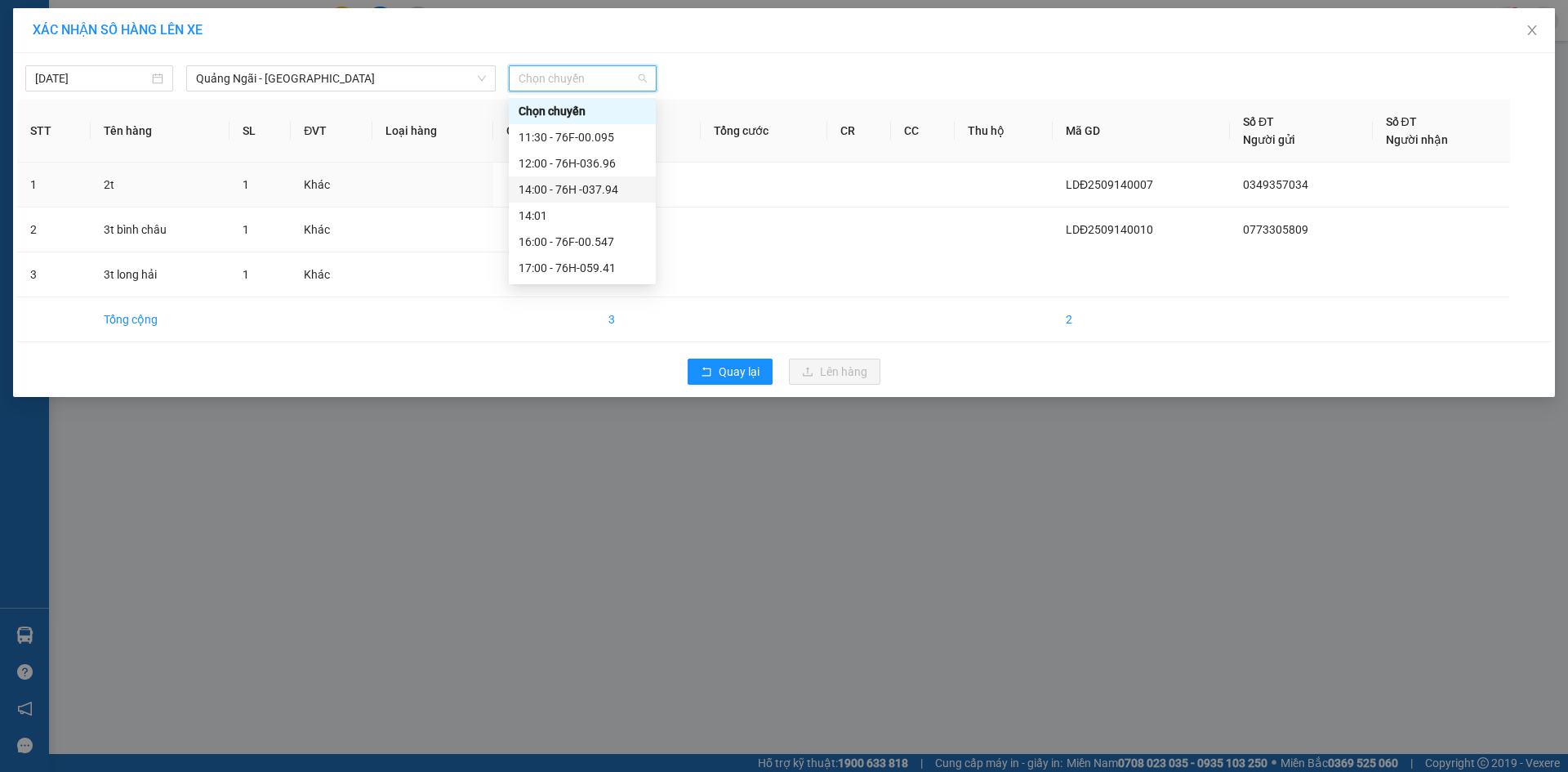
click at [614, 192] on div "14:00 - 76H -037.94" at bounding box center [582, 190] width 128 height 18
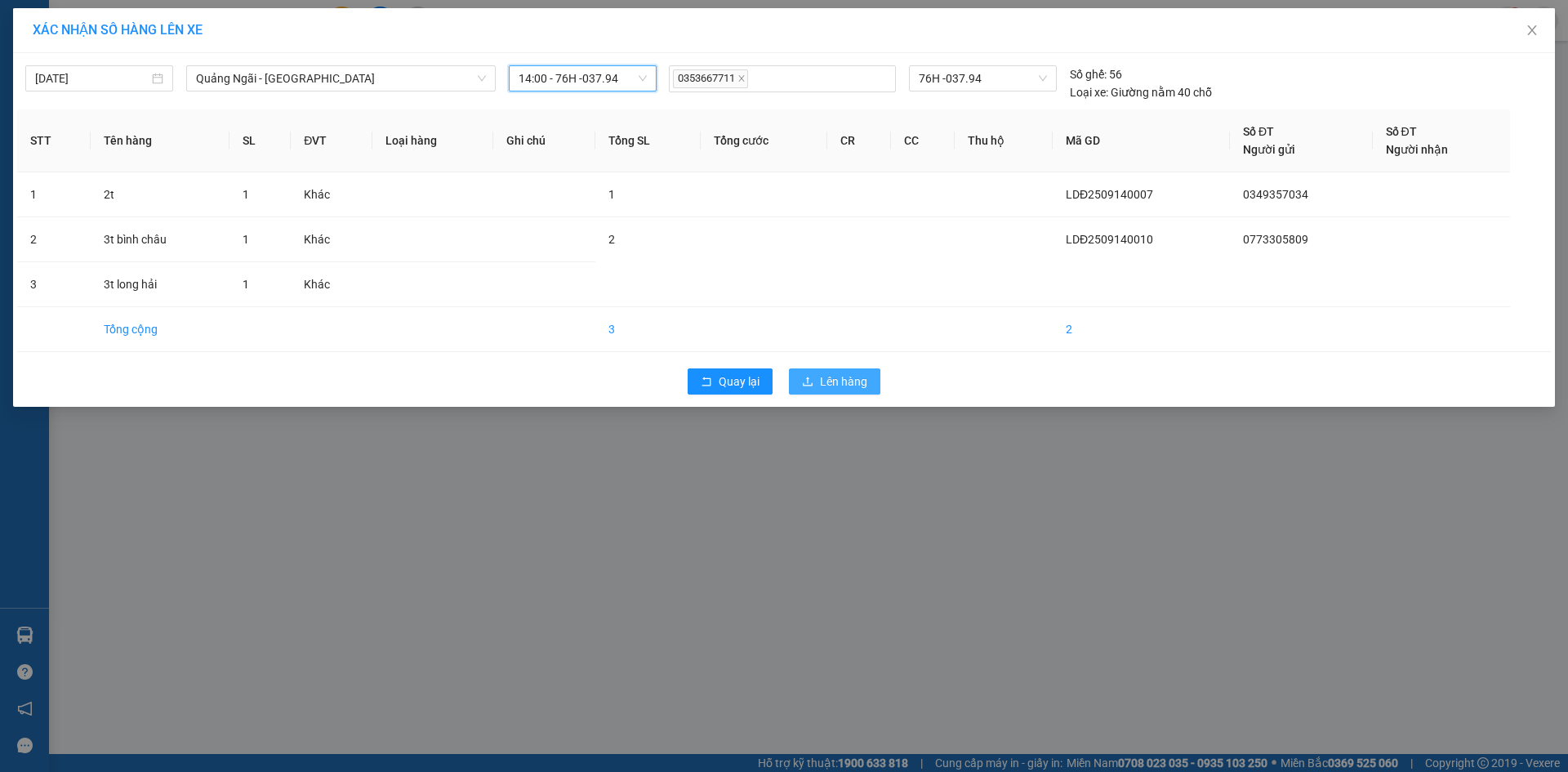
click at [851, 382] on span "Lên hàng" at bounding box center [844, 382] width 47 height 18
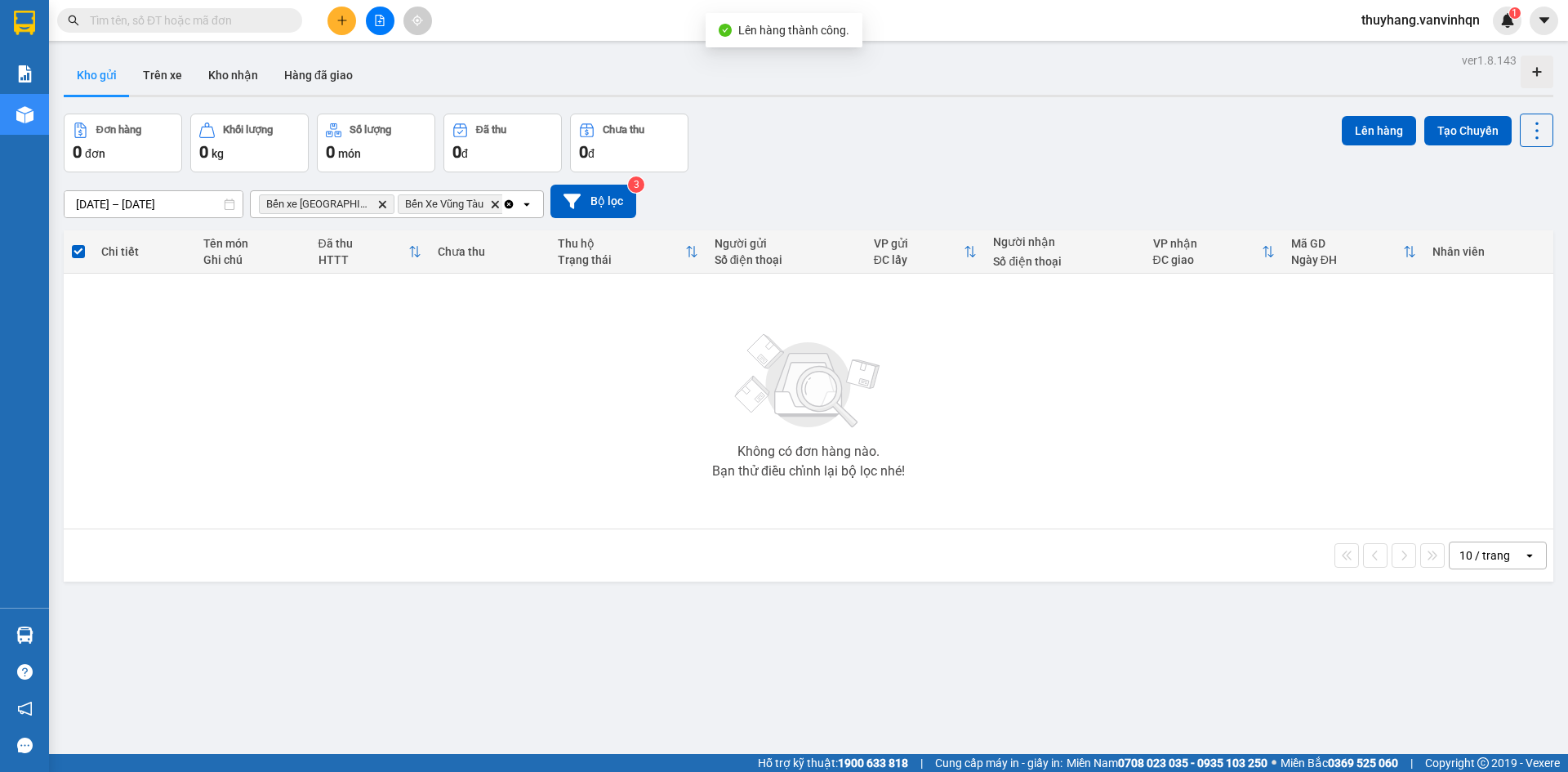
click at [377, 25] on icon "file-add" at bounding box center [380, 20] width 12 height 12
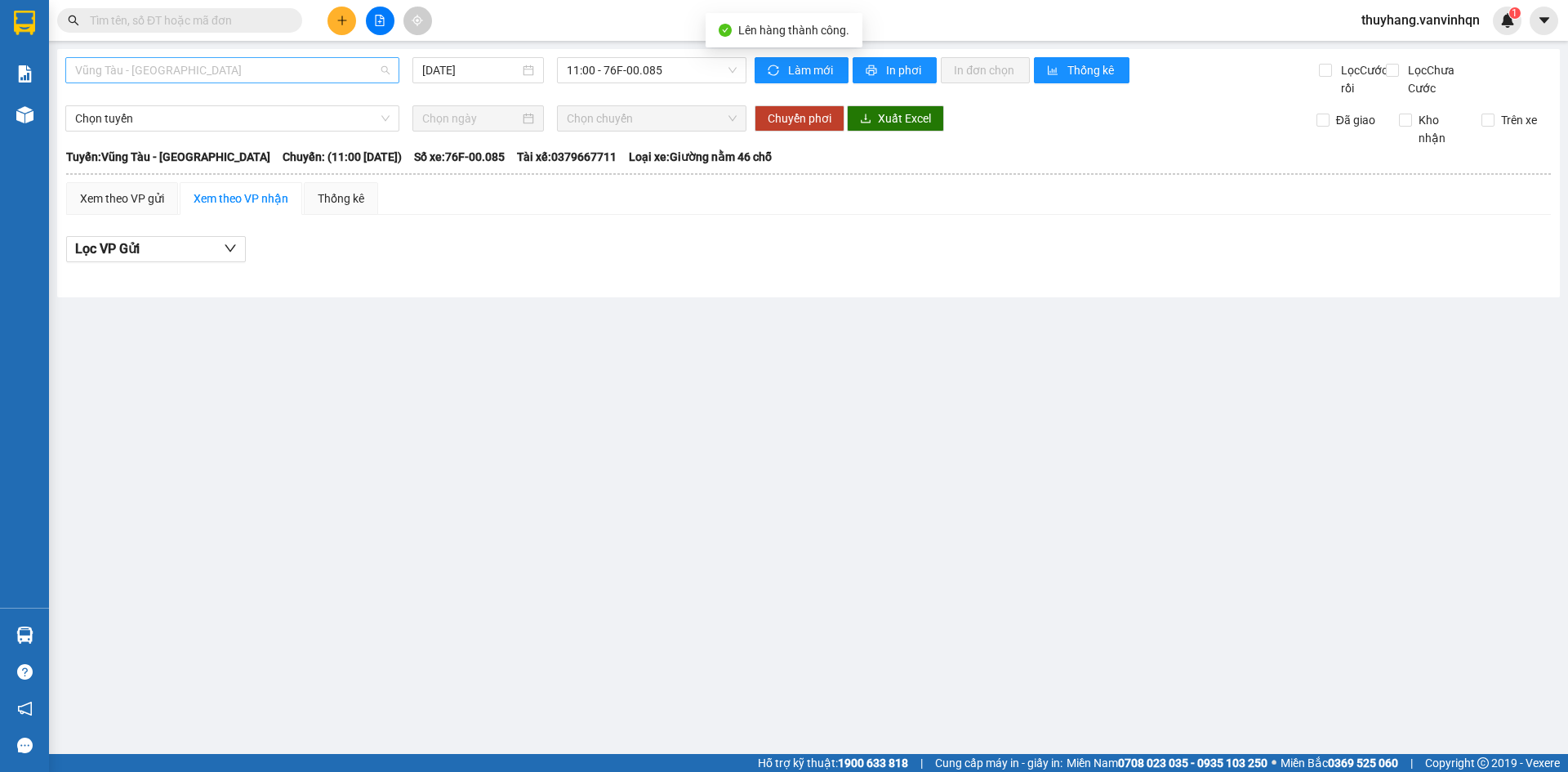
click at [248, 71] on span "Vũng Tàu - [GEOGRAPHIC_DATA]" at bounding box center [231, 70] width 314 height 25
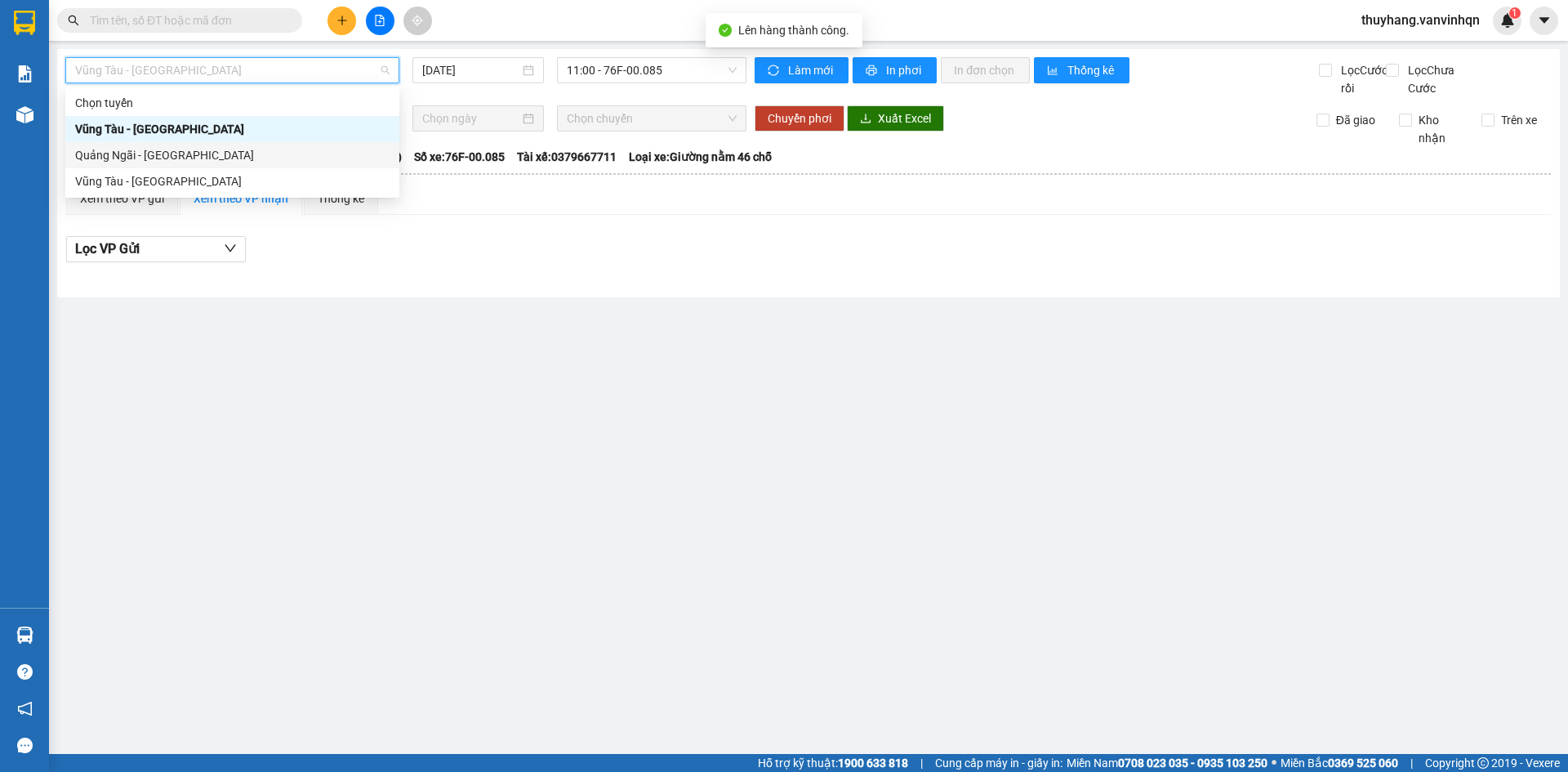
click at [252, 155] on div "Quảng Ngãi - [GEOGRAPHIC_DATA]" at bounding box center [231, 155] width 314 height 18
type input "[DATE]"
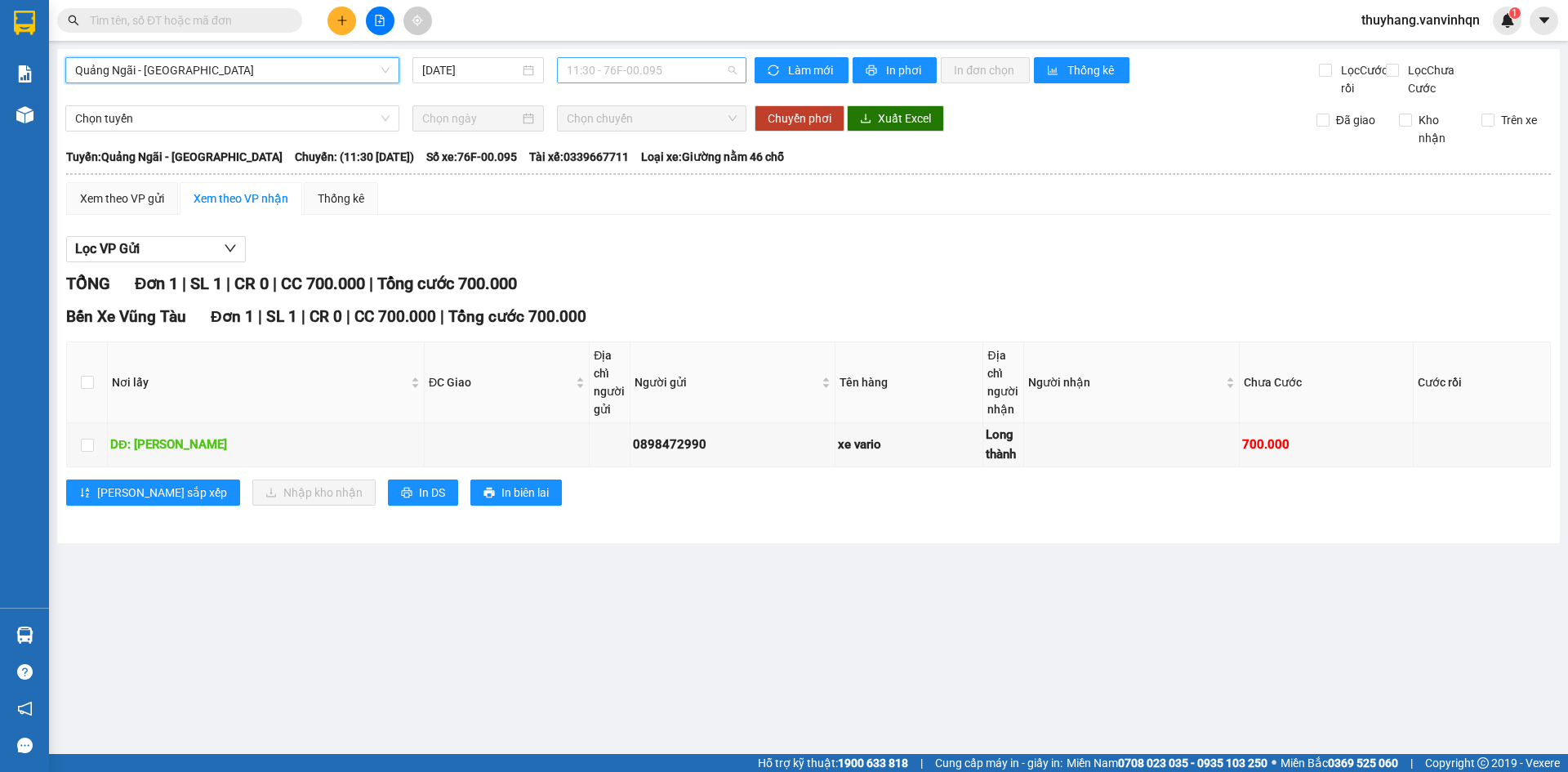
click at [645, 63] on span "11:30 - 76F-00.095" at bounding box center [651, 70] width 169 height 25
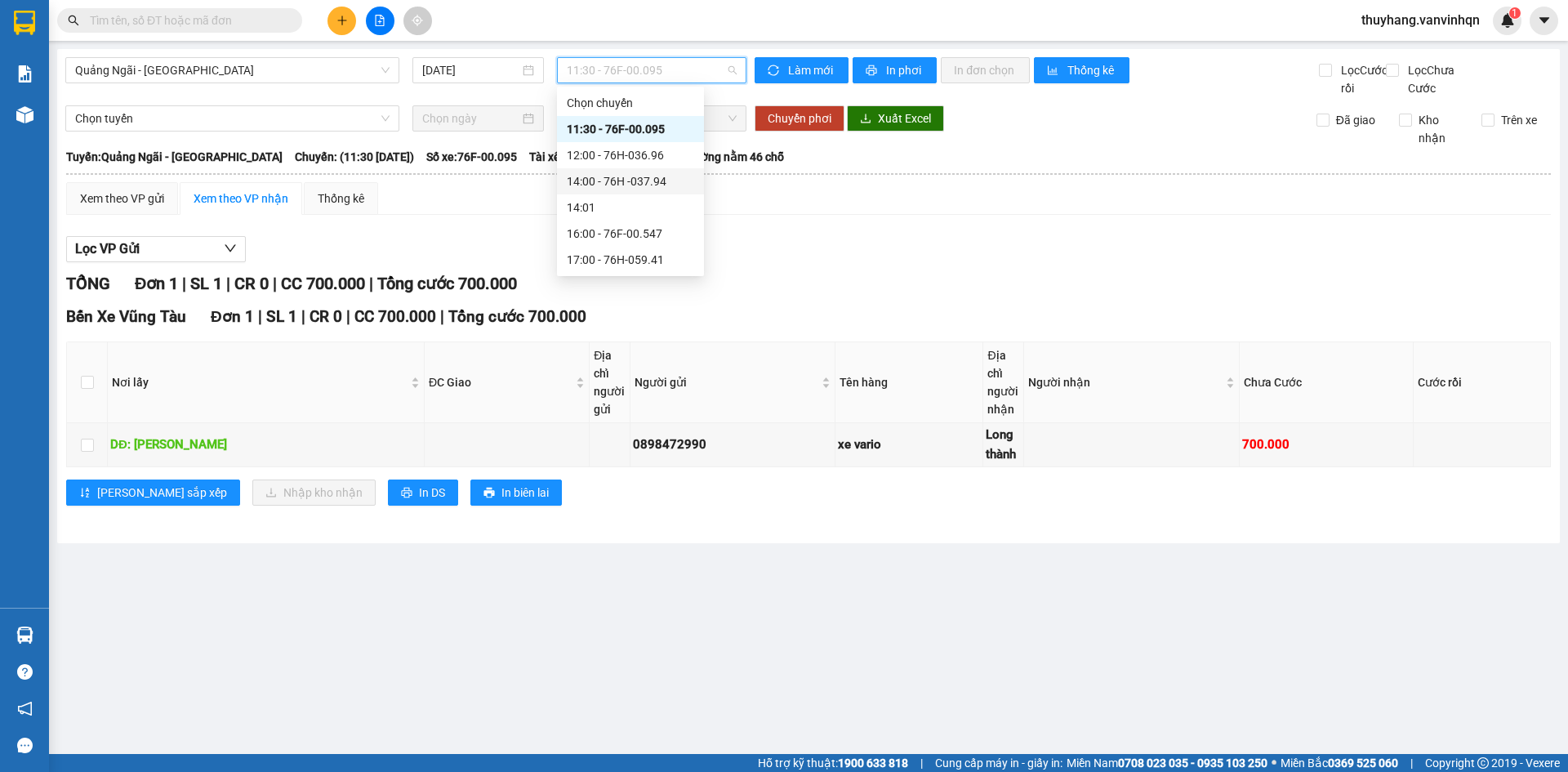
click at [656, 186] on div "14:00 - 76H -037.94" at bounding box center [630, 181] width 128 height 18
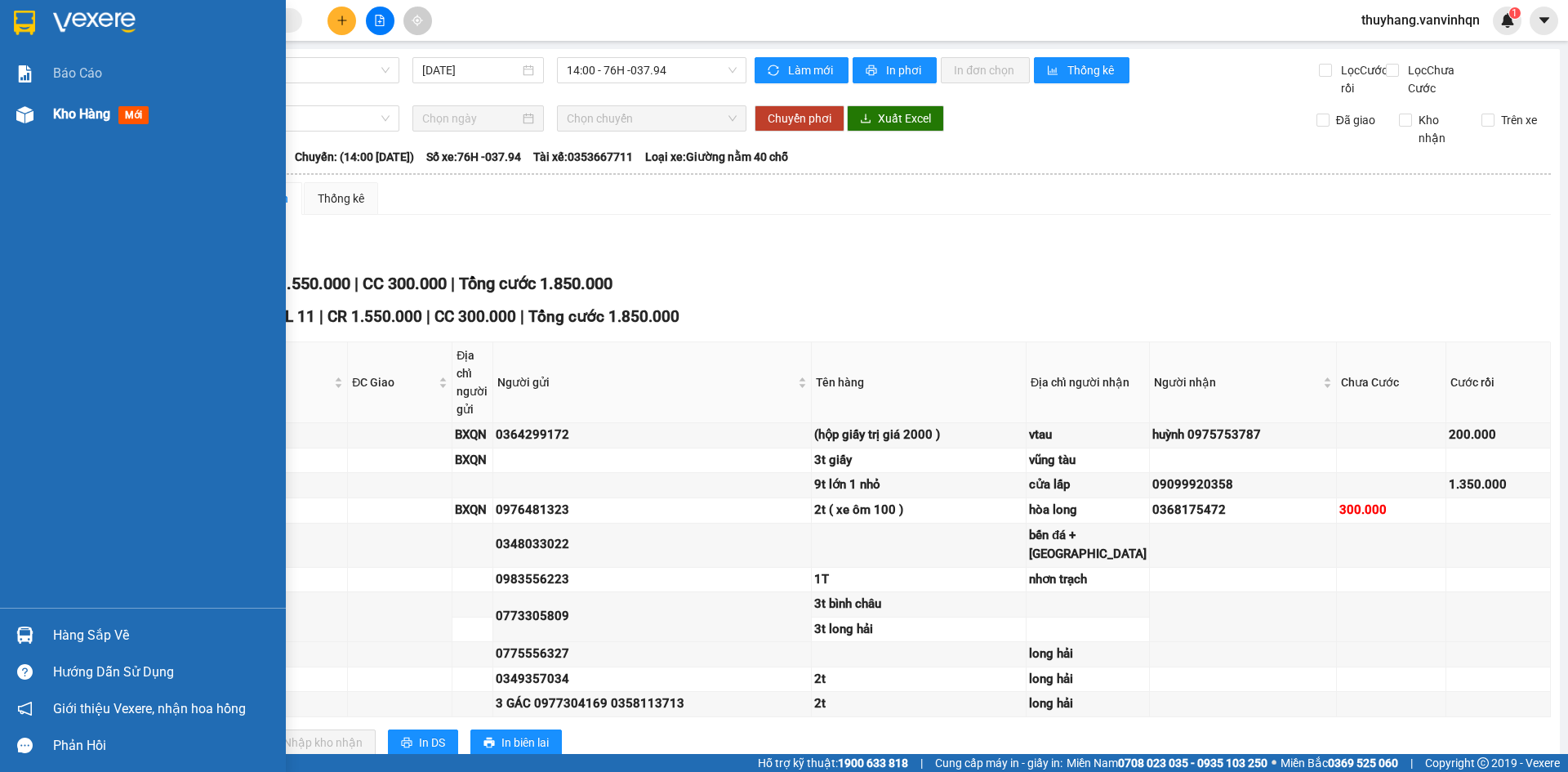
click at [20, 108] on img at bounding box center [25, 115] width 17 height 17
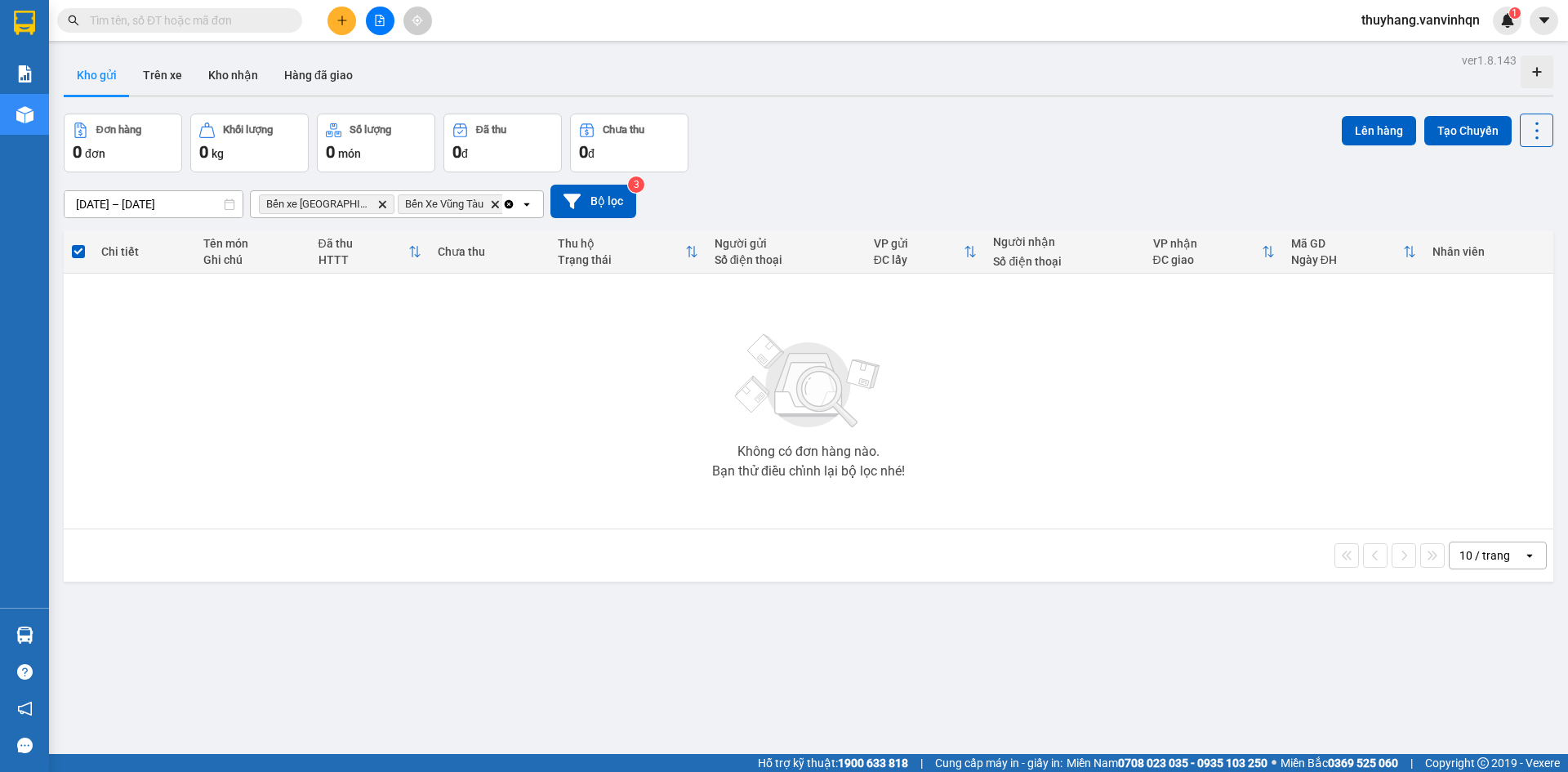
click at [374, 26] on icon "file-add" at bounding box center [380, 20] width 12 height 12
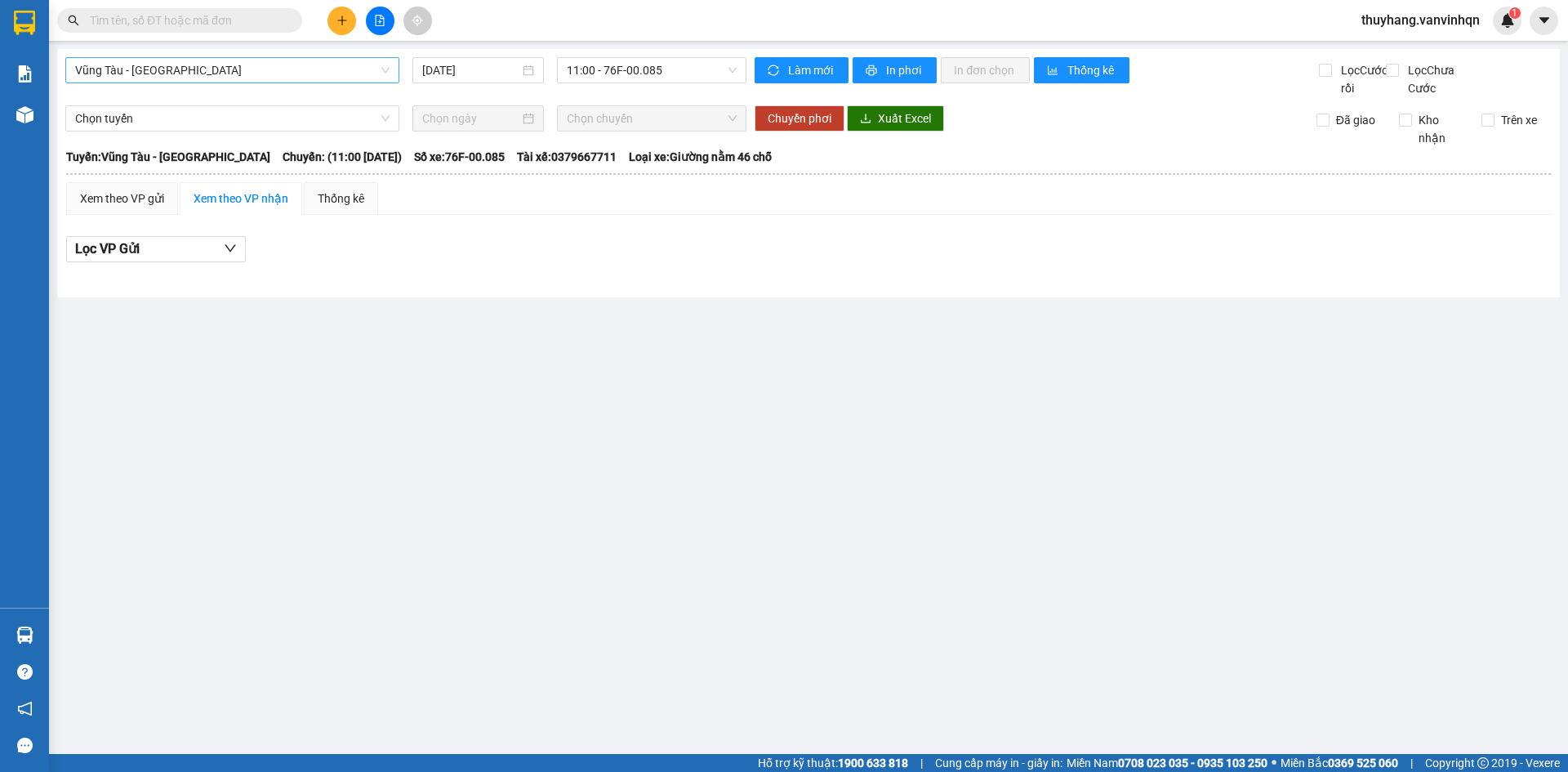
click at [176, 75] on span "Vũng Tàu - [GEOGRAPHIC_DATA]" at bounding box center [231, 70] width 314 height 25
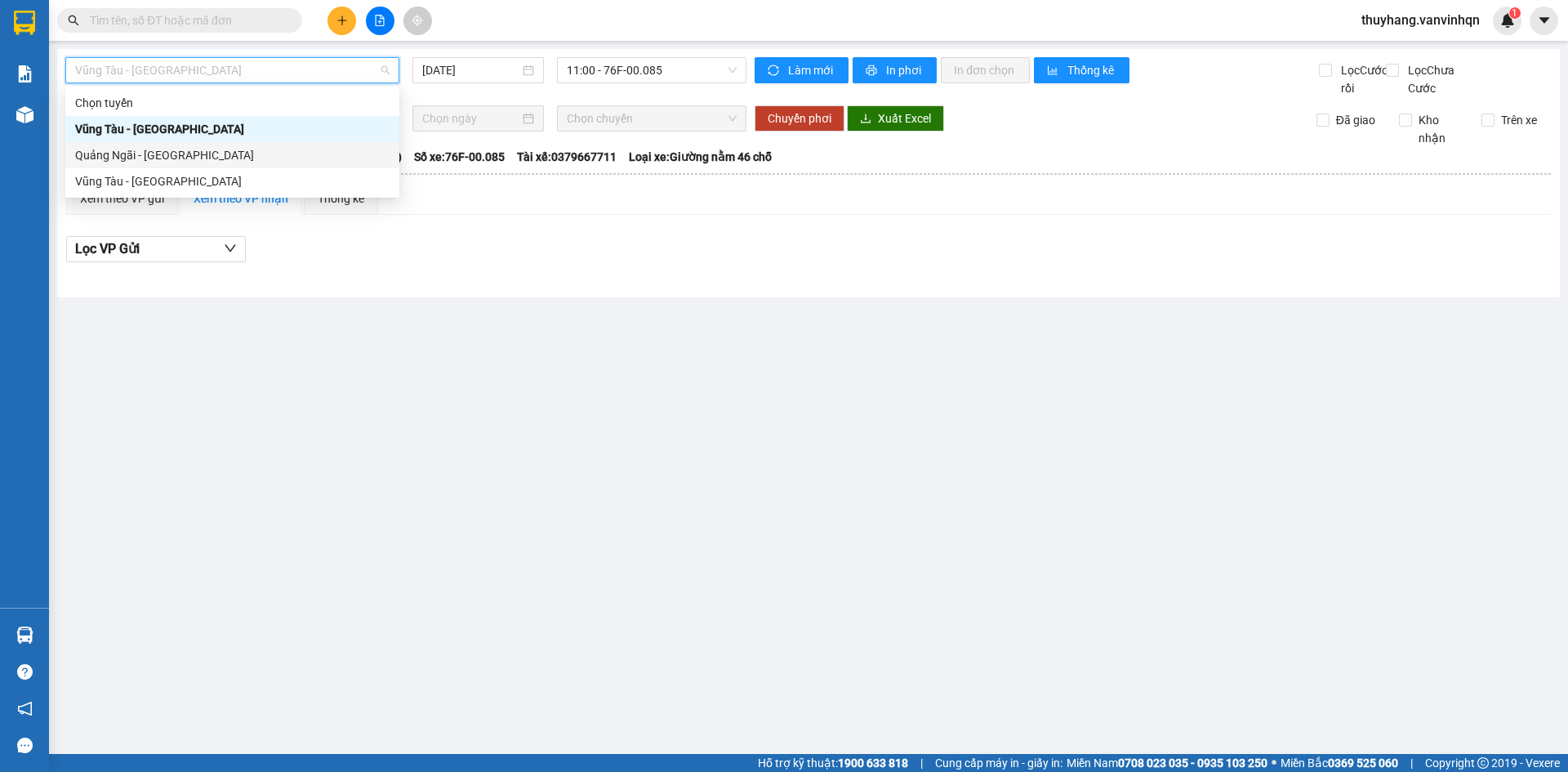
click at [173, 152] on div "Quảng Ngãi - [GEOGRAPHIC_DATA]" at bounding box center [231, 155] width 314 height 18
type input "[DATE]"
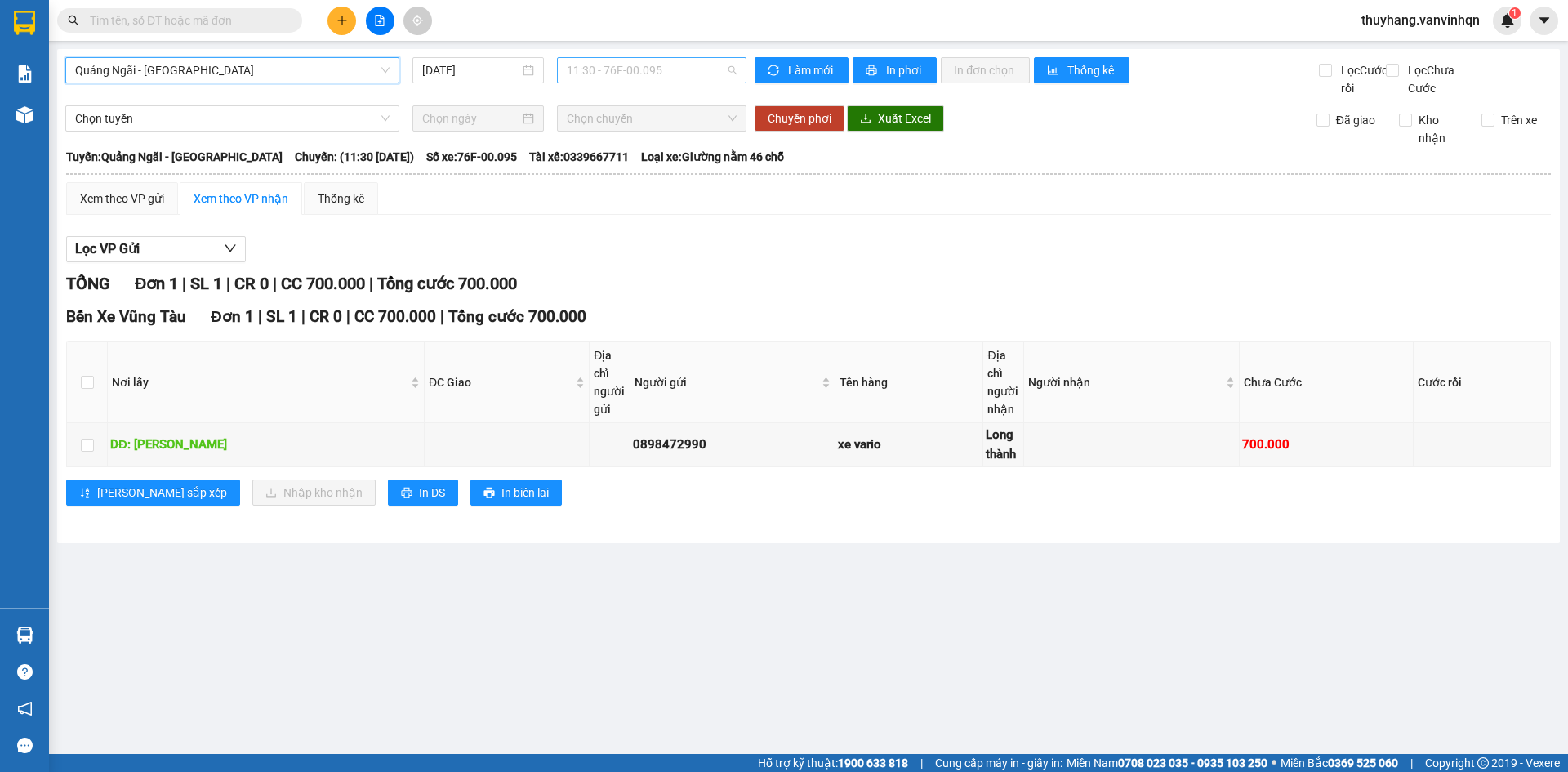
click at [635, 64] on span "11:30 - 76F-00.095" at bounding box center [651, 70] width 169 height 25
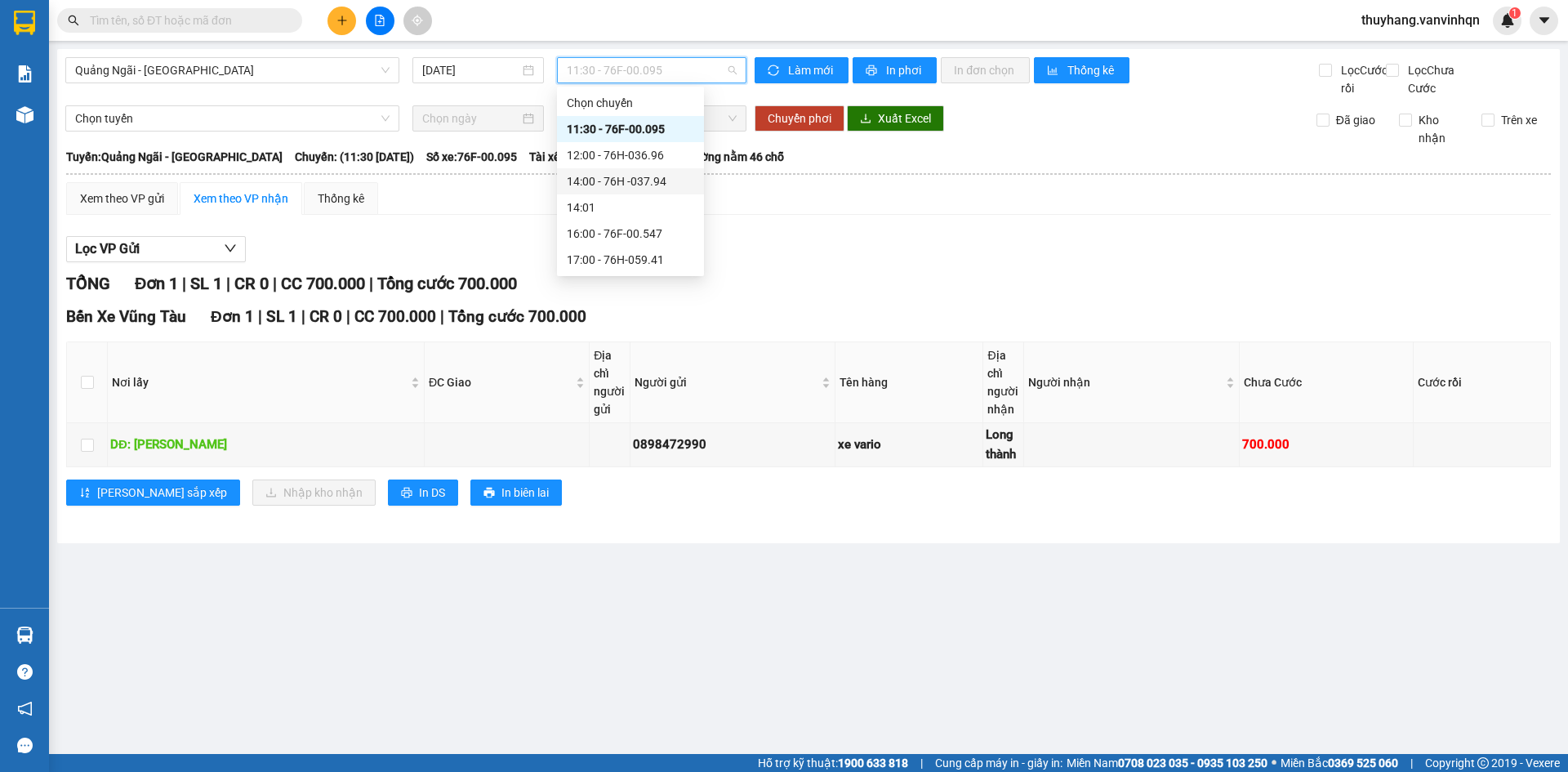
click at [664, 187] on div "14:00 - 76H -037.94" at bounding box center [630, 181] width 128 height 18
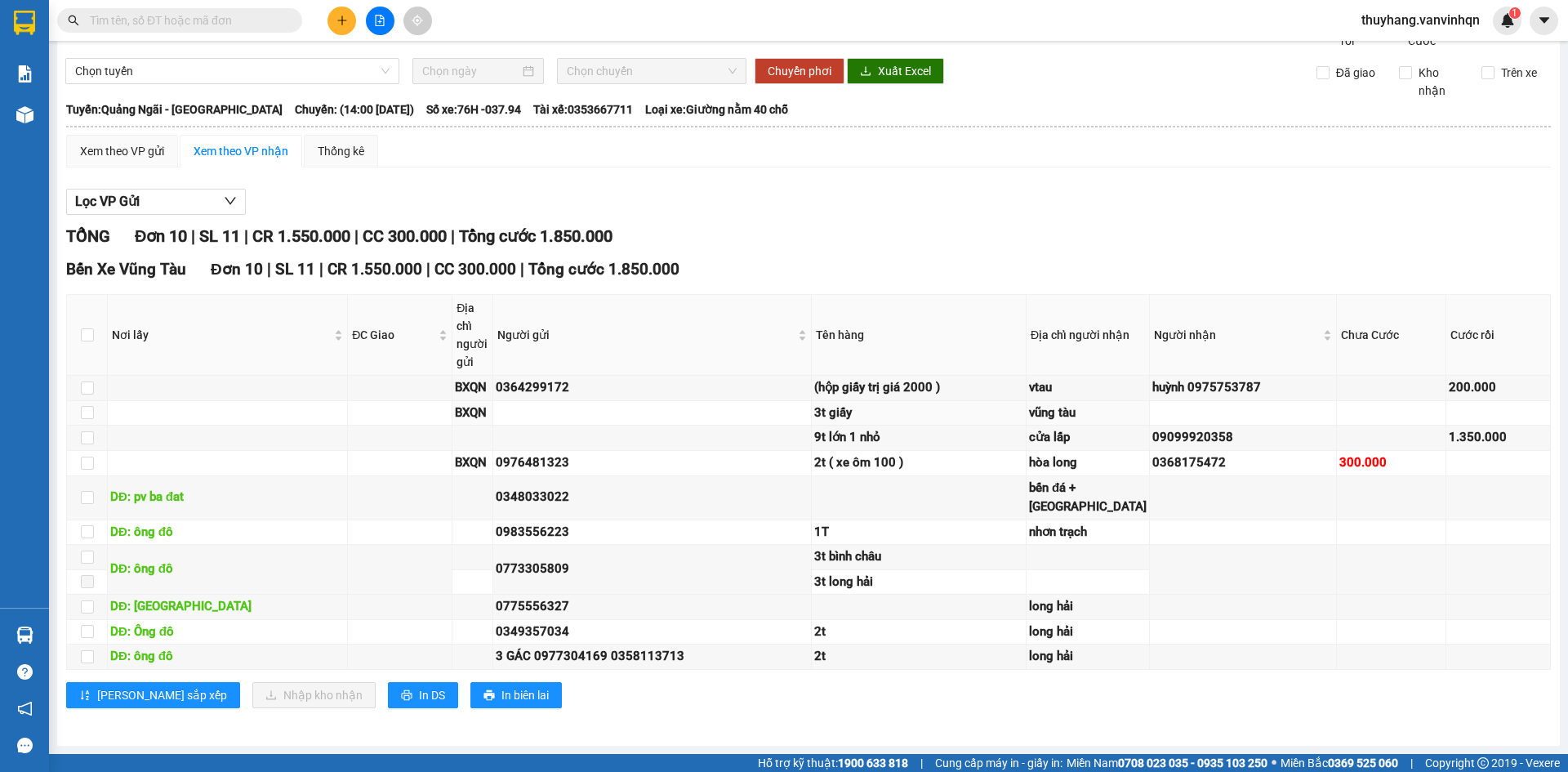
scroll to position [75, 0]
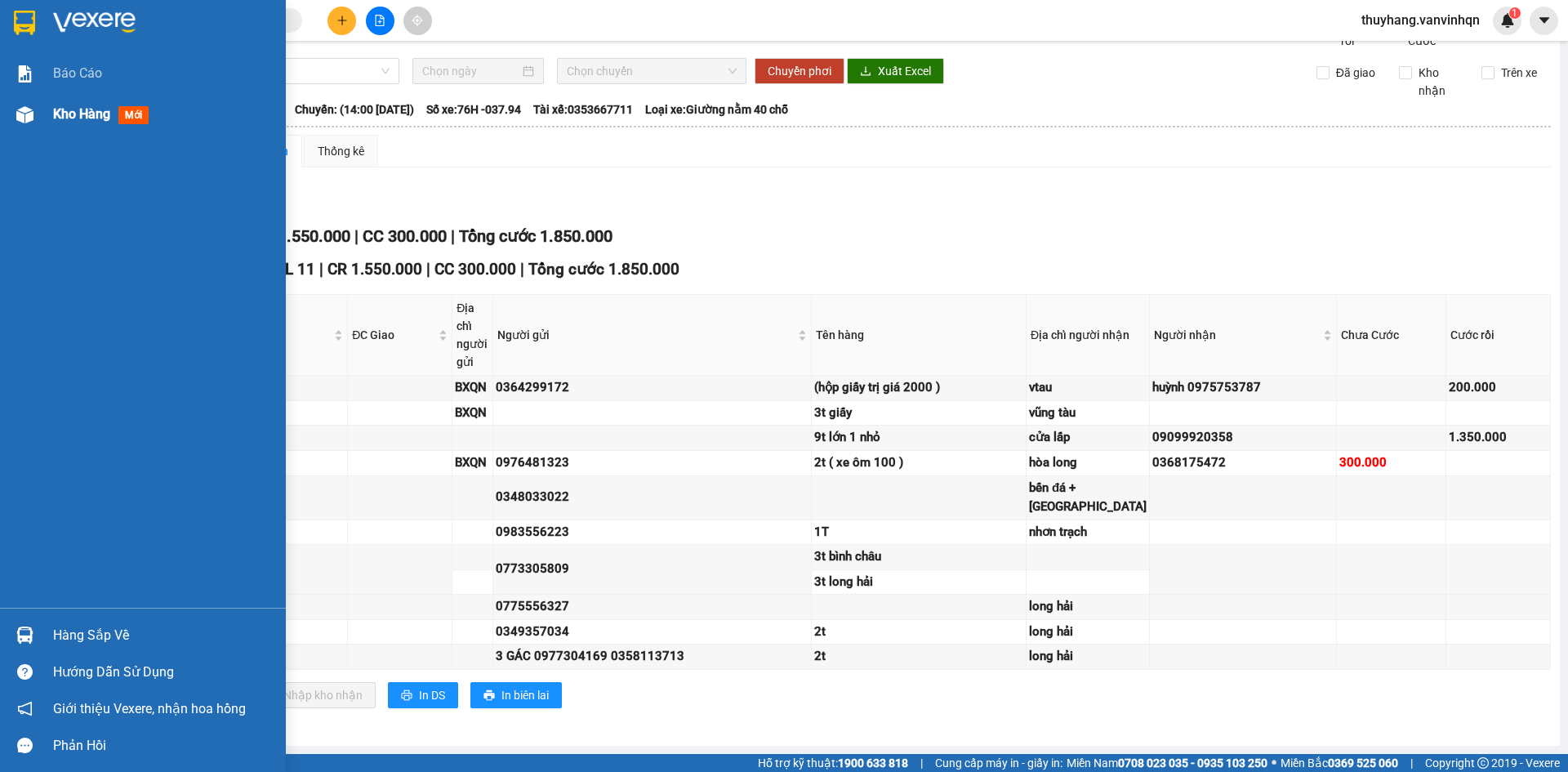
click at [26, 125] on div at bounding box center [25, 114] width 28 height 28
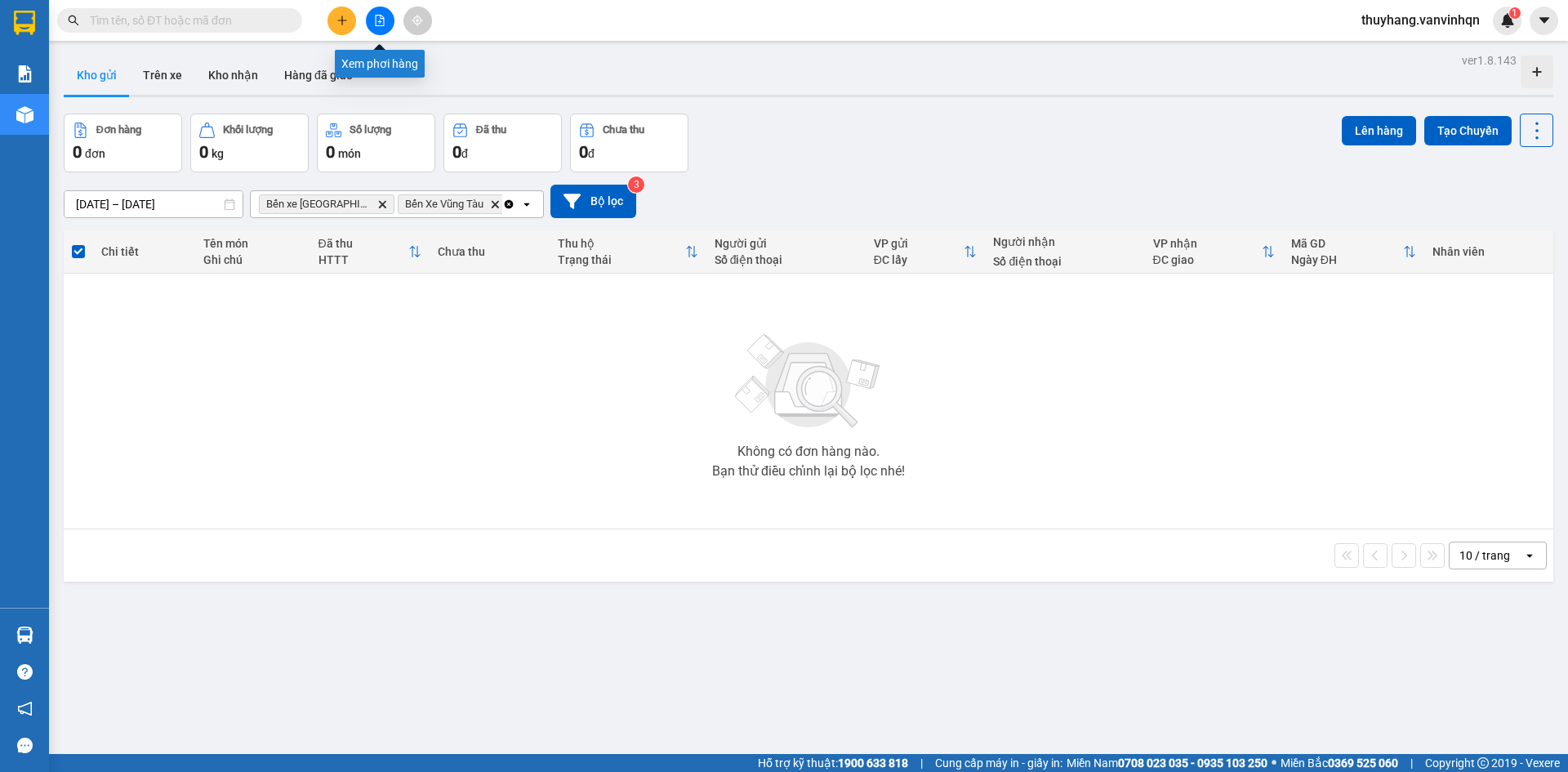
click at [374, 20] on button at bounding box center [380, 20] width 28 height 28
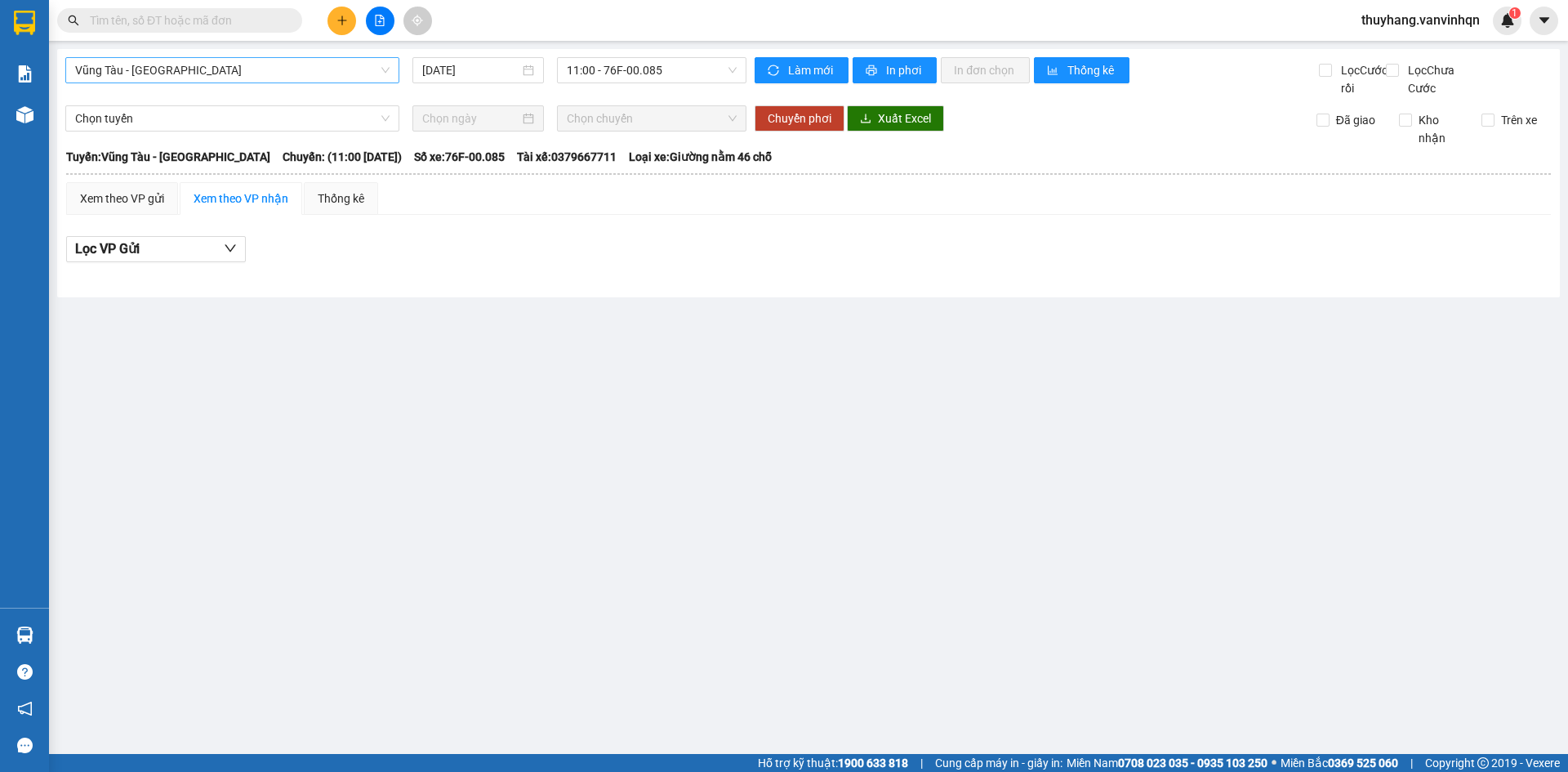
click at [186, 70] on span "Vũng Tàu - [GEOGRAPHIC_DATA]" at bounding box center [231, 70] width 314 height 25
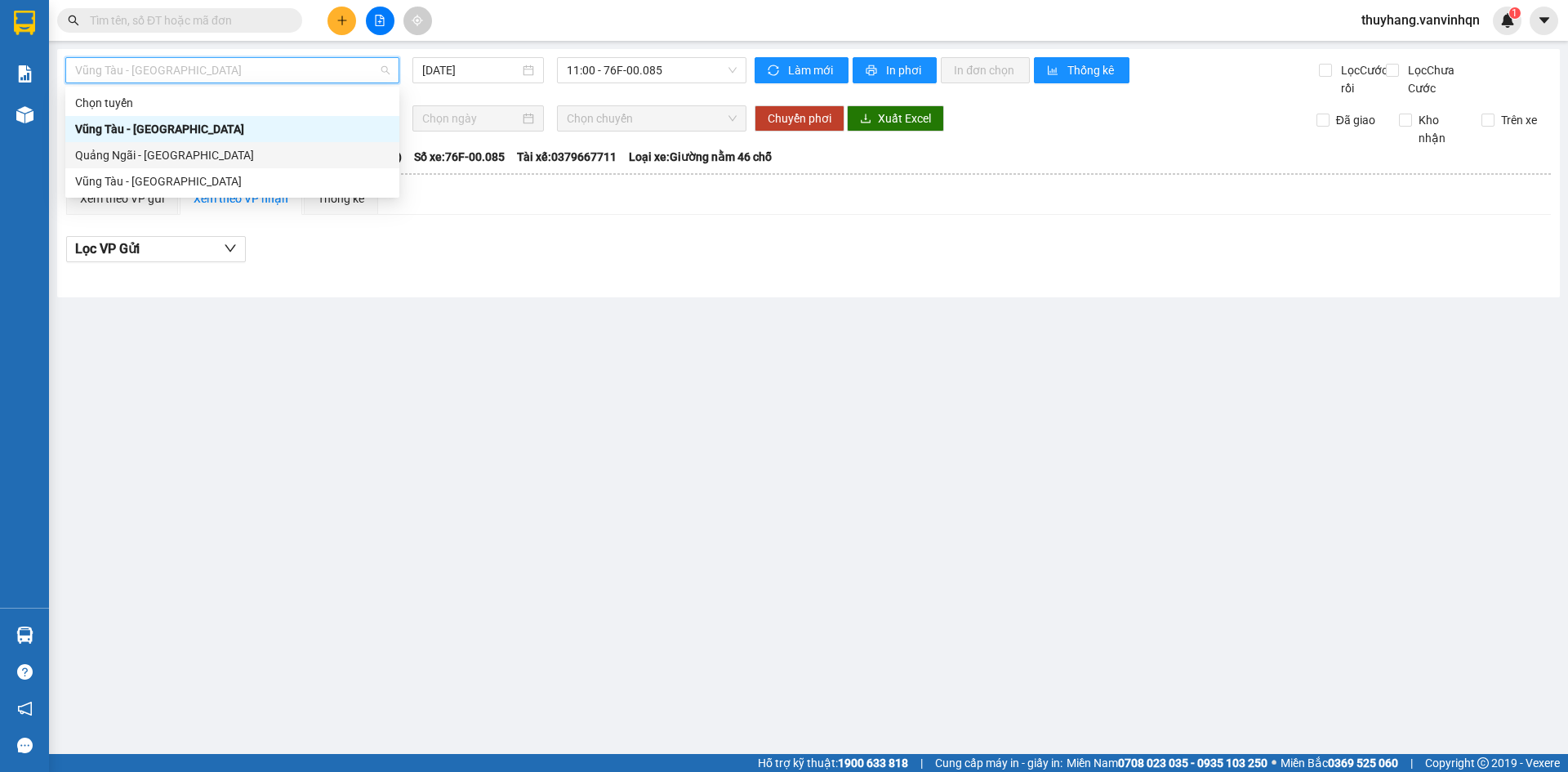
click at [170, 158] on div "Quảng Ngãi - [GEOGRAPHIC_DATA]" at bounding box center [231, 155] width 314 height 18
type input "[DATE]"
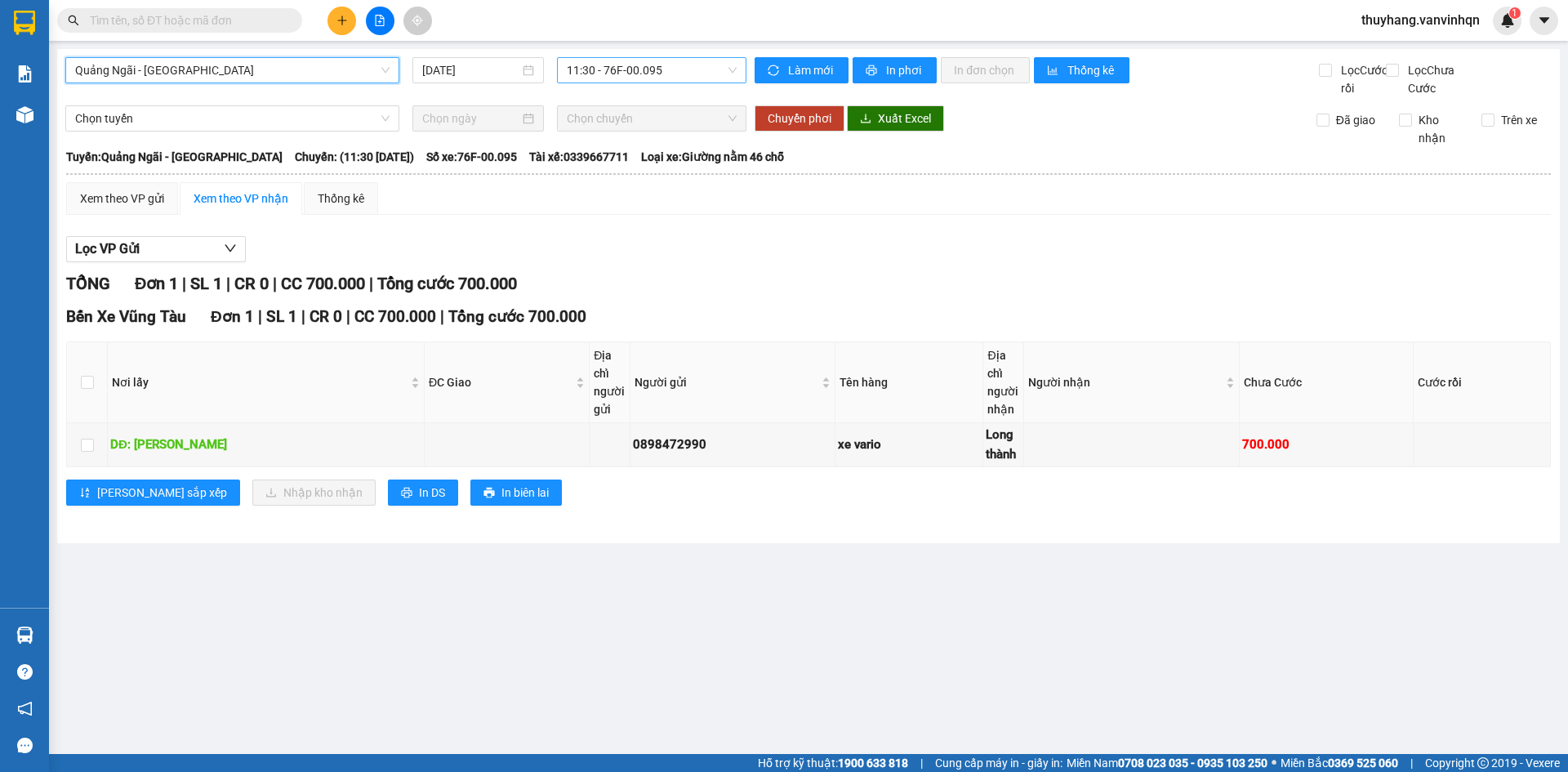
click at [649, 67] on span "11:30 - 76F-00.095" at bounding box center [651, 70] width 169 height 25
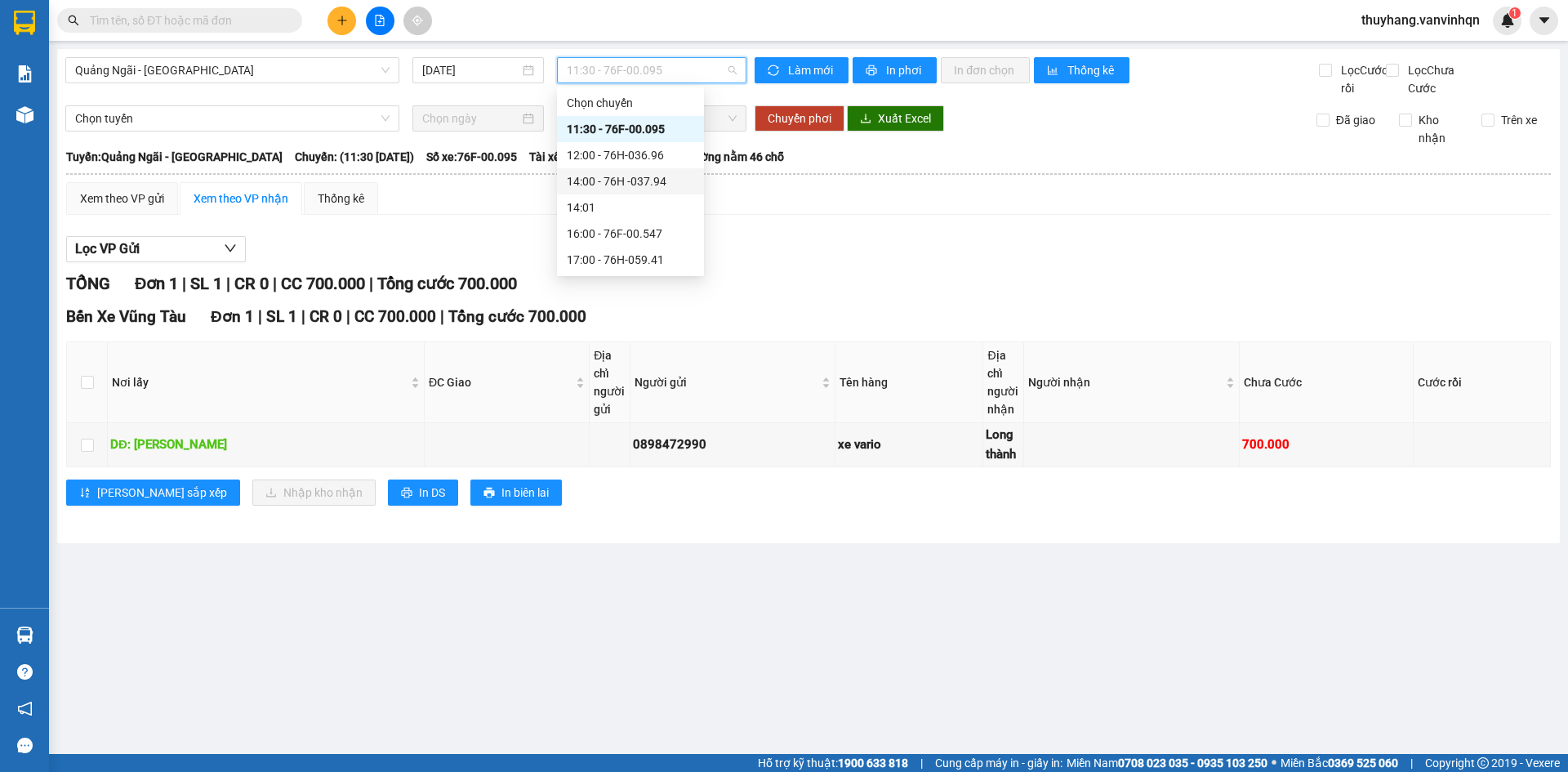
click at [660, 189] on div "14:00 - 76H -037.94" at bounding box center [630, 181] width 128 height 18
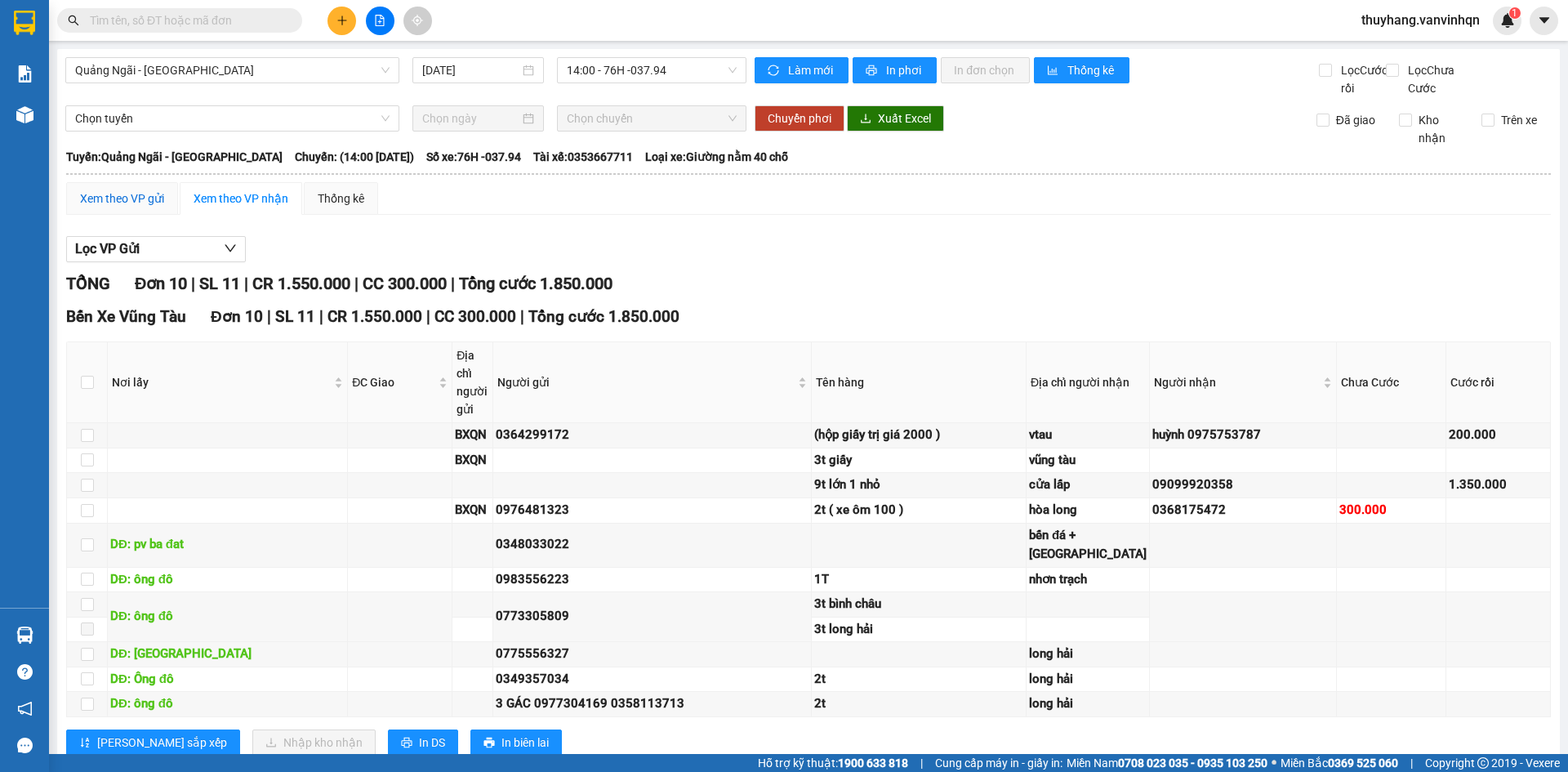
click at [147, 208] on div "Xem theo VP gửi" at bounding box center [122, 199] width 84 height 18
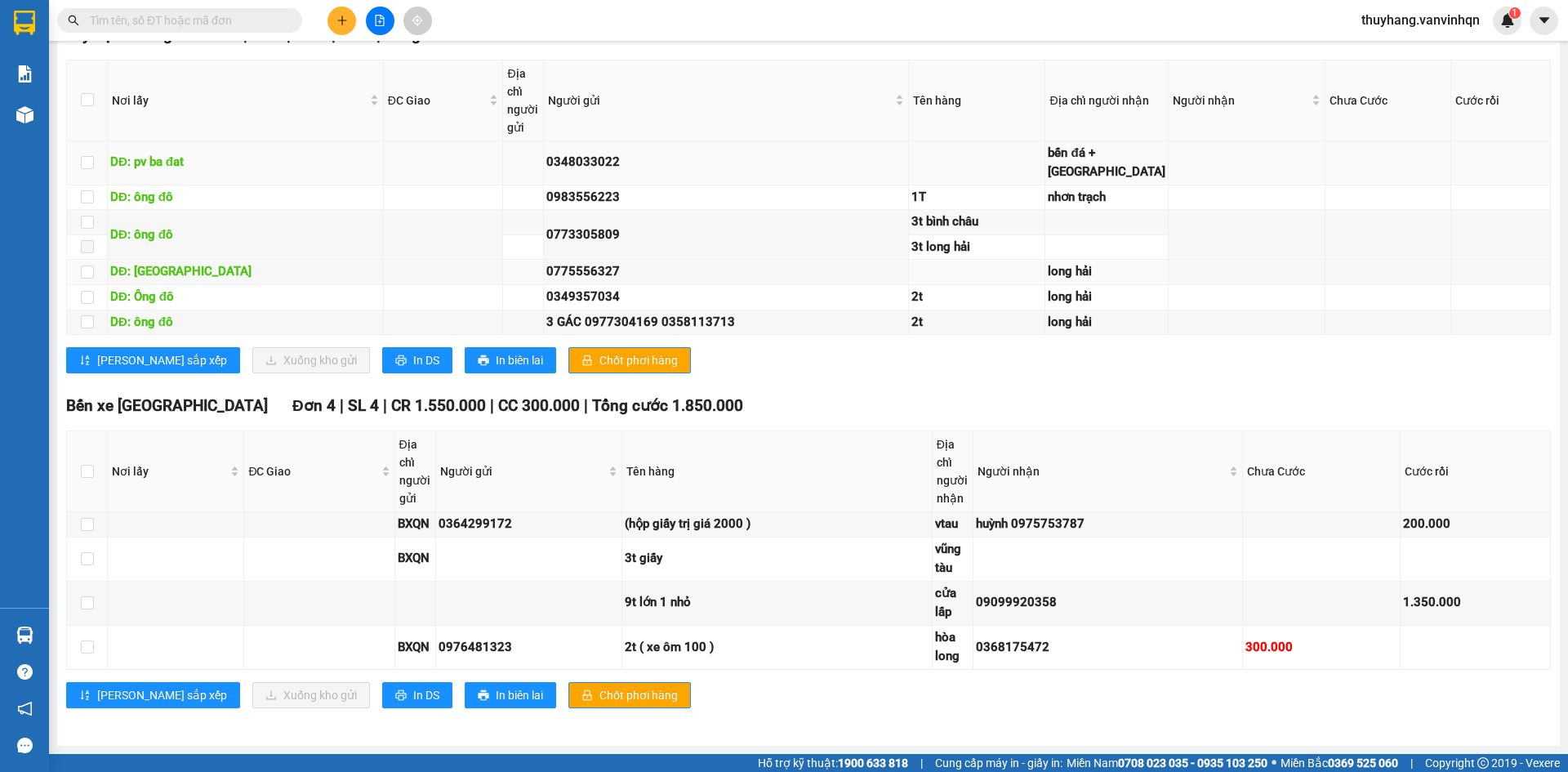
scroll to position [654, 0]
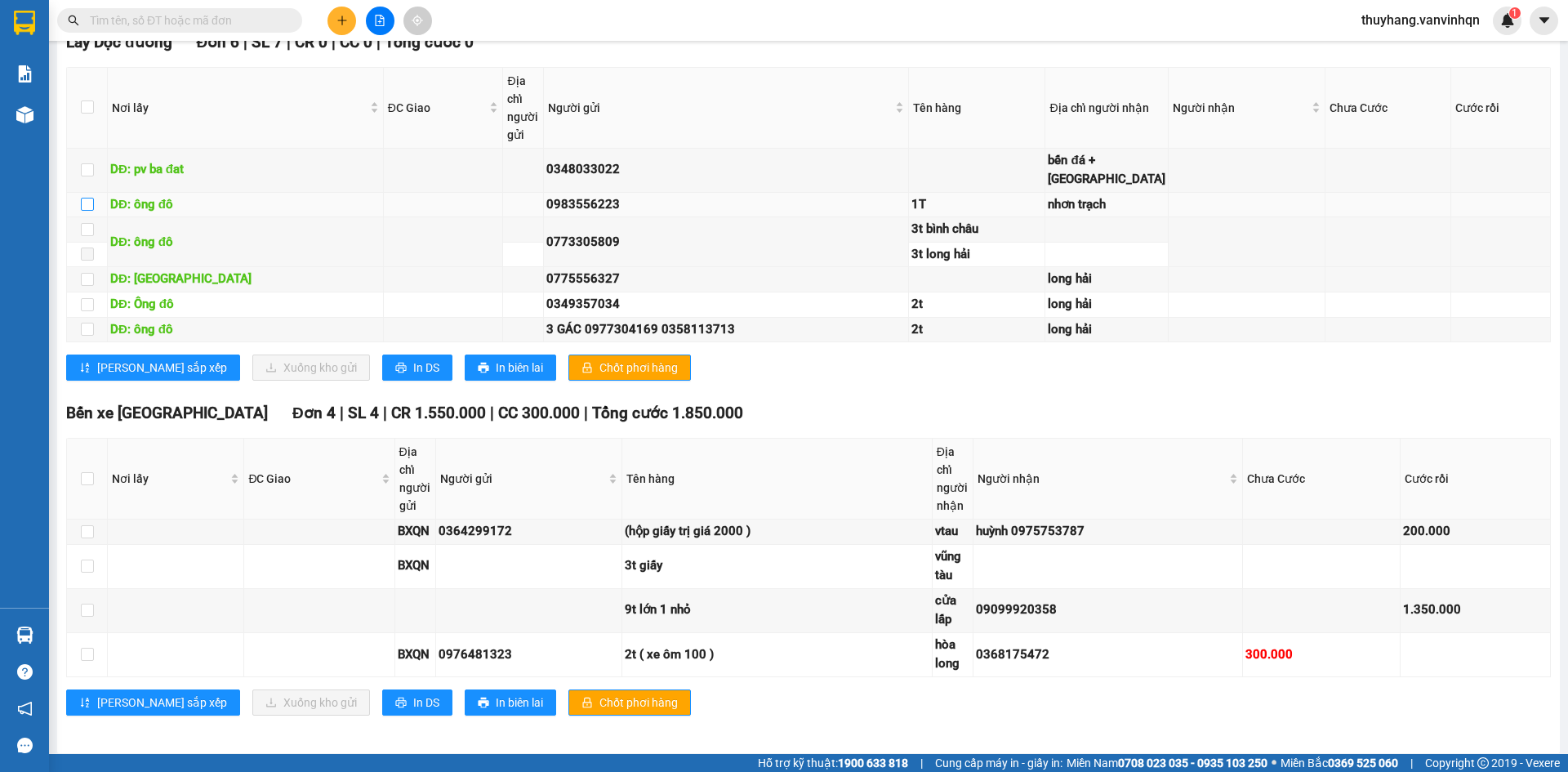
click at [89, 211] on input "checkbox" at bounding box center [87, 204] width 13 height 13
checkbox input "true"
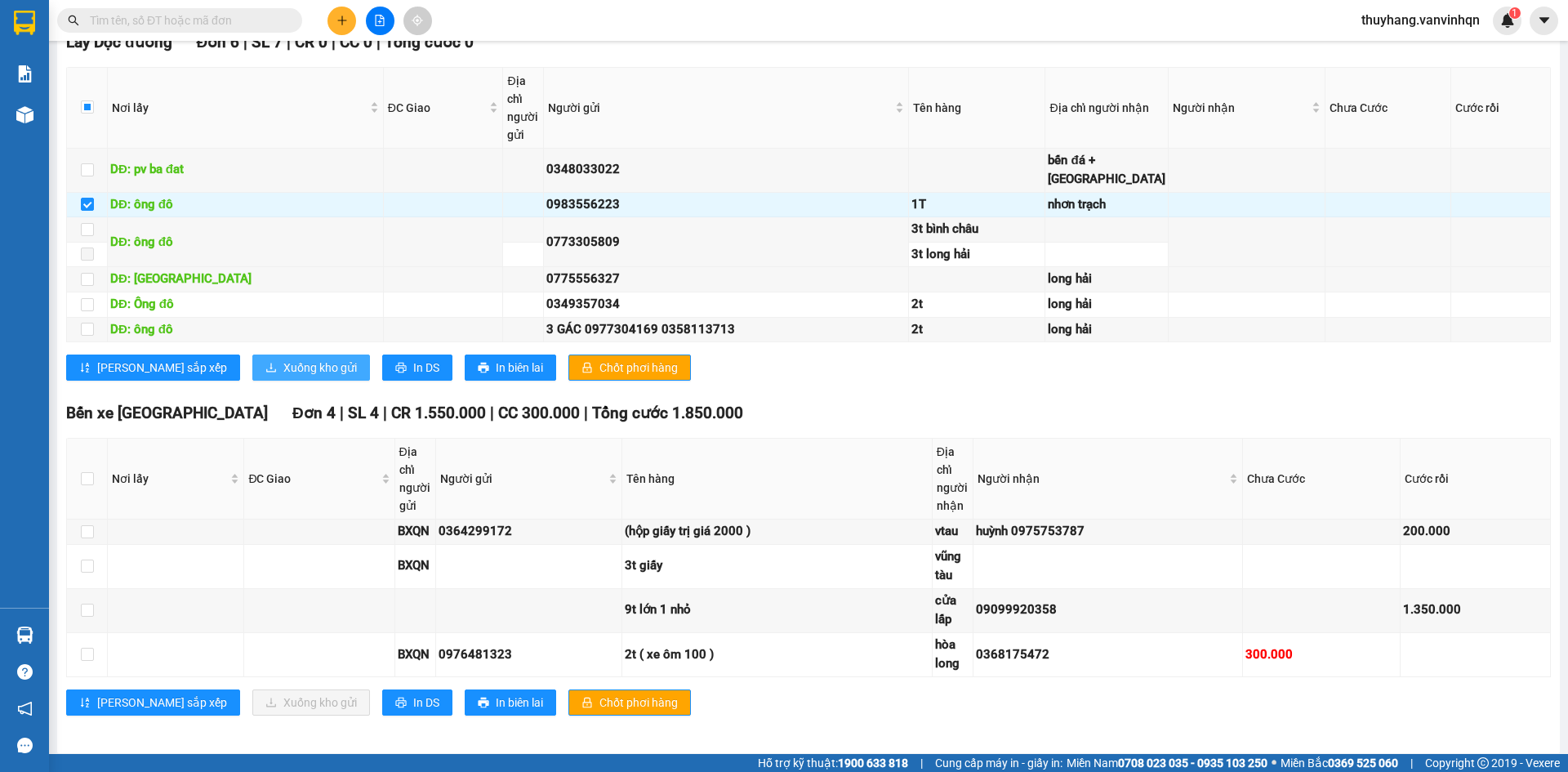
click at [283, 376] on span "Xuống kho gửi" at bounding box center [320, 368] width 74 height 18
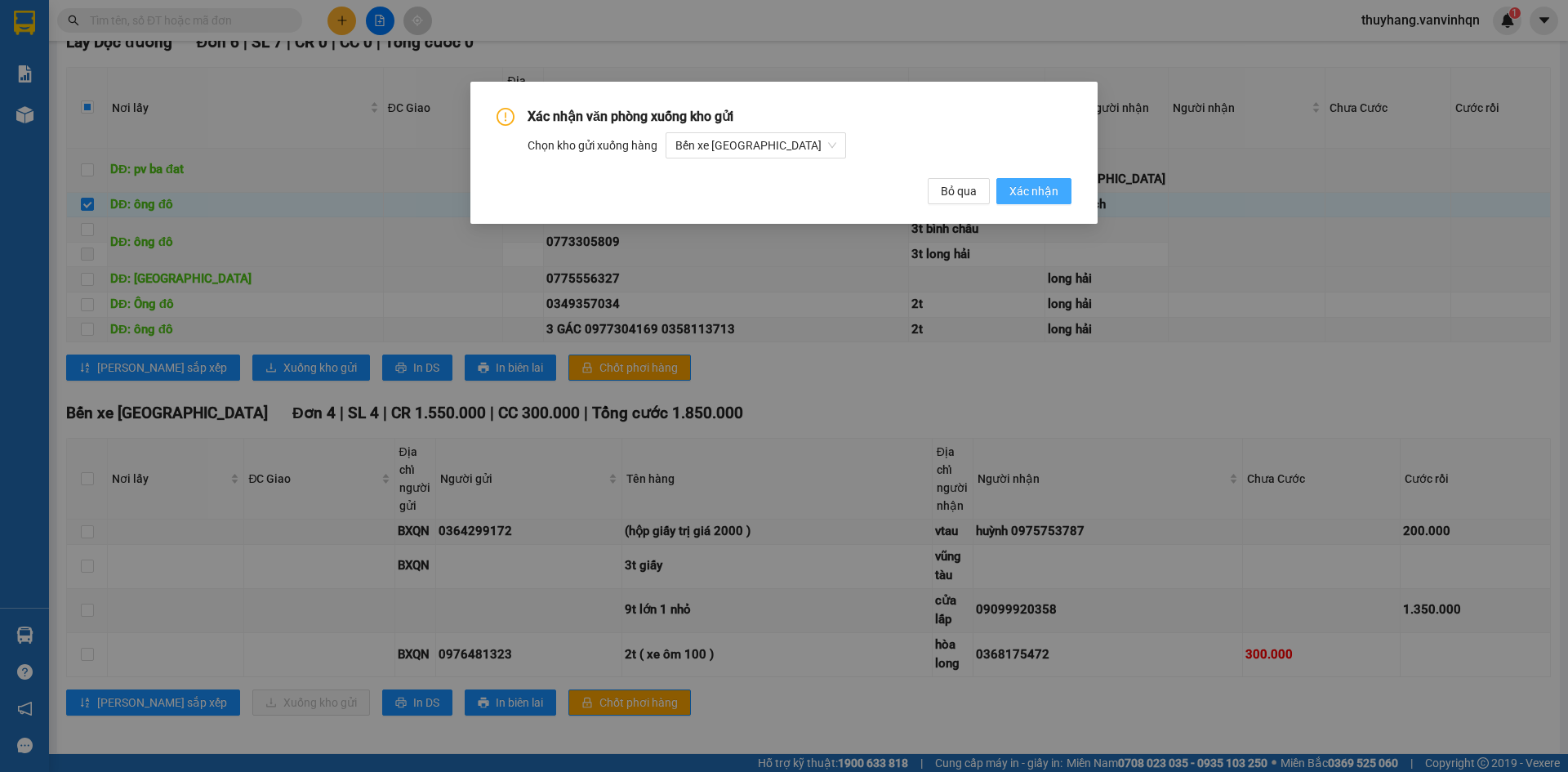
click at [1050, 184] on span "Xác nhận" at bounding box center [1034, 191] width 49 height 18
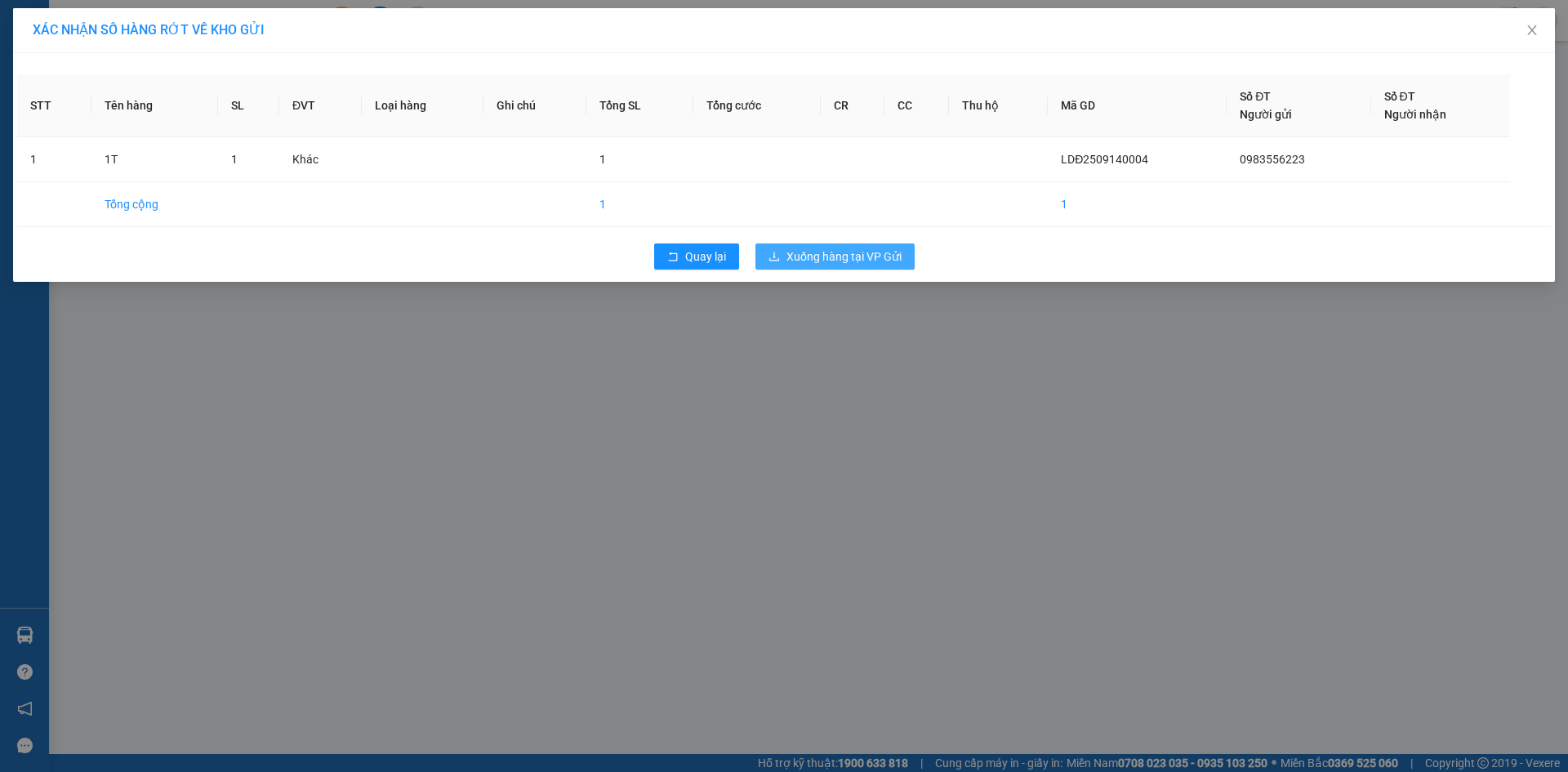
click at [886, 252] on span "Xuống hàng tại VP Gửi" at bounding box center [844, 257] width 115 height 18
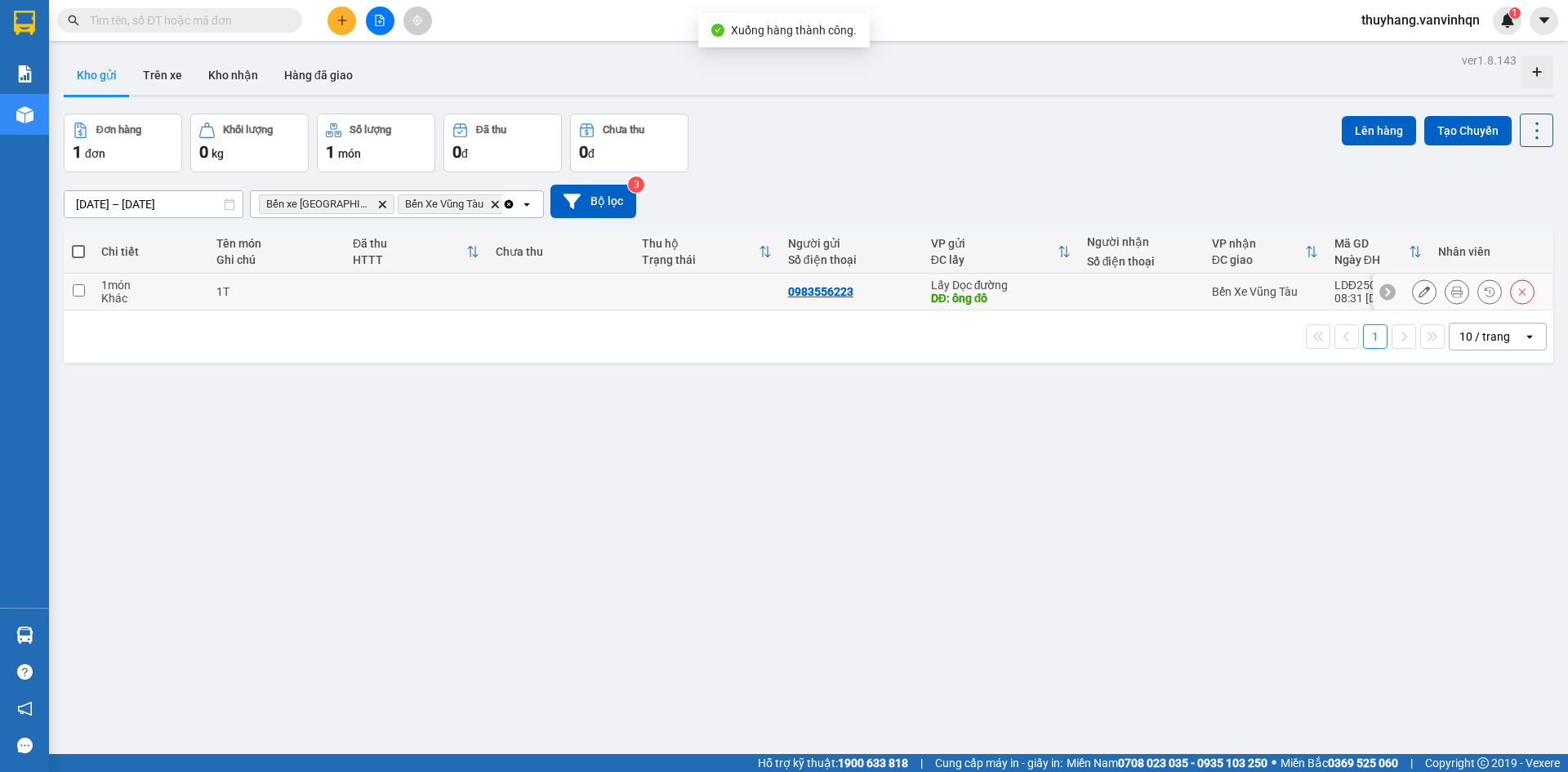
click at [629, 281] on td at bounding box center [560, 292] width 146 height 36
checkbox input "true"
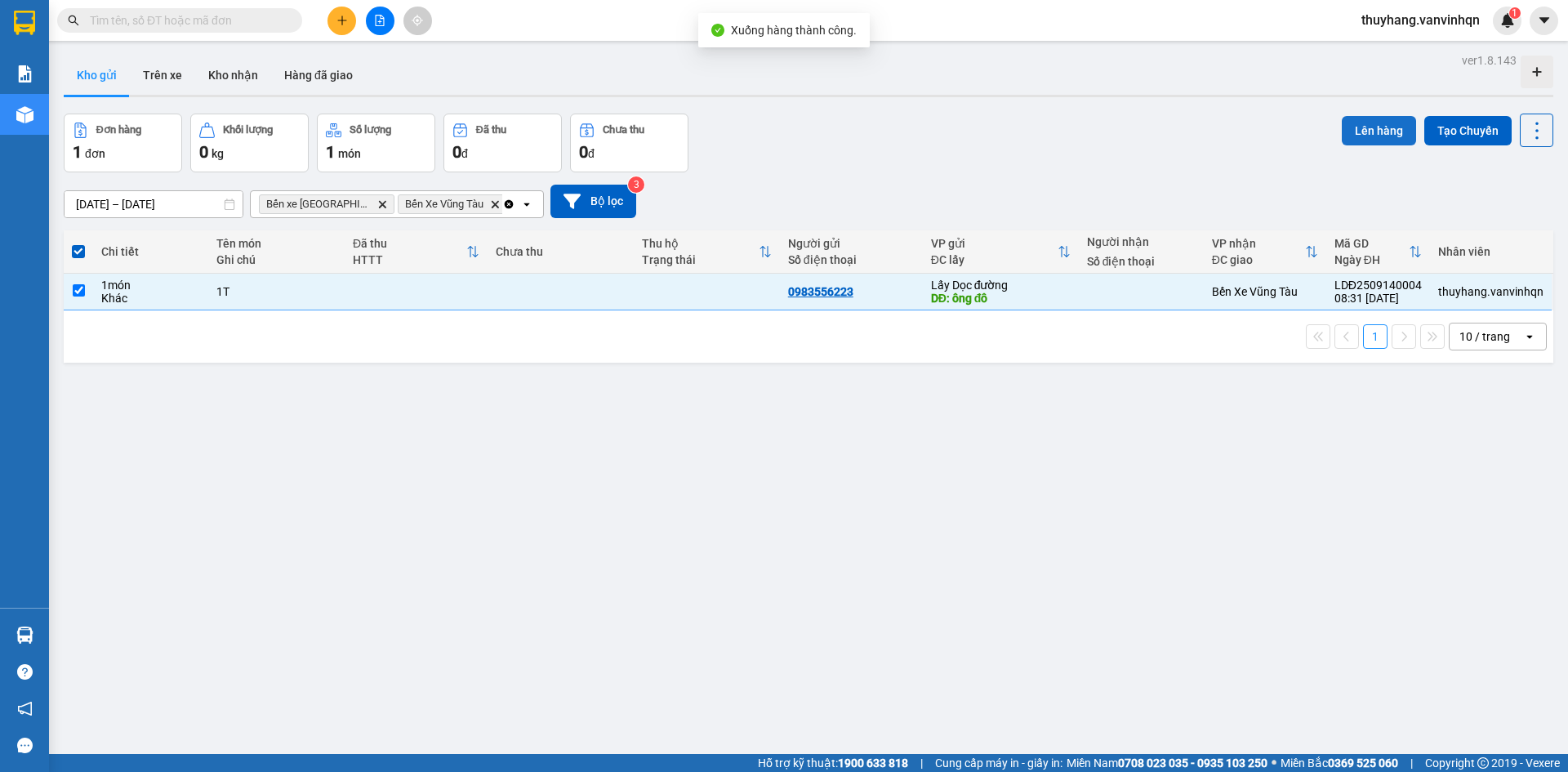
click at [1382, 123] on button "Lên hàng" at bounding box center [1379, 130] width 75 height 29
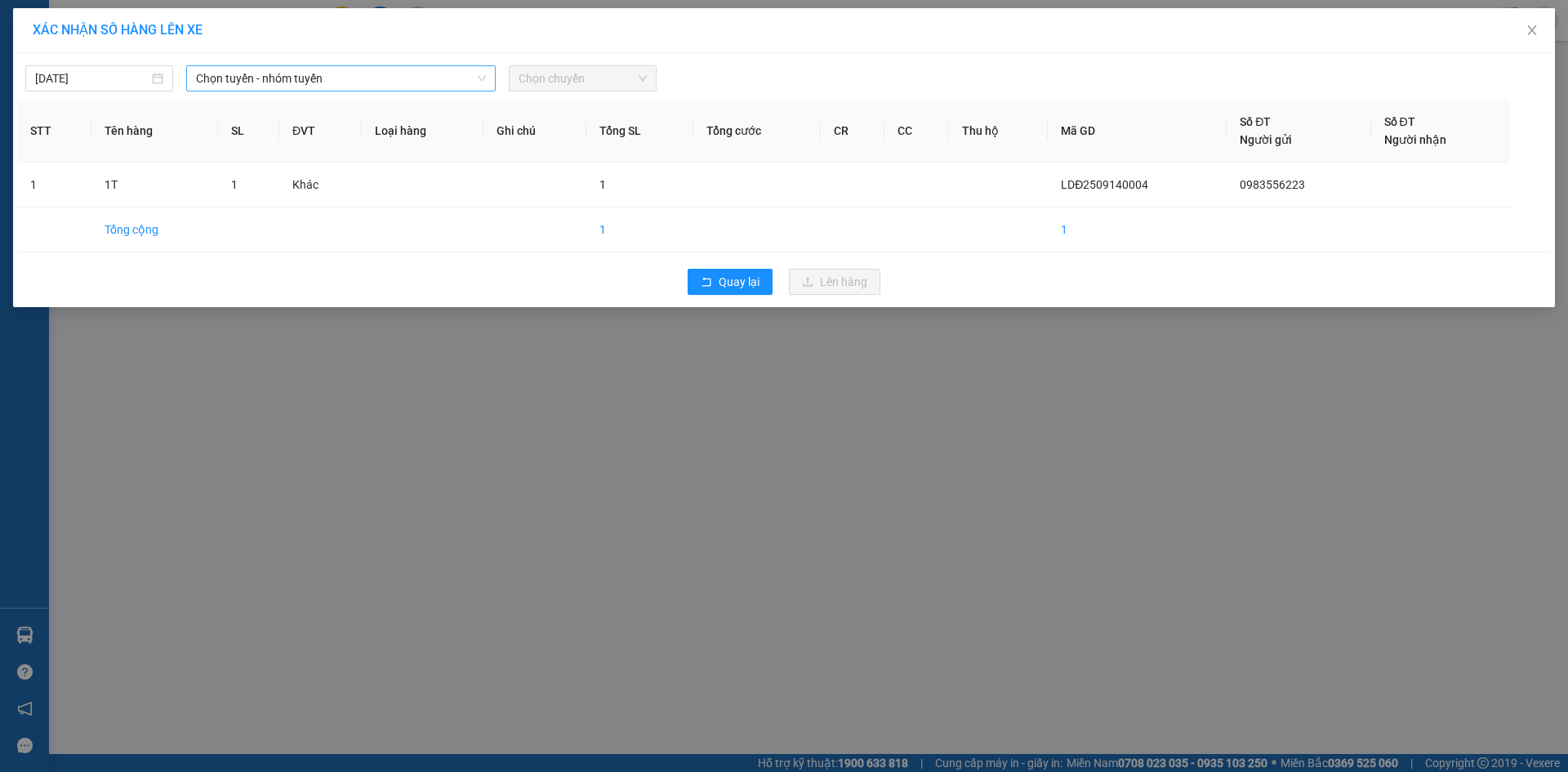
click at [412, 75] on span "Chọn tuyến - nhóm tuyến" at bounding box center [341, 78] width 290 height 25
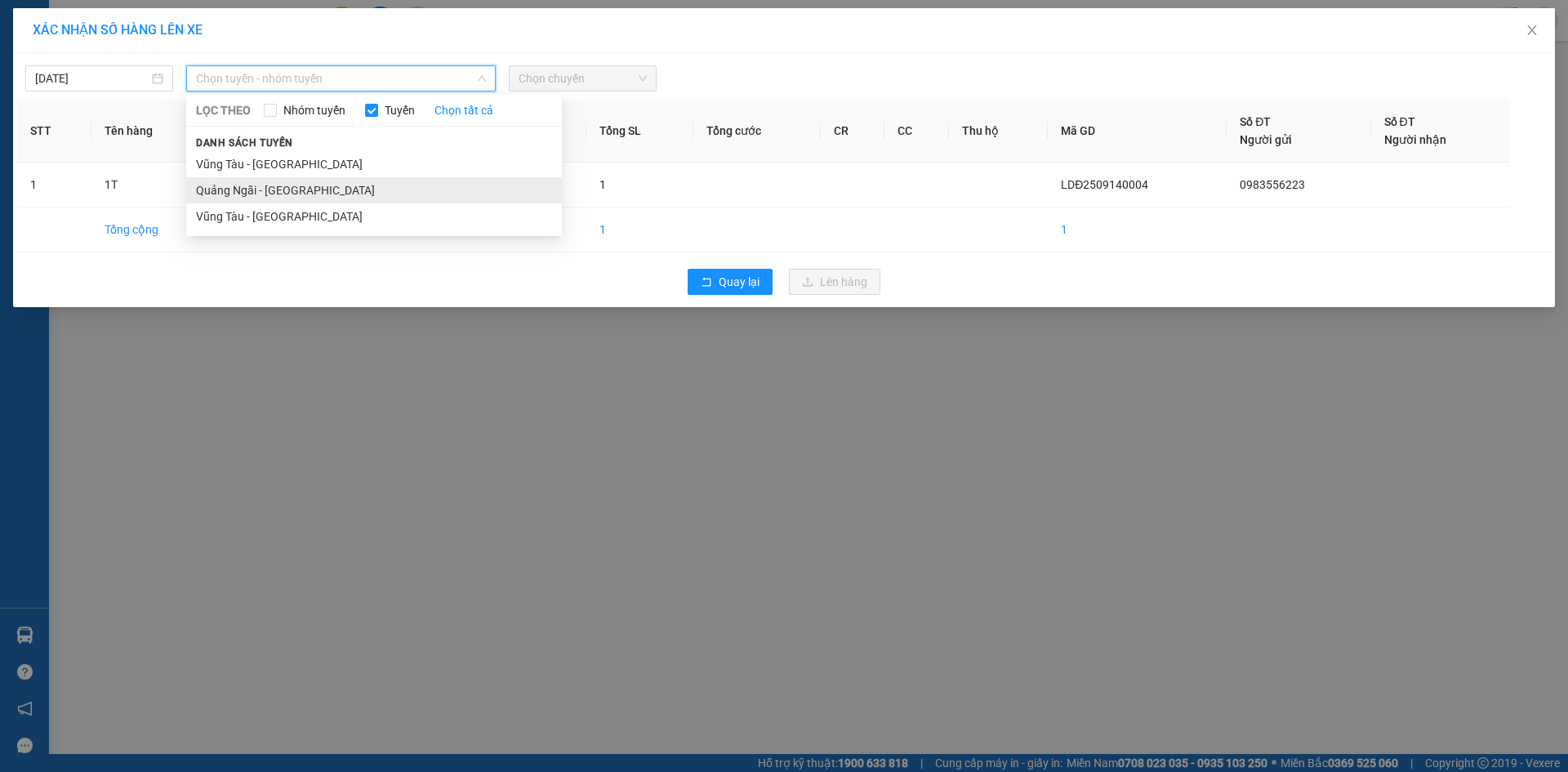
click at [374, 201] on li "Quảng Ngãi - [GEOGRAPHIC_DATA]" at bounding box center [374, 190] width 375 height 26
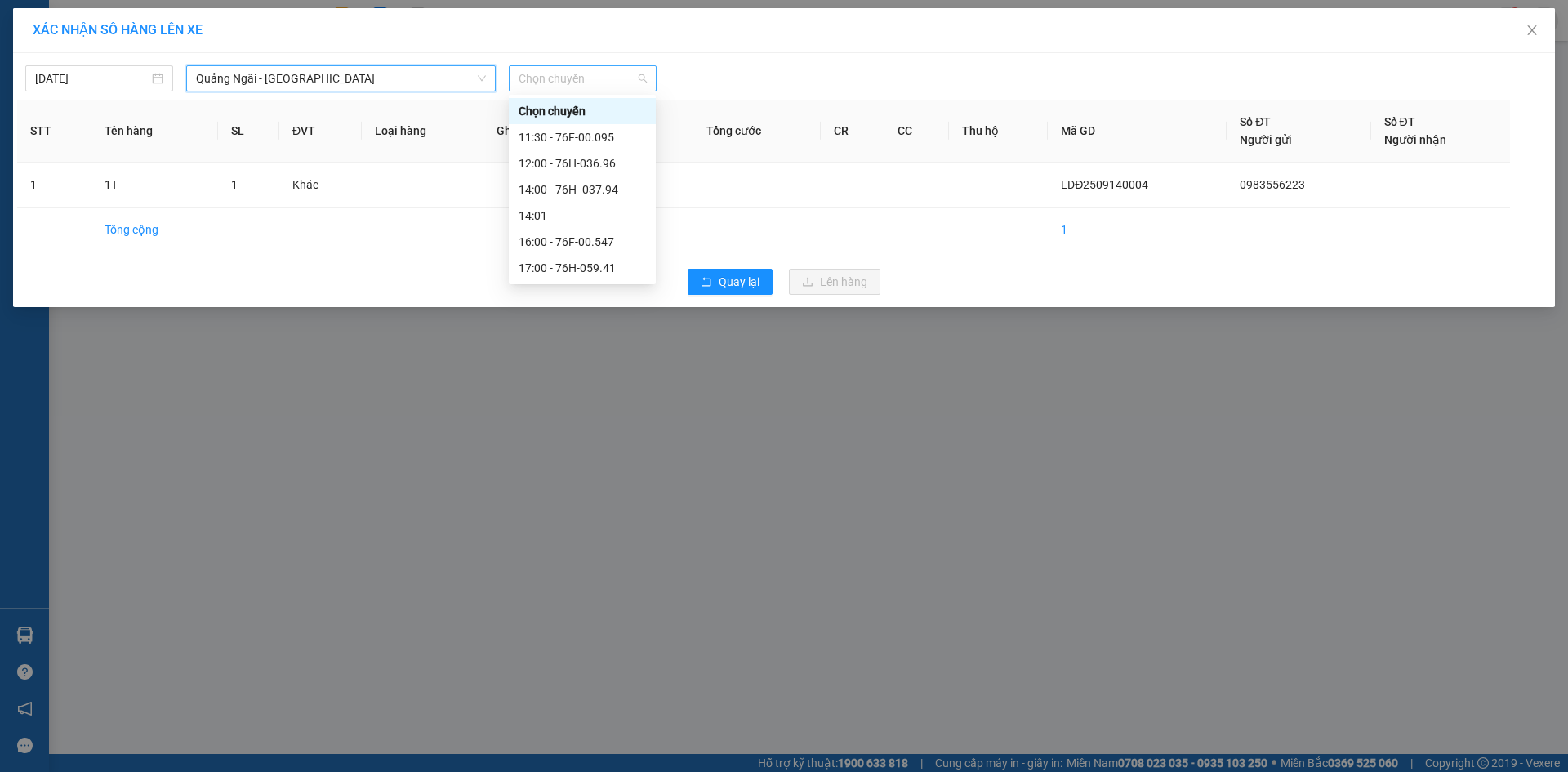
click at [594, 78] on span "Chọn chuyến" at bounding box center [582, 78] width 128 height 25
click at [610, 241] on div "16:00 - 76F-00.547" at bounding box center [582, 242] width 128 height 18
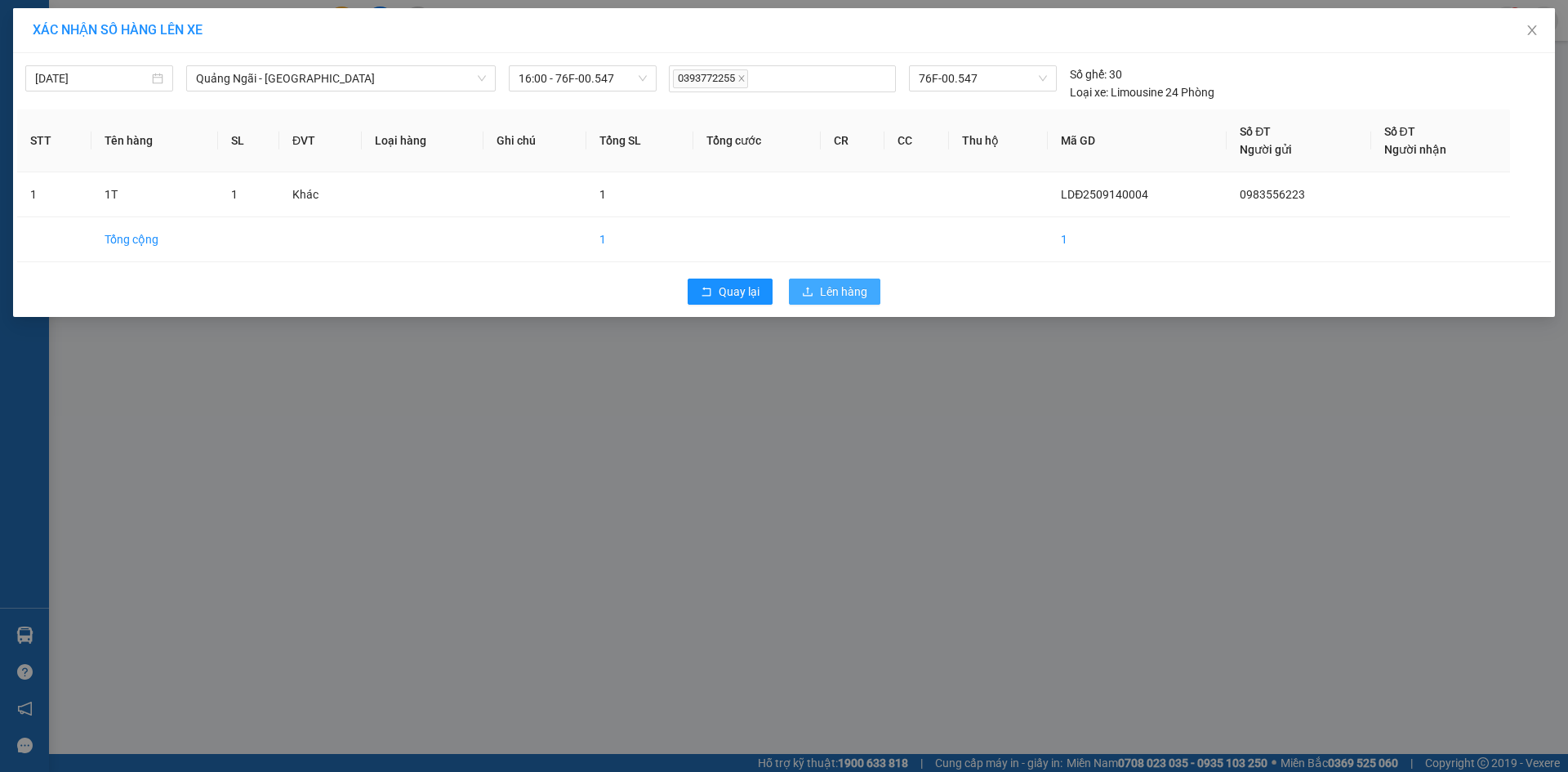
click at [843, 288] on span "Lên hàng" at bounding box center [844, 292] width 47 height 18
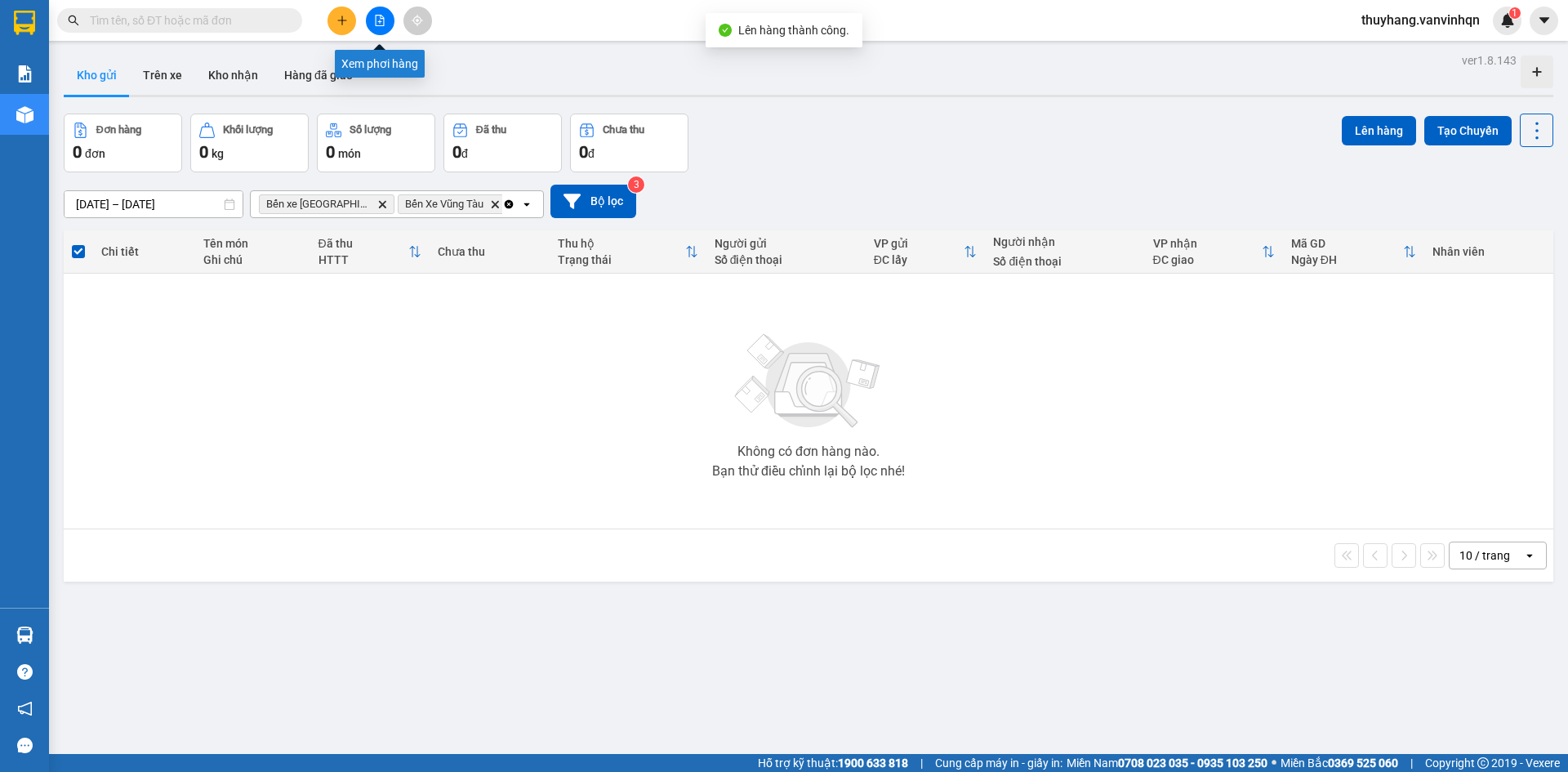
click at [382, 29] on button at bounding box center [380, 20] width 28 height 28
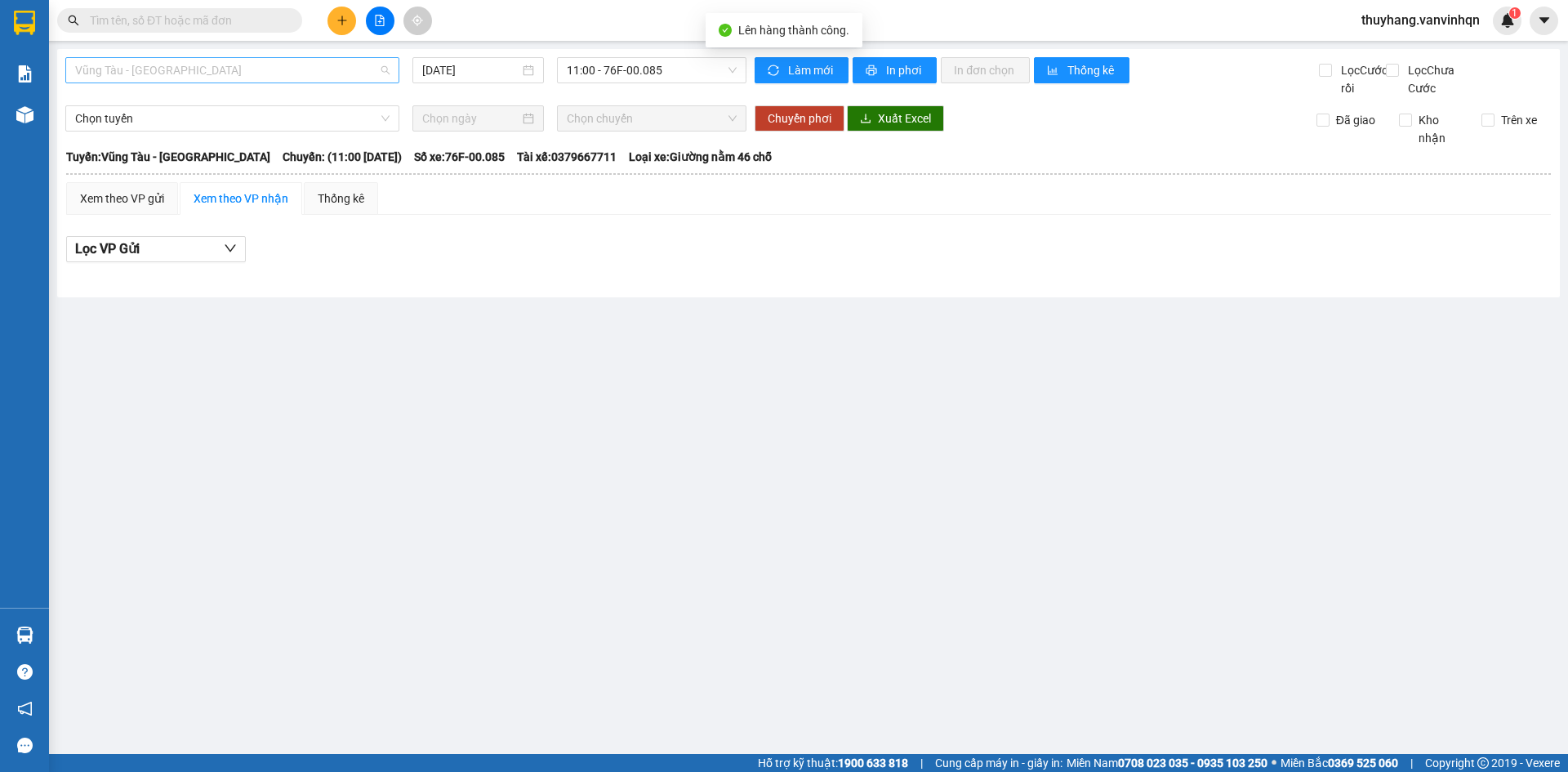
click at [165, 80] on span "Vũng Tàu - [GEOGRAPHIC_DATA]" at bounding box center [231, 70] width 314 height 25
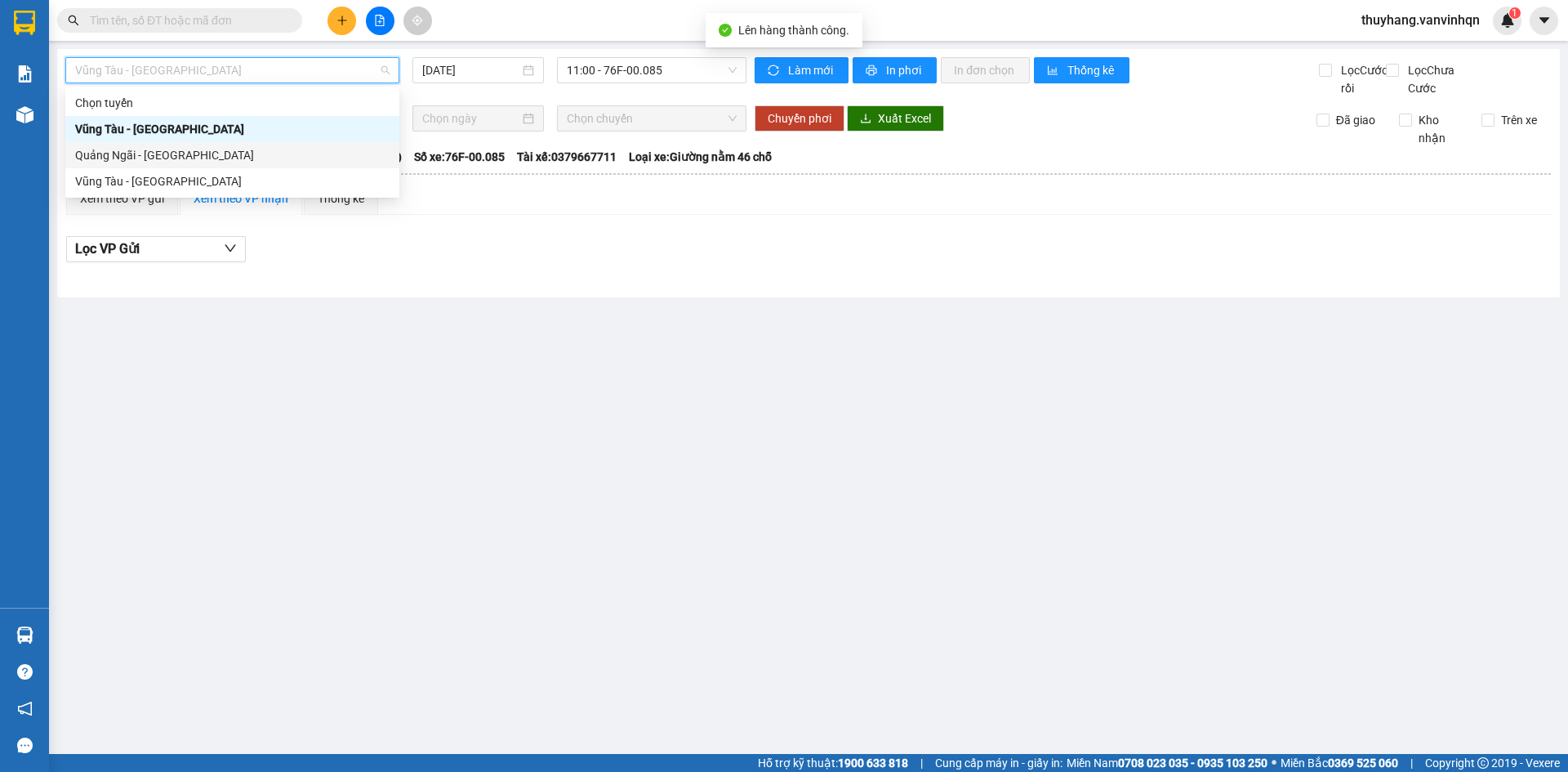
click at [165, 151] on div "Quảng Ngãi - [GEOGRAPHIC_DATA]" at bounding box center [231, 155] width 314 height 18
type input "[DATE]"
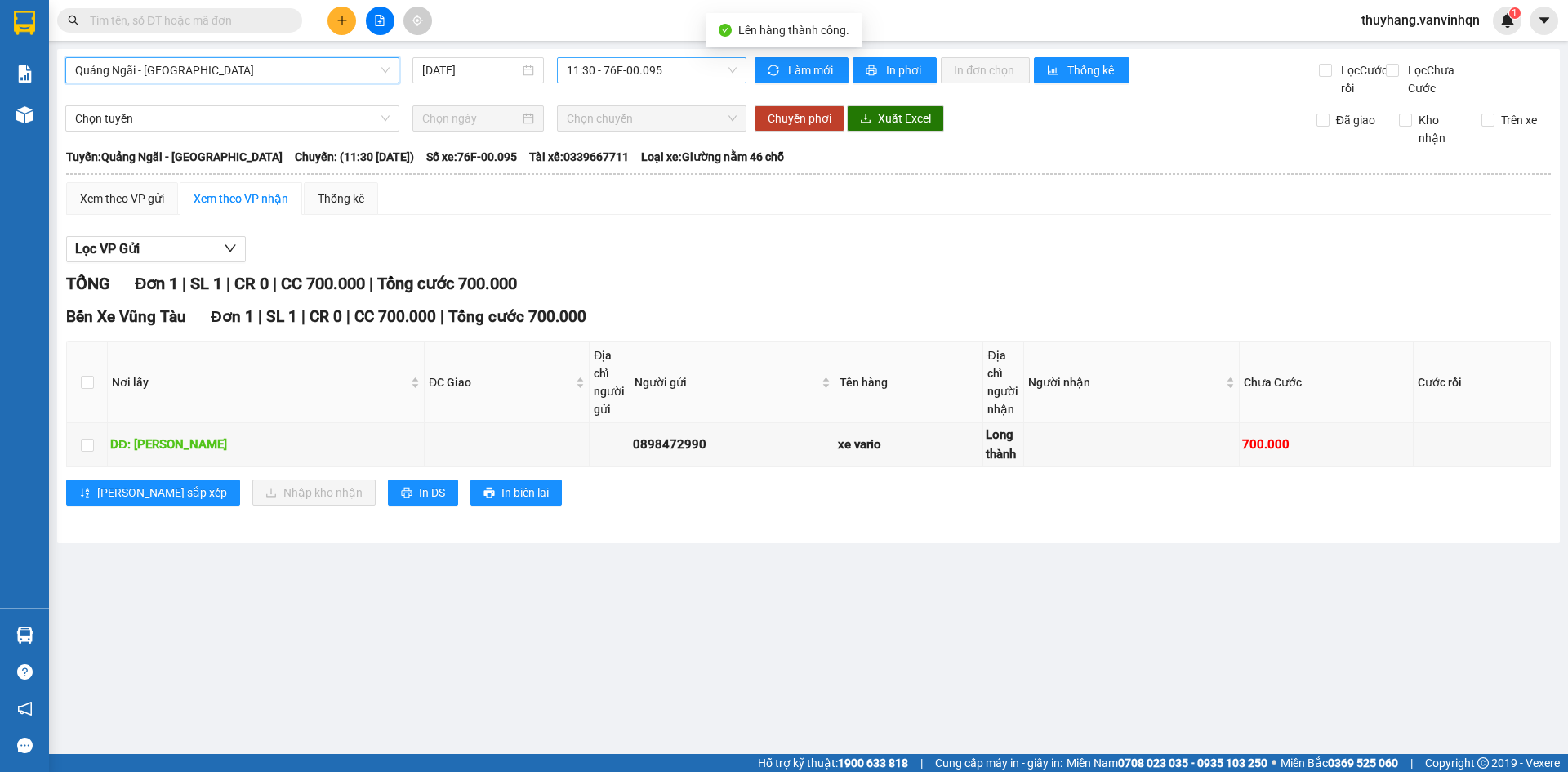
click at [628, 62] on span "11:30 - 76F-00.095" at bounding box center [651, 70] width 169 height 25
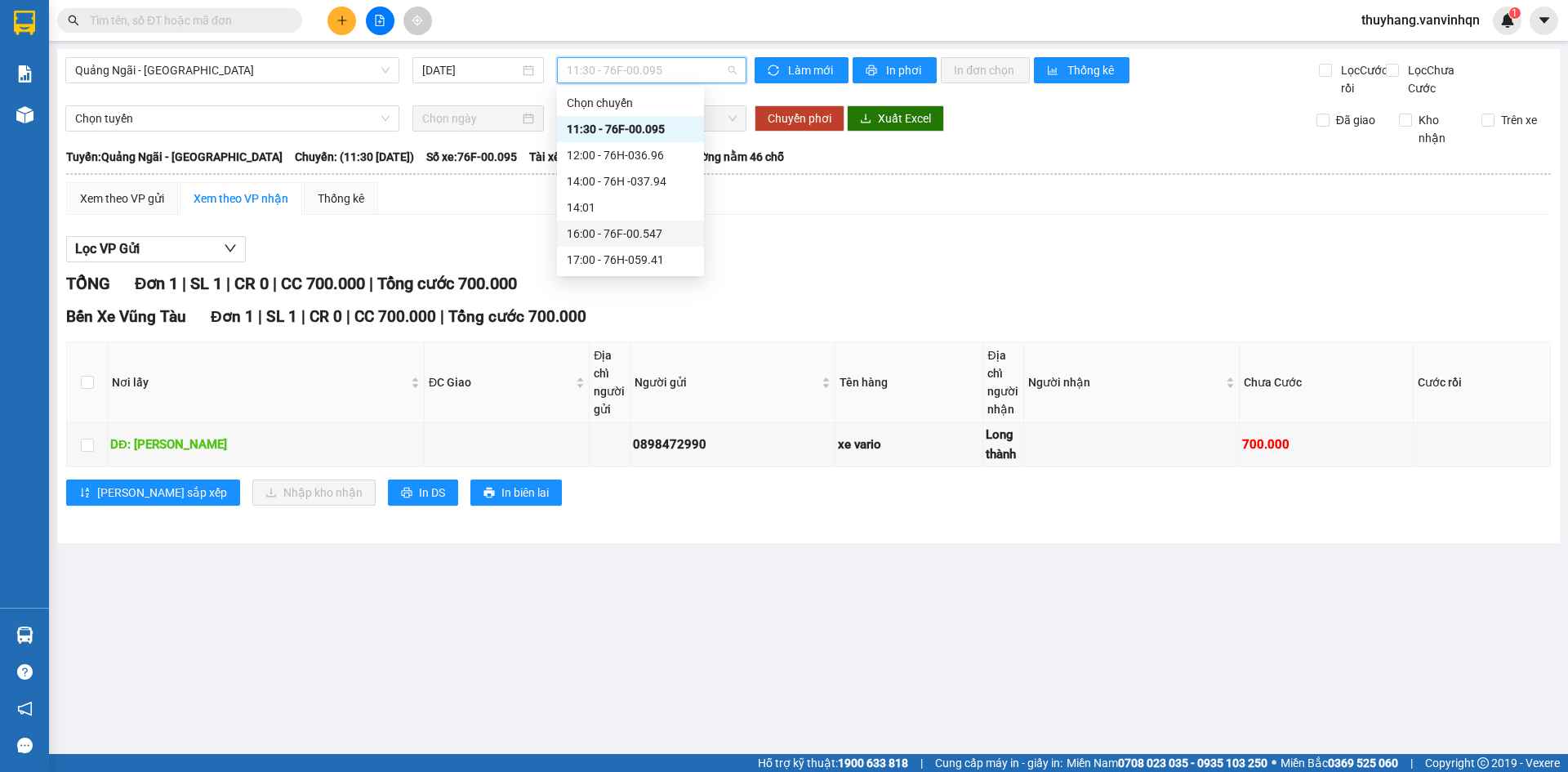
click at [663, 234] on div "16:00 - 76F-00.547" at bounding box center [630, 234] width 128 height 18
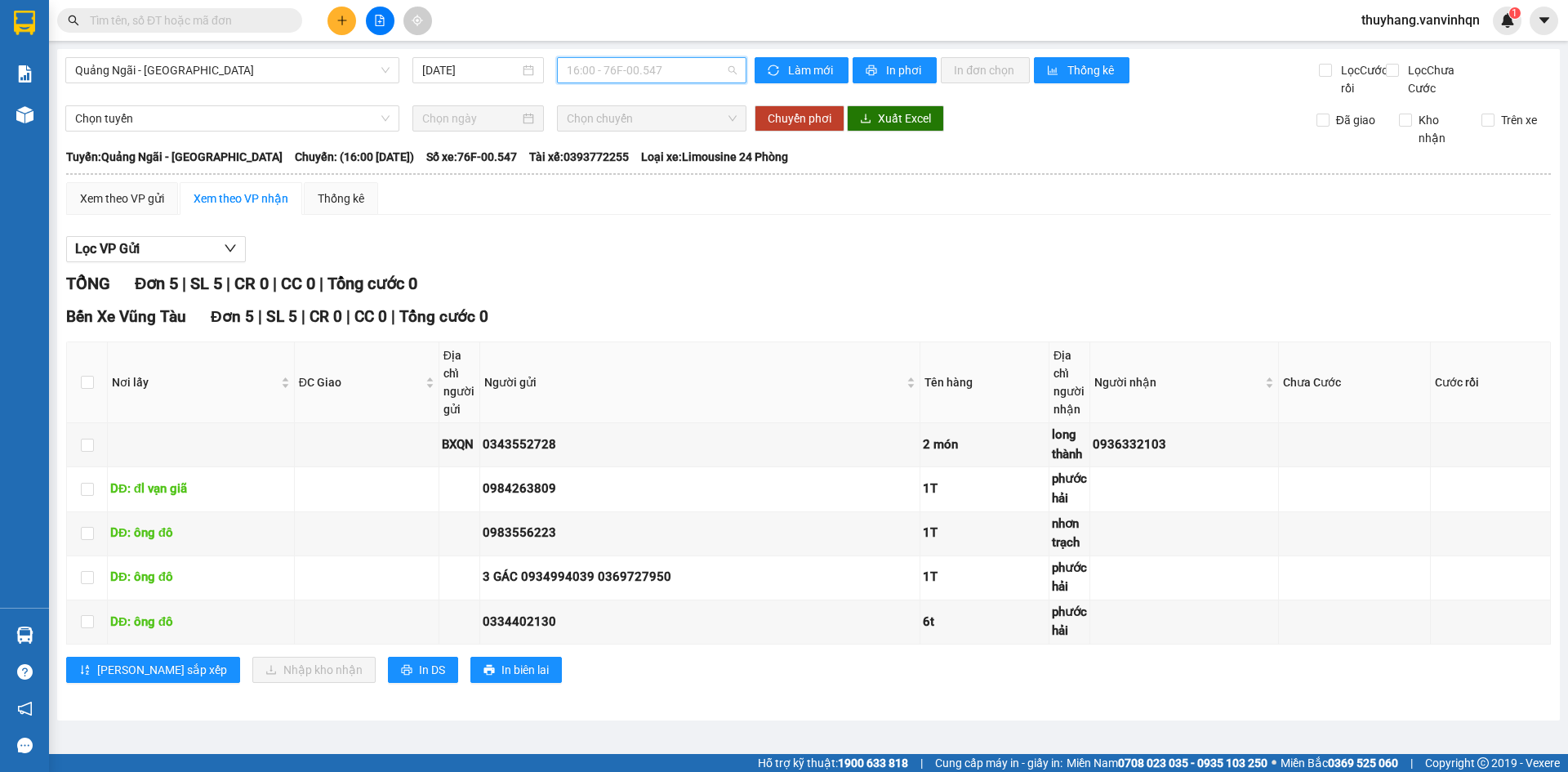
click at [637, 77] on span "16:00 - 76F-00.547" at bounding box center [651, 70] width 169 height 25
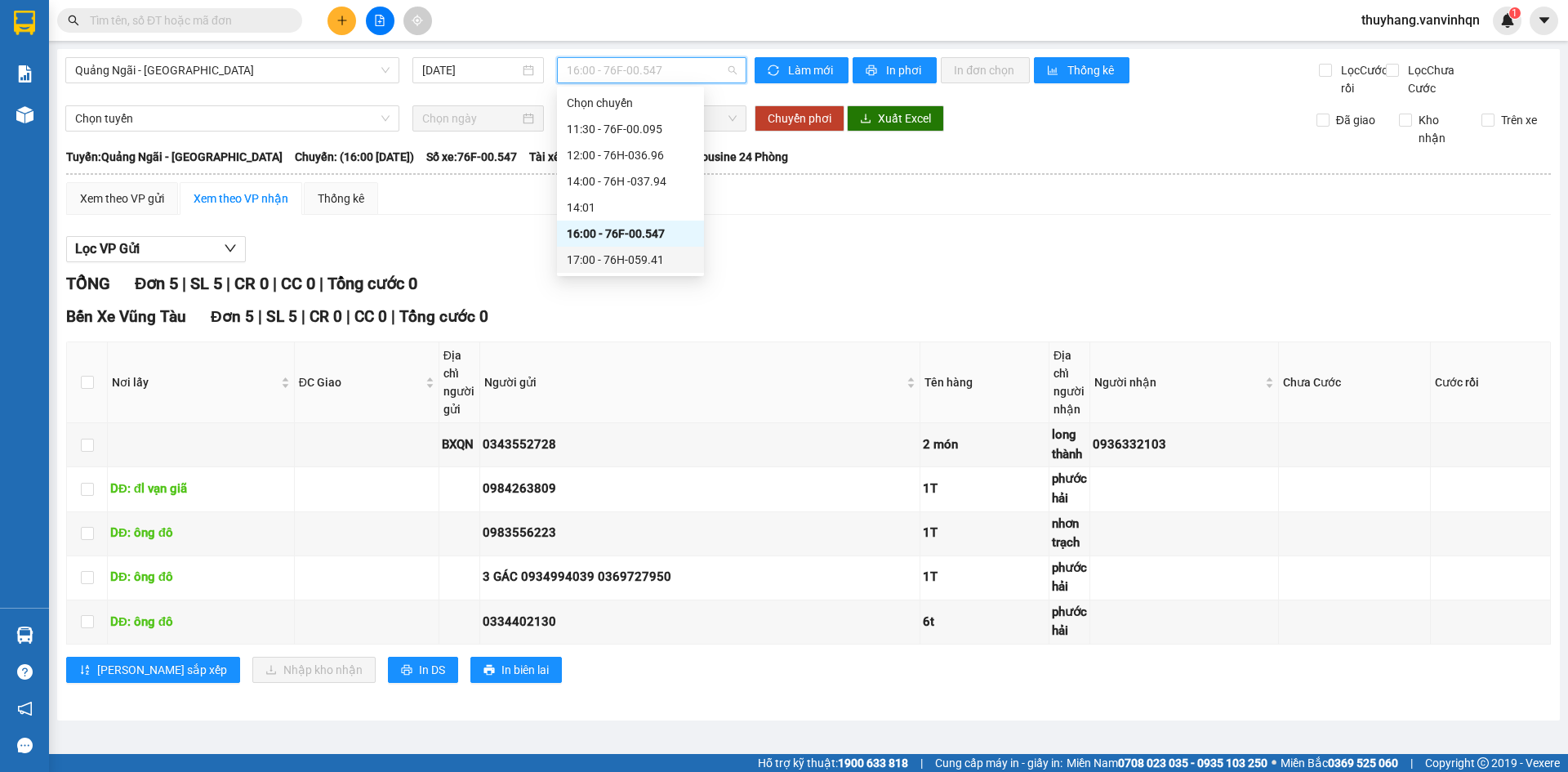
click at [826, 263] on div "Lọc VP Gửi" at bounding box center [809, 250] width 1485 height 27
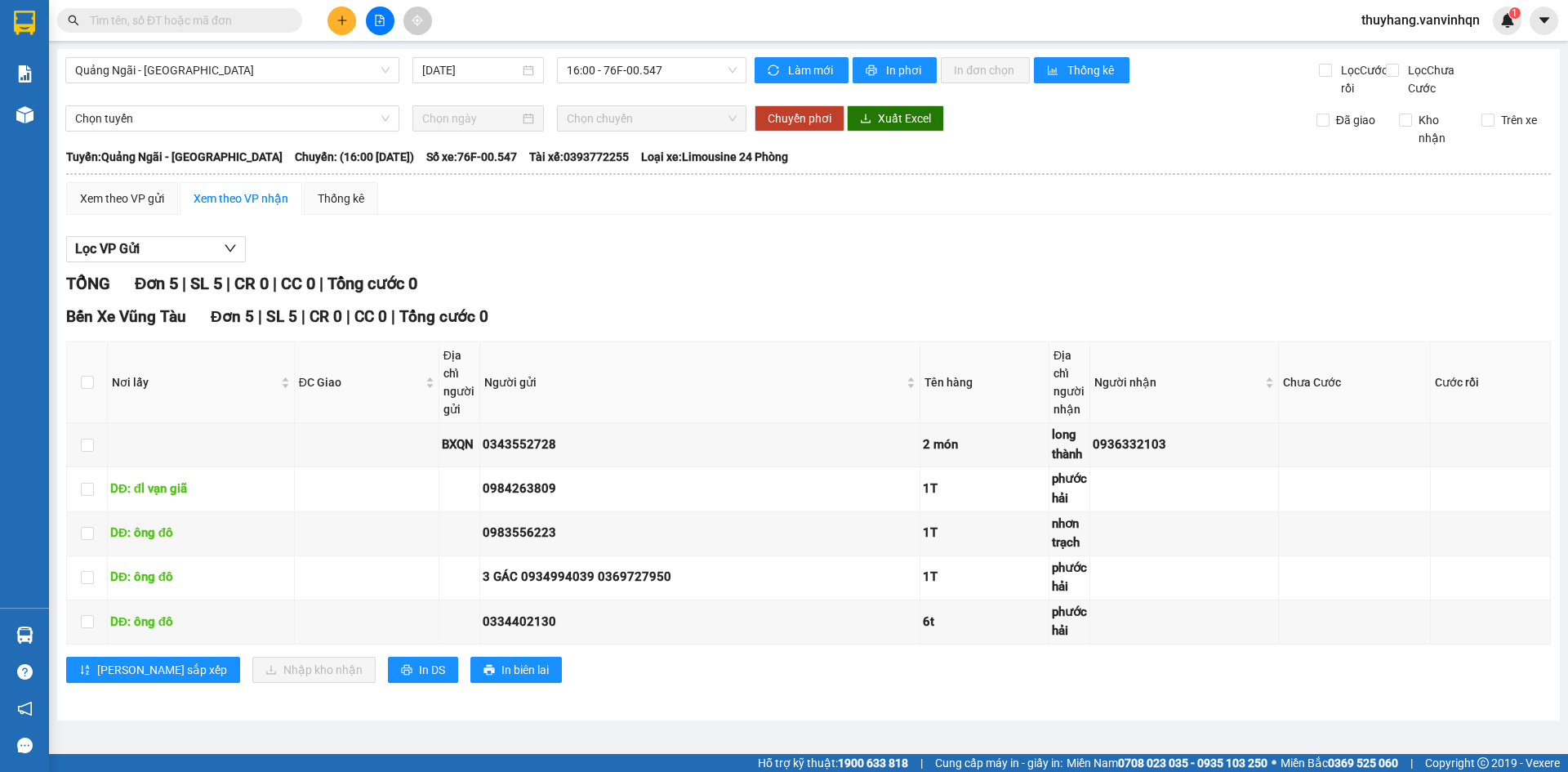
click at [826, 263] on div "Lọc VP Gửi" at bounding box center [809, 250] width 1485 height 27
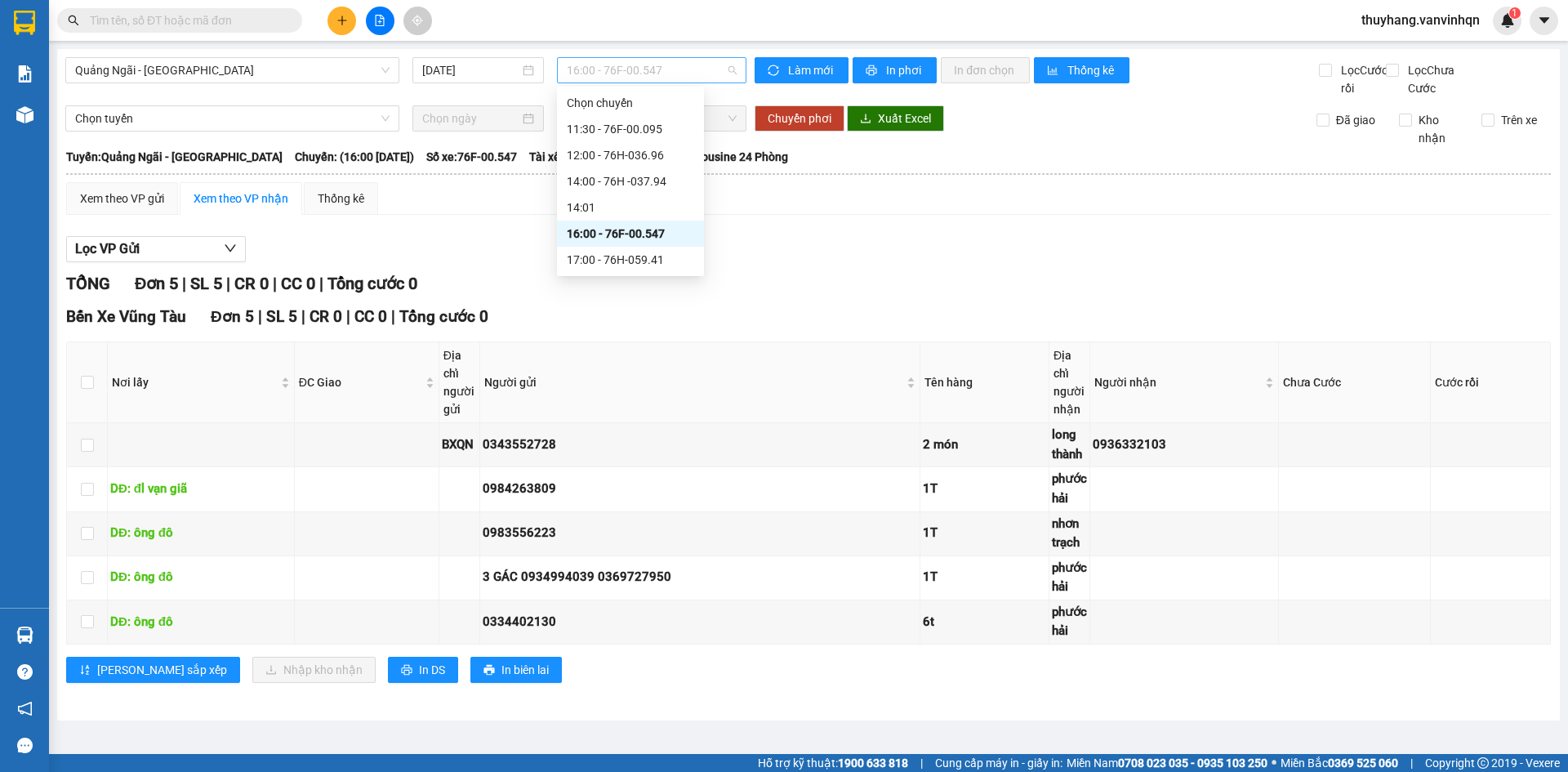
click at [654, 77] on span "16:00 - 76F-00.547" at bounding box center [651, 70] width 169 height 25
click at [660, 191] on div "14:00 - 76H -037.94" at bounding box center [630, 181] width 147 height 26
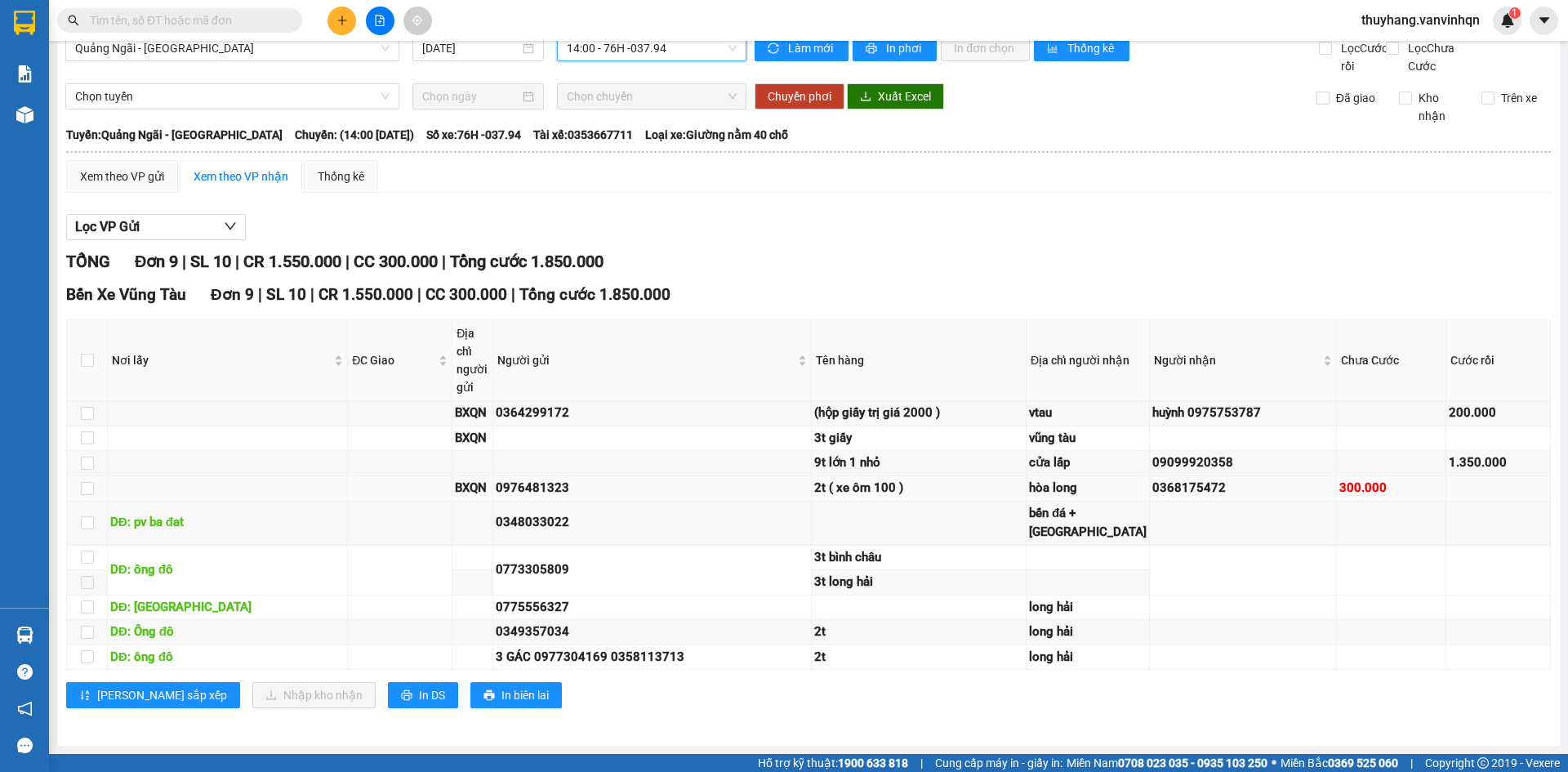
scroll to position [194, 0]
click at [730, 699] on div "[PERSON_NAME] sắp xếp Nhập kho nhận In DS In biên lai" at bounding box center [809, 695] width 1485 height 26
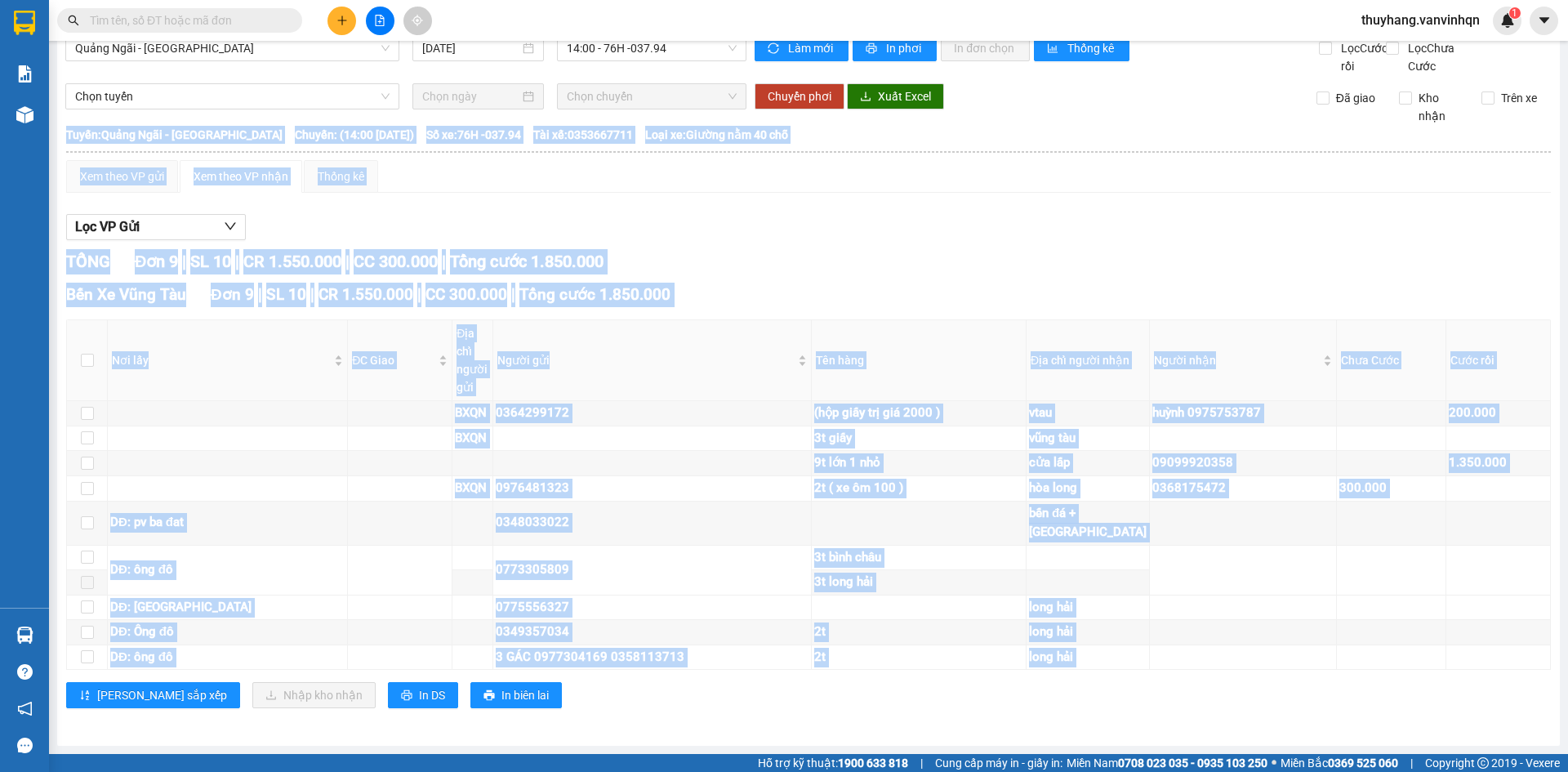
click at [730, 699] on div "[PERSON_NAME] sắp xếp Nhập kho nhận In DS In biên lai" at bounding box center [809, 695] width 1485 height 26
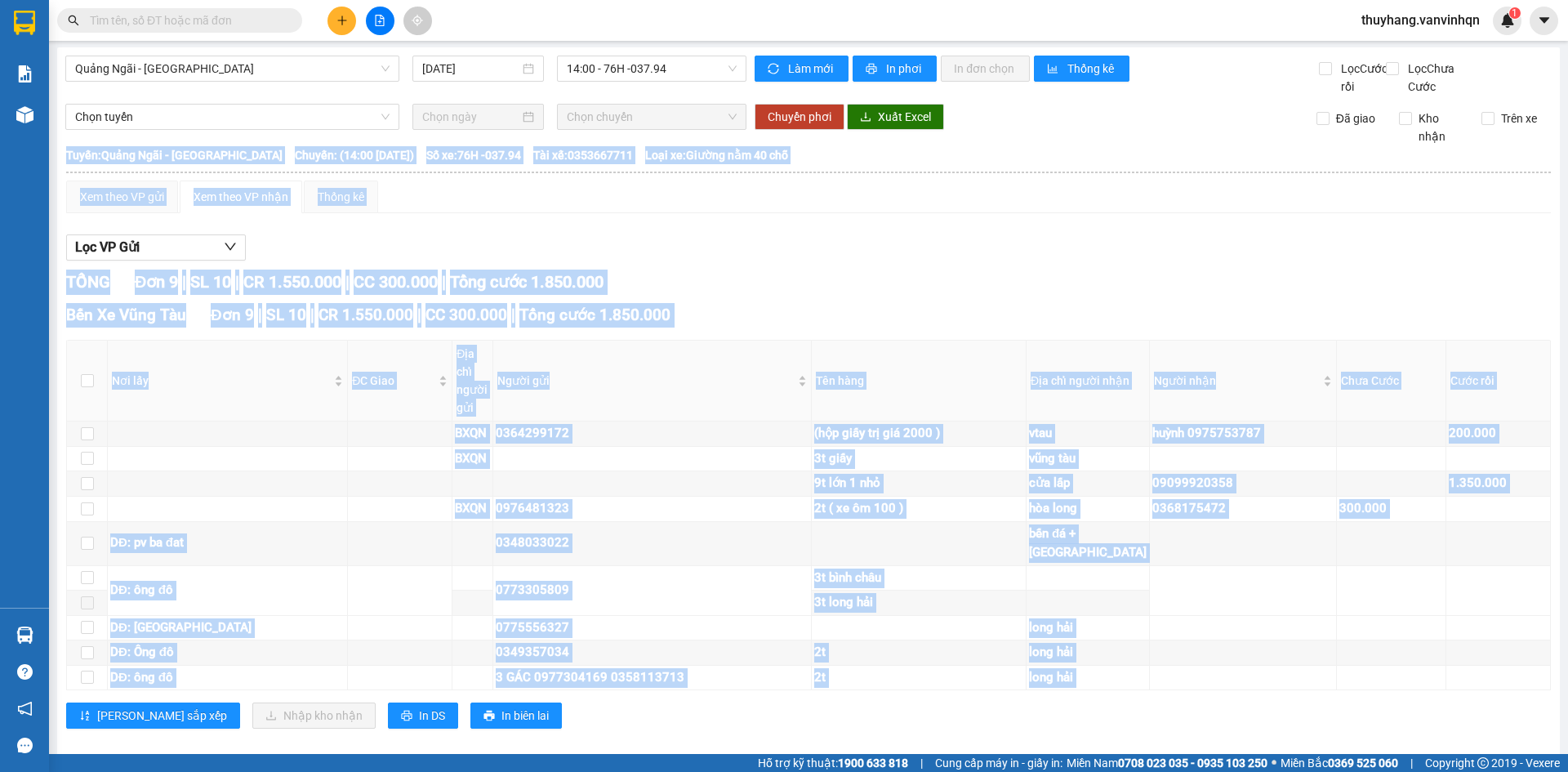
scroll to position [0, 0]
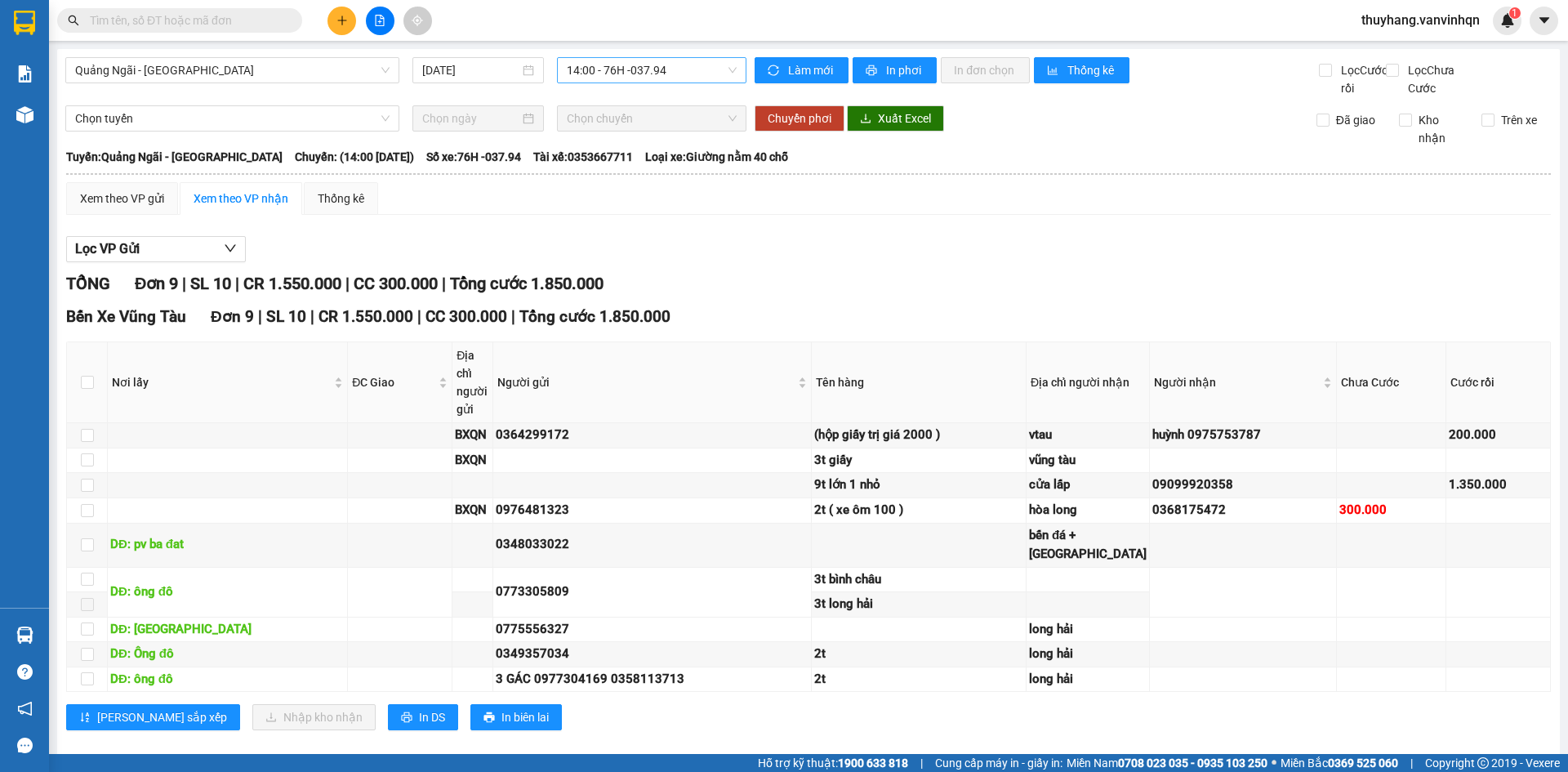
drag, startPoint x: 649, startPoint y: 52, endPoint x: 649, endPoint y: 65, distance: 13.0
click at [649, 54] on div "Quảng Ngãi - Vũng Tàu [DATE] 14:00 - 76H -037.94 Làm mới In phơi In đơn chọn Th…" at bounding box center [809, 408] width 1503 height 719
click at [649, 65] on span "14:00 - 76H -037.94" at bounding box center [651, 70] width 169 height 25
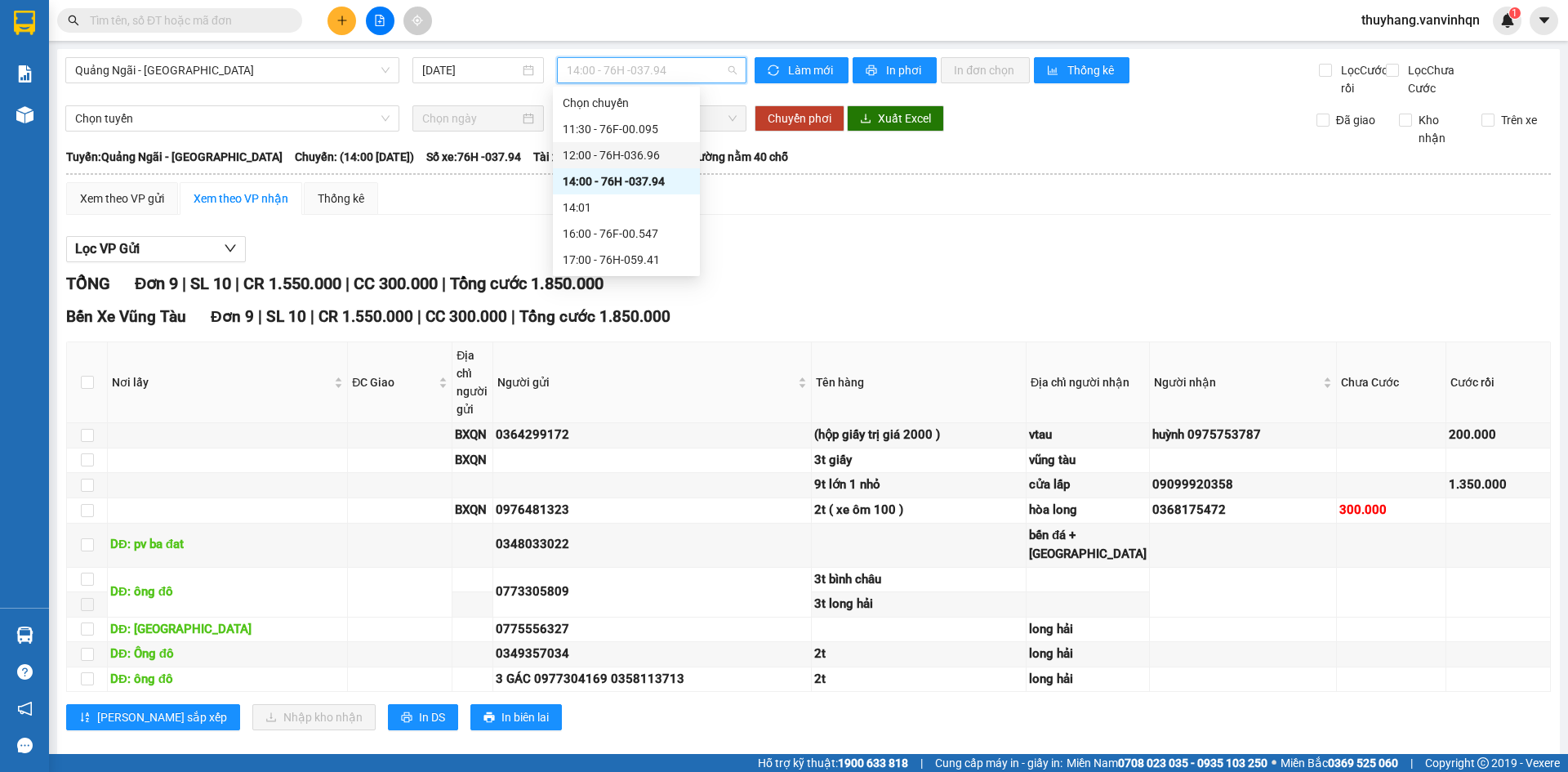
click at [647, 160] on div "12:00 - 76H-036.96" at bounding box center [627, 155] width 128 height 18
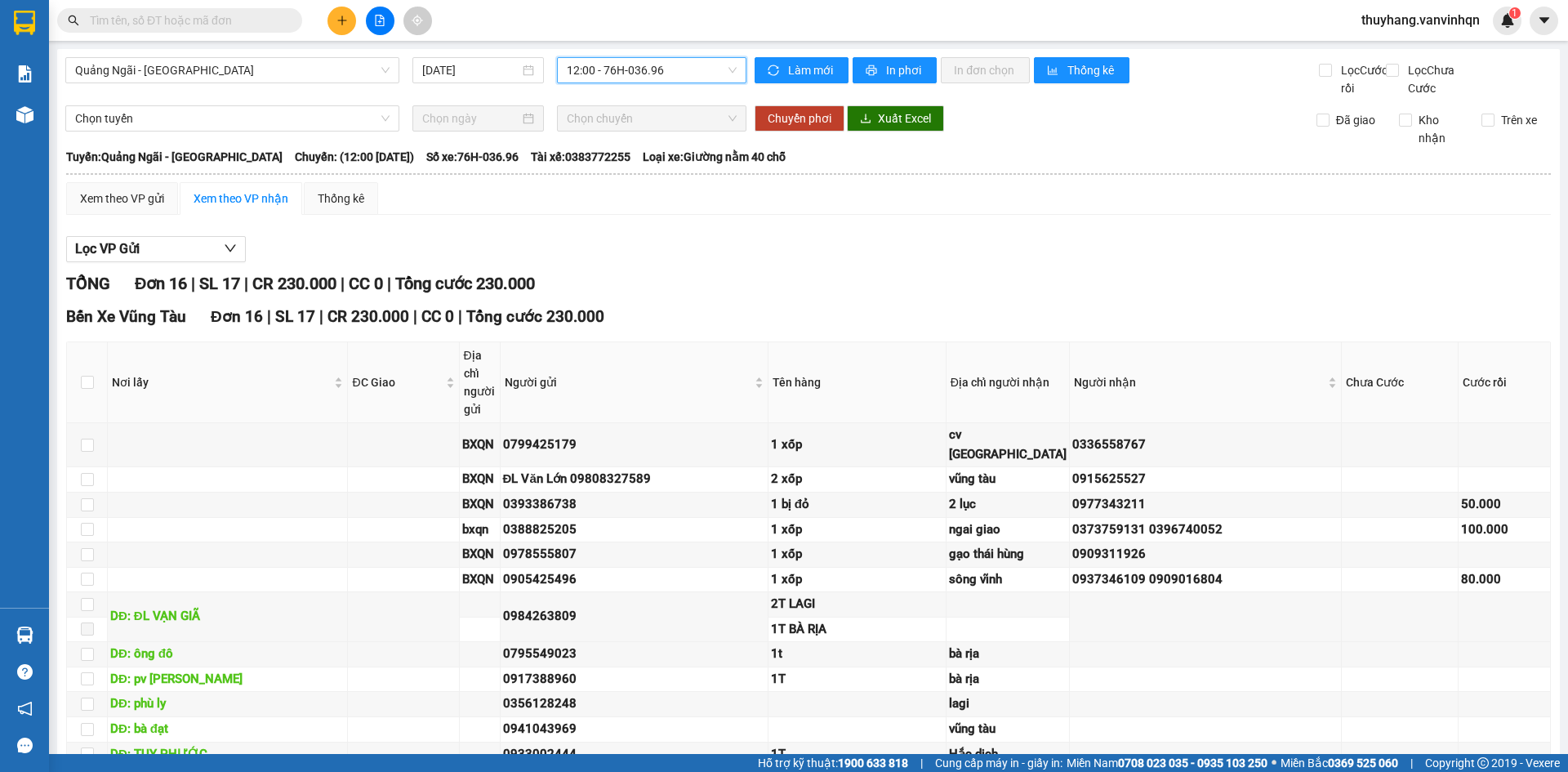
click at [627, 67] on span "12:00 - 76H-036.96" at bounding box center [651, 70] width 169 height 25
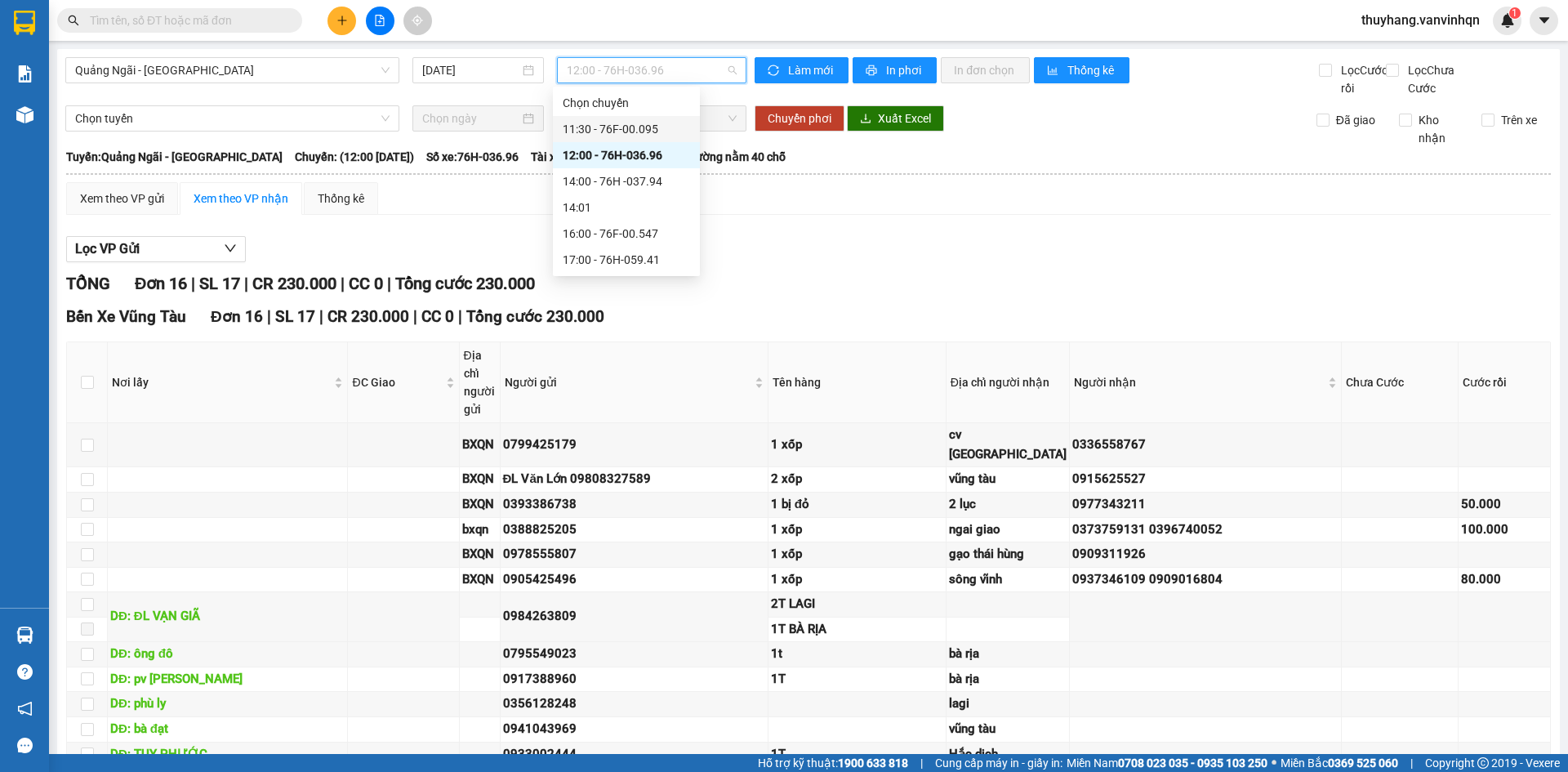
click at [656, 131] on div "11:30 - 76F-00.095" at bounding box center [627, 129] width 128 height 18
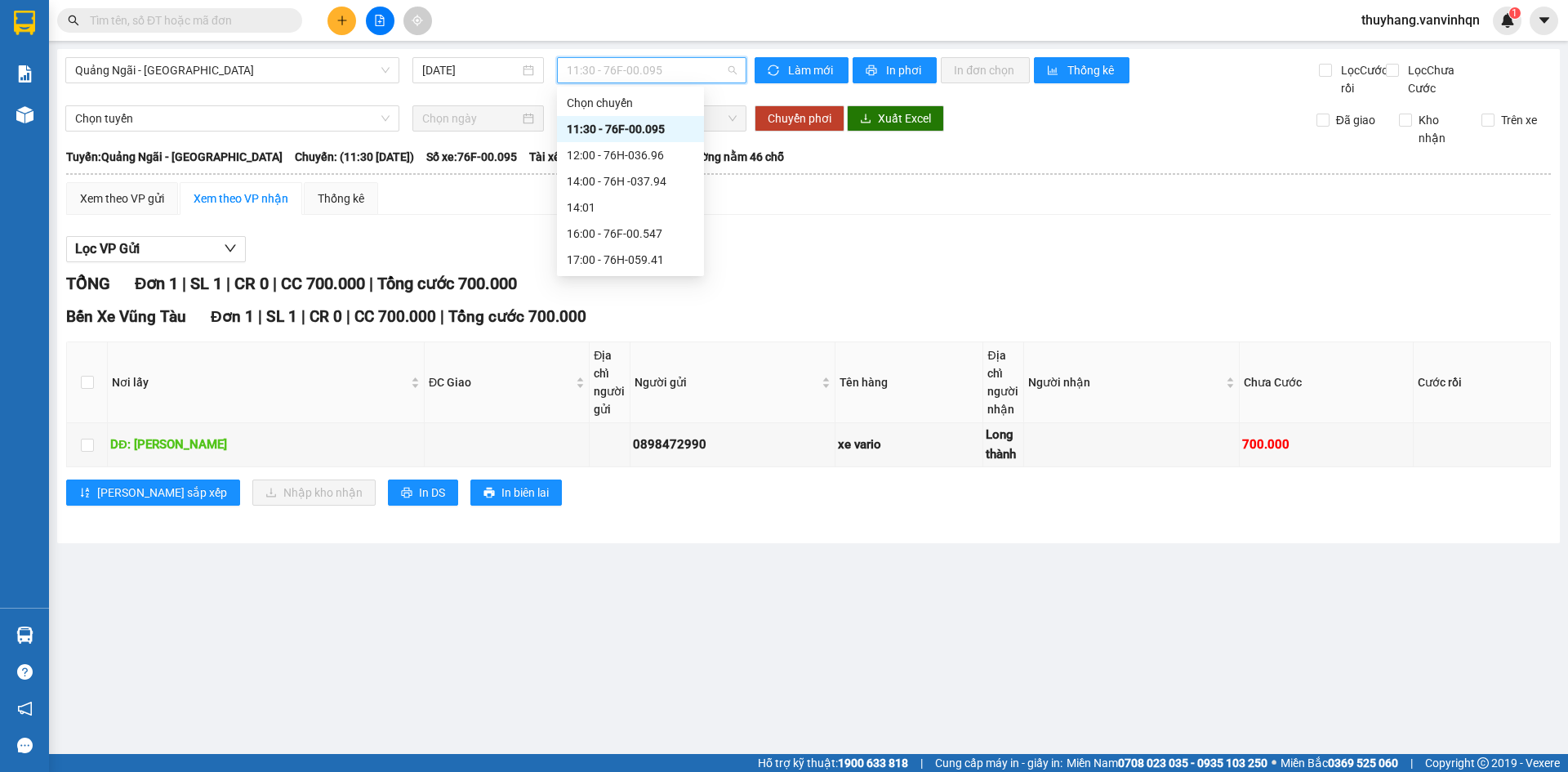
click at [685, 70] on span "11:30 - 76F-00.095" at bounding box center [651, 70] width 169 height 25
click at [671, 232] on div "16:00 - 76F-00.547" at bounding box center [630, 234] width 128 height 18
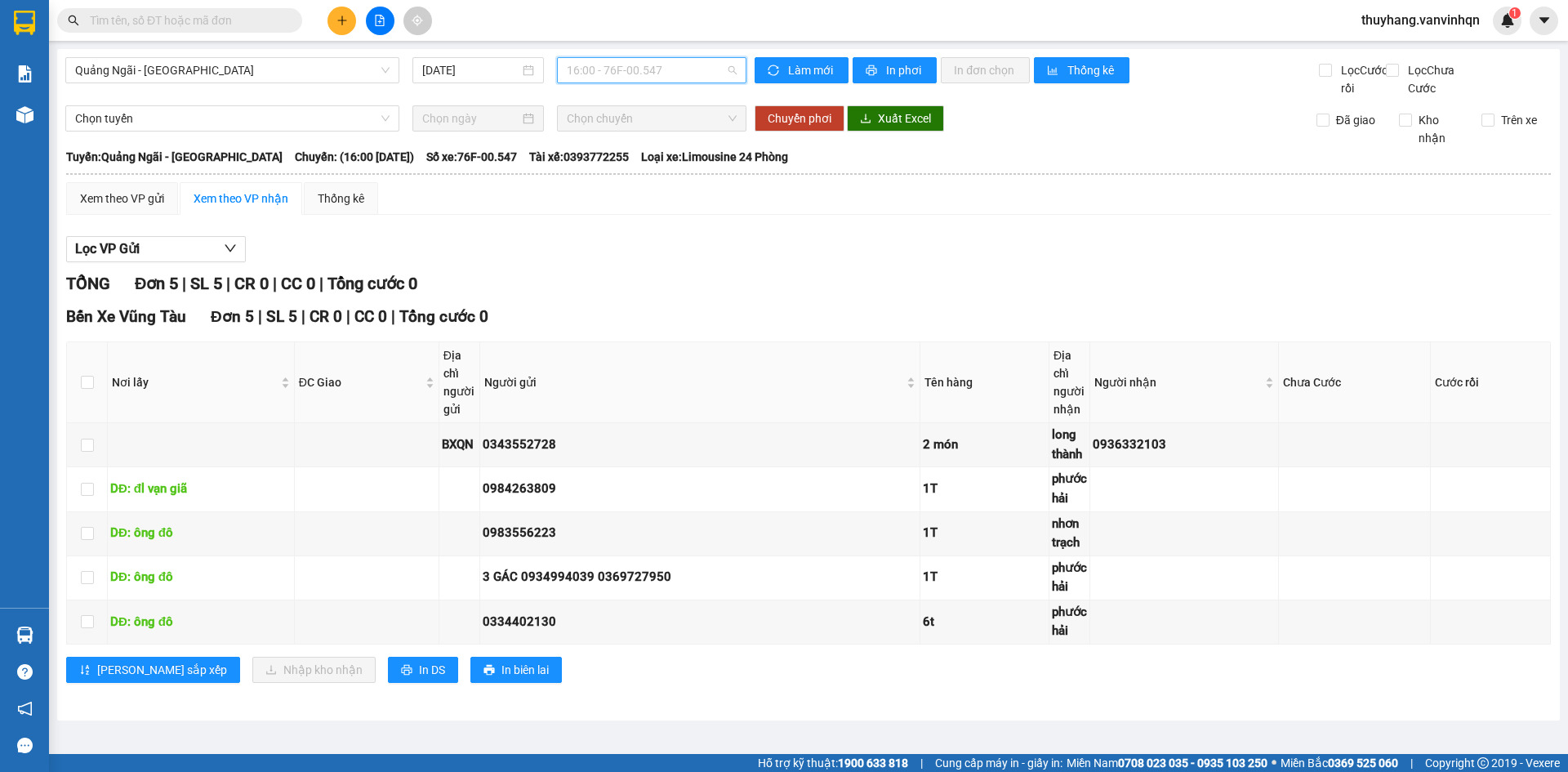
click at [661, 74] on span "16:00 - 76F-00.547" at bounding box center [651, 70] width 169 height 25
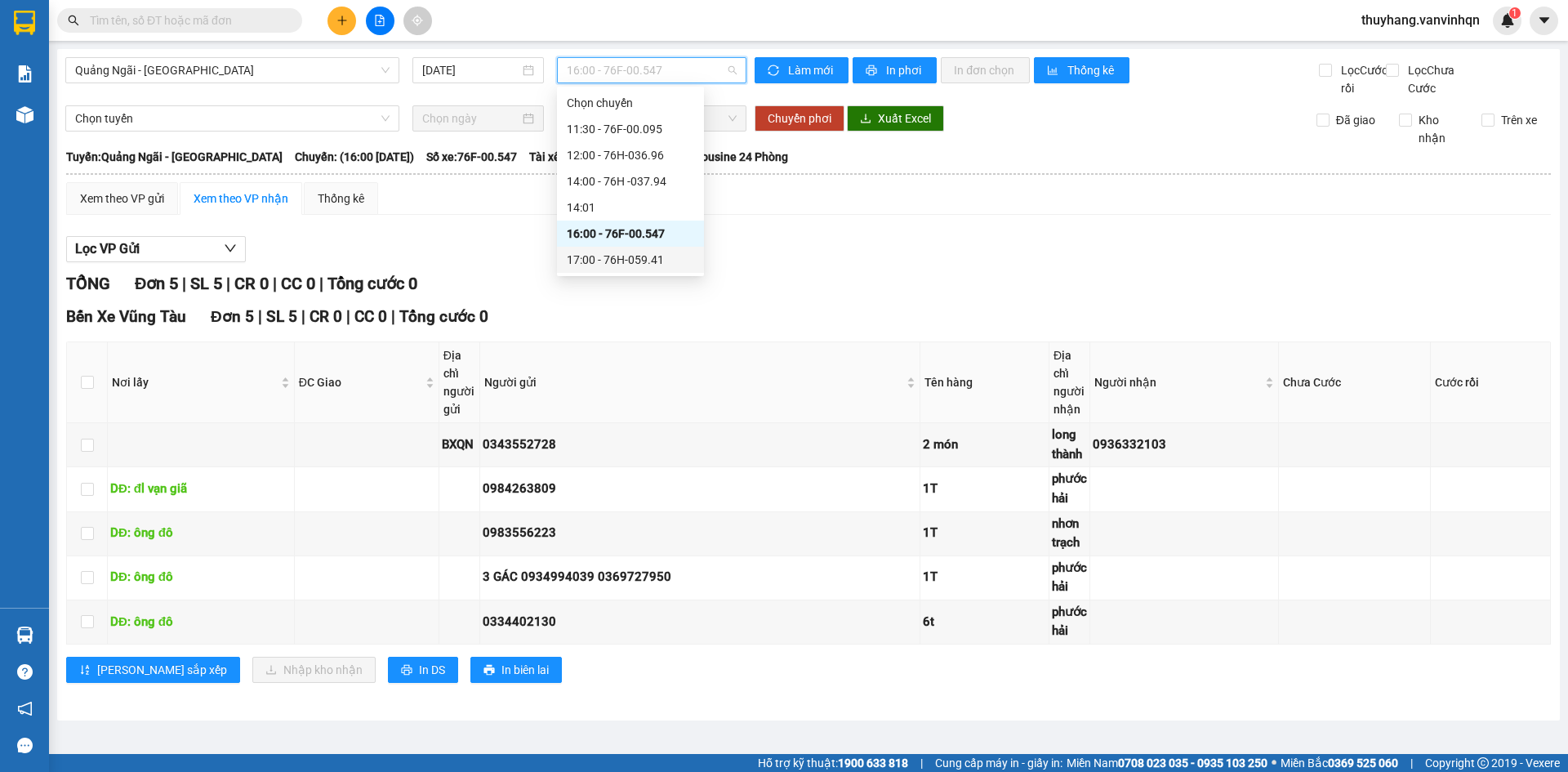
click at [682, 258] on div "17:00 - 76H-059.41" at bounding box center [630, 260] width 128 height 18
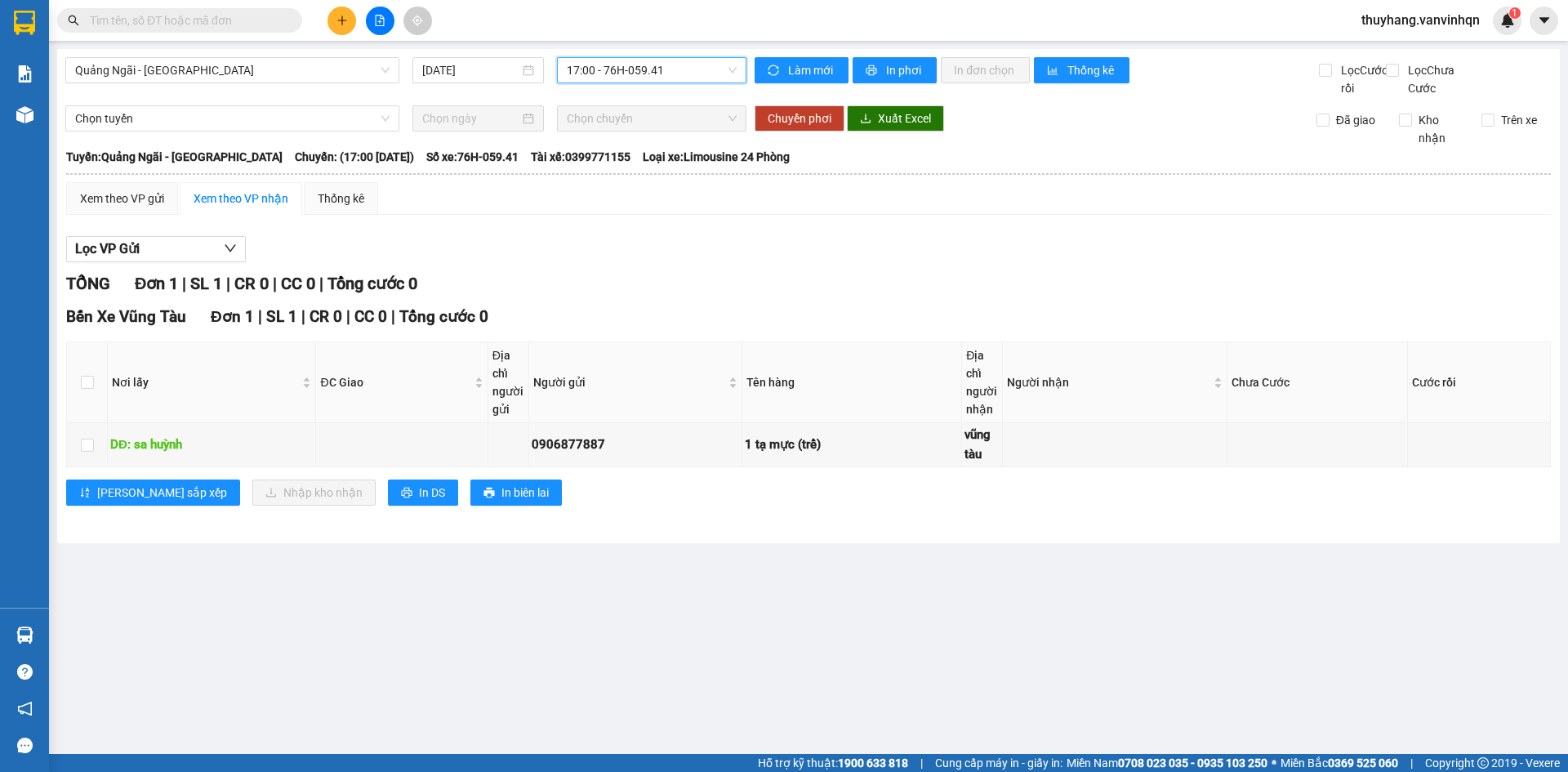
click at [671, 73] on span "17:00 - 76H-059.41" at bounding box center [651, 70] width 169 height 25
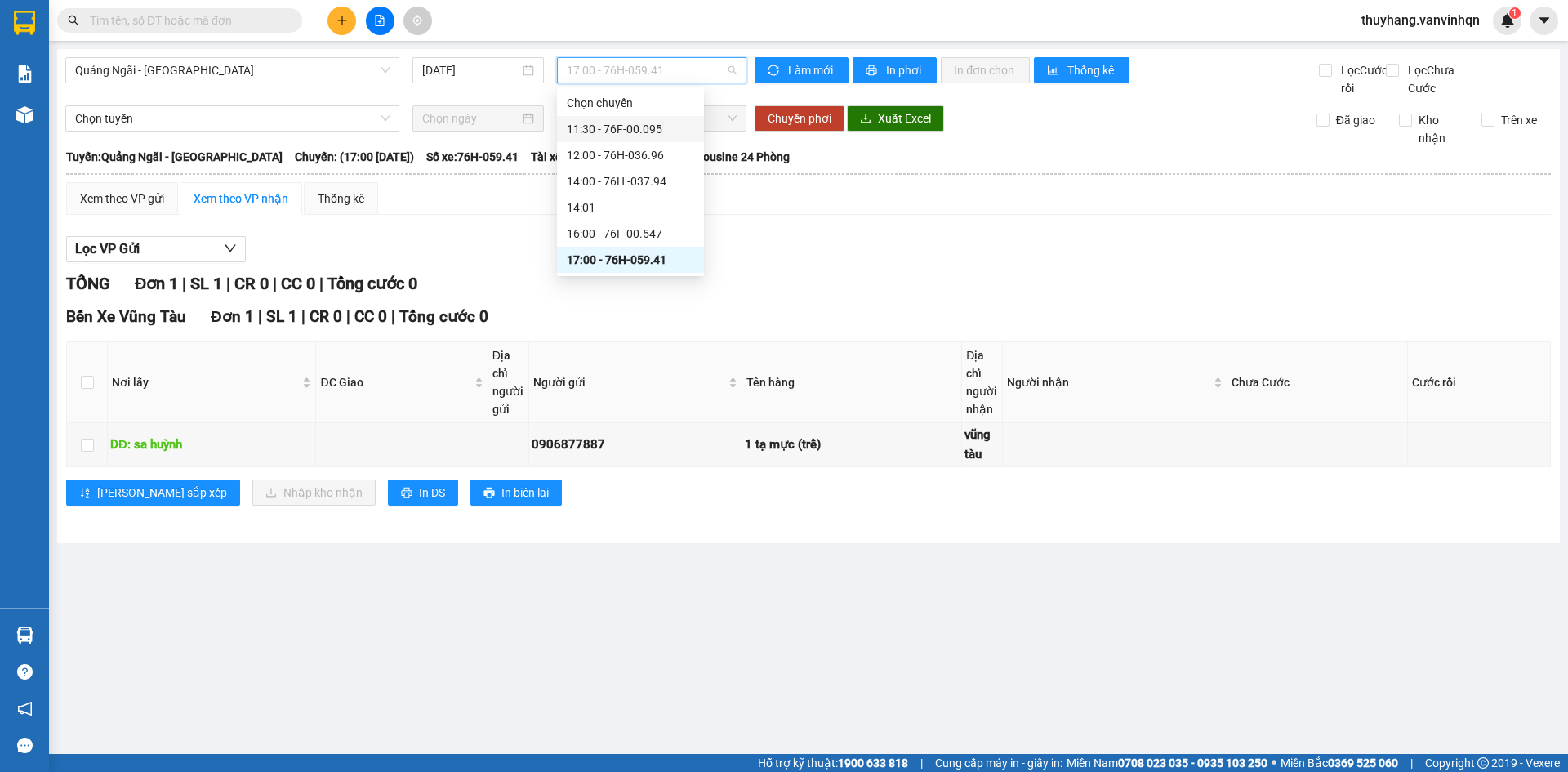
click at [659, 129] on div "11:30 - 76F-00.095" at bounding box center [630, 129] width 128 height 18
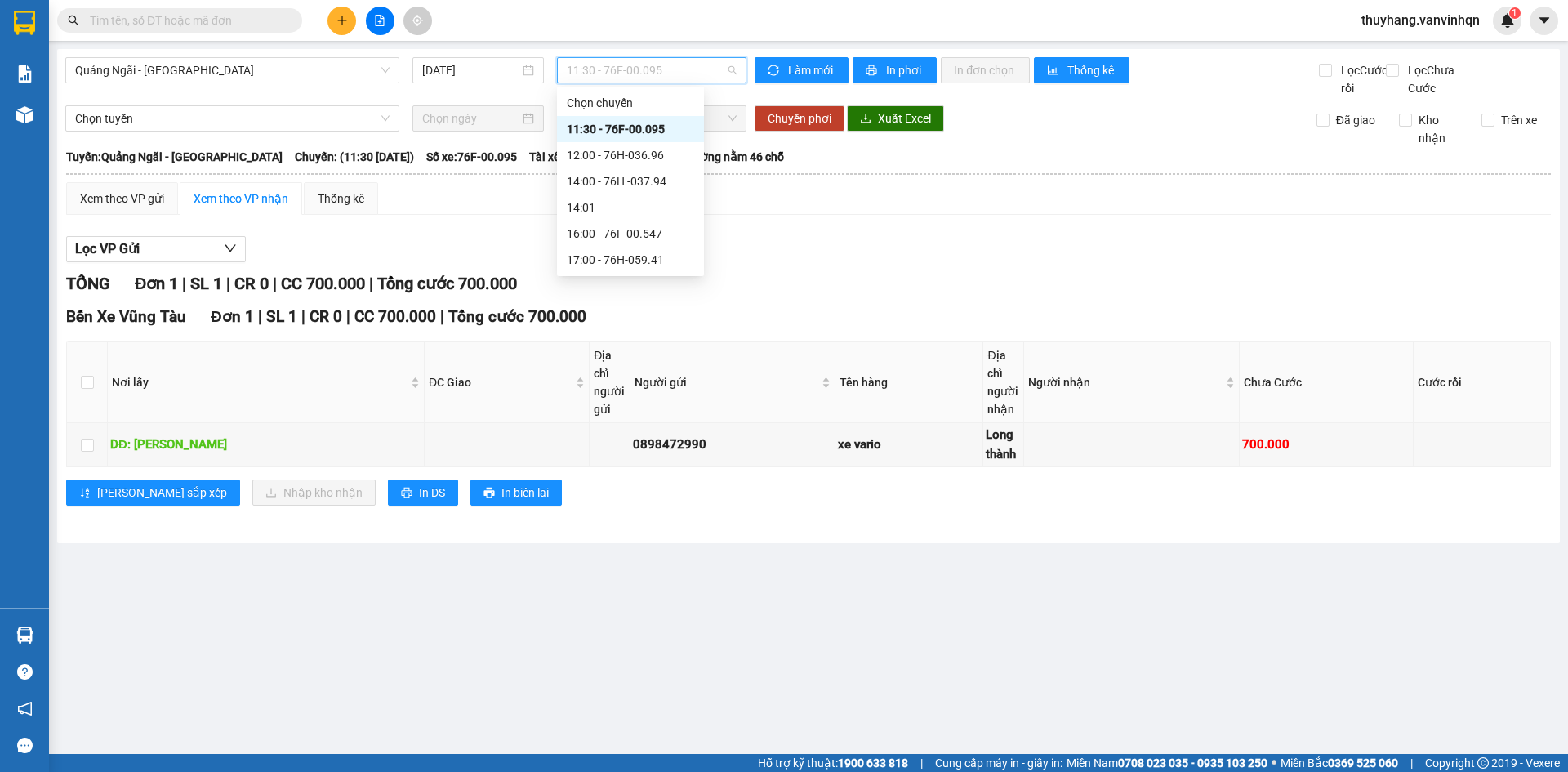
click at [675, 82] on span "11:30 - 76F-00.095" at bounding box center [651, 70] width 169 height 25
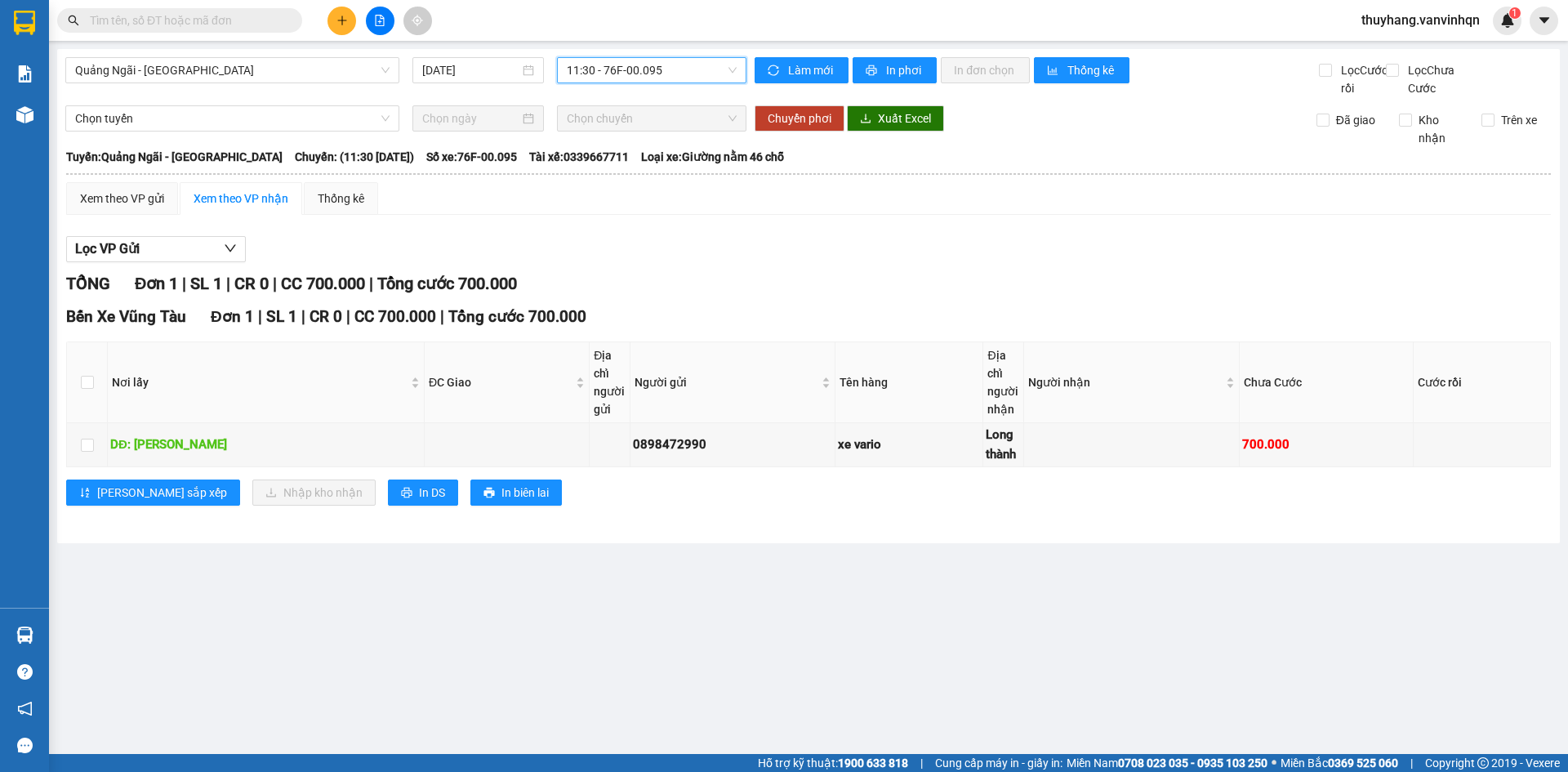
click at [661, 66] on span "11:30 - 76F-00.095" at bounding box center [651, 70] width 169 height 25
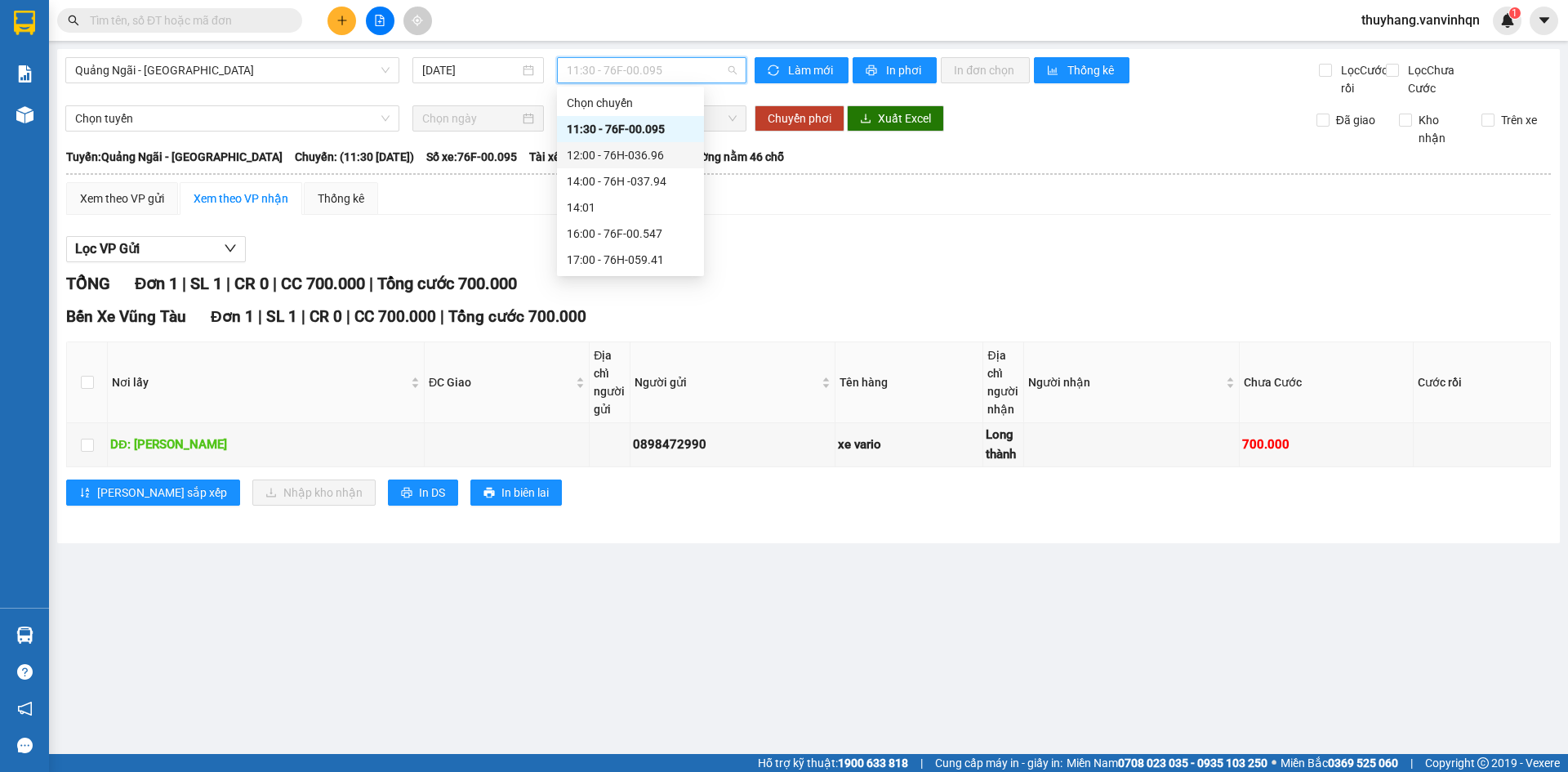
click at [662, 153] on div "12:00 - 76H-036.96" at bounding box center [630, 155] width 128 height 18
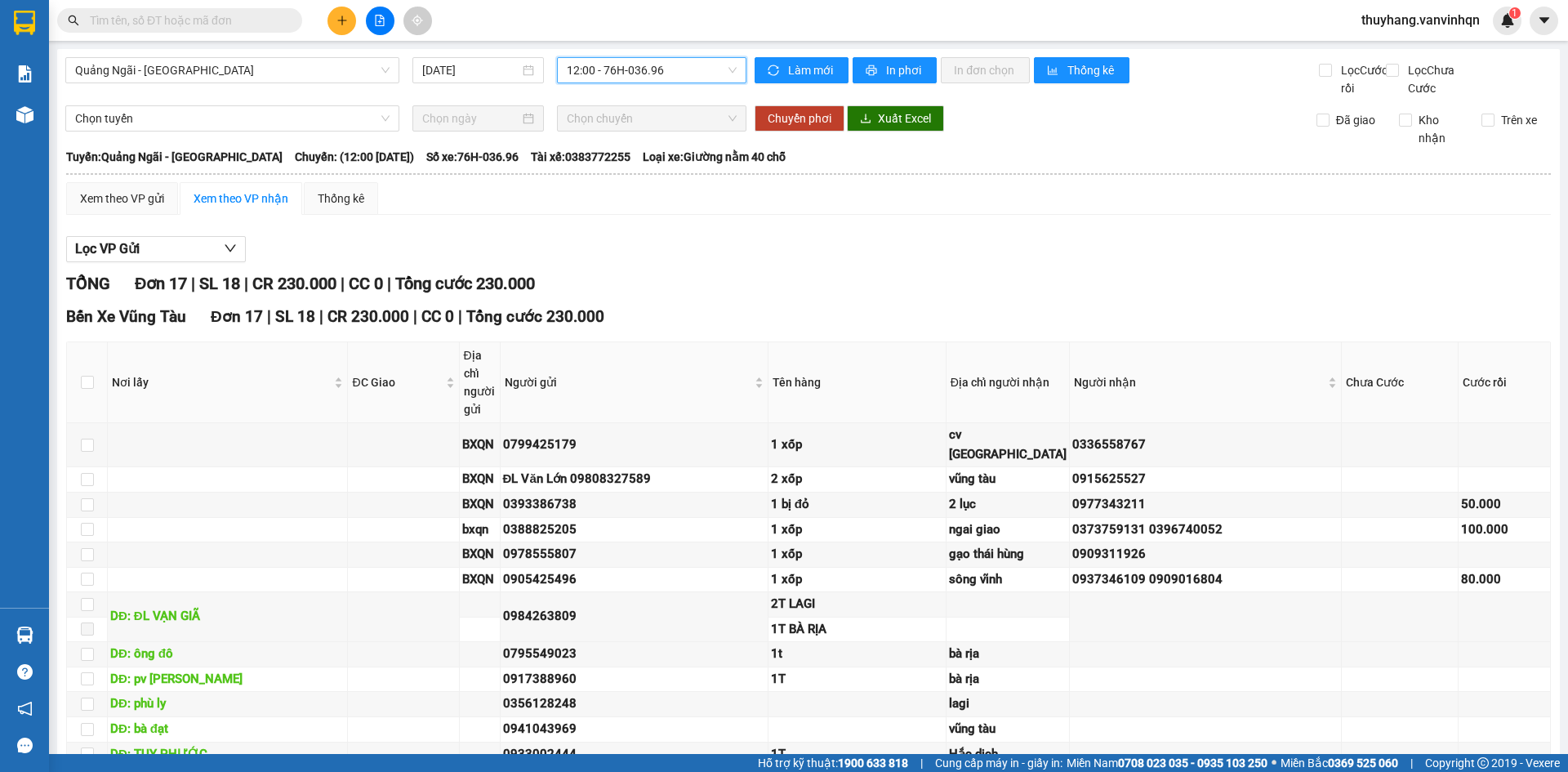
click at [638, 73] on span "12:00 - 76H-036.96" at bounding box center [651, 70] width 169 height 25
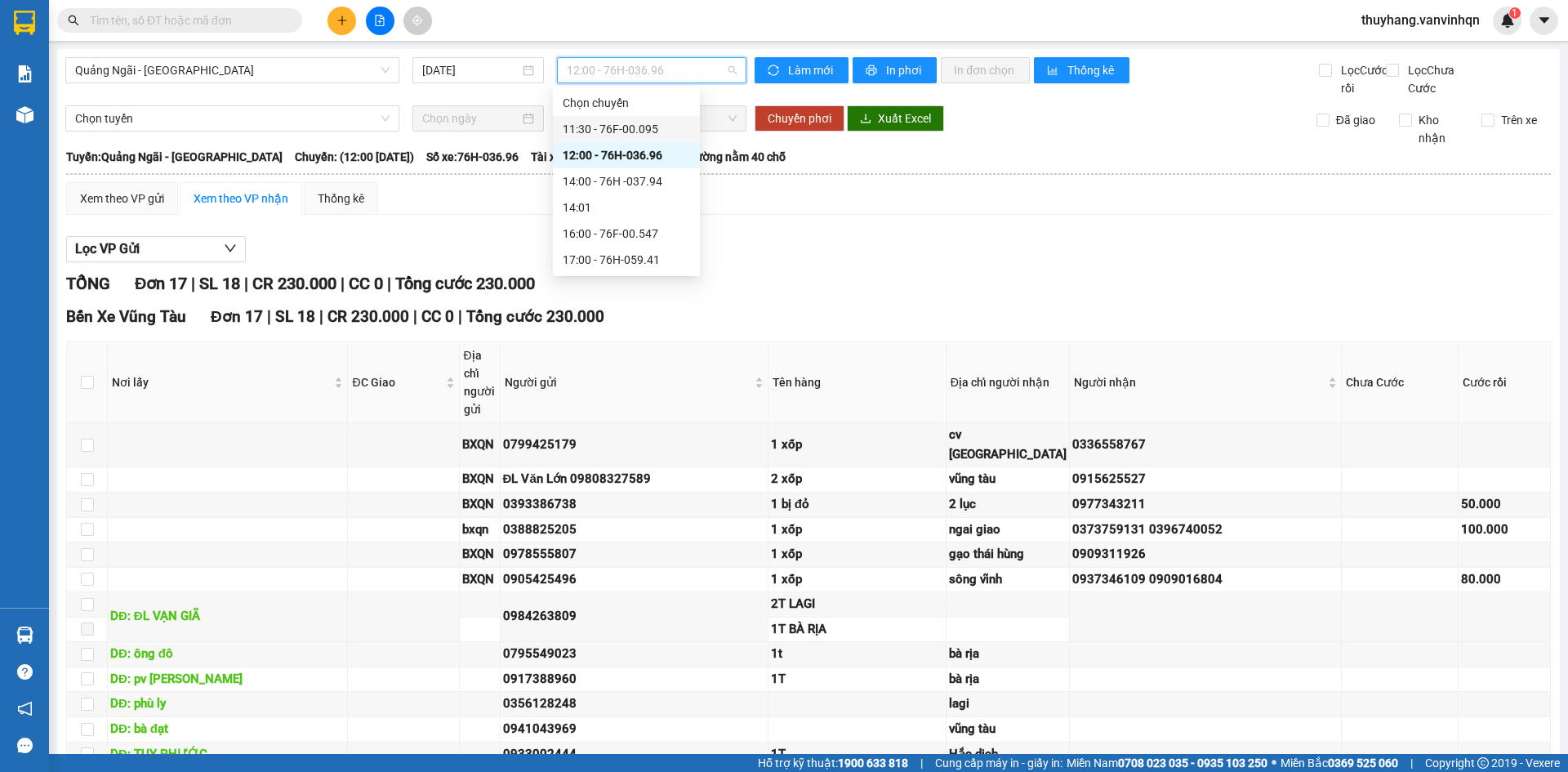
click at [646, 130] on div "11:30 - 76F-00.095" at bounding box center [627, 129] width 128 height 18
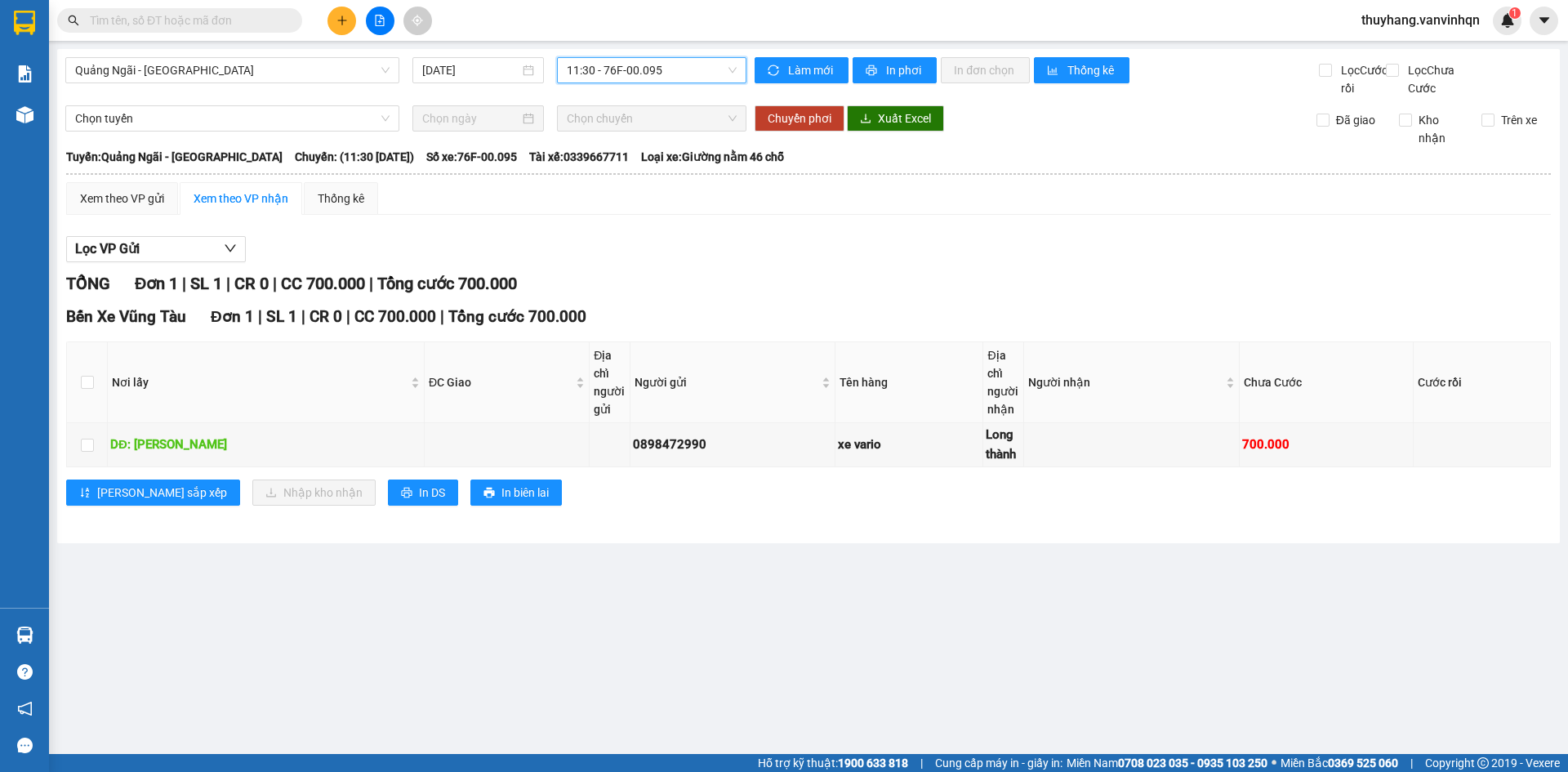
click at [675, 69] on span "11:30 - 76F-00.095" at bounding box center [651, 70] width 169 height 25
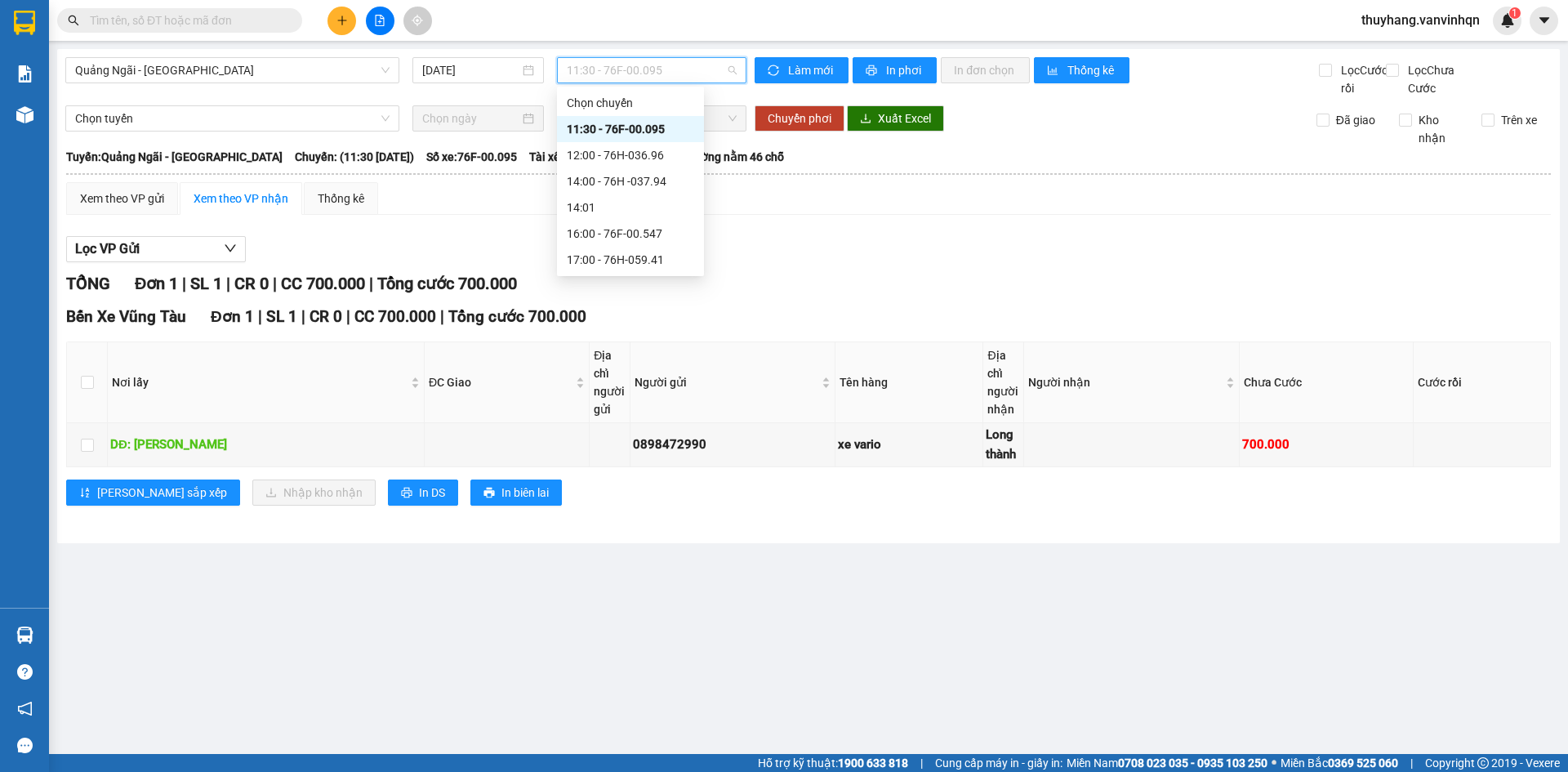
click at [661, 144] on div "12:00 - 76H-036.96" at bounding box center [630, 155] width 147 height 26
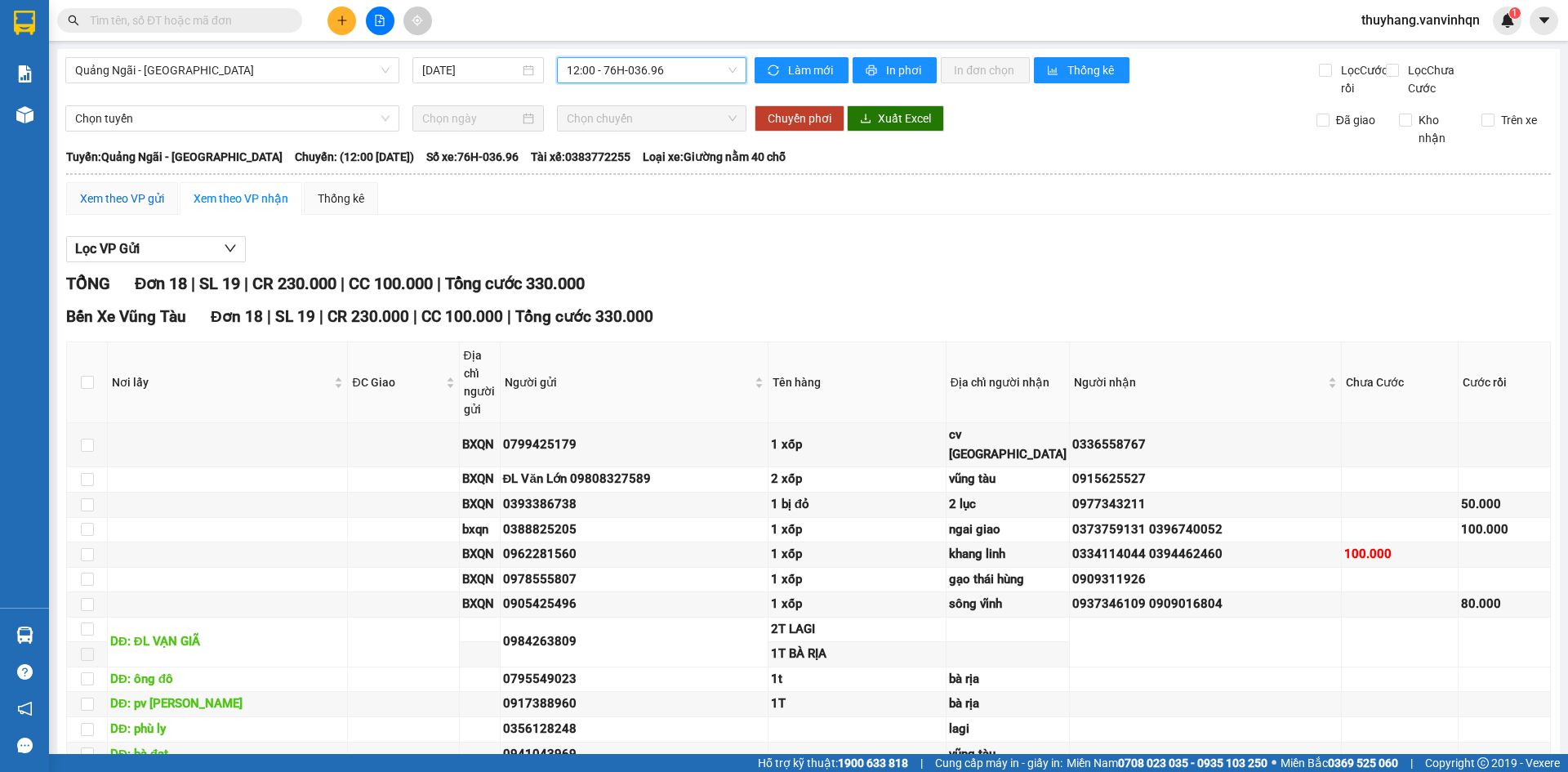
click at [105, 208] on div "Xem theo VP gửi" at bounding box center [122, 199] width 84 height 18
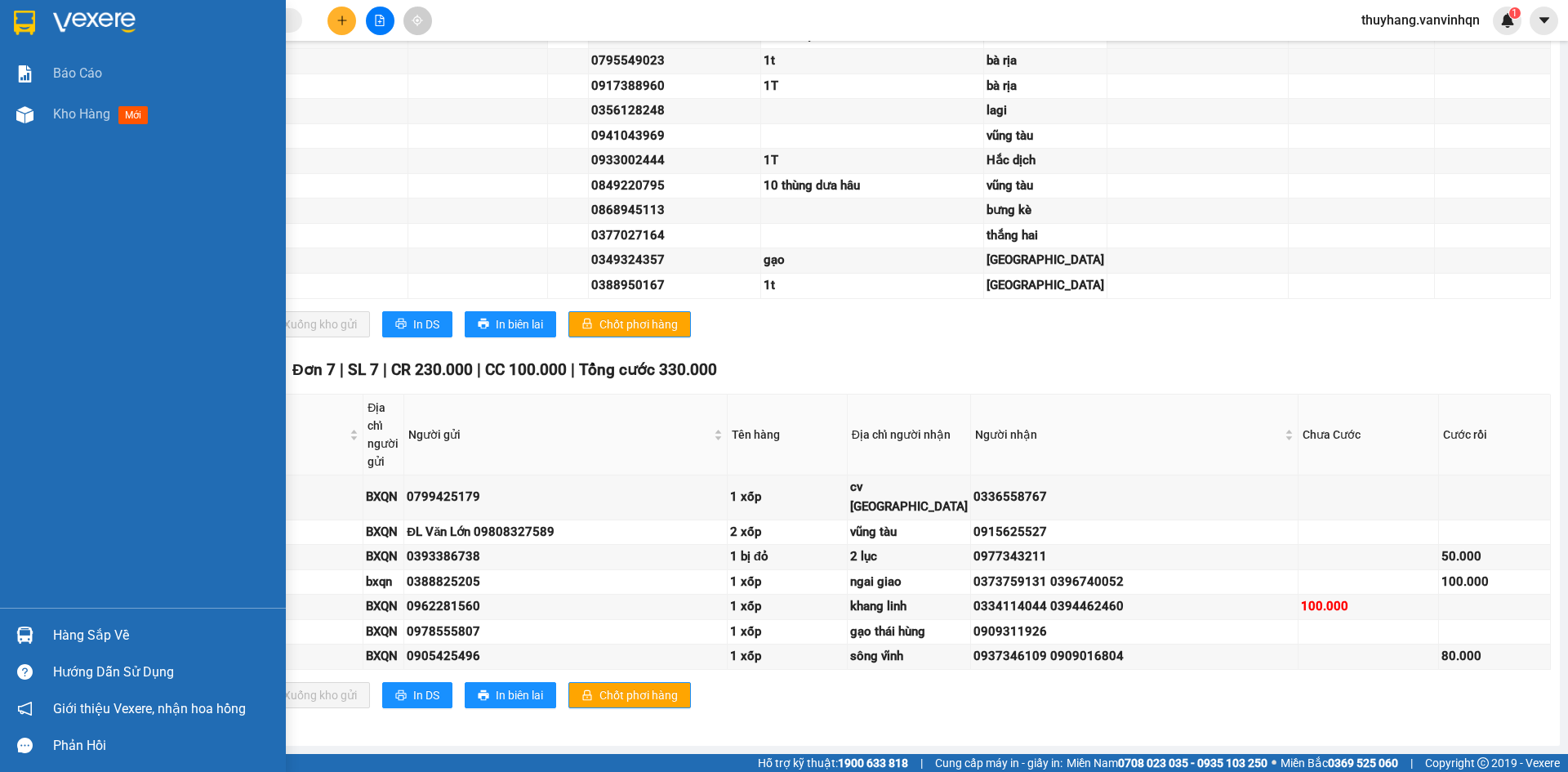
scroll to position [841, 0]
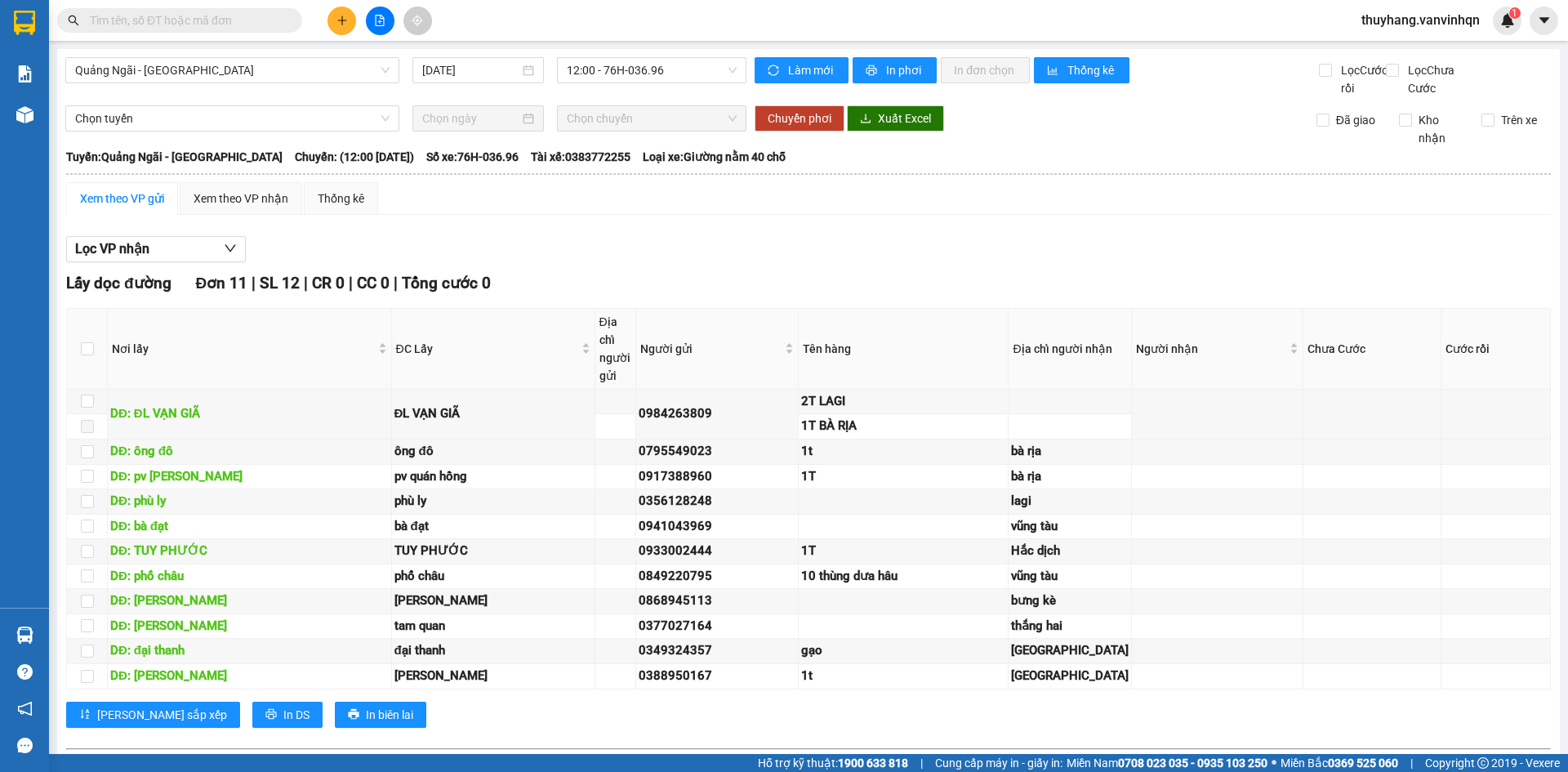
drag, startPoint x: 580, startPoint y: 244, endPoint x: 485, endPoint y: 198, distance: 105.6
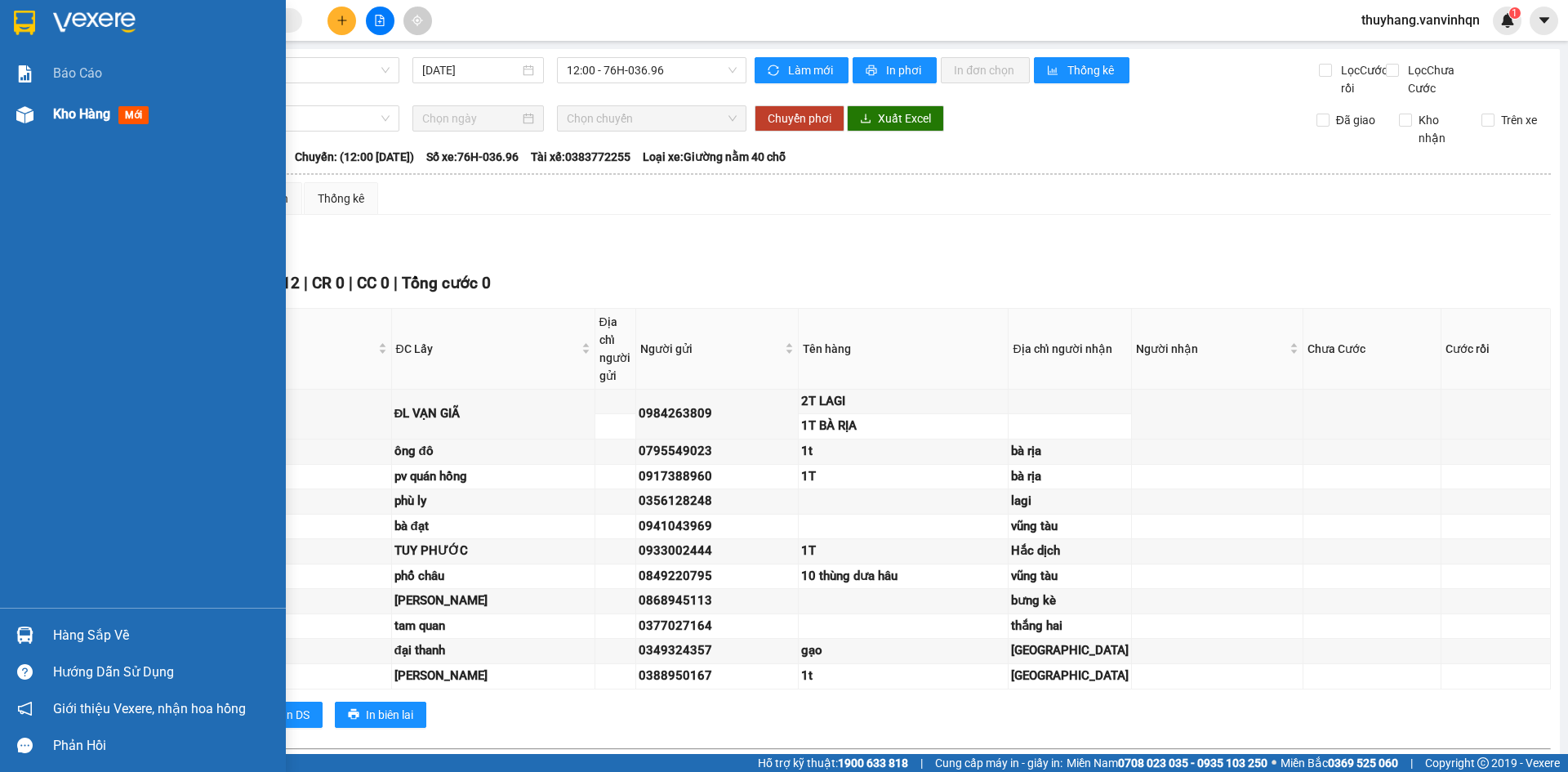
click at [26, 96] on div "Kho hàng mới" at bounding box center [143, 114] width 286 height 41
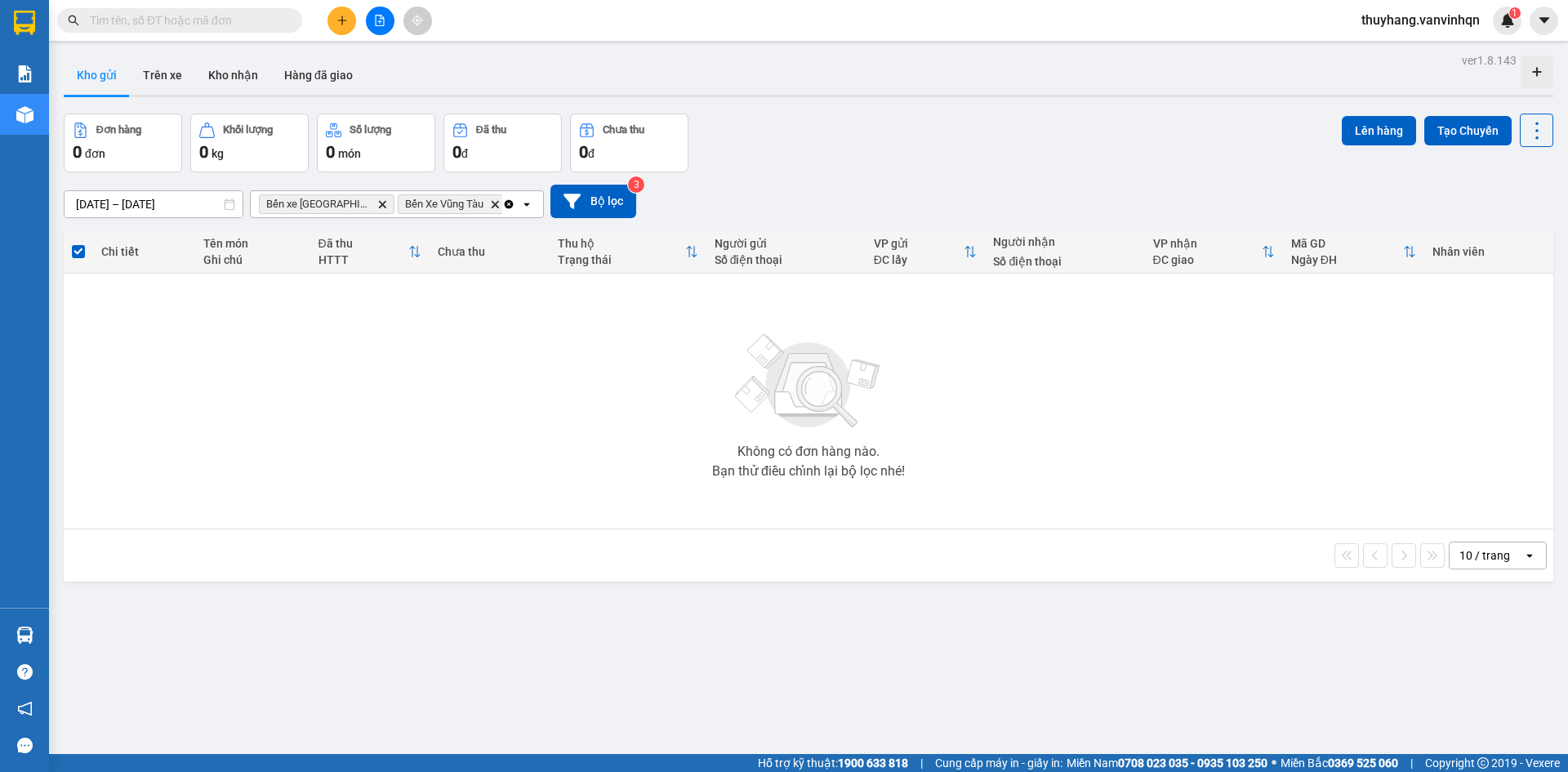
click at [376, 23] on icon "file-add" at bounding box center [380, 20] width 12 height 12
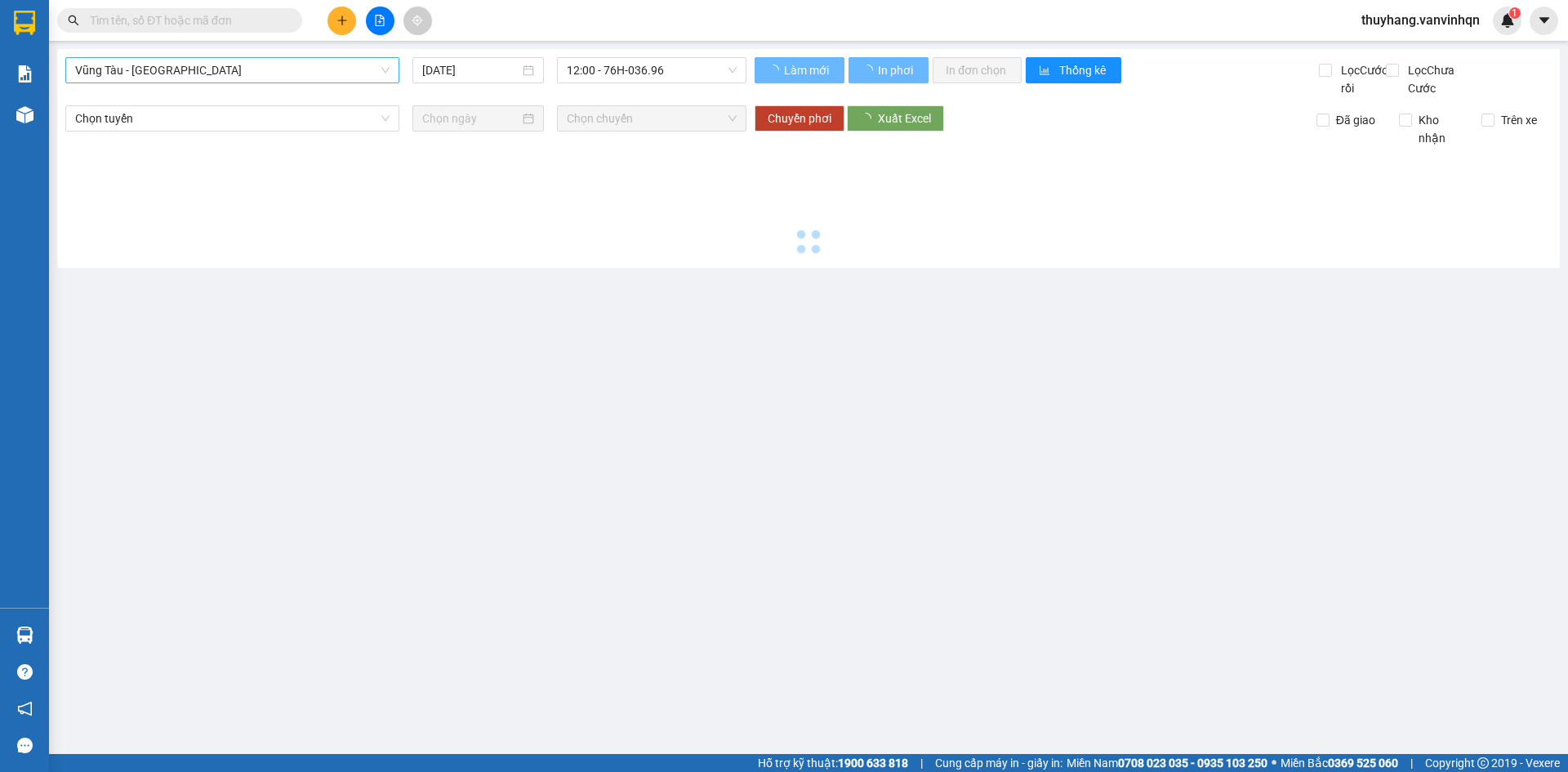
click at [161, 73] on span "Vũng Tàu - [GEOGRAPHIC_DATA]" at bounding box center [231, 70] width 314 height 25
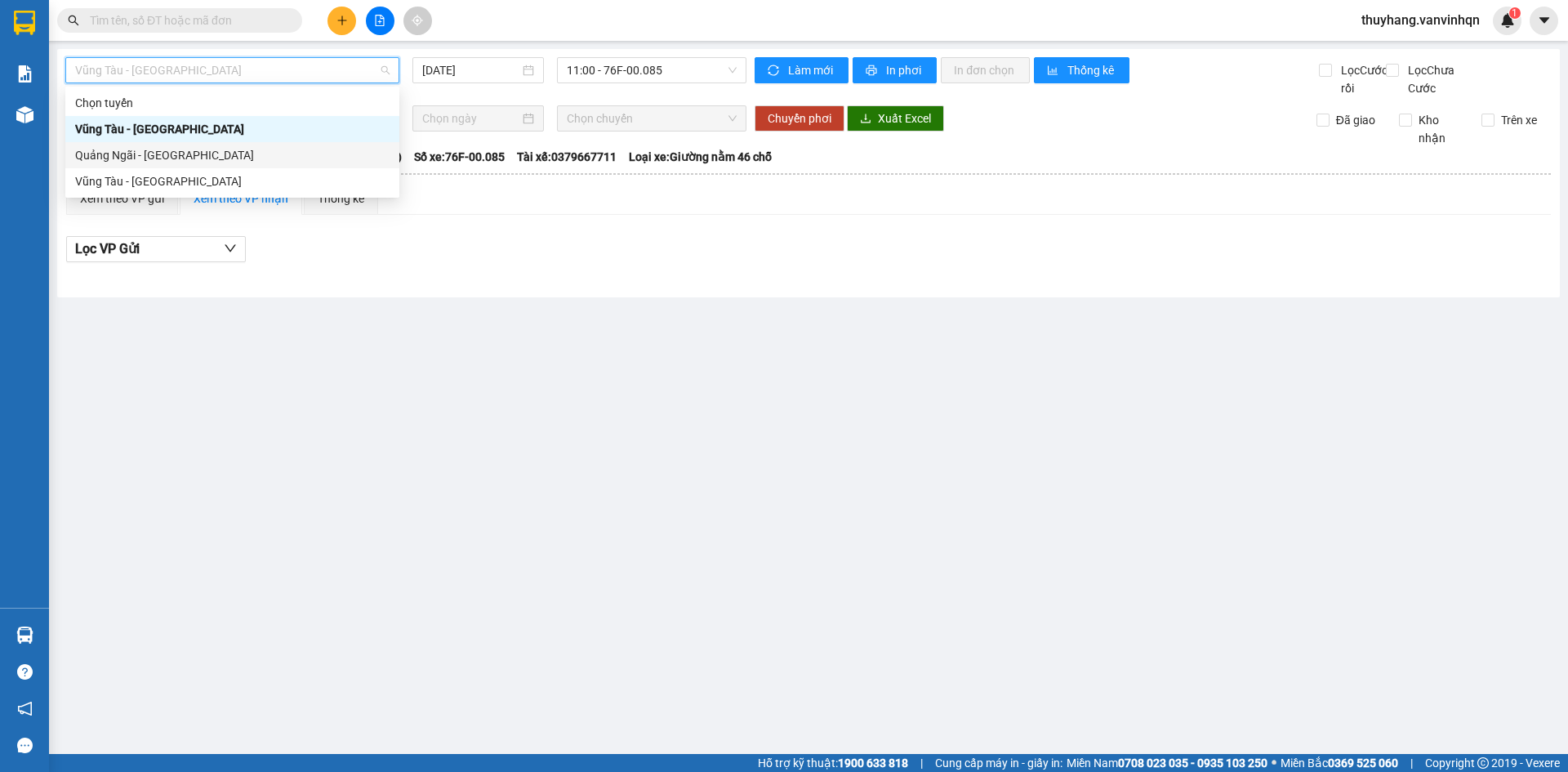
click at [192, 167] on div "Quảng Ngãi - [GEOGRAPHIC_DATA]" at bounding box center [232, 155] width 334 height 26
type input "[DATE]"
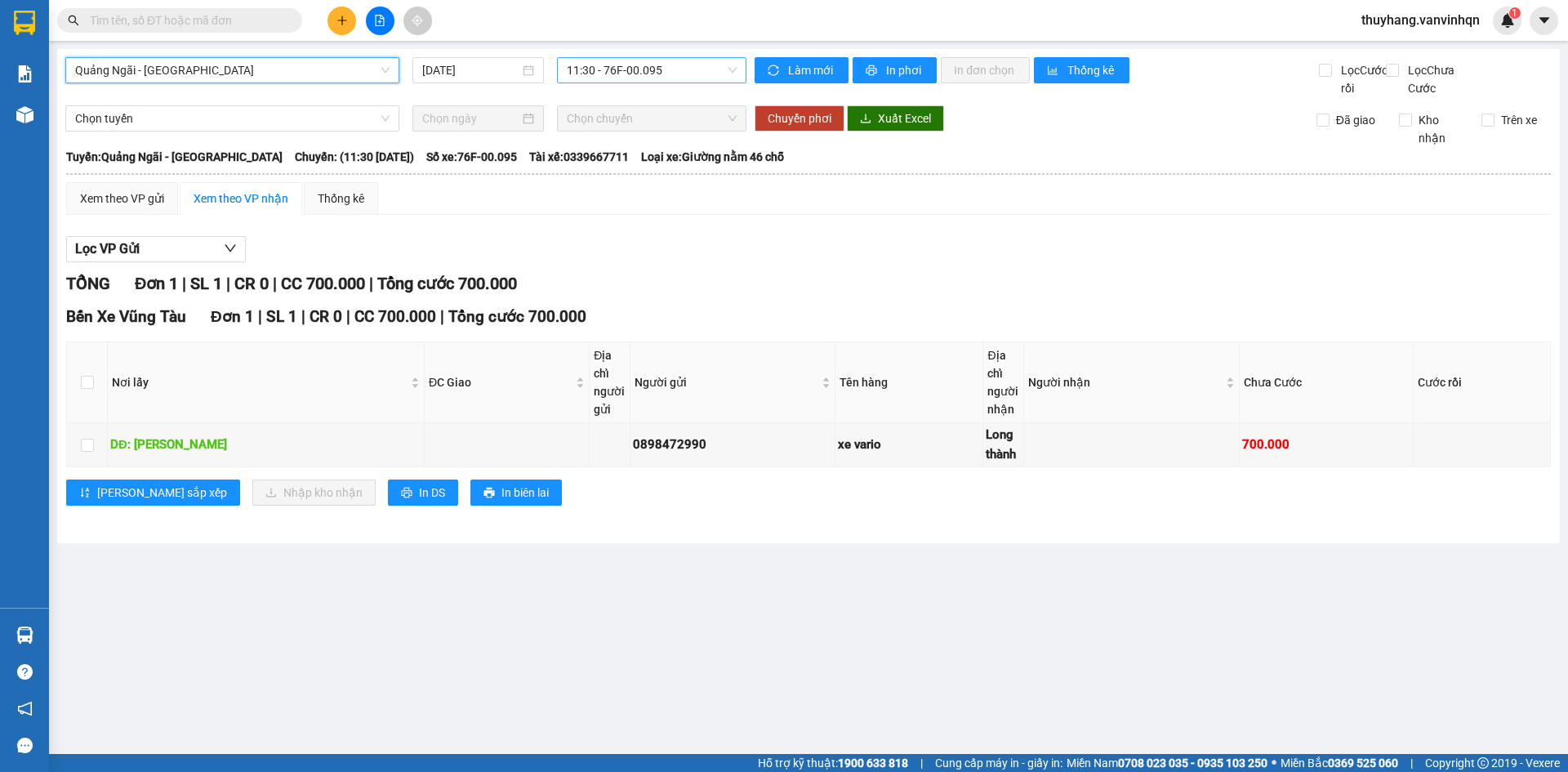
click at [586, 73] on span "11:30 - 76F-00.095" at bounding box center [651, 70] width 169 height 25
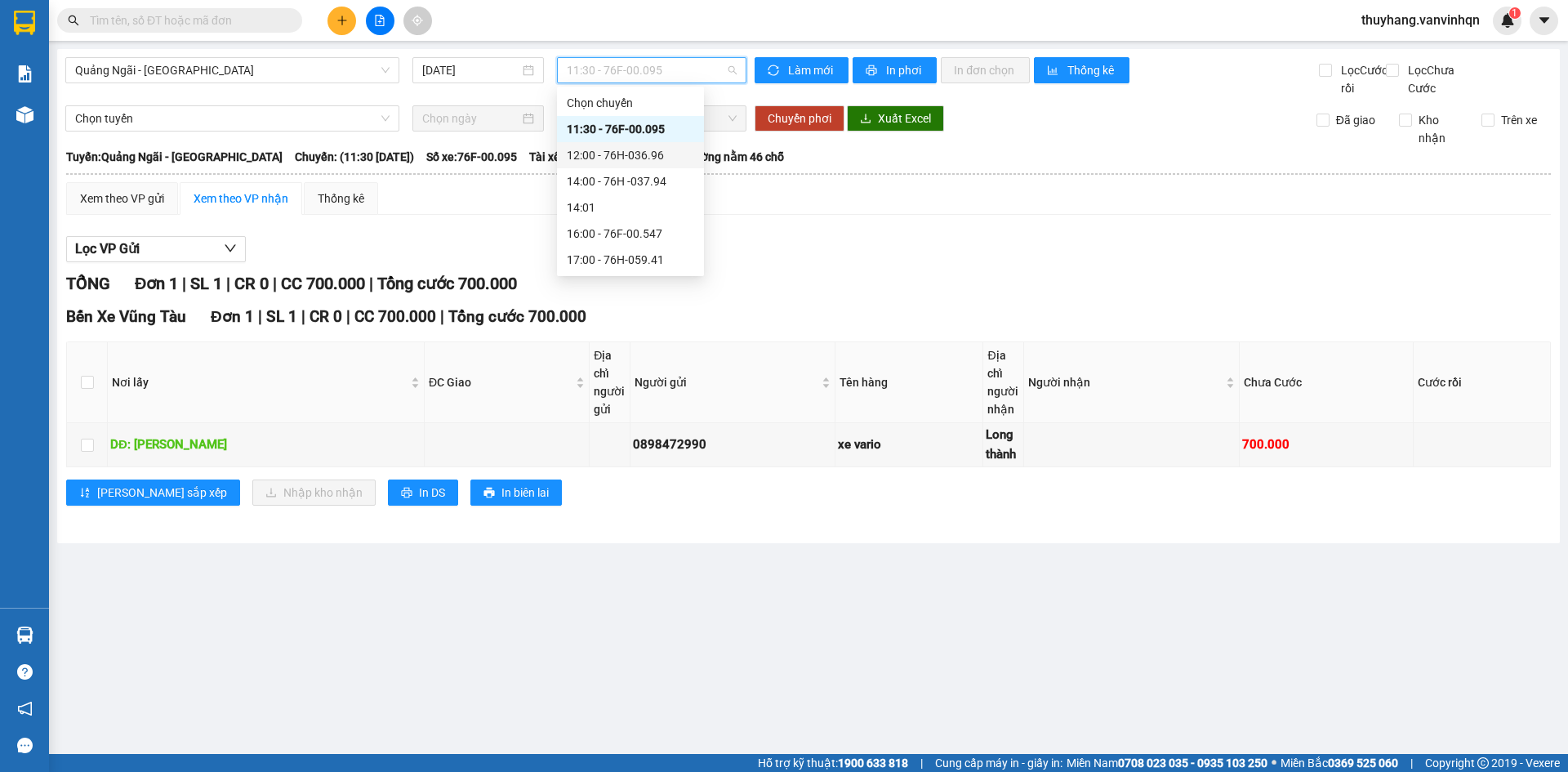
click at [641, 153] on div "12:00 - 76H-036.96" at bounding box center [630, 155] width 128 height 18
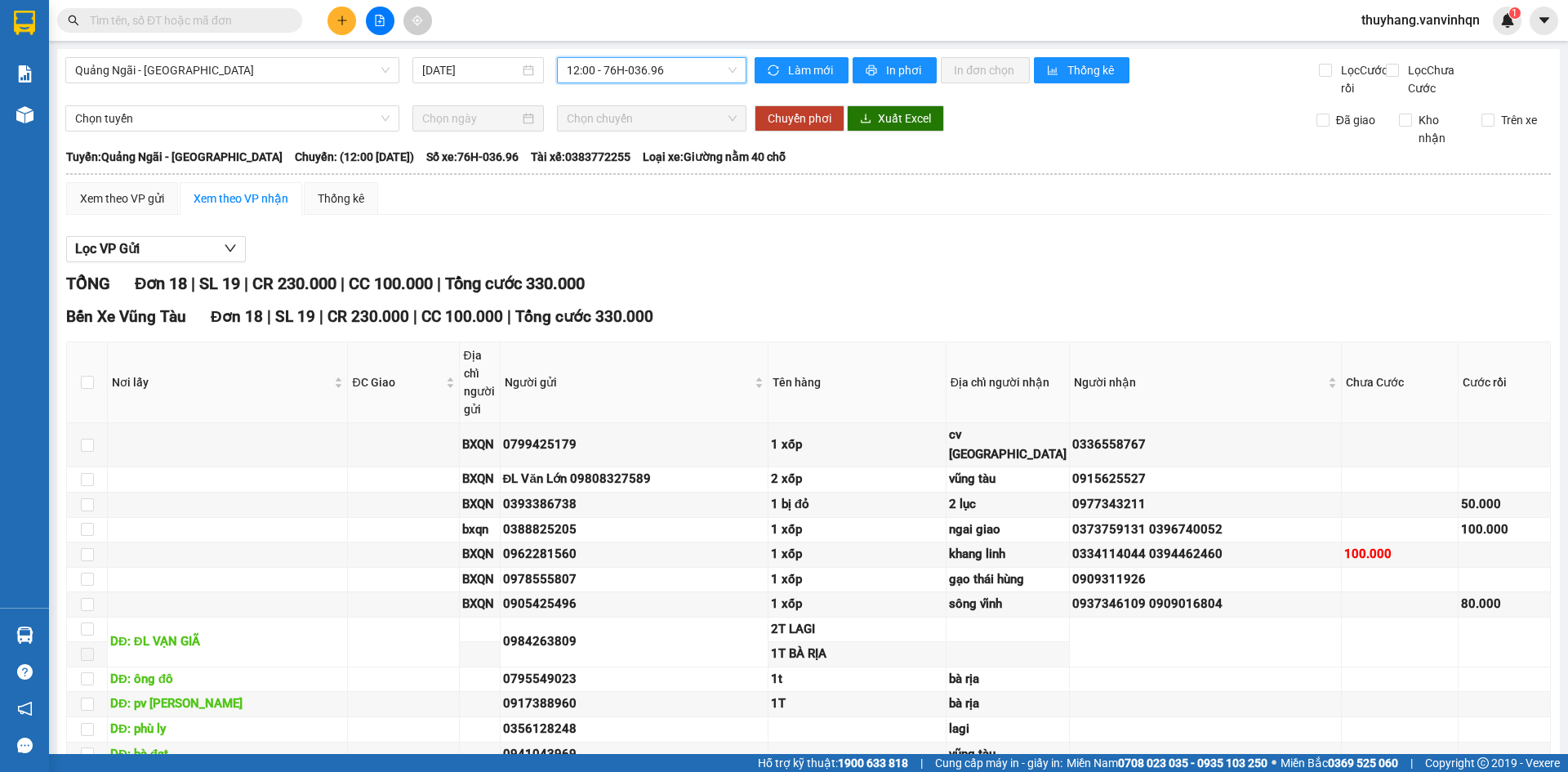
click at [803, 295] on div "TỔNG Đơn 18 | SL 19 | CR 230.000 | CC 100.000 | Tổng cước 330.000" at bounding box center [809, 284] width 1485 height 26
click at [352, 14] on button at bounding box center [342, 20] width 28 height 28
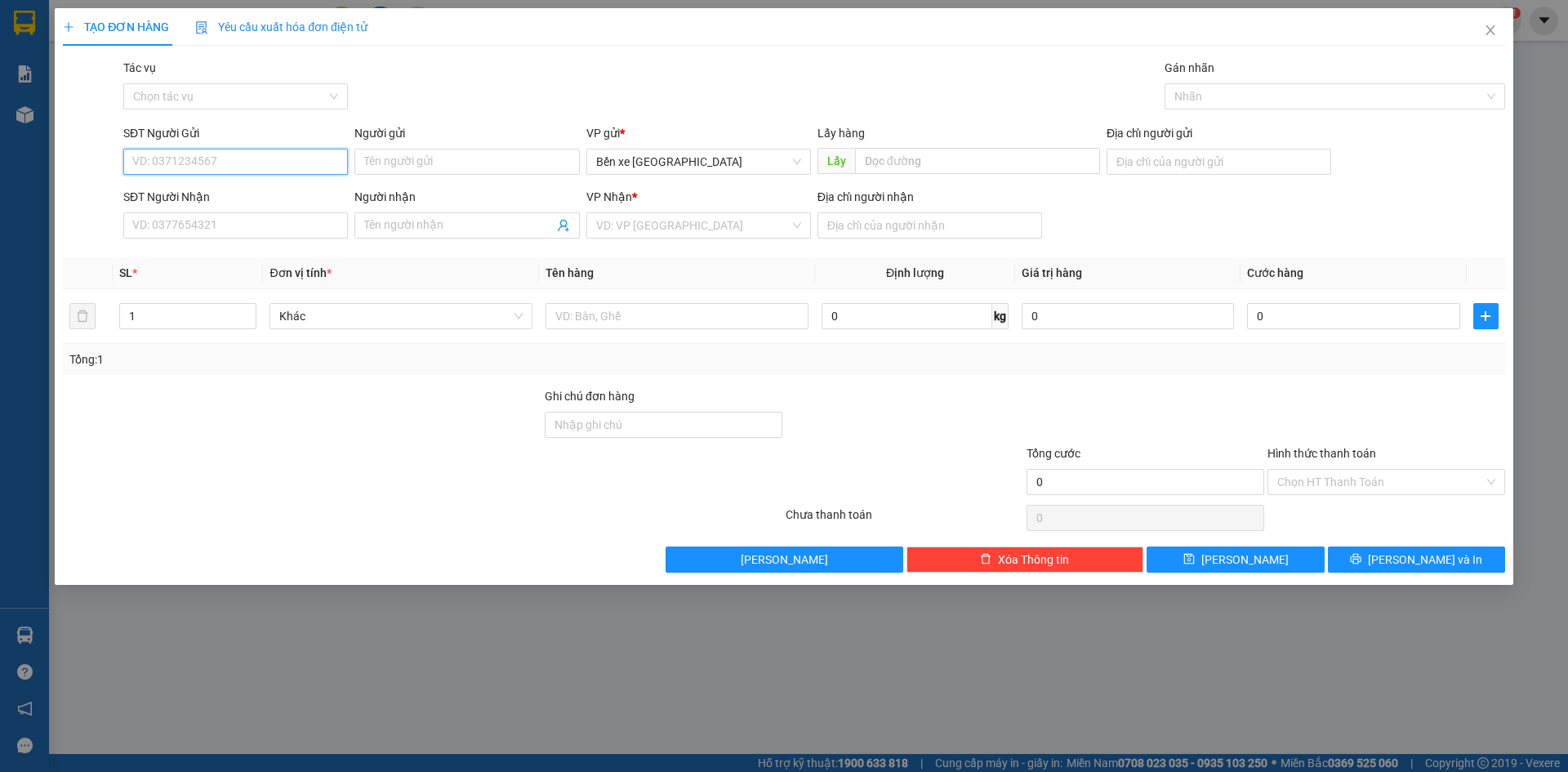
click at [249, 162] on input "SĐT Người Gửi" at bounding box center [235, 161] width 225 height 26
click at [745, 149] on div "Bến xe [GEOGRAPHIC_DATA]" at bounding box center [699, 161] width 225 height 26
type input "0396867977"
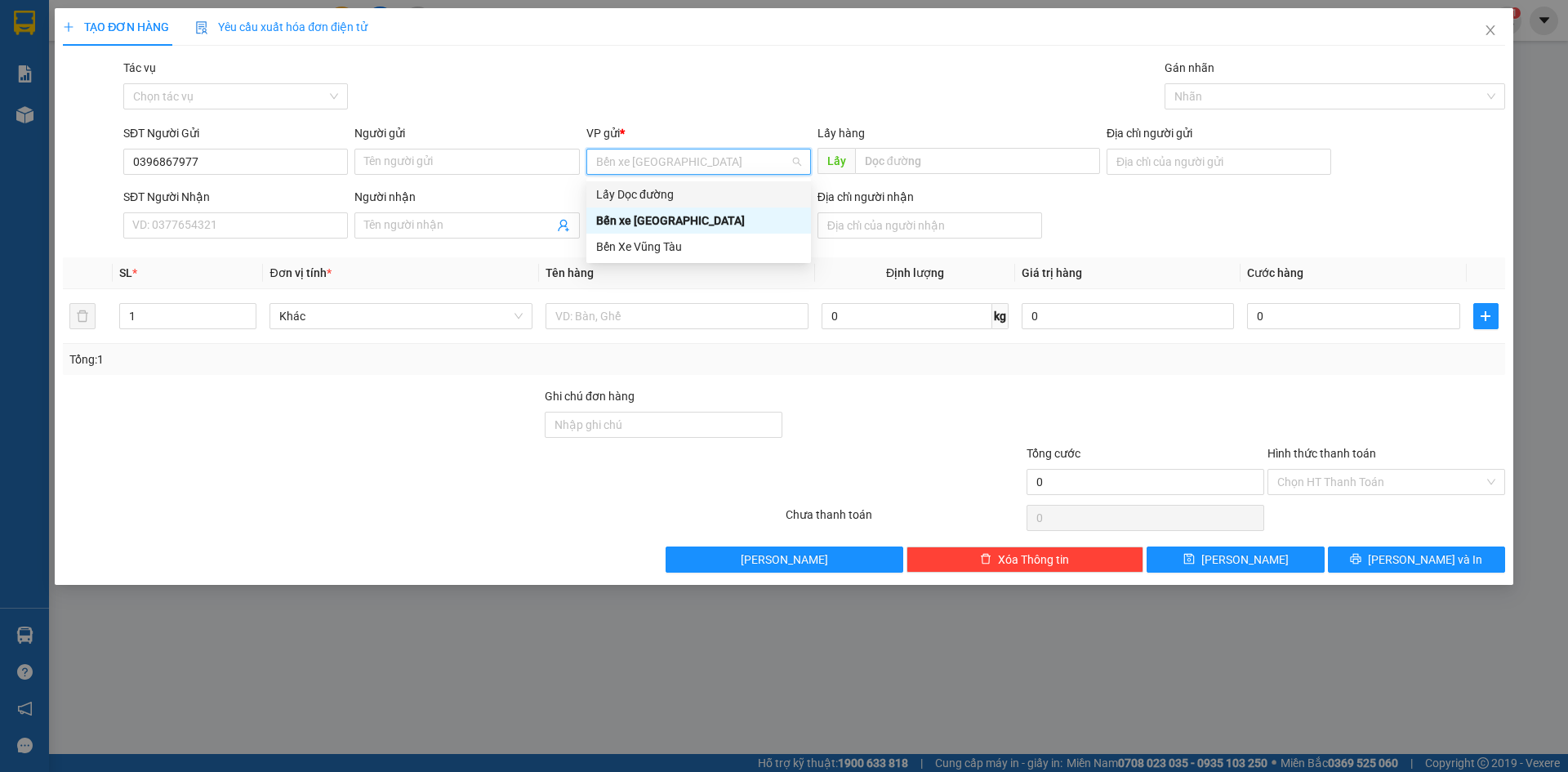
click at [682, 199] on div "Lấy Dọc đường" at bounding box center [698, 195] width 205 height 18
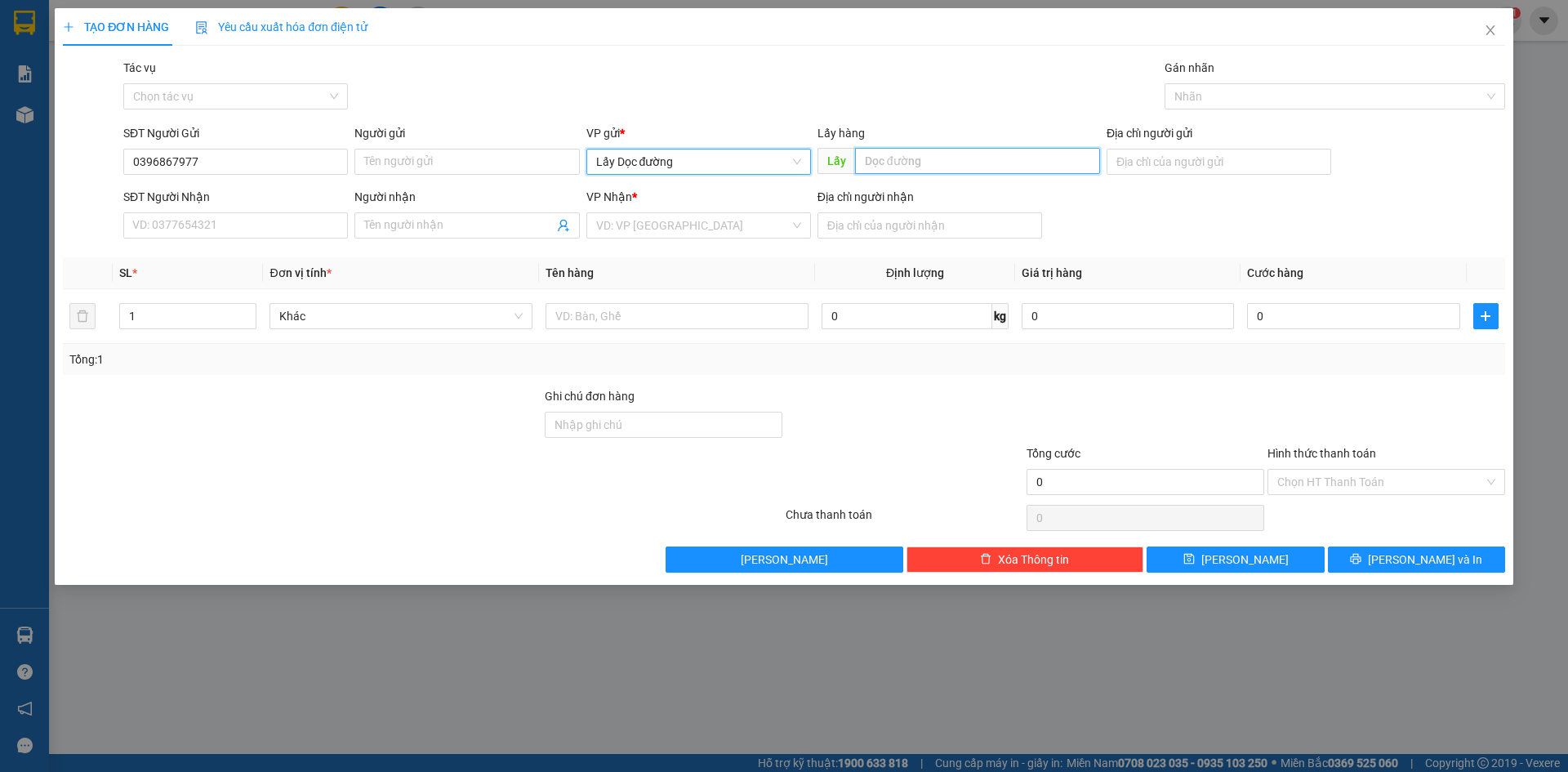
click at [934, 154] on input "text" at bounding box center [978, 160] width 245 height 26
type input "phù ly"
click at [677, 234] on input "search" at bounding box center [692, 225] width 193 height 25
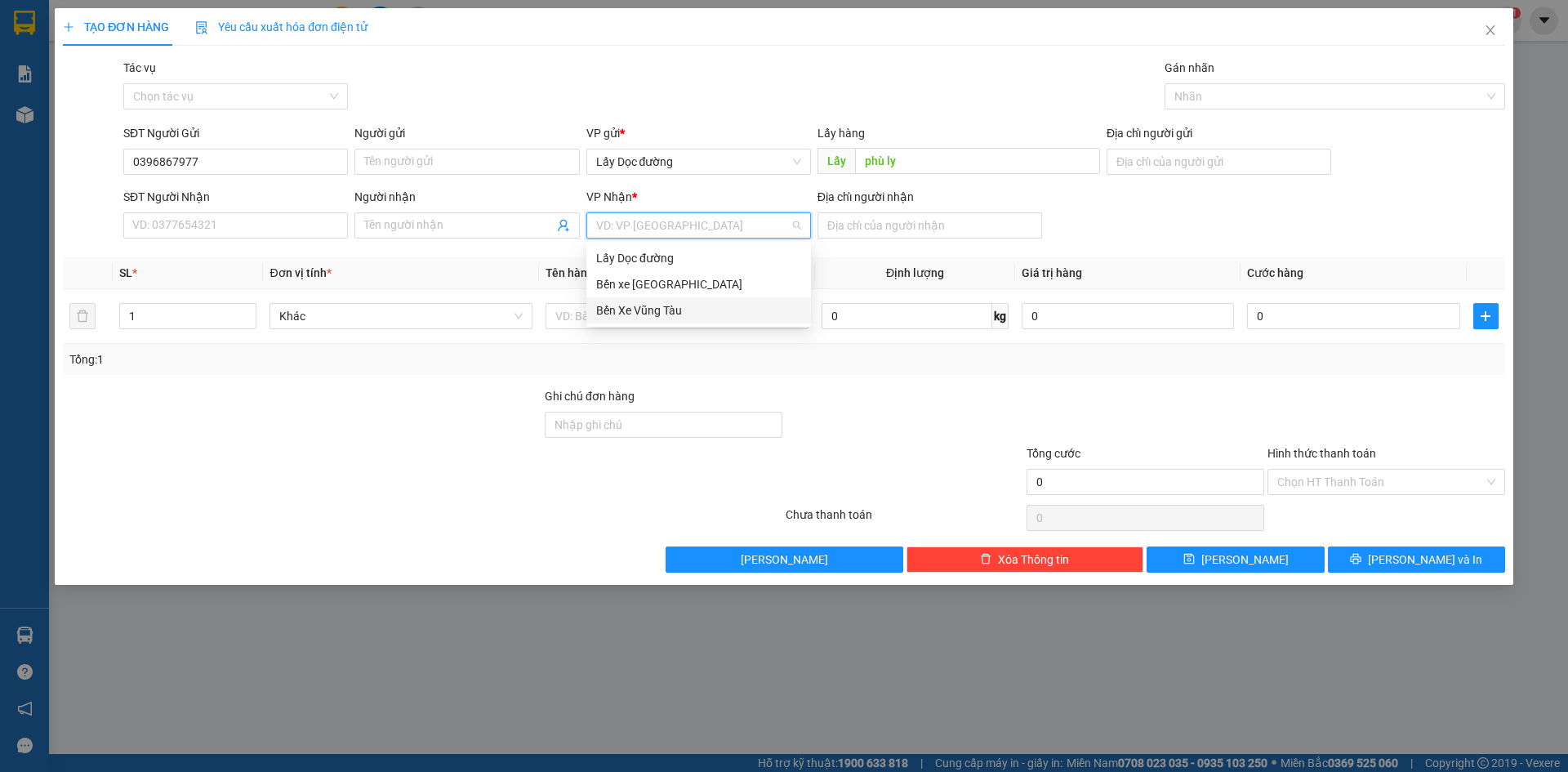
click at [676, 318] on div "Bến Xe Vũng Tàu" at bounding box center [698, 311] width 205 height 18
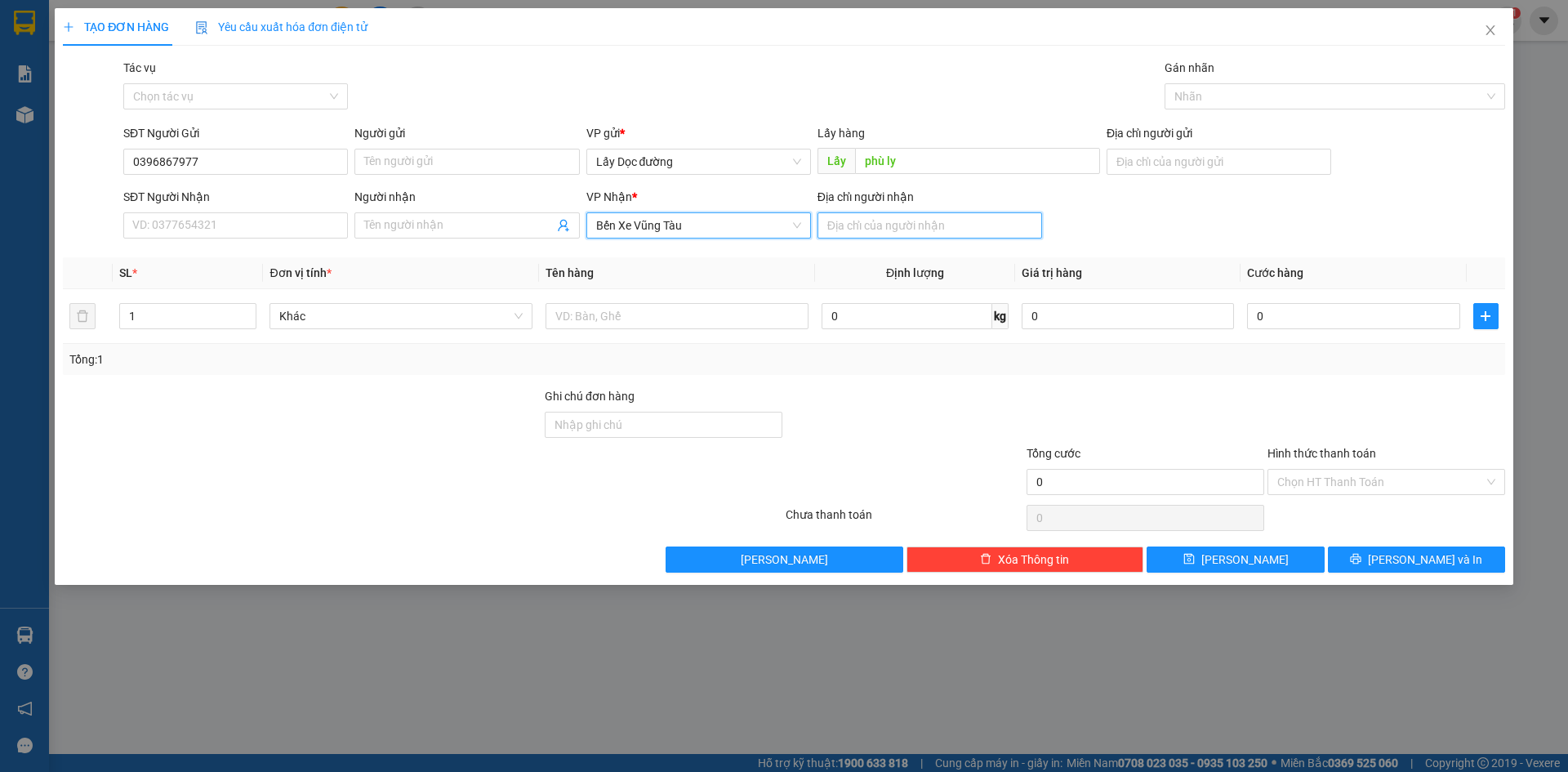
click at [860, 236] on input "Địa chỉ người nhận" at bounding box center [929, 225] width 225 height 26
type input "hội bài"
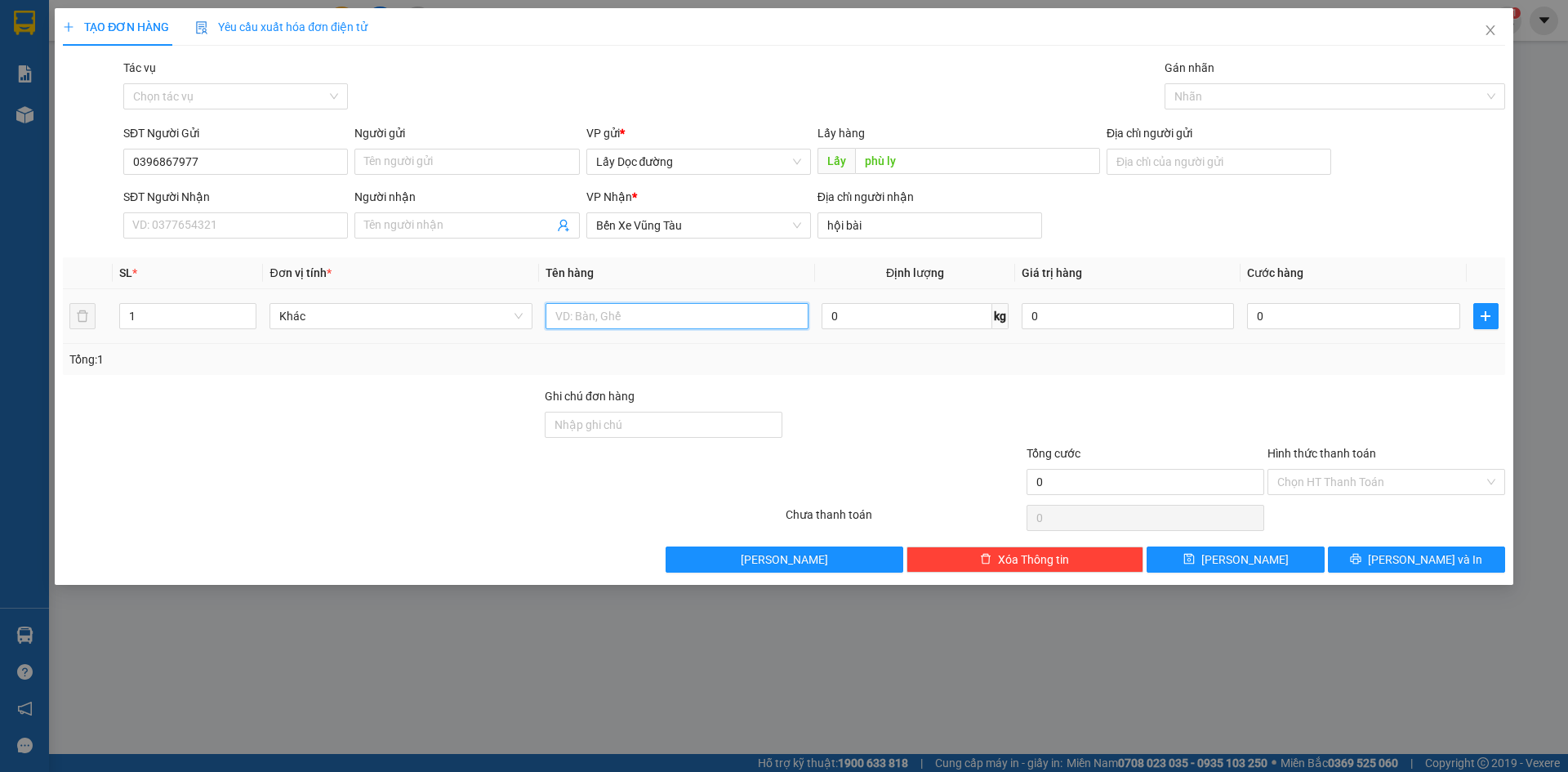
click at [733, 325] on input "text" at bounding box center [677, 316] width 263 height 26
type input "bao gạo"
click at [1200, 561] on button "[PERSON_NAME]" at bounding box center [1235, 560] width 178 height 26
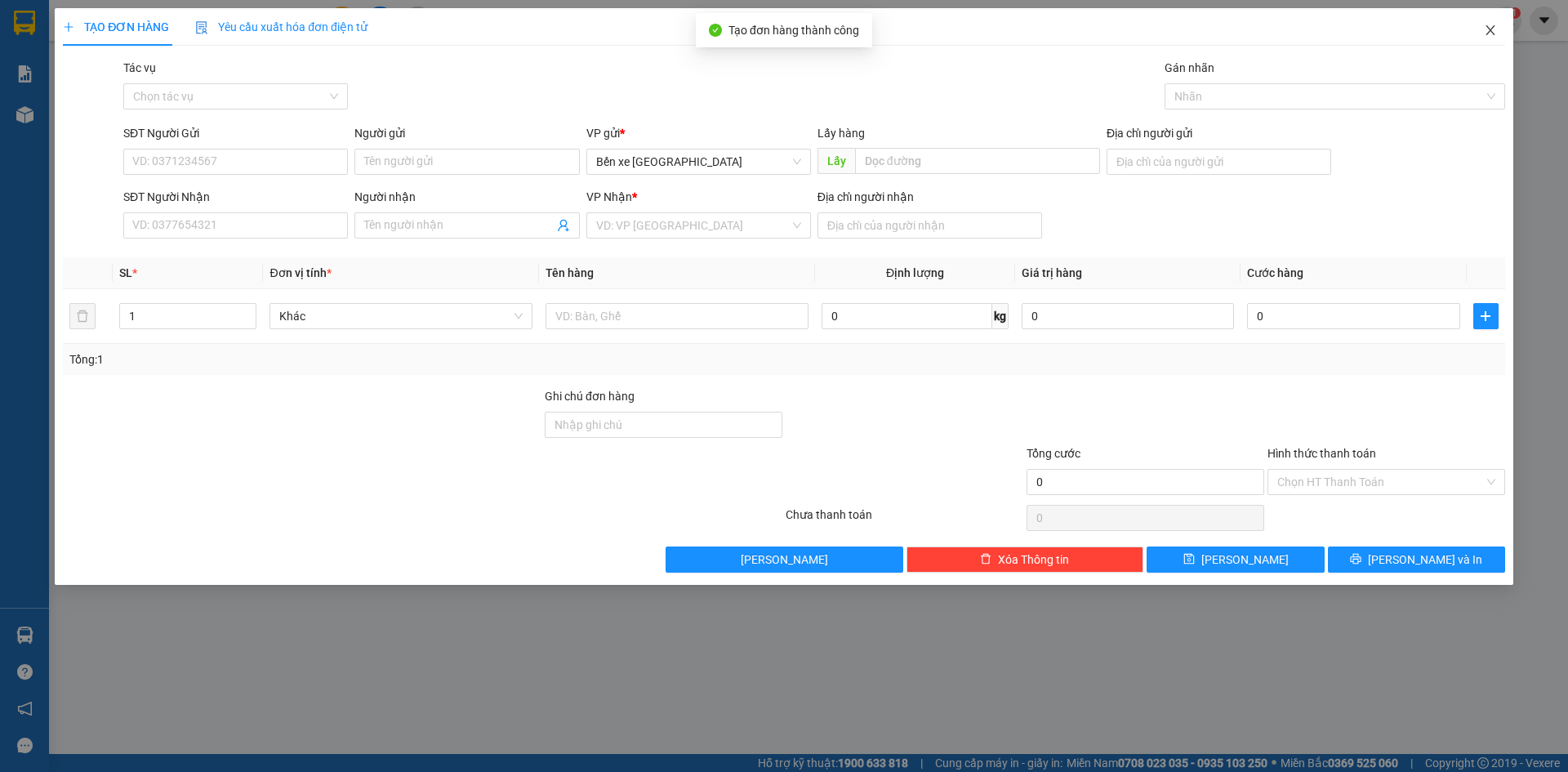
click at [1485, 33] on icon "close" at bounding box center [1491, 30] width 13 height 13
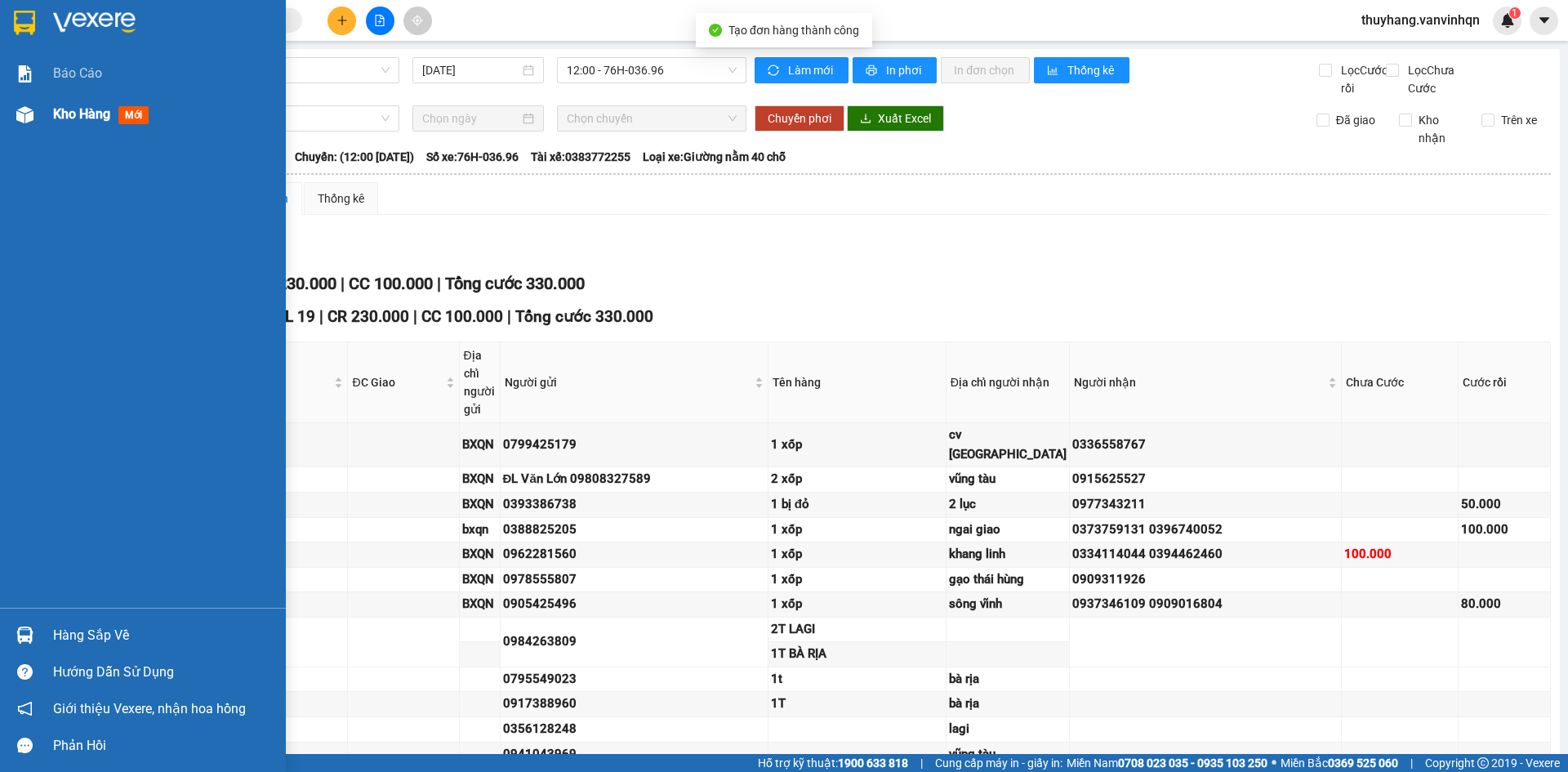
click at [16, 129] on div "Kho hàng mới" at bounding box center [143, 114] width 286 height 41
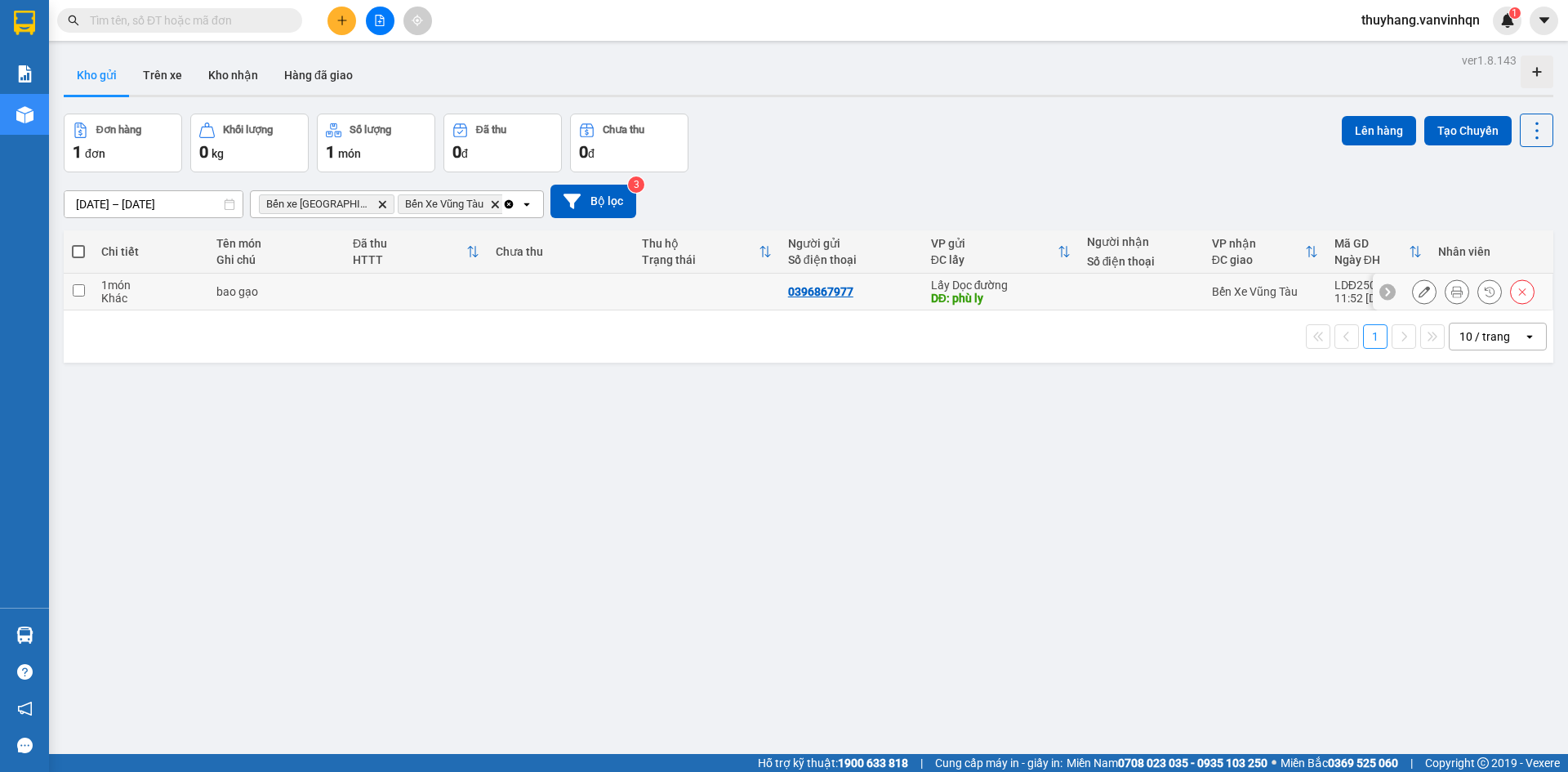
click at [286, 302] on td "bao gạo" at bounding box center [277, 292] width 137 height 36
checkbox input "true"
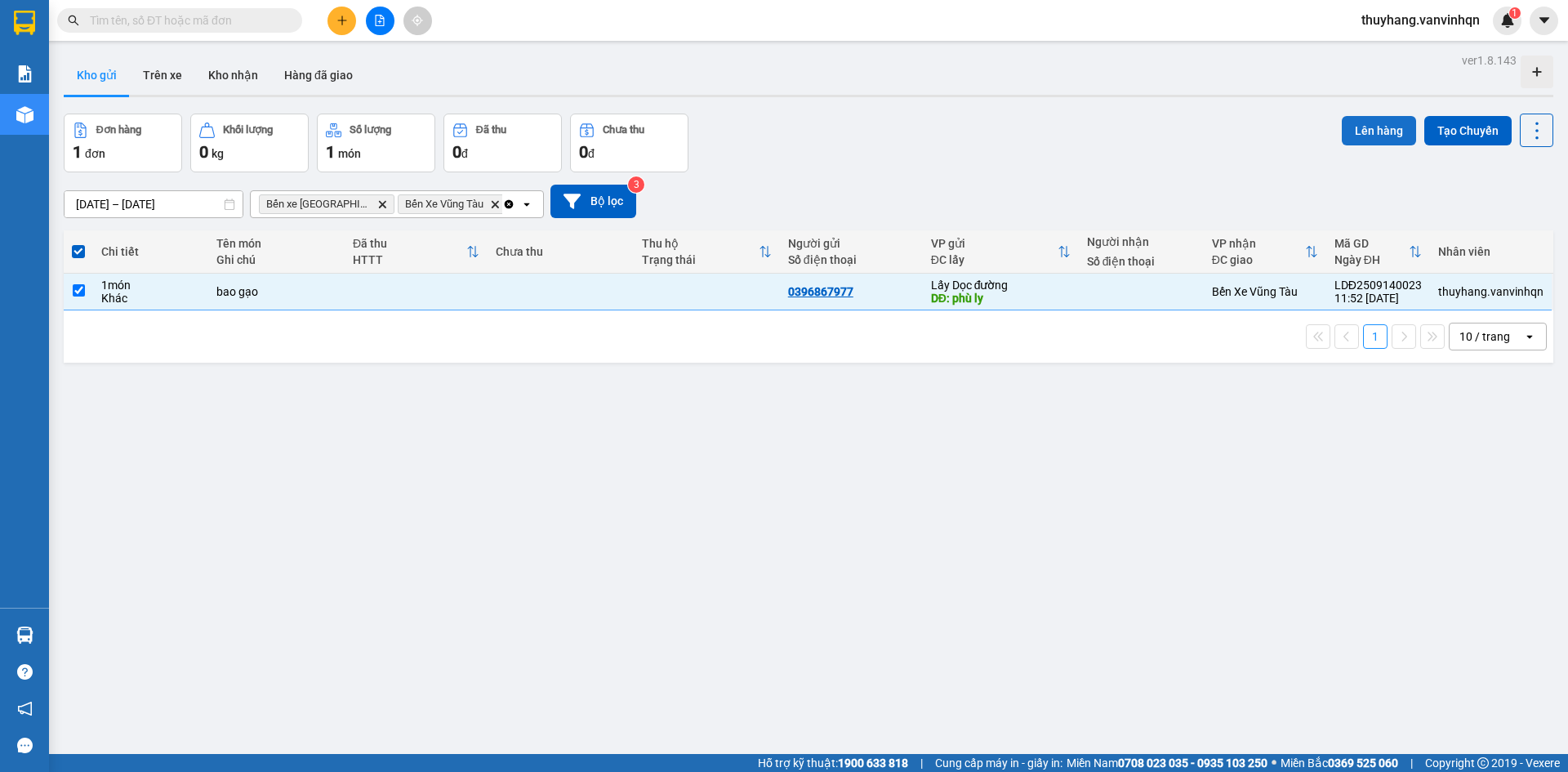
click at [1355, 128] on button "Lên hàng" at bounding box center [1379, 130] width 75 height 29
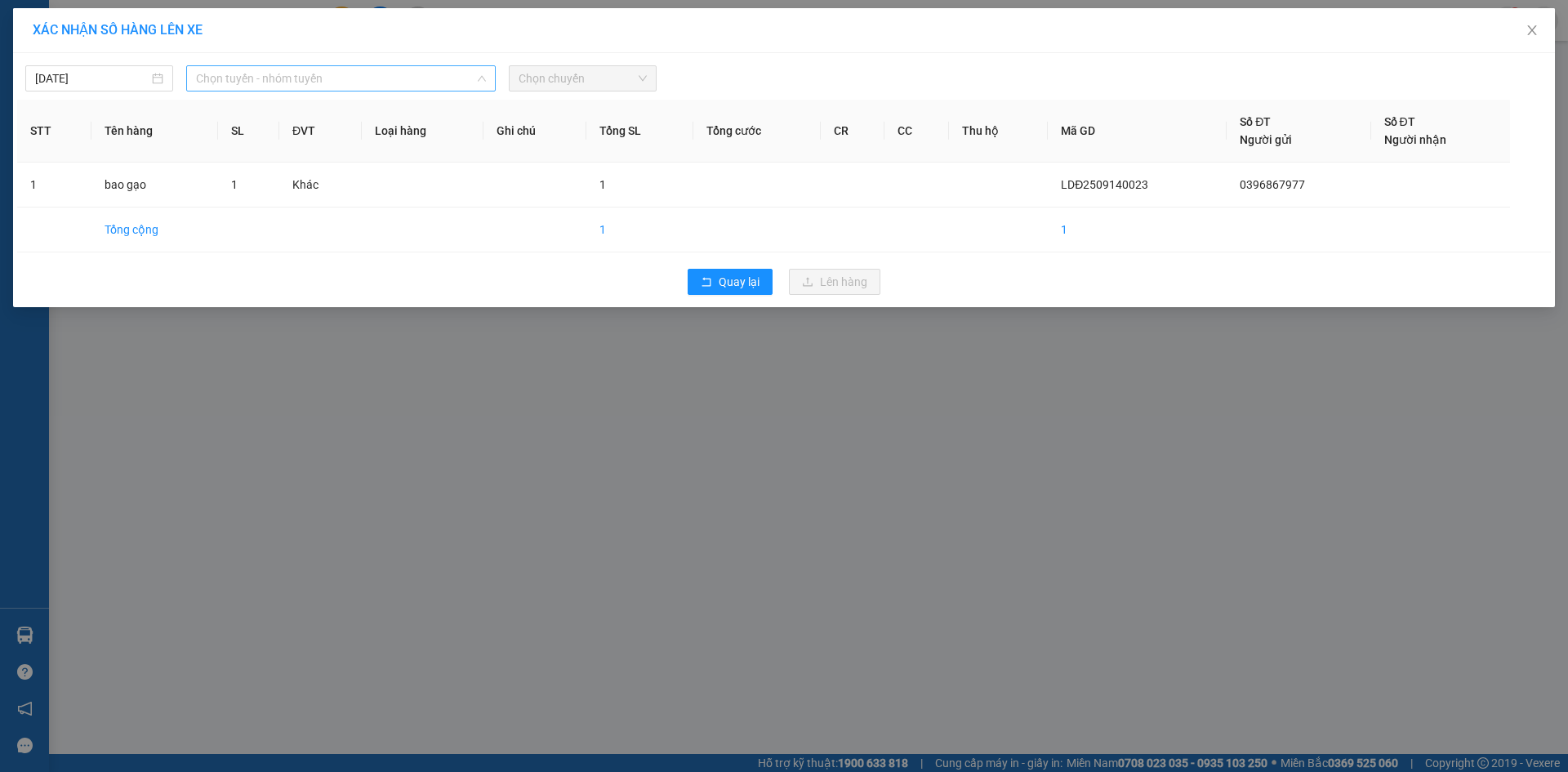
click at [372, 77] on span "Chọn tuyến - nhóm tuyến" at bounding box center [341, 78] width 290 height 25
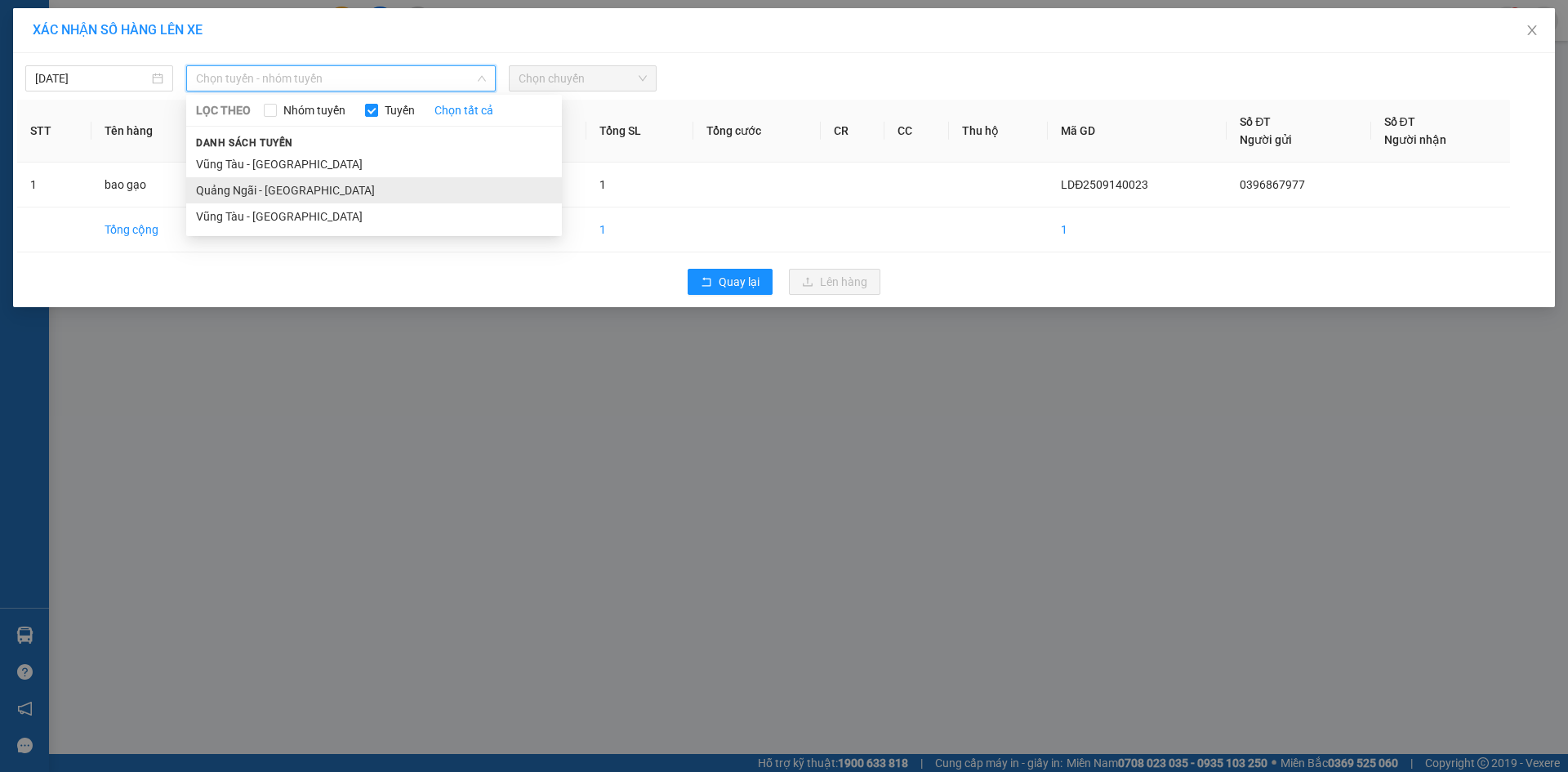
click at [374, 191] on li "Quảng Ngãi - [GEOGRAPHIC_DATA]" at bounding box center [374, 190] width 375 height 26
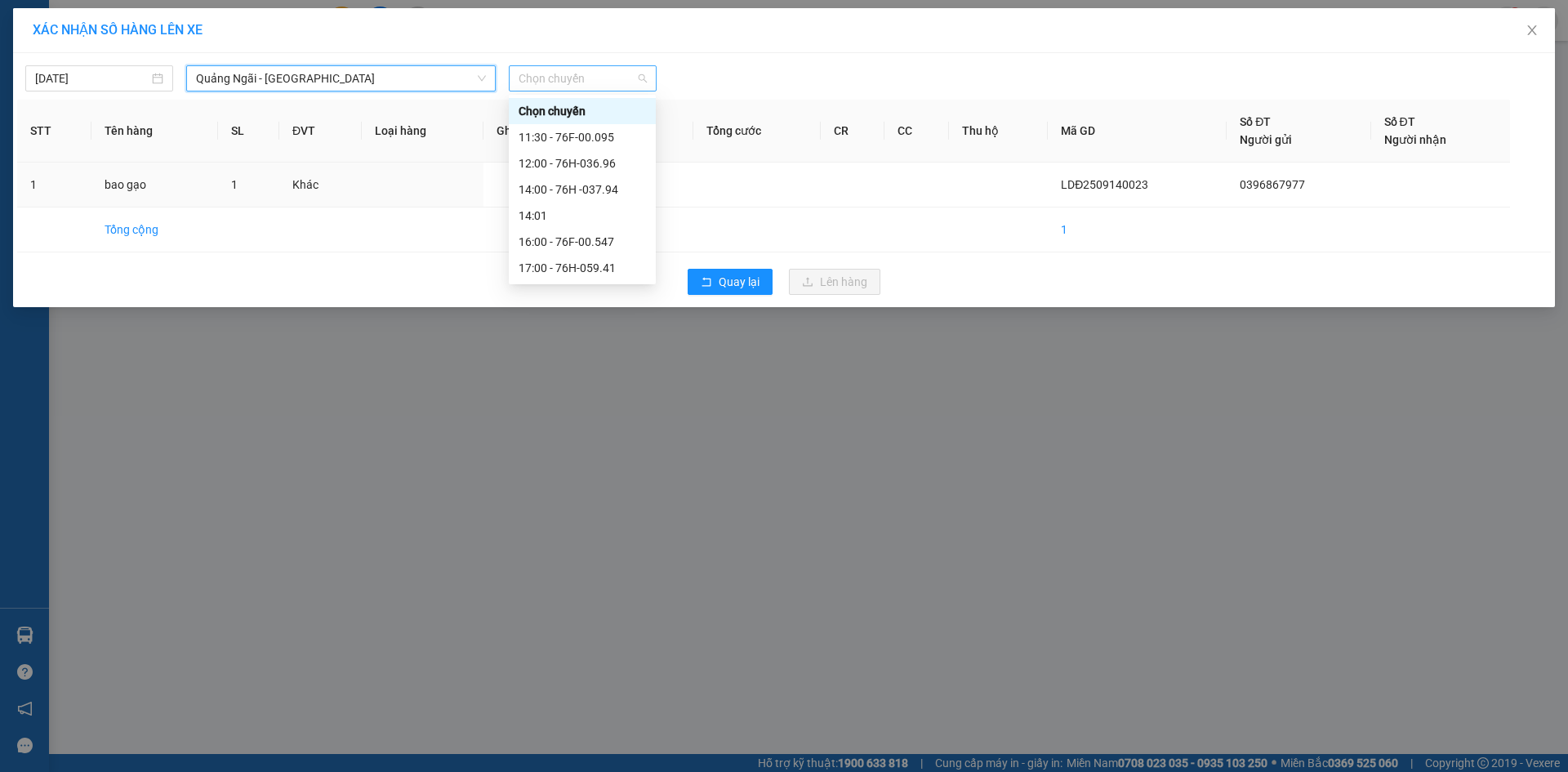
click at [624, 88] on span "Chọn chuyến" at bounding box center [582, 78] width 128 height 25
click at [629, 170] on div "12:00 - 76H-036.96" at bounding box center [582, 163] width 128 height 18
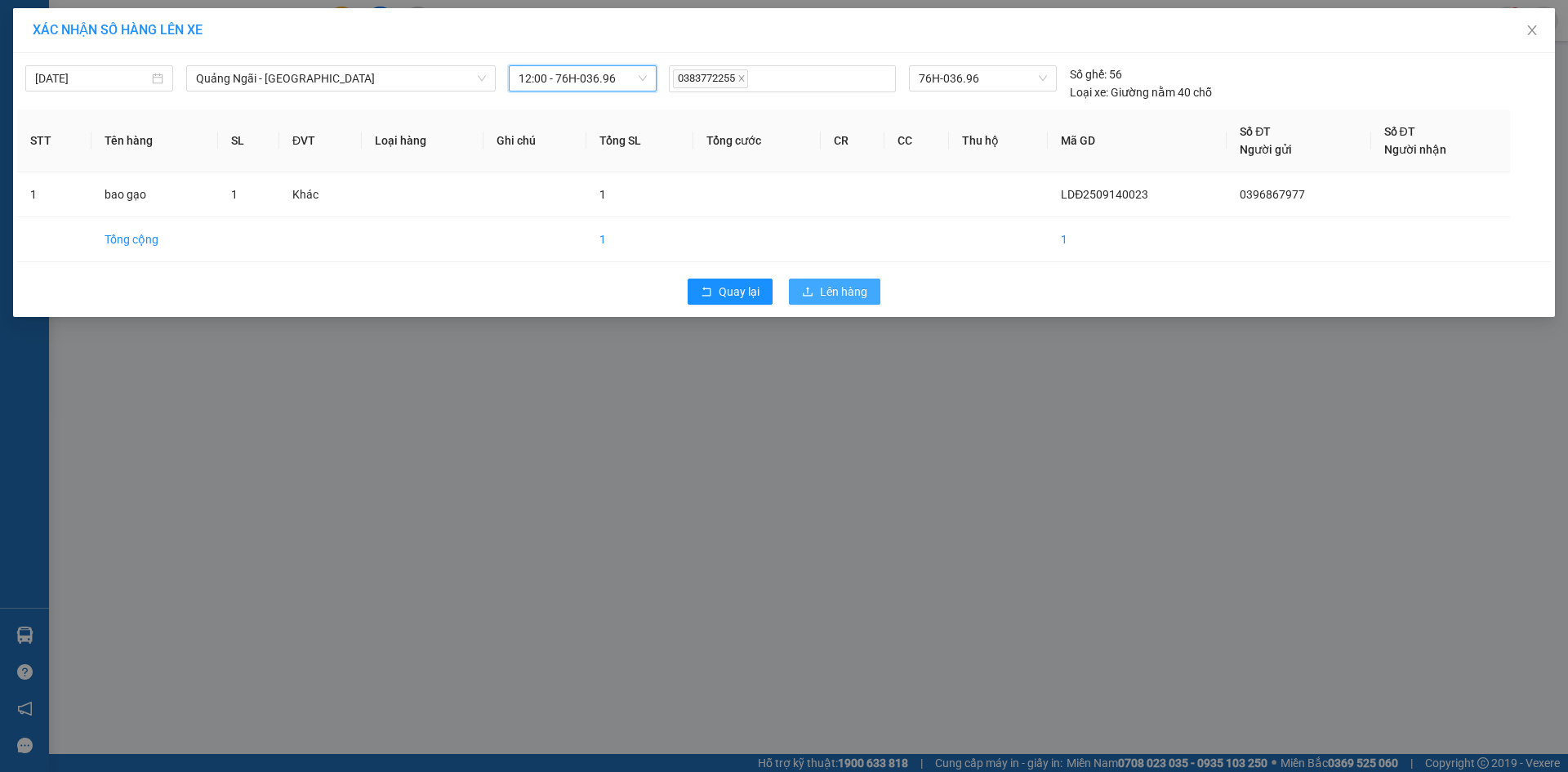
click at [840, 284] on button "Lên hàng" at bounding box center [835, 292] width 91 height 26
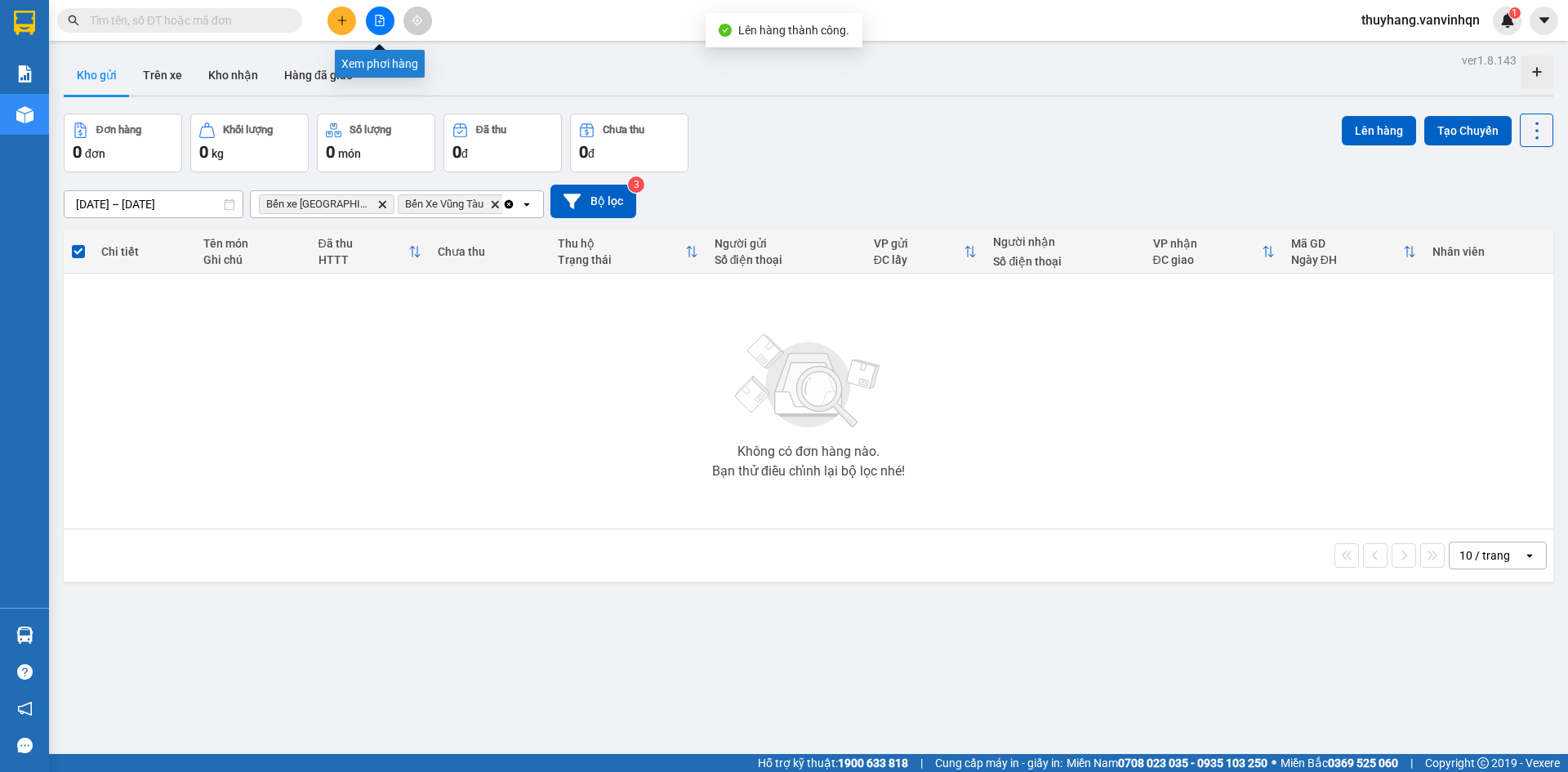
click at [378, 22] on icon "file-add" at bounding box center [380, 20] width 9 height 12
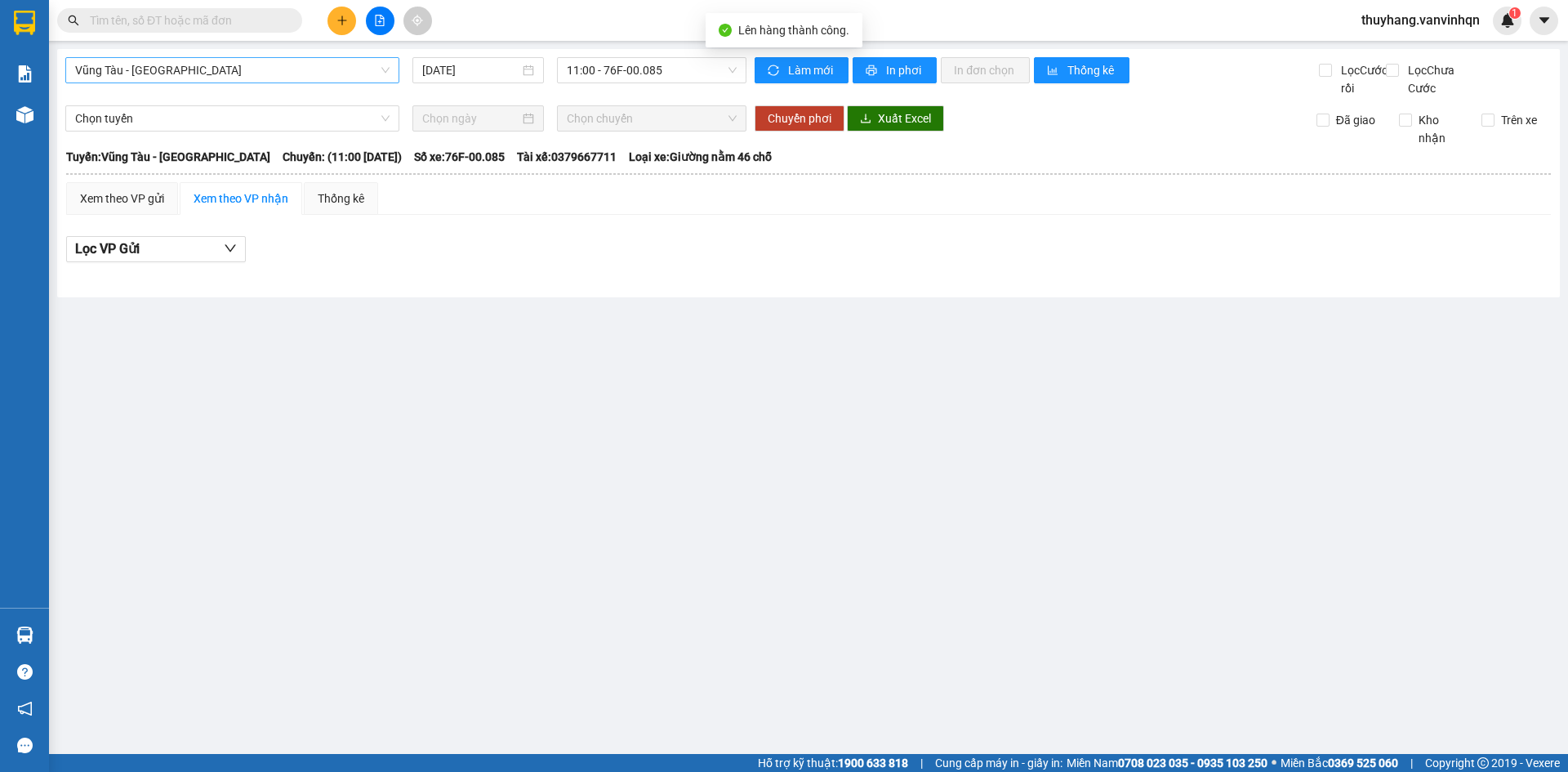
click at [251, 67] on span "Vũng Tàu - [GEOGRAPHIC_DATA]" at bounding box center [231, 70] width 314 height 25
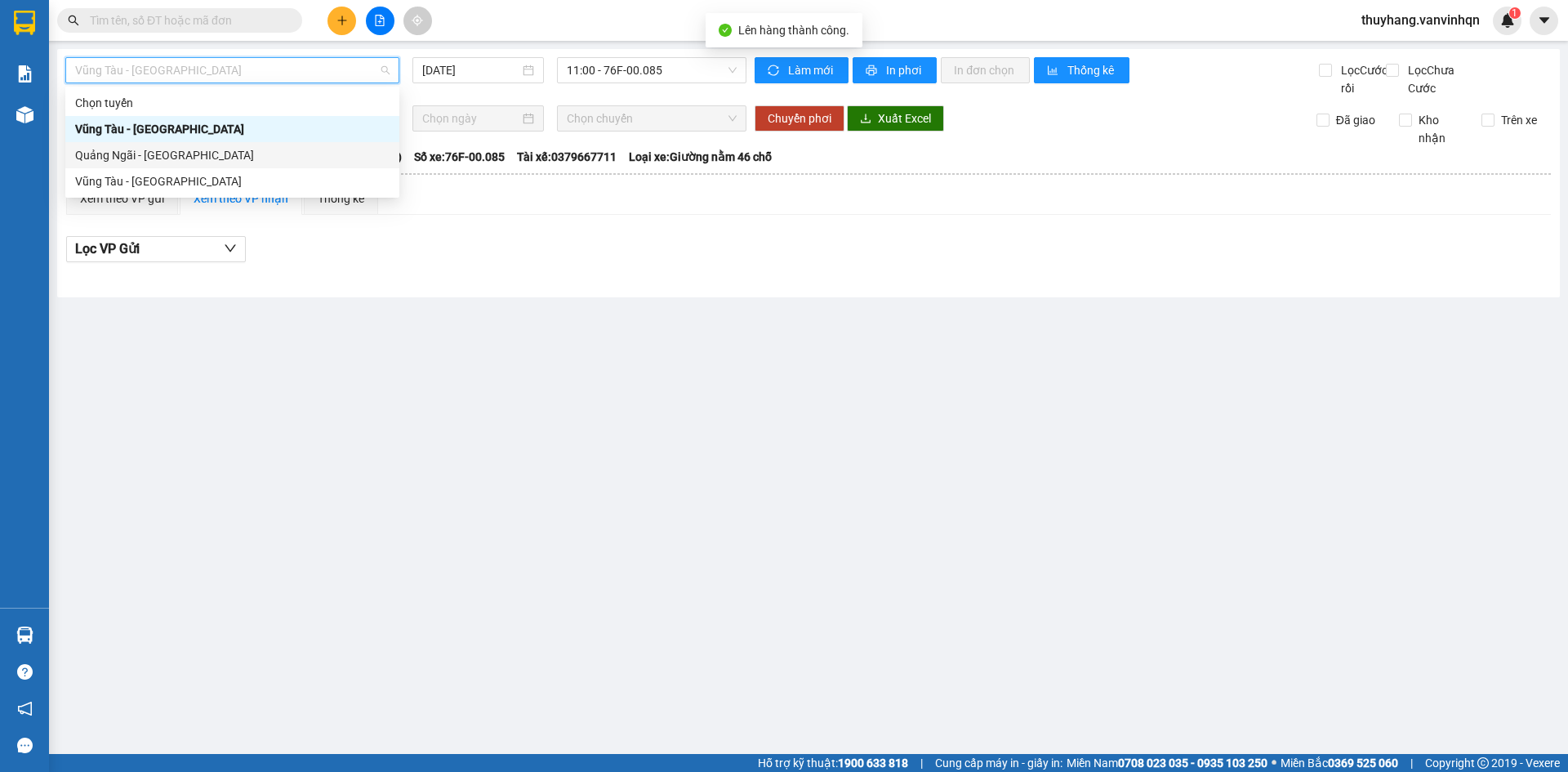
click at [248, 156] on div "Quảng Ngãi - [GEOGRAPHIC_DATA]" at bounding box center [231, 155] width 314 height 18
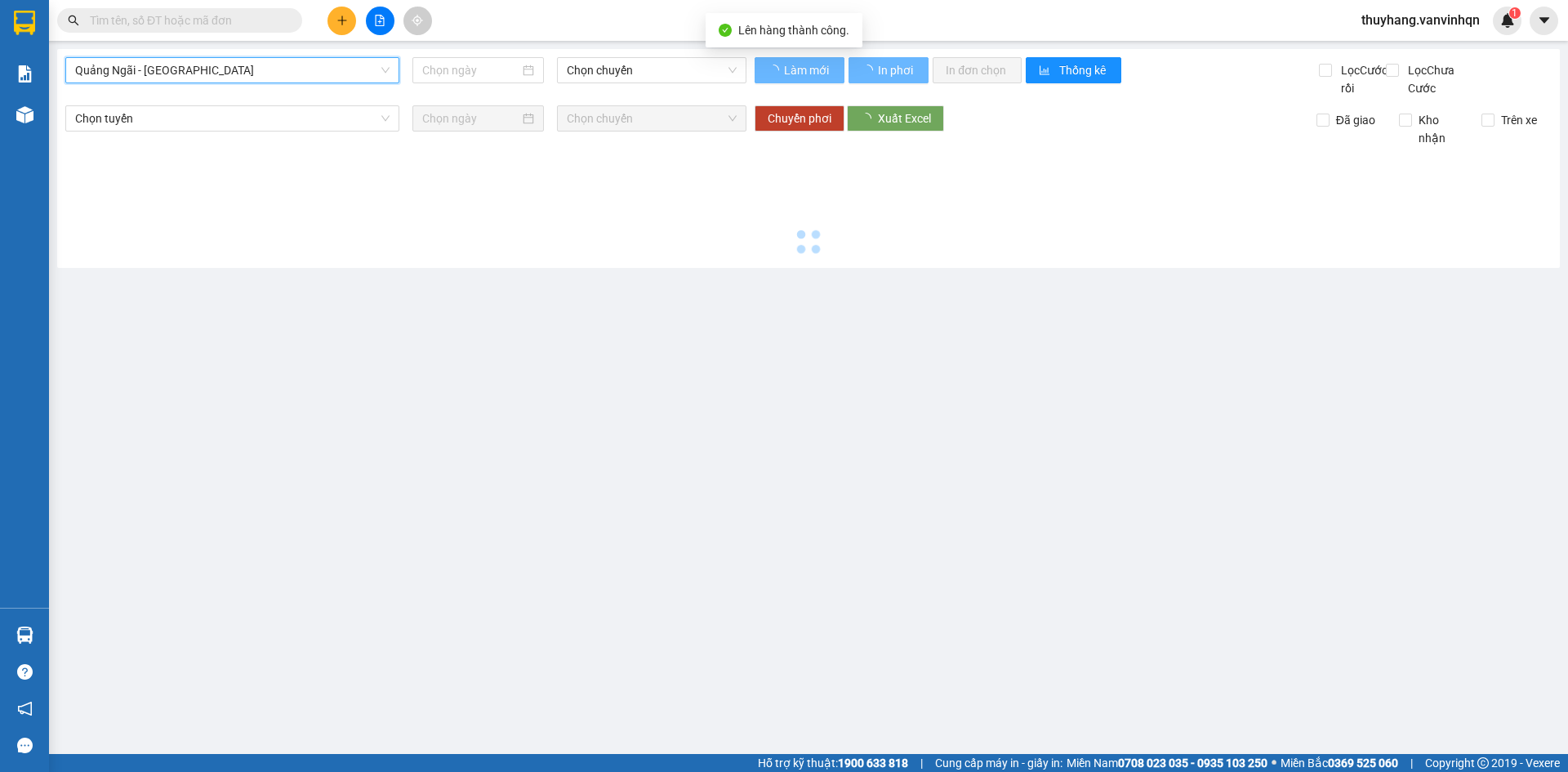
type input "[DATE]"
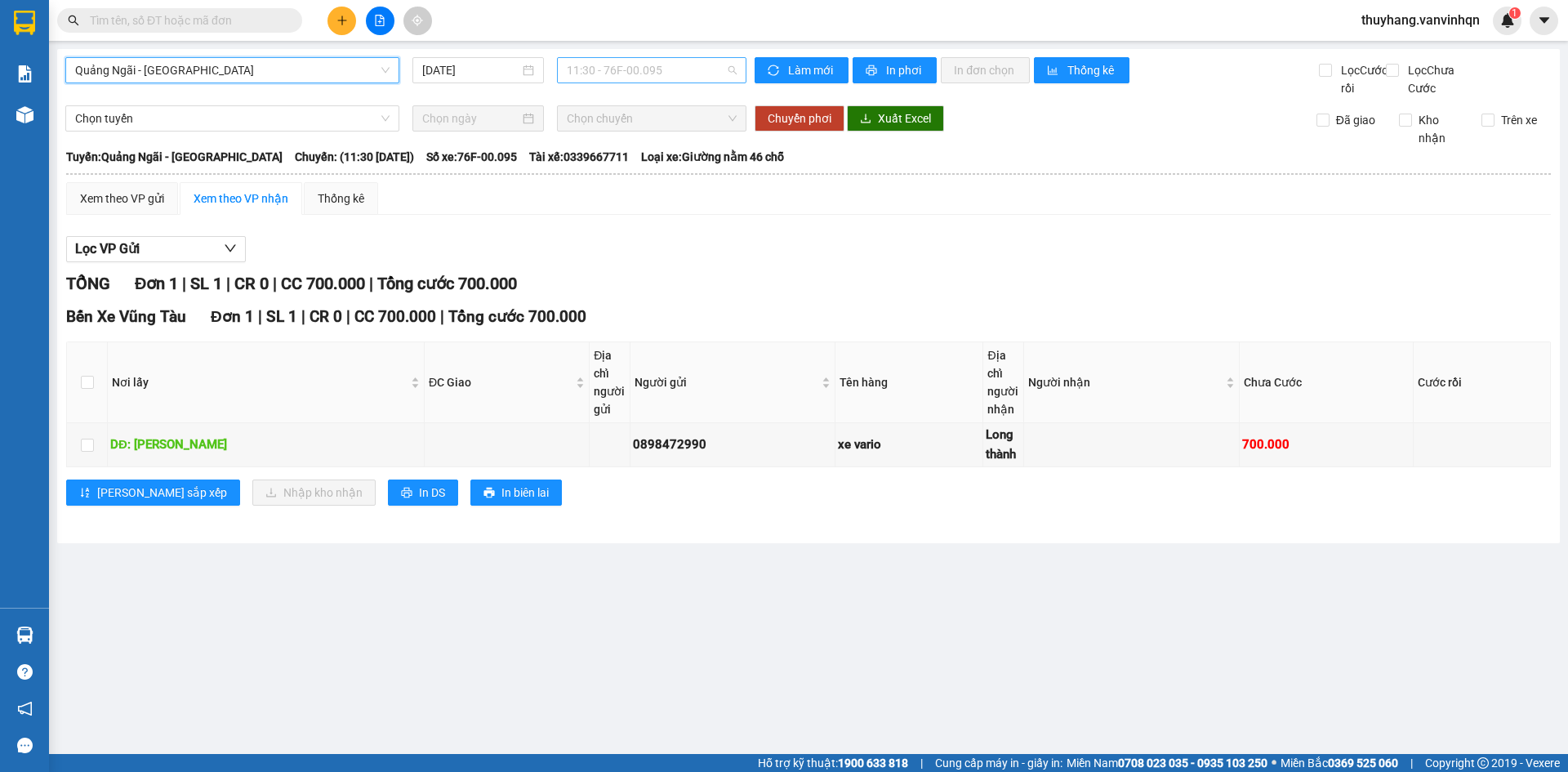
click at [651, 65] on span "11:30 - 76F-00.095" at bounding box center [651, 70] width 169 height 25
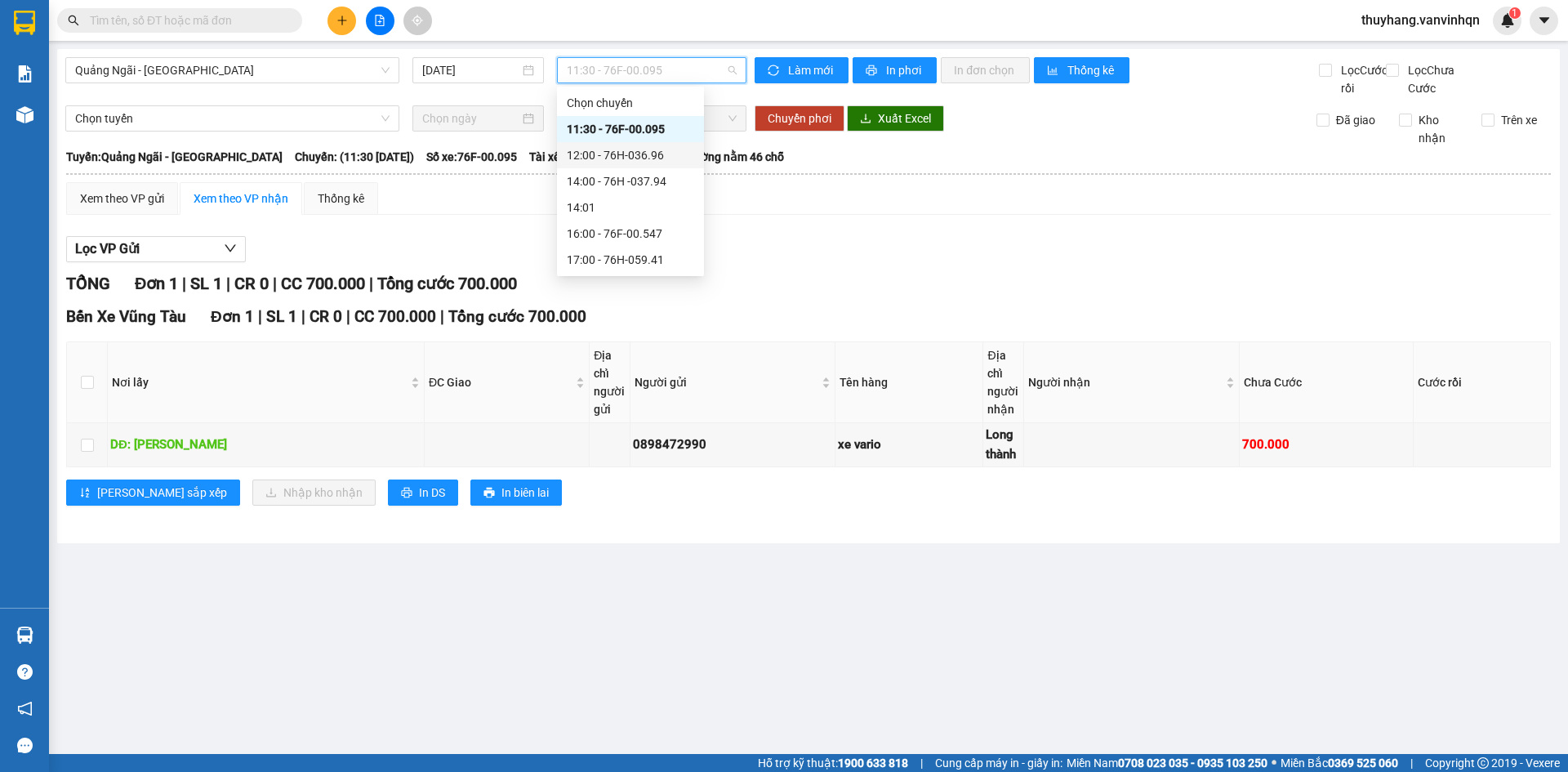
click at [654, 145] on div "12:00 - 76H-036.96" at bounding box center [630, 155] width 147 height 26
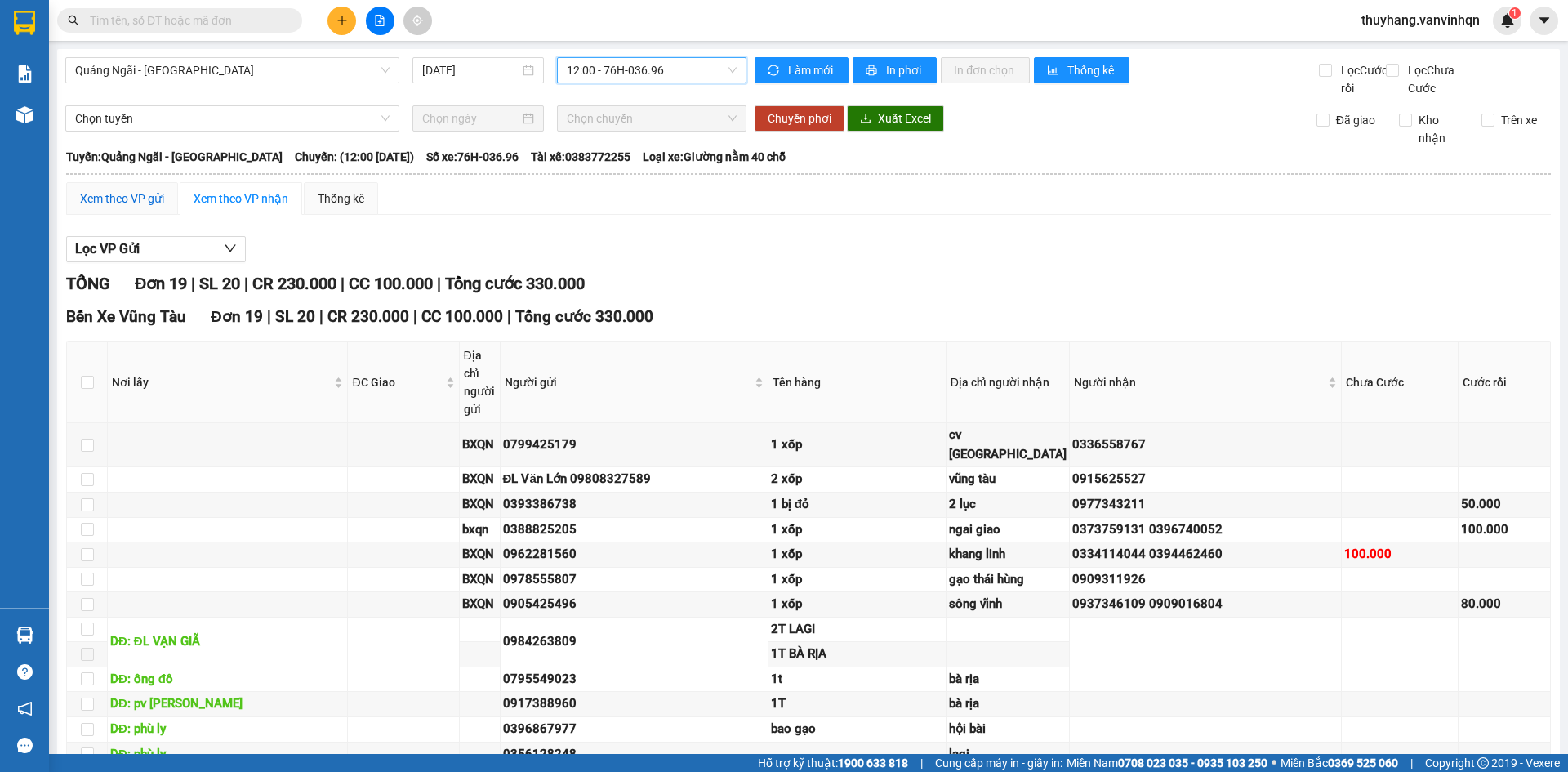
click at [126, 208] on div "Xem theo VP gửi" at bounding box center [122, 199] width 84 height 18
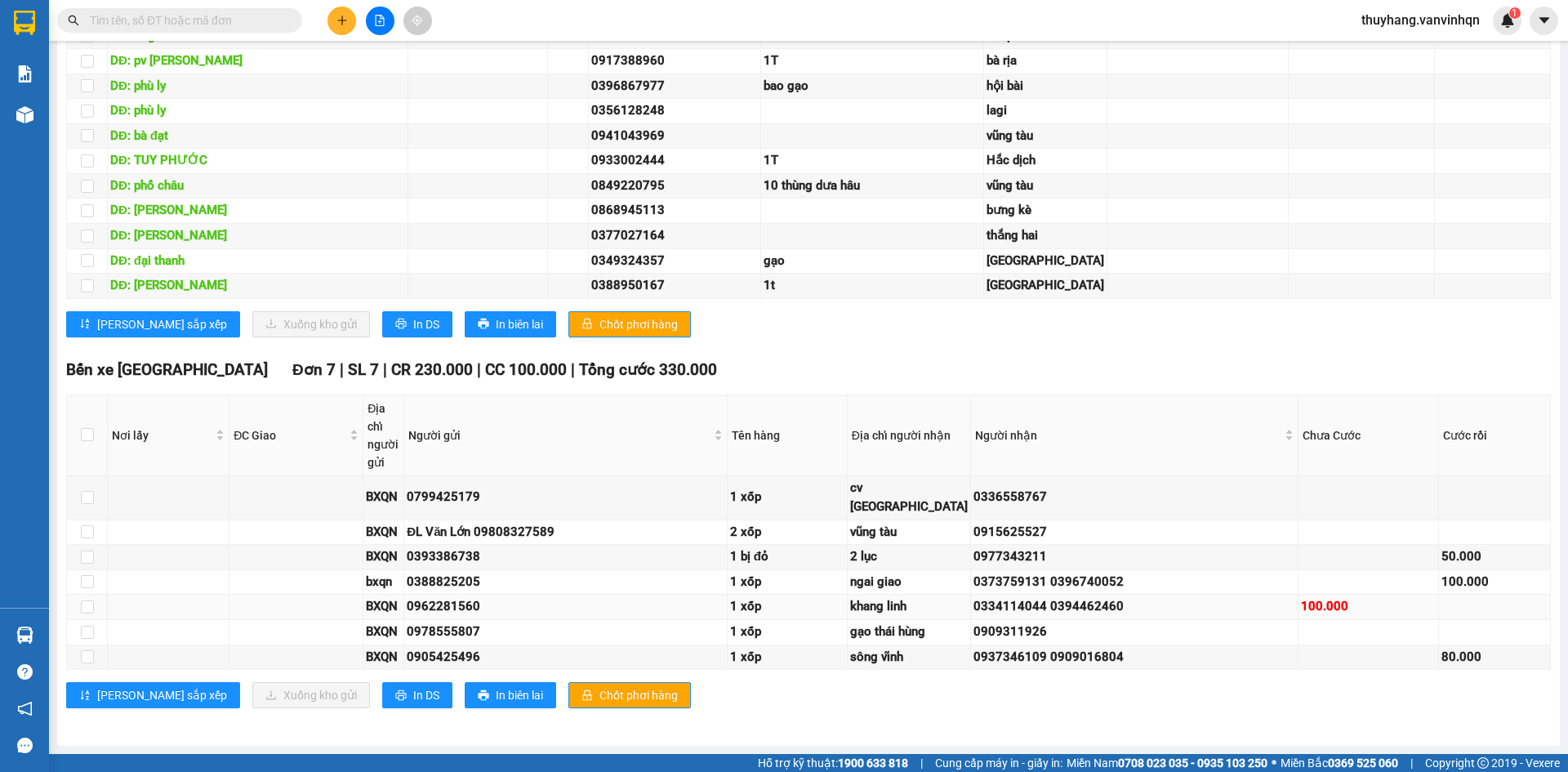
scroll to position [1419, 0]
click at [414, 695] on span "In DS" at bounding box center [426, 695] width 26 height 18
click at [414, 334] on span "In DS" at bounding box center [426, 324] width 26 height 18
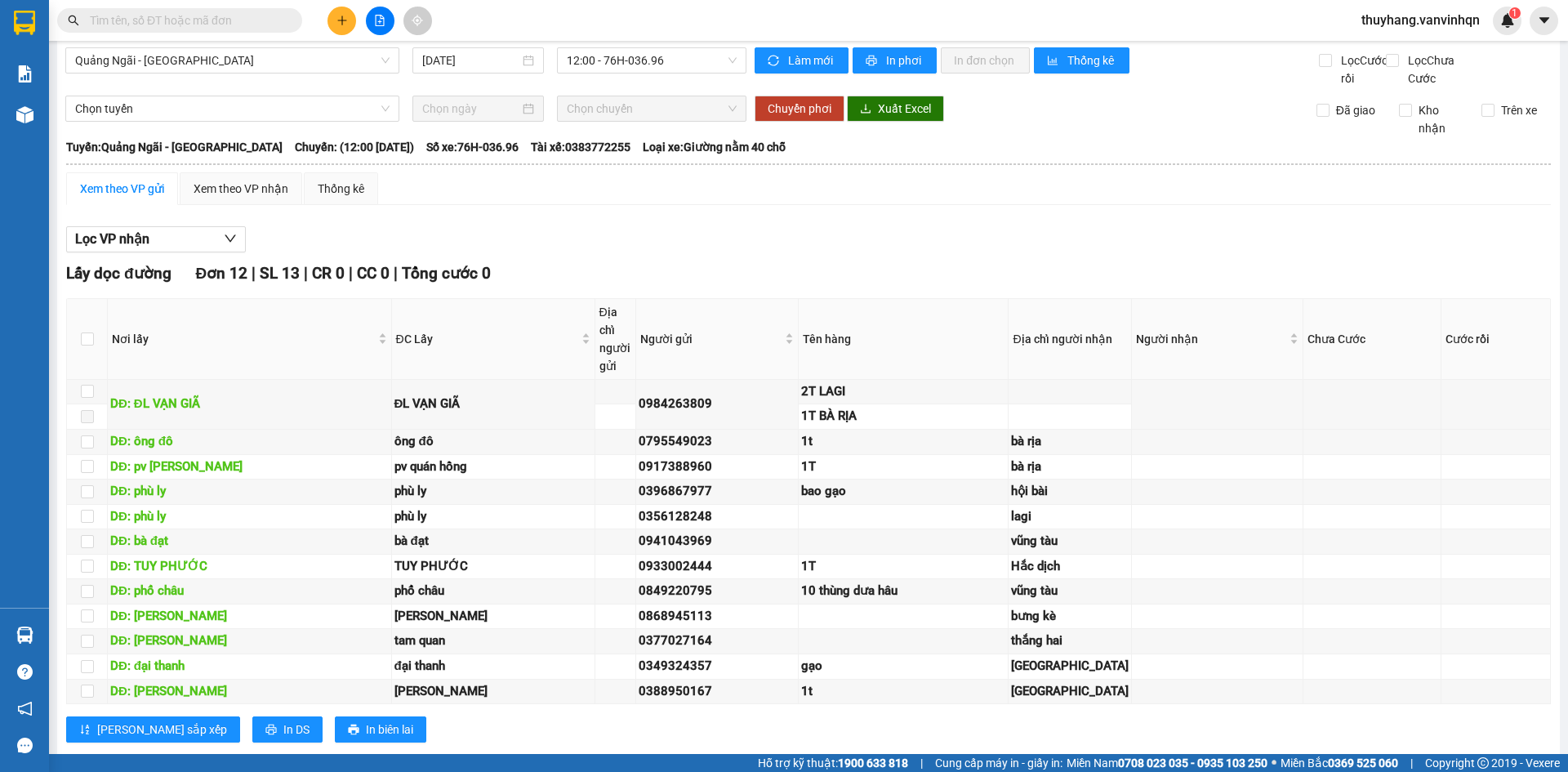
scroll to position [0, 0]
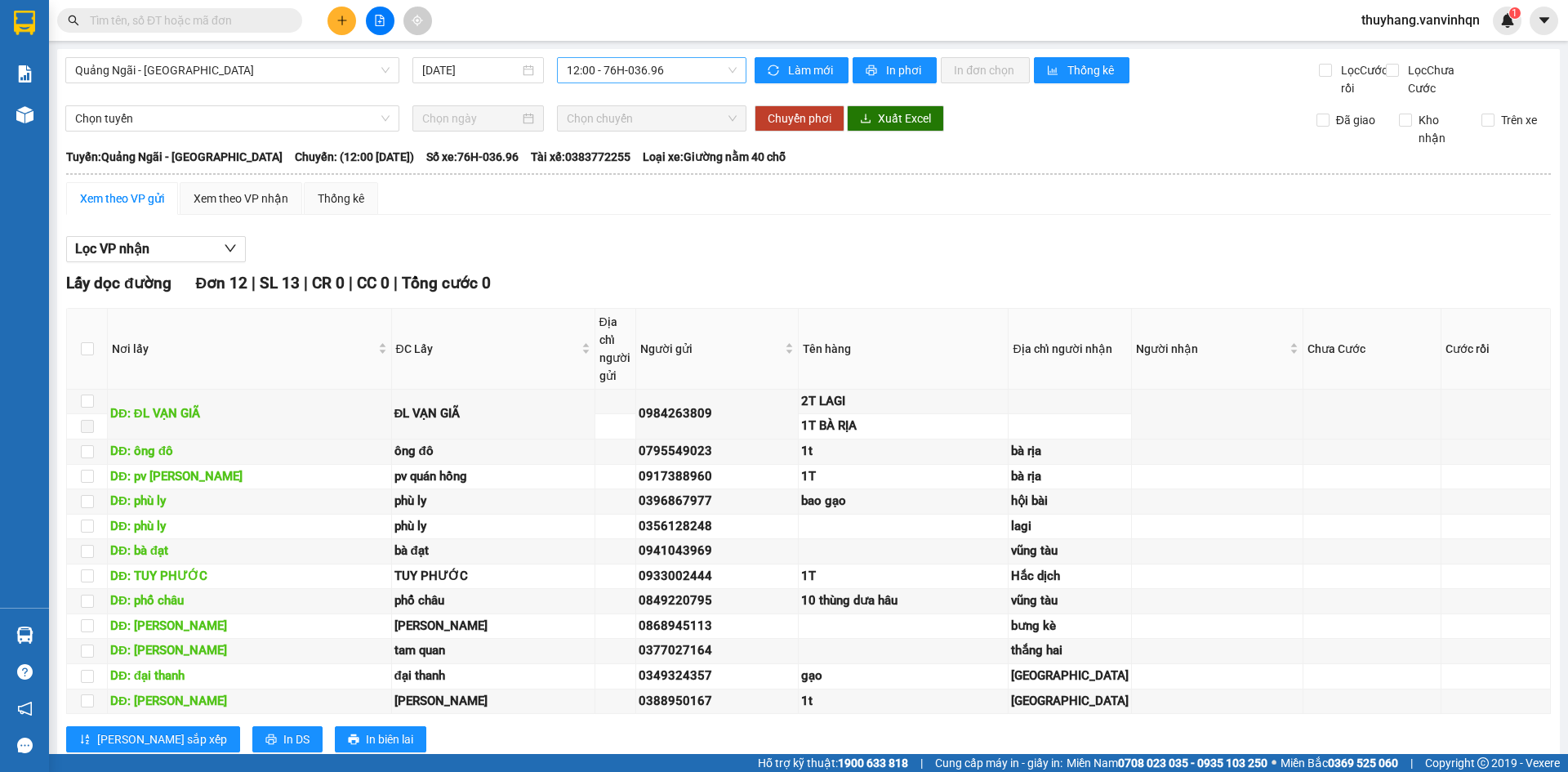
click at [654, 69] on span "12:00 - 76H-036.96" at bounding box center [651, 70] width 169 height 25
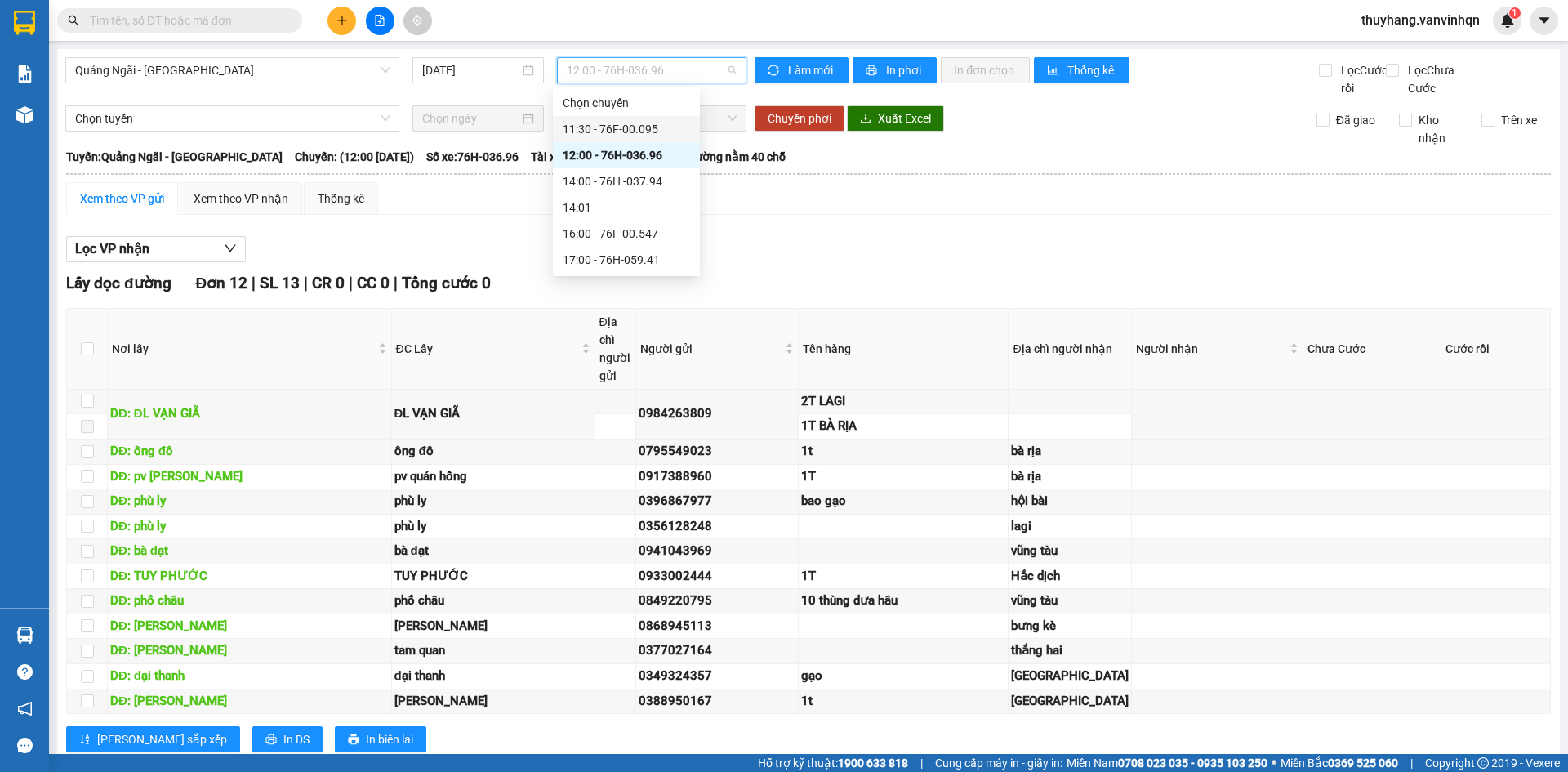
click at [654, 128] on div "11:30 - 76F-00.095" at bounding box center [627, 129] width 128 height 18
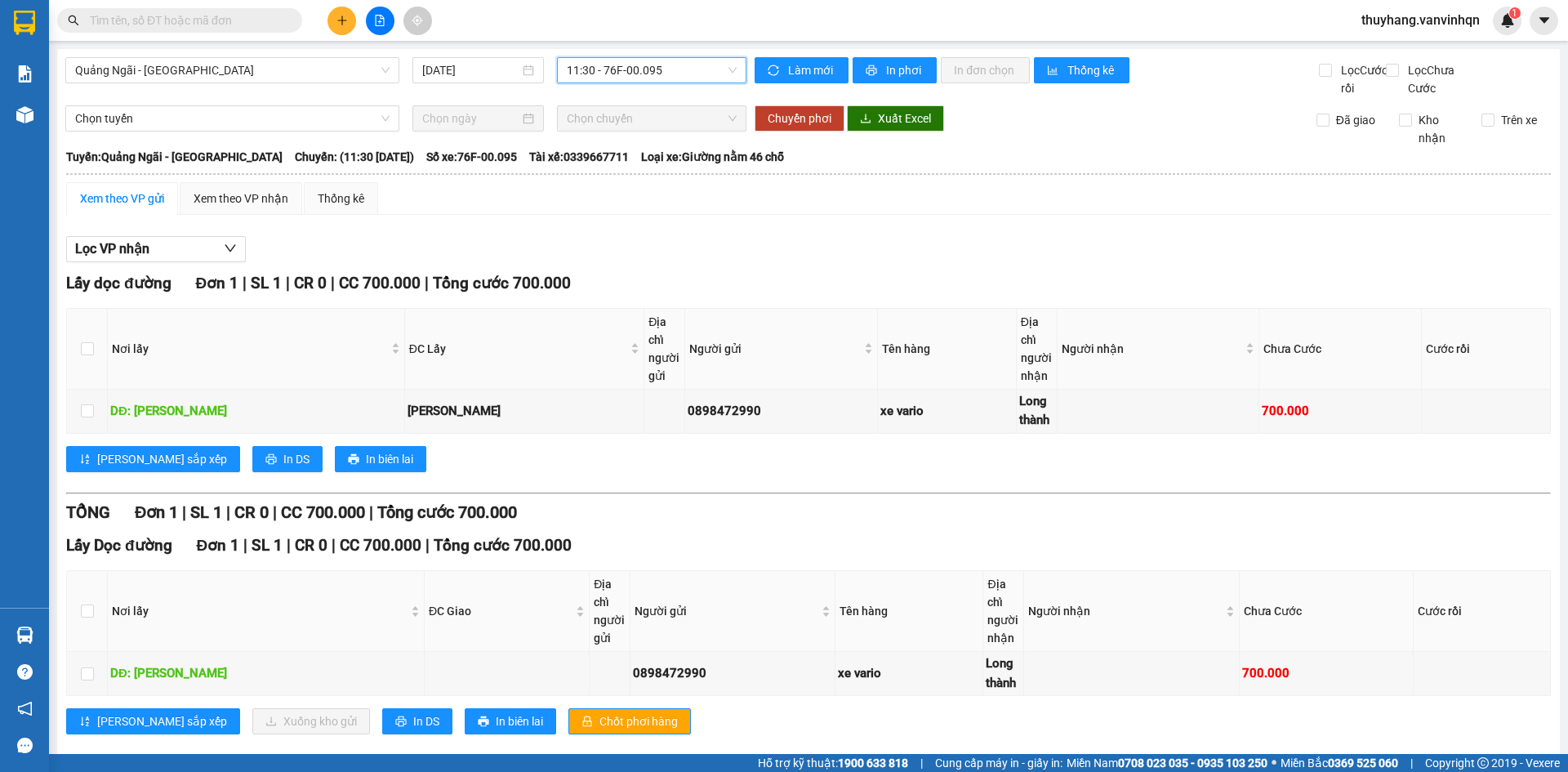
click at [708, 78] on span "11:30 - 76F-00.095" at bounding box center [651, 70] width 169 height 25
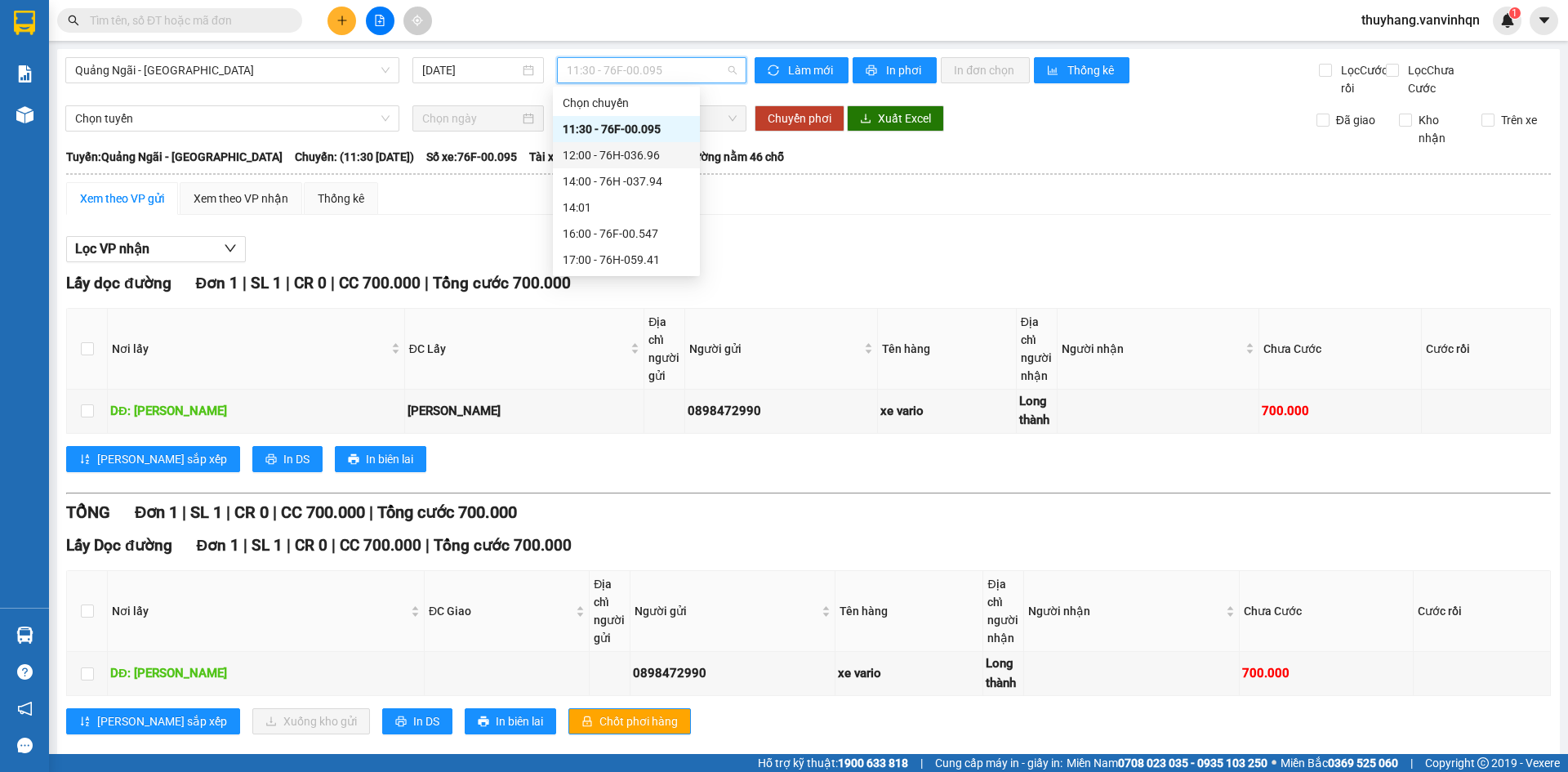
click at [659, 155] on div "12:00 - 76H-036.96" at bounding box center [627, 155] width 128 height 18
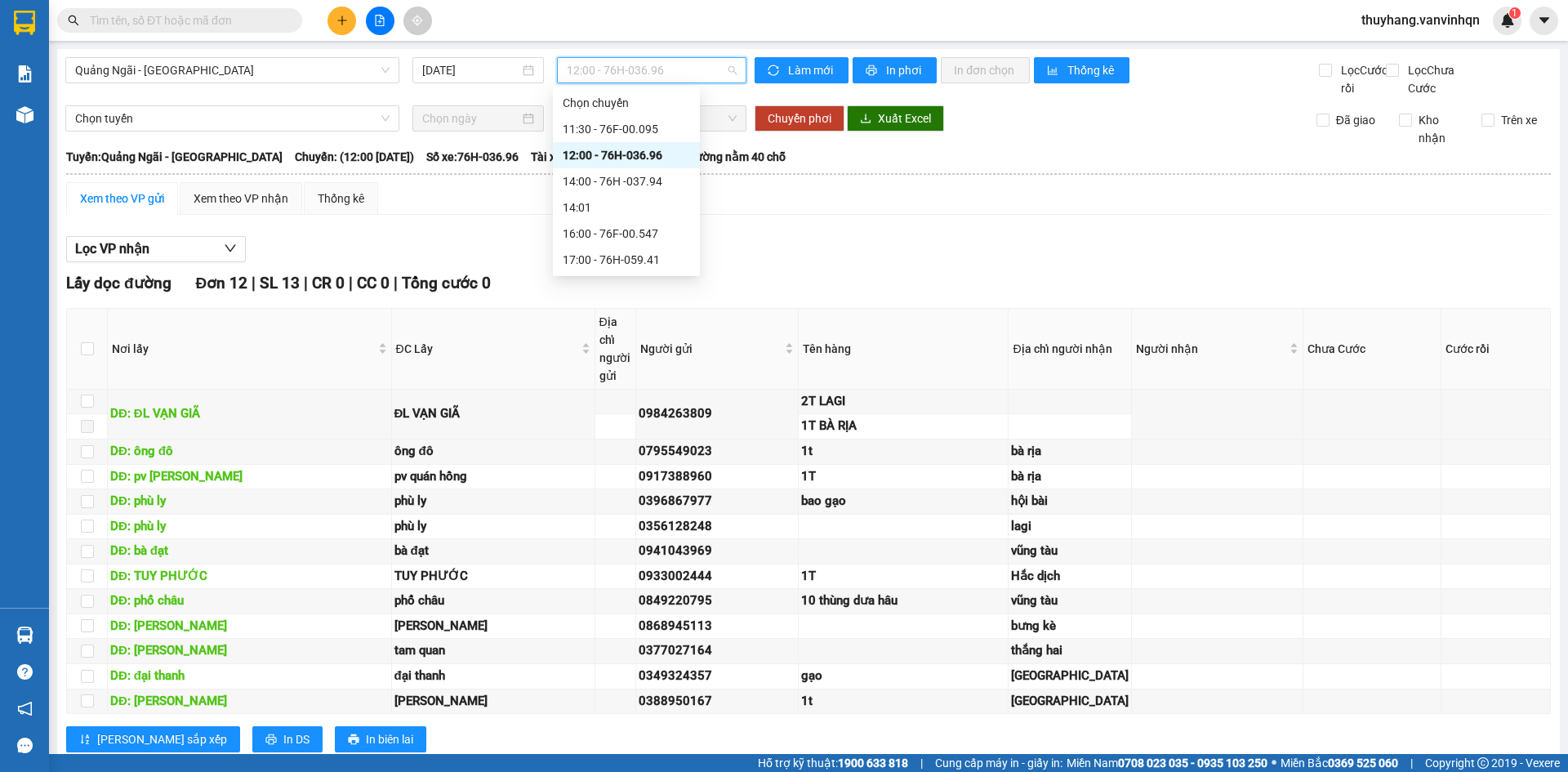
click at [633, 79] on span "12:00 - 76H-036.96" at bounding box center [651, 70] width 169 height 25
click at [630, 188] on div "14:00 - 76H -037.94" at bounding box center [627, 181] width 128 height 18
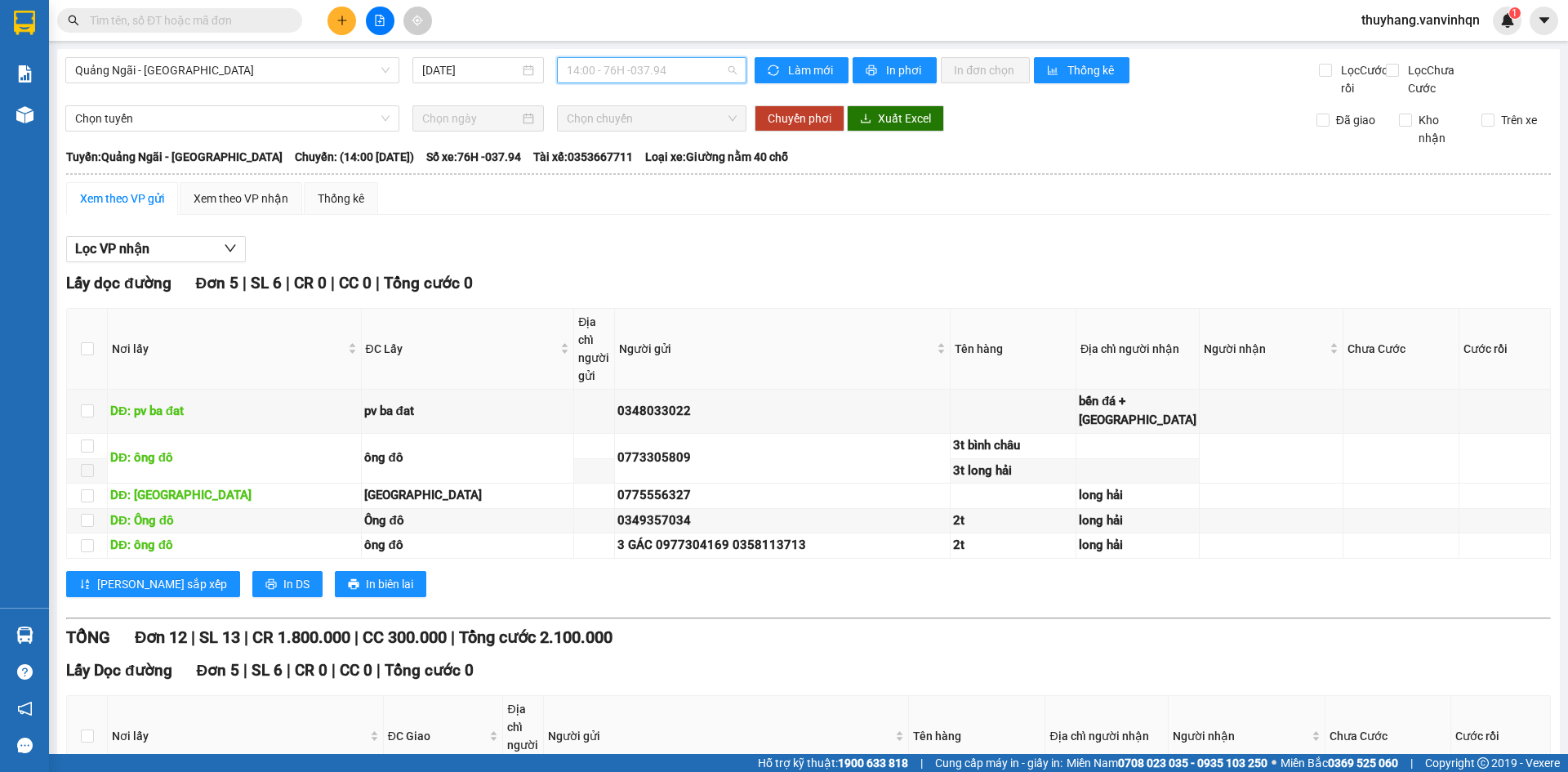
click at [691, 57] on div "14:00 - 76H -037.94" at bounding box center [651, 70] width 190 height 26
click at [672, 154] on div "12:00 - 76H-036.96" at bounding box center [627, 155] width 128 height 18
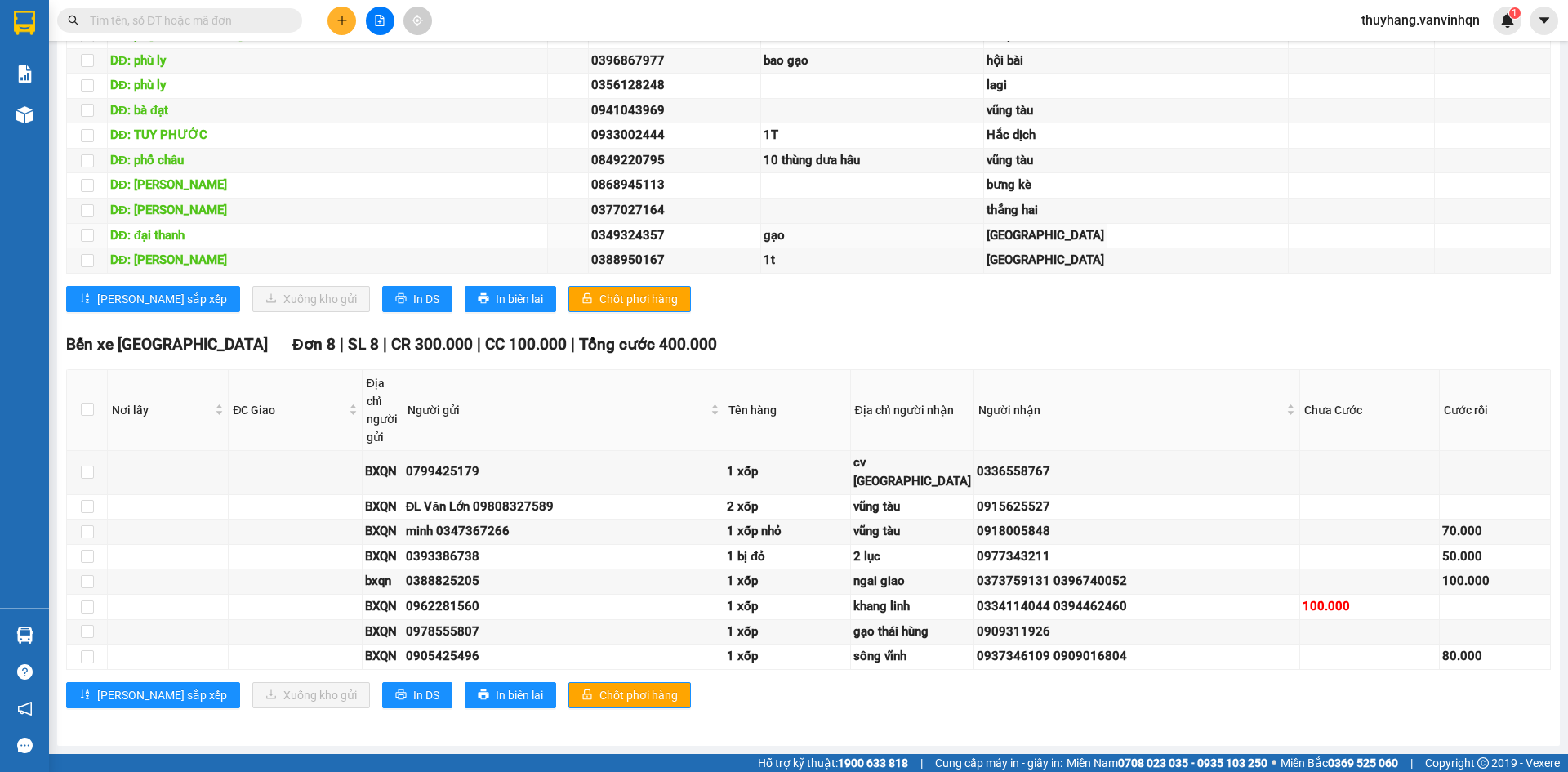
scroll to position [1464, 0]
click at [414, 697] on span "In DS" at bounding box center [426, 695] width 26 height 18
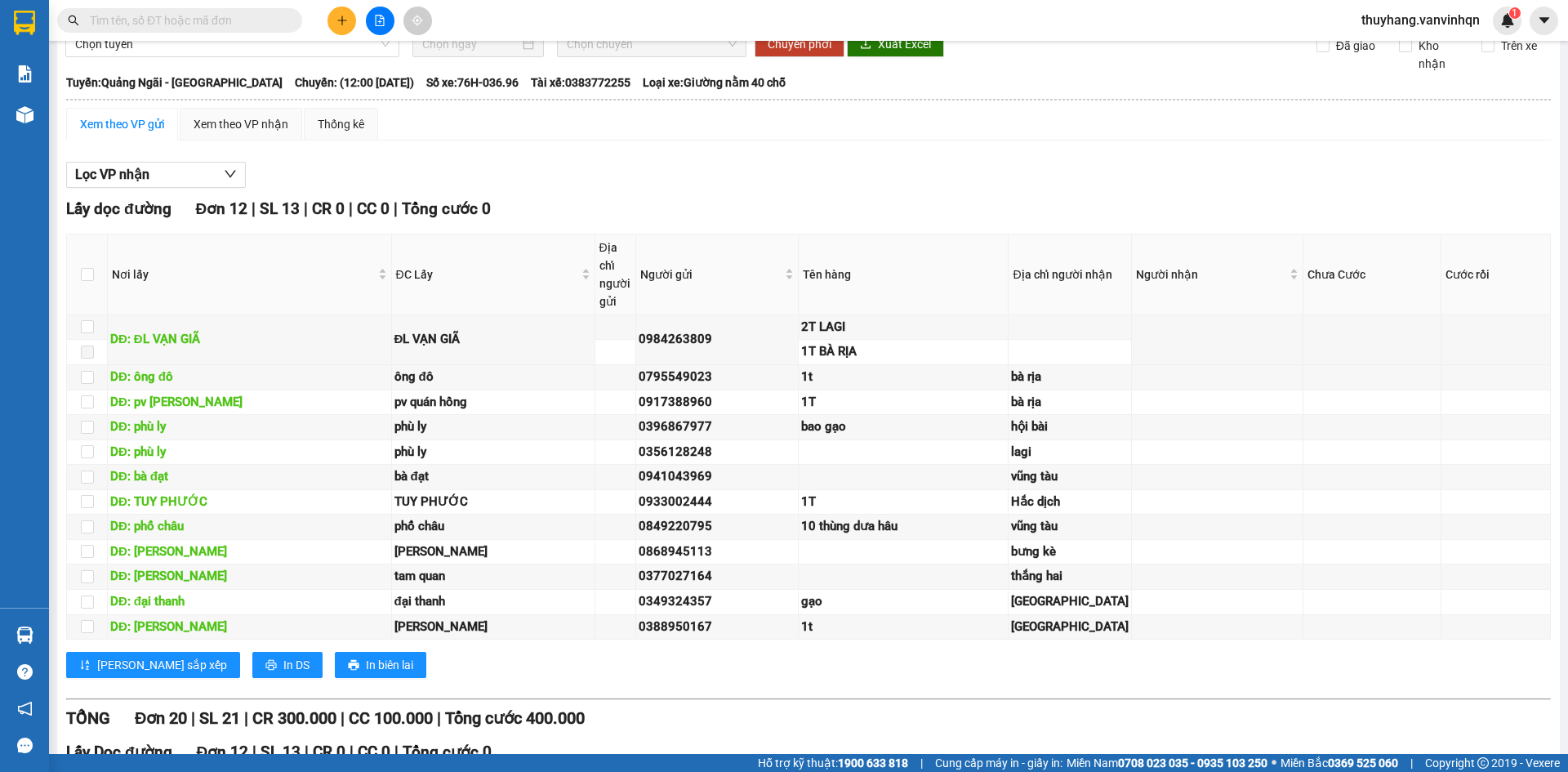
scroll to position [0, 0]
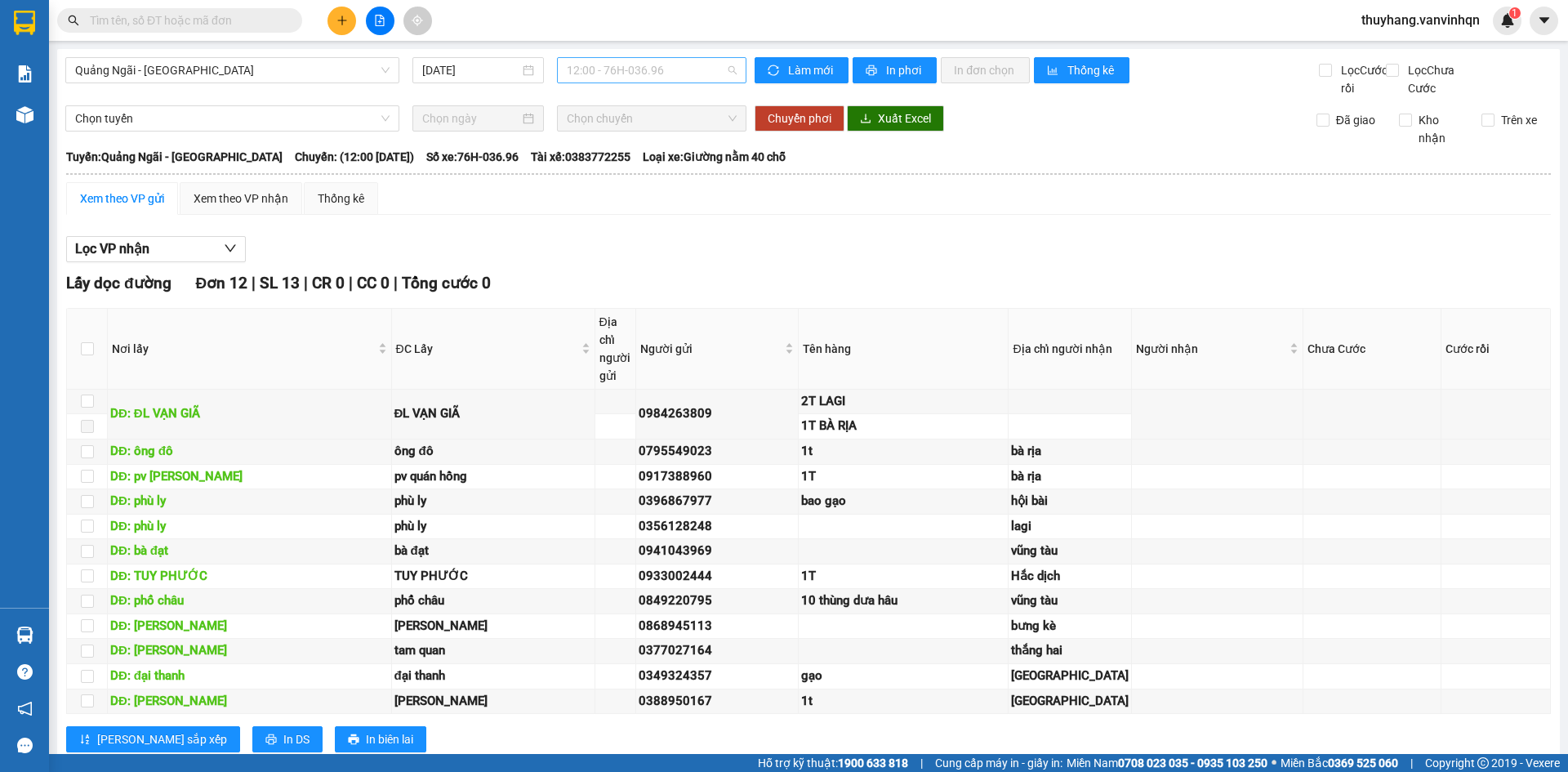
click at [683, 75] on span "12:00 - 76H-036.96" at bounding box center [651, 70] width 169 height 25
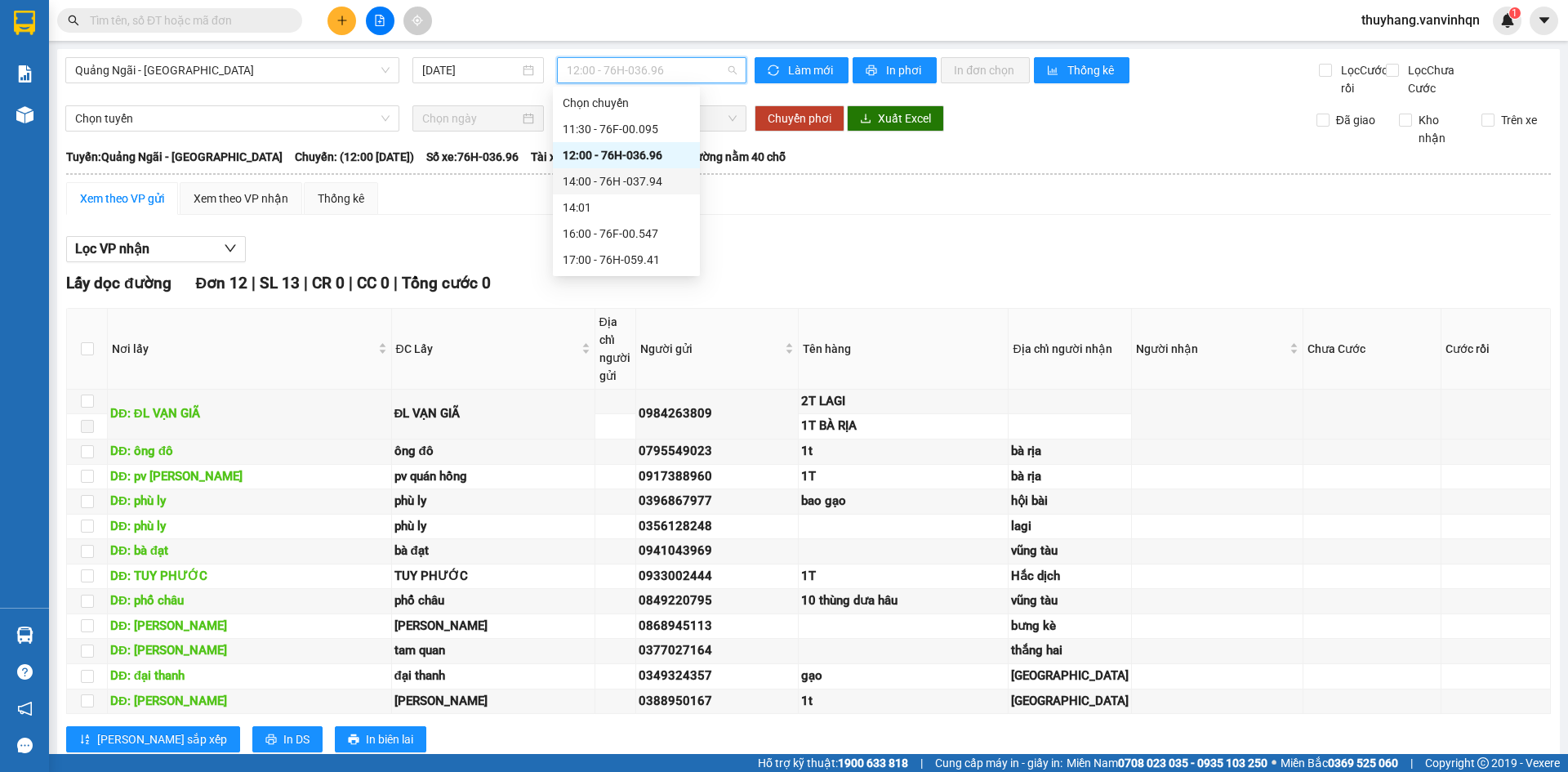
click at [678, 178] on div "14:00 - 76H -037.94" at bounding box center [627, 181] width 128 height 18
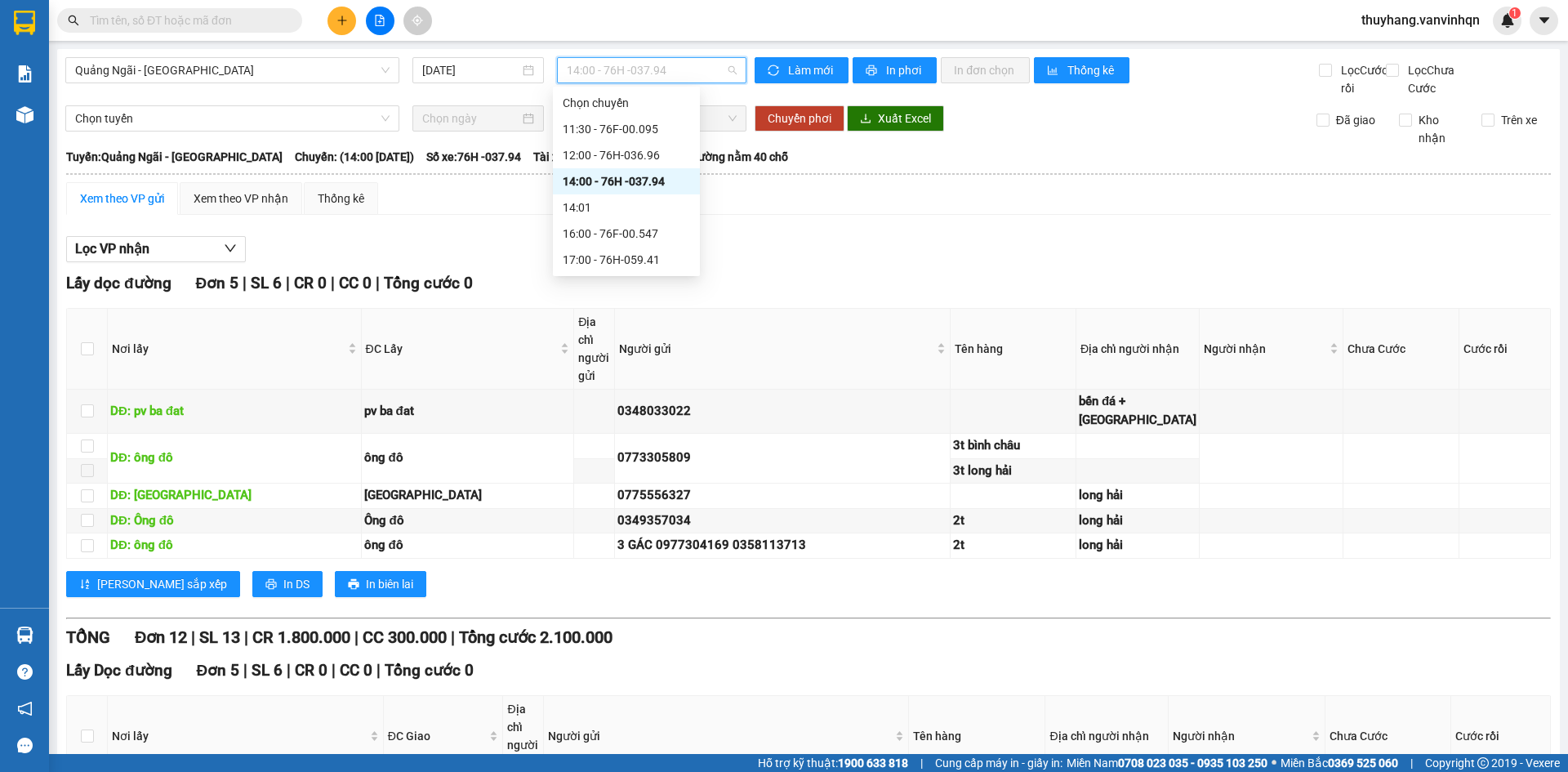
click at [595, 68] on span "14:00 - 76H -037.94" at bounding box center [651, 70] width 169 height 25
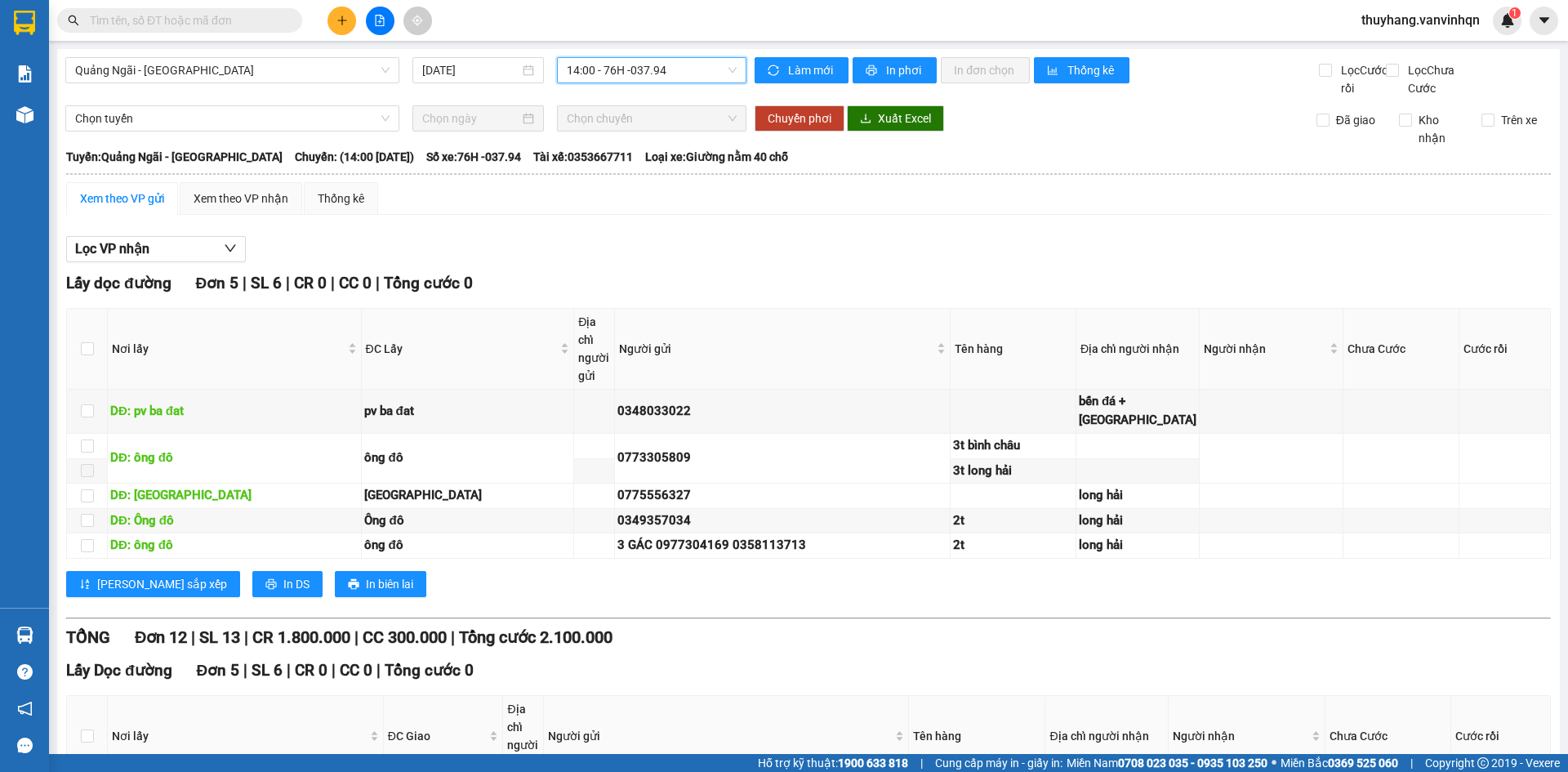
click at [621, 67] on span "14:00 - 76H -037.94" at bounding box center [651, 70] width 169 height 25
click at [775, 259] on div "Lọc VP nhận" at bounding box center [809, 250] width 1485 height 27
click at [641, 77] on span "14:00 - 76H -037.94" at bounding box center [651, 70] width 169 height 25
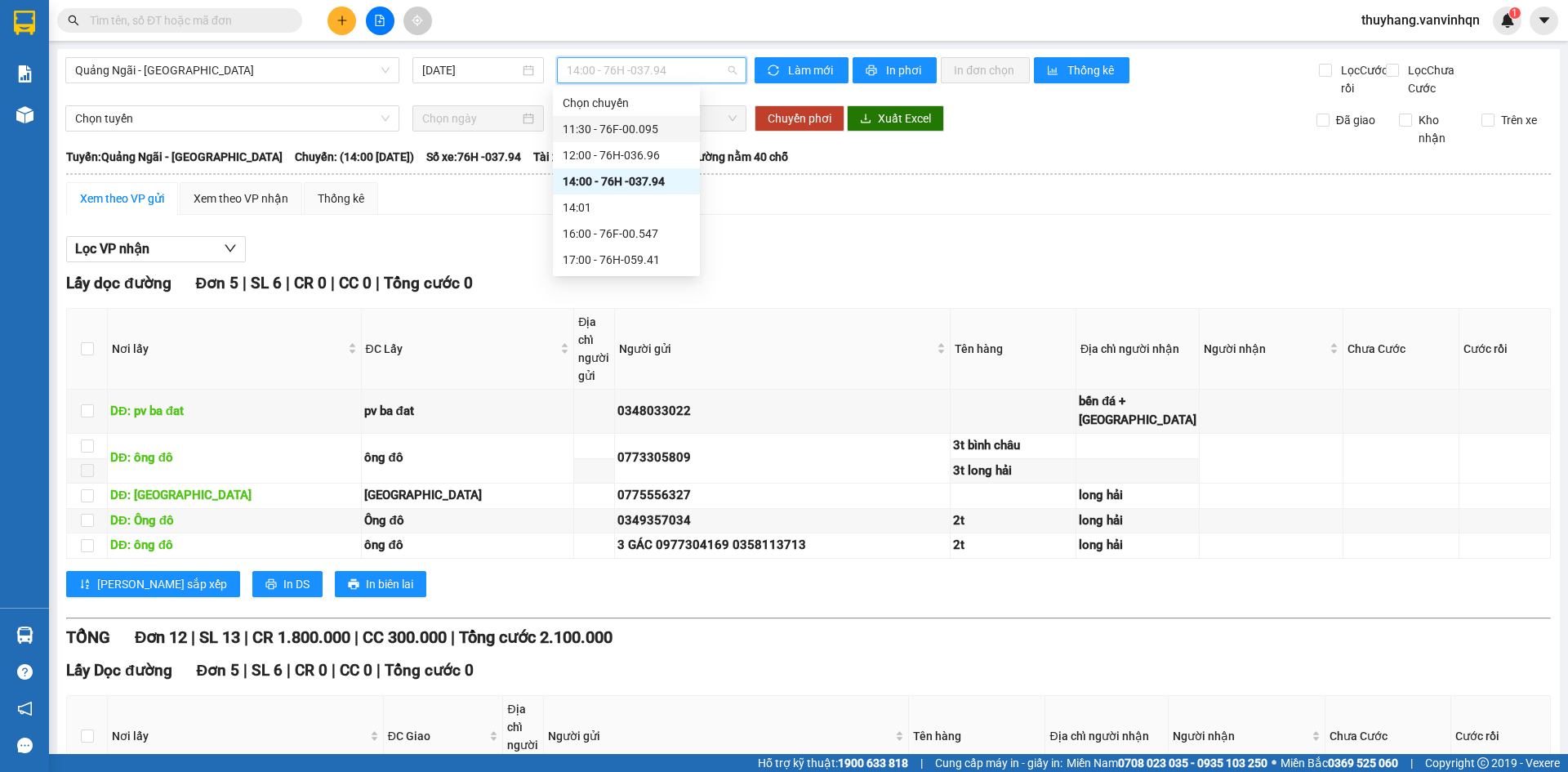
click at [667, 127] on div "11:30 - 76F-00.095" at bounding box center [627, 129] width 128 height 18
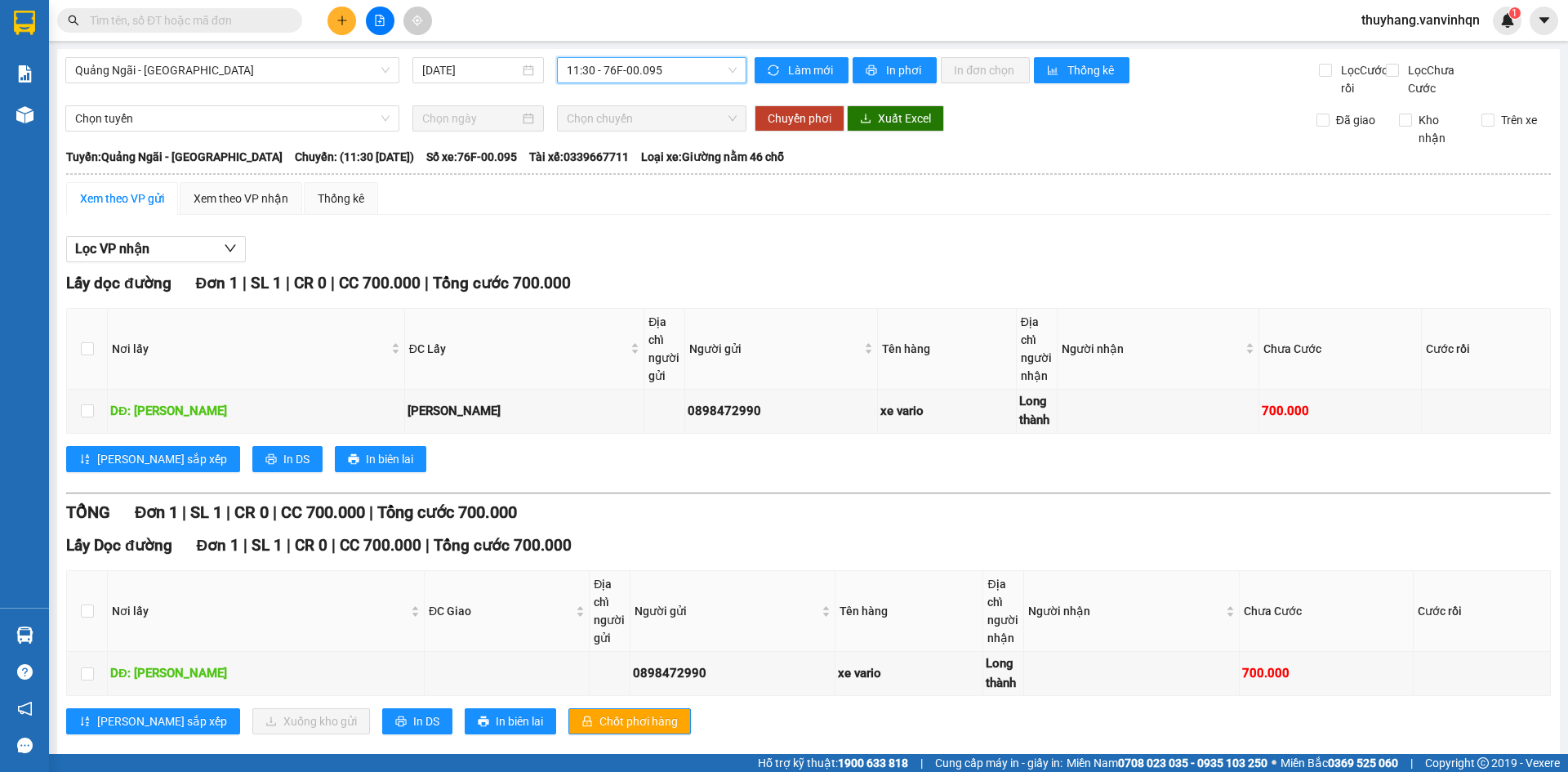
scroll to position [44, 0]
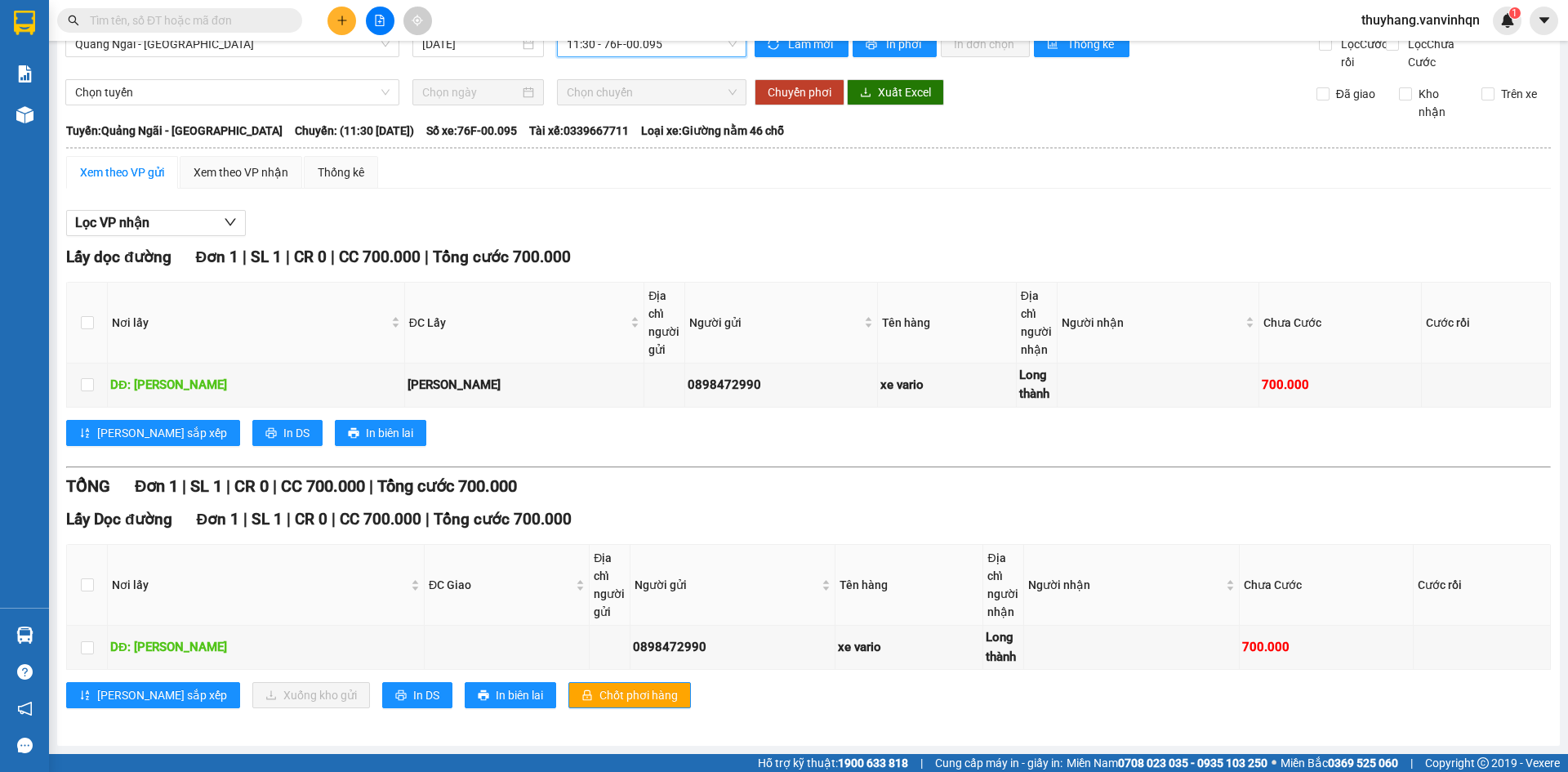
click at [746, 233] on div "Lọc VP nhận" at bounding box center [809, 223] width 1485 height 27
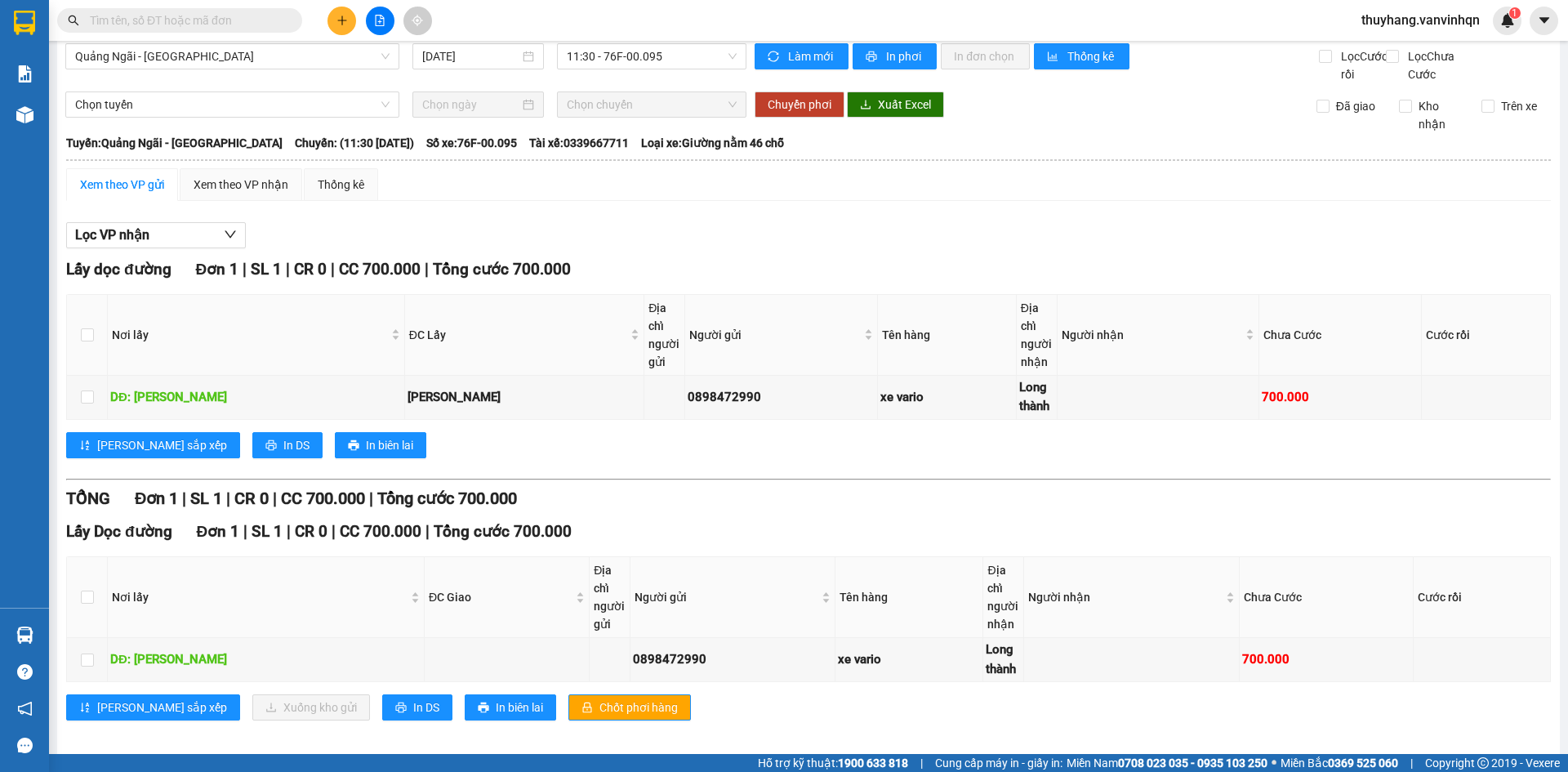
scroll to position [0, 0]
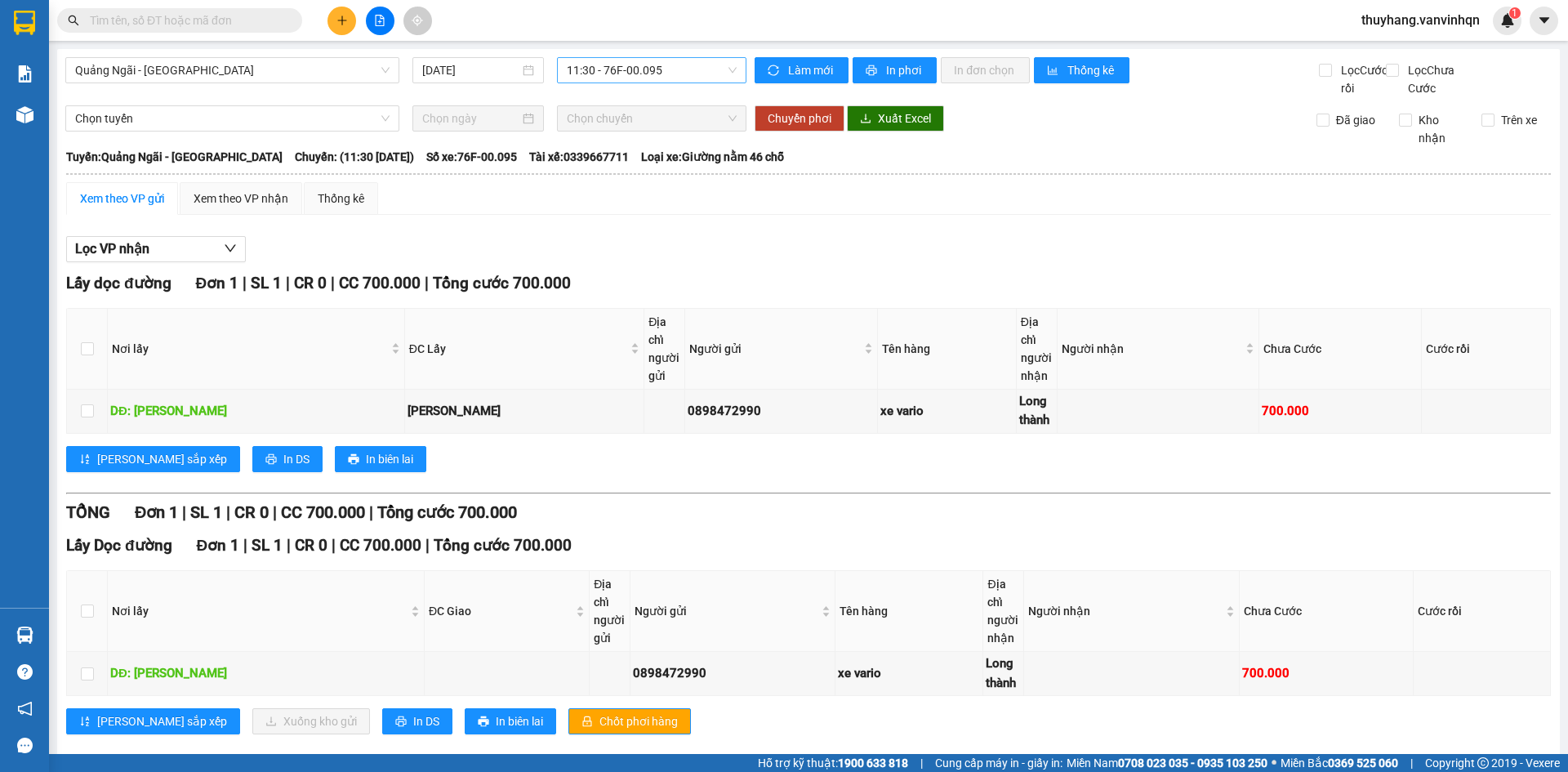
click at [612, 62] on span "11:30 - 76F-00.095" at bounding box center [651, 70] width 169 height 25
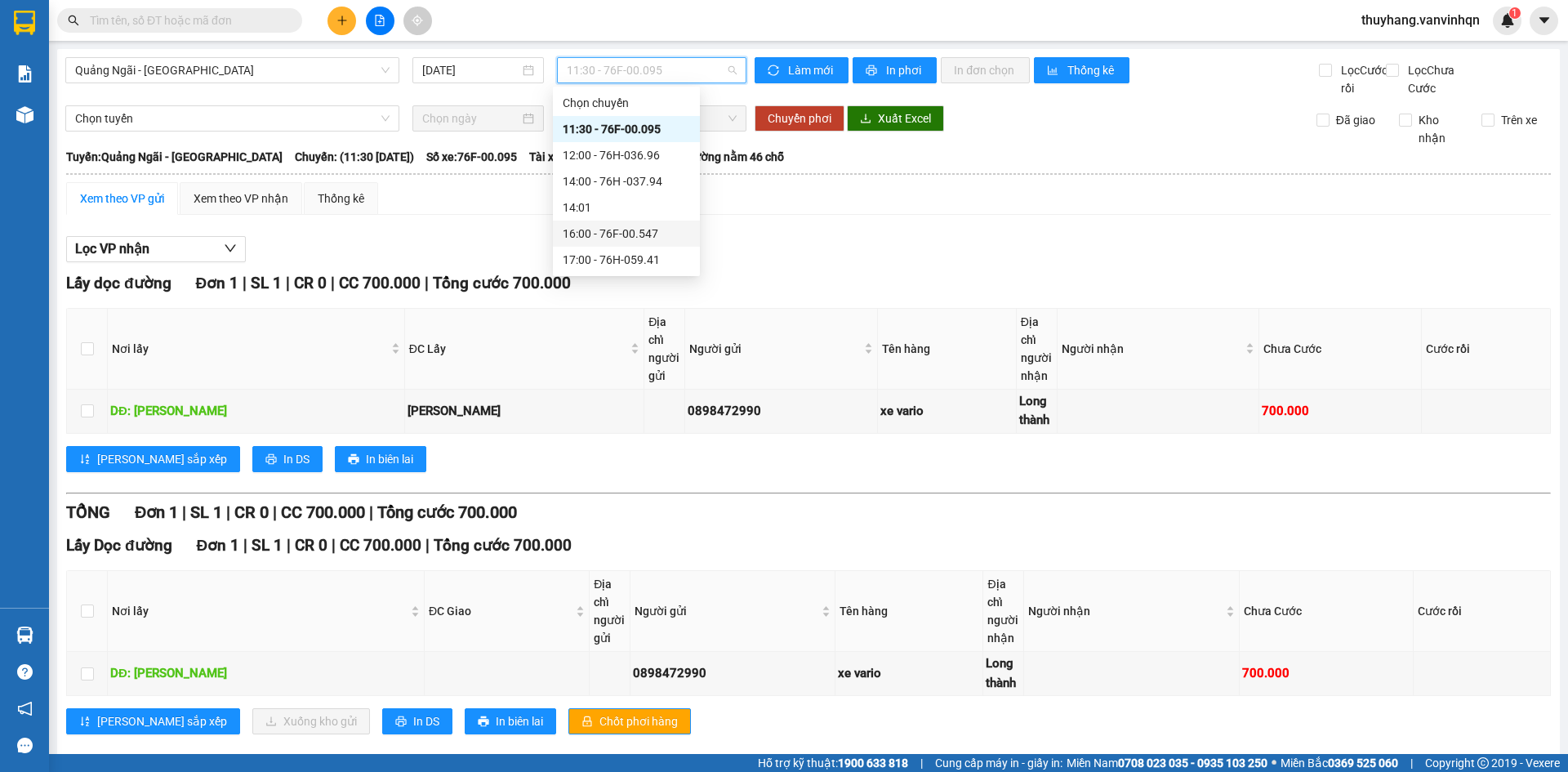
click at [832, 245] on div "Xem theo VP gửi Xem theo VP nhận Thống kê Lọc VP nhận Lấy dọc đường Đơn 1 | SL …" at bounding box center [809, 468] width 1485 height 572
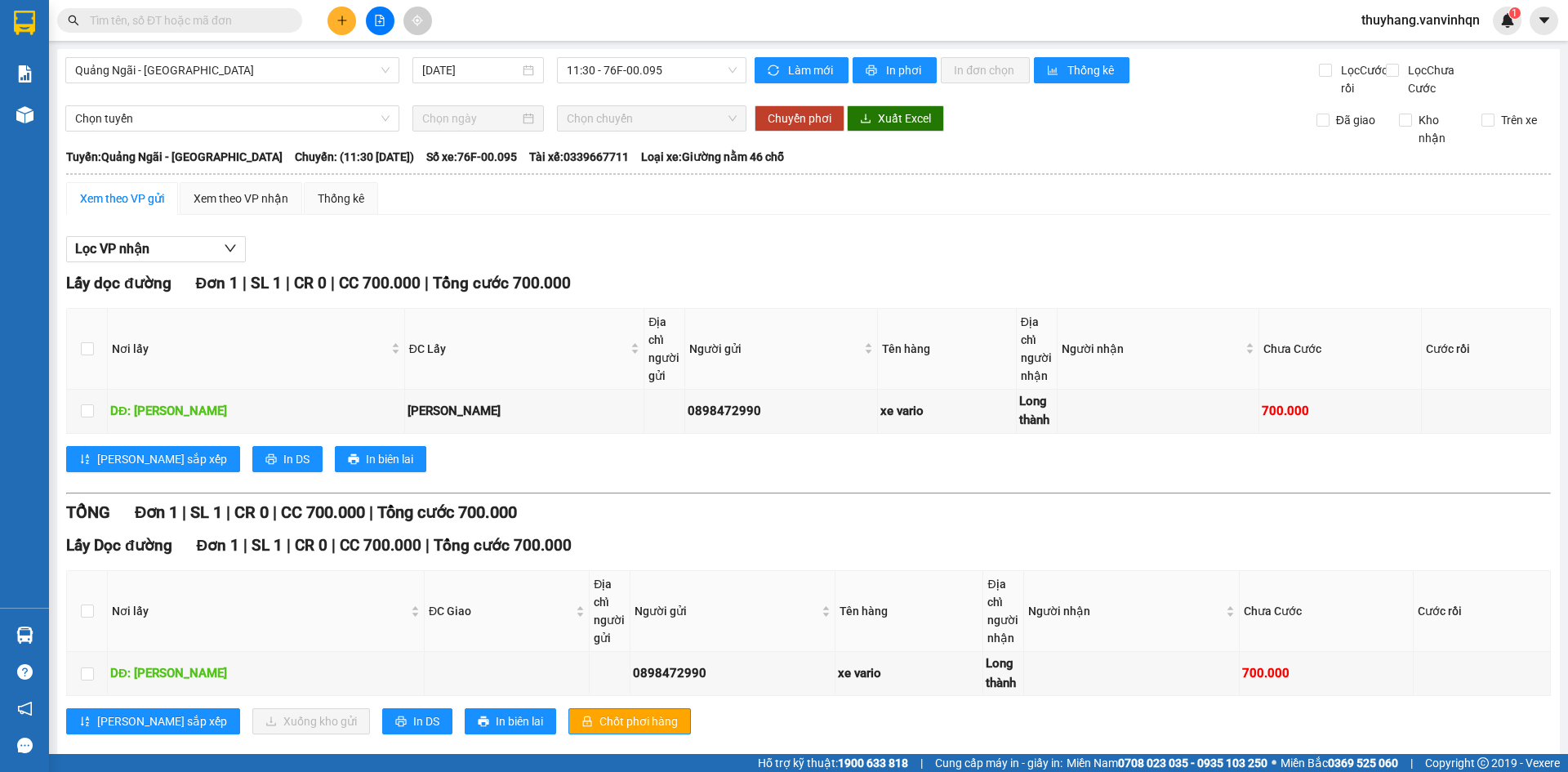
click at [832, 245] on div "Xem theo VP gửi Xem theo VP nhận Thống kê Lọc VP nhận Lấy dọc đường Đơn 1 | SL …" at bounding box center [809, 468] width 1485 height 572
click at [748, 254] on div "Lọc VP nhận Lấy dọc đường Đơn 1 | SL 1 | CR 0 | CC 700.000 | Tổng cước 700.000 …" at bounding box center [809, 491] width 1485 height 527
click at [748, 254] on div "Lọc VP nhận" at bounding box center [809, 250] width 1485 height 27
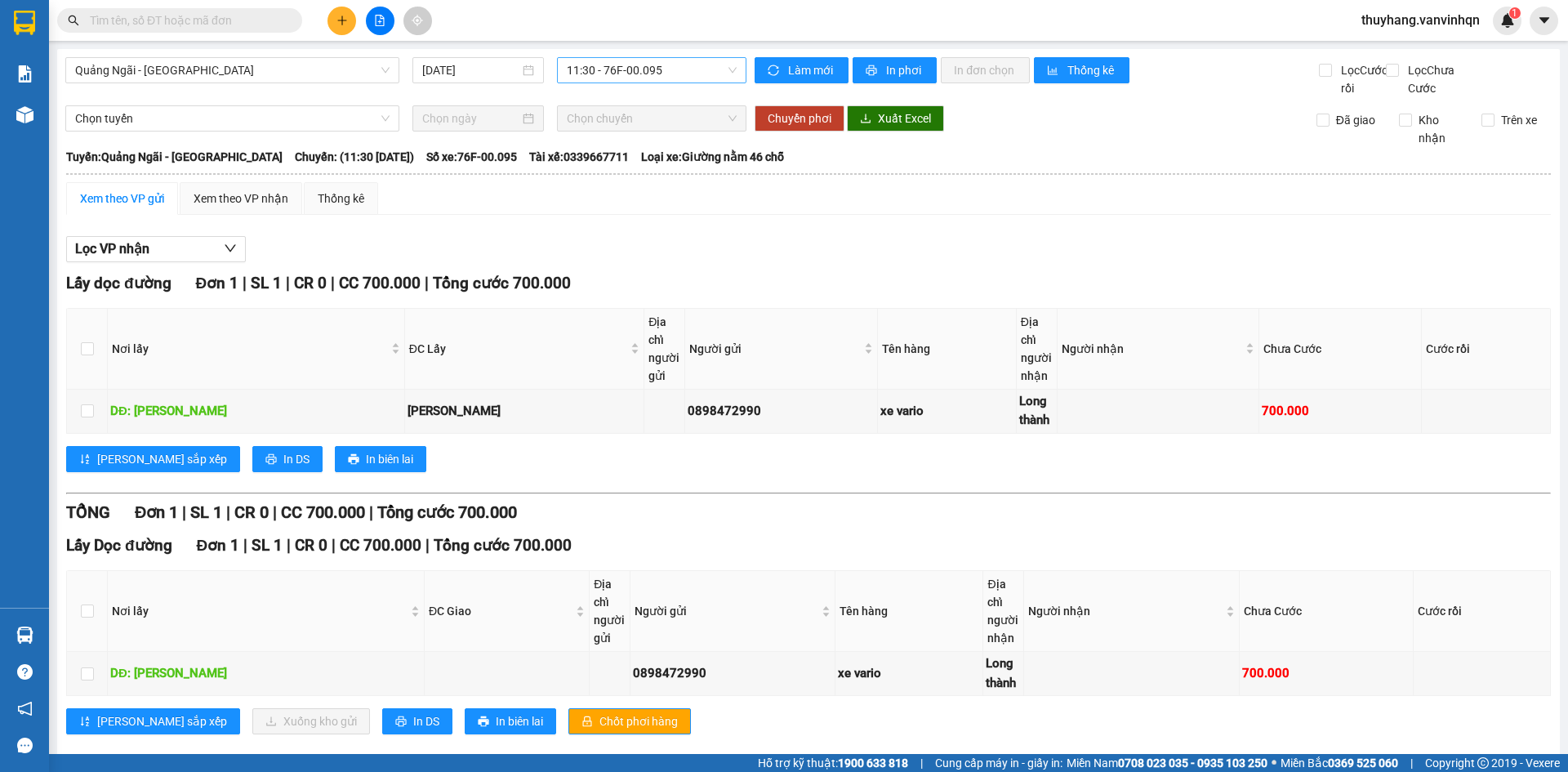
click at [631, 63] on span "11:30 - 76F-00.095" at bounding box center [651, 70] width 169 height 25
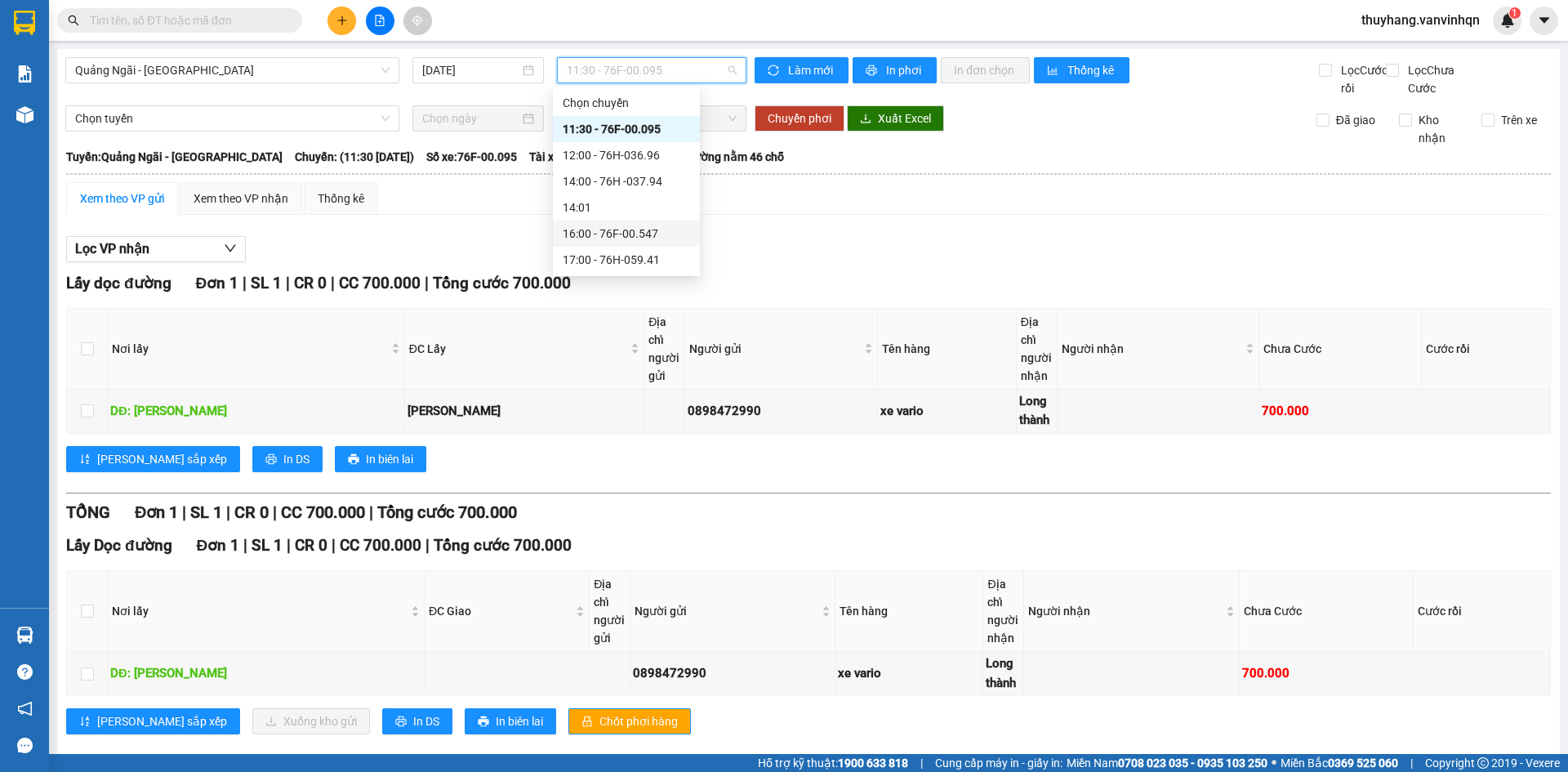
click at [637, 238] on div "16:00 - 76F-00.547" at bounding box center [627, 234] width 128 height 18
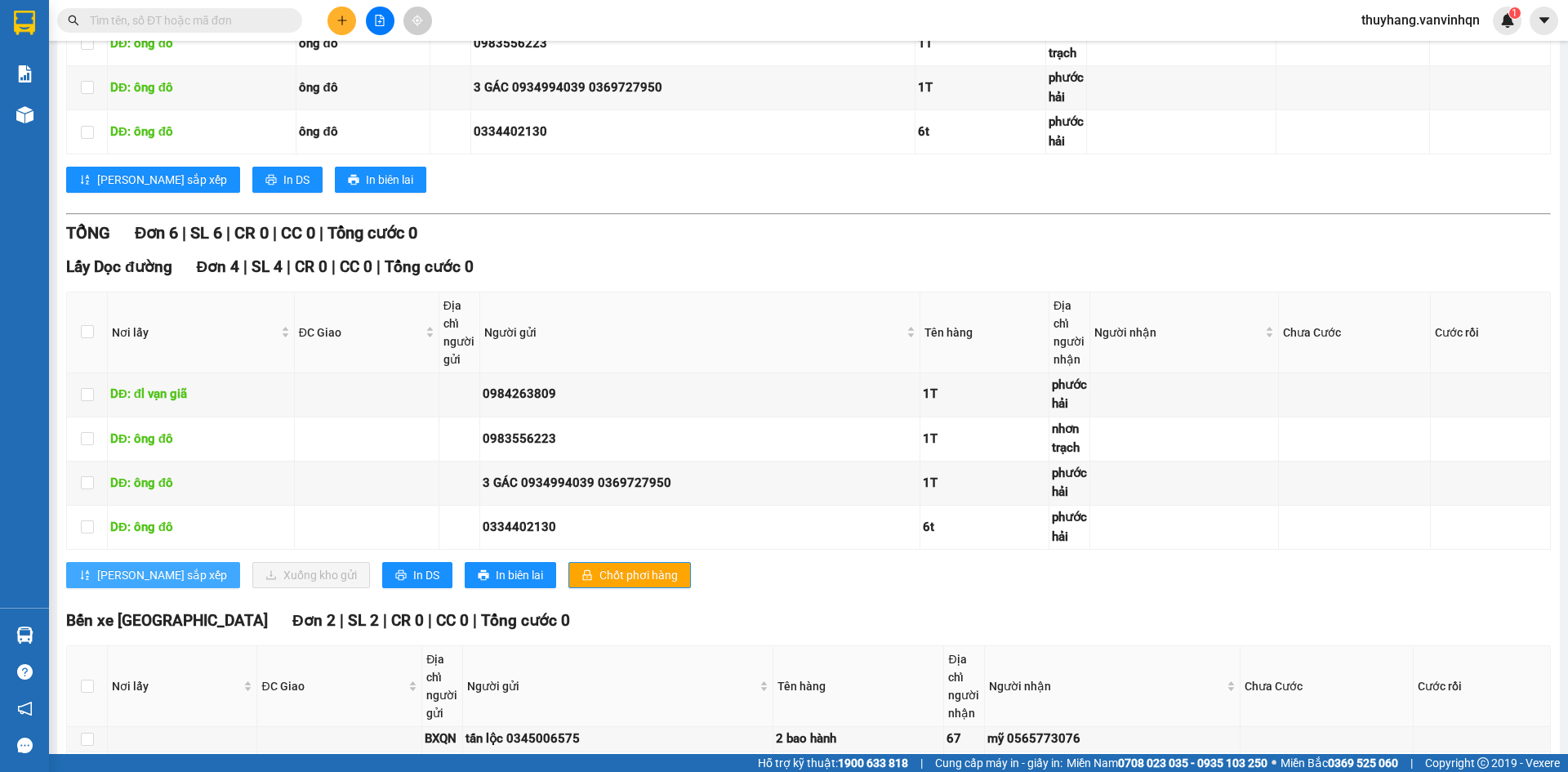
scroll to position [557, 0]
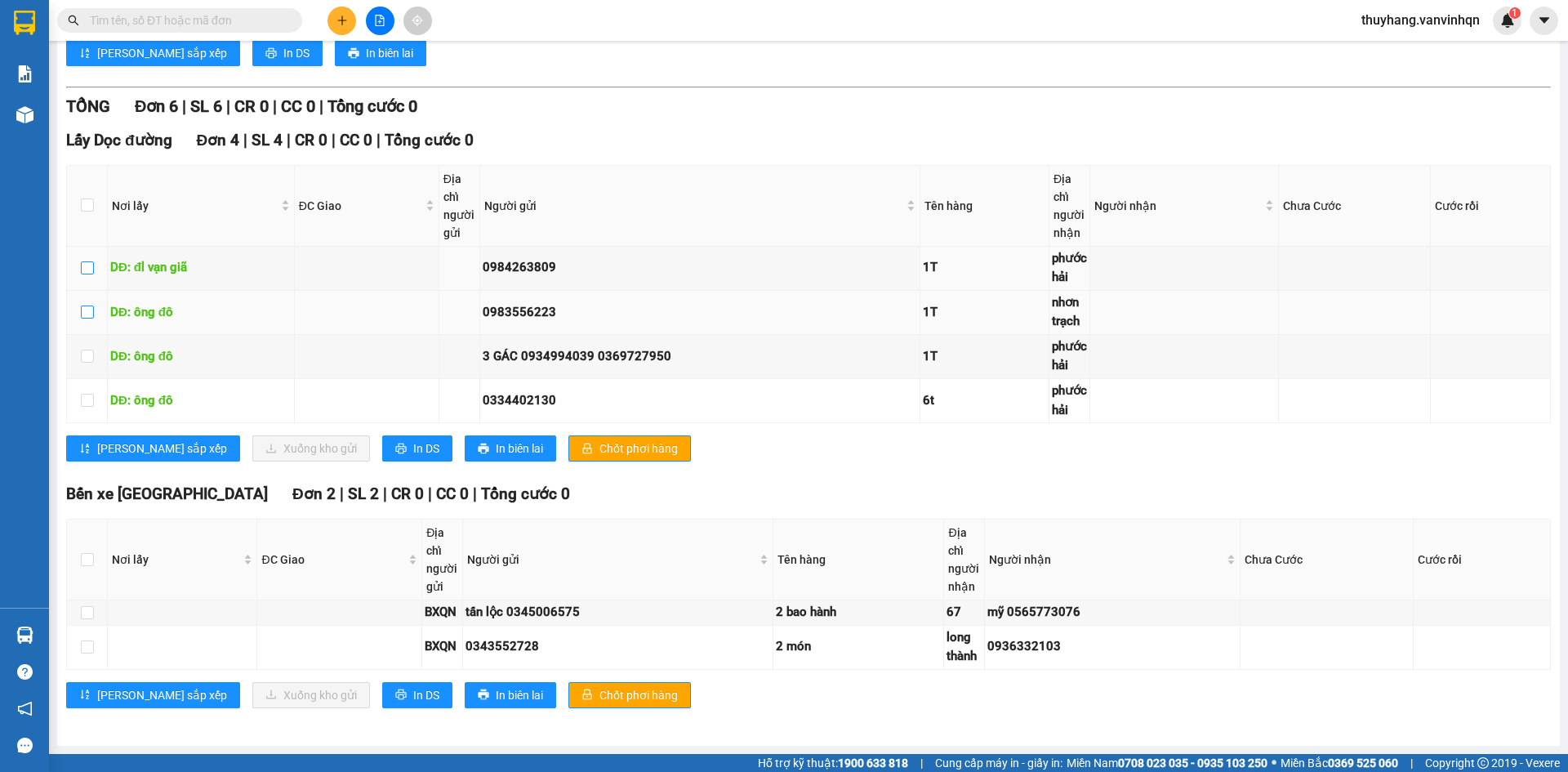
drag, startPoint x: 85, startPoint y: 271, endPoint x: 87, endPoint y: 316, distance: 45.0
click at [87, 289] on td at bounding box center [87, 269] width 41 height 44
click at [87, 319] on input "checkbox" at bounding box center [87, 312] width 13 height 13
checkbox input "true"
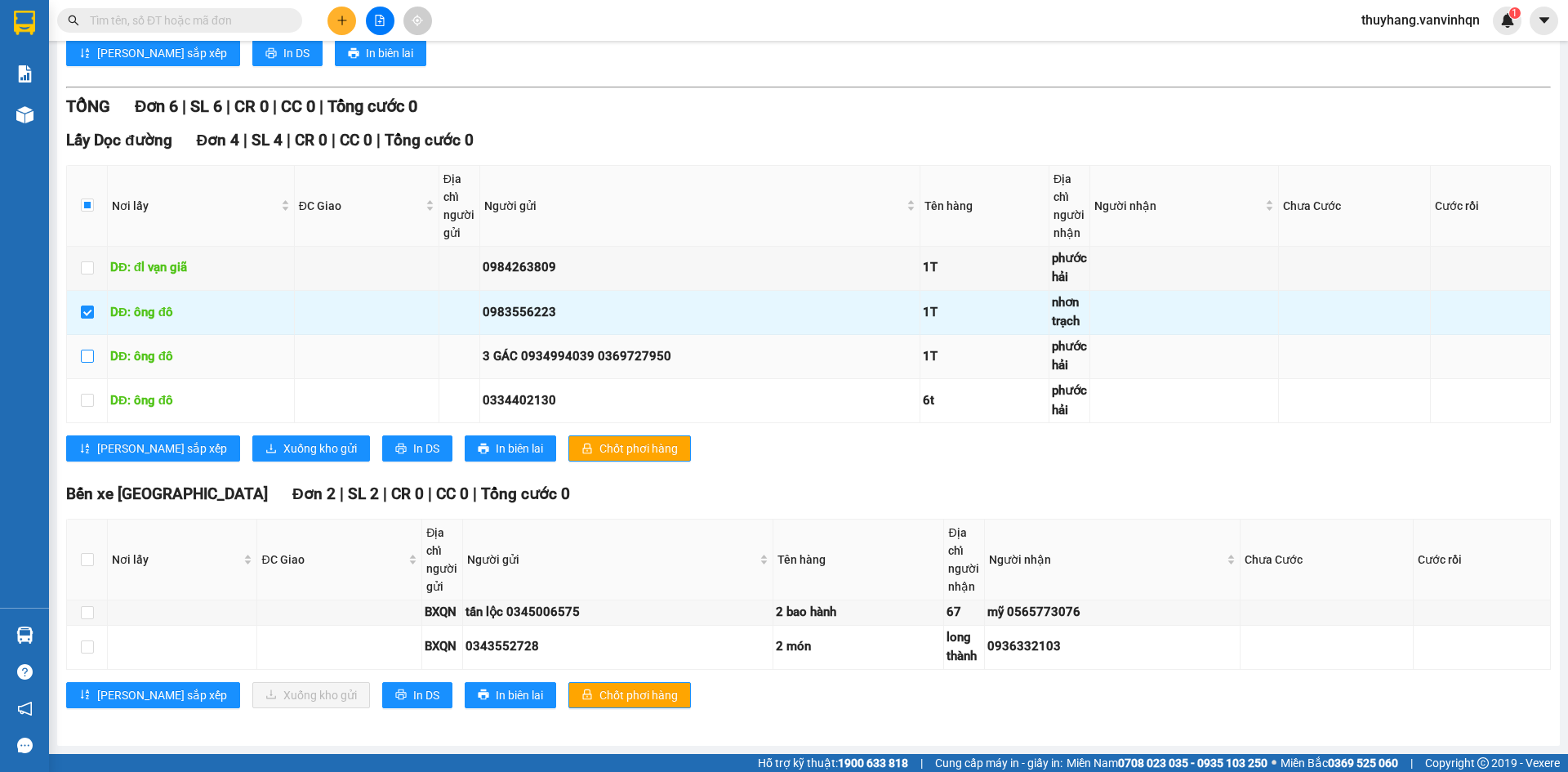
click at [82, 355] on input "checkbox" at bounding box center [87, 356] width 13 height 13
checkbox input "true"
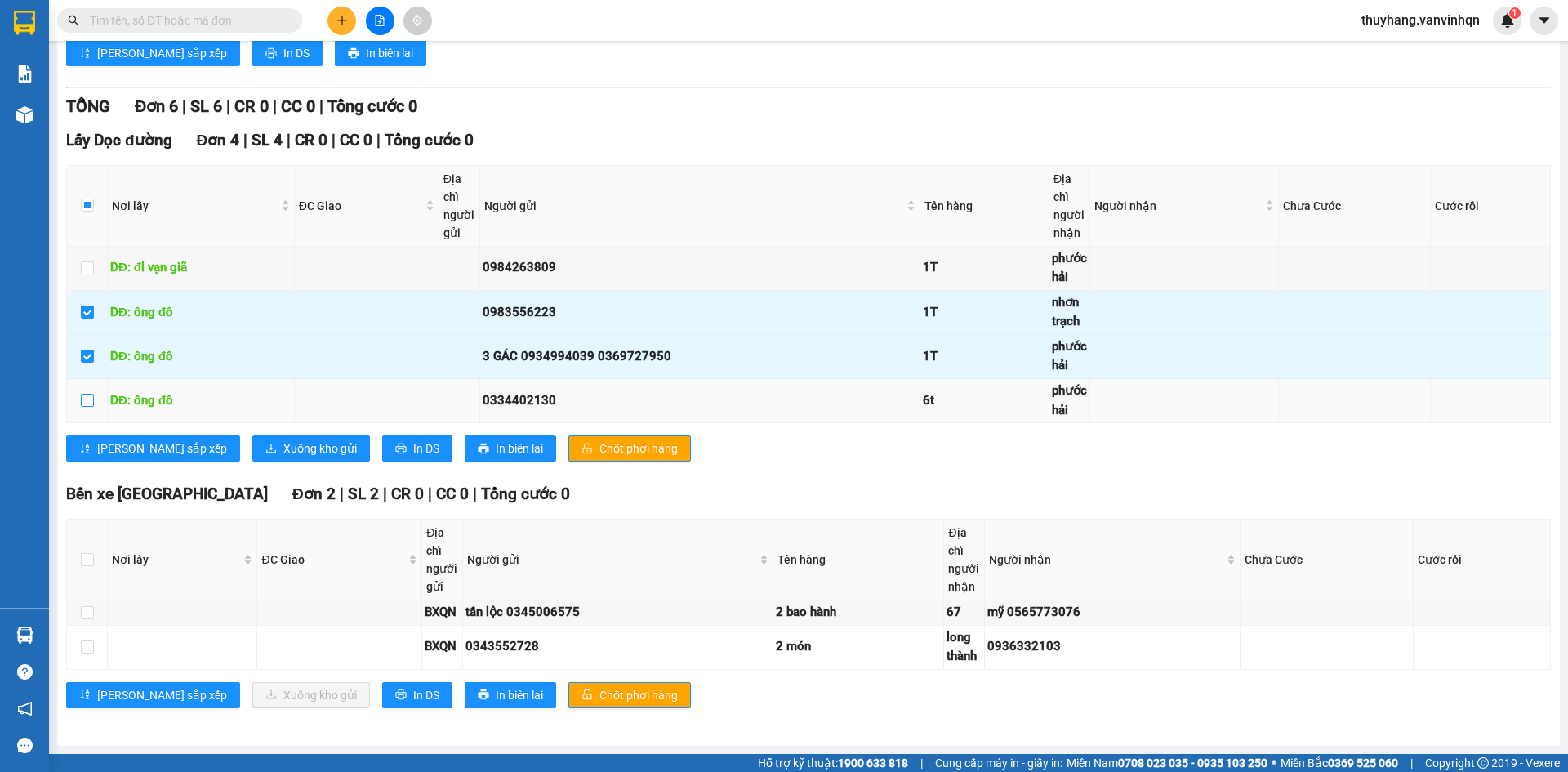
click at [90, 399] on input "checkbox" at bounding box center [87, 400] width 13 height 13
checkbox input "true"
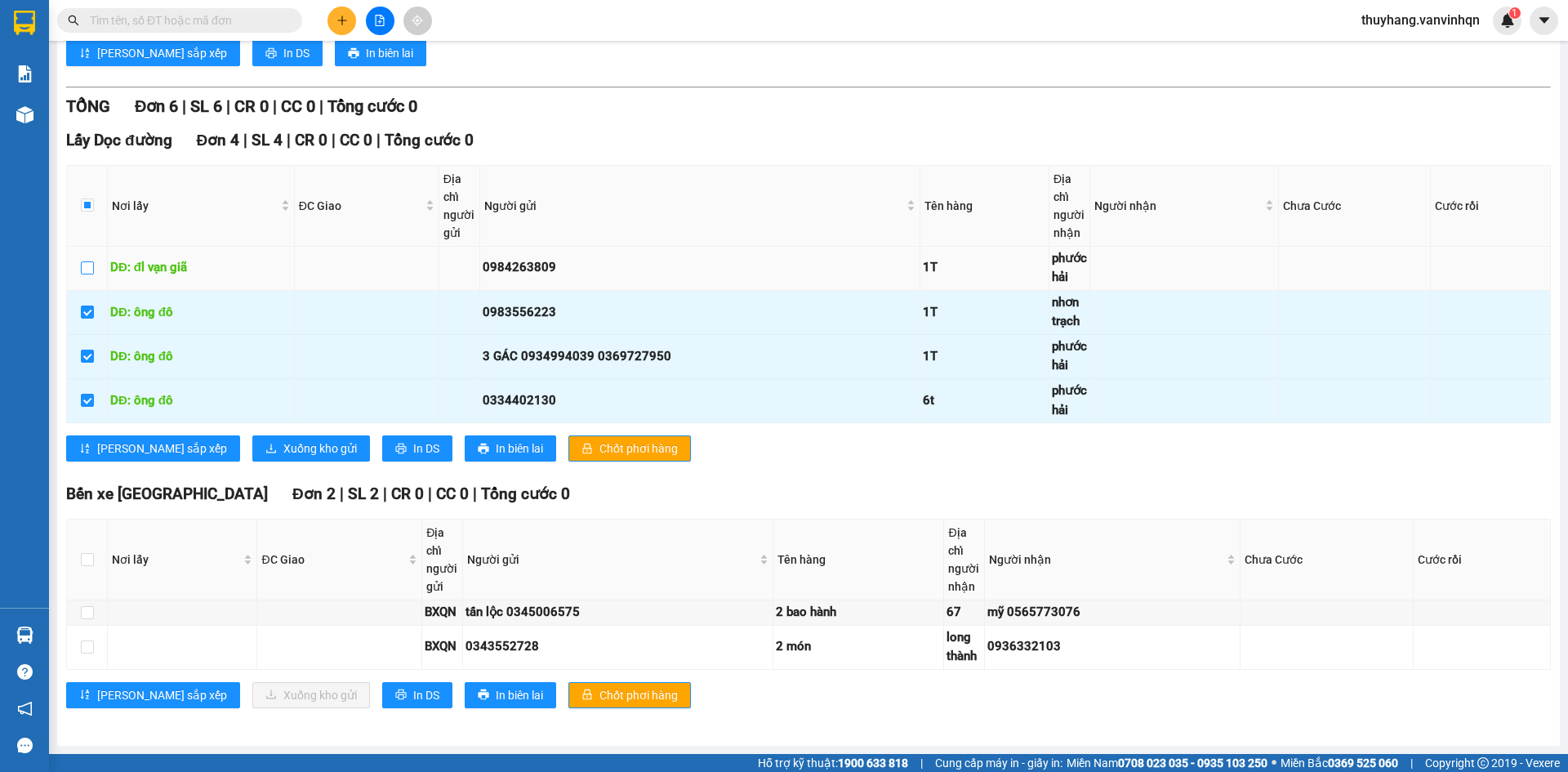
click at [91, 272] on input "checkbox" at bounding box center [87, 268] width 13 height 13
checkbox input "true"
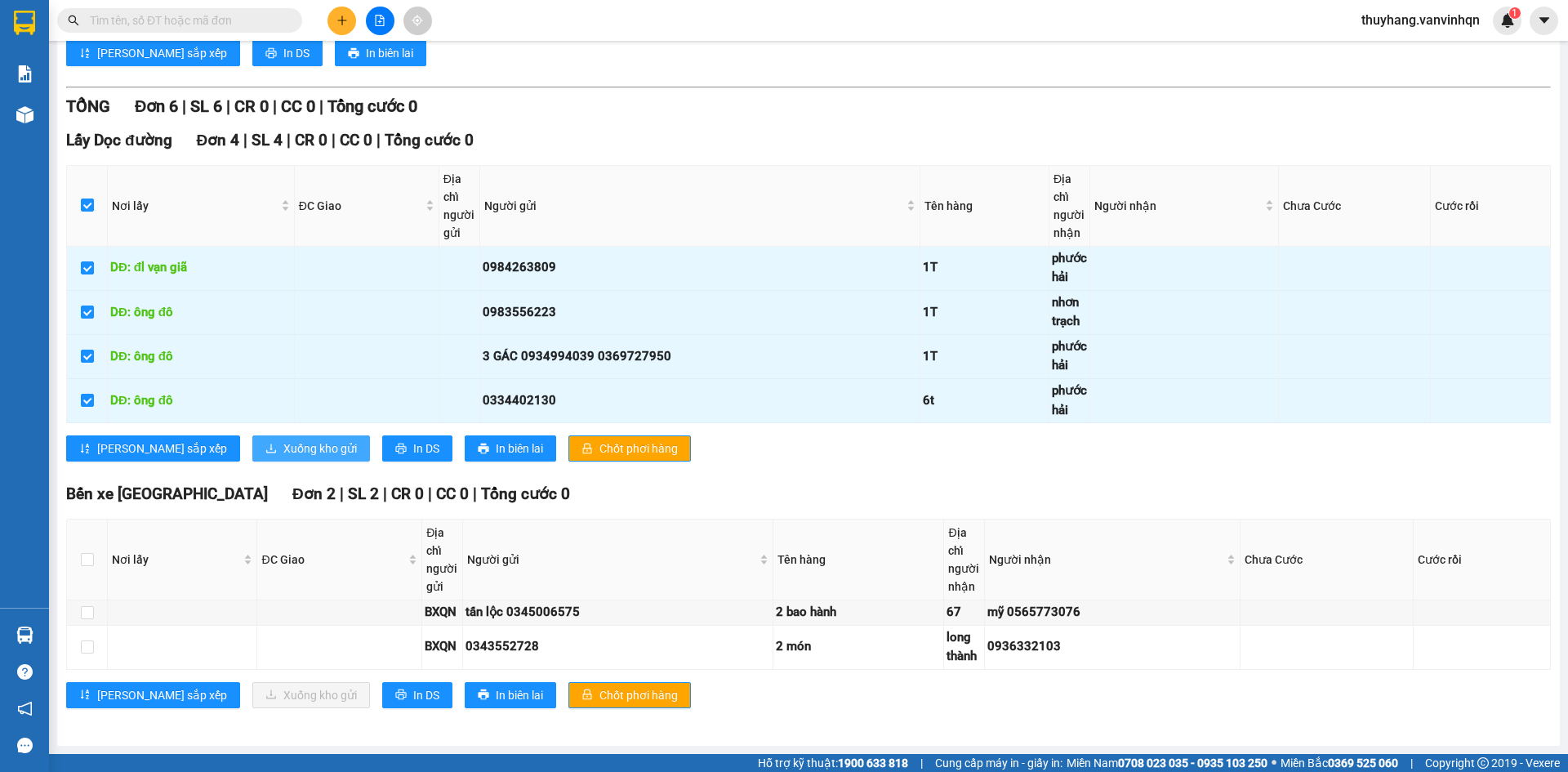
click at [283, 456] on span "Xuống kho gửi" at bounding box center [320, 448] width 74 height 18
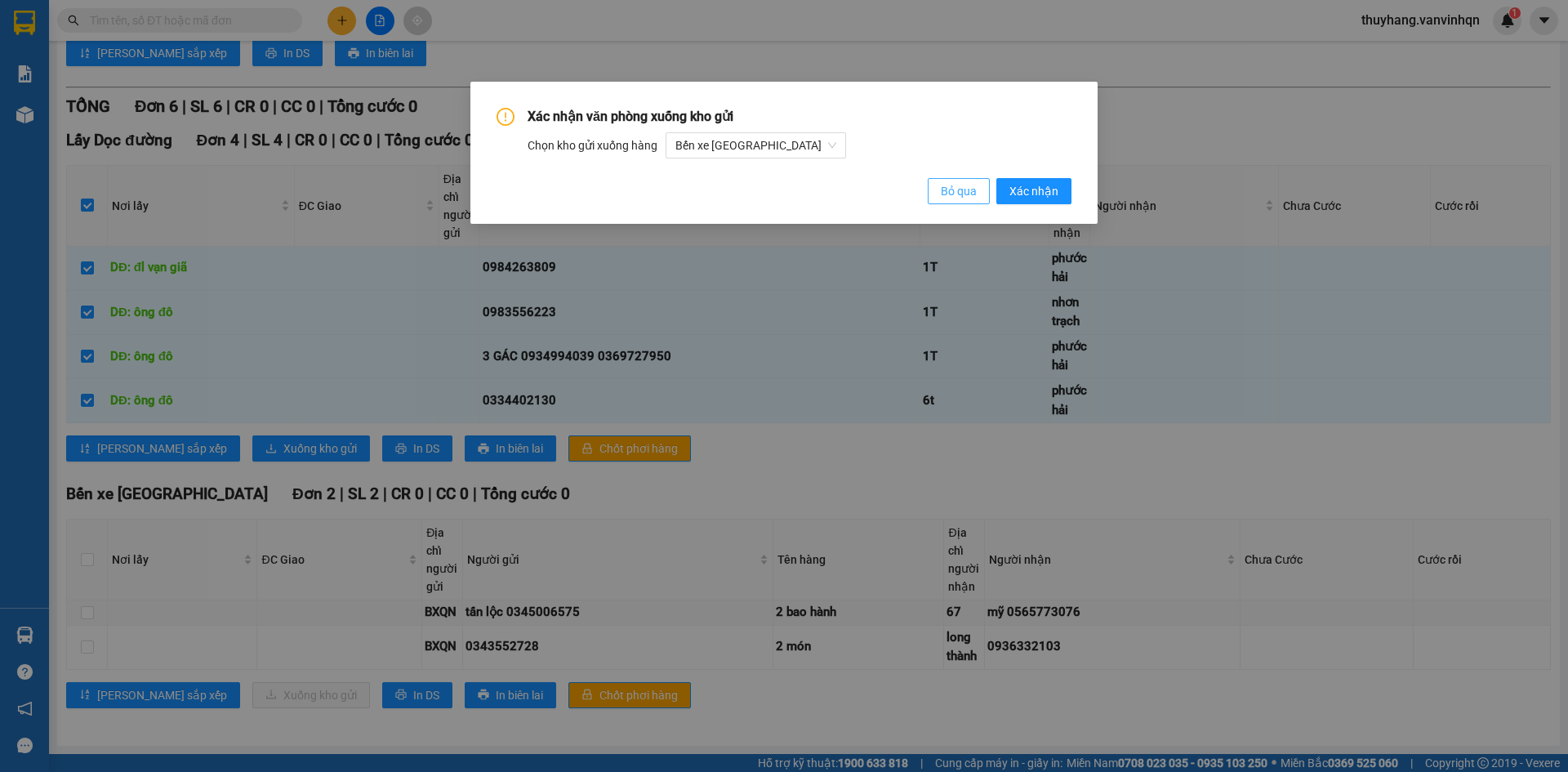
drag, startPoint x: 957, startPoint y: 186, endPoint x: 925, endPoint y: 201, distance: 35.3
click at [958, 186] on span "Bỏ qua" at bounding box center [958, 191] width 36 height 18
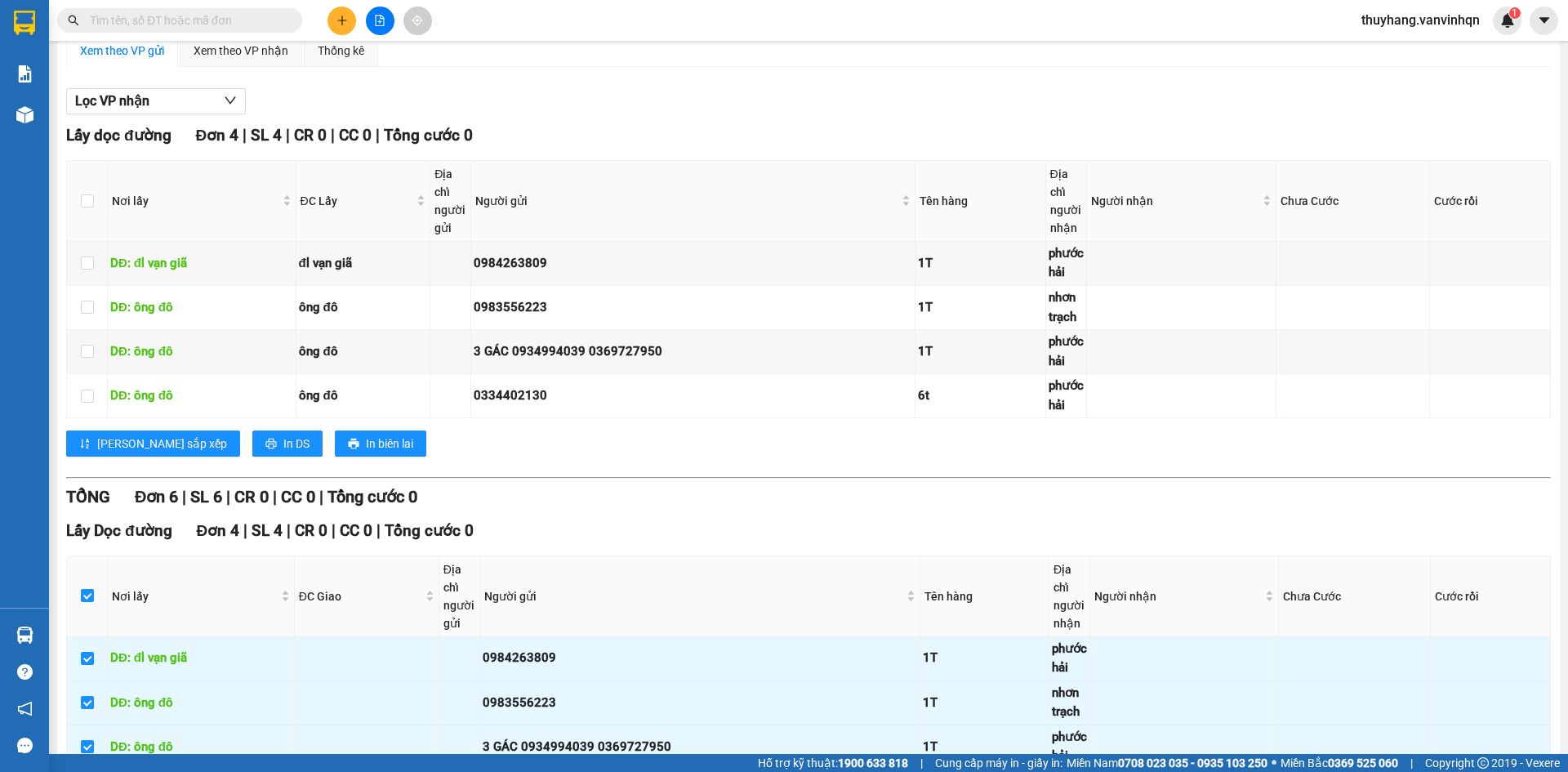
scroll to position [0, 0]
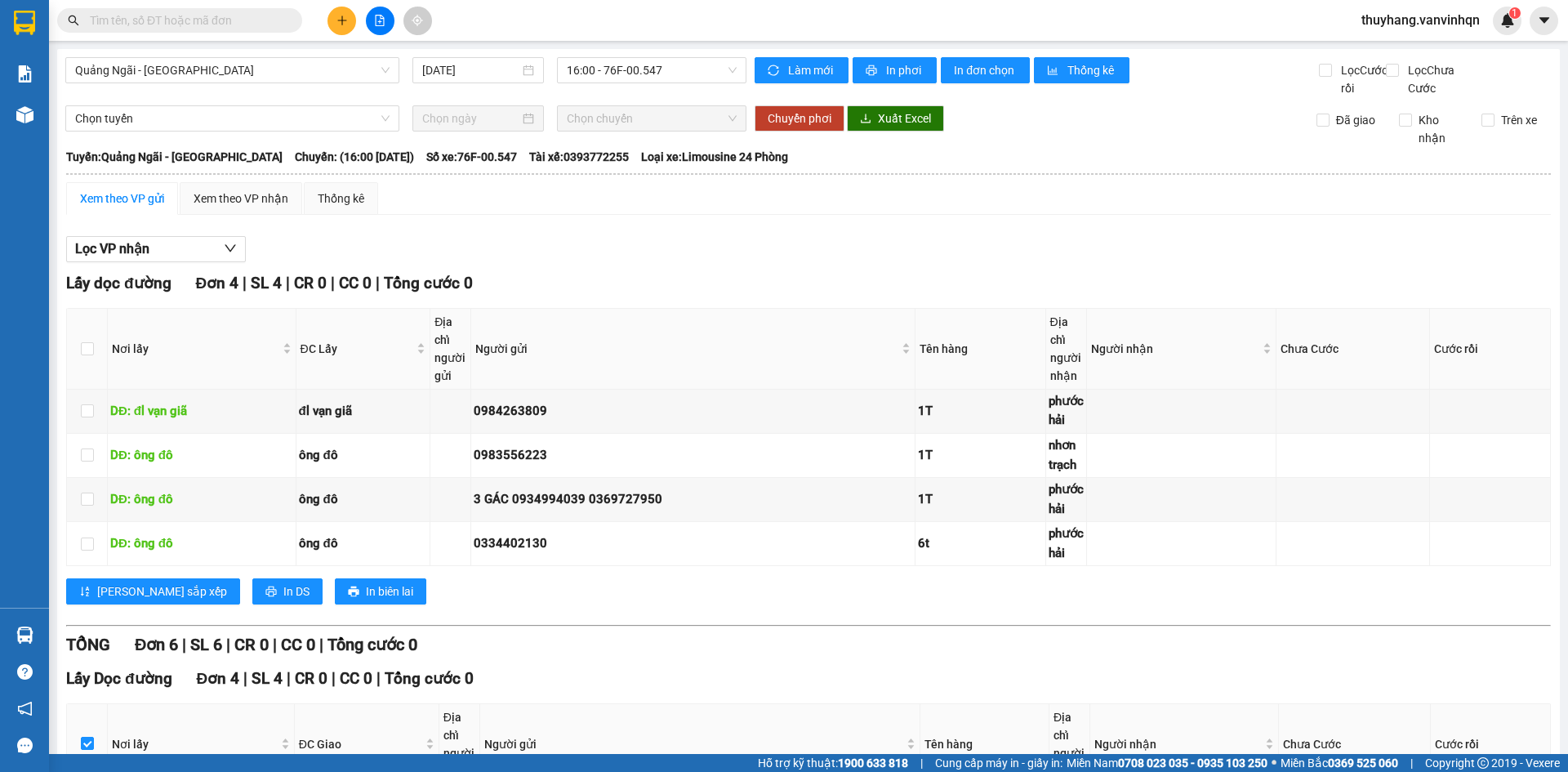
click at [687, 238] on div "Xem theo VP gửi Xem theo VP nhận Thống kê Lọc VP nhận Lấy dọc đường Đơn 4 | SL …" at bounding box center [809, 725] width 1485 height 1086
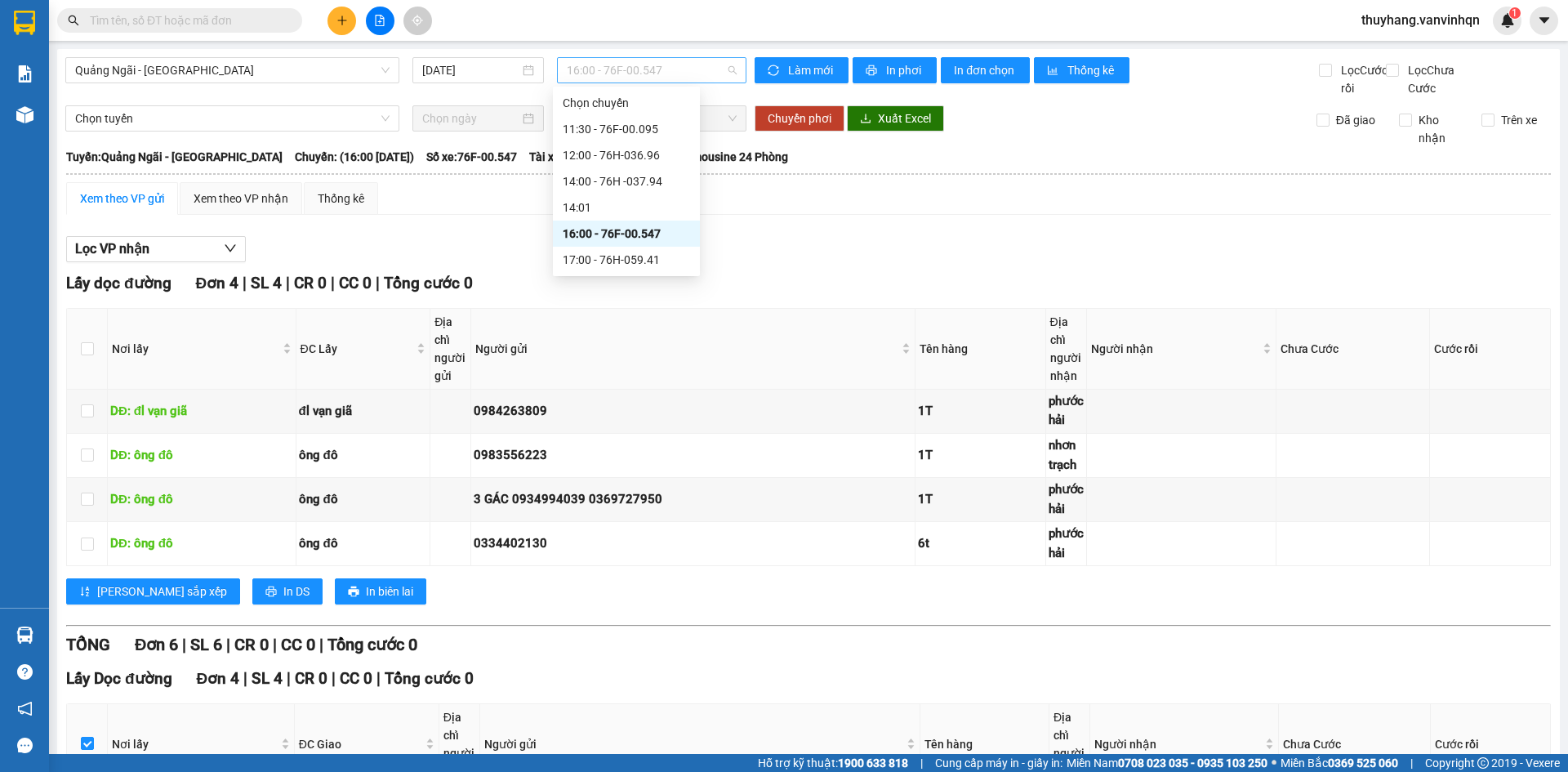
click at [660, 72] on span "16:00 - 76F-00.547" at bounding box center [651, 70] width 169 height 25
click at [675, 264] on div "17:00 - 76H-059.41" at bounding box center [627, 260] width 128 height 18
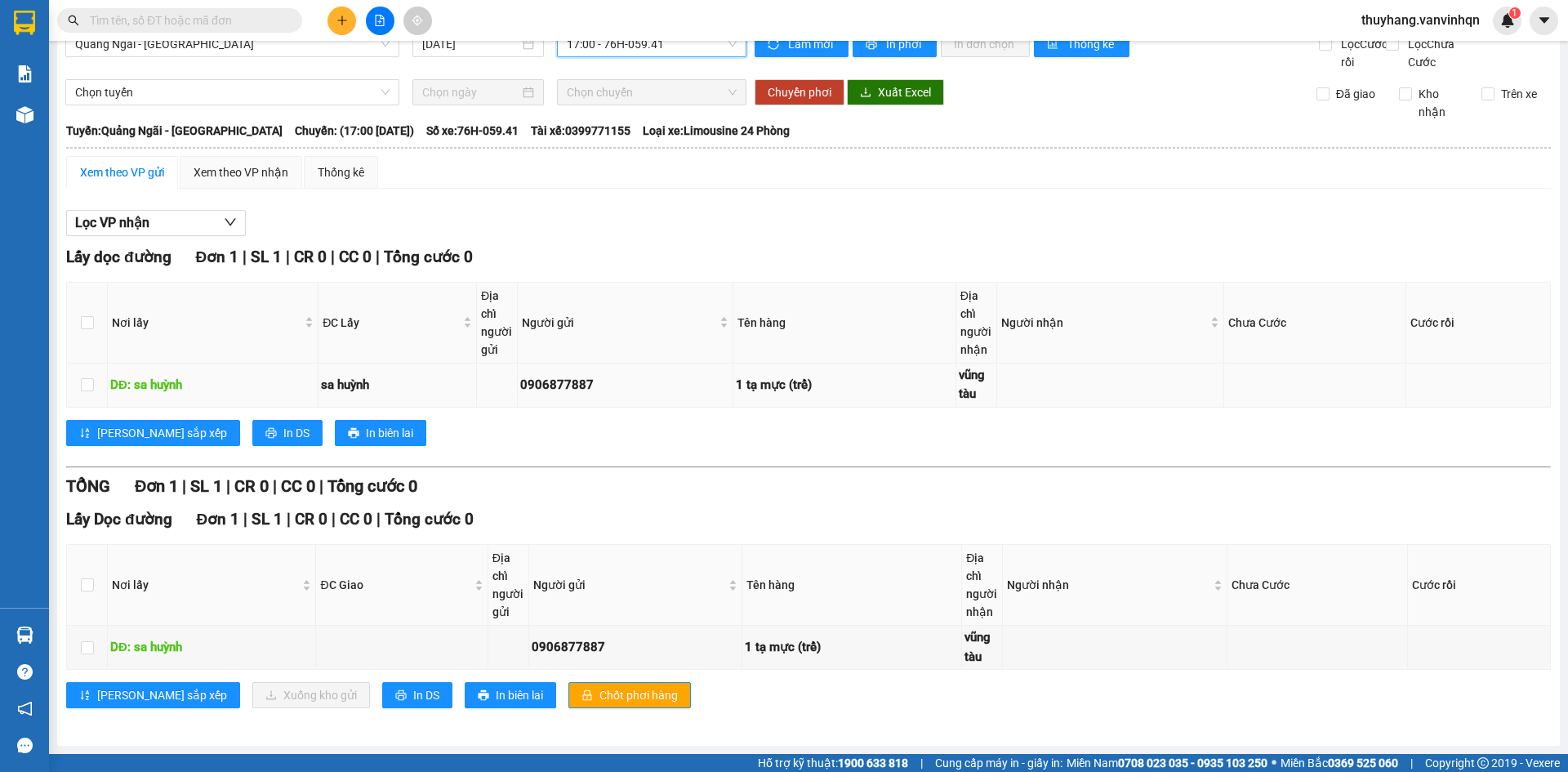
scroll to position [44, 0]
click at [716, 222] on div "Lọc VP nhận" at bounding box center [809, 223] width 1485 height 27
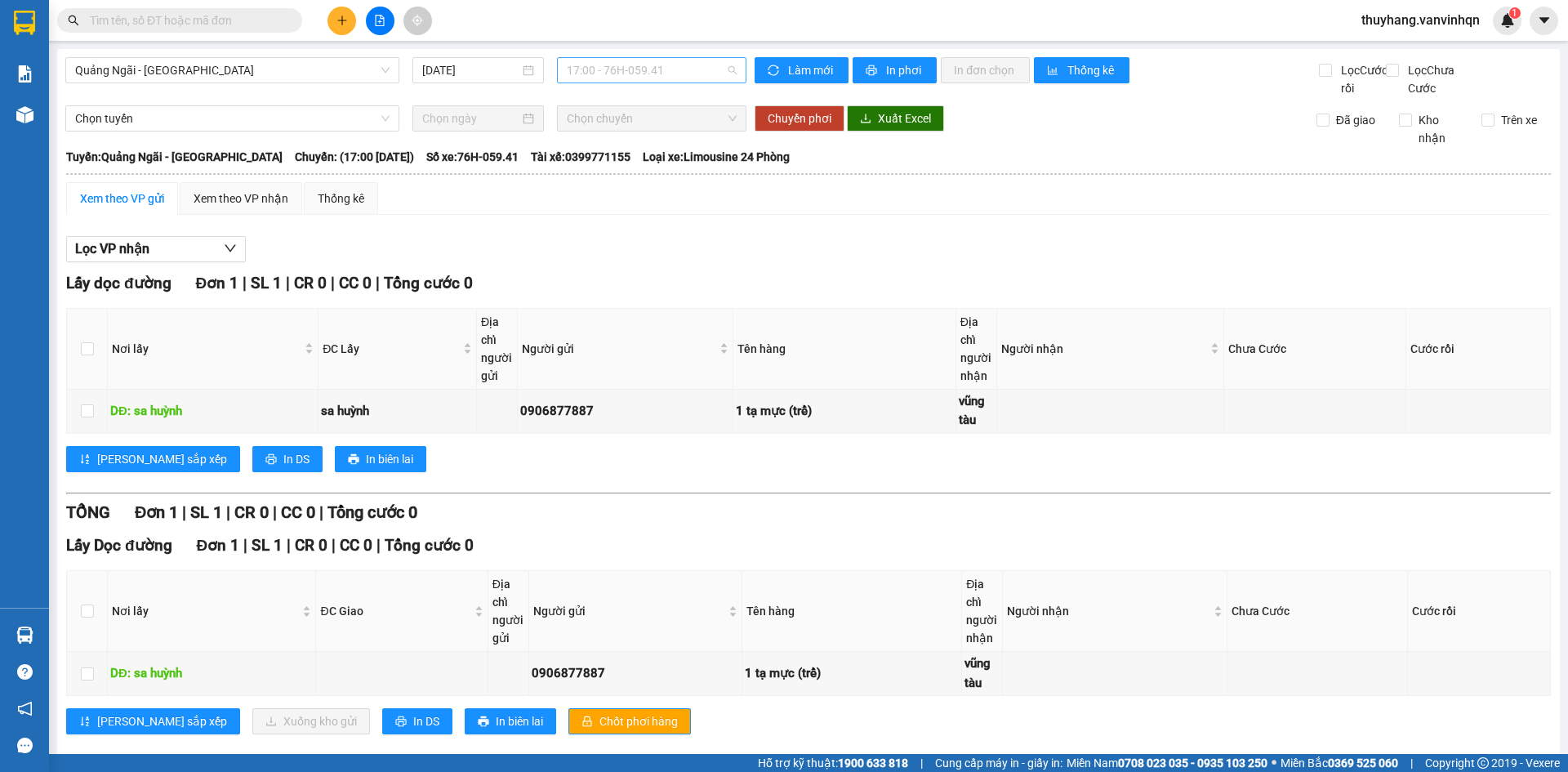
click at [663, 61] on span "17:00 - 76H-059.41" at bounding box center [651, 70] width 169 height 25
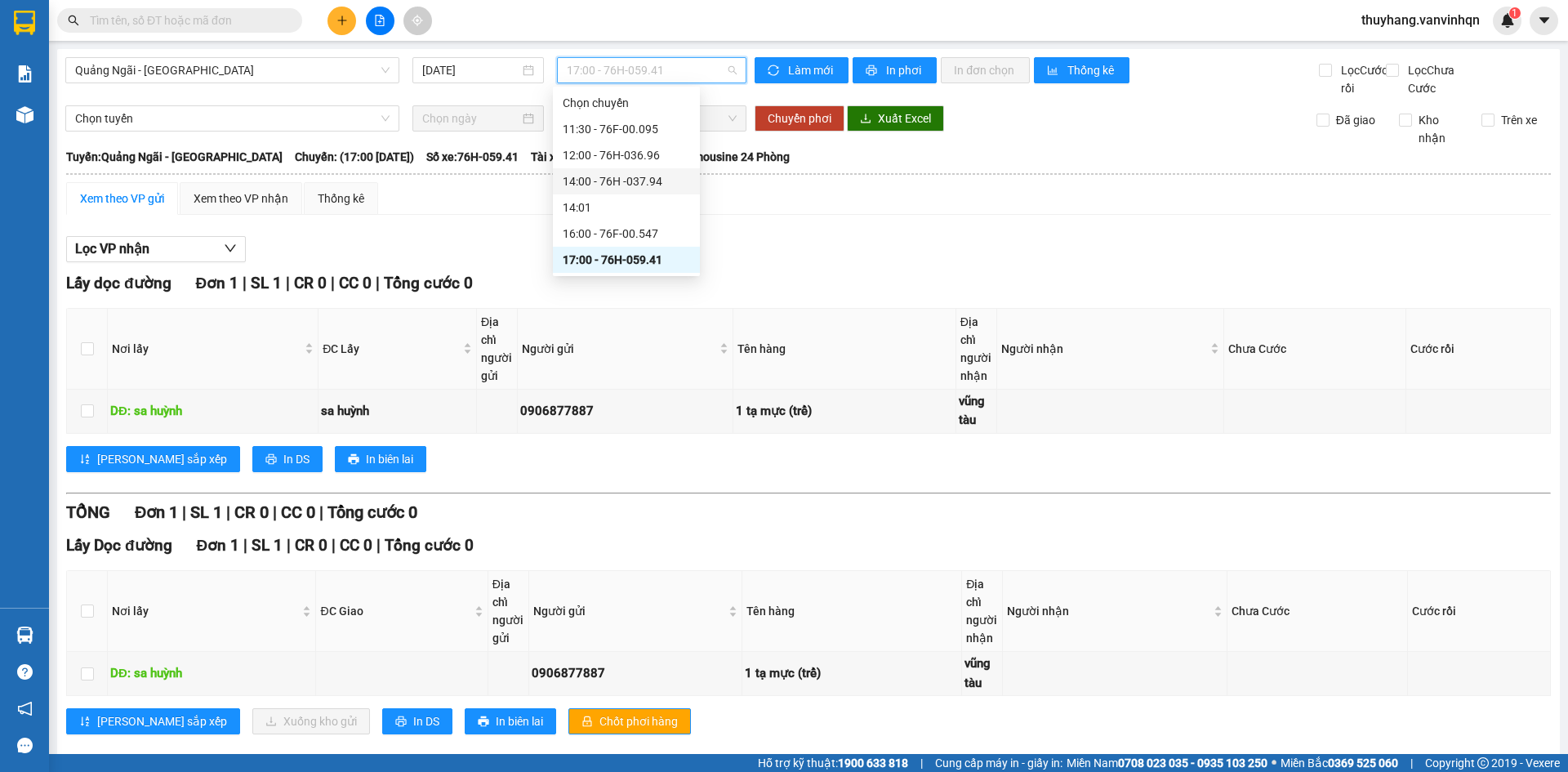
click at [656, 178] on div "14:00 - 76H -037.94" at bounding box center [627, 181] width 128 height 18
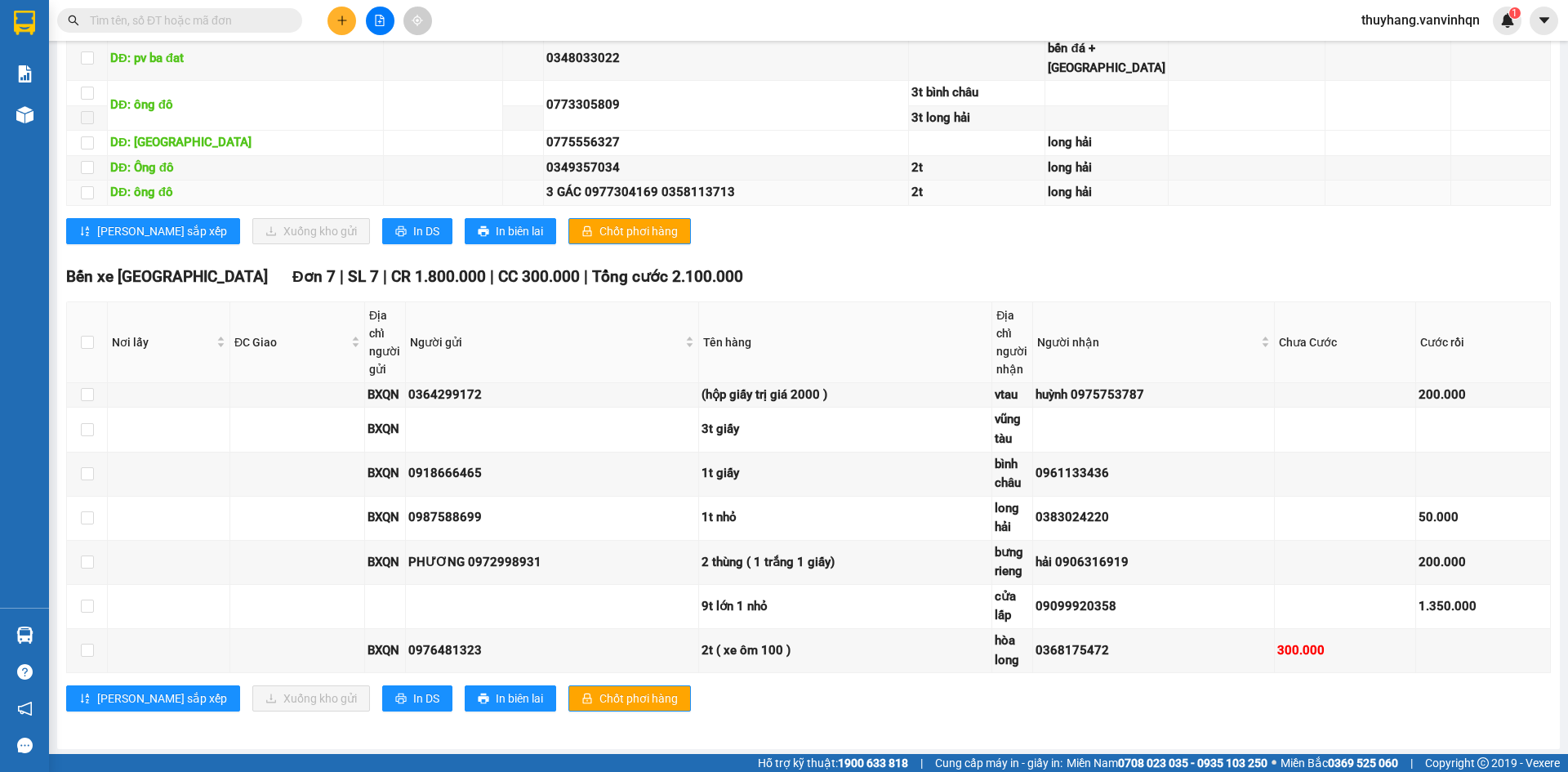
scroll to position [709, 0]
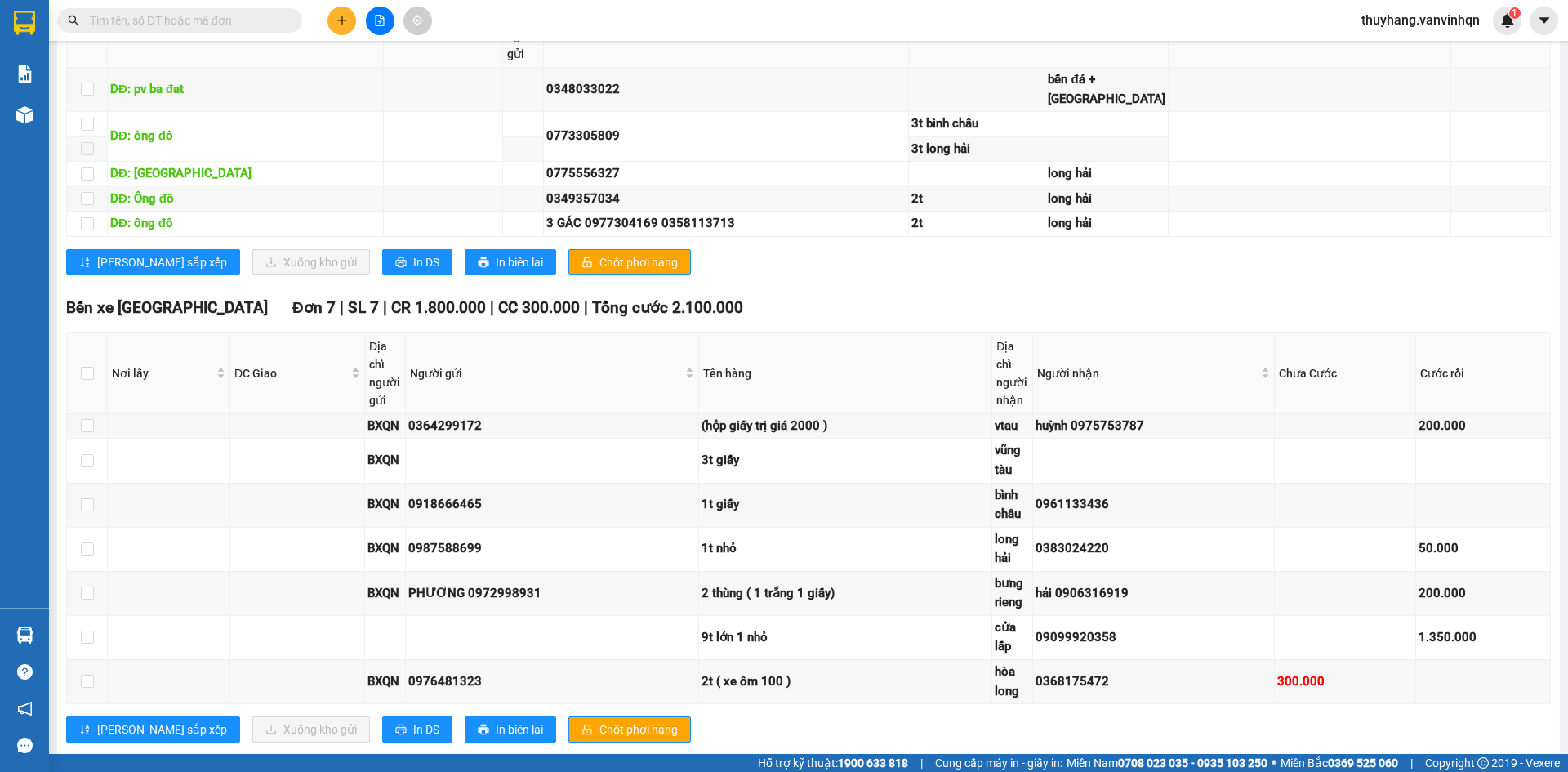
click at [872, 275] on div "Lưu sắp xếp Xuống kho gửi In DS In biên lai Chốt phơi hàng" at bounding box center [809, 262] width 1485 height 26
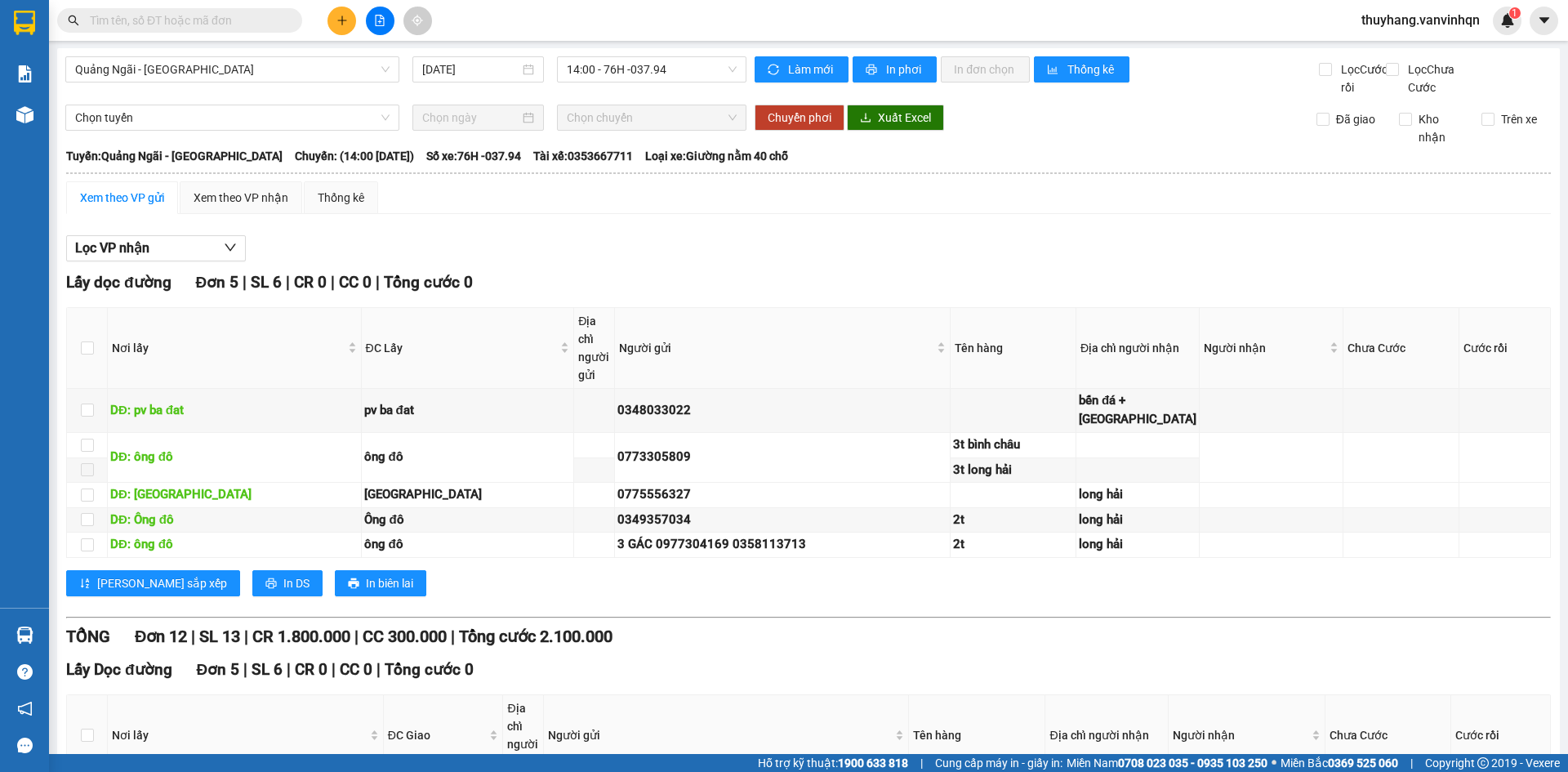
scroll to position [0, 0]
click at [336, 21] on icon "plus" at bounding box center [342, 20] width 12 height 12
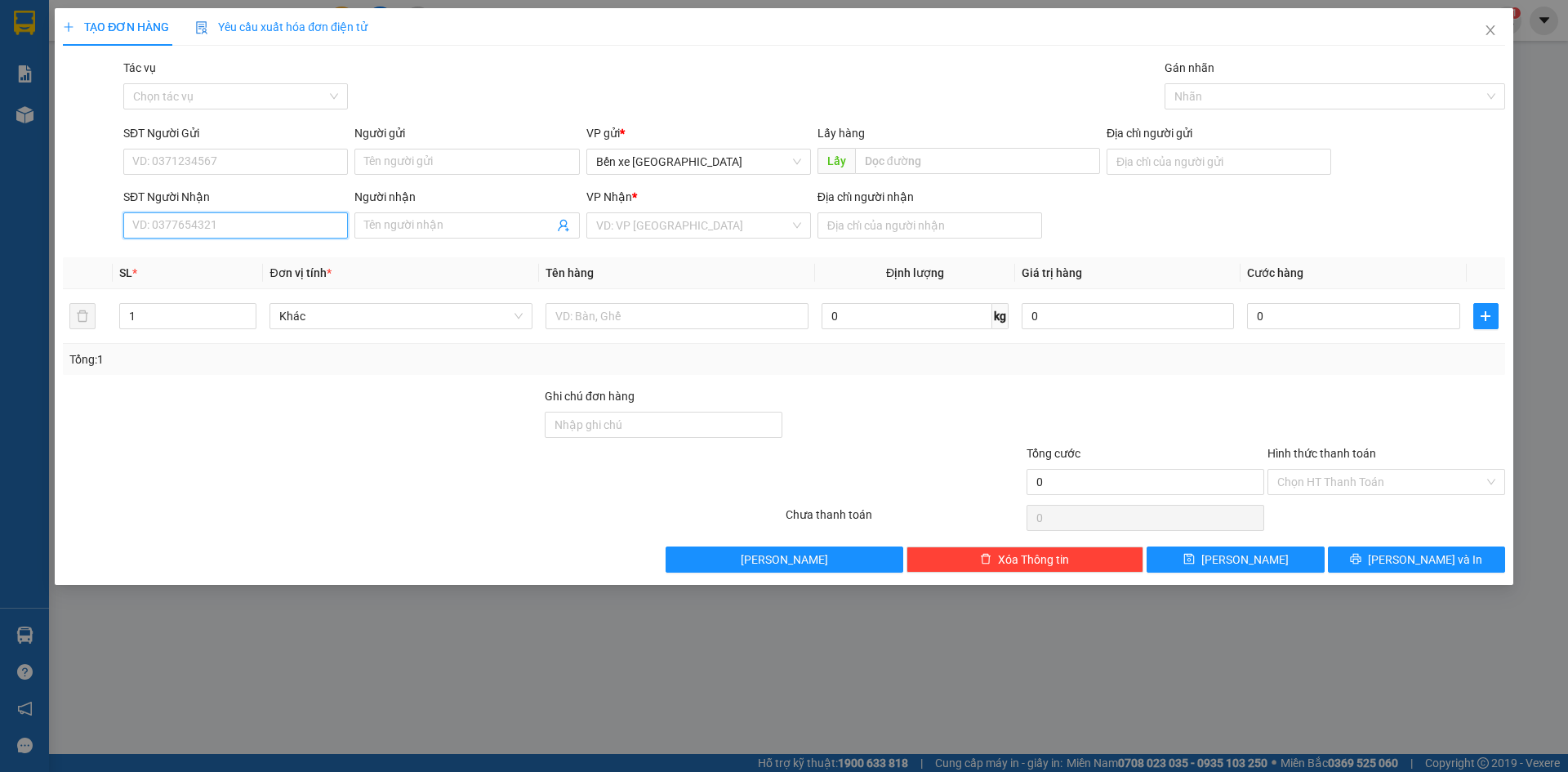
click at [242, 225] on input "SĐT Người Nhận" at bounding box center [235, 225] width 225 height 26
type input "0908832861"
click at [235, 258] on div "0908832861" at bounding box center [235, 258] width 205 height 18
type input "bxqn"
type input "đức mỹ"
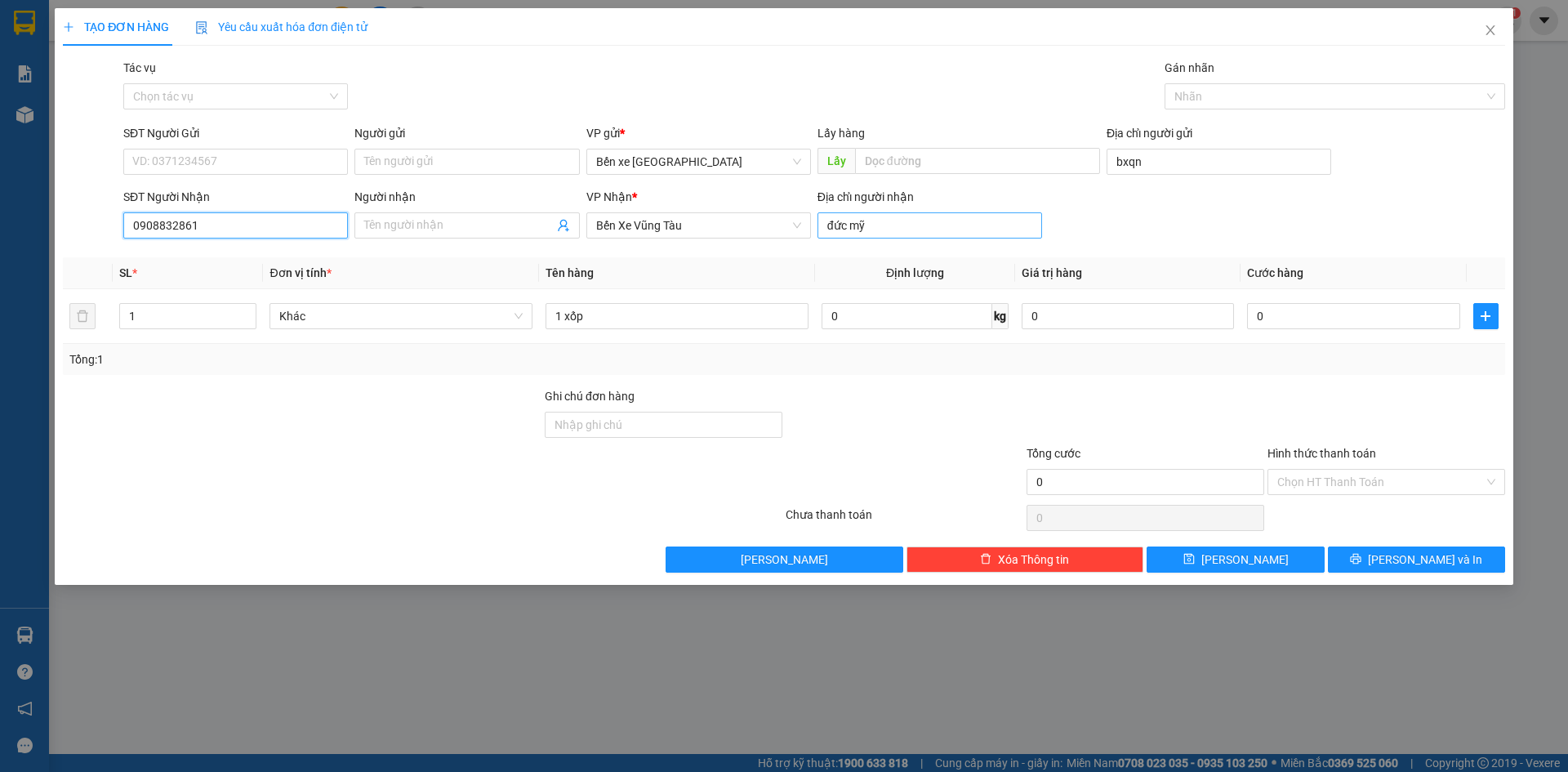
type input "0908832861"
click at [869, 221] on input "đức mỹ" at bounding box center [929, 225] width 225 height 26
type input "ngai giao"
click at [658, 317] on input "1 xốp" at bounding box center [677, 316] width 263 height 26
click at [565, 319] on input "1 xốp" at bounding box center [677, 316] width 263 height 26
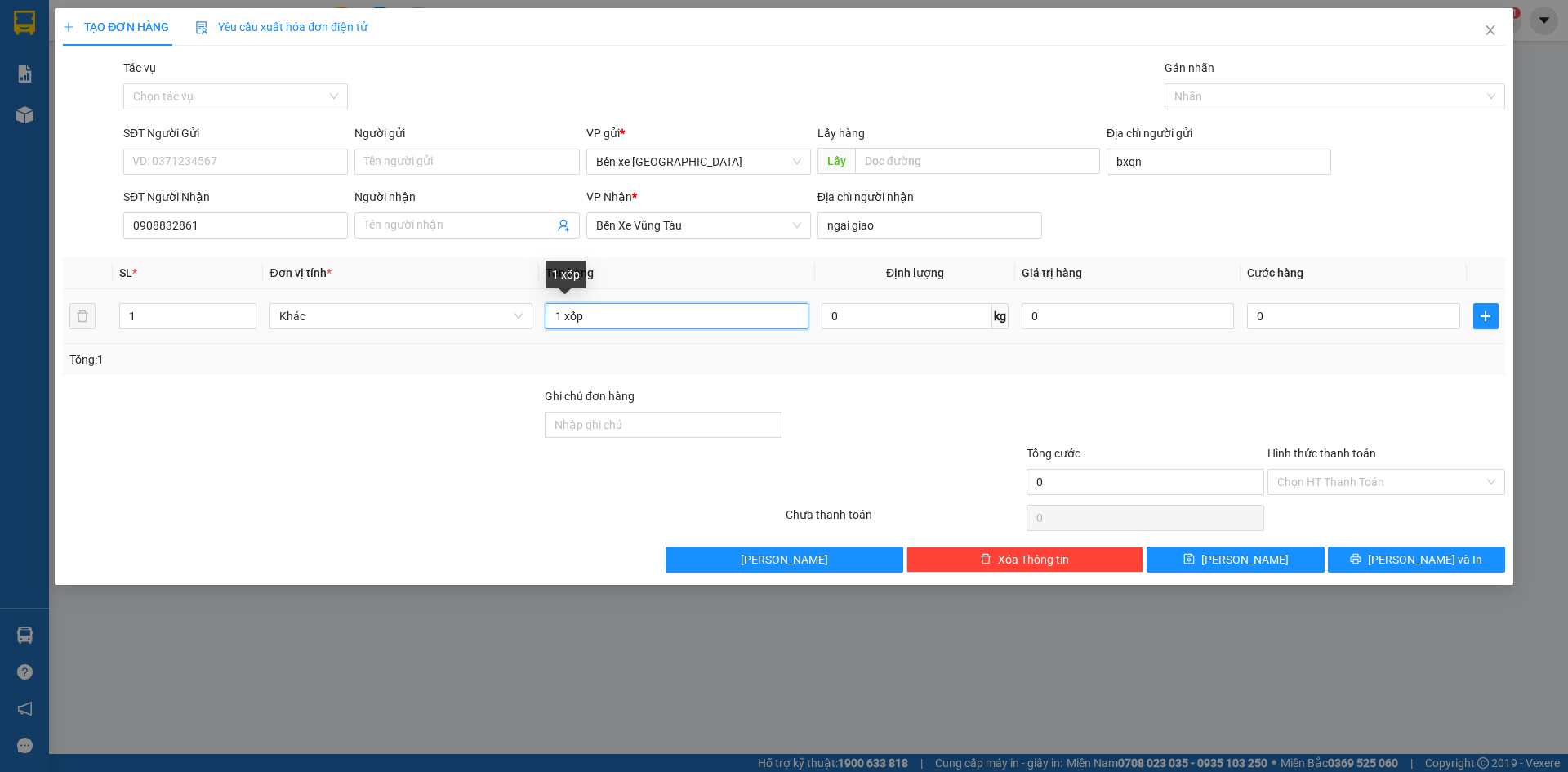
click at [643, 315] on input "1 xốp" at bounding box center [677, 316] width 263 height 26
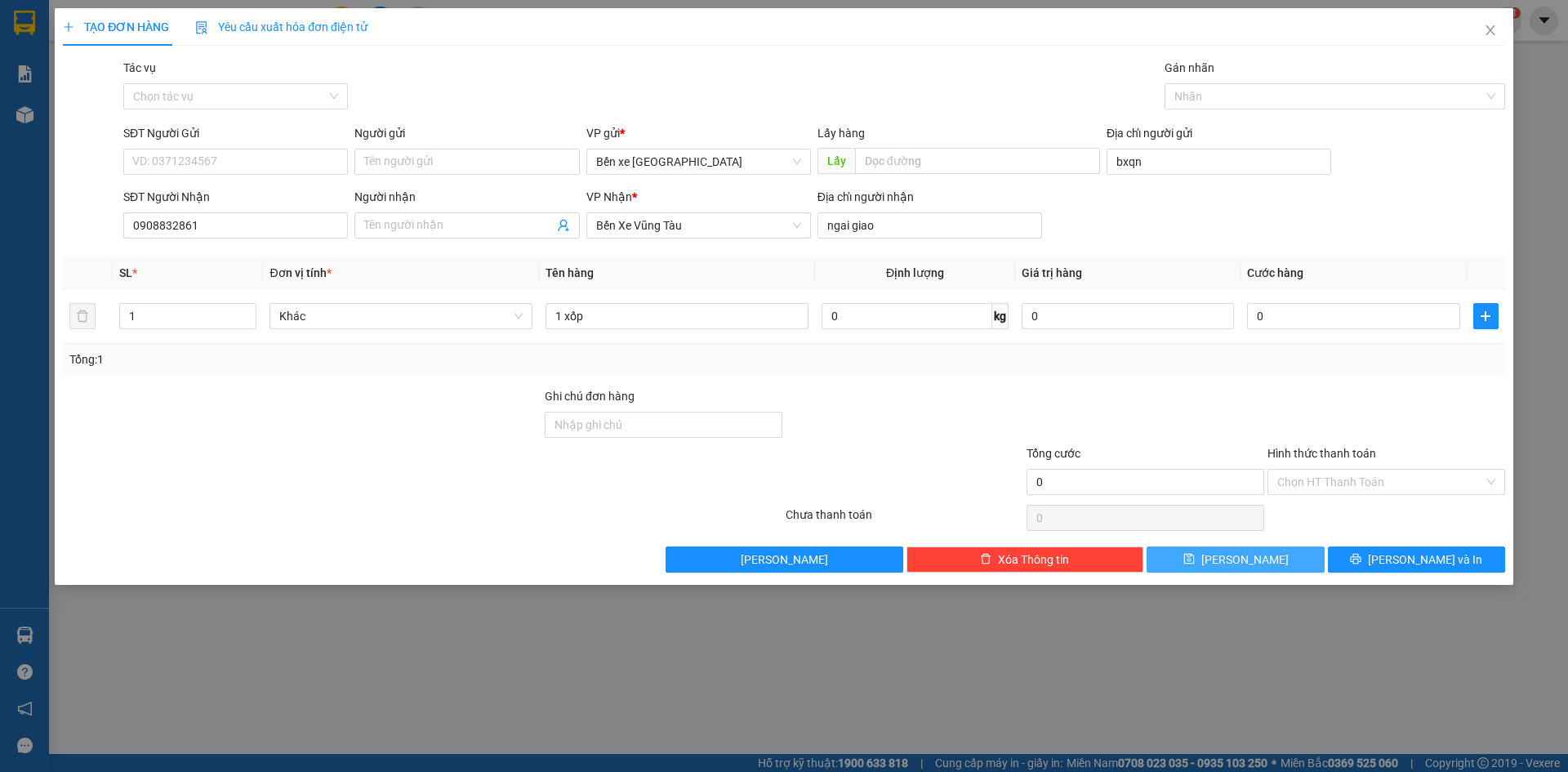
click at [1263, 552] on button "[PERSON_NAME]" at bounding box center [1235, 560] width 178 height 26
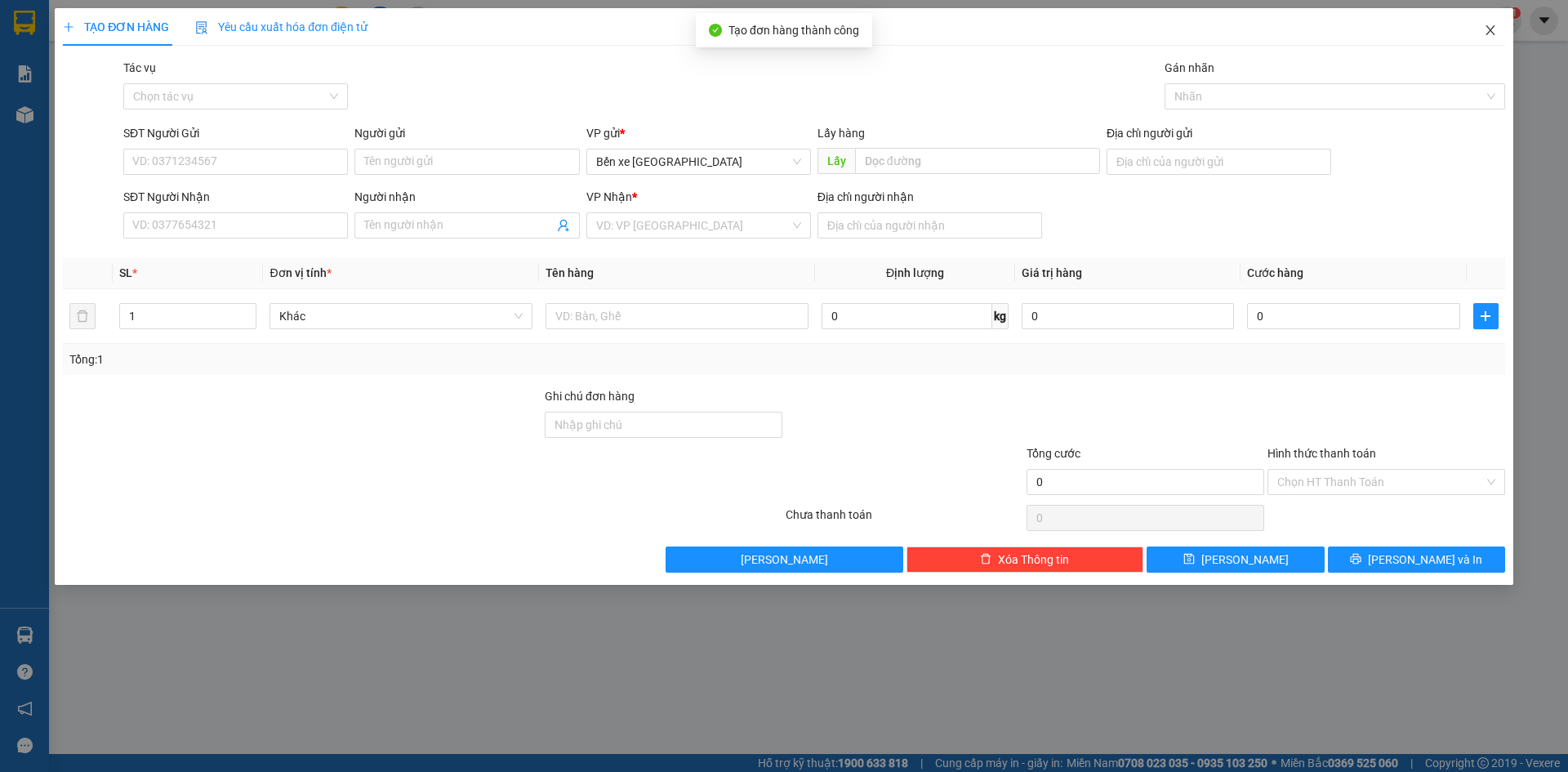
click at [1484, 32] on icon "close" at bounding box center [1491, 30] width 13 height 13
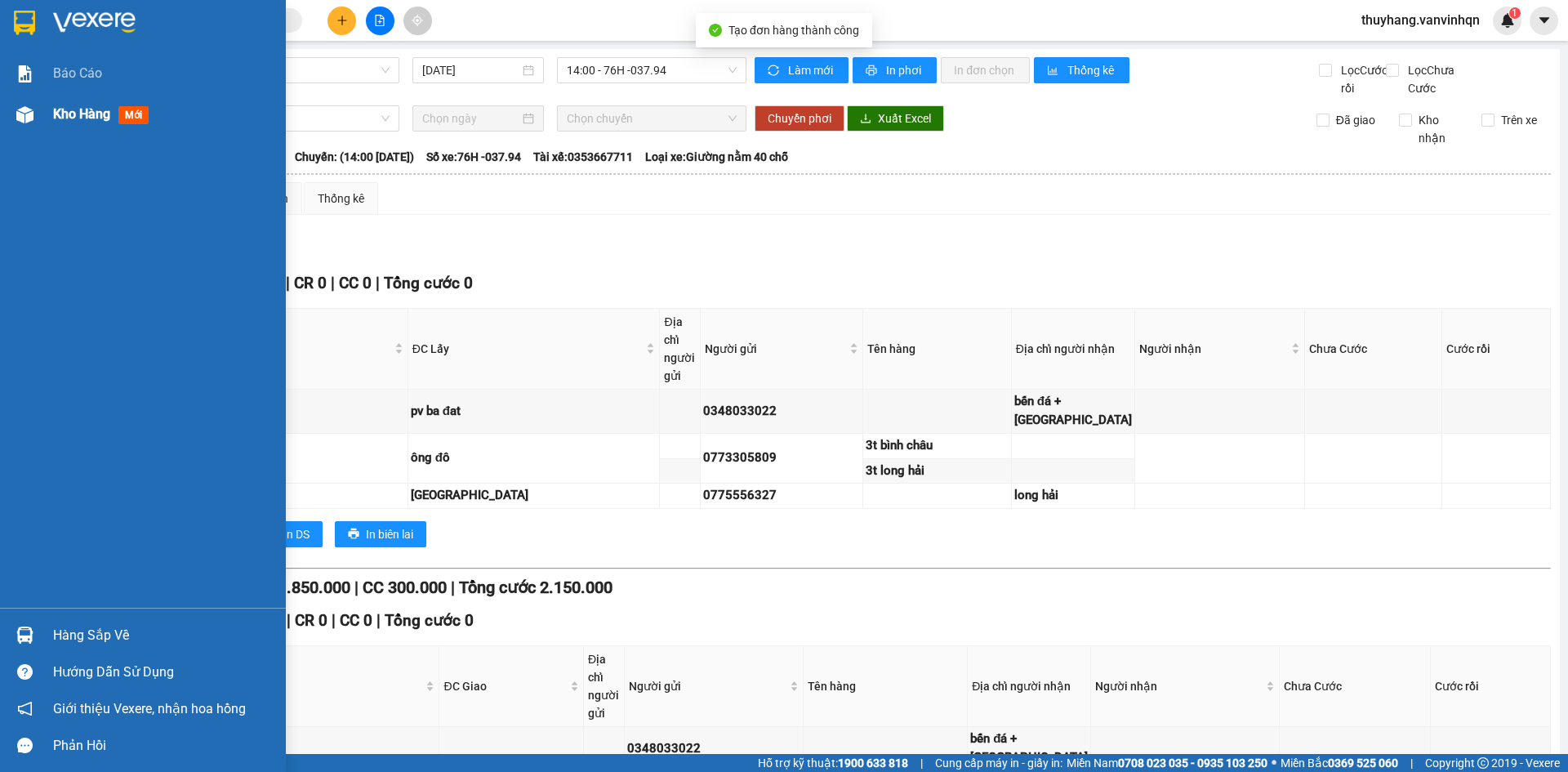
click at [21, 102] on div at bounding box center [25, 114] width 28 height 28
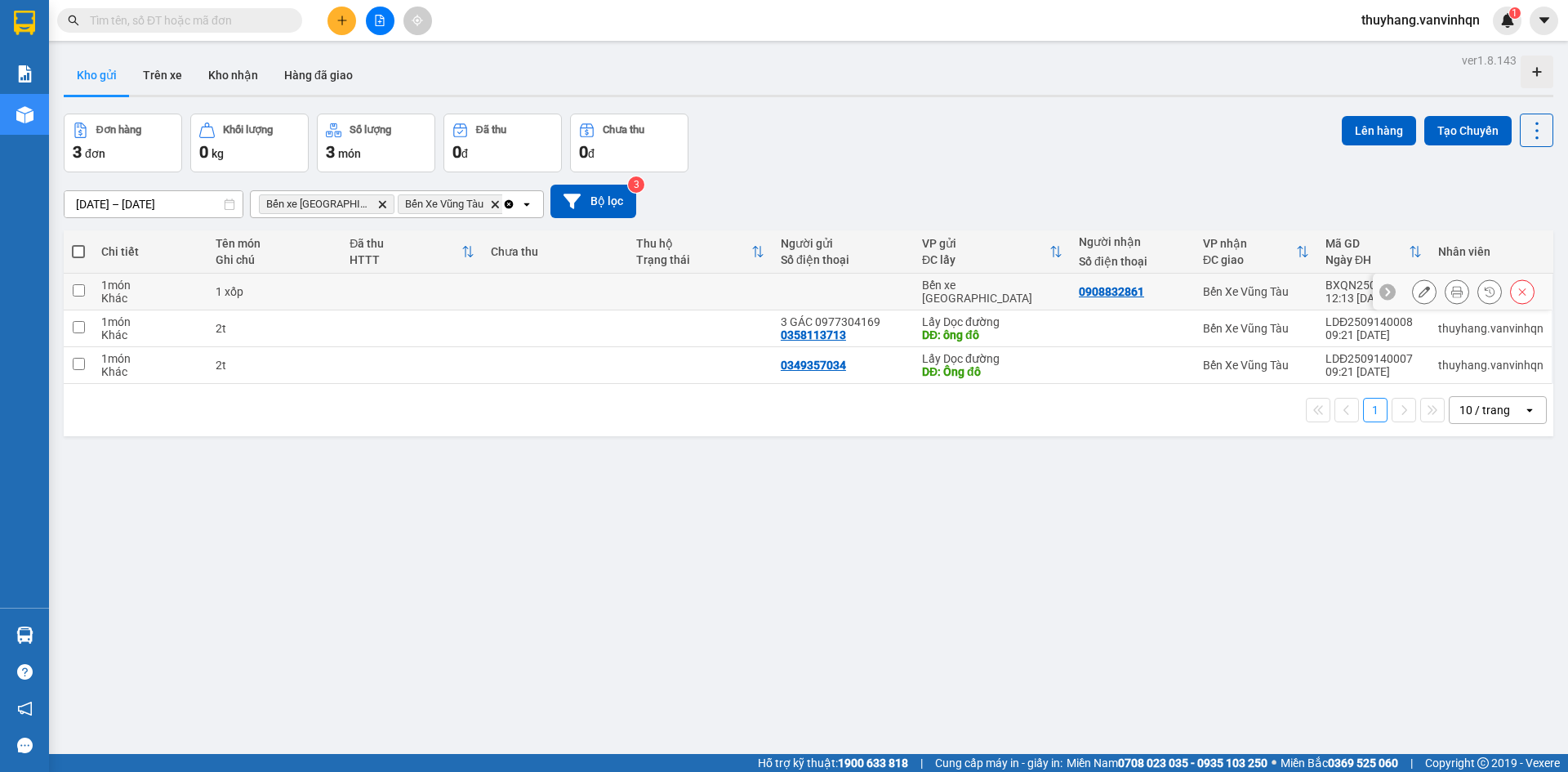
click at [350, 290] on td at bounding box center [412, 292] width 141 height 36
checkbox input "true"
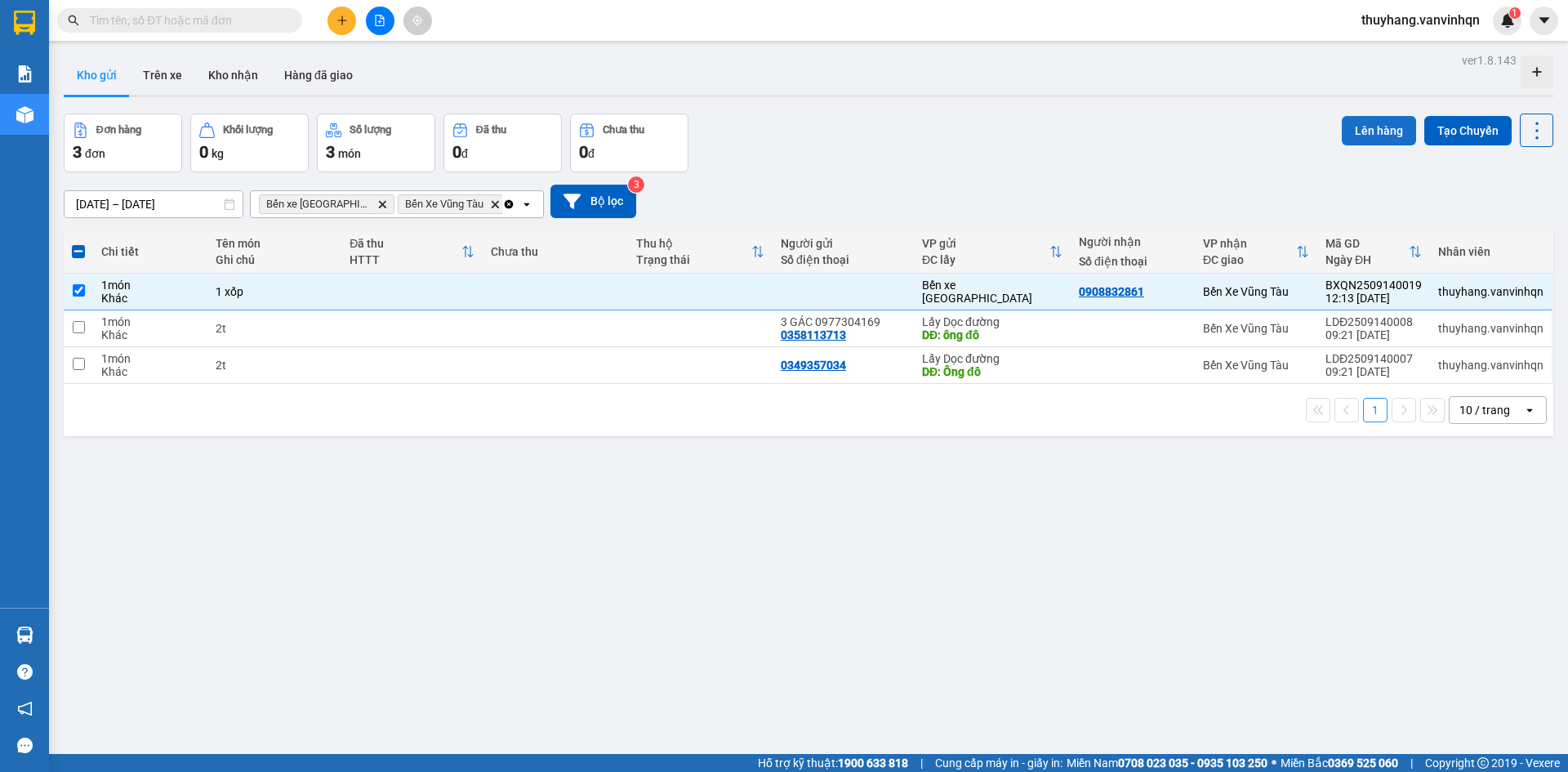
click at [1364, 128] on button "Lên hàng" at bounding box center [1379, 130] width 75 height 29
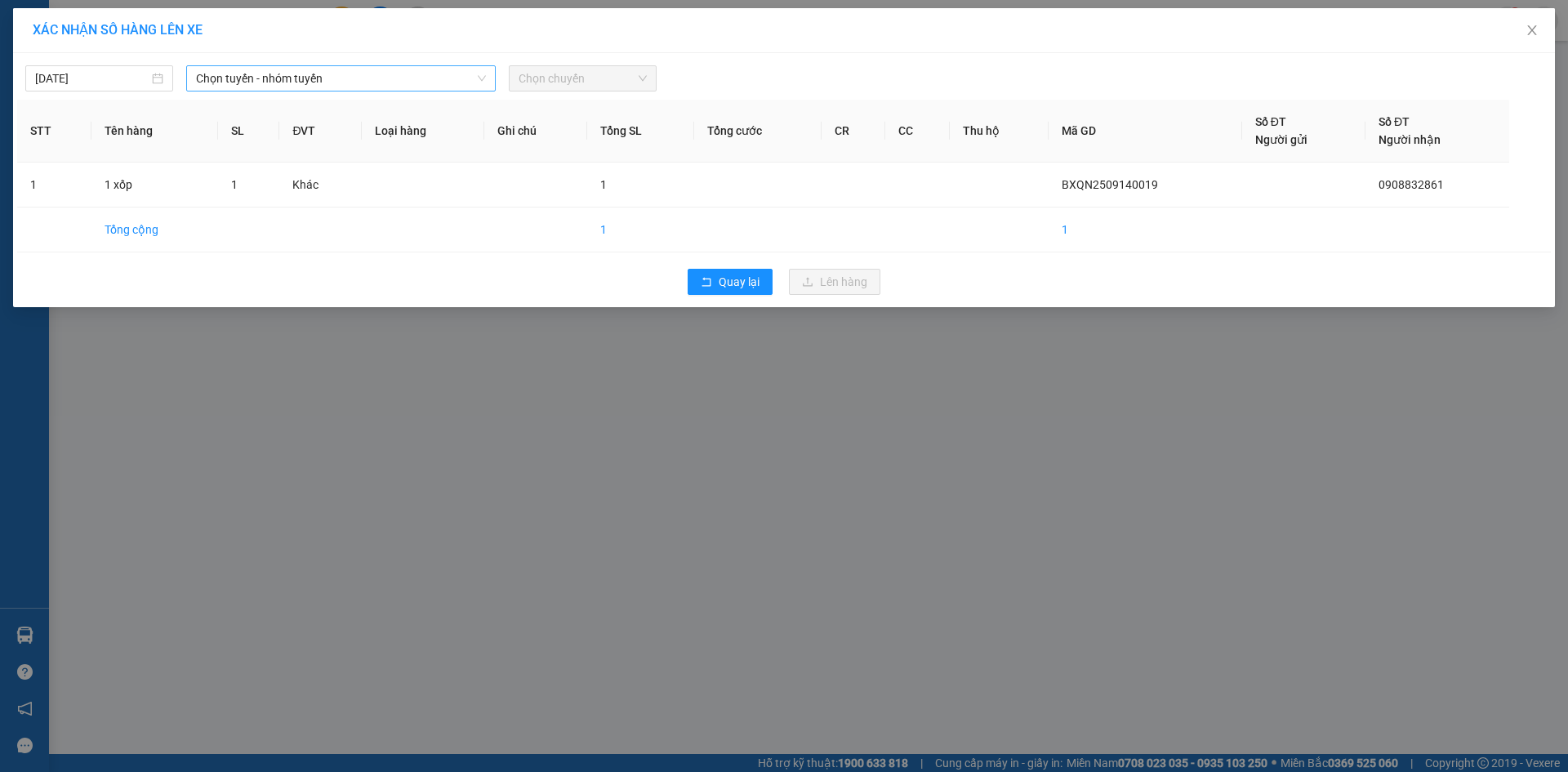
click at [334, 80] on span "Chọn tuyến - nhóm tuyến" at bounding box center [341, 78] width 290 height 25
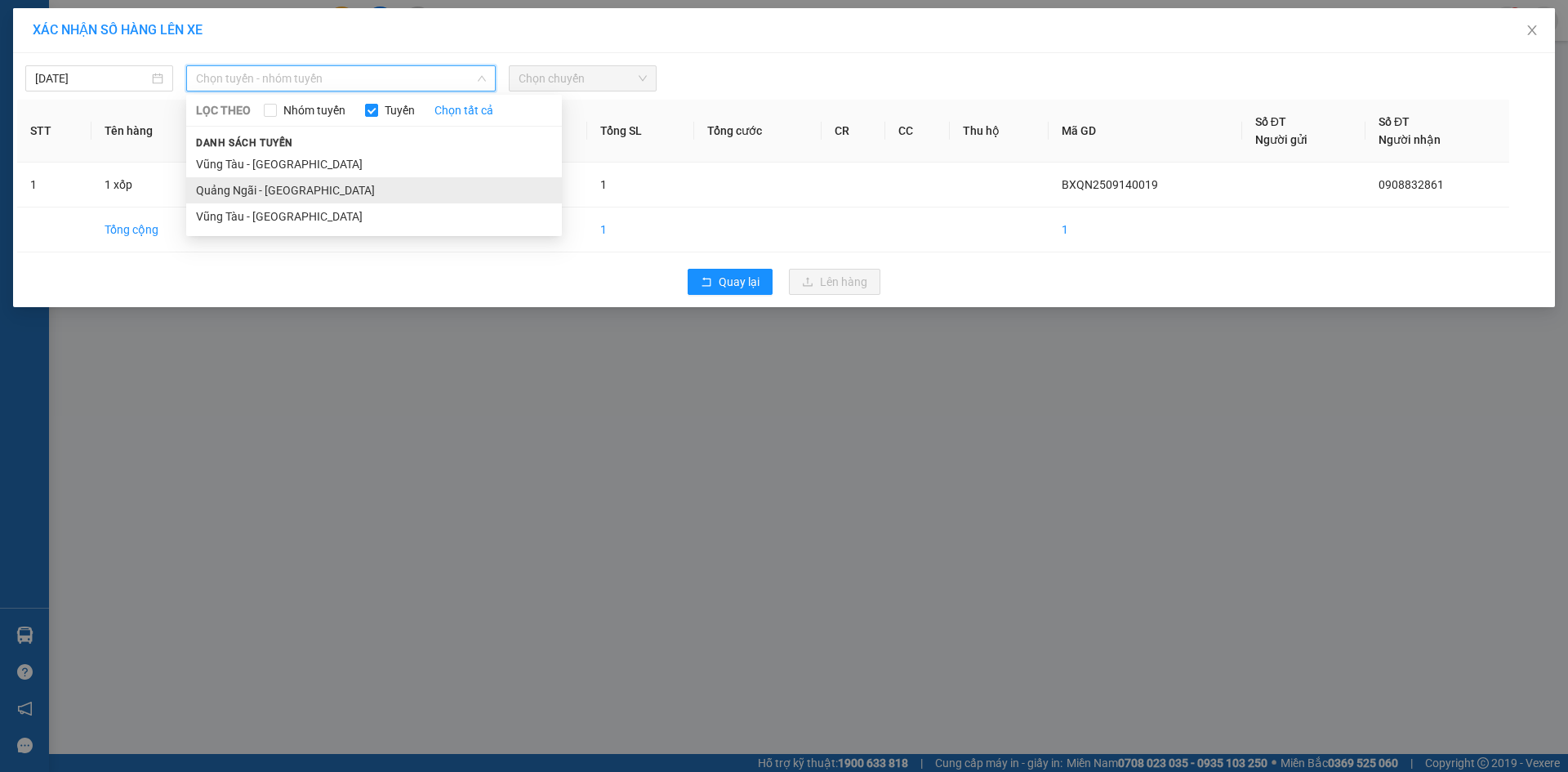
click at [335, 195] on li "Quảng Ngãi - [GEOGRAPHIC_DATA]" at bounding box center [374, 190] width 375 height 26
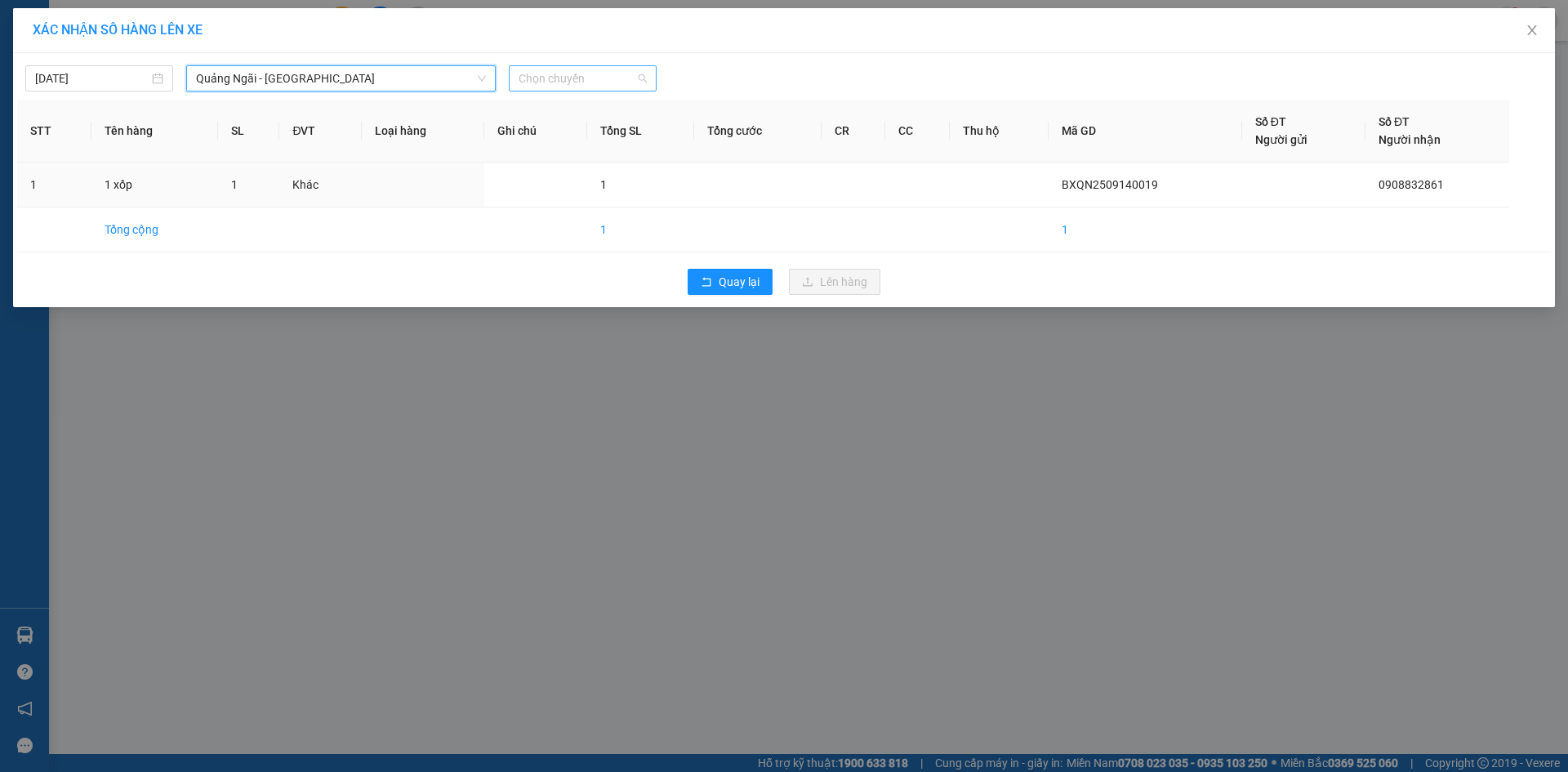
click at [627, 80] on span "Chọn chuyến" at bounding box center [582, 78] width 128 height 25
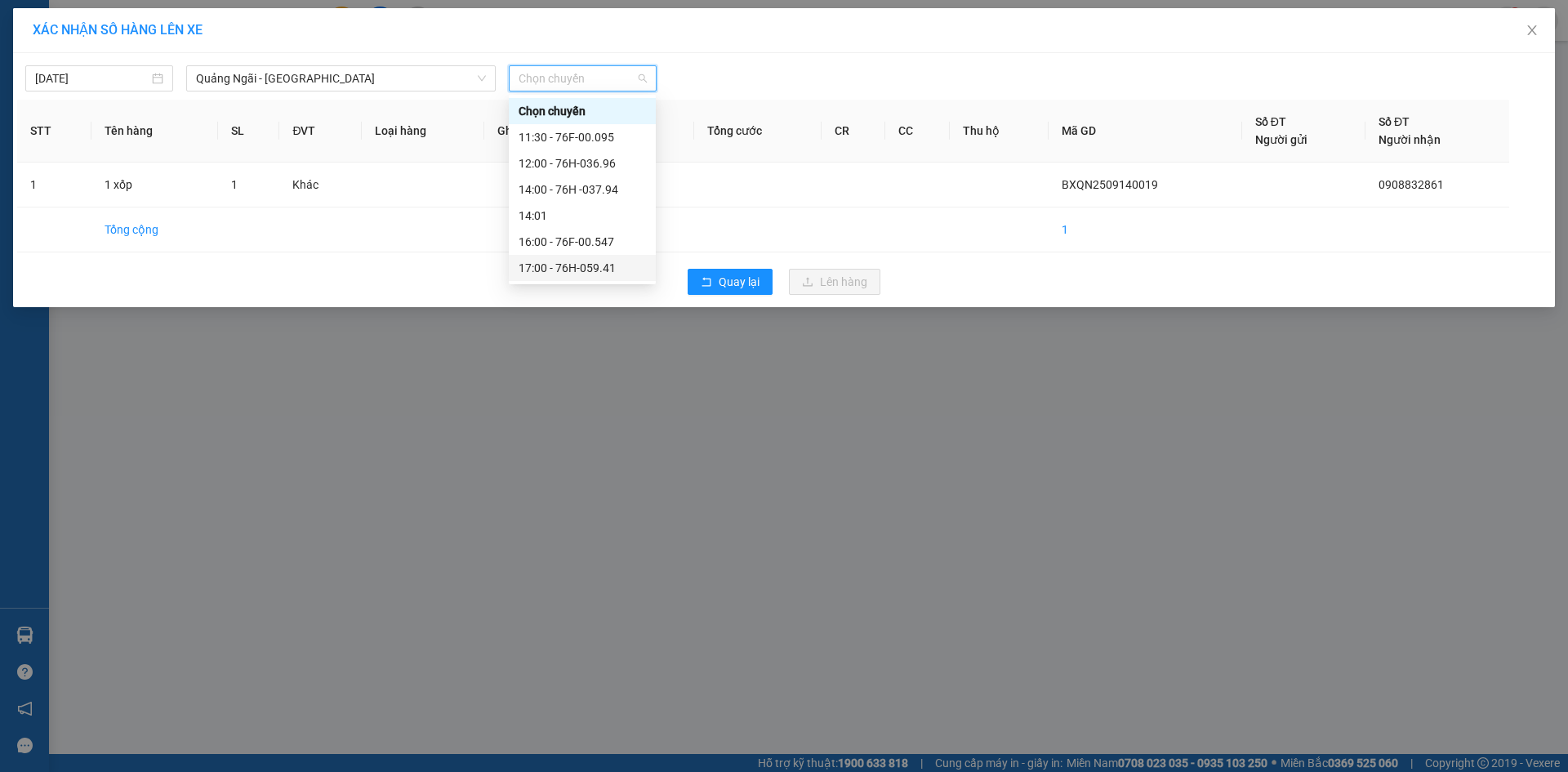
click at [640, 263] on div "17:00 - 76H-059.41" at bounding box center [582, 268] width 128 height 18
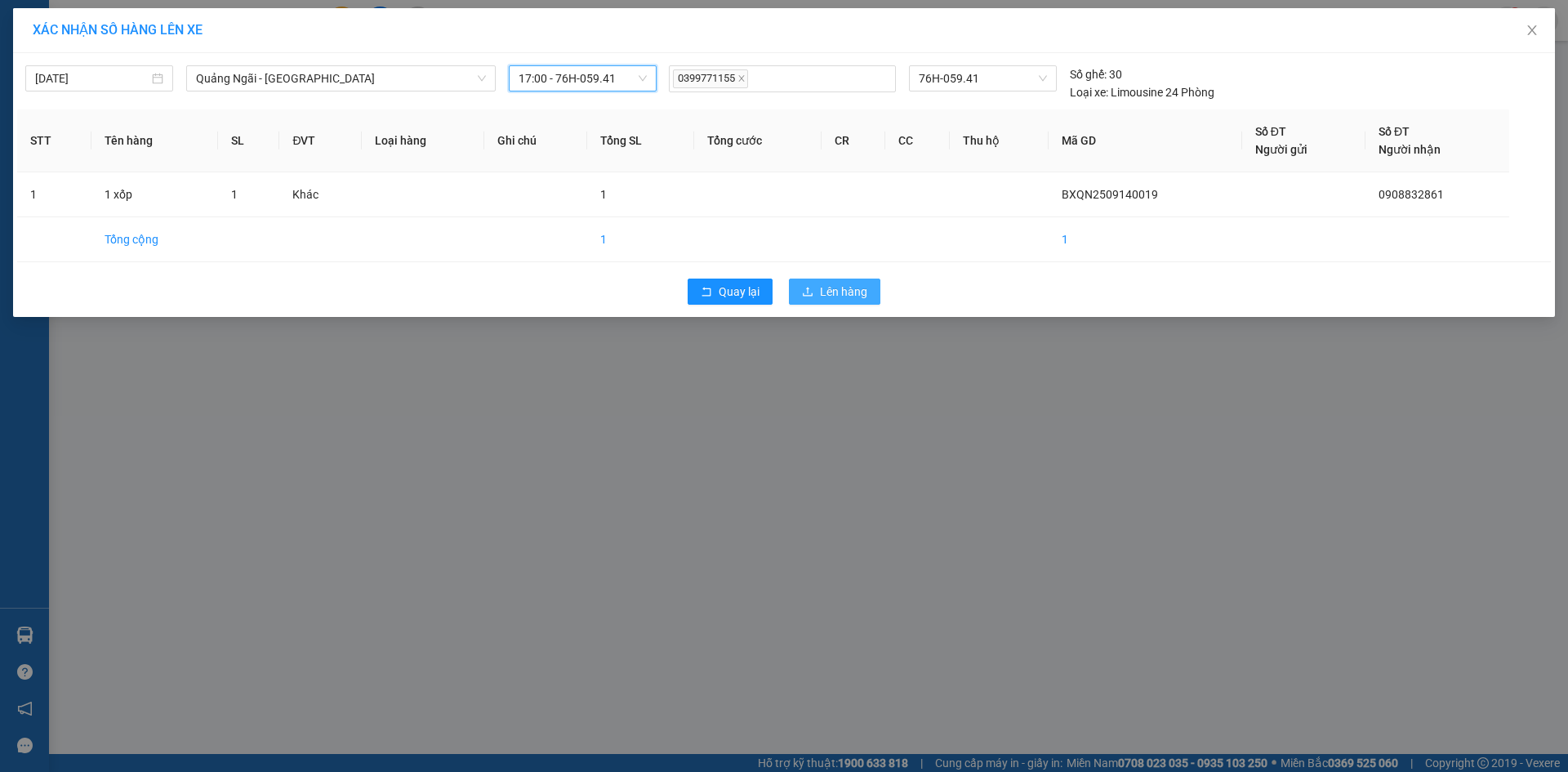
click at [843, 291] on span "Lên hàng" at bounding box center [844, 292] width 47 height 18
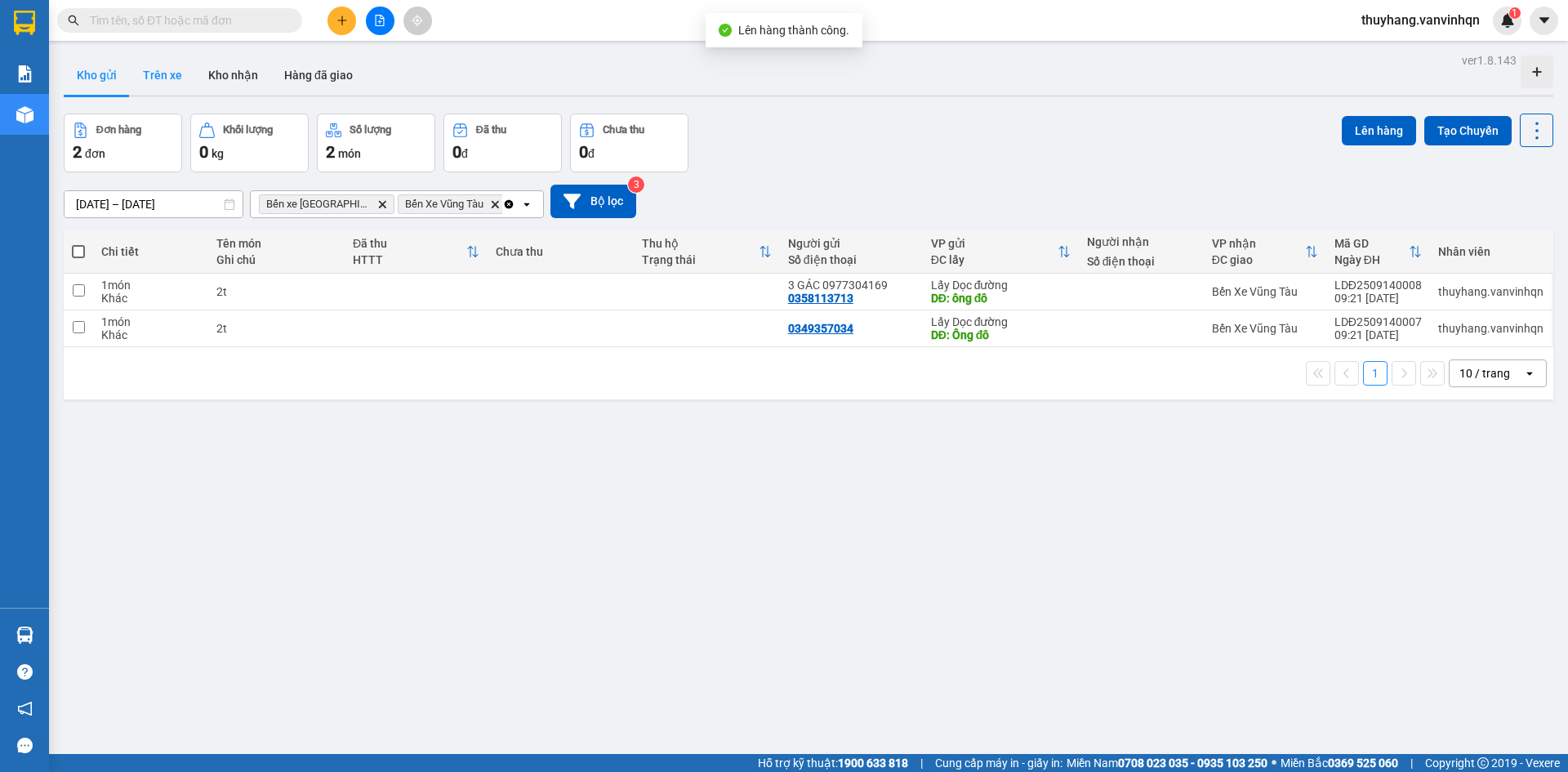
click at [178, 77] on button "Trên xe" at bounding box center [163, 75] width 66 height 39
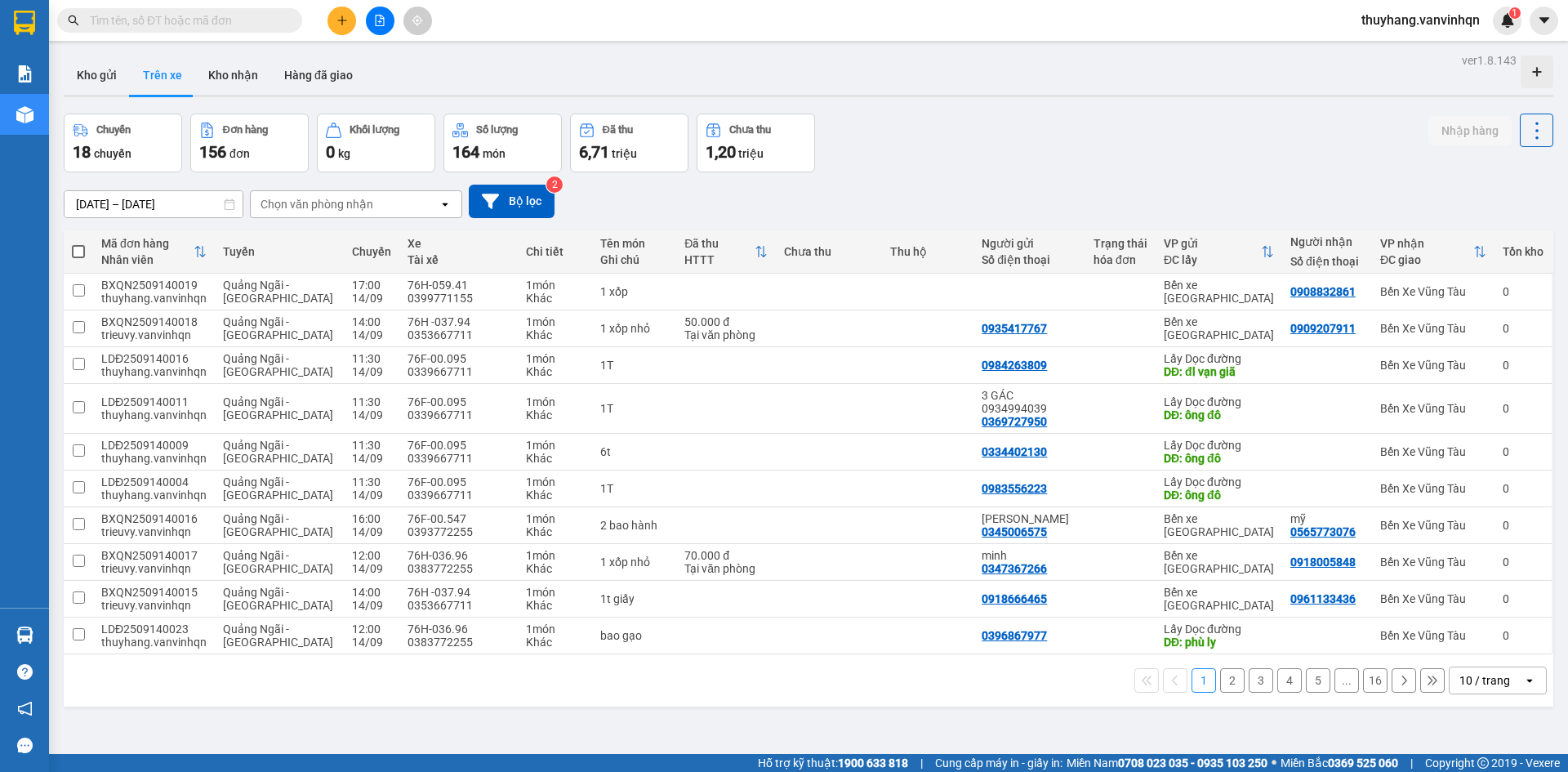
click at [360, 15] on div at bounding box center [380, 20] width 122 height 28
click at [342, 27] on button at bounding box center [342, 20] width 28 height 28
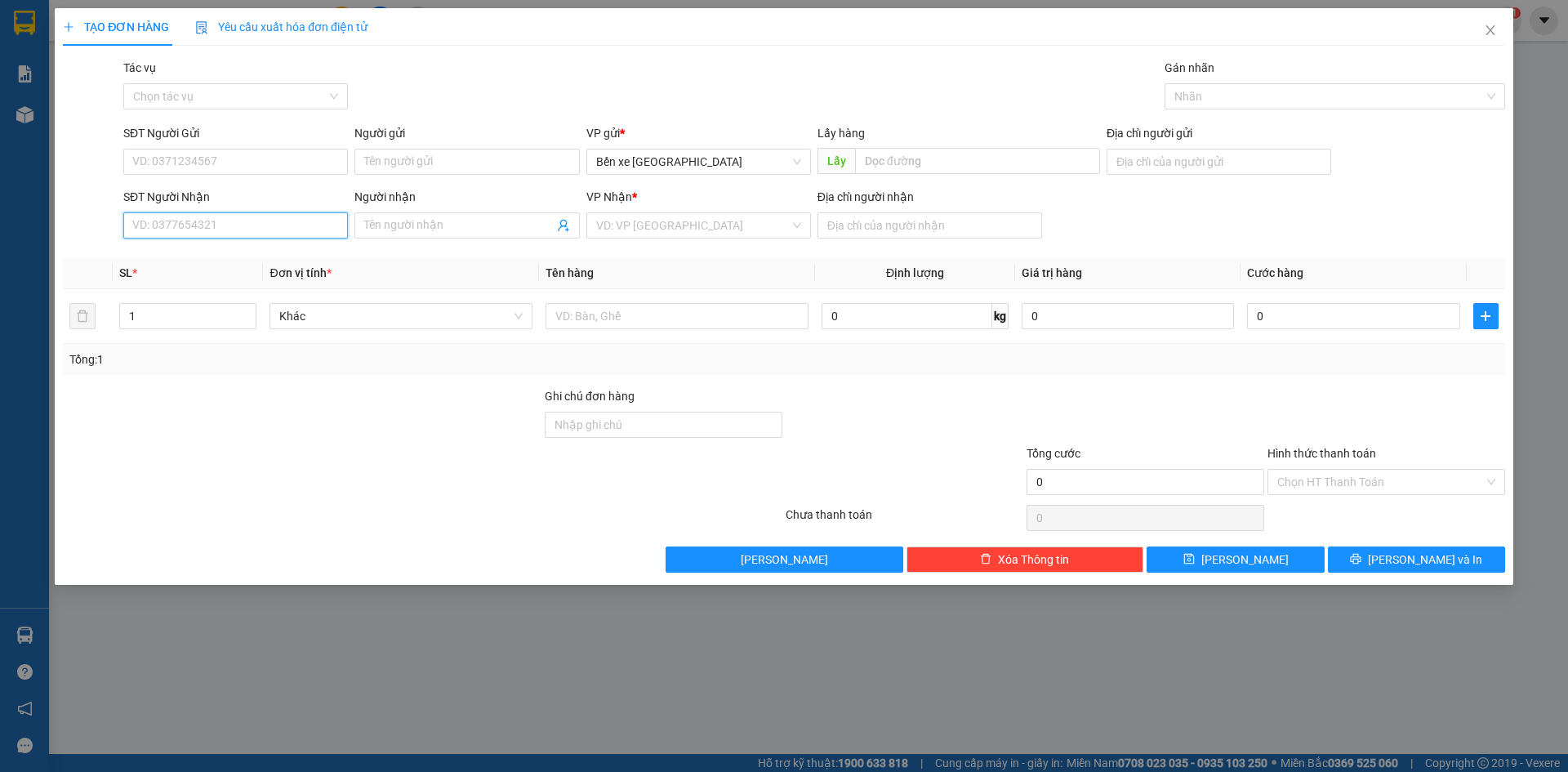
click at [297, 224] on input "SĐT Người Nhận" at bounding box center [235, 225] width 225 height 26
drag, startPoint x: 302, startPoint y: 233, endPoint x: 261, endPoint y: 227, distance: 41.4
click at [294, 233] on input "SĐT Người Nhận" at bounding box center [235, 225] width 225 height 26
type input "0983086"
click at [1500, 27] on span "Close" at bounding box center [1491, 31] width 46 height 46
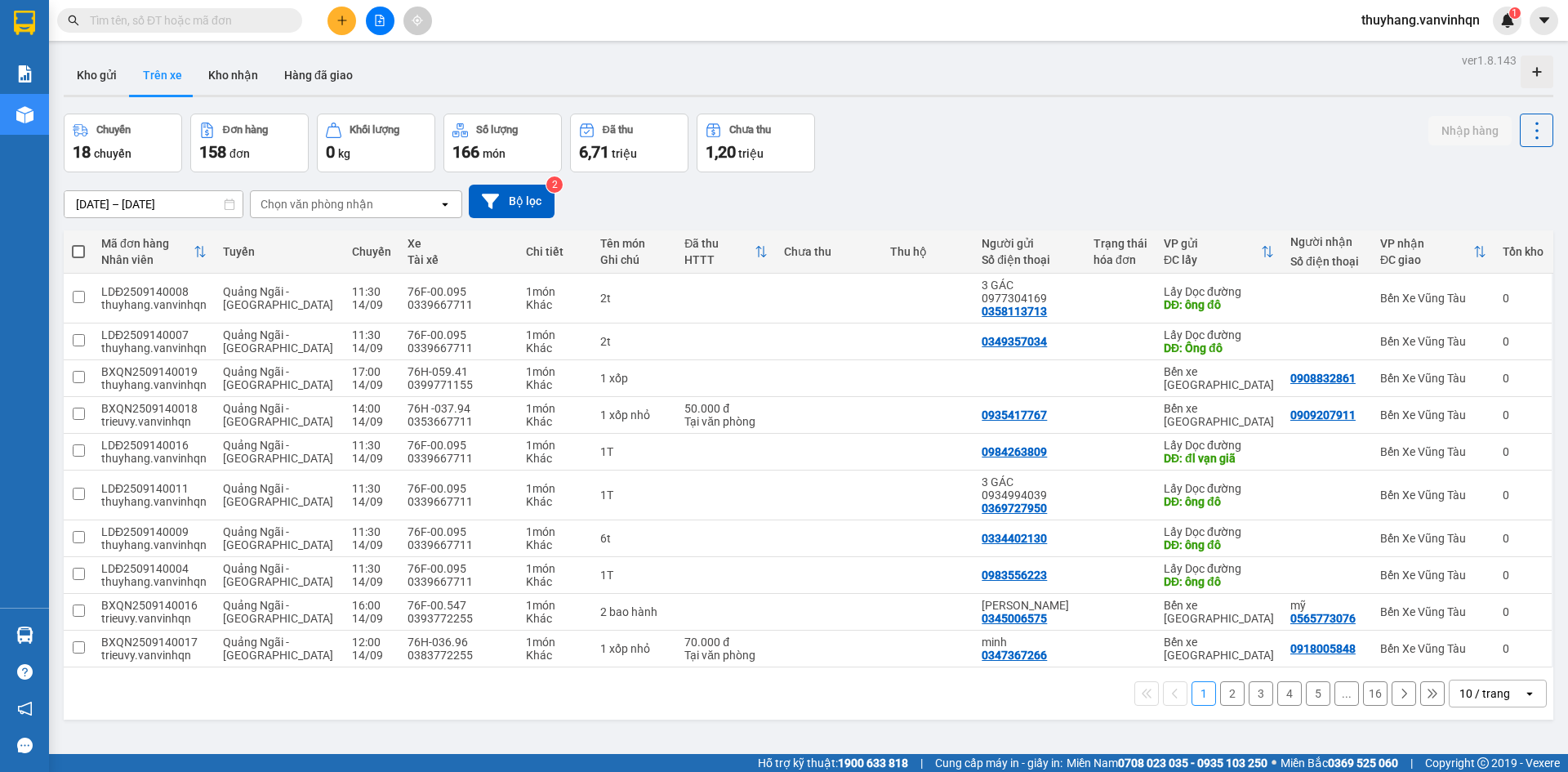
click at [1086, 149] on div "Chuyến 18 chuyến Đơn hàng 158 đơn Khối lượng 0 kg Số lượng 166 món Đã thu 6,71 …" at bounding box center [808, 143] width 1490 height 59
click at [1242, 180] on div "12/09/2025 – 14/09/2025 Press the down arrow key to interact with the calendar …" at bounding box center [808, 201] width 1490 height 58
click at [1189, 168] on div "Chuyến 18 chuyến Đơn hàng 158 đơn Khối lượng 0 kg Số lượng 166 món Đã thu 6,71 …" at bounding box center [808, 143] width 1490 height 59
click at [337, 20] on icon "plus" at bounding box center [342, 20] width 12 height 12
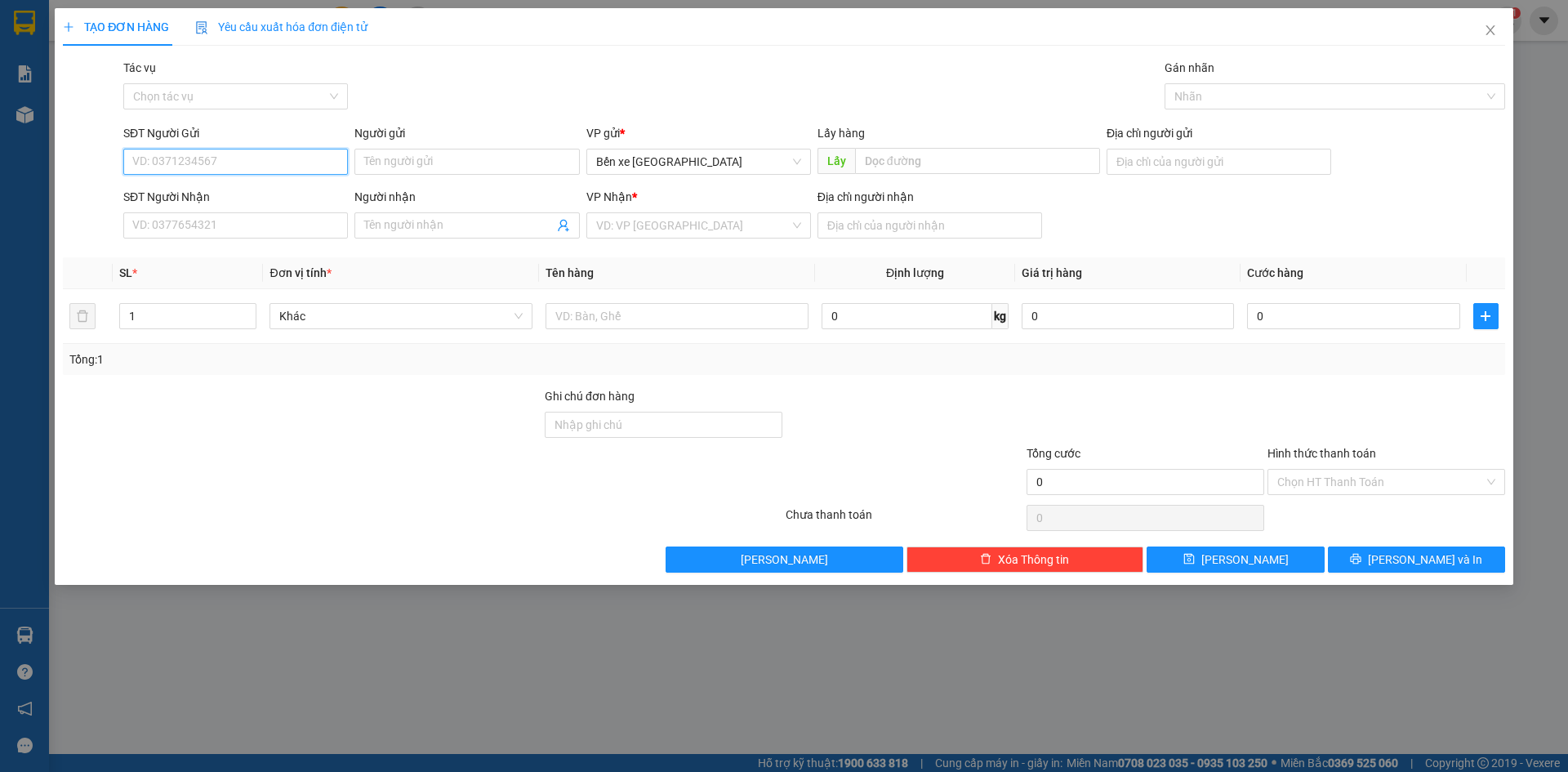
click at [244, 157] on input "SĐT Người Gửi" at bounding box center [235, 161] width 225 height 26
type input "0987272394"
click at [1151, 164] on input "Địa chỉ người gửi" at bounding box center [1219, 161] width 225 height 26
click at [1181, 170] on input "Địa chỉ người gửi" at bounding box center [1219, 161] width 225 height 26
type input "bxqn"
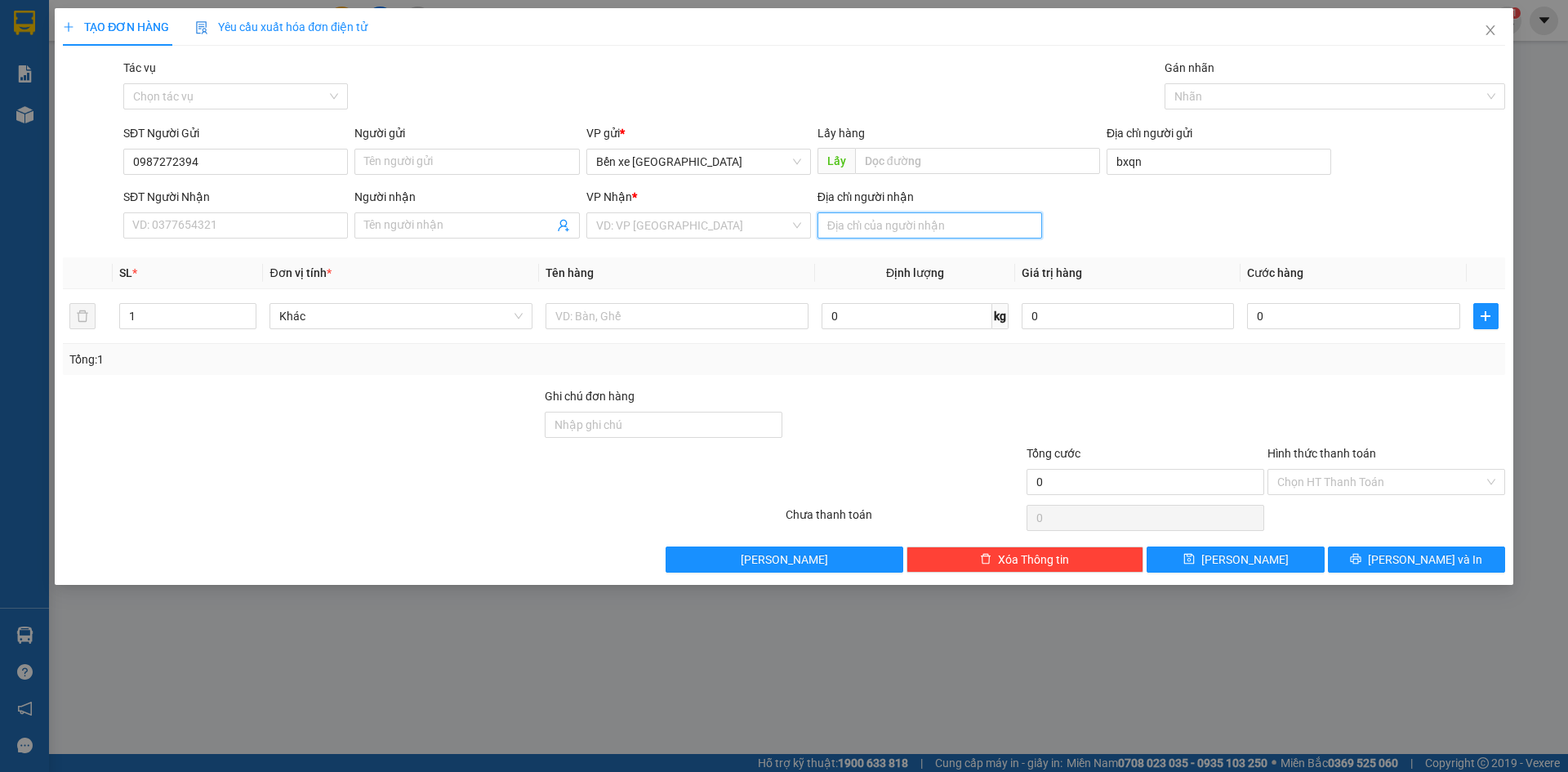
drag, startPoint x: 955, startPoint y: 223, endPoint x: 944, endPoint y: 222, distance: 11.0
click at [954, 223] on input "Địa chỉ người nhận" at bounding box center [929, 225] width 225 height 26
type input "cô đơn"
click at [640, 227] on input "search" at bounding box center [692, 225] width 193 height 25
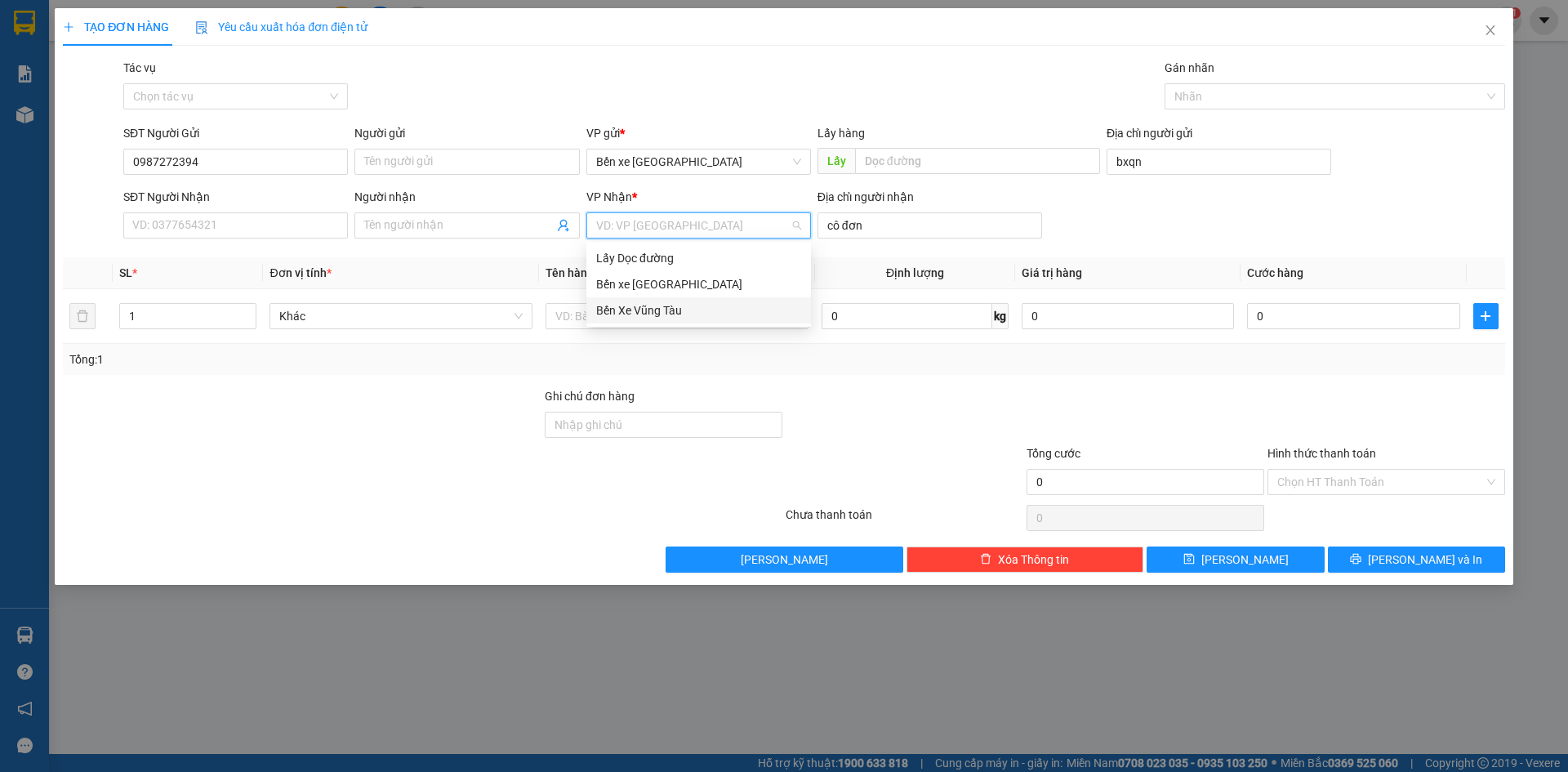
click at [686, 311] on div "Bến Xe Vũng Tàu" at bounding box center [698, 311] width 205 height 18
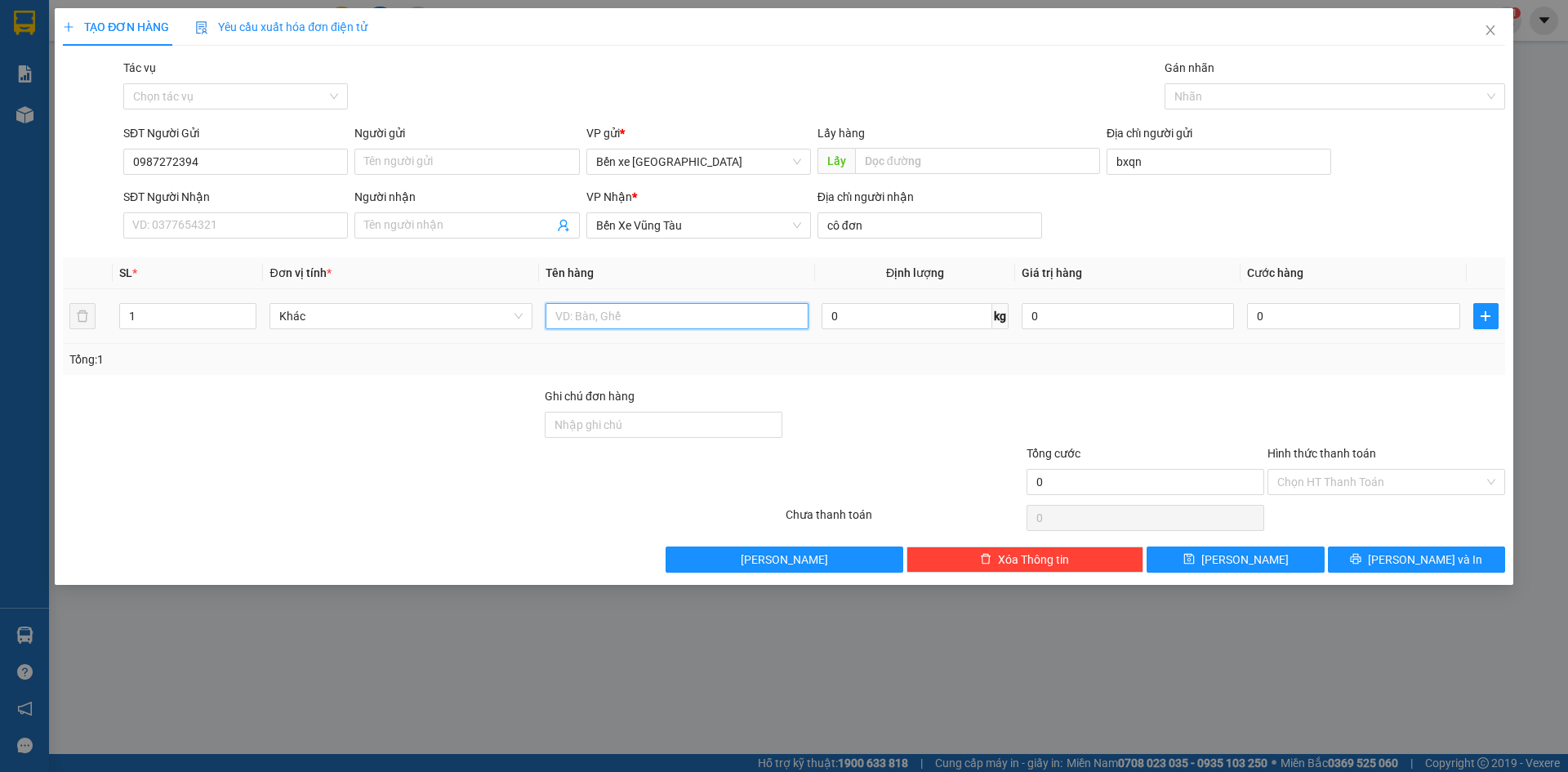
click at [723, 320] on input "text" at bounding box center [677, 316] width 263 height 26
type input "1 xốp"
drag, startPoint x: 1358, startPoint y: 313, endPoint x: 1348, endPoint y: 312, distance: 10.0
click at [1356, 313] on input "0" at bounding box center [1353, 316] width 212 height 26
type input "001"
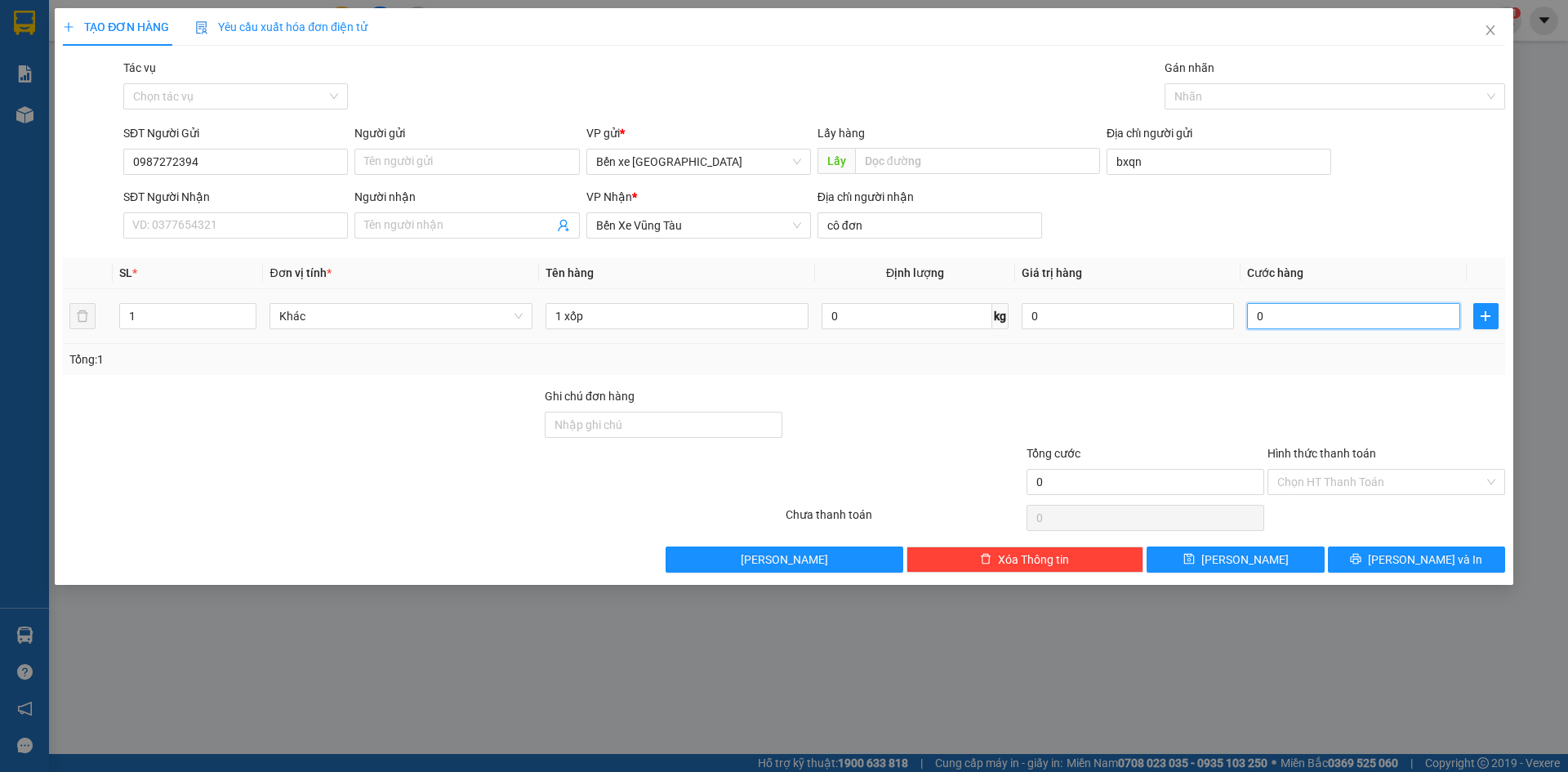
type input "1"
type input "0.010"
type input "10"
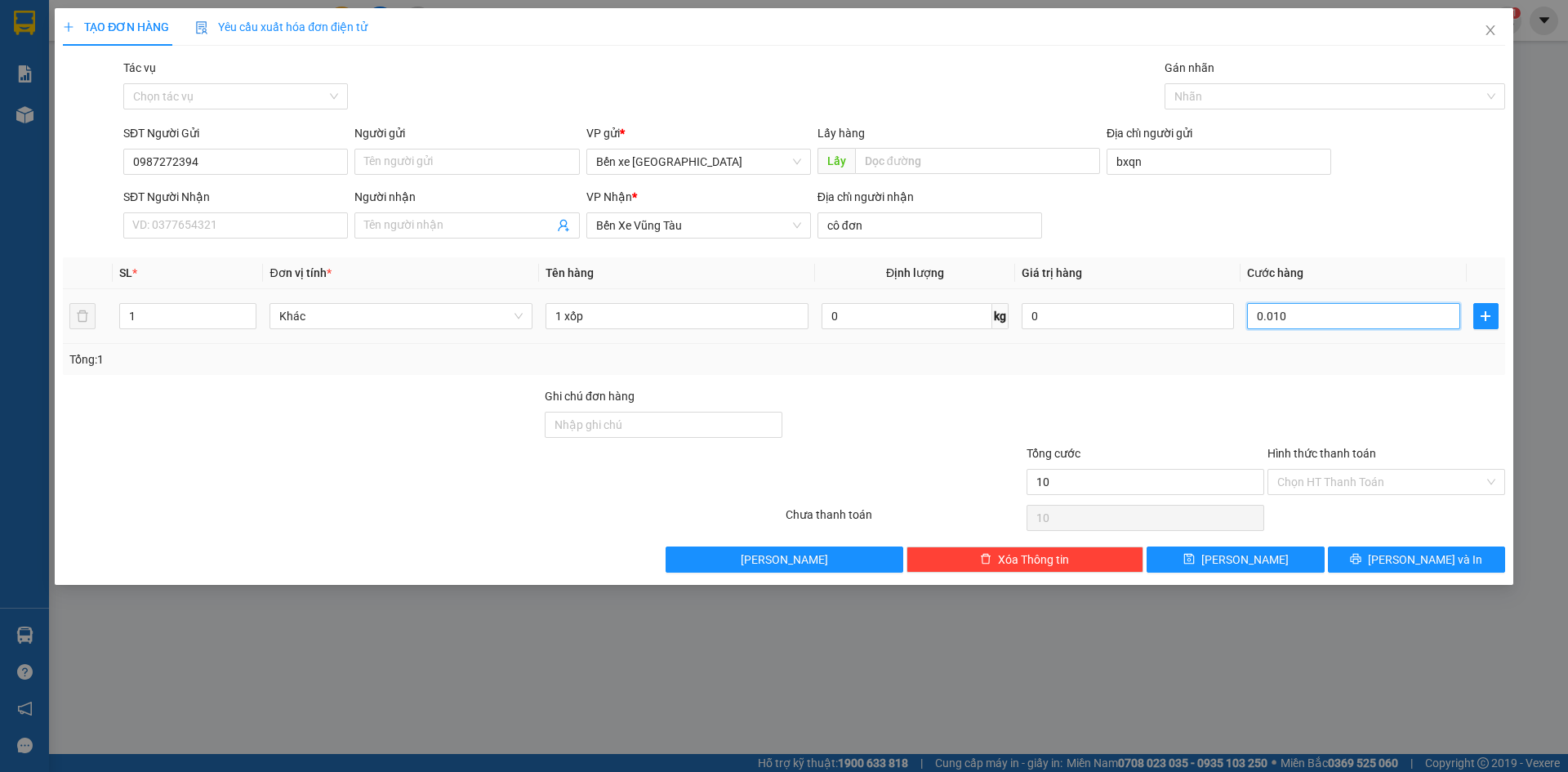
type input "0.010"
type input "10"
type input "00.100"
type input "100"
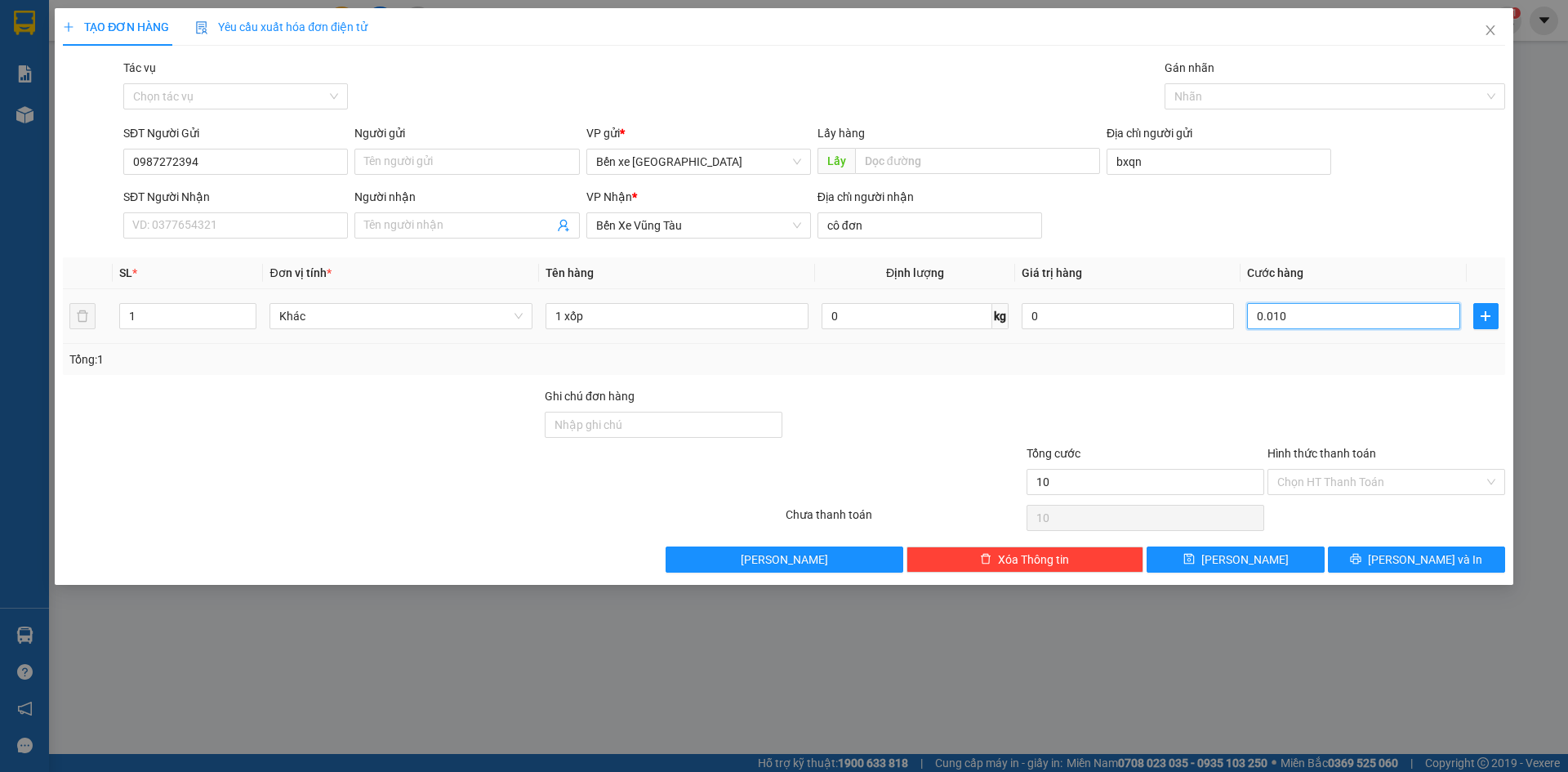
type input "100"
type input "100.000"
click at [1395, 405] on div at bounding box center [1387, 416] width 241 height 57
click at [1400, 486] on input "Hình thức thanh toán" at bounding box center [1380, 482] width 207 height 25
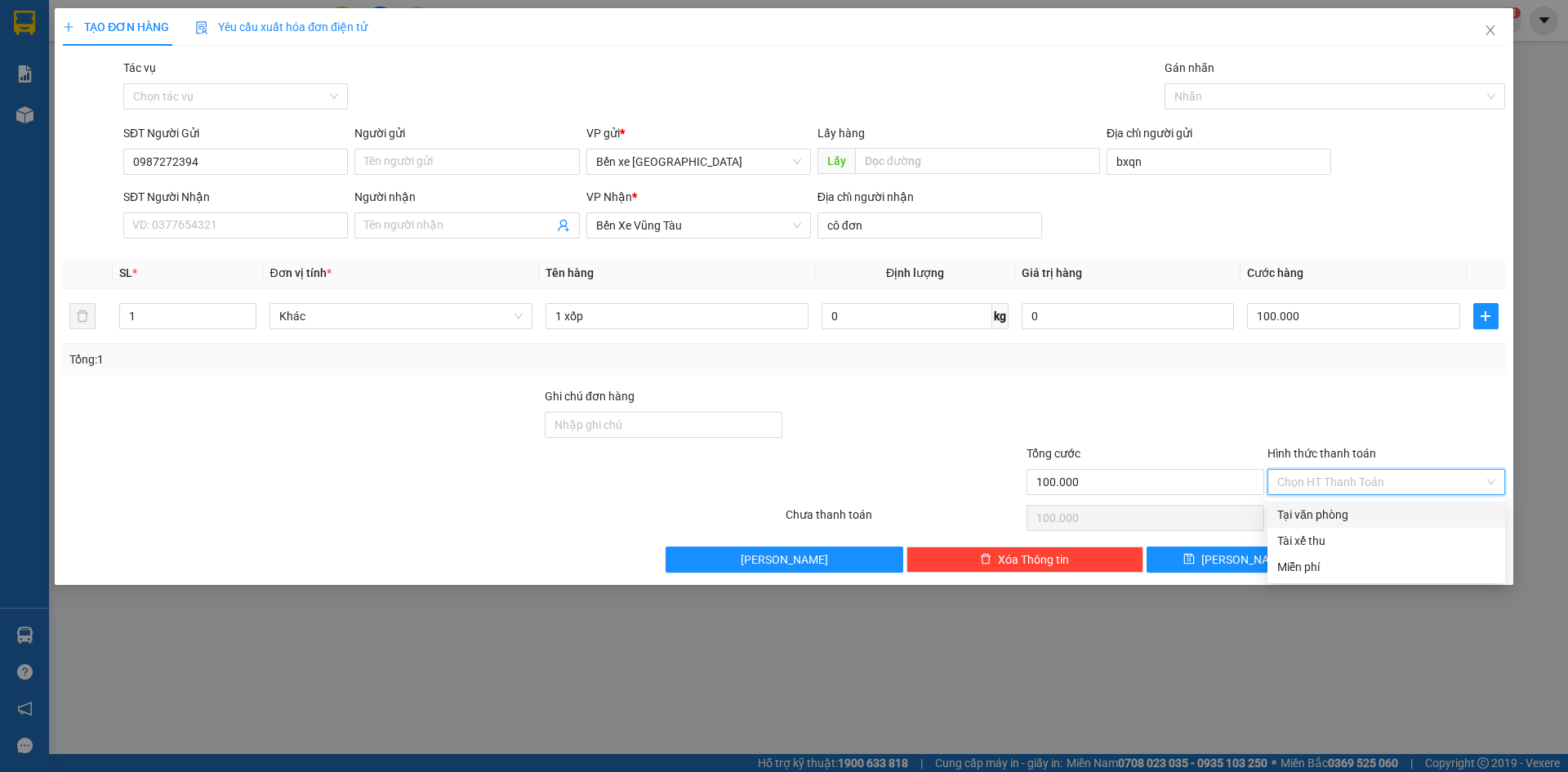
click at [1388, 516] on div "Tại văn phòng" at bounding box center [1386, 515] width 218 height 18
type input "0"
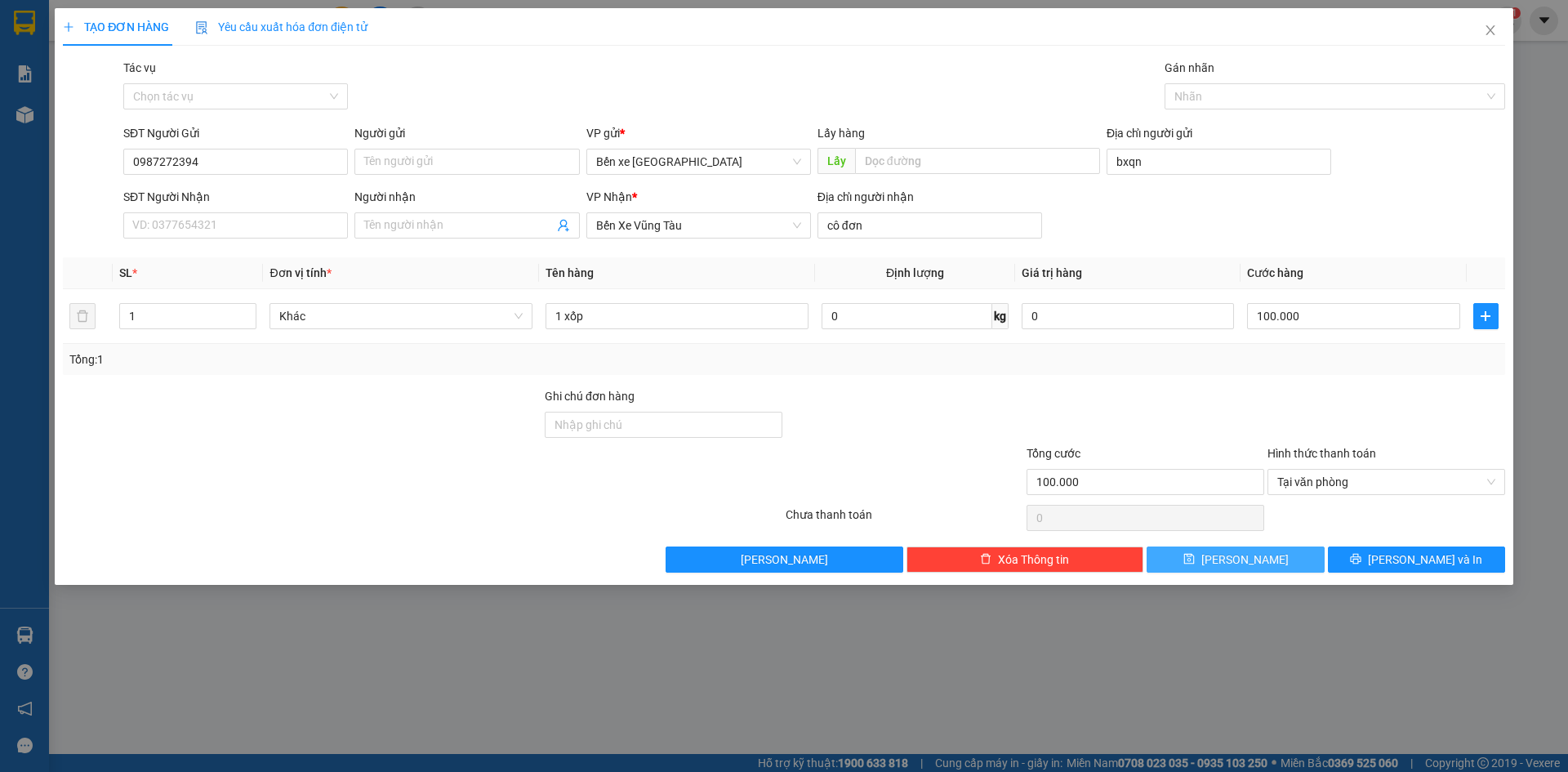
click at [1255, 561] on button "[PERSON_NAME]" at bounding box center [1235, 560] width 178 height 26
type input "0"
click at [1488, 28] on icon "close" at bounding box center [1491, 30] width 13 height 13
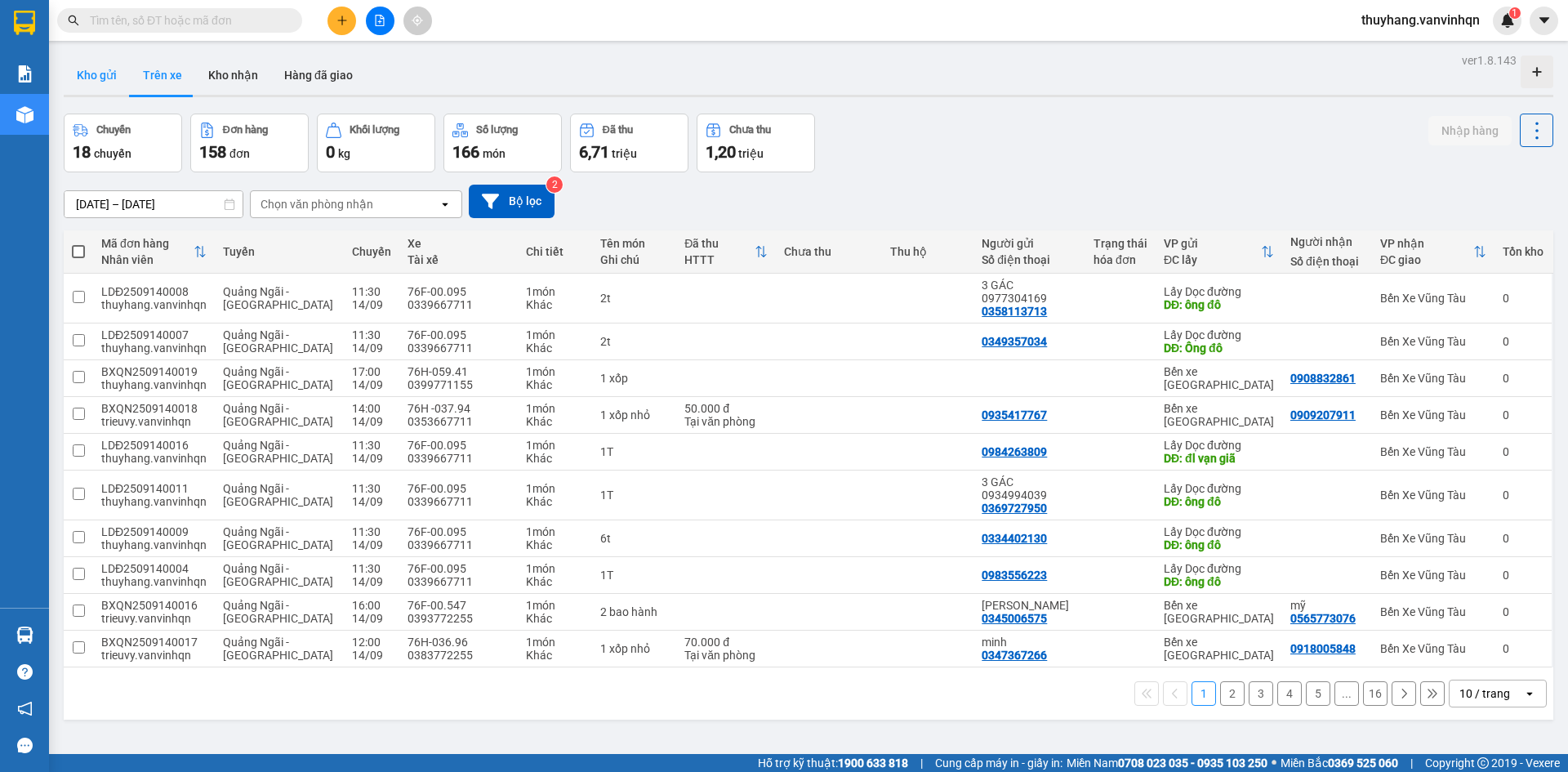
click at [74, 74] on button "Kho gửi" at bounding box center [97, 75] width 67 height 39
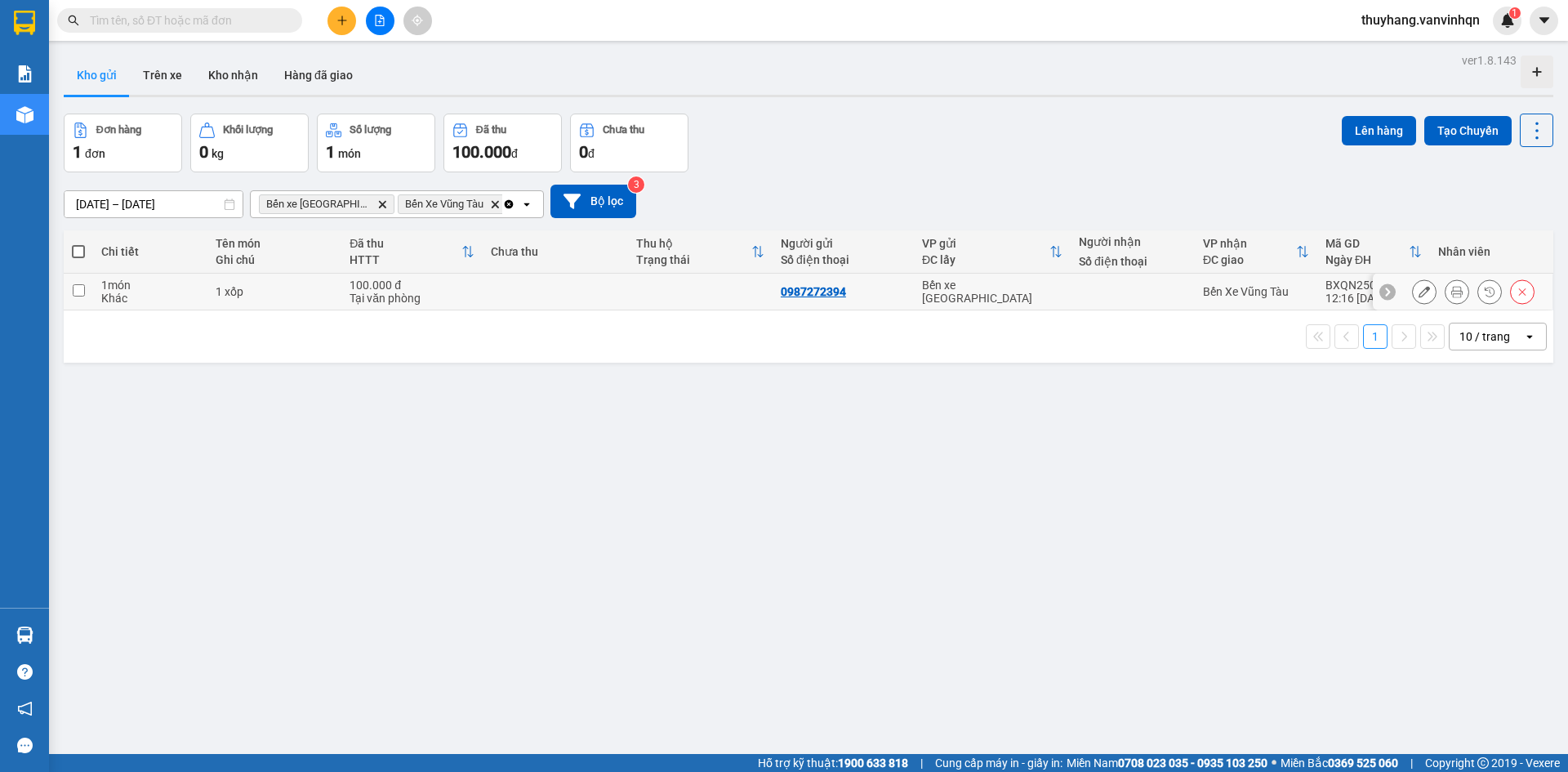
click at [429, 293] on div "Tại văn phòng" at bounding box center [412, 298] width 125 height 13
checkbox input "true"
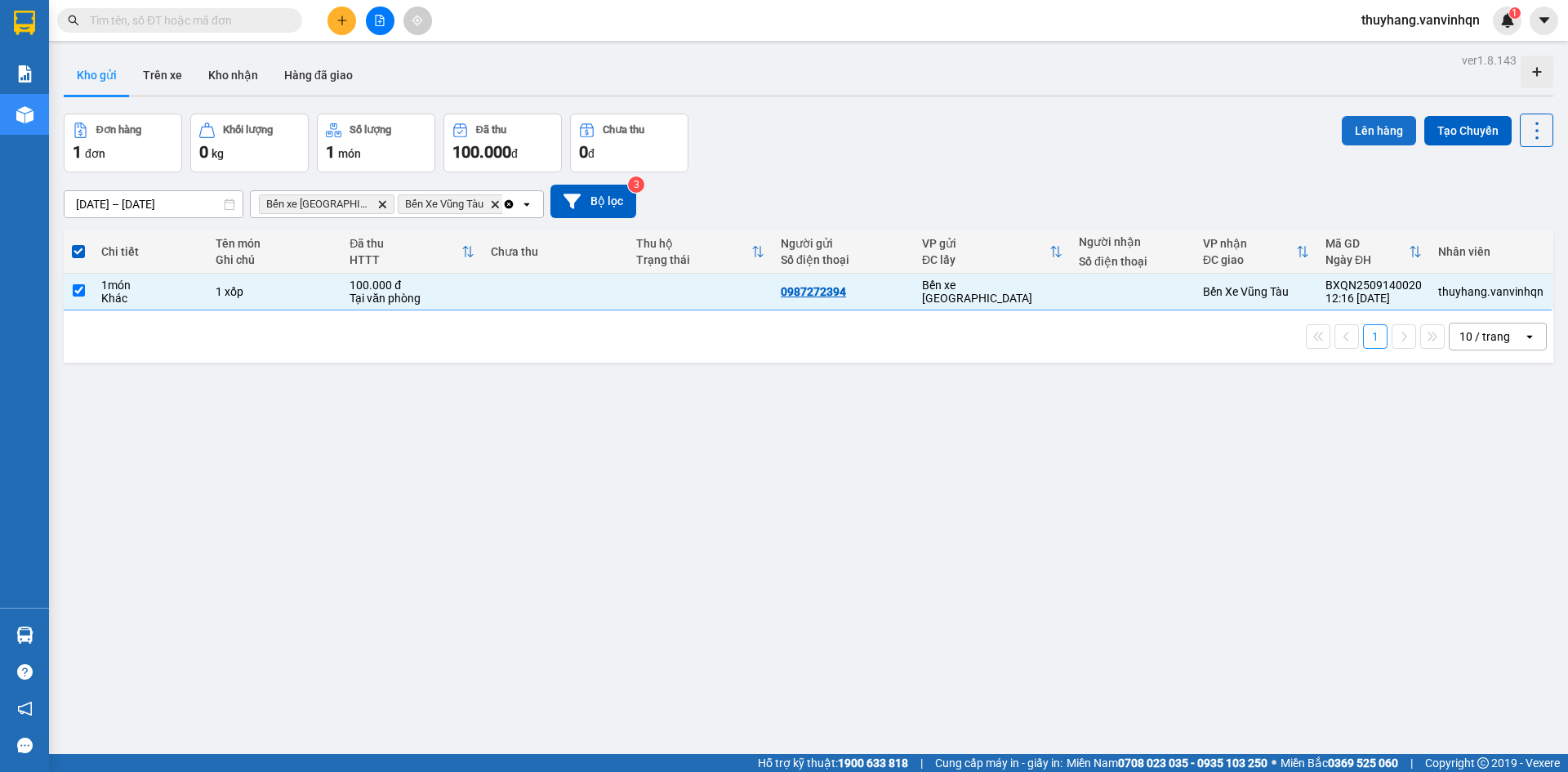
click at [1370, 136] on button "Lên hàng" at bounding box center [1379, 130] width 75 height 29
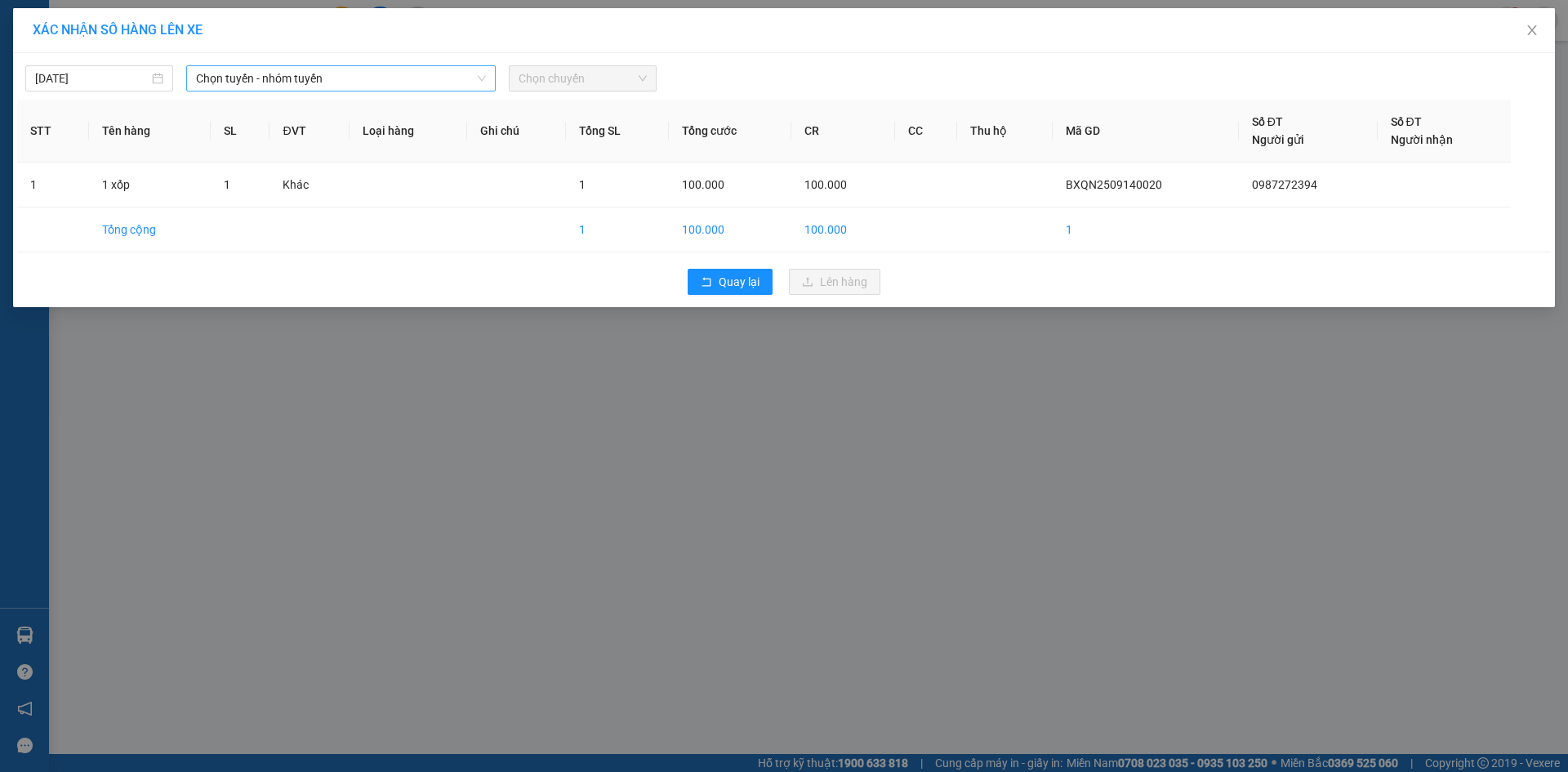
click at [247, 75] on span "Chọn tuyến - nhóm tuyến" at bounding box center [341, 78] width 290 height 25
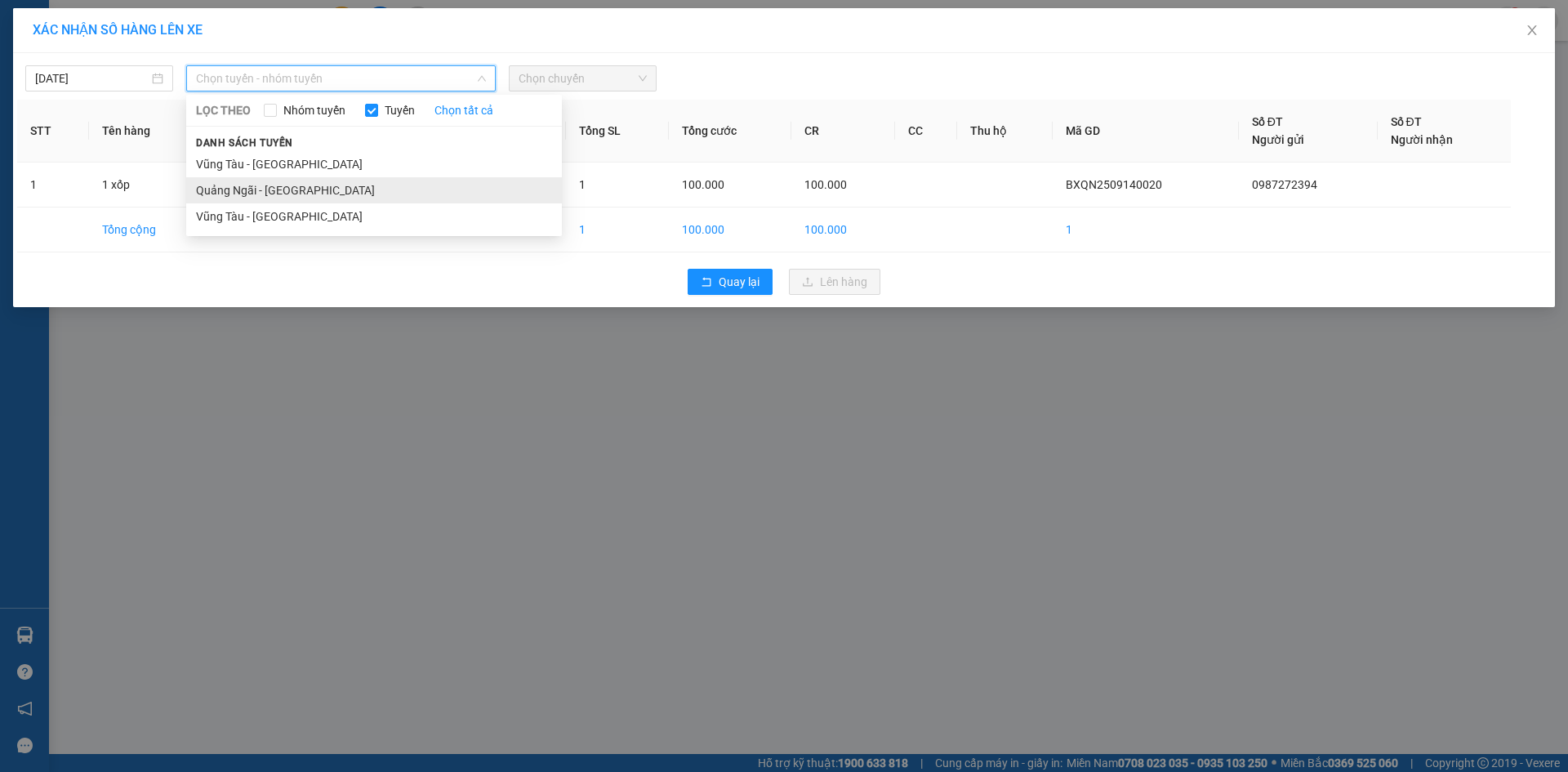
click at [298, 194] on li "Quảng Ngãi - [GEOGRAPHIC_DATA]" at bounding box center [374, 190] width 375 height 26
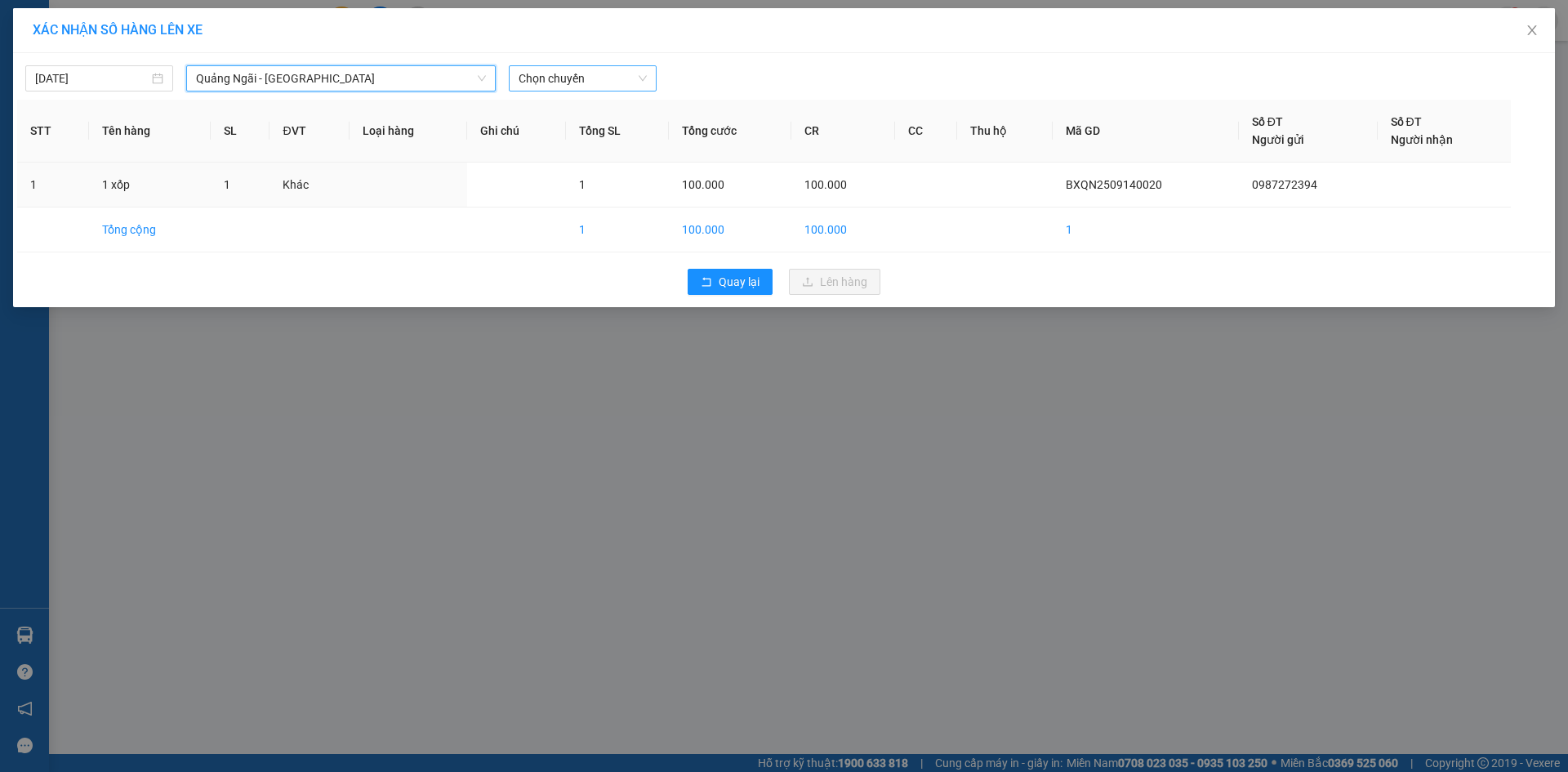
click at [598, 81] on span "Chọn chuyến" at bounding box center [582, 78] width 128 height 25
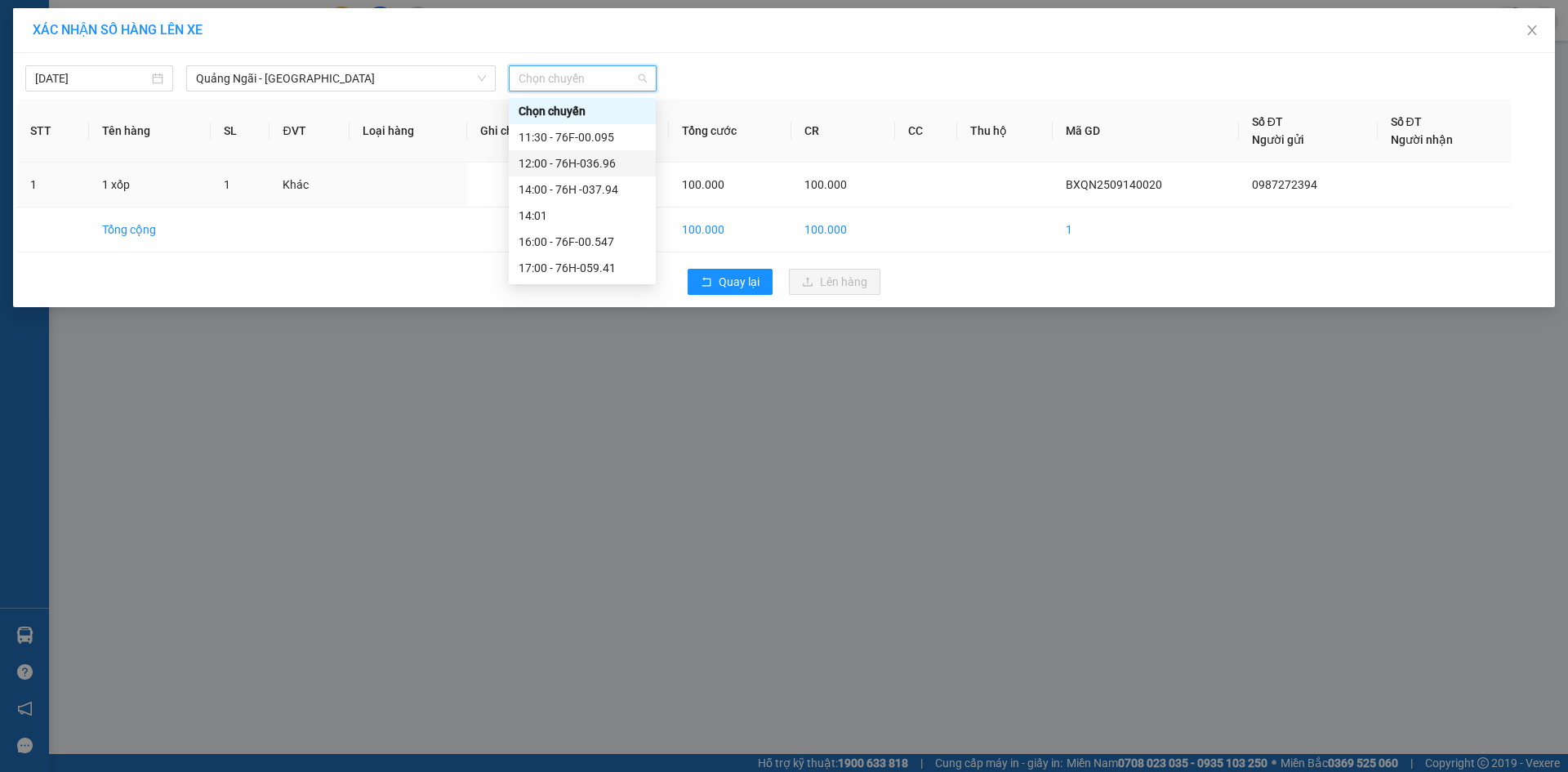
click at [615, 175] on div "12:00 - 76H-036.96" at bounding box center [582, 163] width 147 height 26
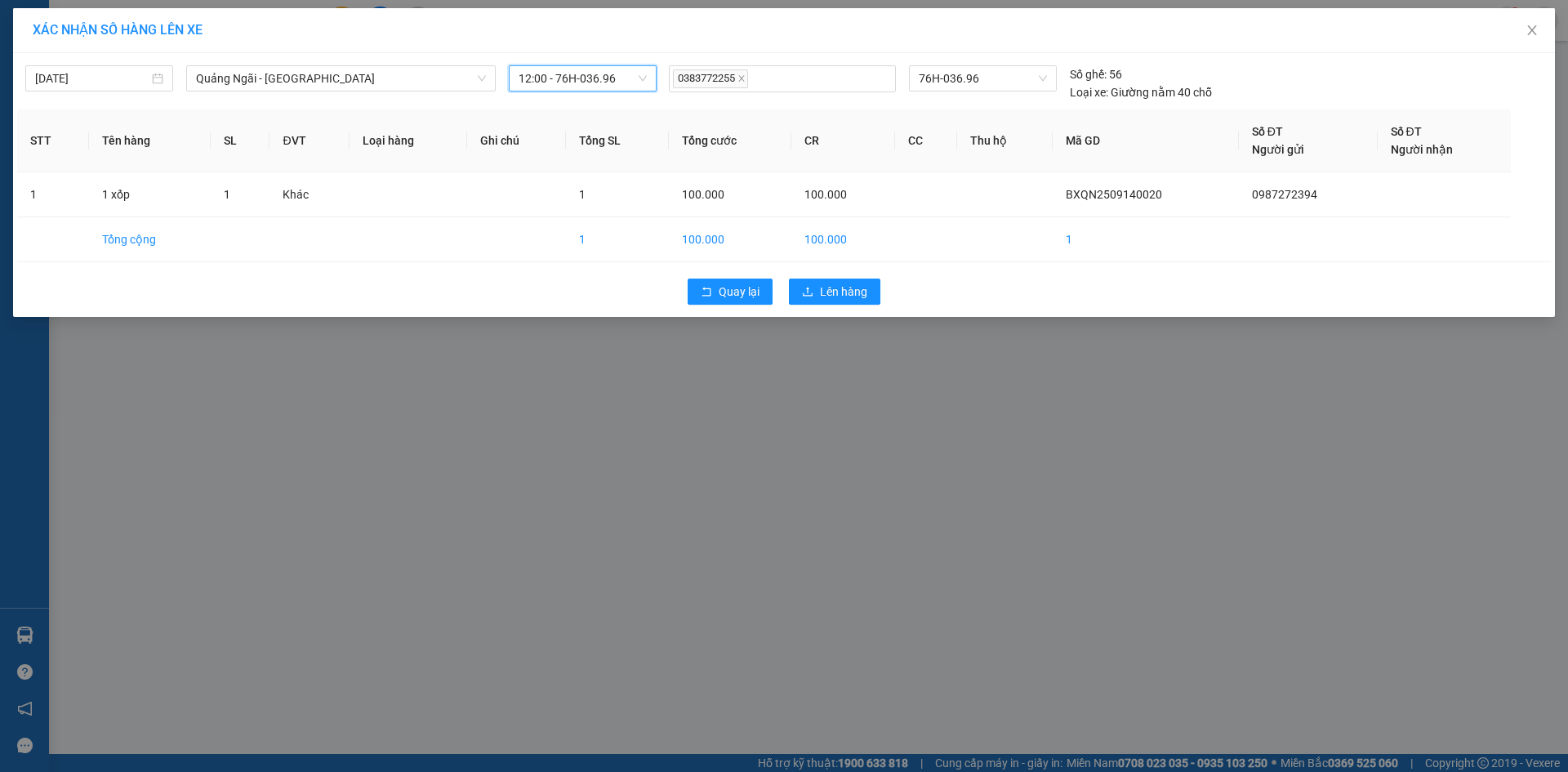
click at [603, 79] on span "12:00 - 76H-036.96" at bounding box center [582, 78] width 128 height 25
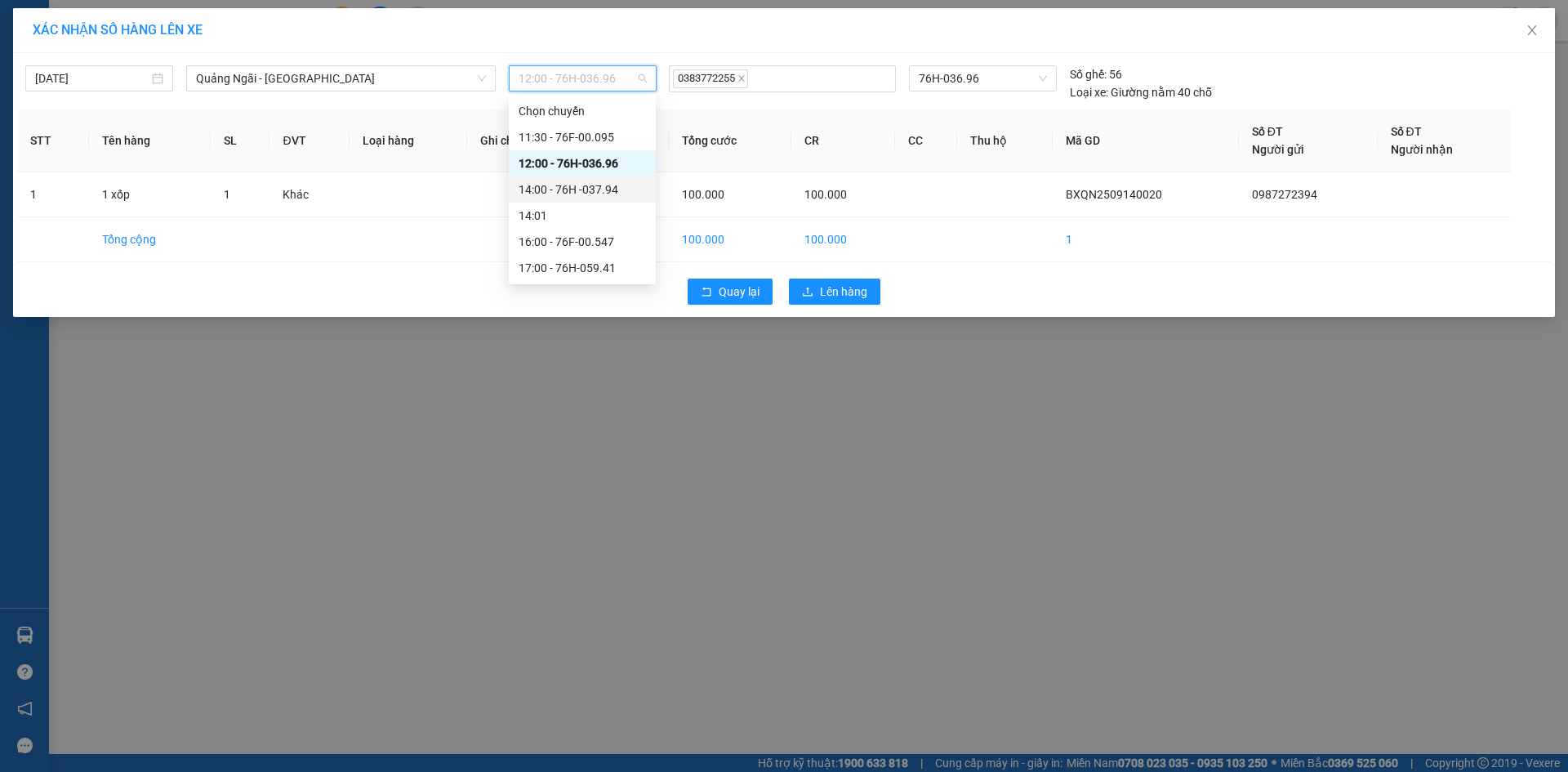
click at [622, 190] on div "14:00 - 76H -037.94" at bounding box center [582, 190] width 128 height 18
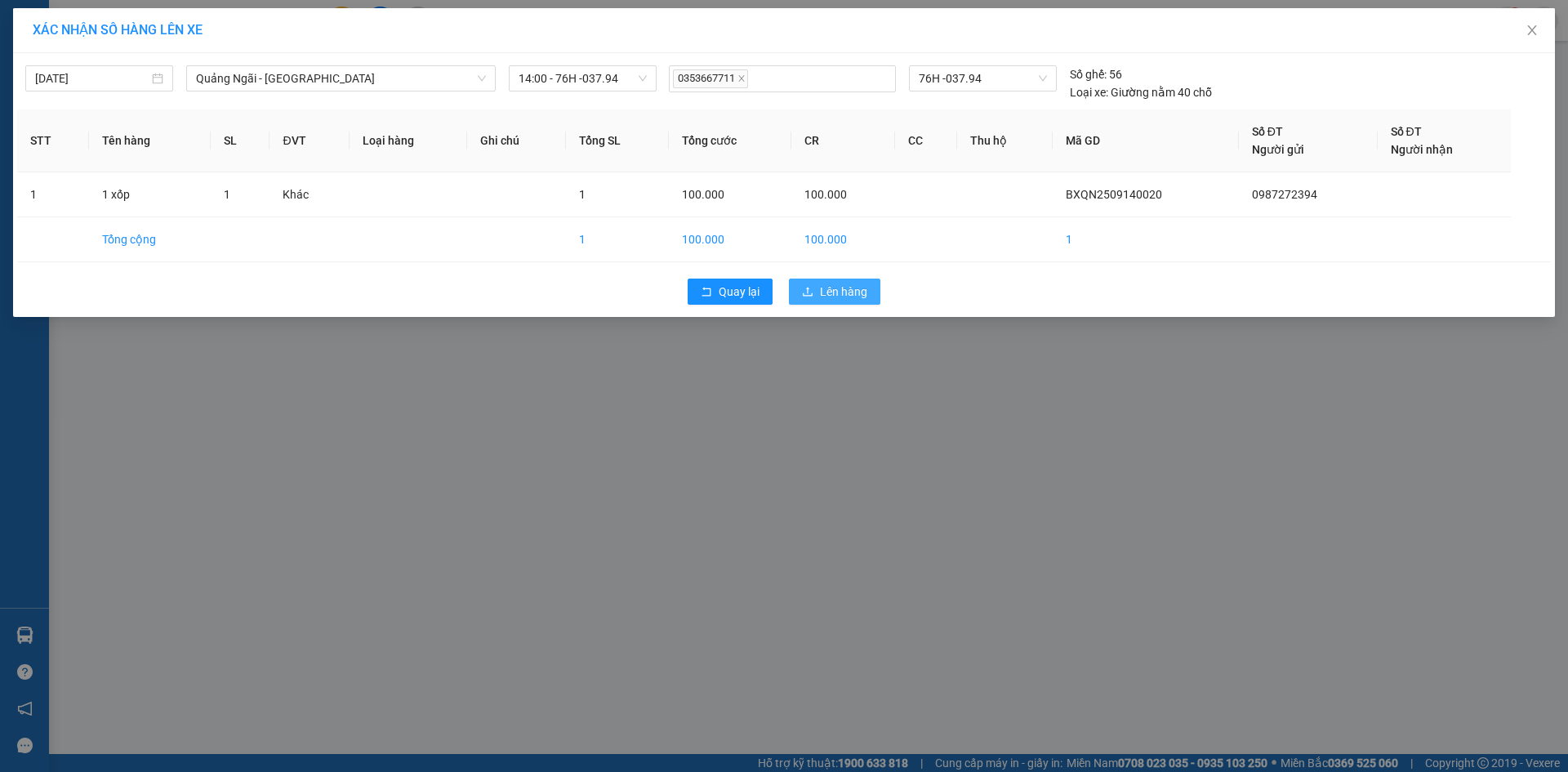
click at [865, 289] on span "Lên hàng" at bounding box center [844, 292] width 47 height 18
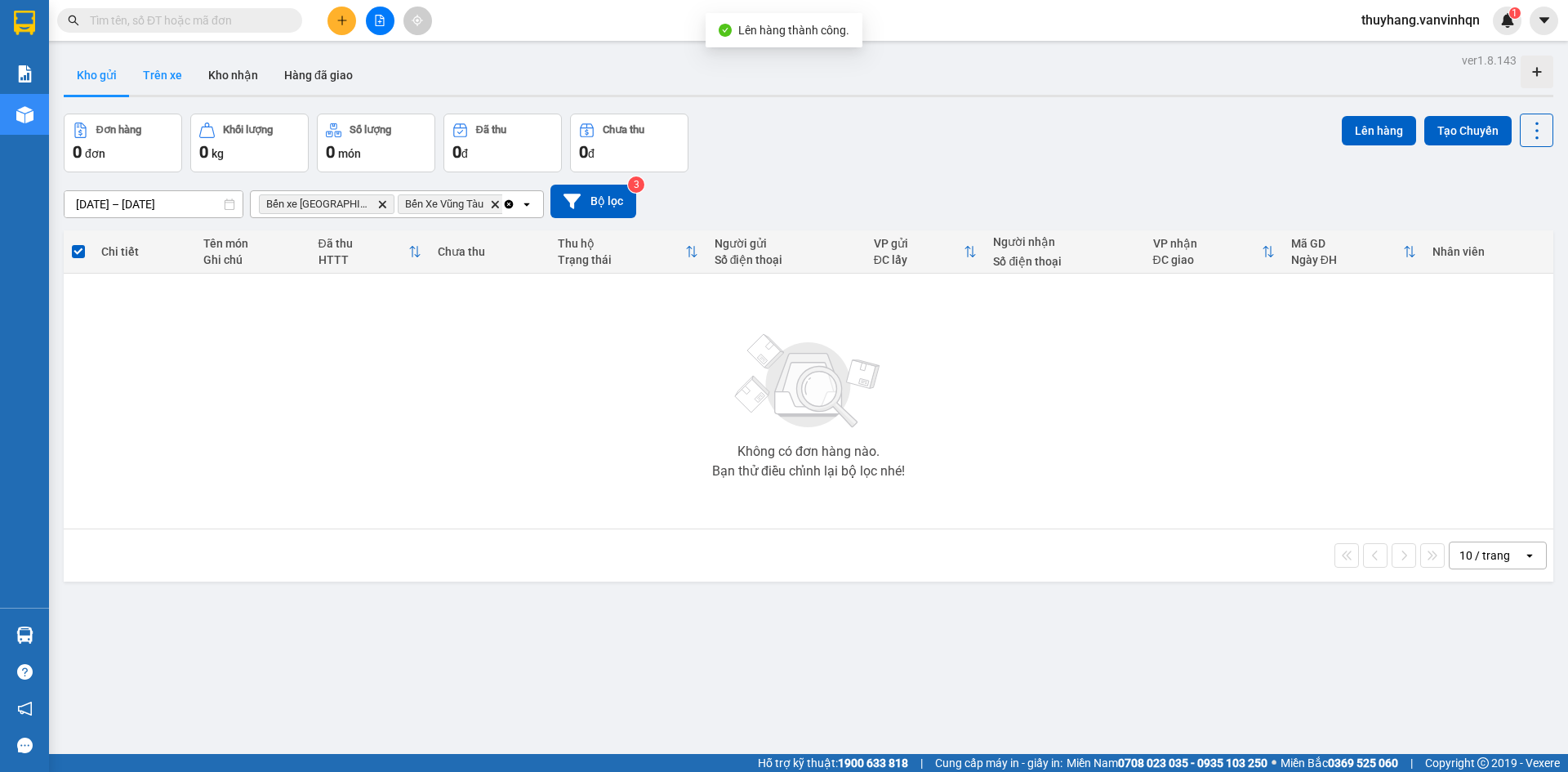
click at [165, 70] on button "Trên xe" at bounding box center [163, 75] width 66 height 39
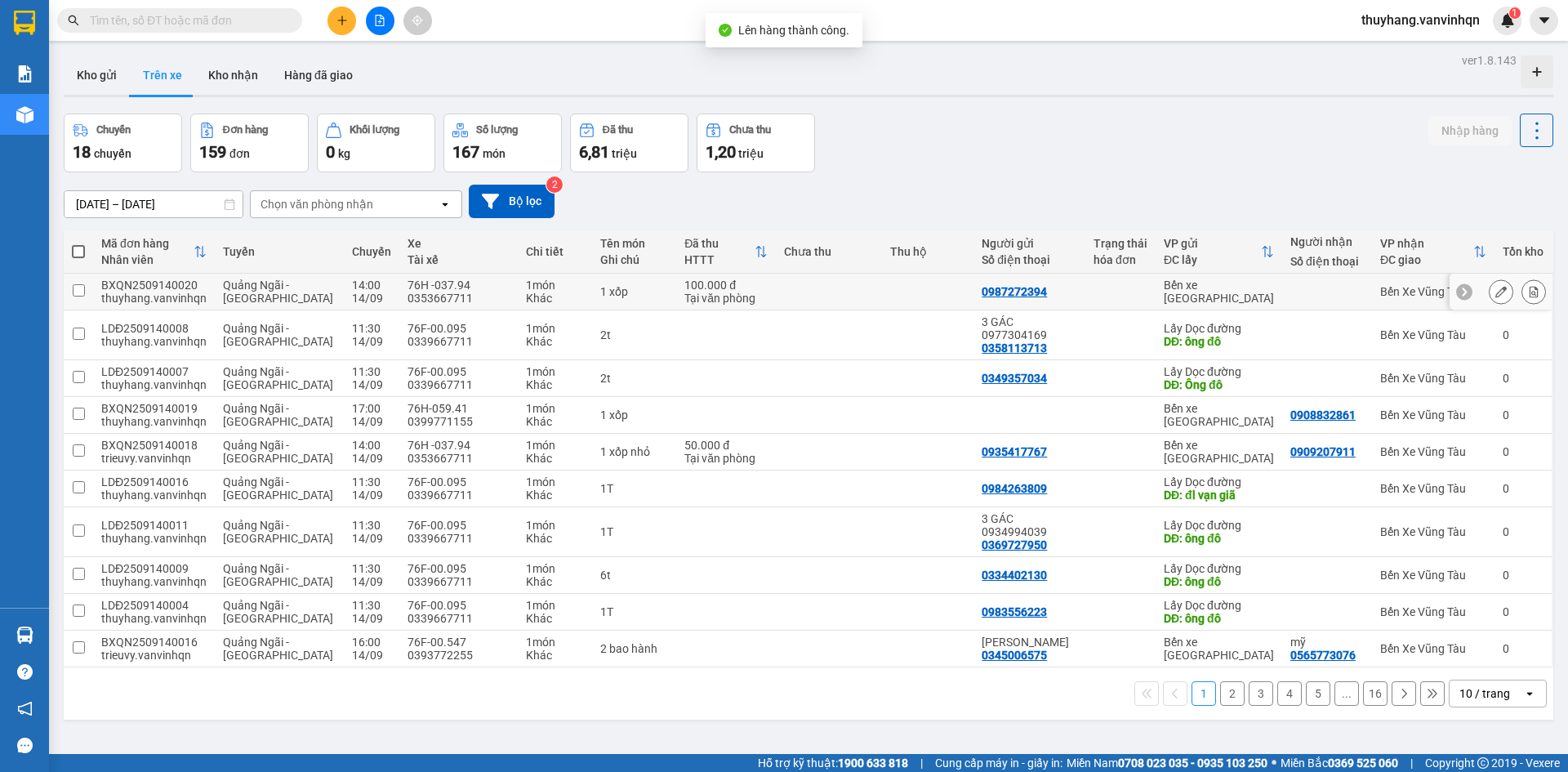
click at [1496, 294] on icon at bounding box center [1501, 292] width 12 height 12
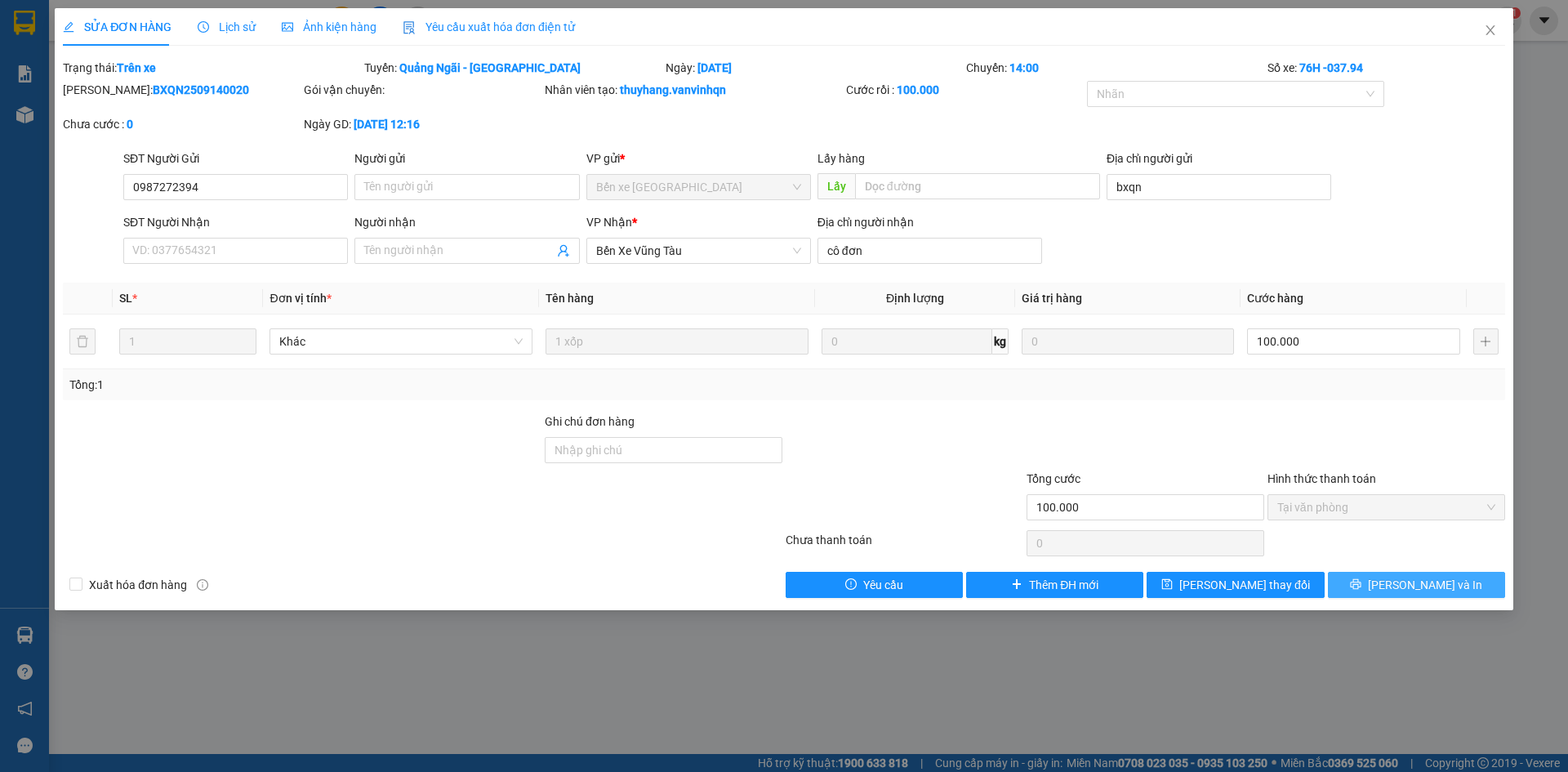
click at [1433, 584] on span "[PERSON_NAME] và In" at bounding box center [1426, 585] width 115 height 18
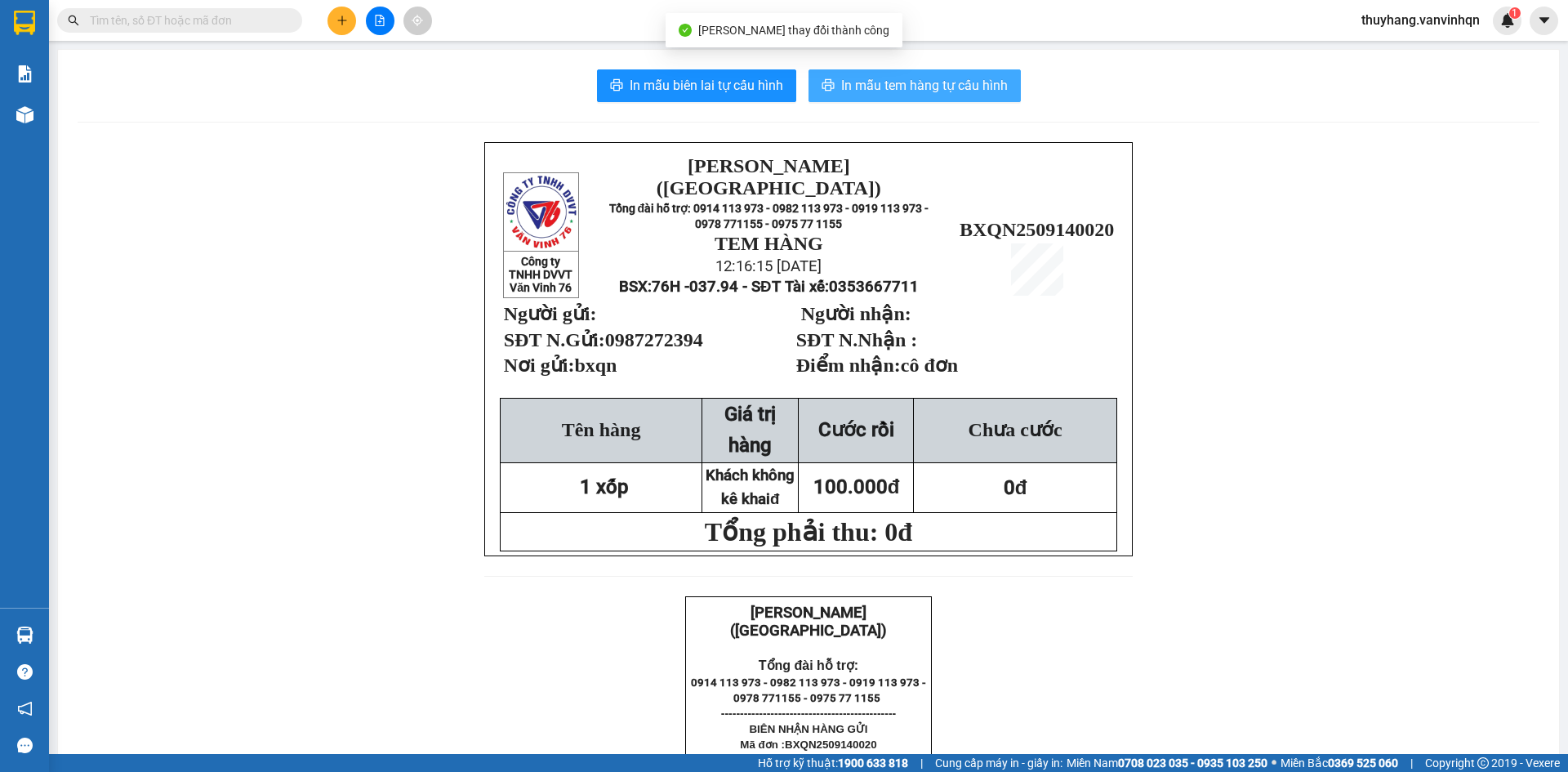
click at [860, 88] on span "In mẫu tem hàng tự cấu hình" at bounding box center [924, 85] width 167 height 20
click at [989, 85] on span "In mẫu tem hàng tự cấu hình" at bounding box center [924, 85] width 167 height 20
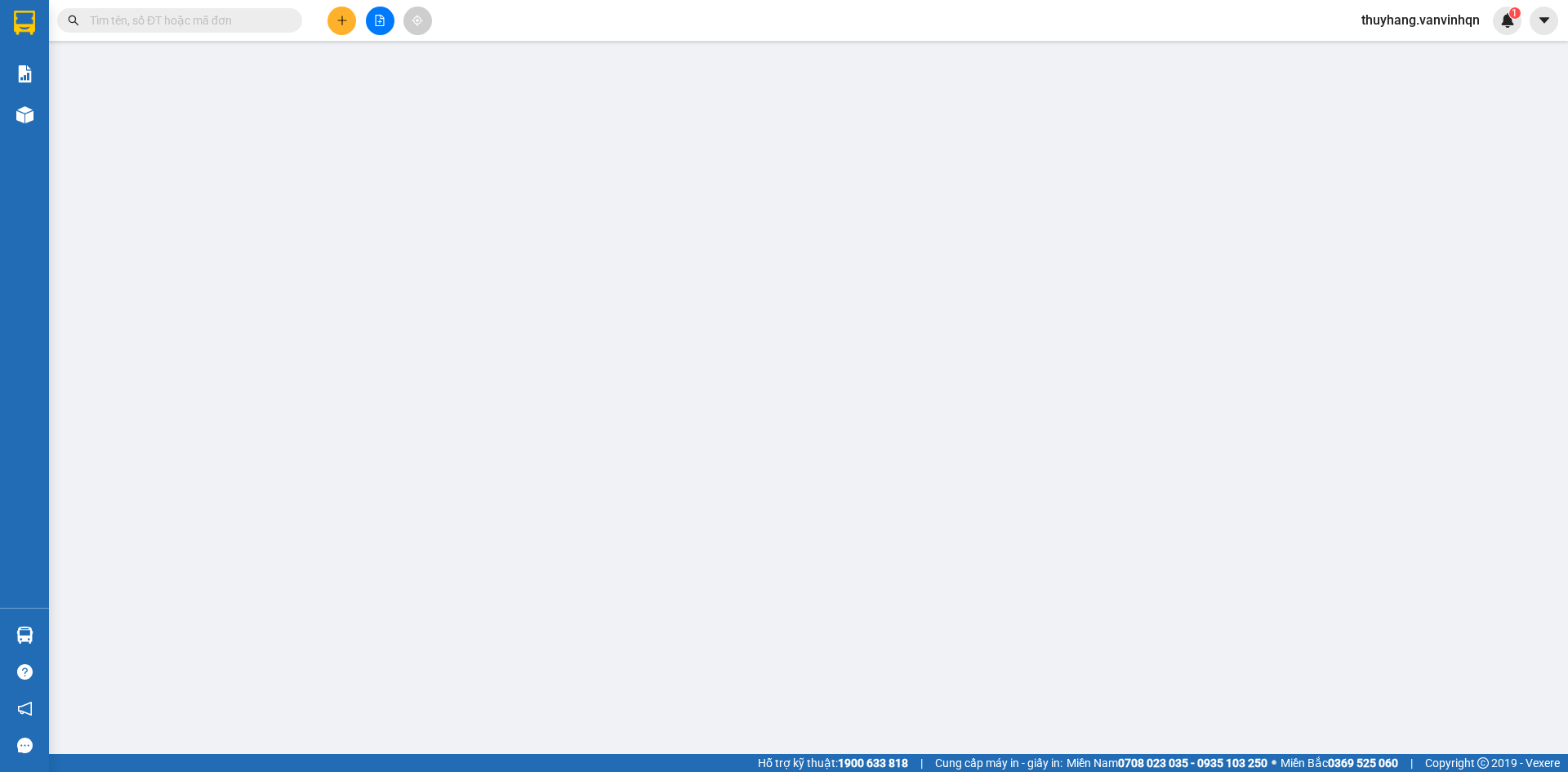
type input "0987272394"
type input "bxqn"
type input "cô đơn"
type input "100.000"
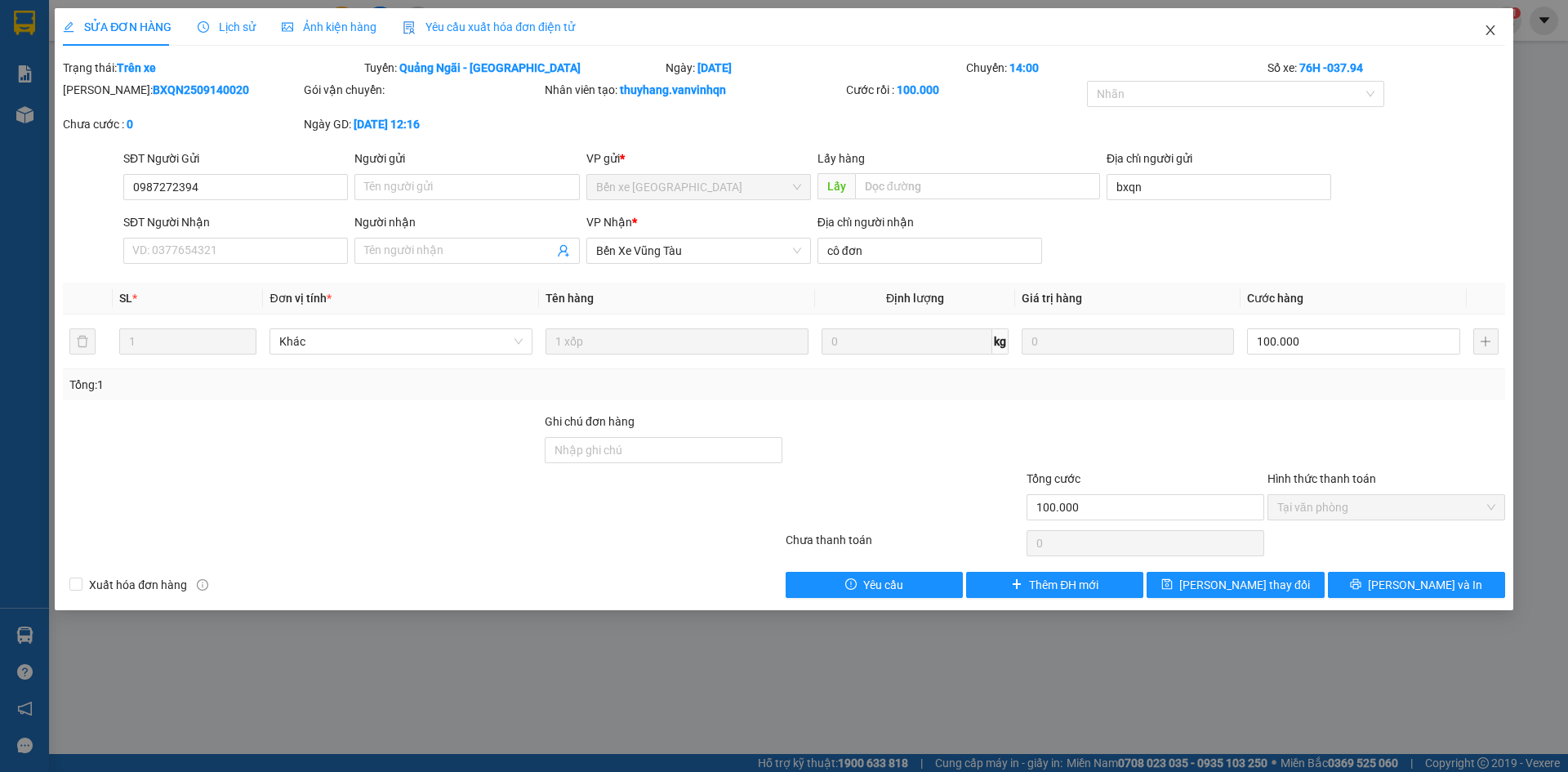
click at [1496, 32] on icon "close" at bounding box center [1491, 30] width 13 height 13
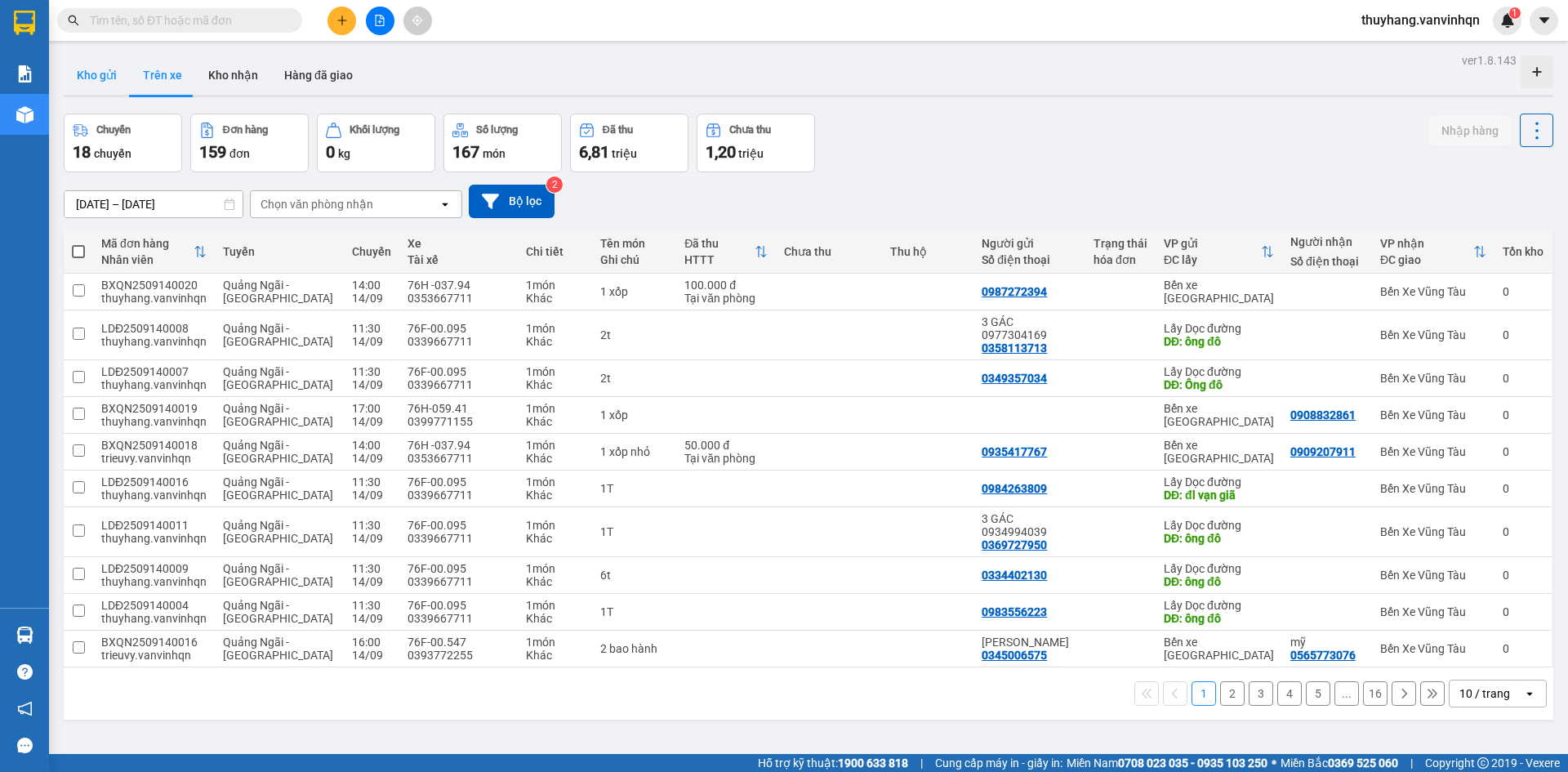
click at [91, 72] on button "Kho gửi" at bounding box center [97, 75] width 67 height 39
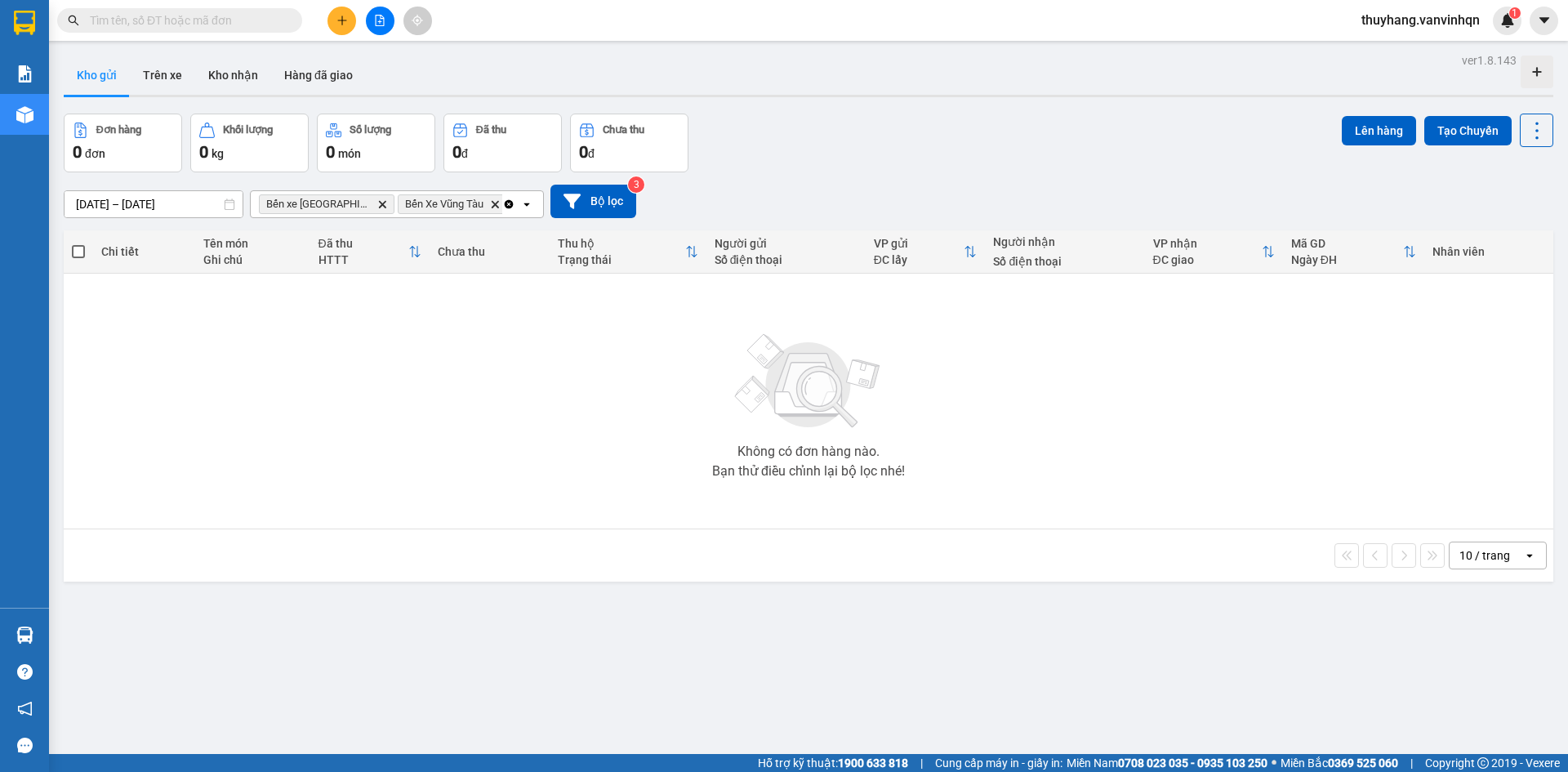
click at [374, 16] on icon "file-add" at bounding box center [380, 20] width 12 height 12
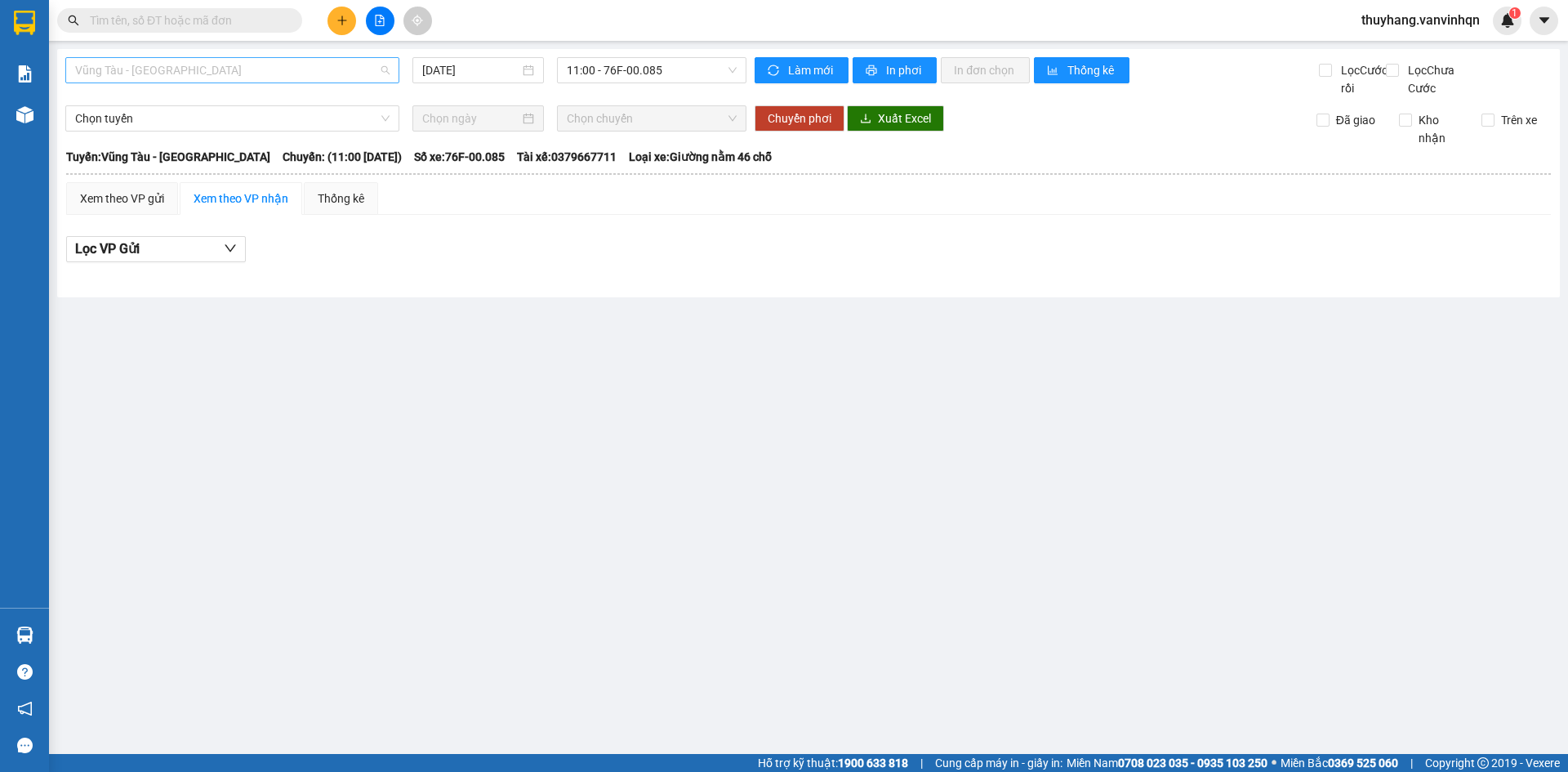
click at [220, 67] on span "Vũng Tàu - [GEOGRAPHIC_DATA]" at bounding box center [231, 70] width 314 height 25
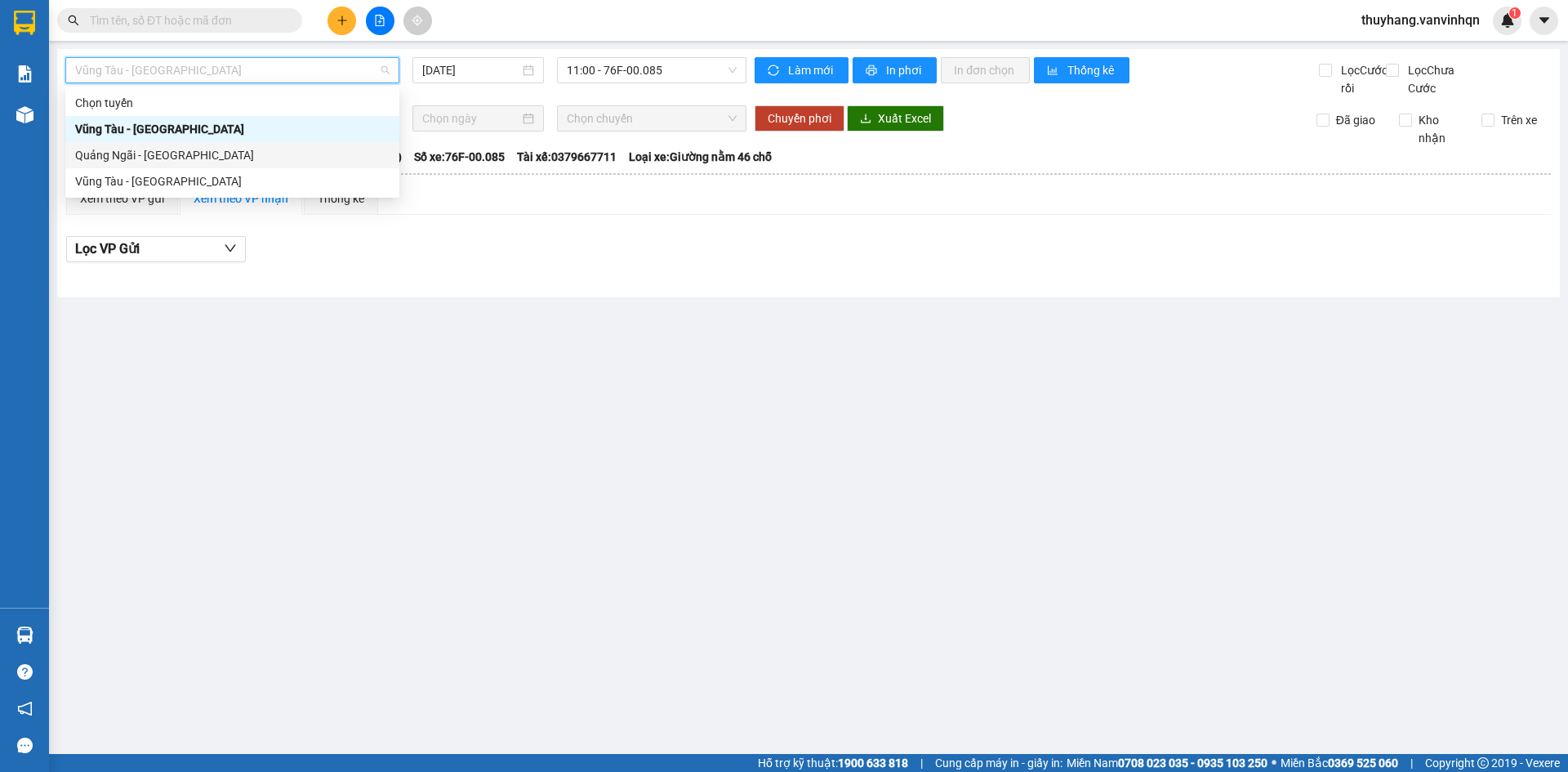
click at [219, 164] on div "Quảng Ngãi - [GEOGRAPHIC_DATA]" at bounding box center [232, 155] width 334 height 26
type input "[DATE]"
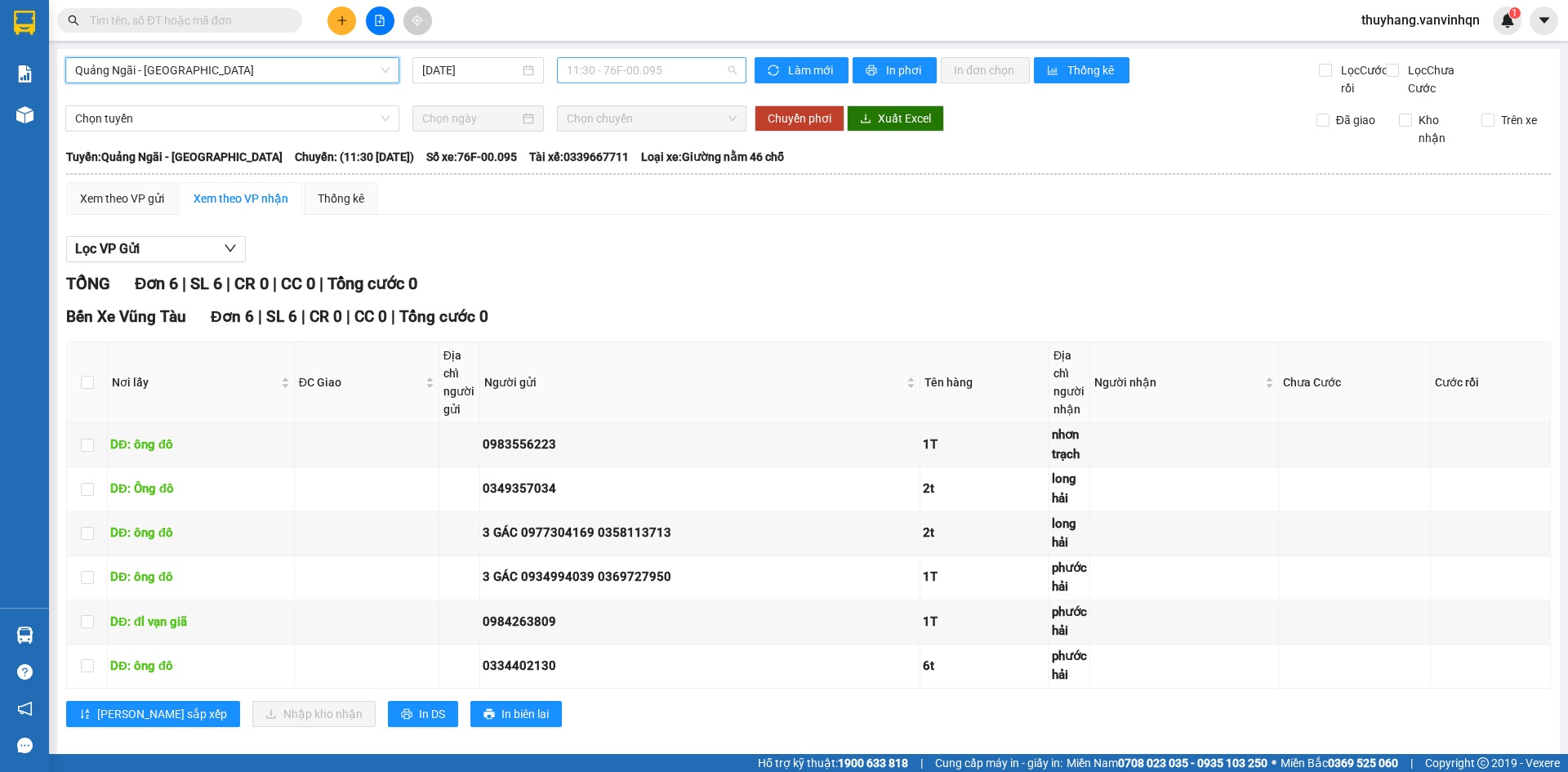
click at [559, 72] on div "11:30 - 76F-00.095" at bounding box center [651, 70] width 190 height 26
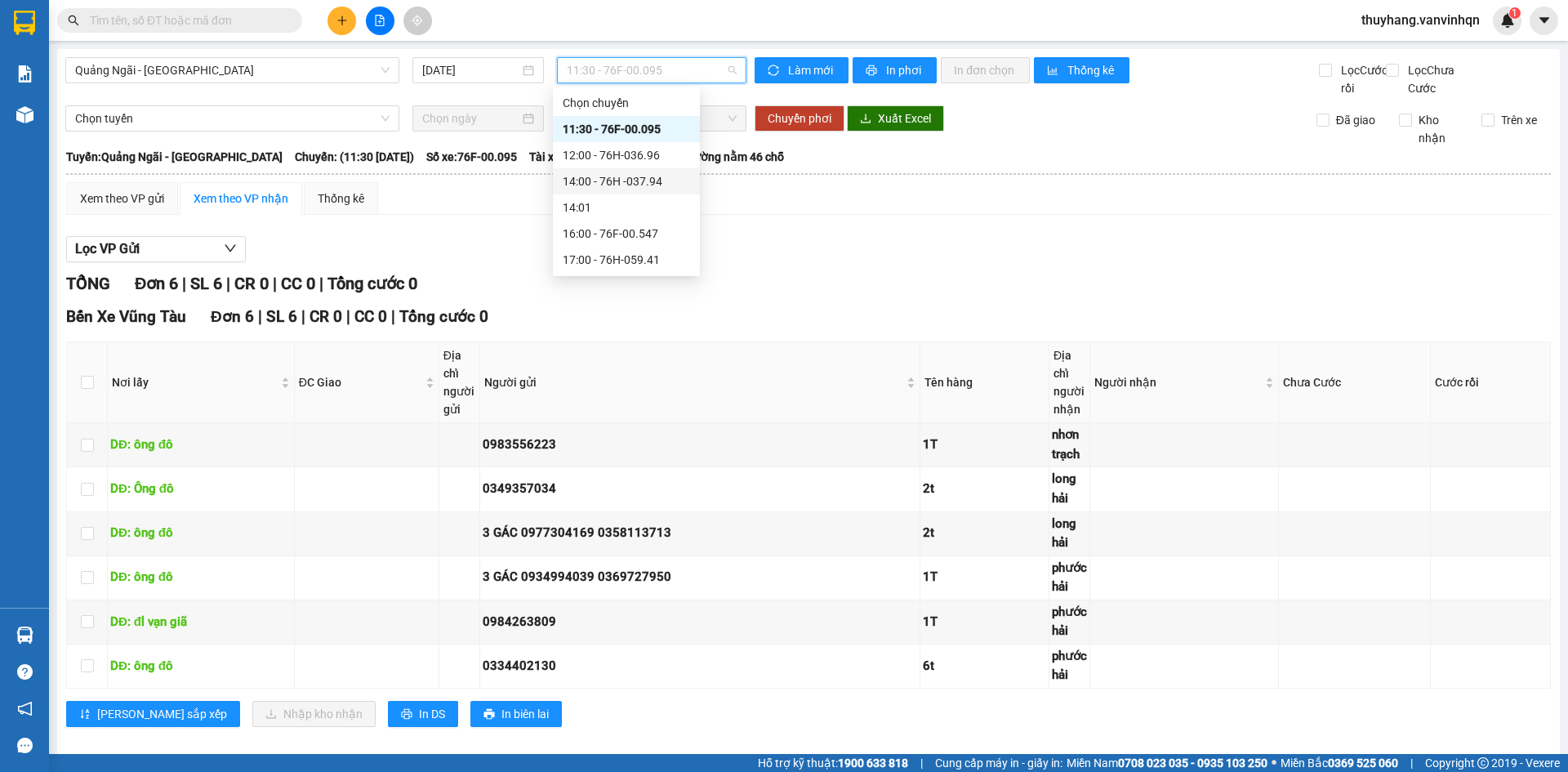
click at [660, 184] on div "14:00 - 76H -037.94" at bounding box center [627, 181] width 128 height 18
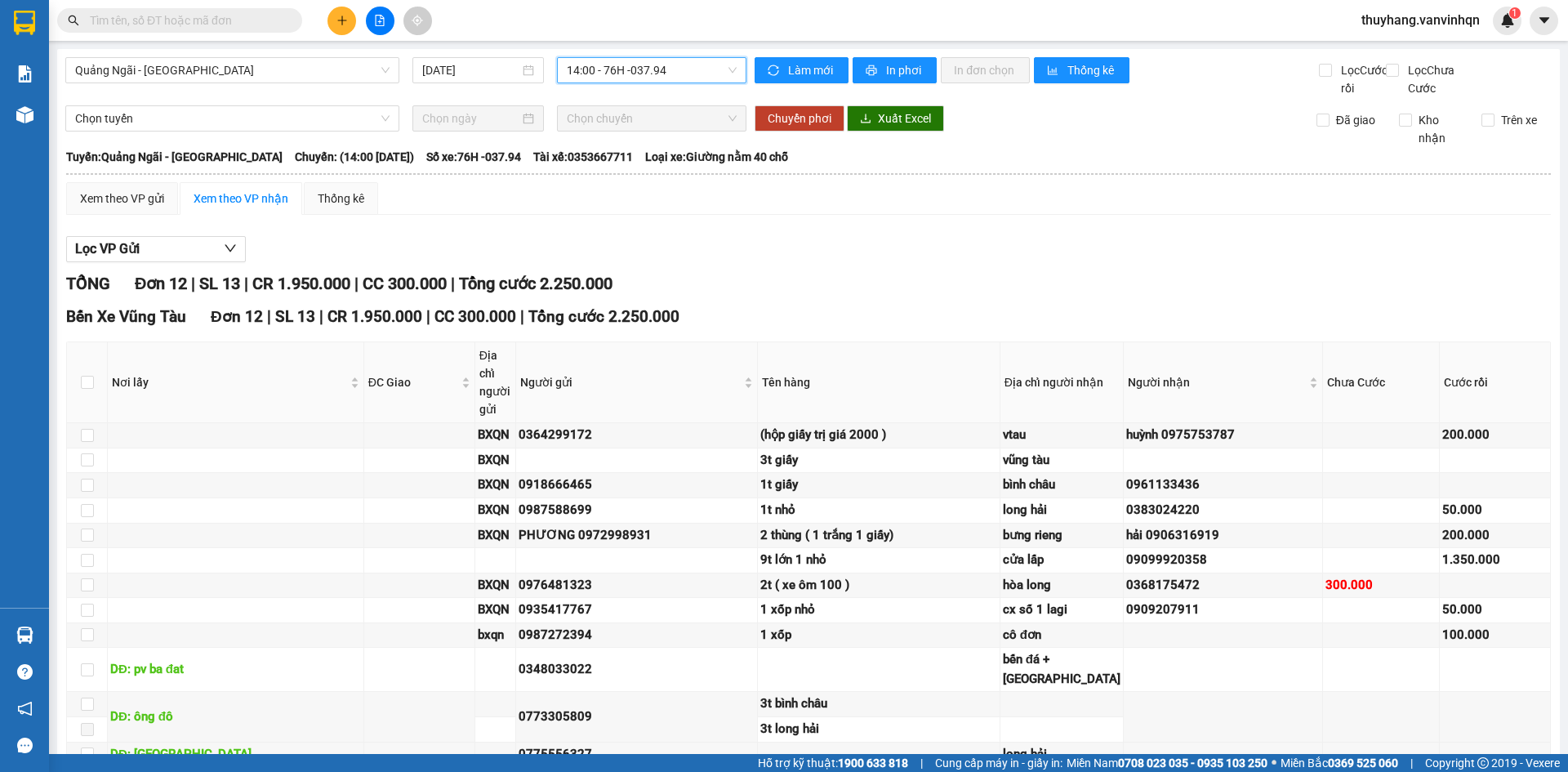
click at [661, 76] on span "14:00 - 76H -037.94" at bounding box center [651, 70] width 169 height 25
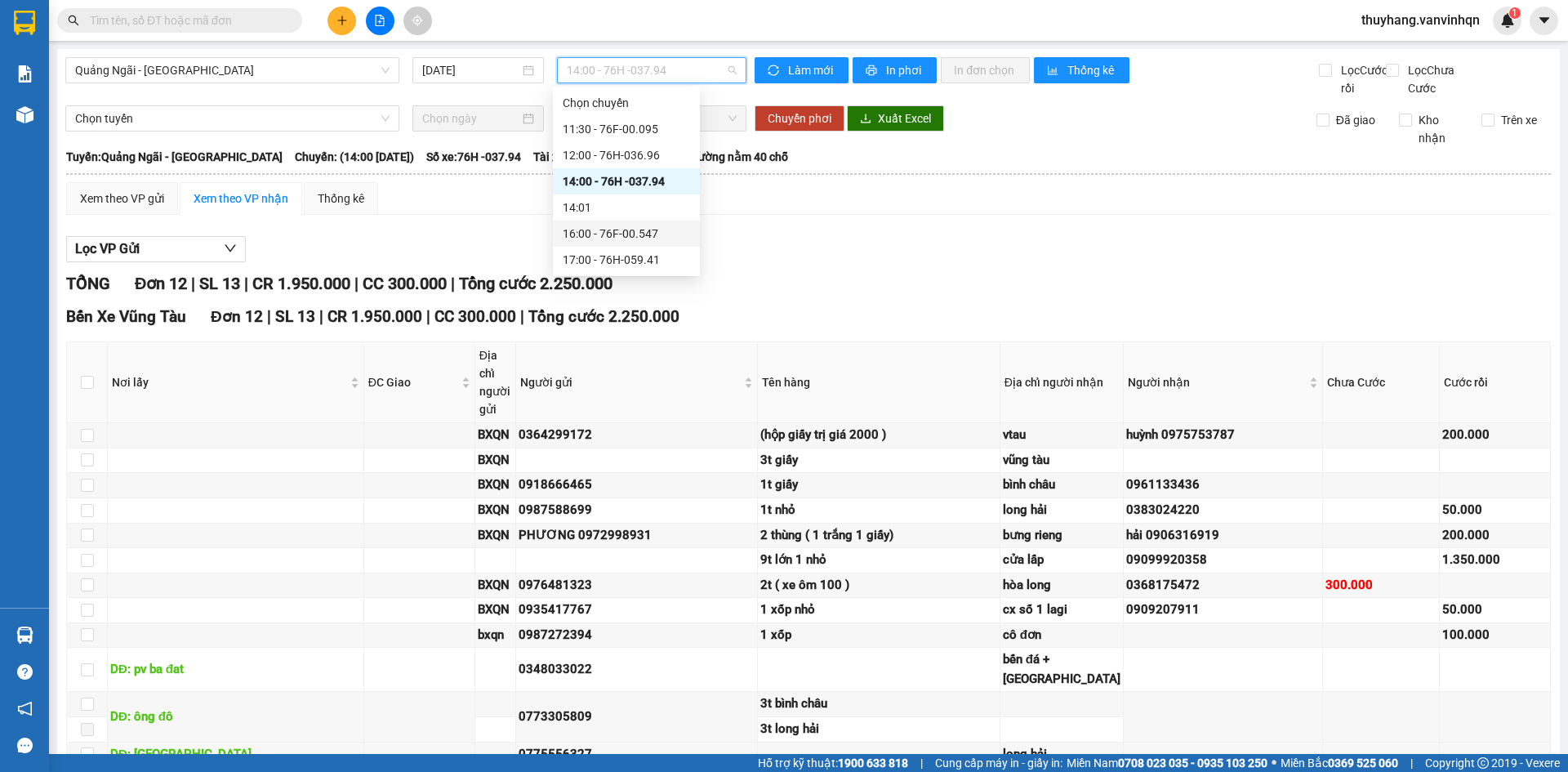
click at [682, 239] on div "16:00 - 76F-00.547" at bounding box center [627, 234] width 128 height 18
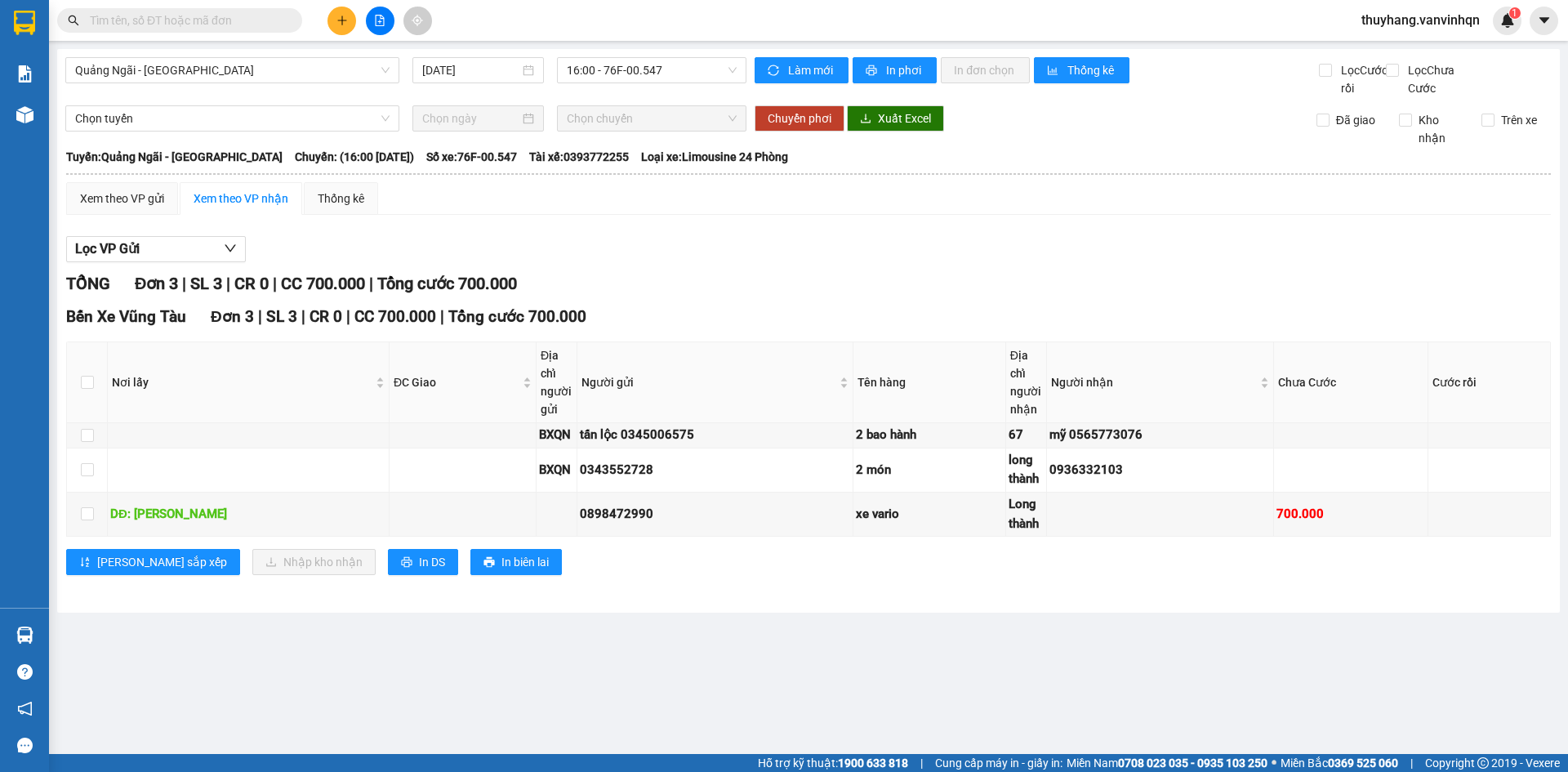
click at [341, 20] on icon "plus" at bounding box center [342, 20] width 12 height 12
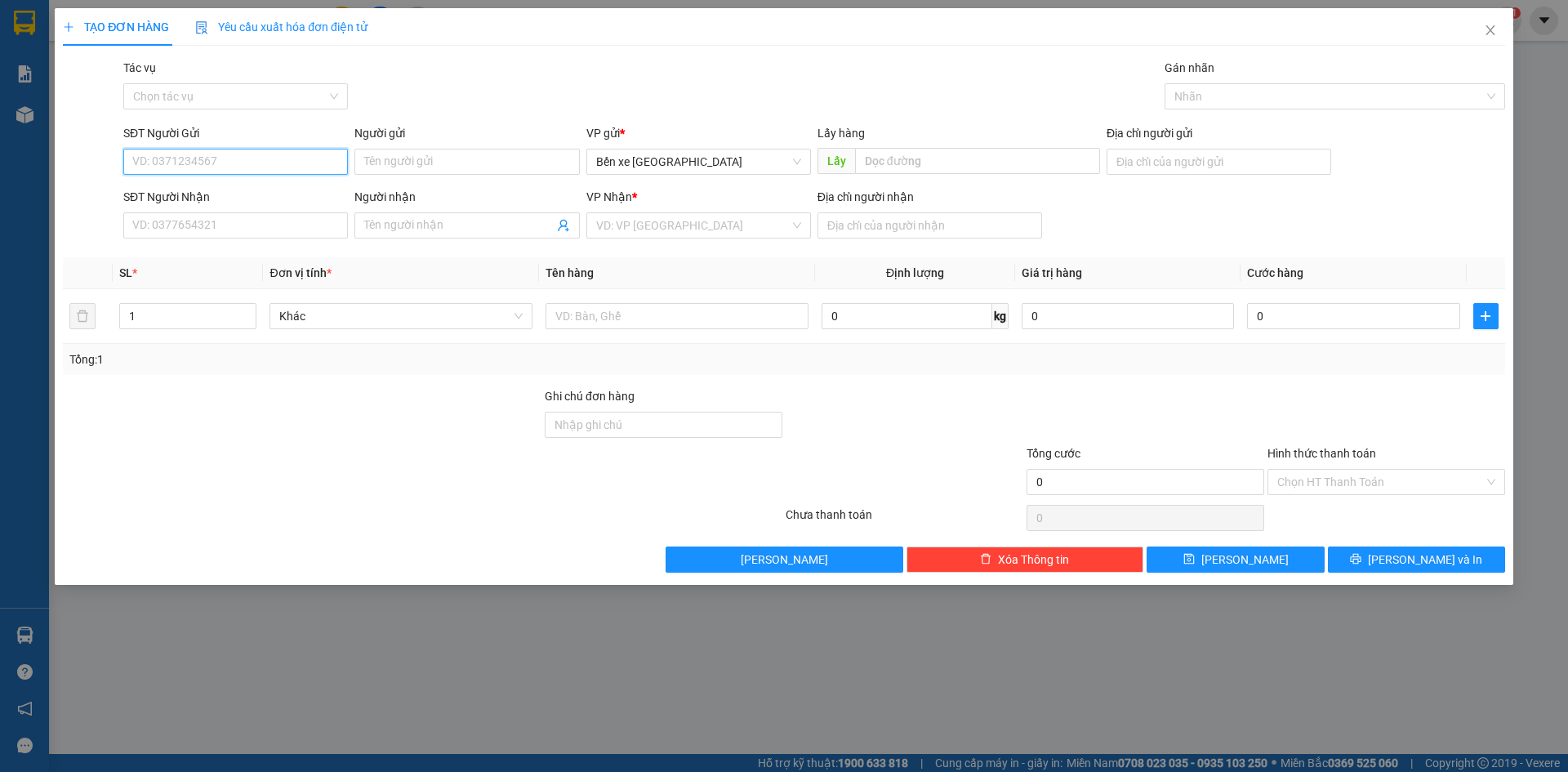
click at [282, 160] on input "SĐT Người Gửi" at bounding box center [235, 161] width 225 height 26
drag, startPoint x: 723, startPoint y: 169, endPoint x: 717, endPoint y: 175, distance: 8.5
click at [723, 169] on span "Bến xe [GEOGRAPHIC_DATA]" at bounding box center [698, 161] width 205 height 25
type input "0329619860"
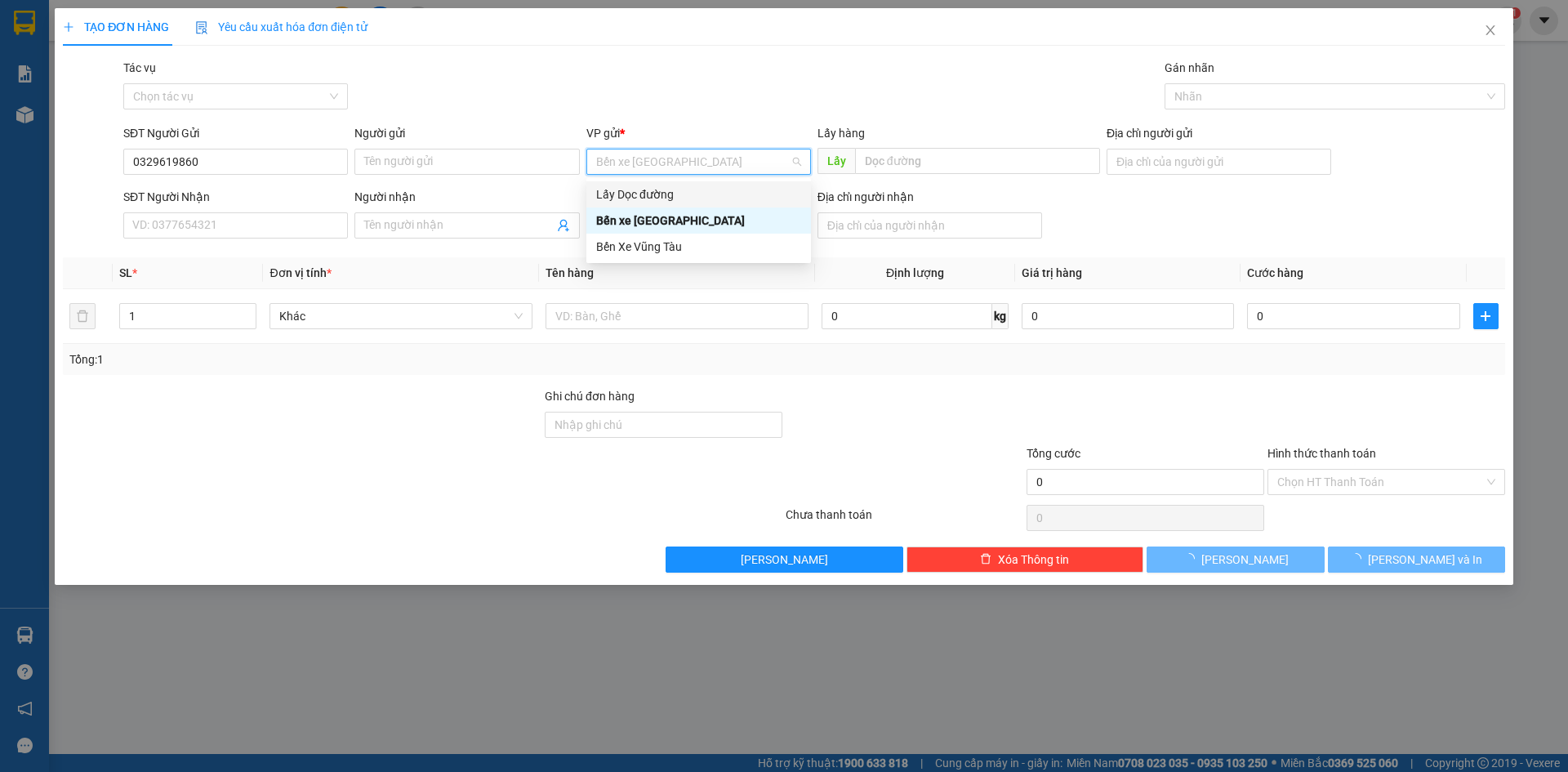
click at [701, 199] on div "Lấy Dọc đường" at bounding box center [698, 195] width 205 height 18
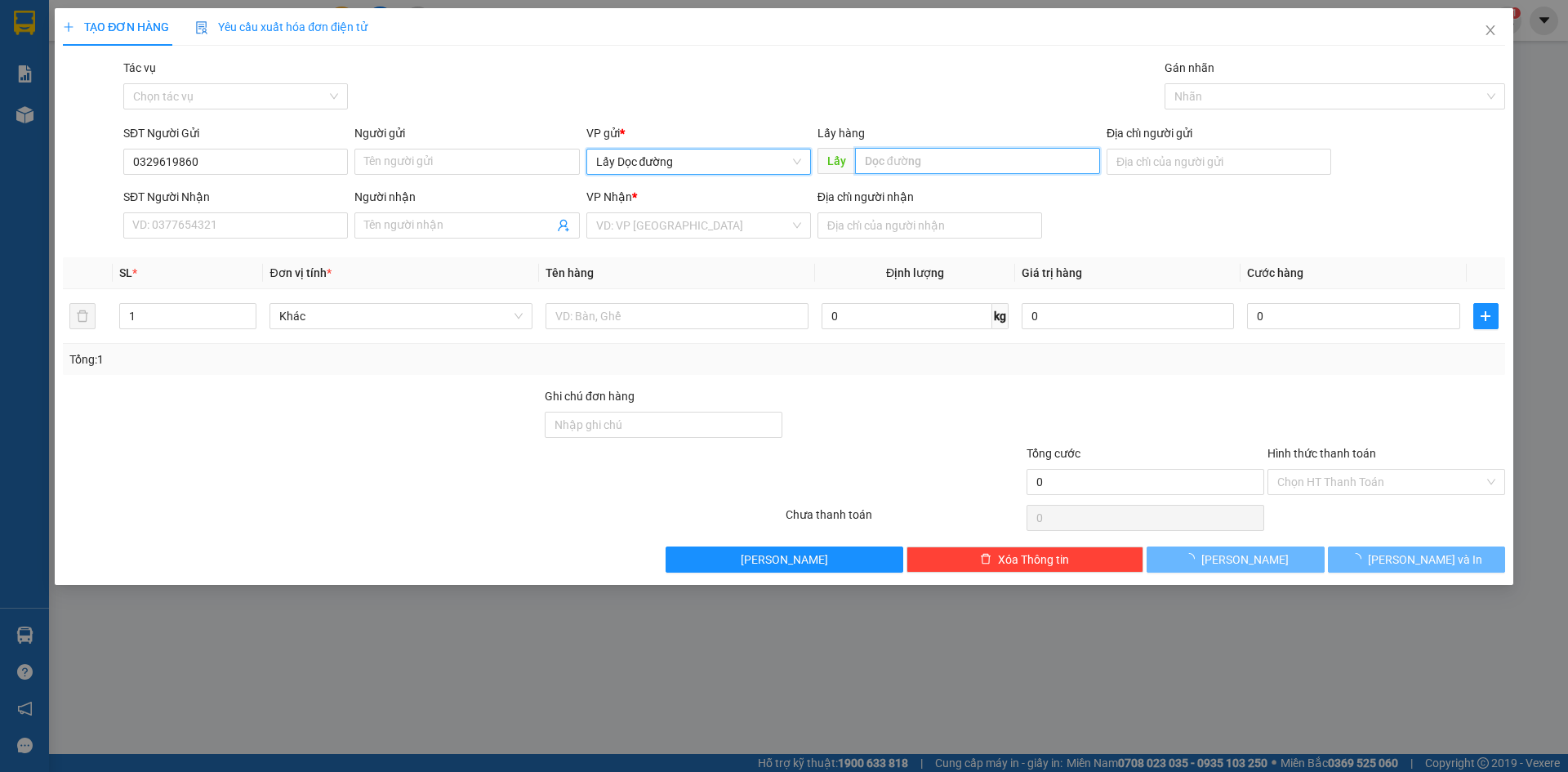
click at [915, 162] on input "text" at bounding box center [978, 160] width 245 height 26
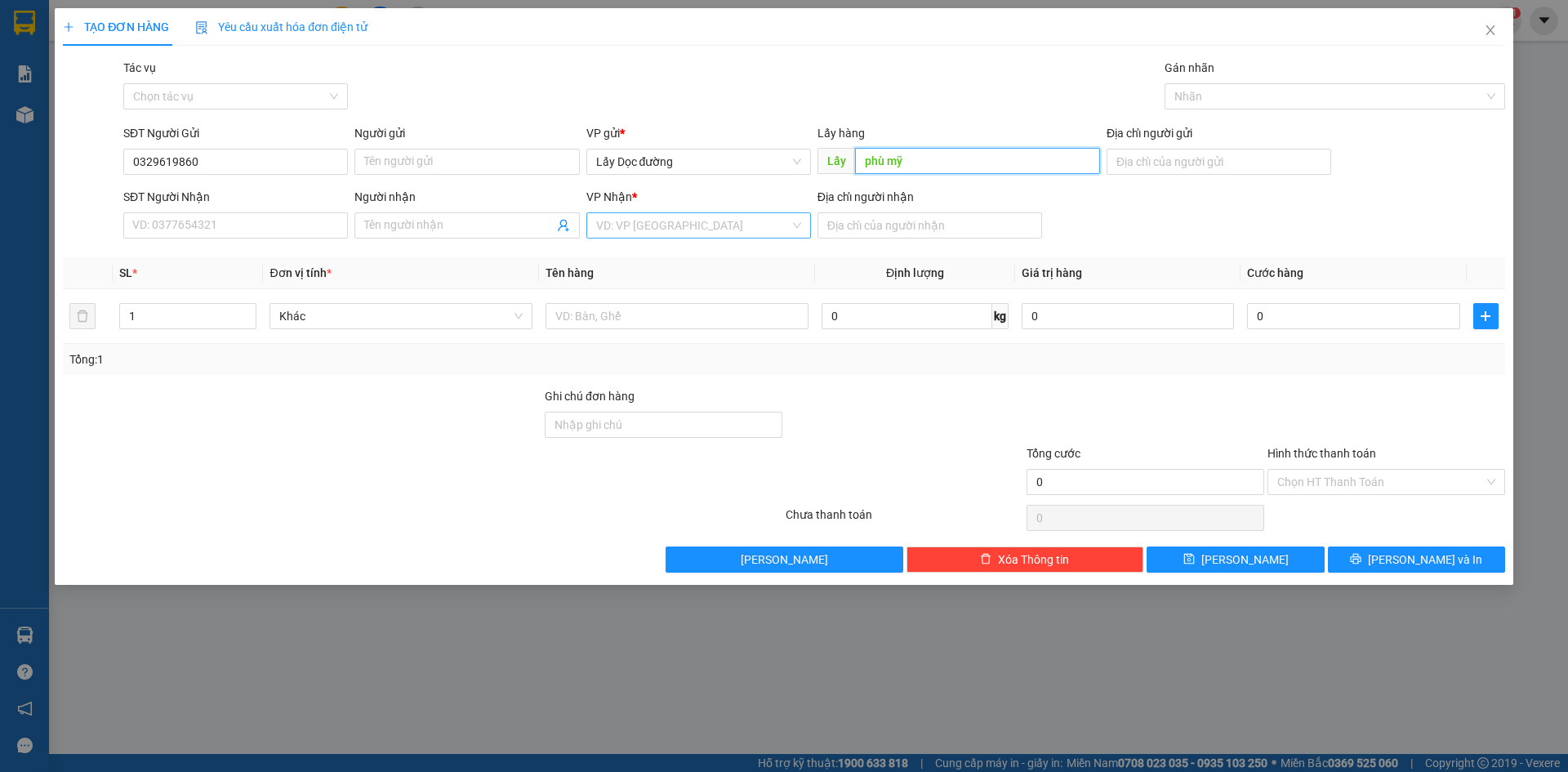
type input "phù mỹ"
click at [754, 221] on input "search" at bounding box center [692, 225] width 193 height 25
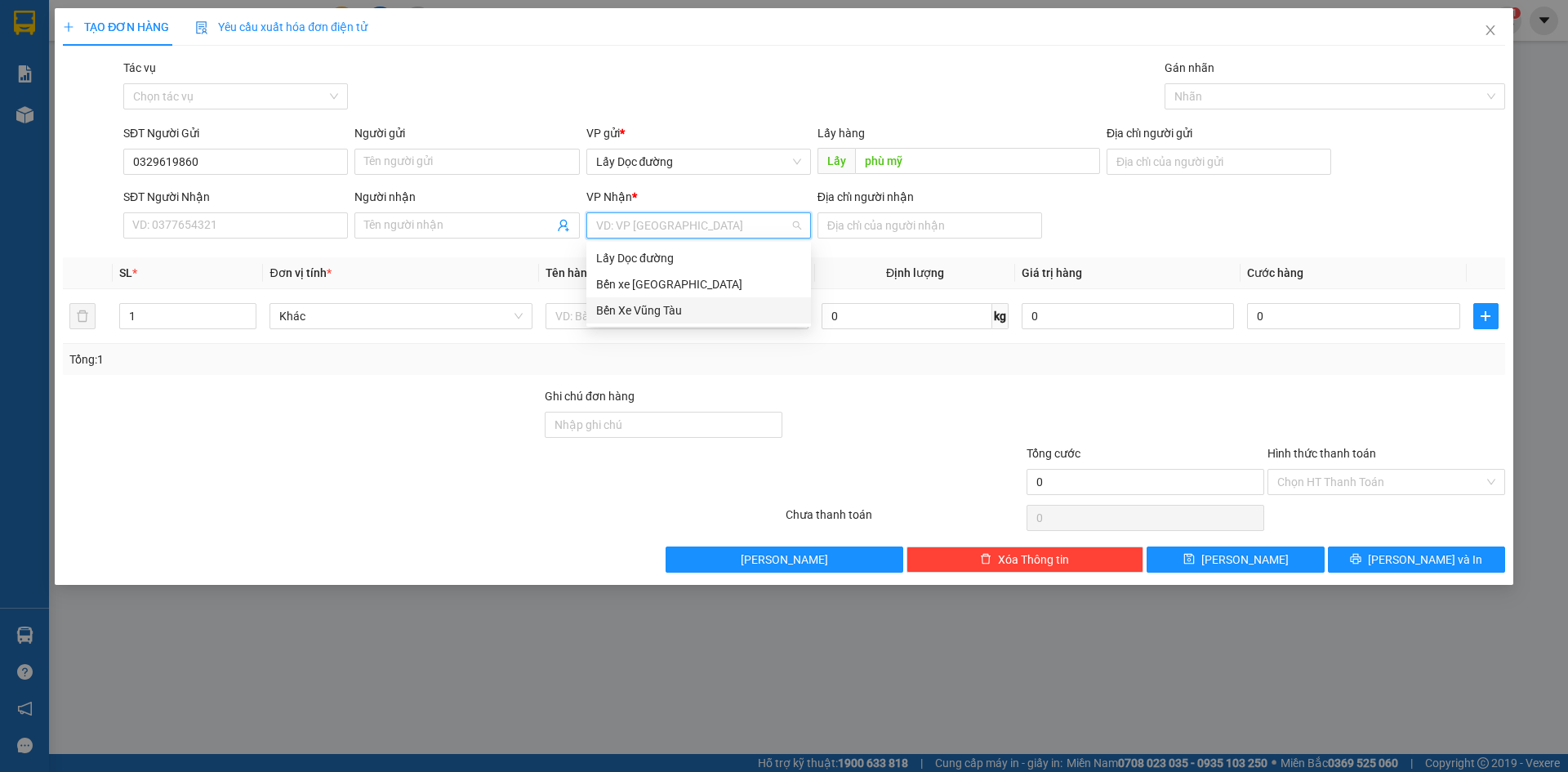
click at [682, 323] on div "Bến Xe Vũng Tàu" at bounding box center [699, 310] width 225 height 26
click at [667, 228] on span "Bến Xe Vũng Tàu" at bounding box center [698, 225] width 205 height 25
click at [686, 311] on div "Bến Xe Vũng Tàu" at bounding box center [698, 311] width 205 height 18
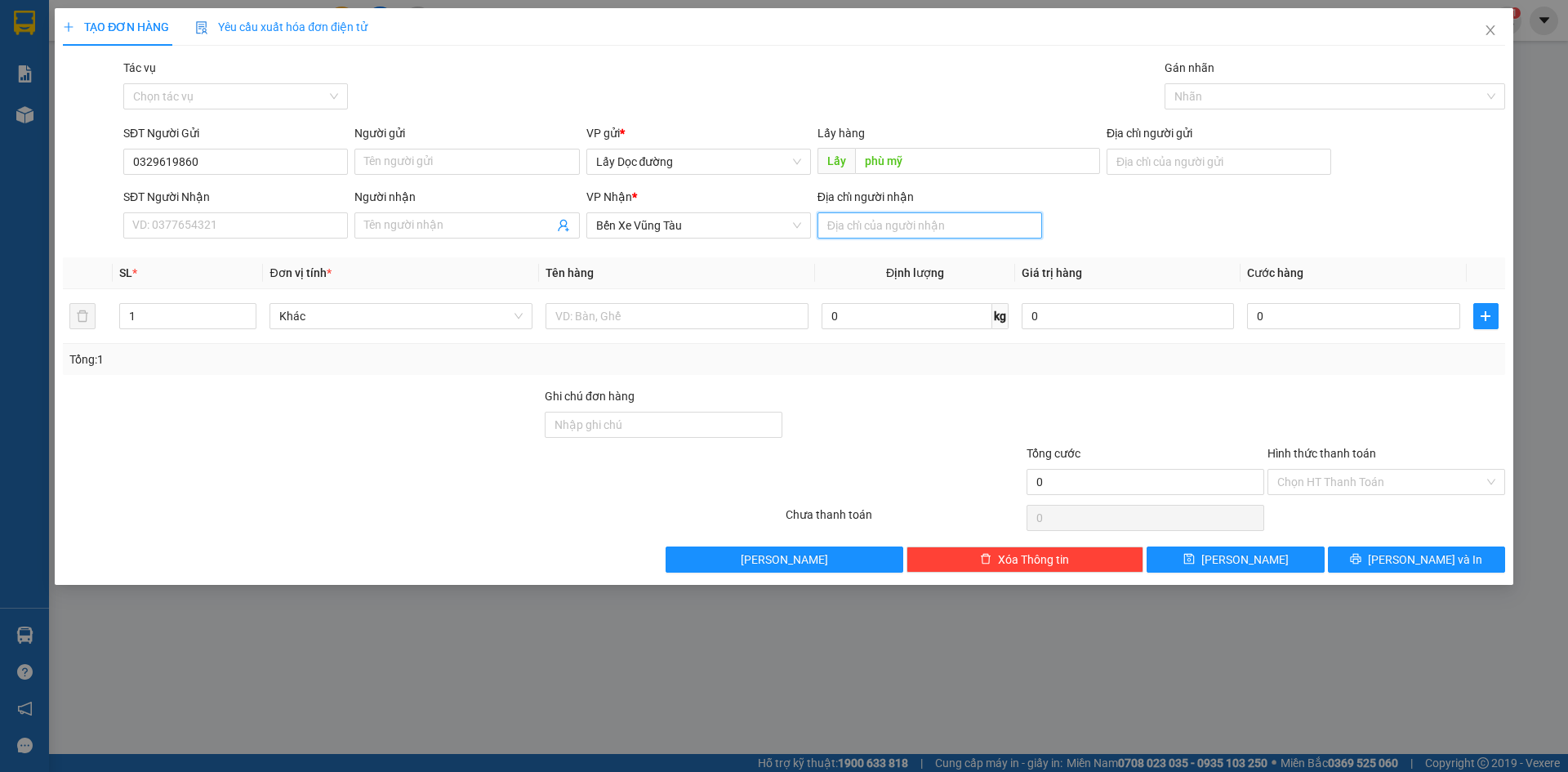
click at [995, 223] on input "Địa chỉ người nhận" at bounding box center [929, 225] width 225 height 26
type input "đất đỏ"
click at [1247, 561] on span "[PERSON_NAME]" at bounding box center [1245, 560] width 87 height 18
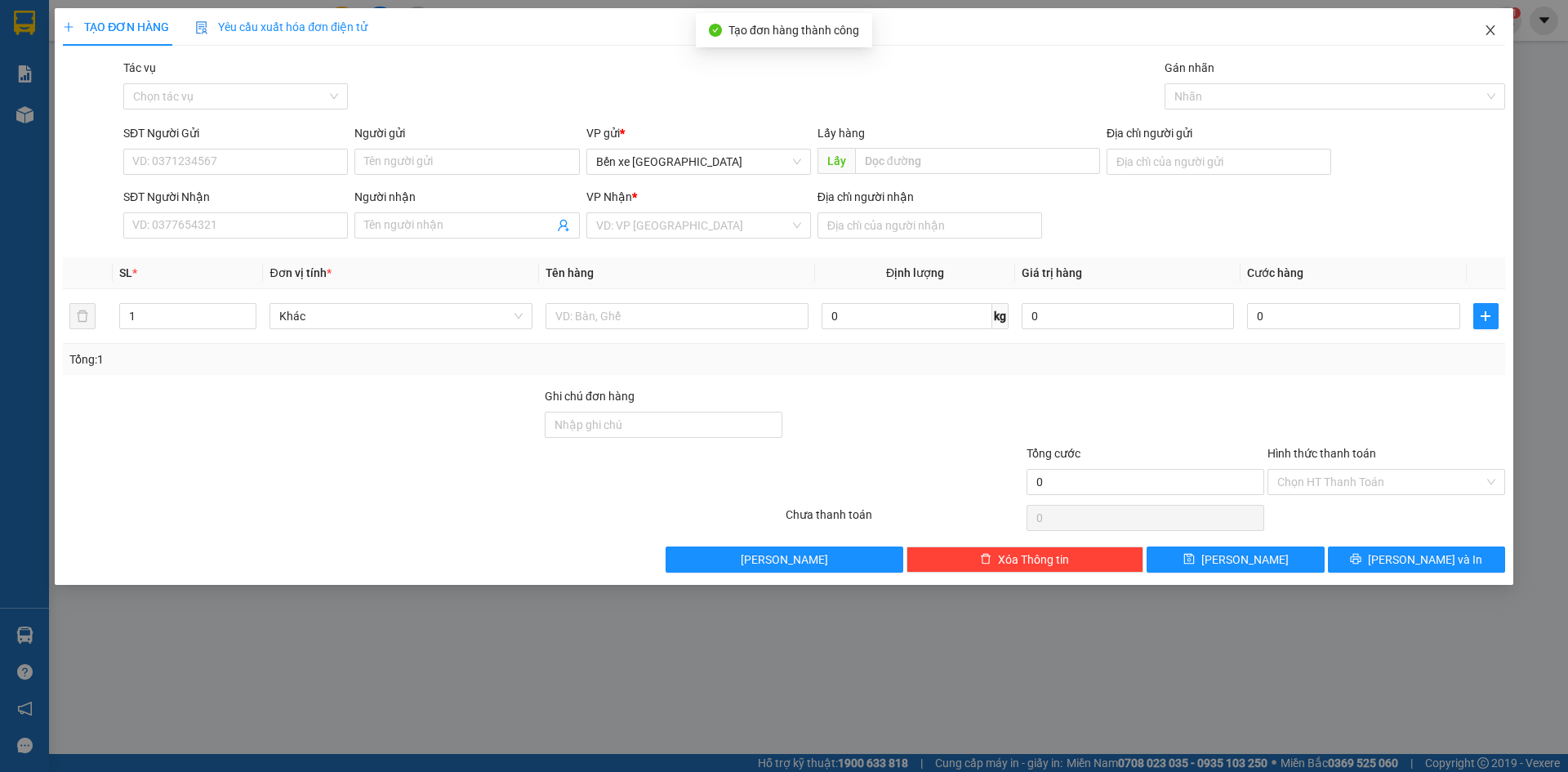
click at [1487, 36] on icon "close" at bounding box center [1491, 30] width 13 height 13
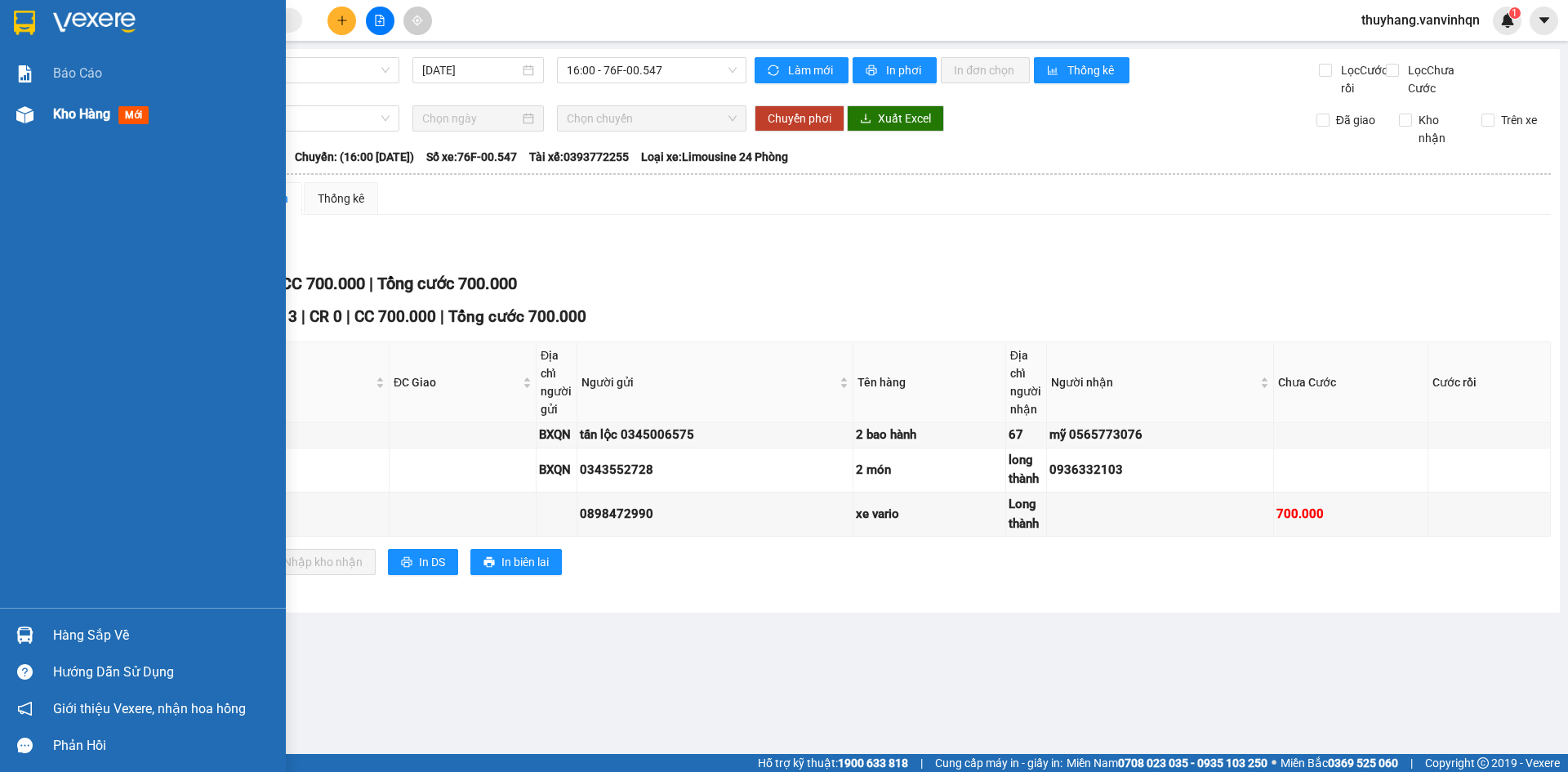
click at [39, 118] on div "Kho hàng mới" at bounding box center [143, 114] width 286 height 41
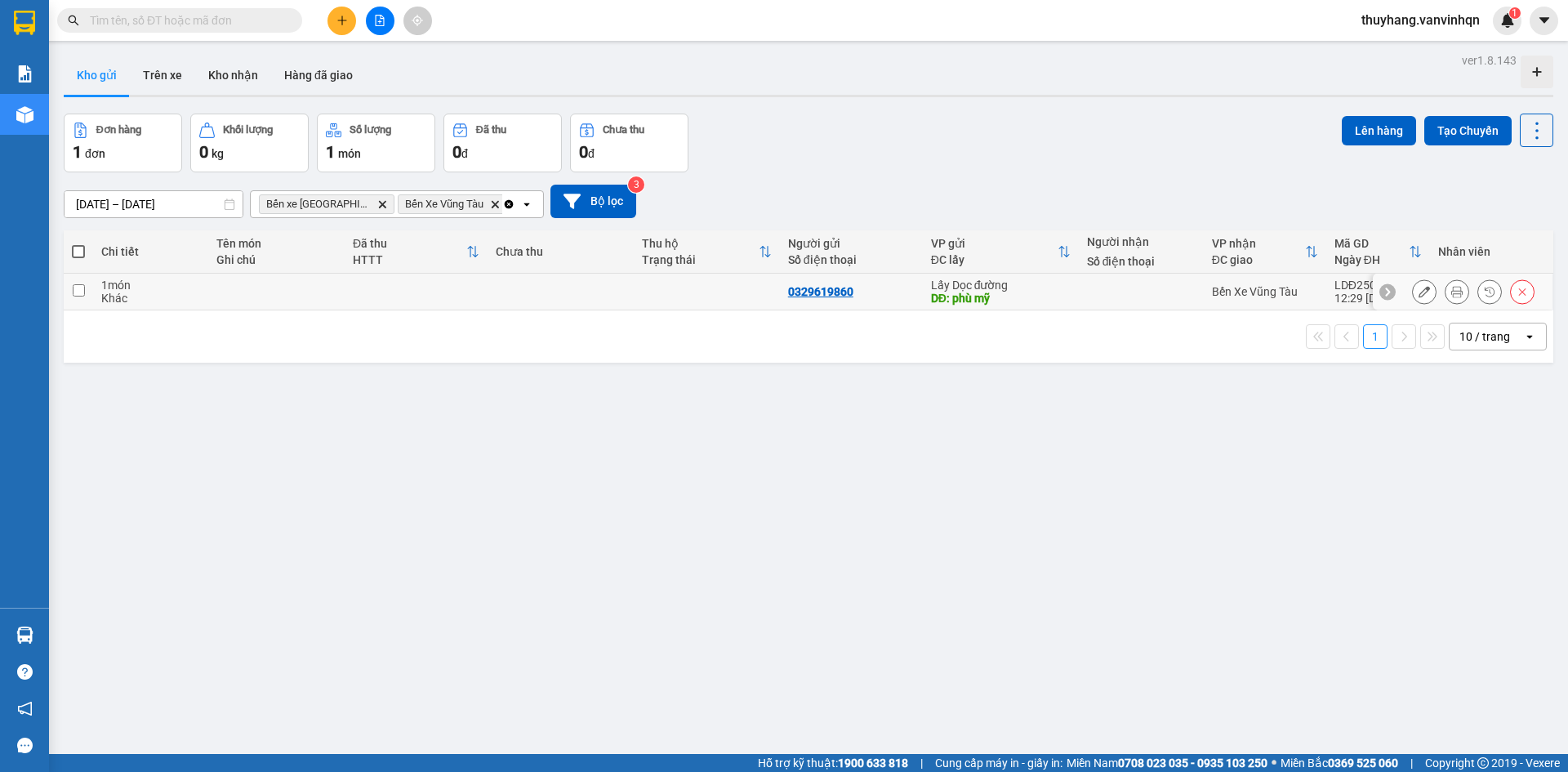
click at [518, 297] on td at bounding box center [560, 292] width 146 height 36
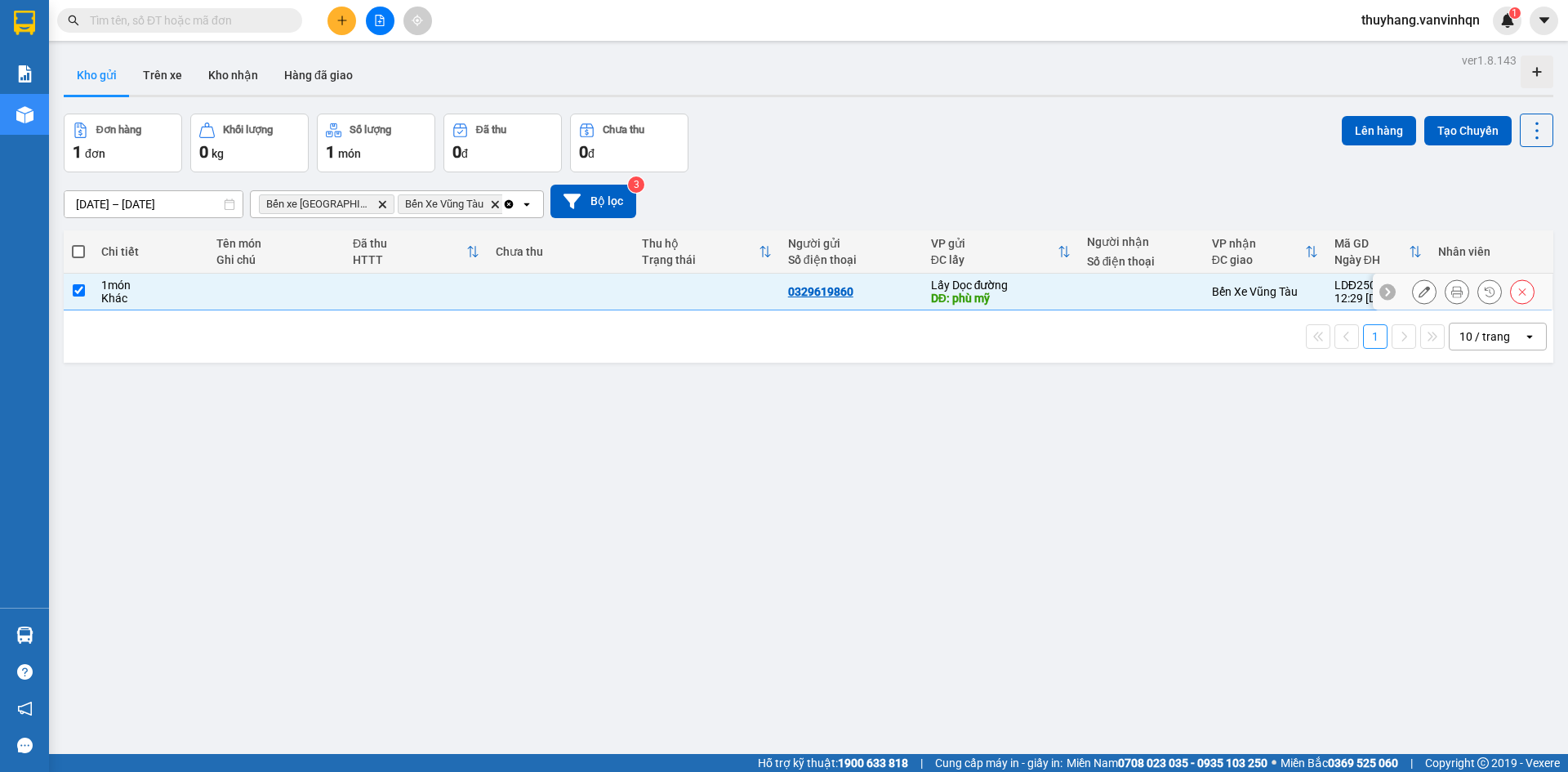
checkbox input "true"
click at [1377, 129] on button "Lên hàng" at bounding box center [1379, 130] width 75 height 29
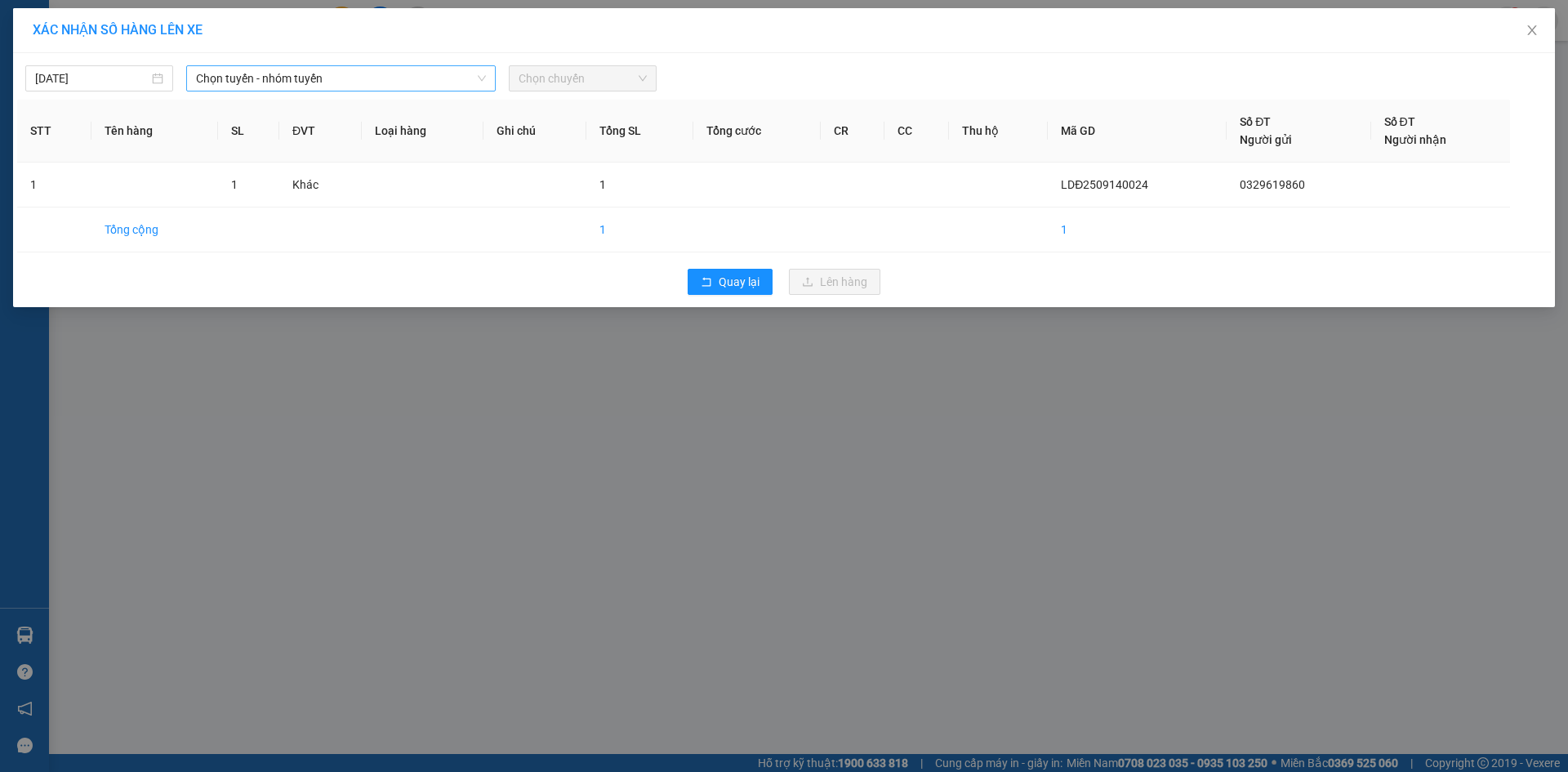
click at [318, 86] on span "Chọn tuyến - nhóm tuyến" at bounding box center [341, 78] width 290 height 25
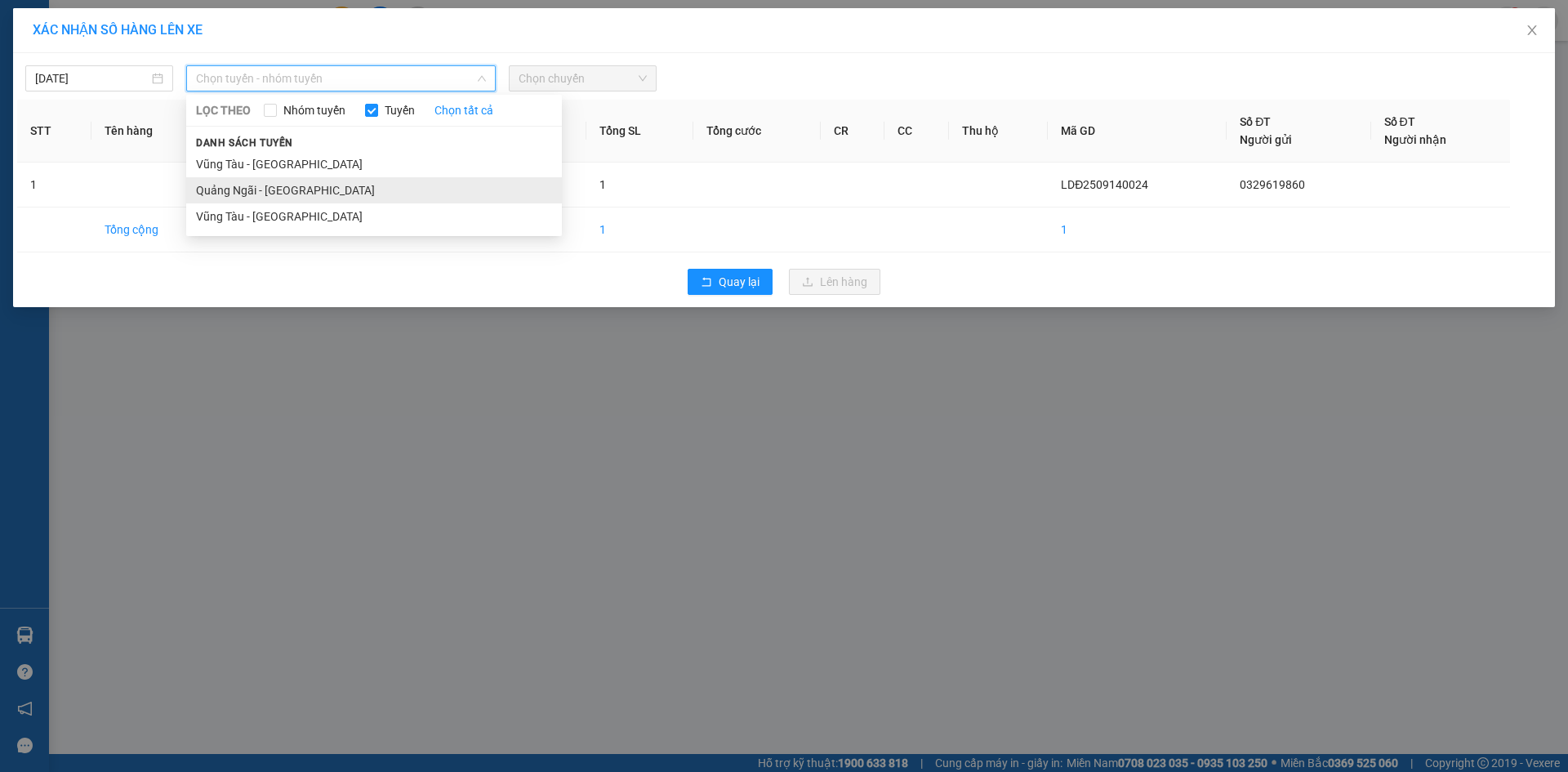
click at [325, 184] on li "Quảng Ngãi - [GEOGRAPHIC_DATA]" at bounding box center [374, 190] width 375 height 26
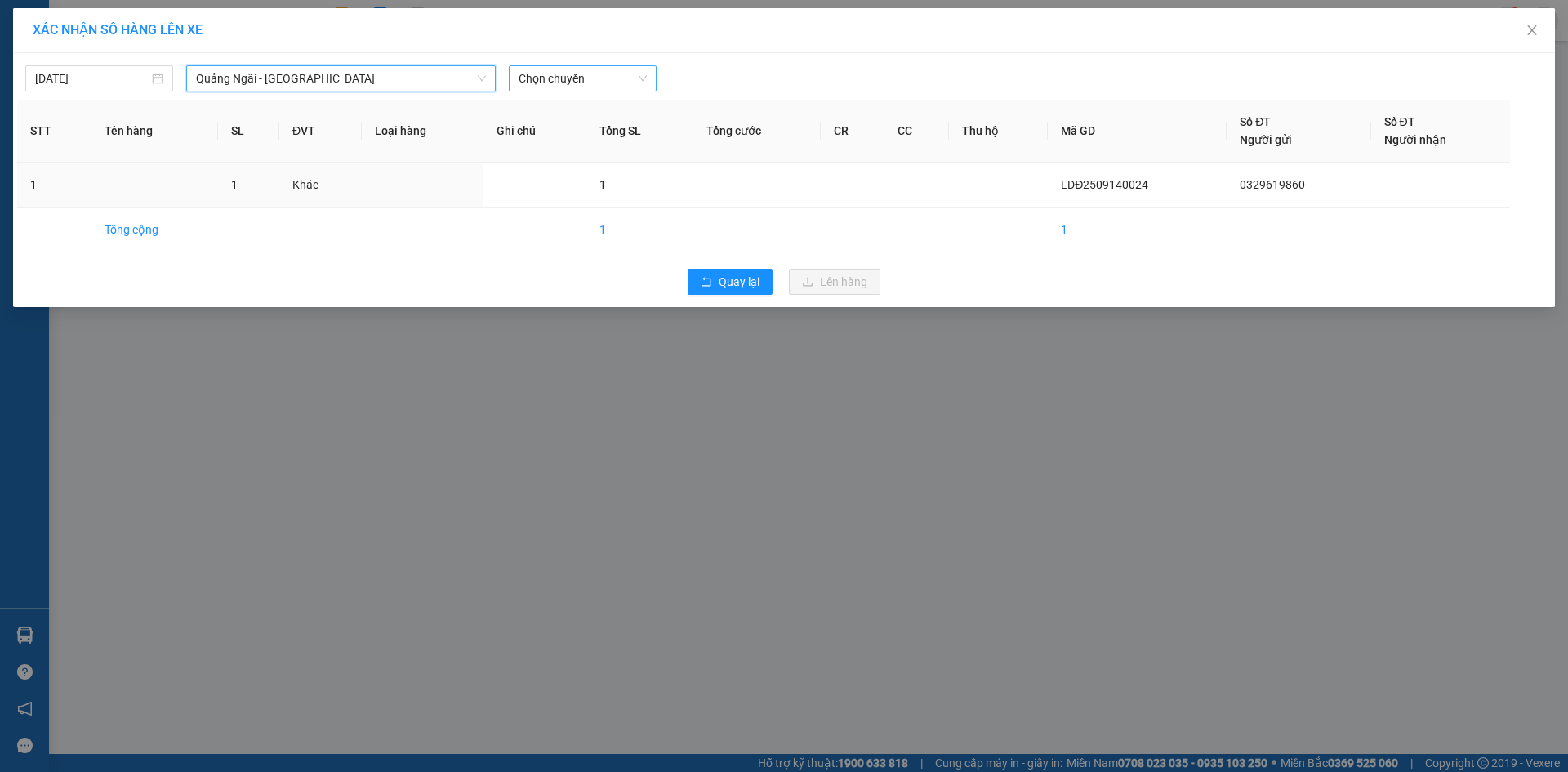
click at [576, 79] on span "Chọn chuyến" at bounding box center [582, 78] width 128 height 25
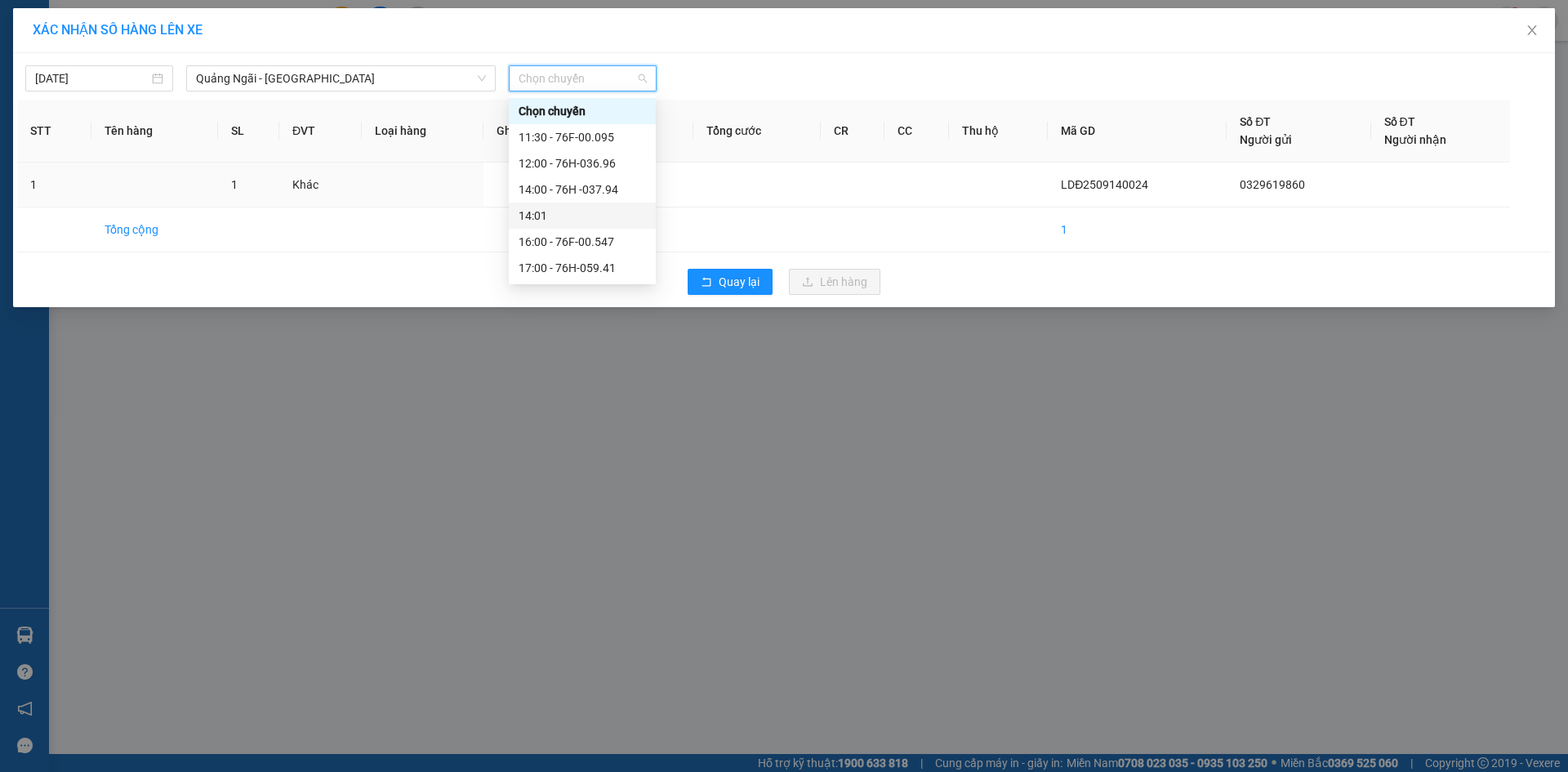
click at [608, 240] on div "16:00 - 76F-00.547" at bounding box center [582, 242] width 128 height 18
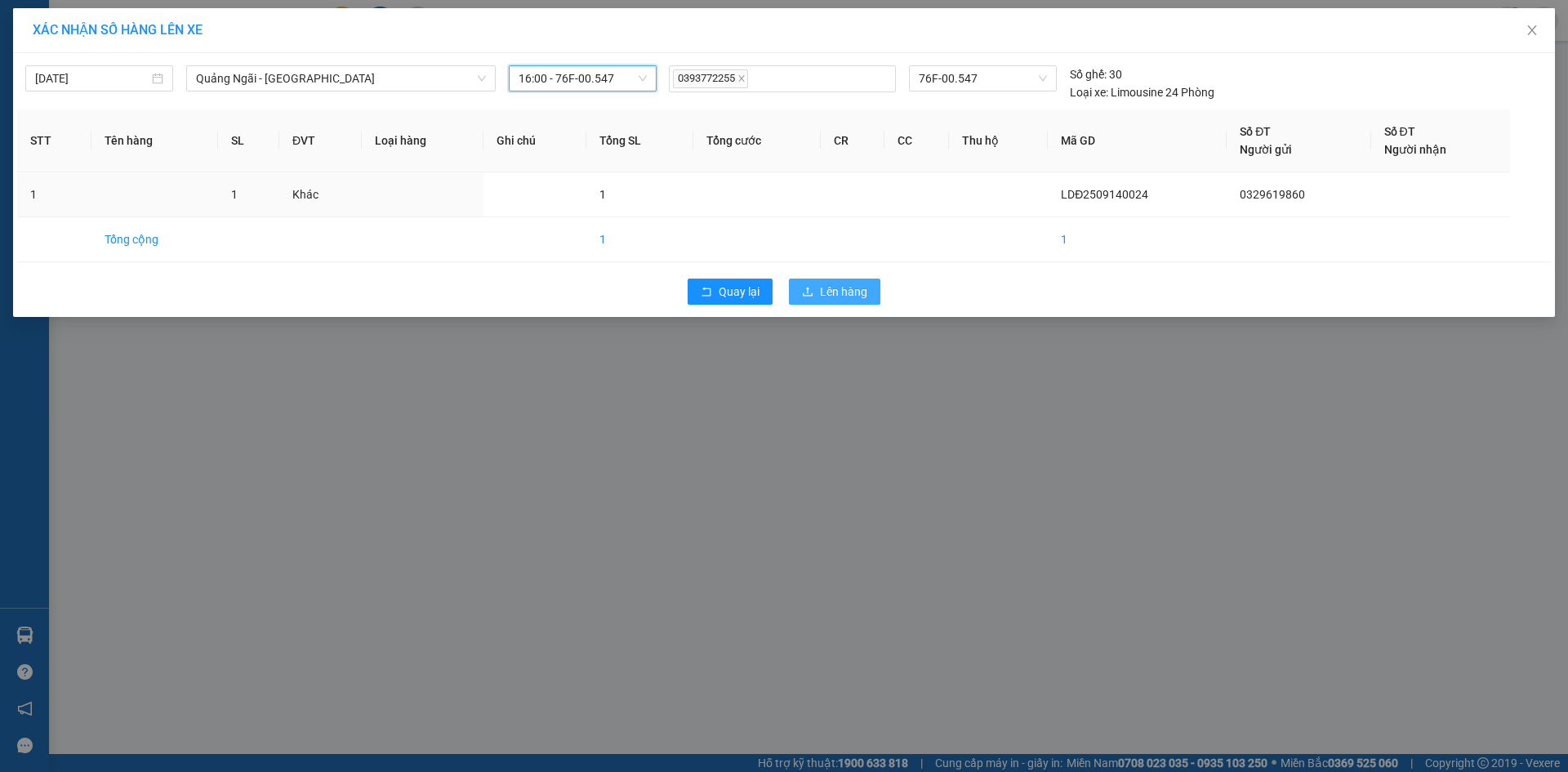
click at [845, 291] on span "Lên hàng" at bounding box center [844, 292] width 47 height 18
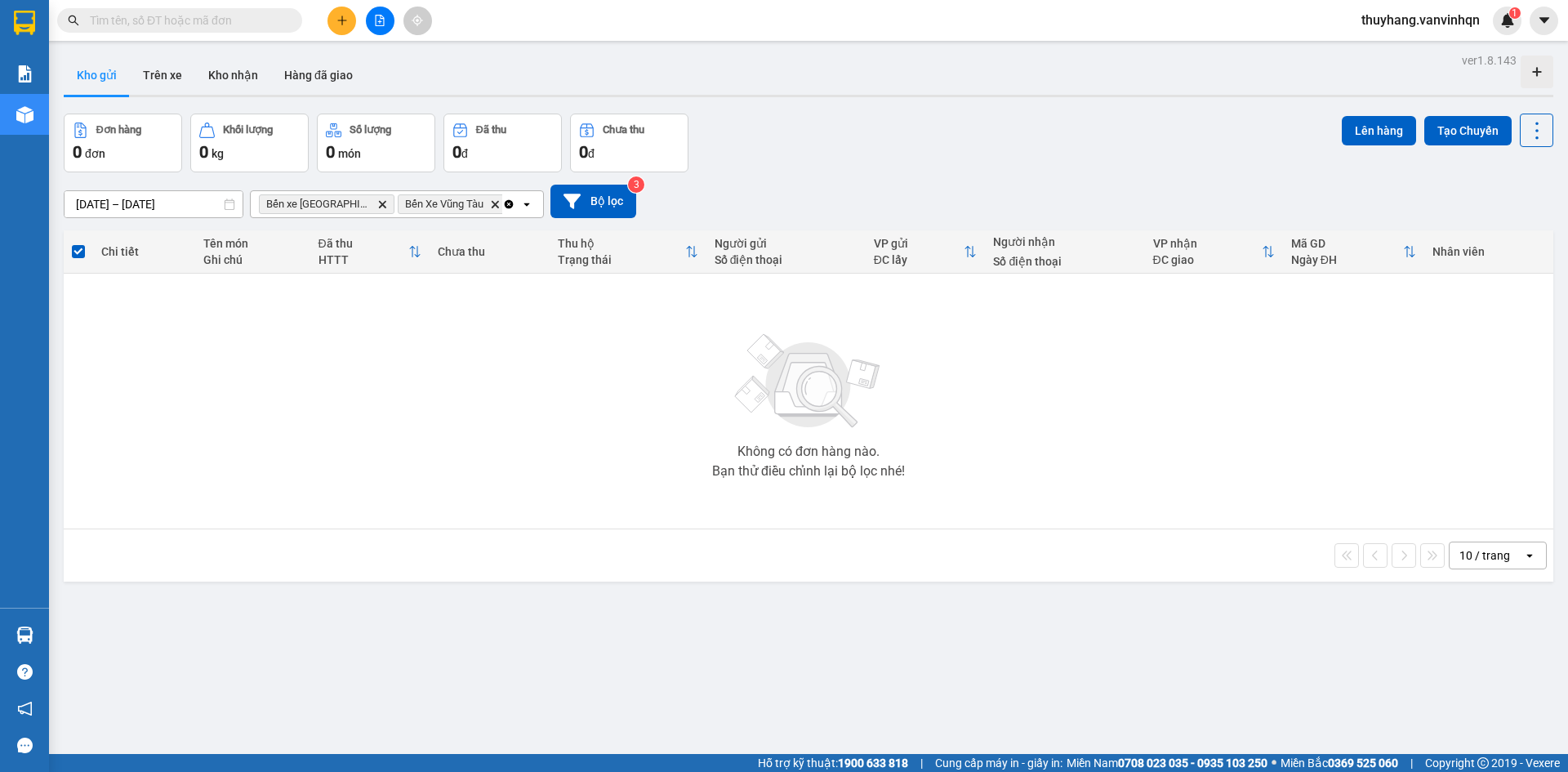
drag, startPoint x: 381, startPoint y: 24, endPoint x: 368, endPoint y: 45, distance: 24.7
click at [381, 23] on icon "file-add" at bounding box center [380, 20] width 12 height 12
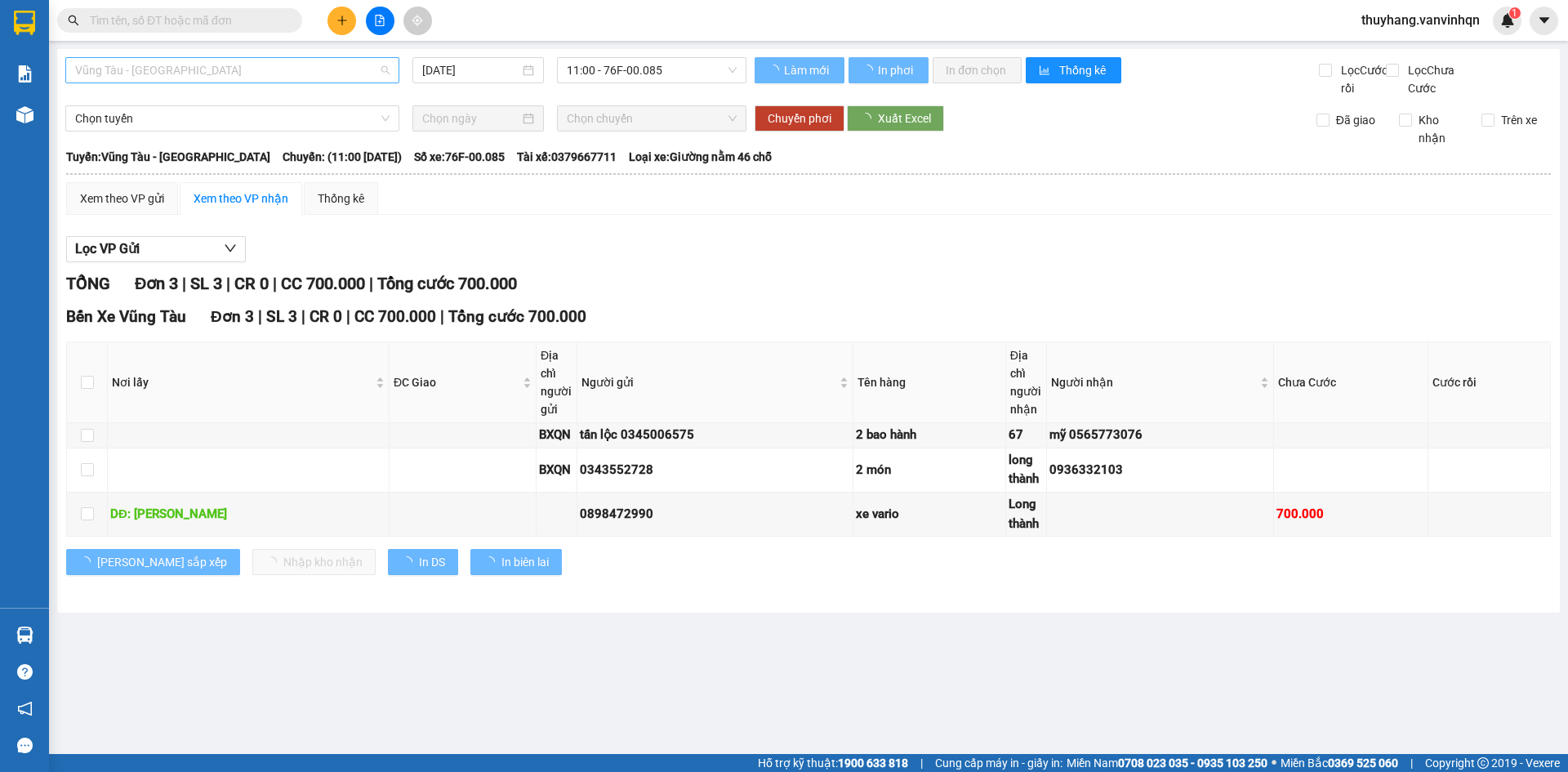
click at [272, 69] on span "Vũng Tàu - [GEOGRAPHIC_DATA]" at bounding box center [231, 70] width 314 height 25
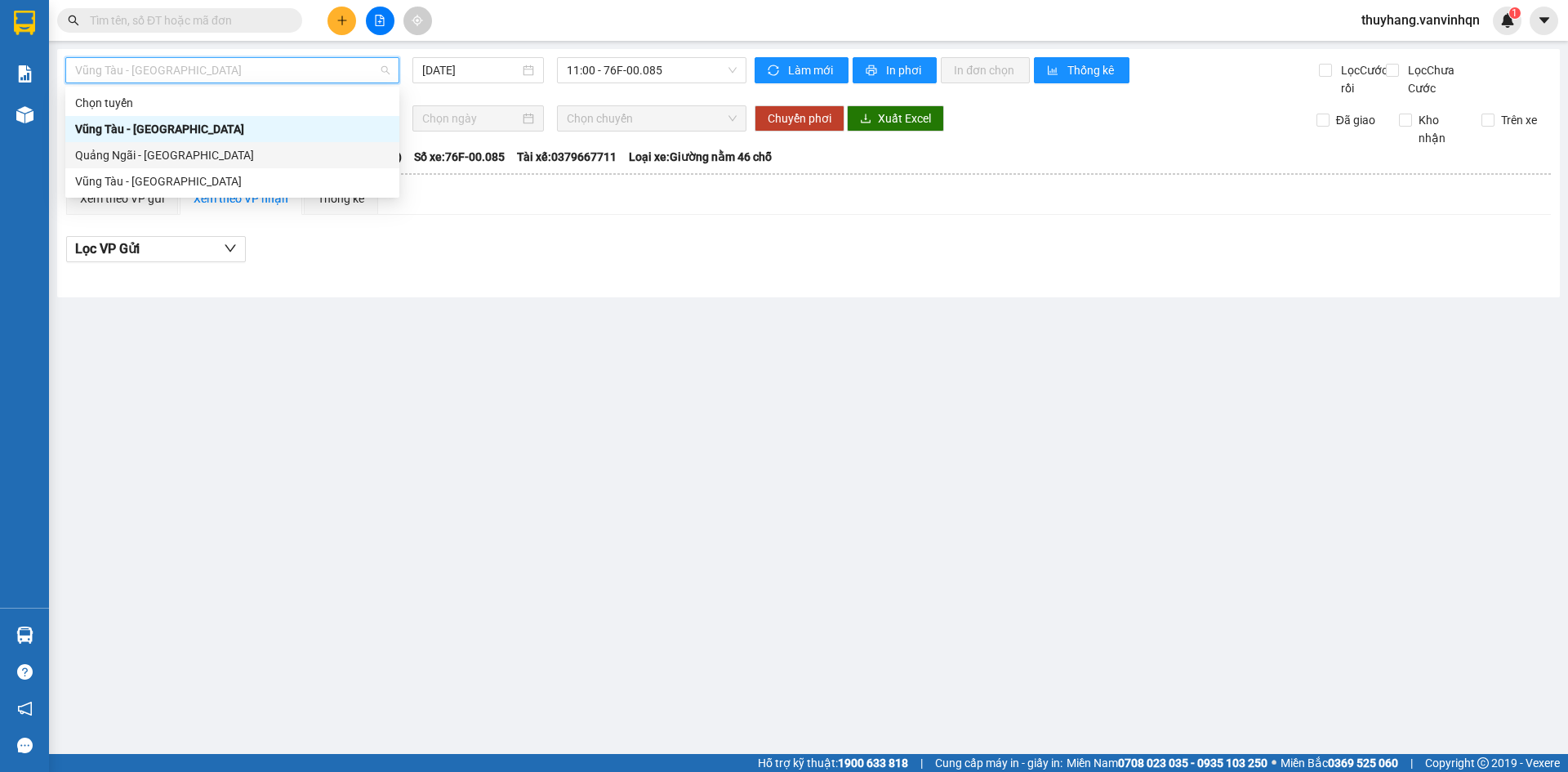
click at [263, 156] on div "Quảng Ngãi - [GEOGRAPHIC_DATA]" at bounding box center [231, 155] width 314 height 18
type input "[DATE]"
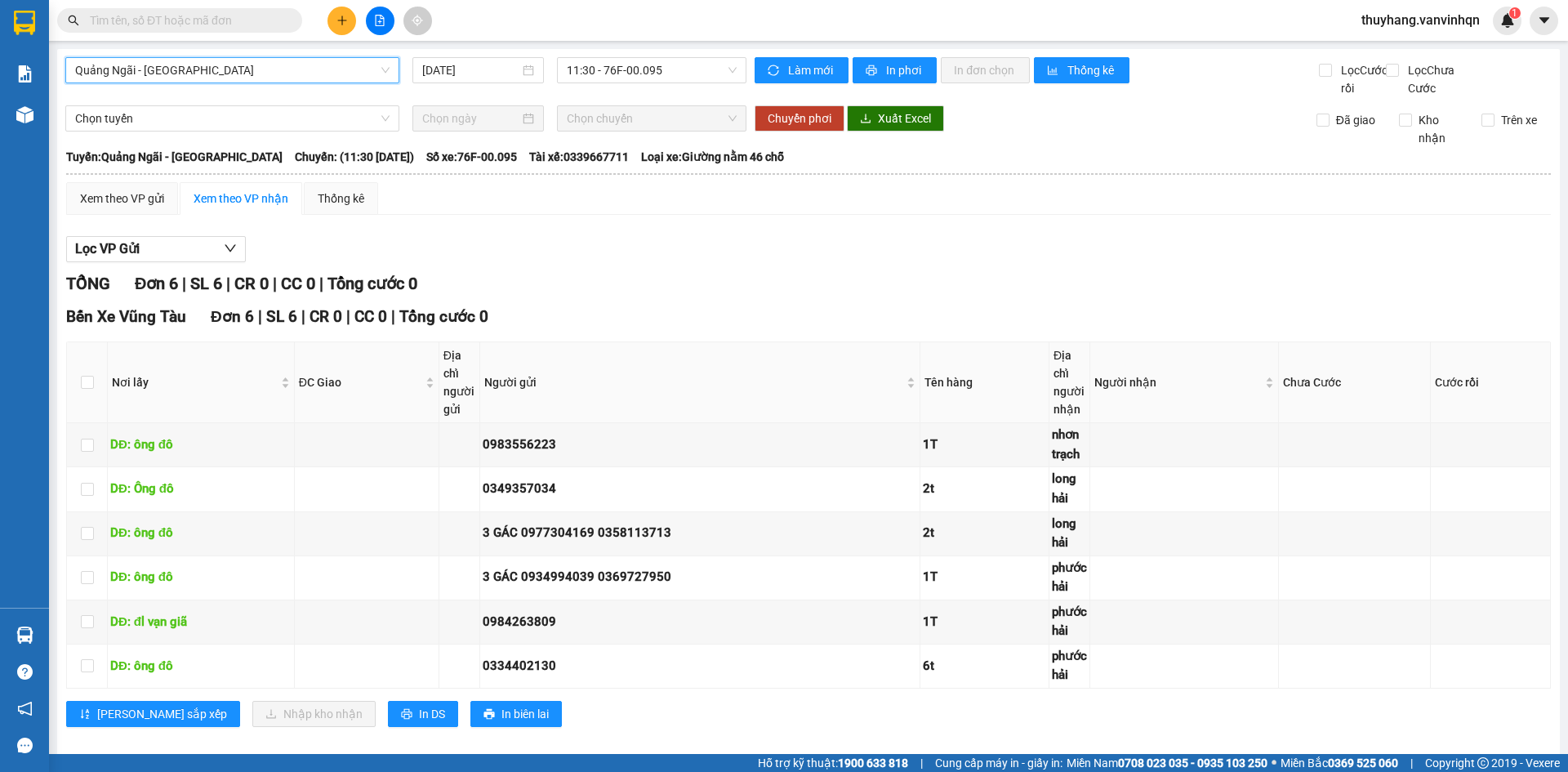
click at [631, 84] on div "Quảng Ngãi - Vũng Tàu Quảng Ngãi - Vũng Tàu 14/09/2025 11:30 - 76F-00.095" at bounding box center [406, 77] width 682 height 40
click at [639, 77] on span "11:30 - 76F-00.095" at bounding box center [651, 70] width 169 height 25
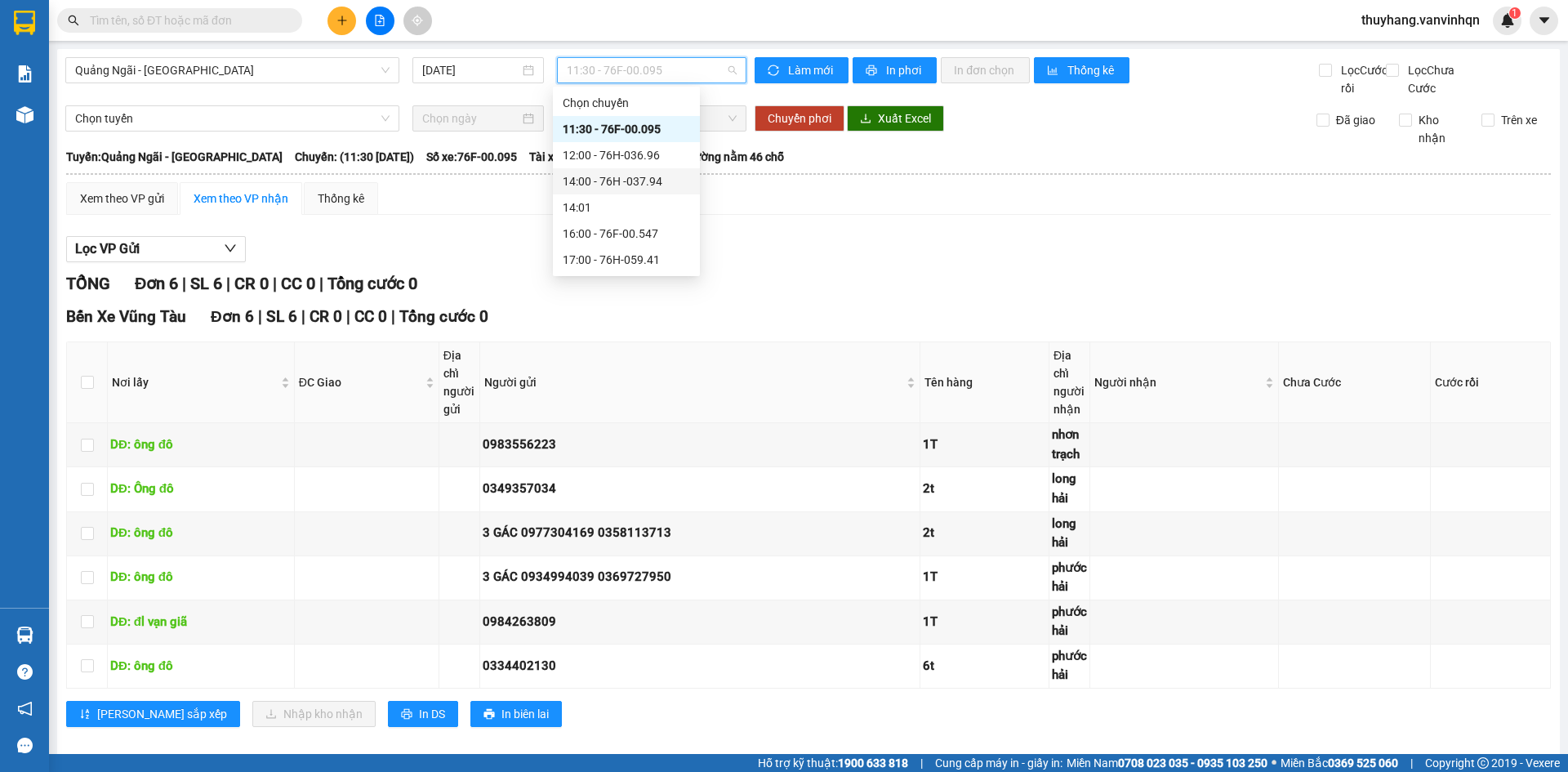
click at [671, 190] on div "14:00 - 76H -037.94" at bounding box center [627, 181] width 128 height 18
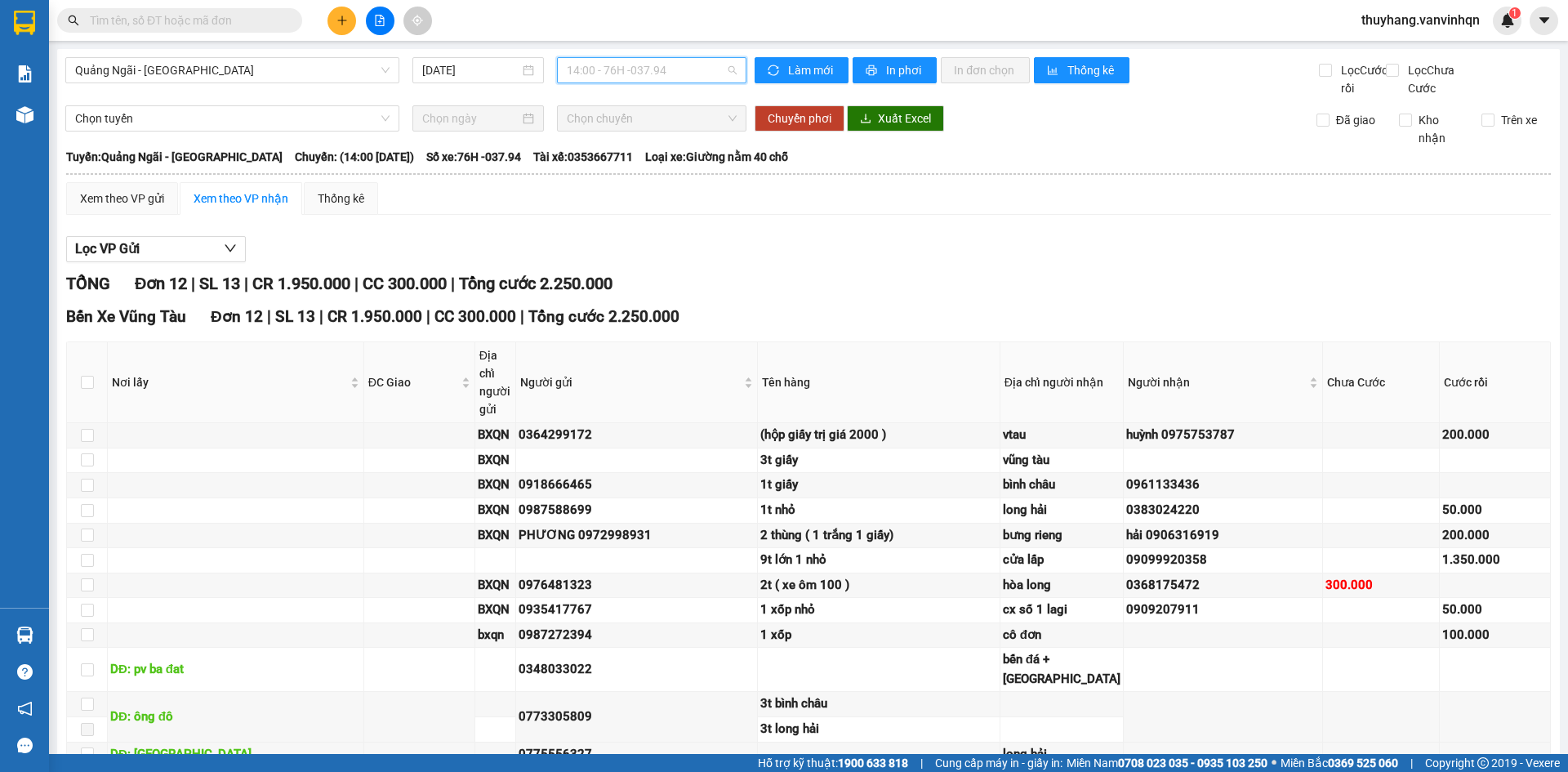
click at [660, 67] on span "14:00 - 76H -037.94" at bounding box center [651, 70] width 169 height 25
click at [655, 257] on div "17:00 - 76H-059.41" at bounding box center [627, 260] width 128 height 18
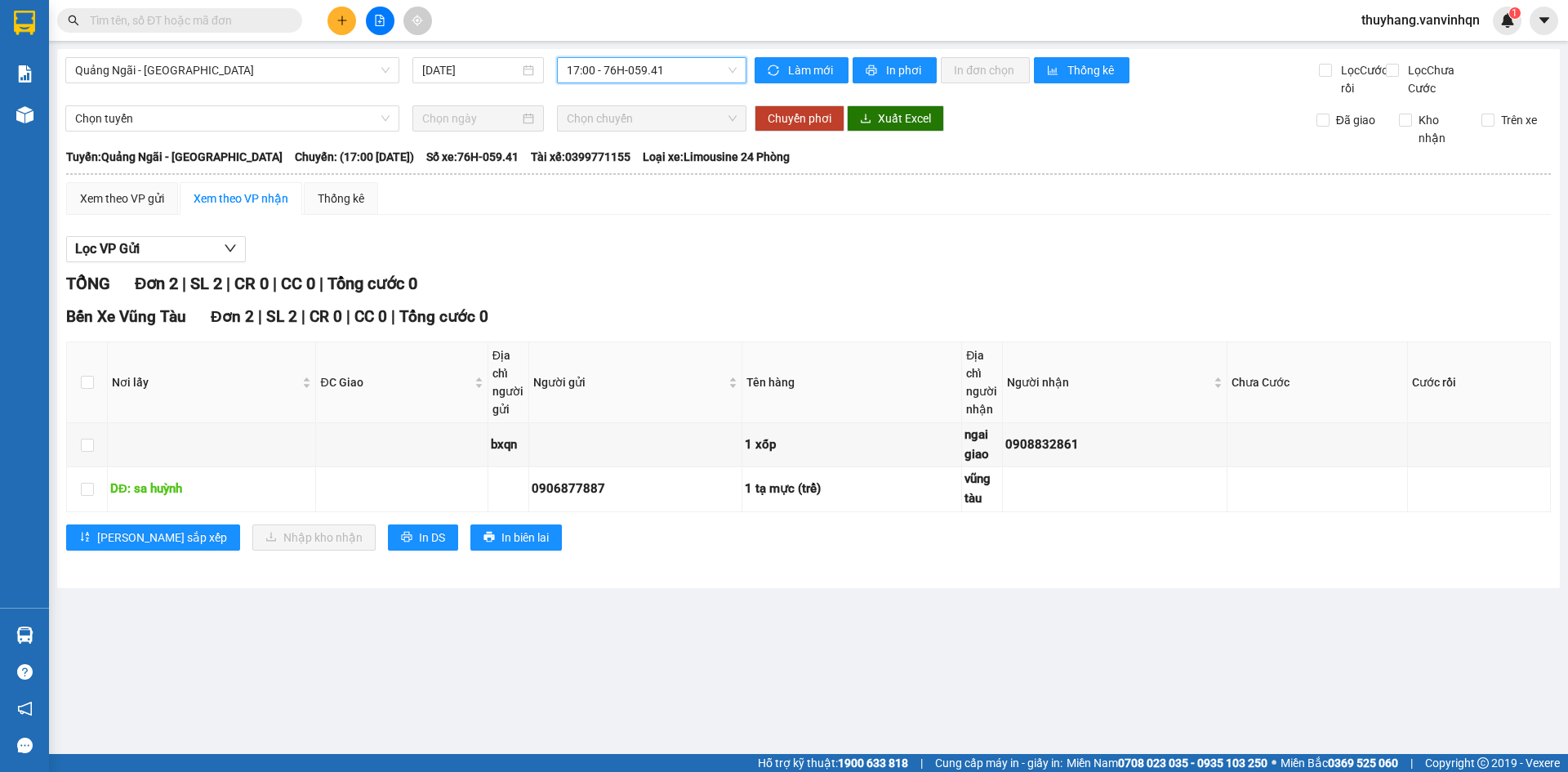
click at [649, 67] on span "17:00 - 76H-059.41" at bounding box center [651, 70] width 169 height 25
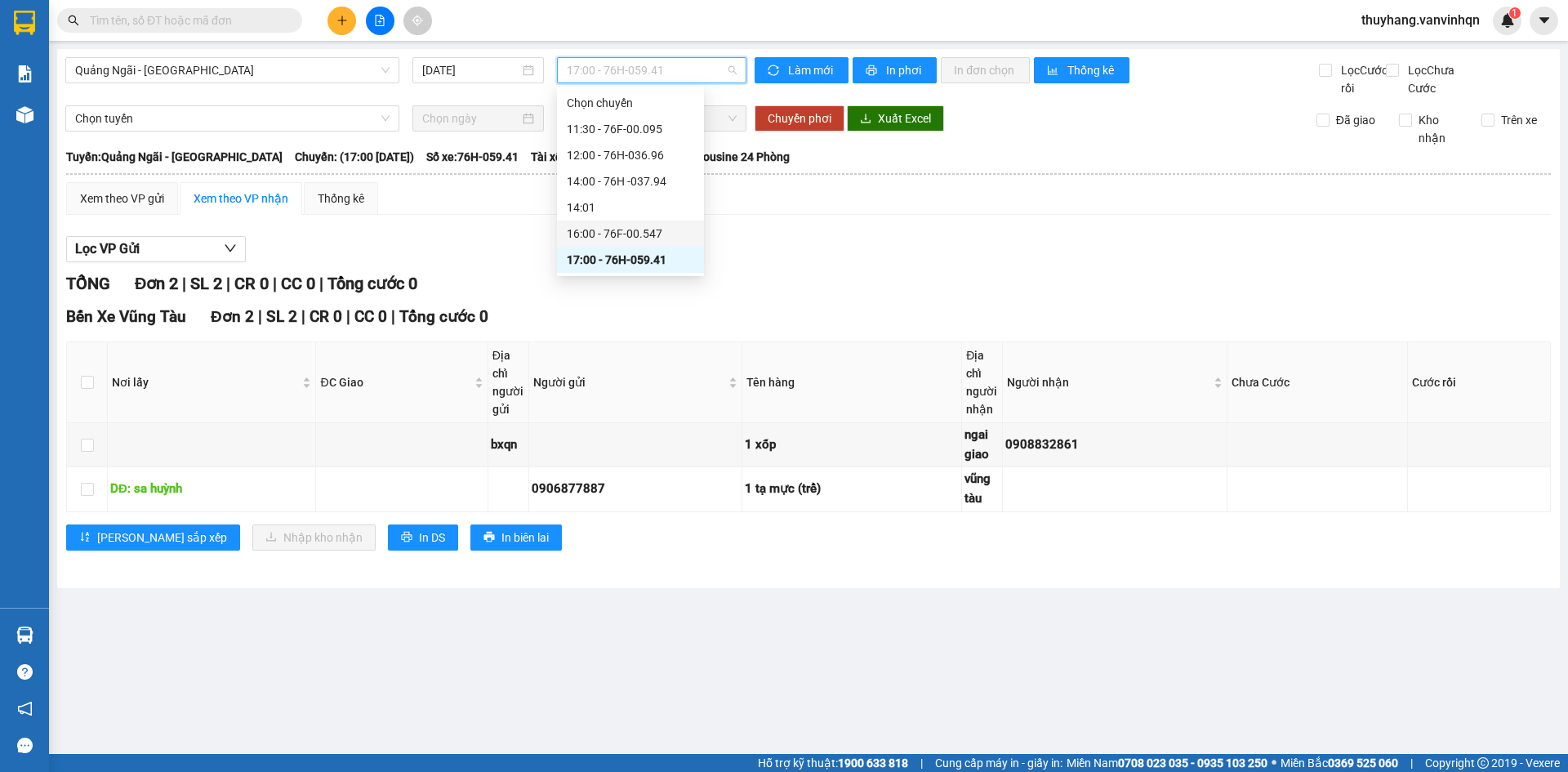
click at [667, 228] on div "16:00 - 76F-00.547" at bounding box center [630, 234] width 128 height 18
